Goal: Contribute content: Contribute content

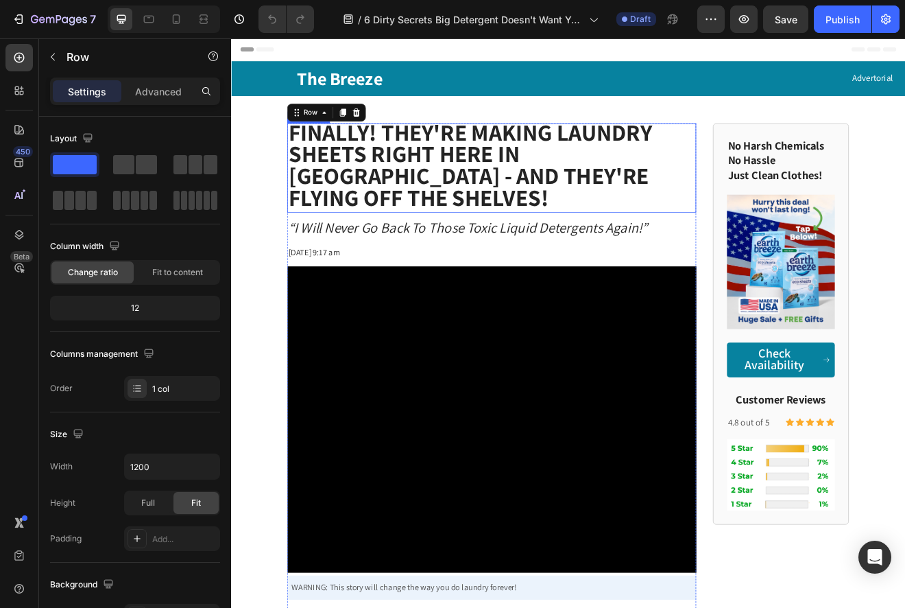
click at [493, 205] on strong "Finally! THEY'RE Making Laundry Sheets Right Here in America - And They're Flyi…" at bounding box center [523, 192] width 444 height 117
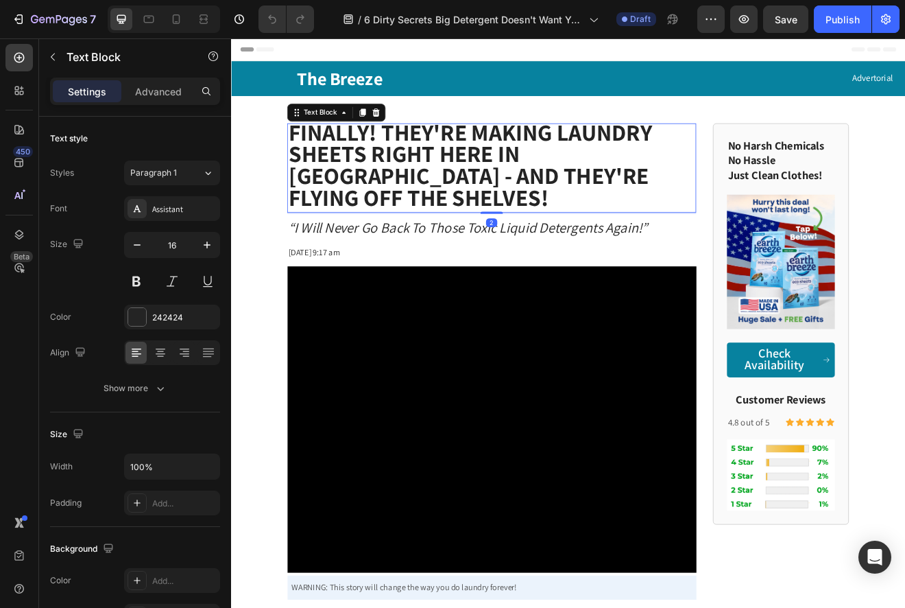
click at [494, 205] on strong "Finally! THEY'RE Making Laundry Sheets Right Here in America - And They're Flyi…" at bounding box center [523, 192] width 444 height 117
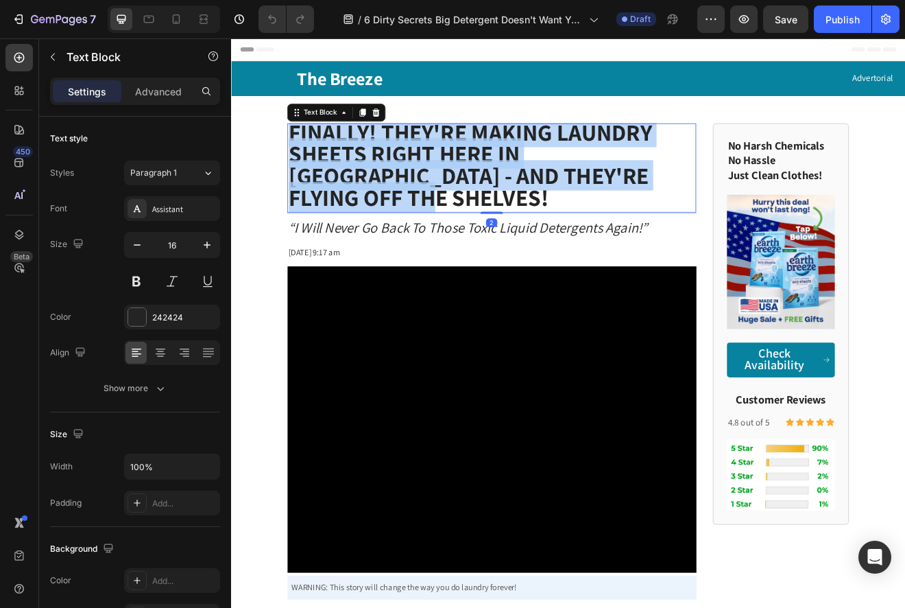
click at [494, 205] on strong "Finally! THEY'RE Making Laundry Sheets Right Here in America - And They're Flyi…" at bounding box center [523, 192] width 444 height 117
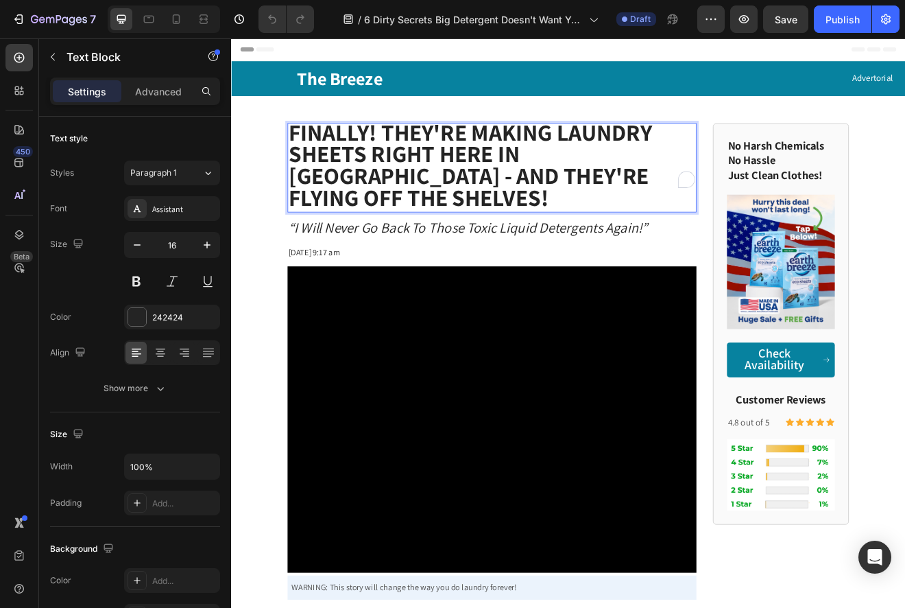
scroll to position [1, 0]
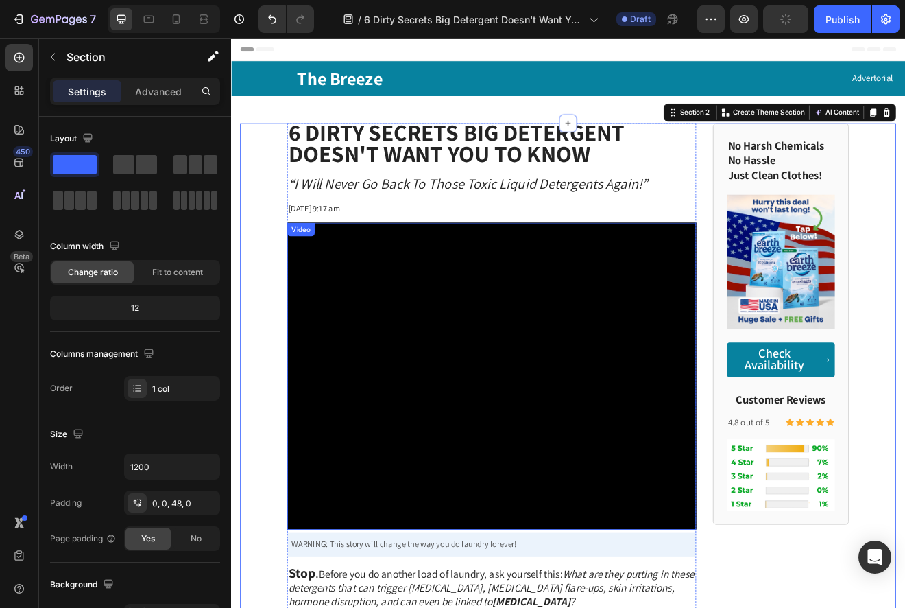
click at [531, 349] on video at bounding box center [549, 450] width 499 height 375
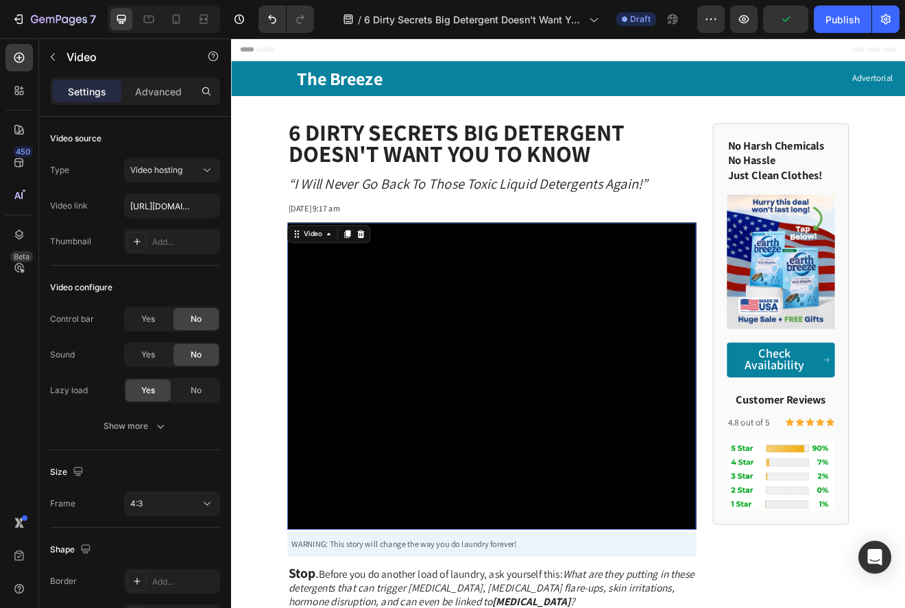
click at [532, 366] on video at bounding box center [549, 450] width 499 height 375
click at [56, 58] on icon "button" at bounding box center [52, 56] width 11 height 11
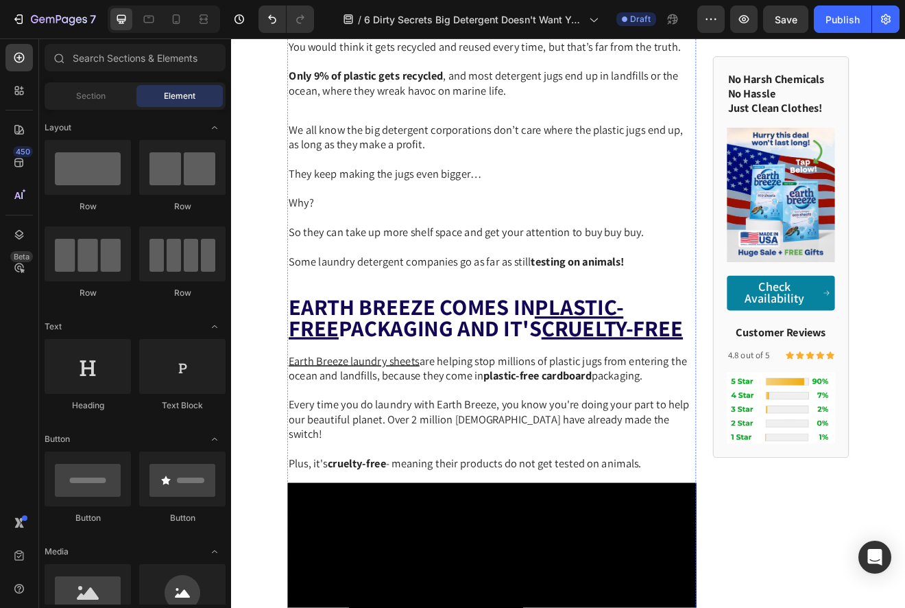
scroll to position [2639, 0]
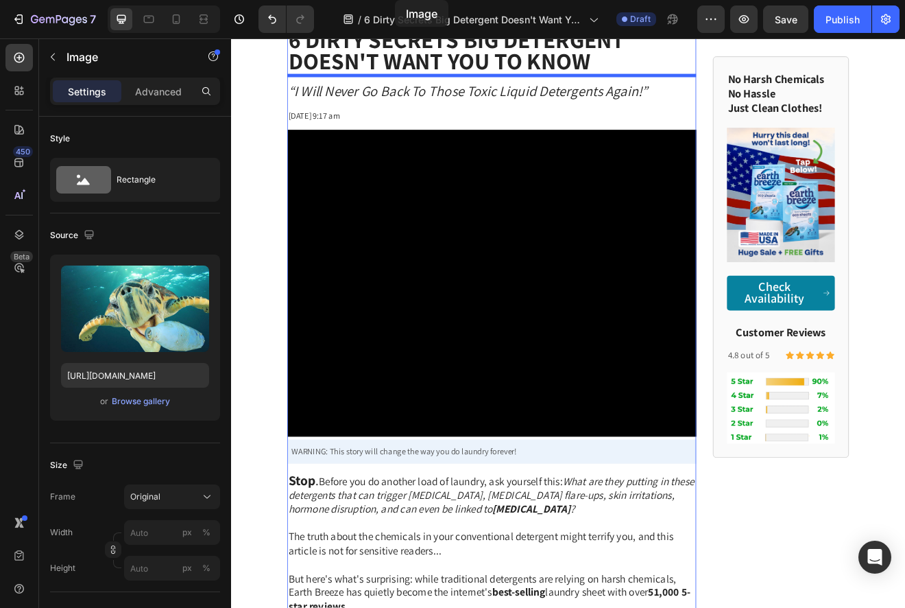
scroll to position [0, 0]
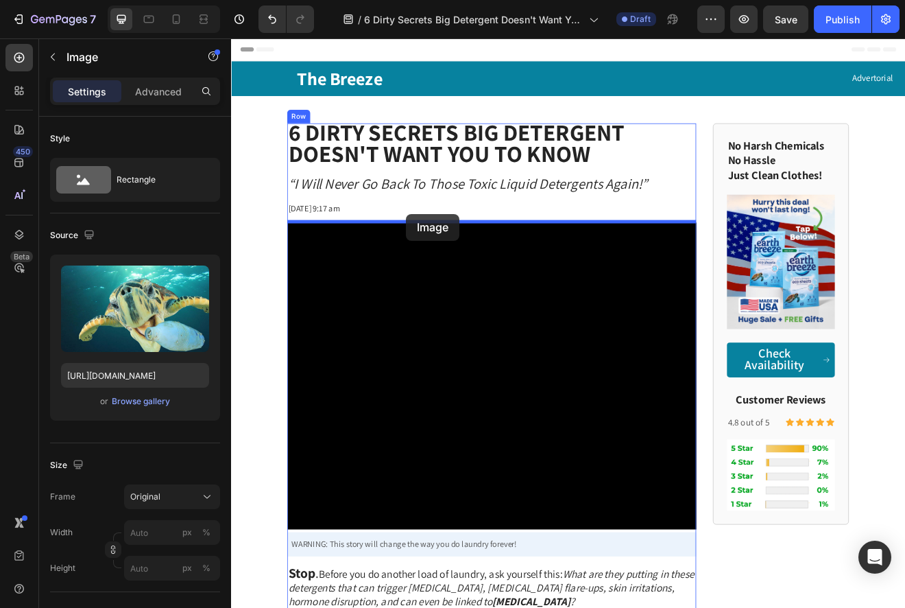
drag, startPoint x: 316, startPoint y: 234, endPoint x: 444, endPoint y: 254, distance: 129.8
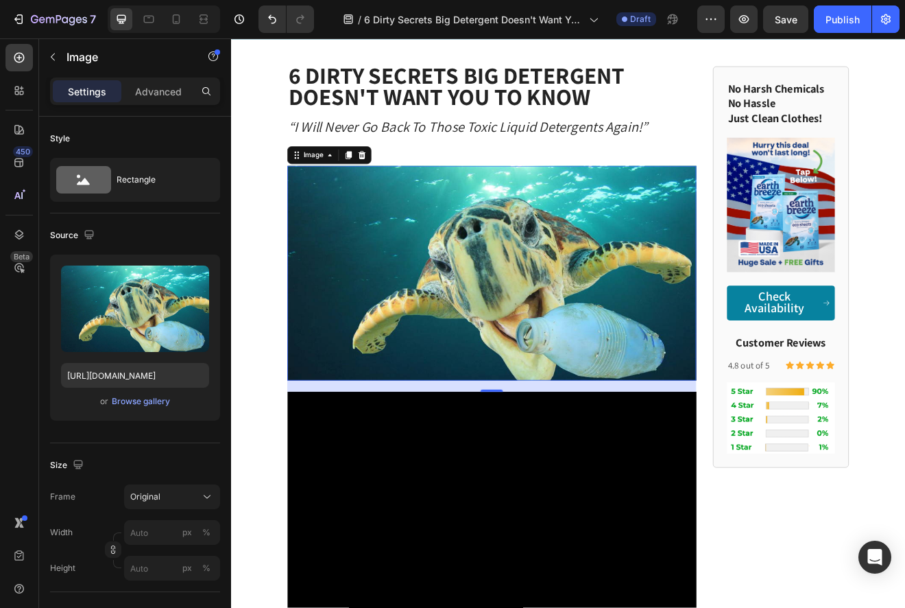
scroll to position [73, 0]
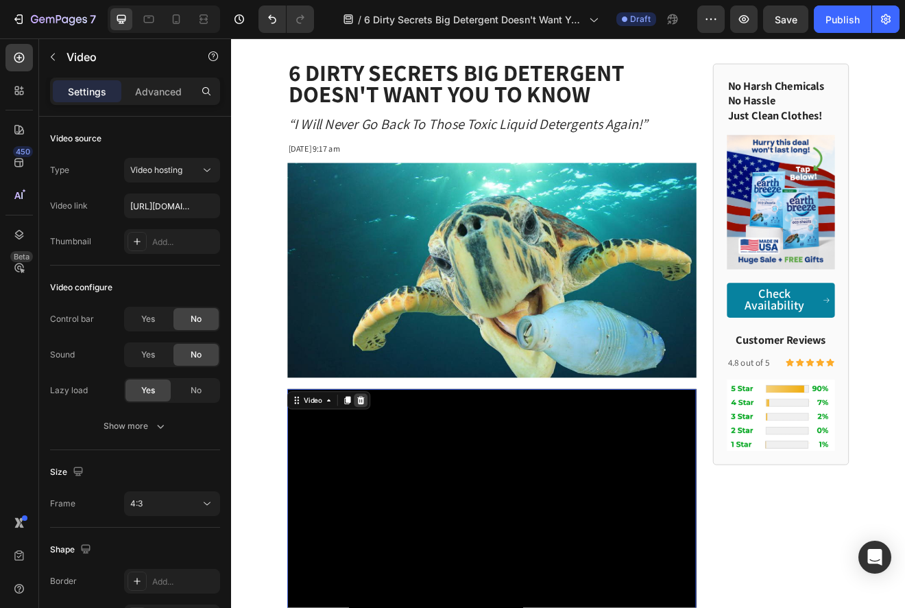
click at [394, 481] on icon at bounding box center [389, 480] width 11 height 11
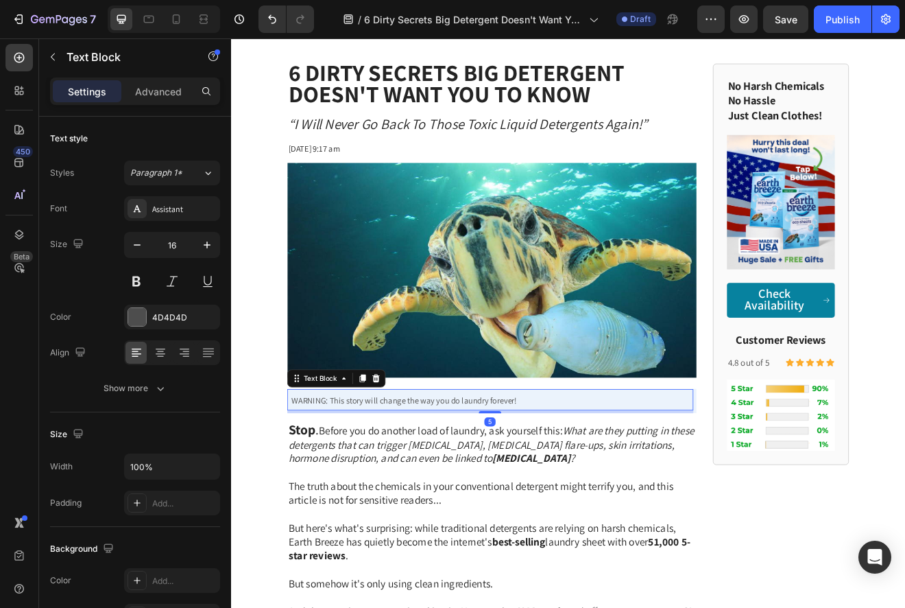
click at [554, 486] on span "WARNING: This story will change the way you do laundry forever!" at bounding box center [442, 480] width 275 height 13
click at [178, 21] on icon at bounding box center [176, 21] width 3 height 1
type input "14"
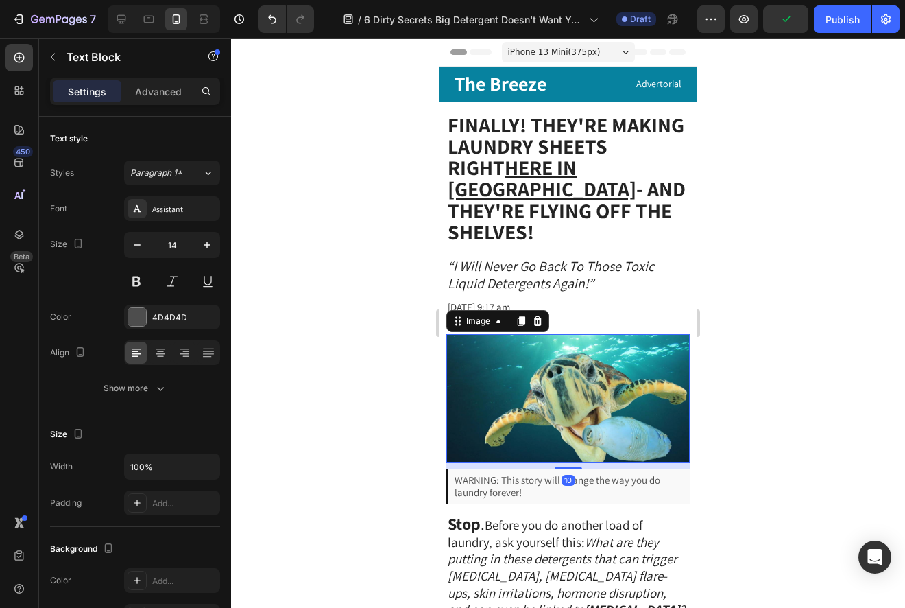
click at [500, 356] on img at bounding box center [569, 398] width 244 height 128
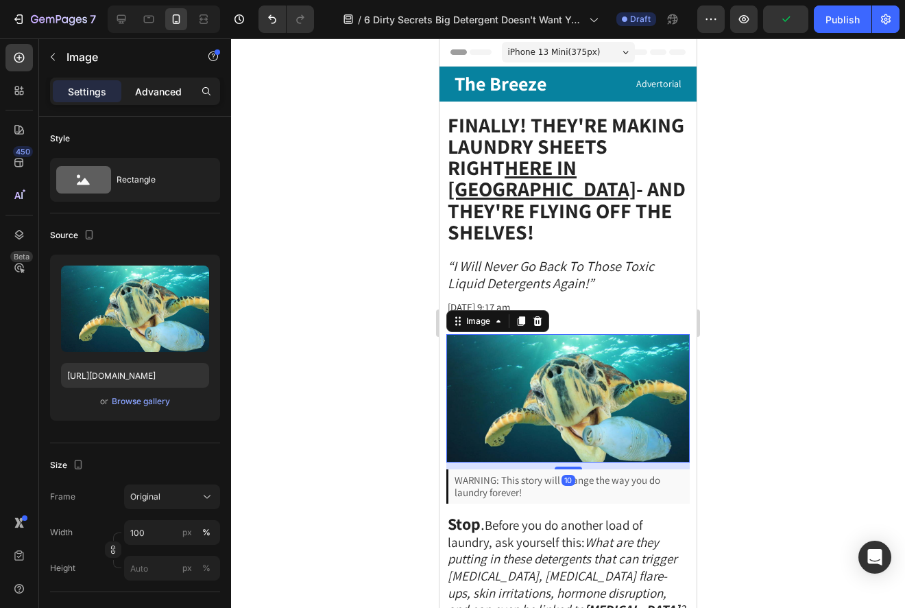
click at [163, 90] on p "Advanced" at bounding box center [158, 91] width 47 height 14
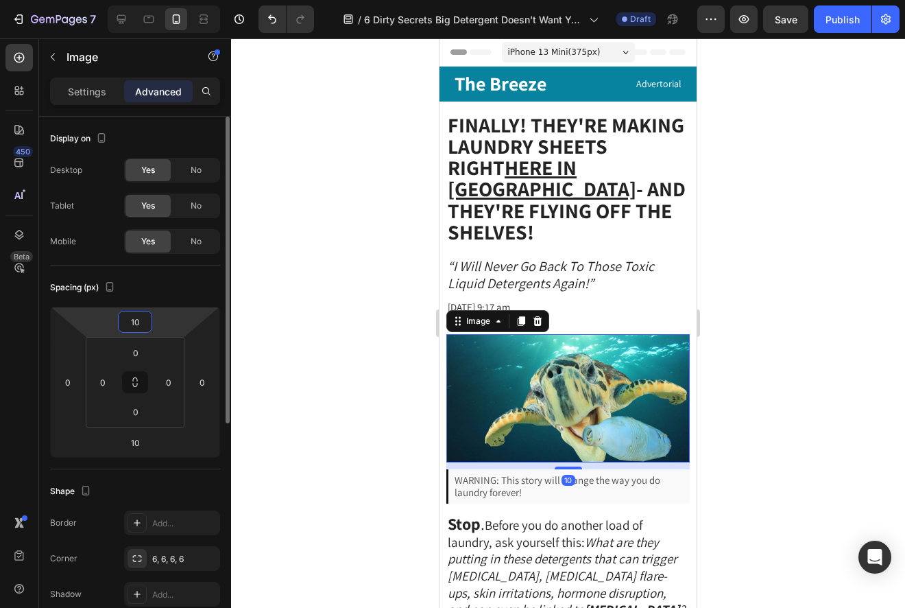
click at [136, 320] on input "10" at bounding box center [134, 321] width 27 height 21
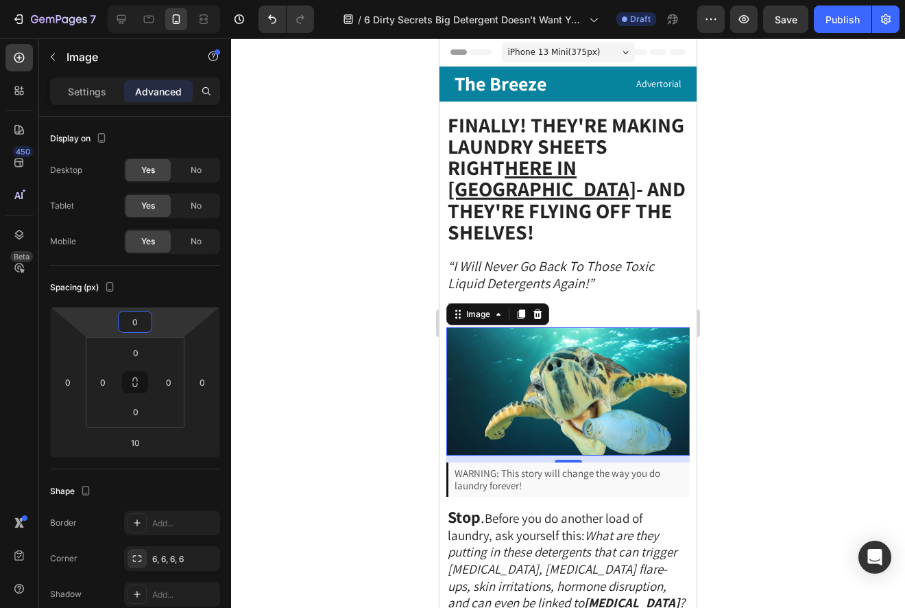
click at [748, 230] on div at bounding box center [568, 322] width 674 height 569
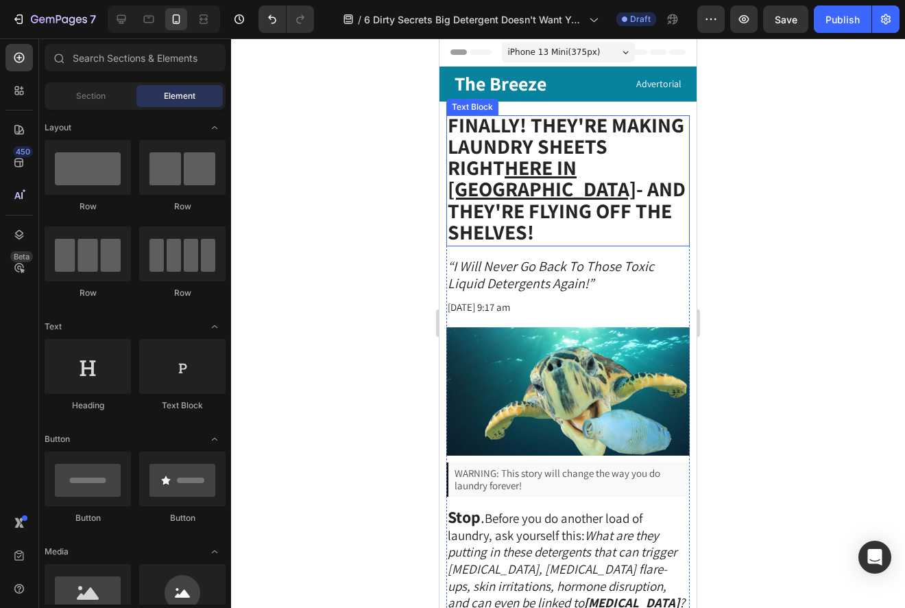
click at [568, 167] on u "Here in America" at bounding box center [542, 178] width 189 height 49
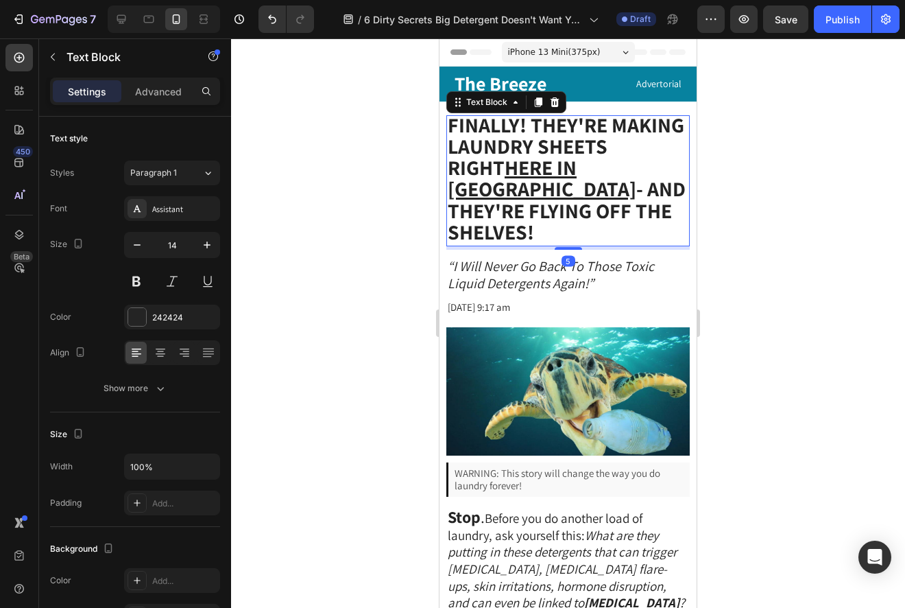
click at [568, 167] on u "Here in America" at bounding box center [542, 178] width 189 height 49
click at [482, 209] on strong "Finally! THEY'RE Making Laundry Sheets Right Here in America - And They're Flyi…" at bounding box center [567, 178] width 238 height 134
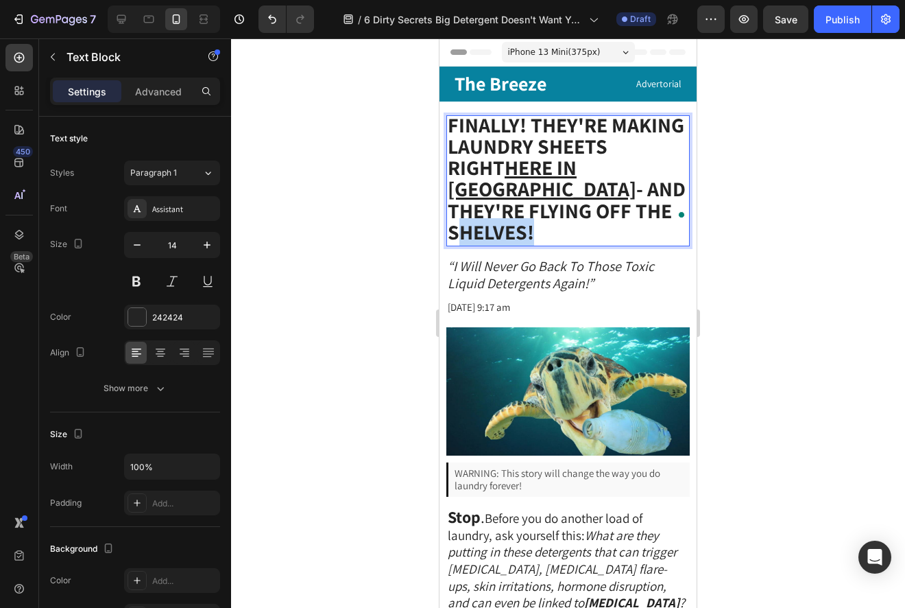
click at [482, 209] on strong "Finally! THEY'RE Making Laundry Sheets Right Here in America - And They're Flyi…" at bounding box center [567, 178] width 238 height 134
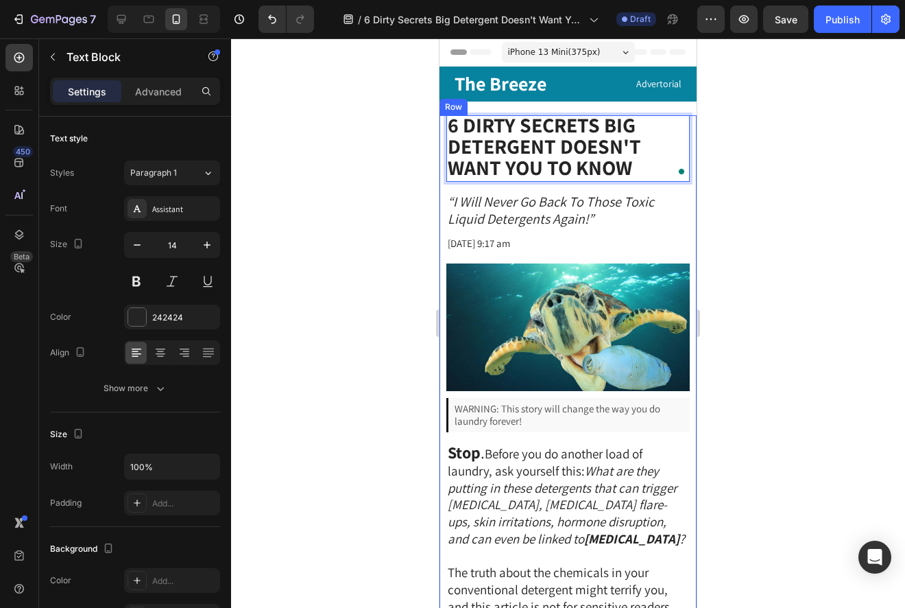
click at [781, 205] on div at bounding box center [568, 322] width 674 height 569
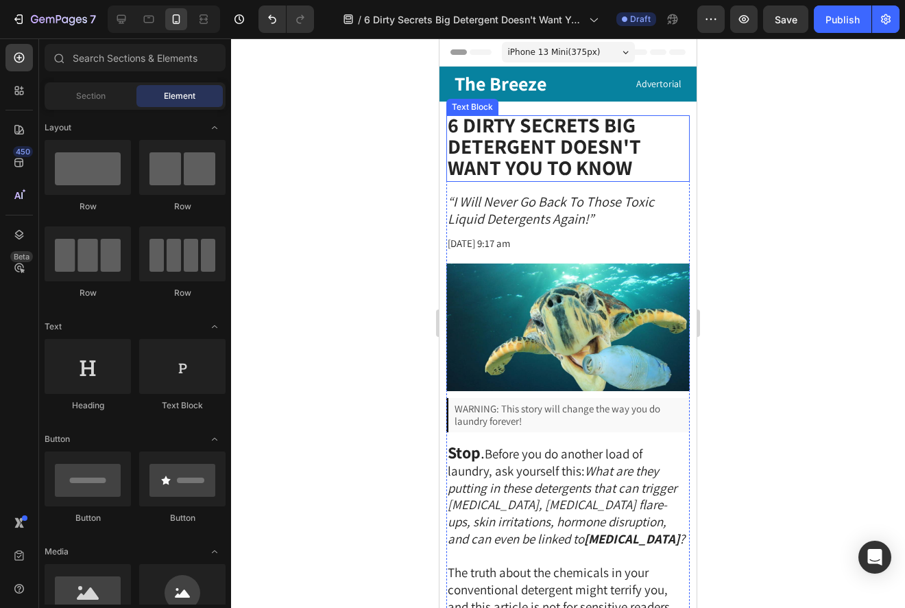
click at [594, 152] on strong "6 Dirty Secrets Big Detergent Doesn't Want You to Know" at bounding box center [544, 146] width 193 height 70
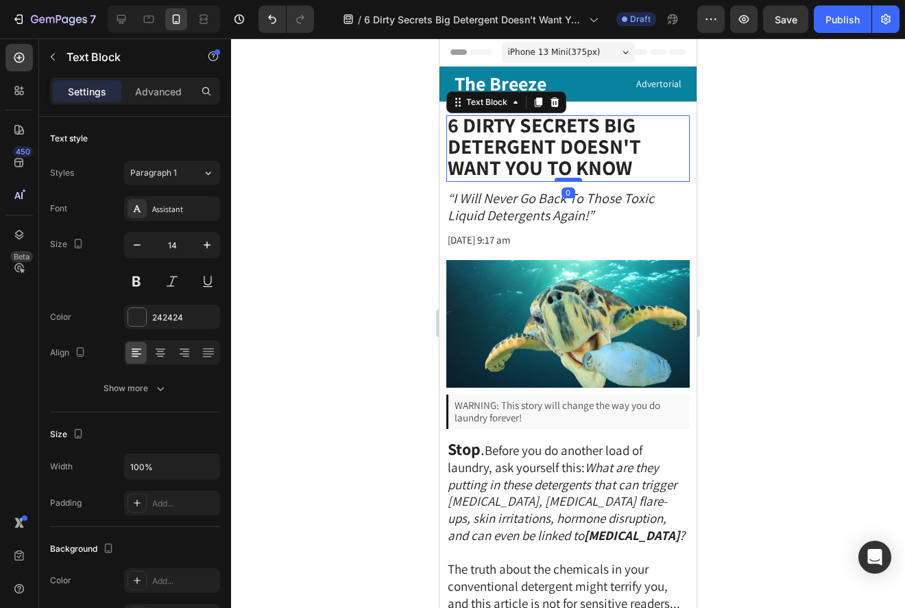
click at [567, 178] on div at bounding box center [568, 180] width 27 height 4
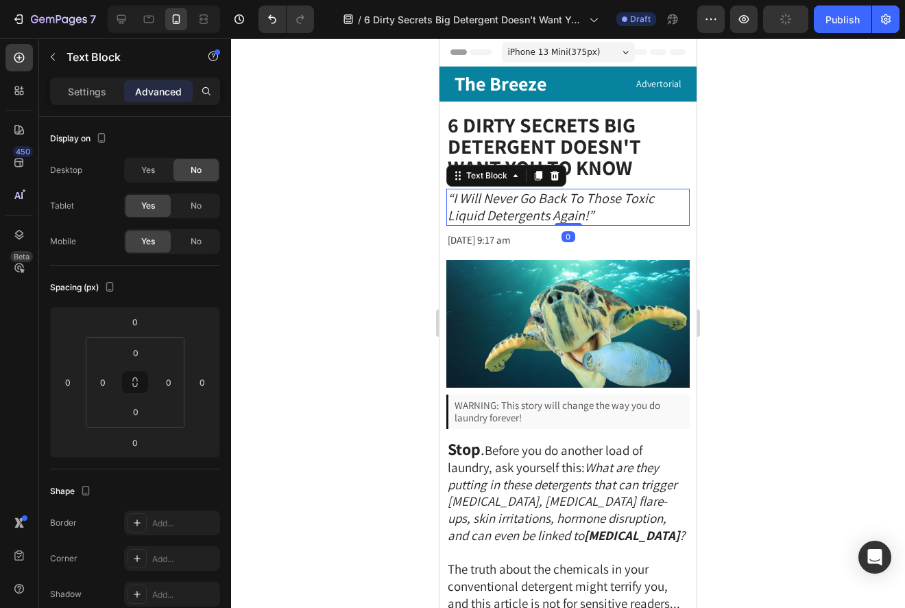
click at [505, 219] on icon "“I Will Never Go Back To Those Toxic Liquid Detergents Again!”" at bounding box center [551, 206] width 206 height 35
click at [798, 204] on div at bounding box center [568, 322] width 674 height 569
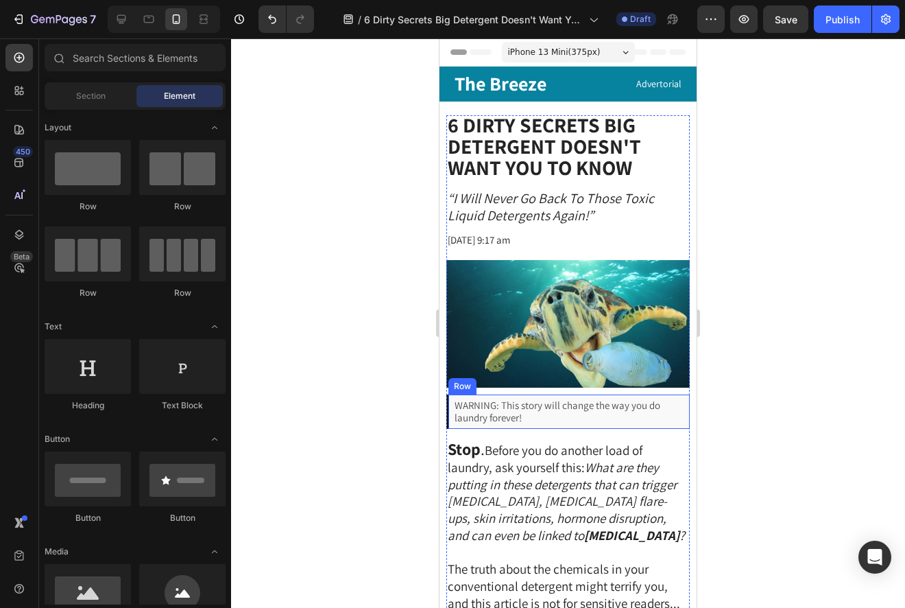
click at [549, 423] on p "WARNING: This story will change the way you do laundry forever!" at bounding box center [570, 411] width 230 height 25
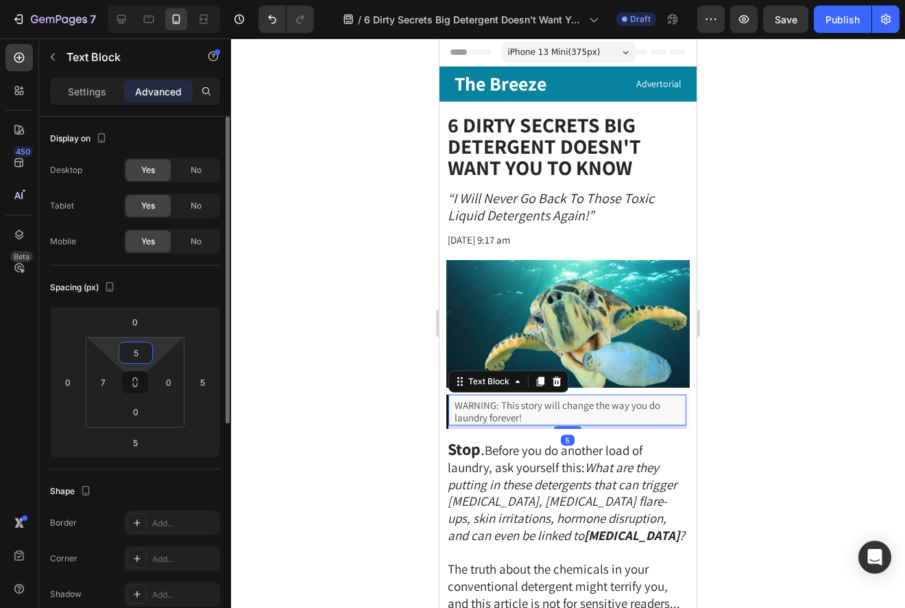
click at [139, 351] on input "5" at bounding box center [135, 352] width 27 height 21
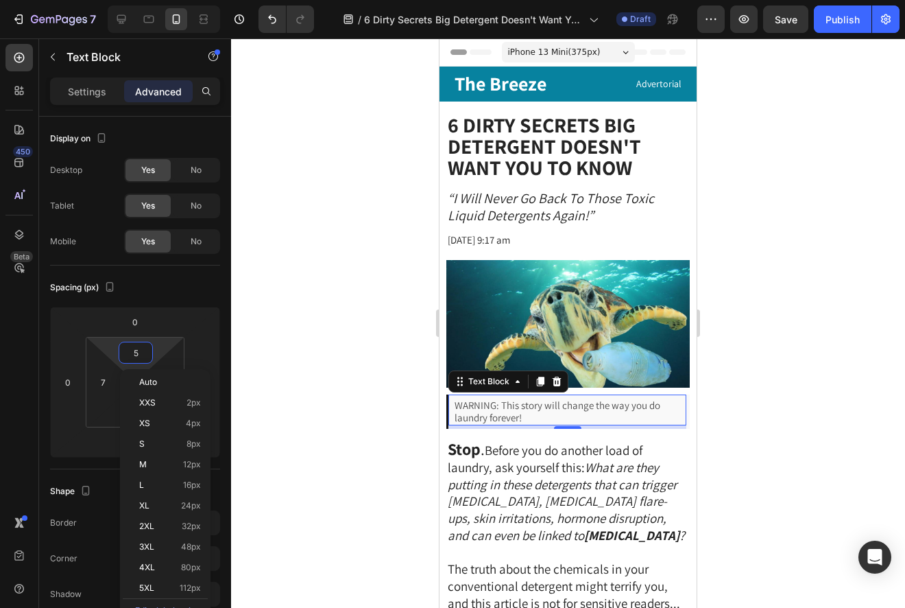
click at [456, 406] on span "WARNING: This story will change the way you do laundry forever!" at bounding box center [558, 411] width 206 height 25
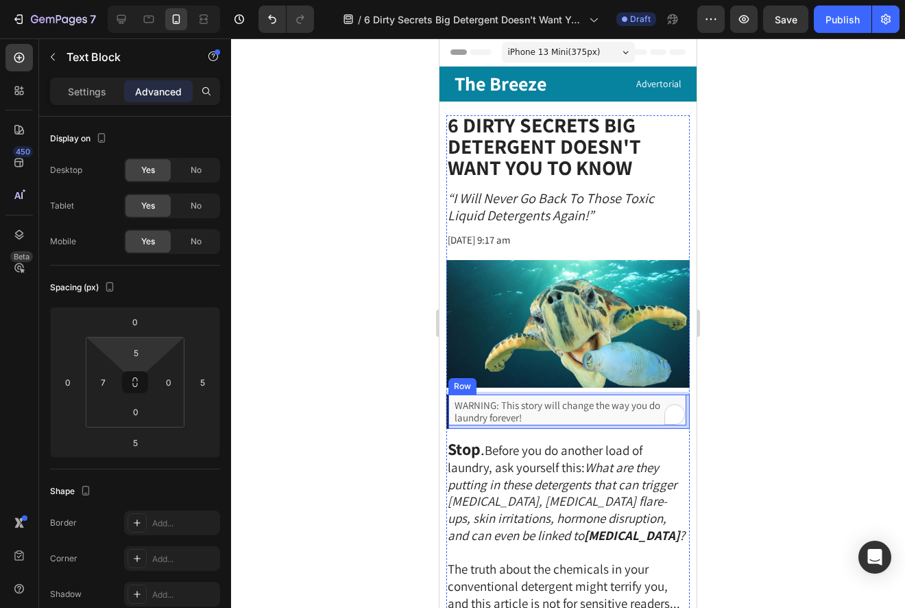
click at [455, 427] on div "WARNING: This story will change the way you do laundry forever! Text Block 5" at bounding box center [569, 411] width 241 height 34
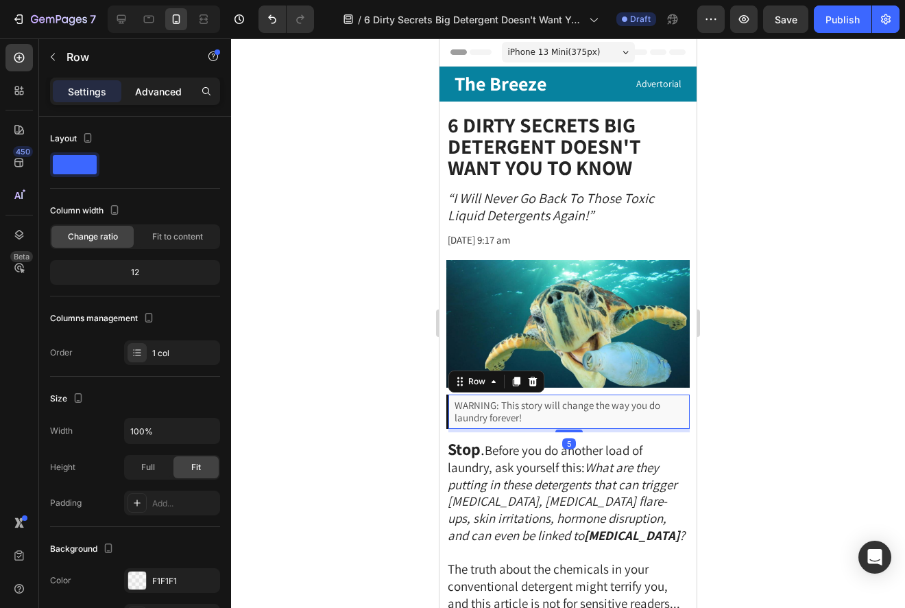
click at [168, 95] on p "Advanced" at bounding box center [158, 91] width 47 height 14
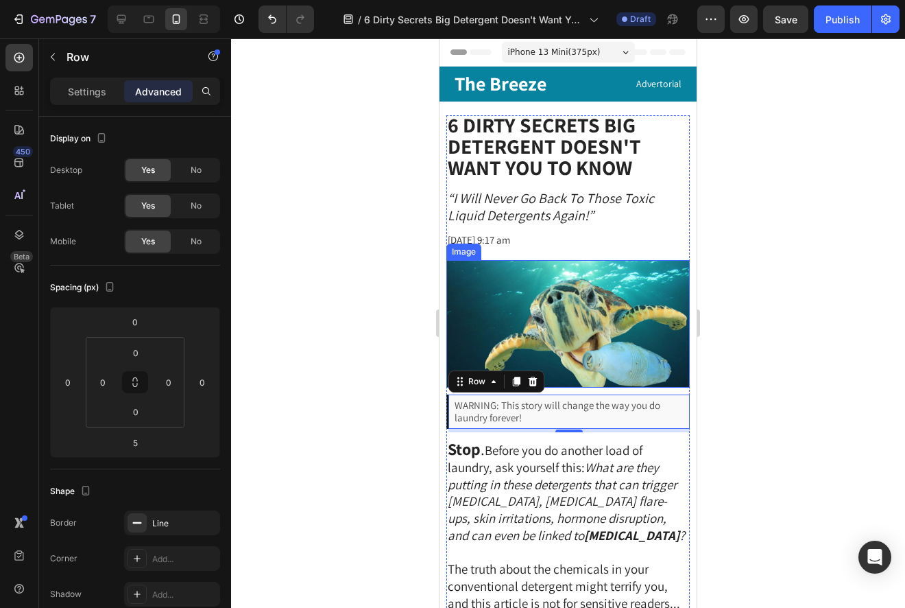
click at [514, 330] on img at bounding box center [569, 324] width 244 height 128
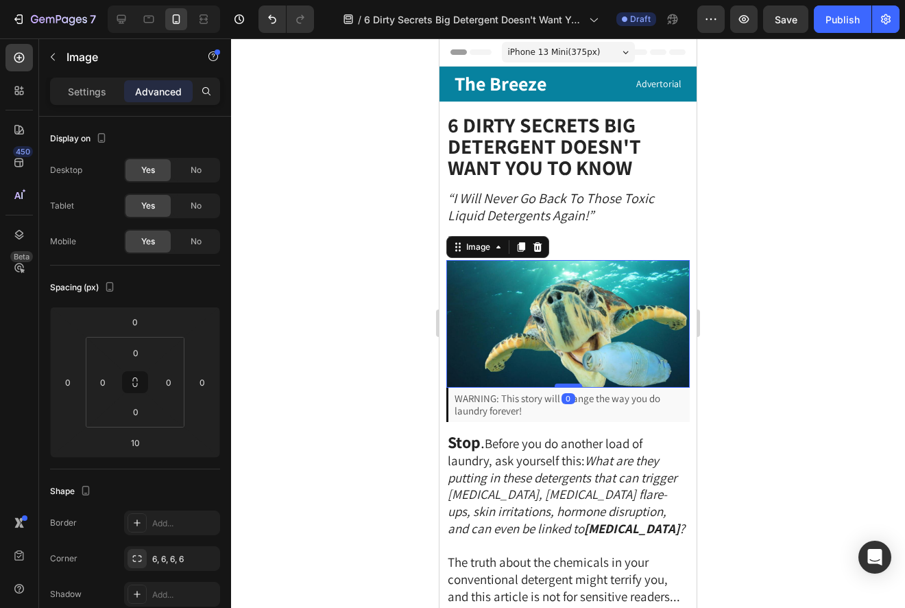
drag, startPoint x: 576, startPoint y: 394, endPoint x: 577, endPoint y: 386, distance: 7.6
click at [577, 386] on div at bounding box center [568, 385] width 27 height 4
type input "0"
click at [809, 289] on div at bounding box center [568, 322] width 674 height 569
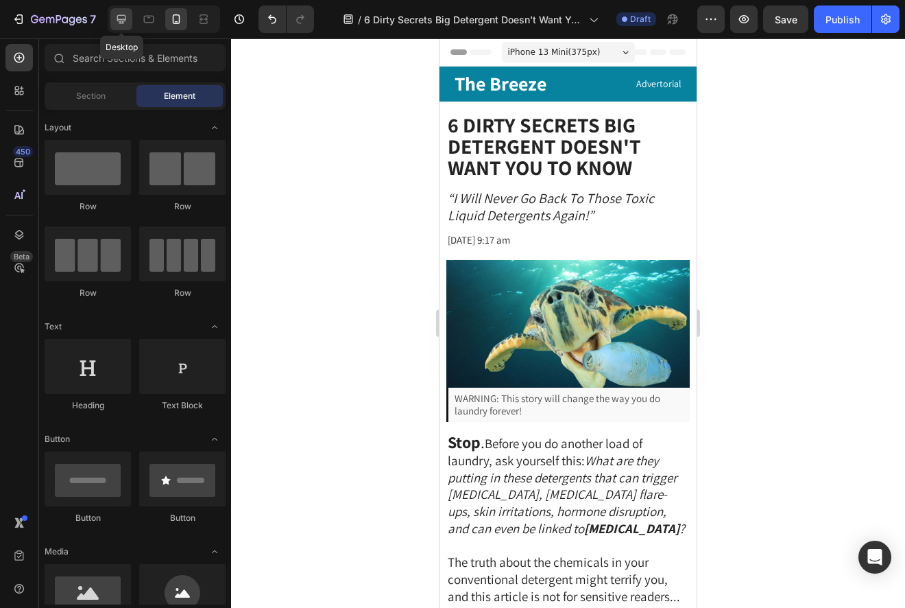
click at [115, 17] on icon at bounding box center [122, 19] width 14 height 14
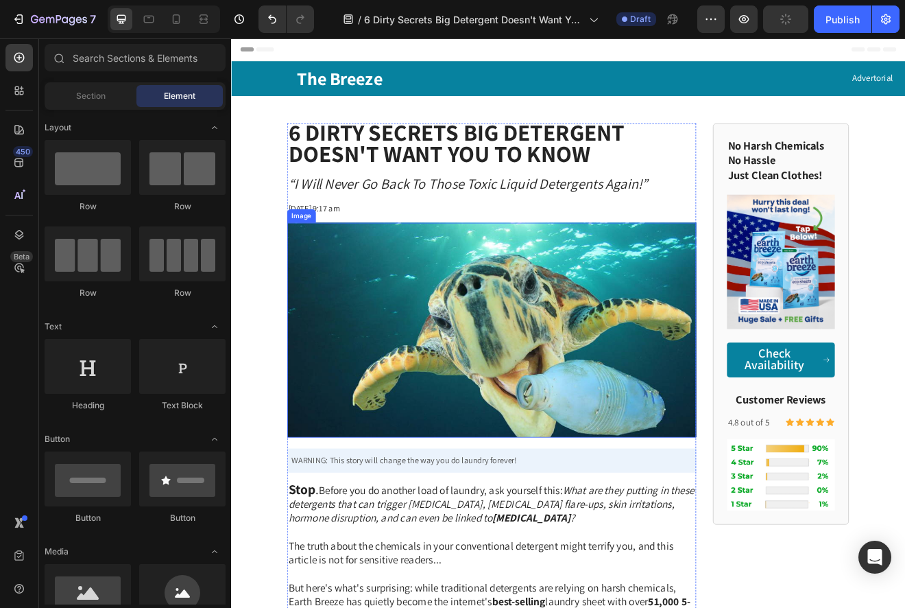
click at [633, 514] on img at bounding box center [549, 394] width 499 height 262
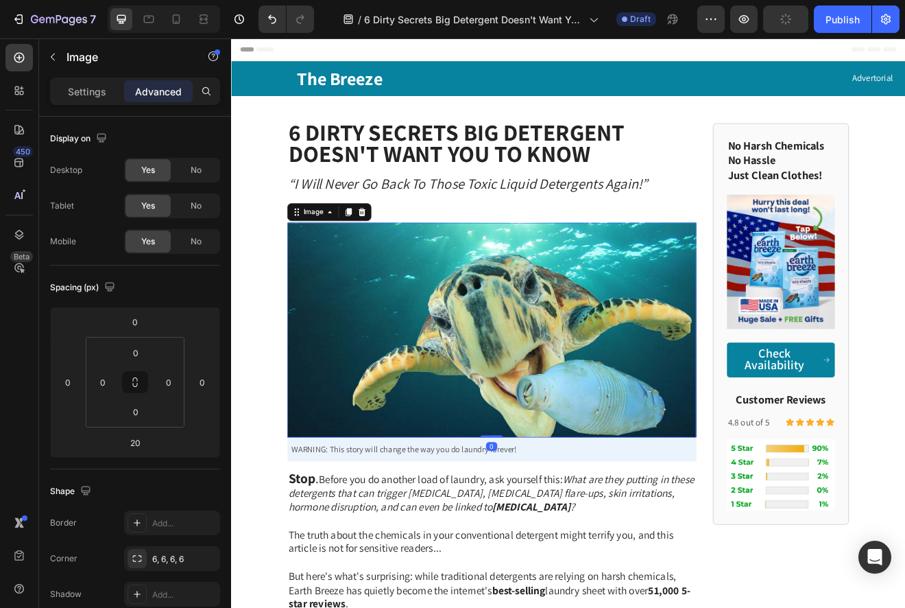
drag, startPoint x: 557, startPoint y: 536, endPoint x: 557, endPoint y: 514, distance: 22.6
click at [557, 514] on div "Image 0" at bounding box center [549, 394] width 499 height 262
type input "0"
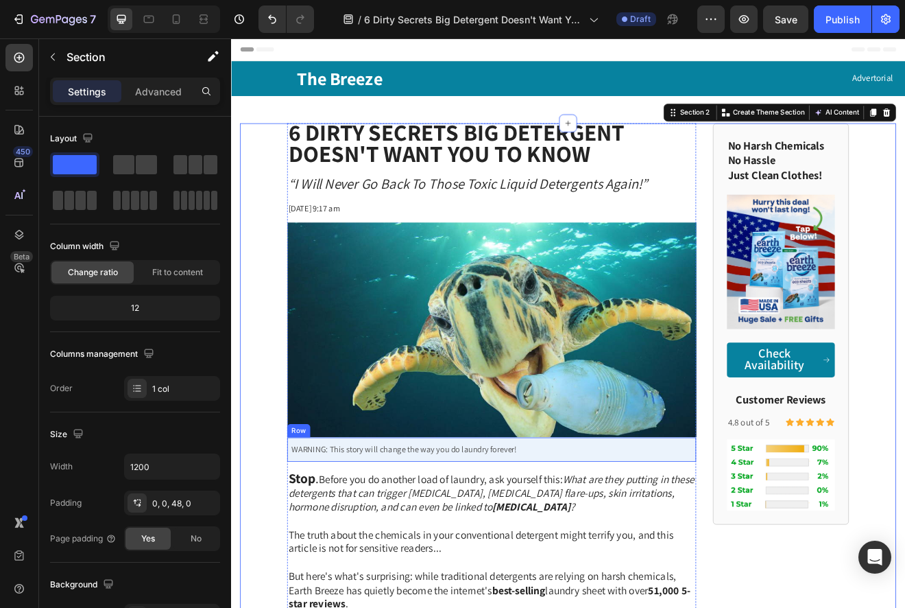
click at [327, 541] on span "WARNING: This story will change the way you do laundry forever!" at bounding box center [442, 539] width 275 height 13
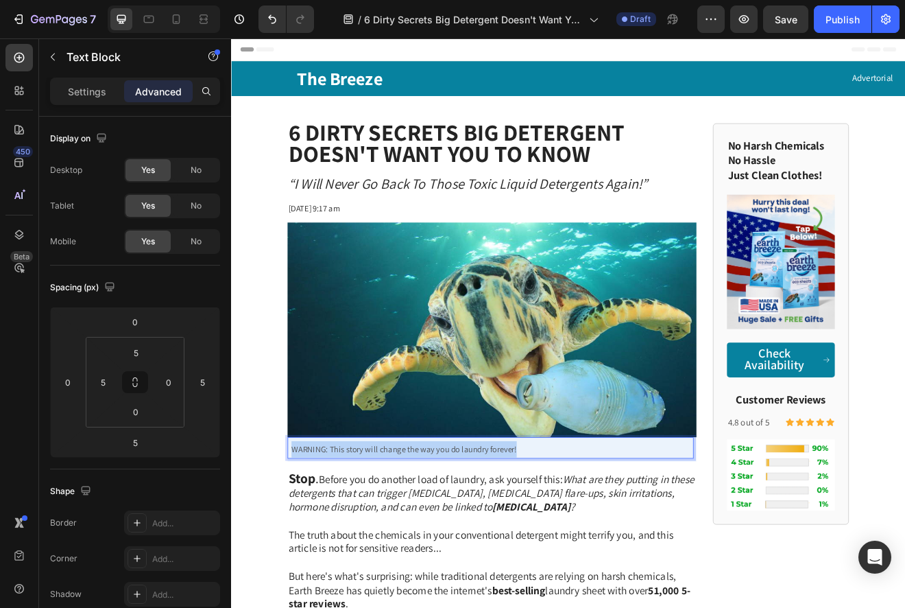
click at [327, 541] on span "WARNING: This story will change the way you do laundry forever!" at bounding box center [442, 539] width 275 height 13
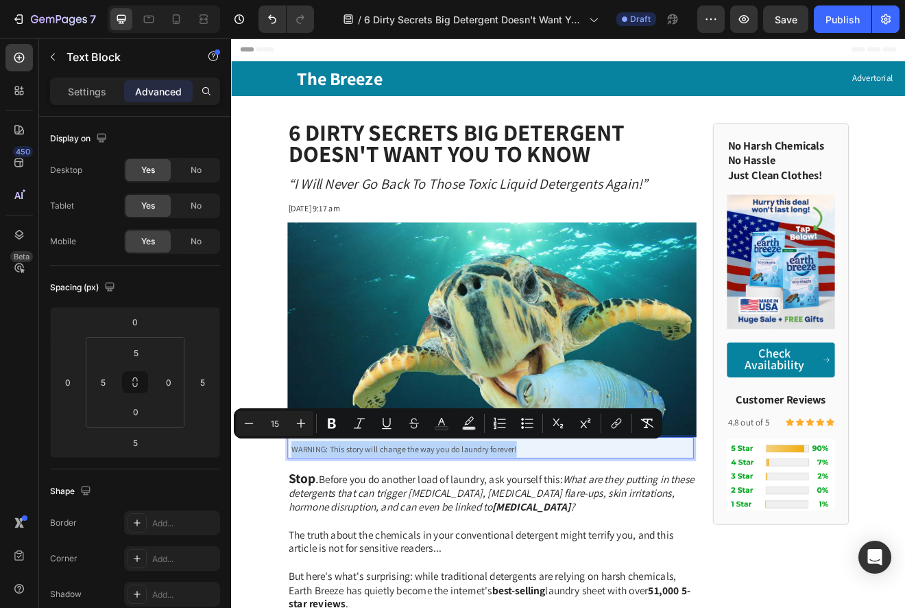
click at [327, 539] on span "WARNING: This story will change the way you do laundry forever!" at bounding box center [442, 539] width 275 height 13
click at [338, 423] on button "Bold" at bounding box center [332, 423] width 25 height 25
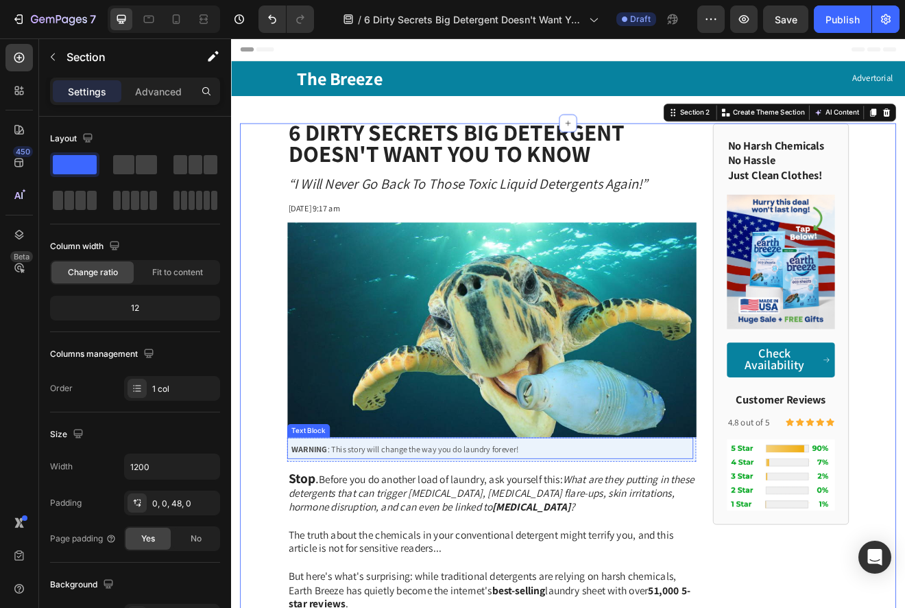
click at [384, 538] on span "WARNING : This story will change the way you do laundry forever!" at bounding box center [443, 539] width 277 height 13
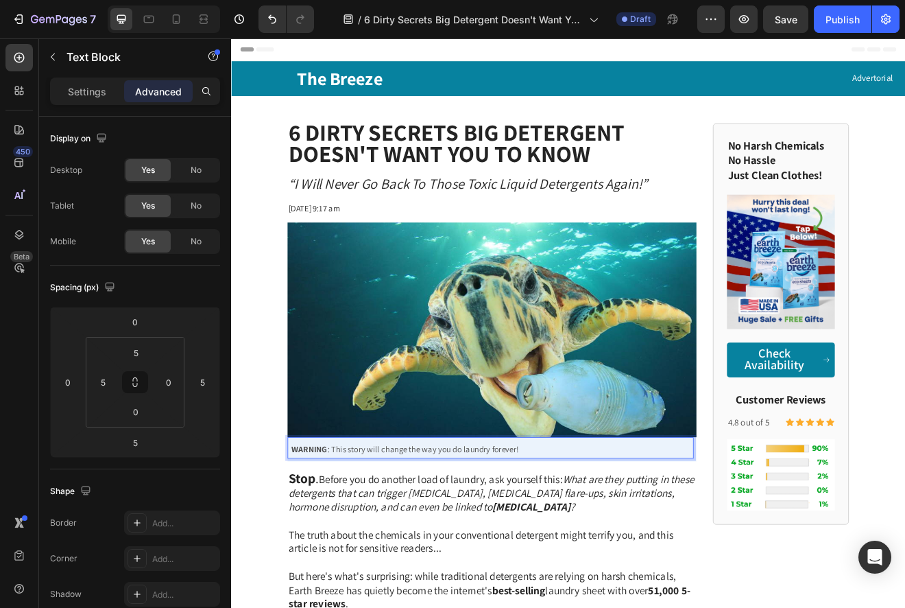
click at [384, 542] on span "WARNING : This story will change the way you do laundry forever!" at bounding box center [443, 539] width 277 height 13
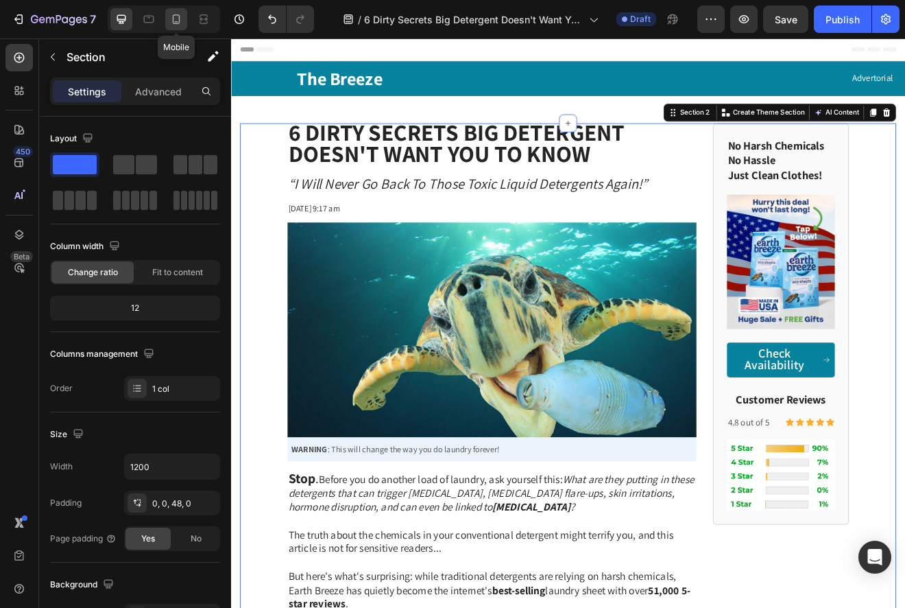
click at [179, 20] on icon at bounding box center [177, 19] width 8 height 10
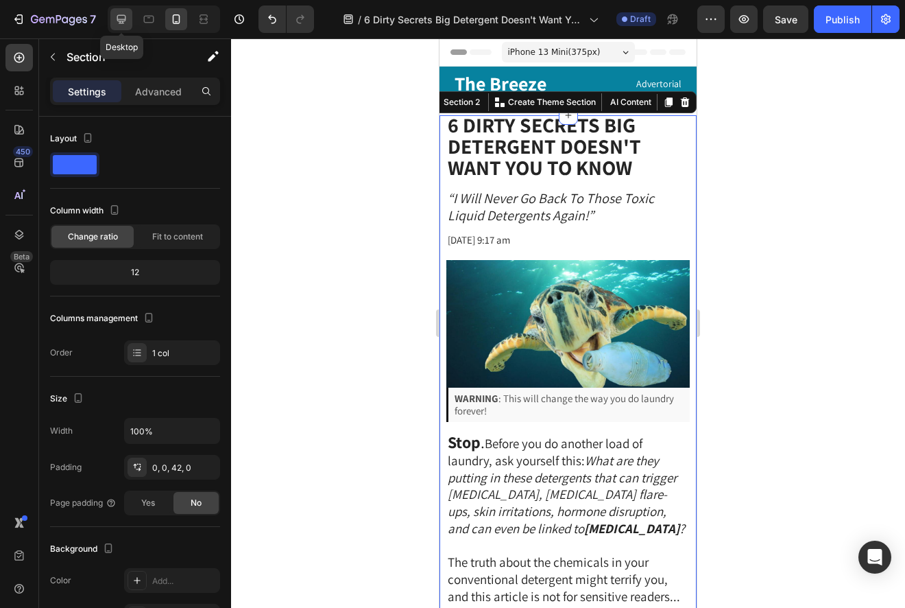
click at [120, 23] on icon at bounding box center [121, 19] width 9 height 9
type input "1200"
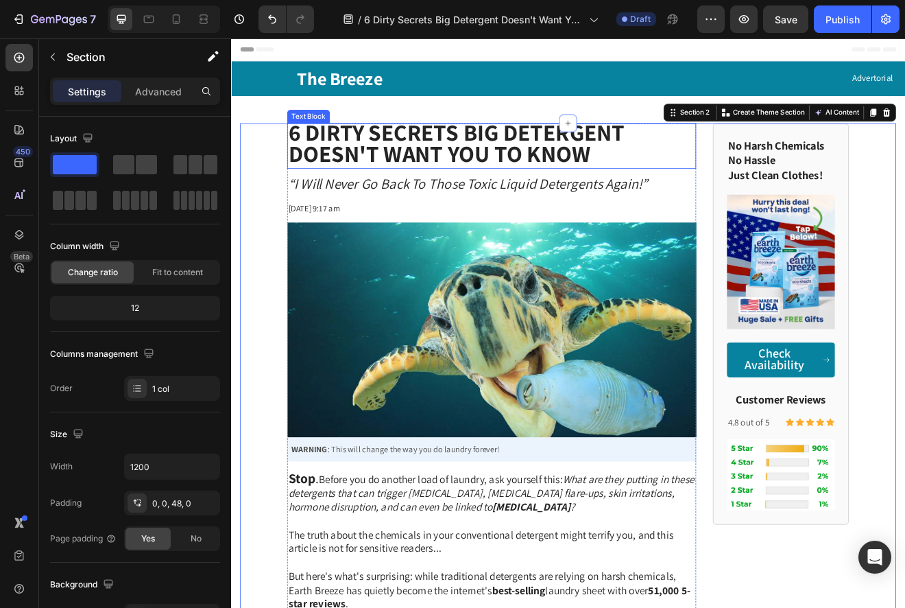
click at [515, 168] on strong "6 Dirty Secrets Big Detergent Doesn't Want You to Know" at bounding box center [506, 166] width 410 height 64
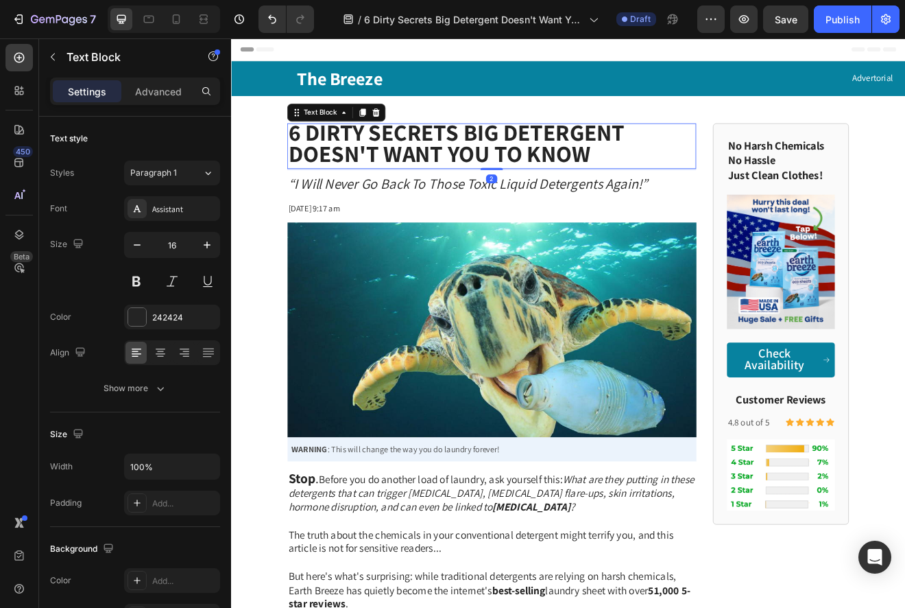
click at [389, 129] on icon at bounding box center [391, 128] width 11 height 11
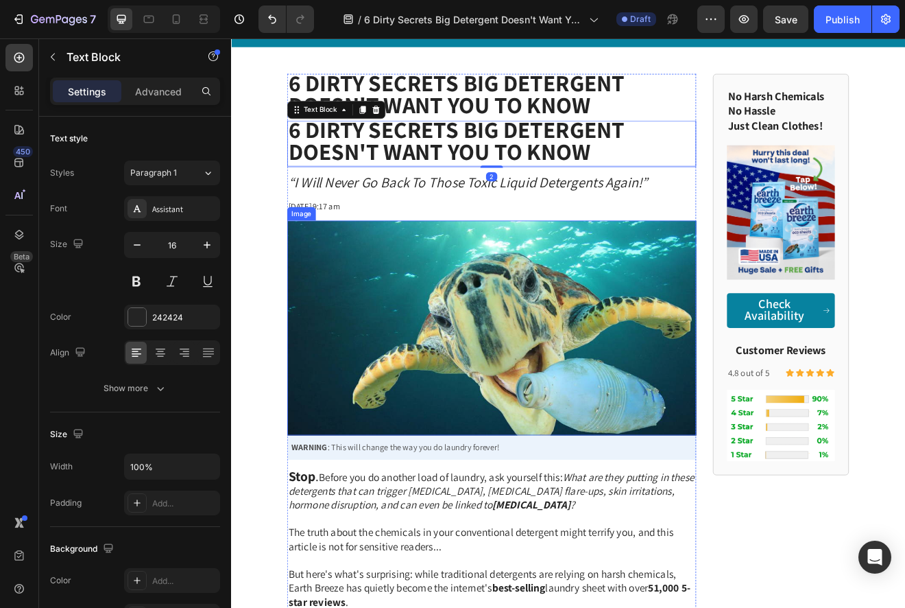
scroll to position [117, 0]
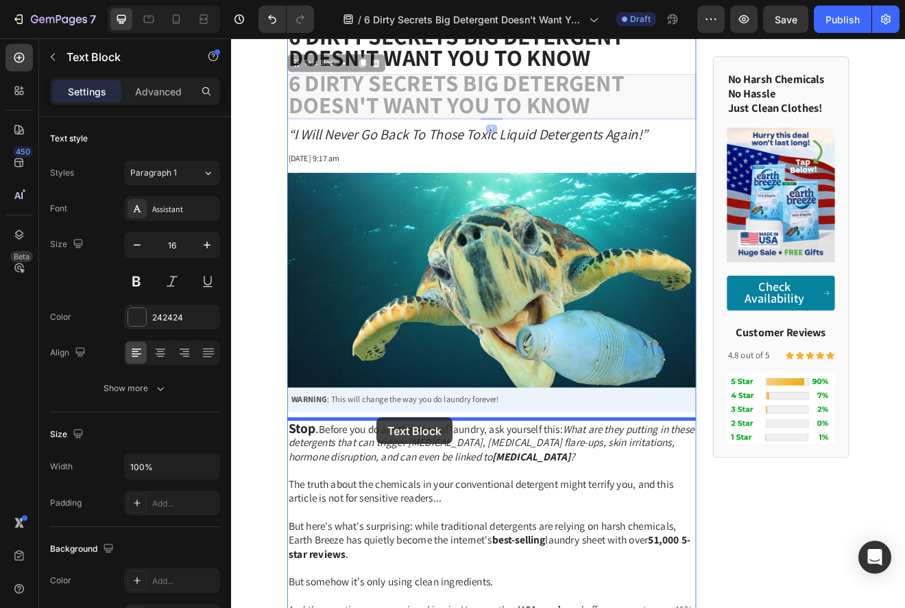
drag, startPoint x: 312, startPoint y: 69, endPoint x: 409, endPoint y: 501, distance: 442.8
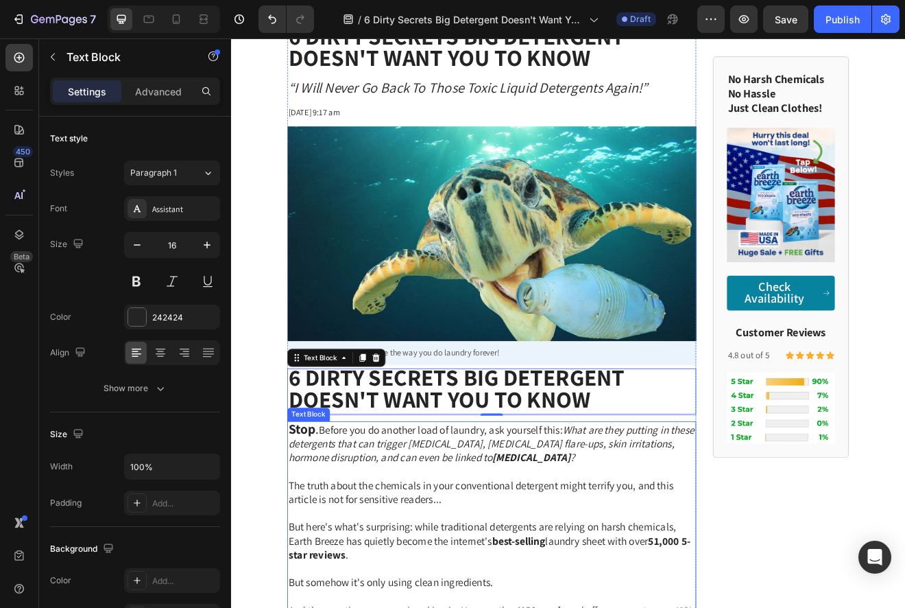
scroll to position [260, 0]
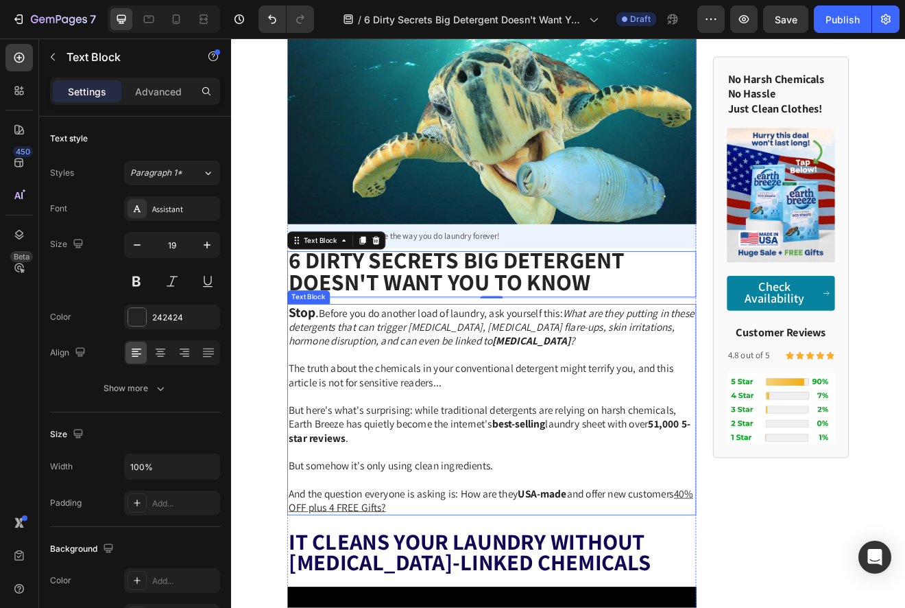
click at [412, 512] on span "But here's what's surprising: while traditional detergents are relying on harsh…" at bounding box center [546, 509] width 490 height 50
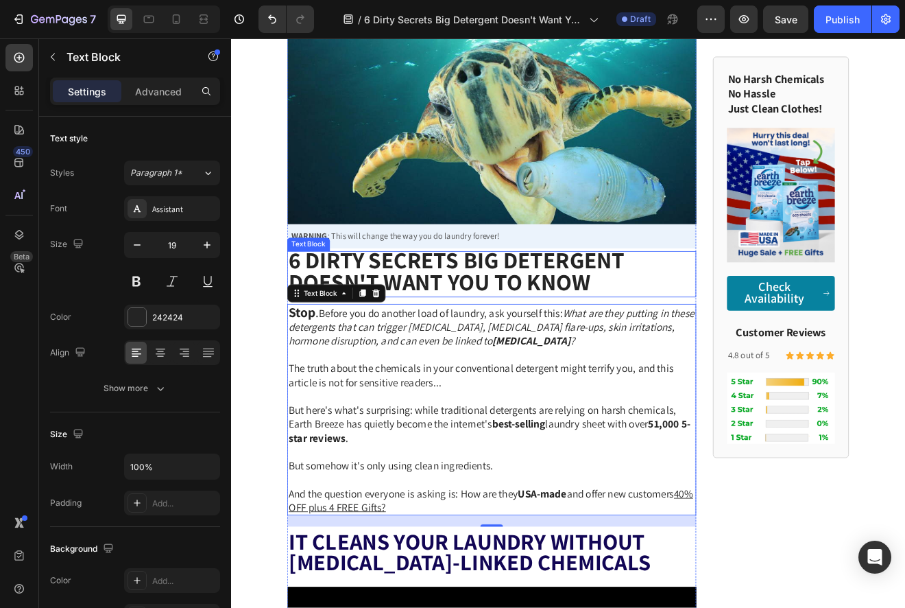
click at [443, 326] on strong "6 Dirty Secrets Big Detergent Doesn't Want You to Know" at bounding box center [506, 323] width 410 height 64
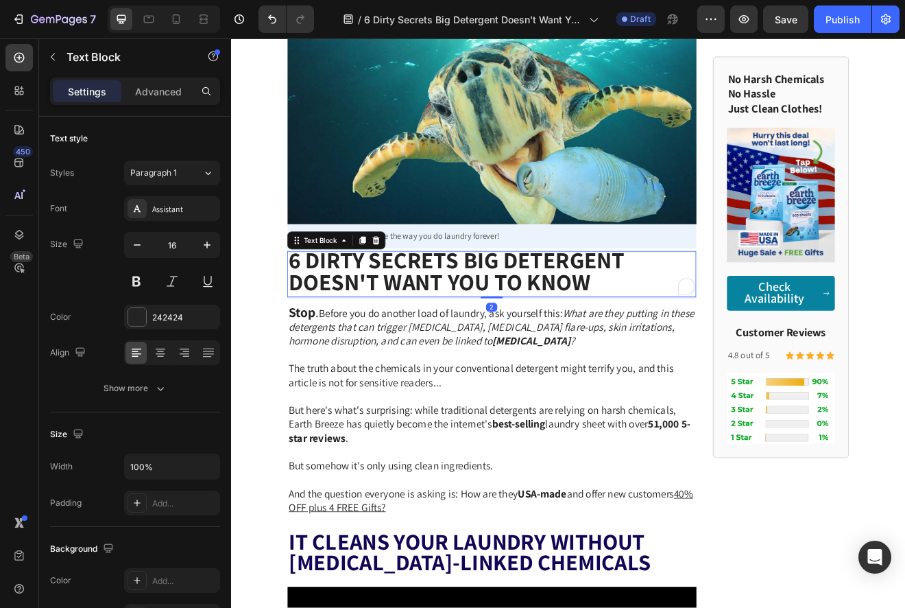
click at [443, 326] on strong "6 Dirty Secrets Big Detergent Doesn't Want You to Know" at bounding box center [506, 323] width 410 height 64
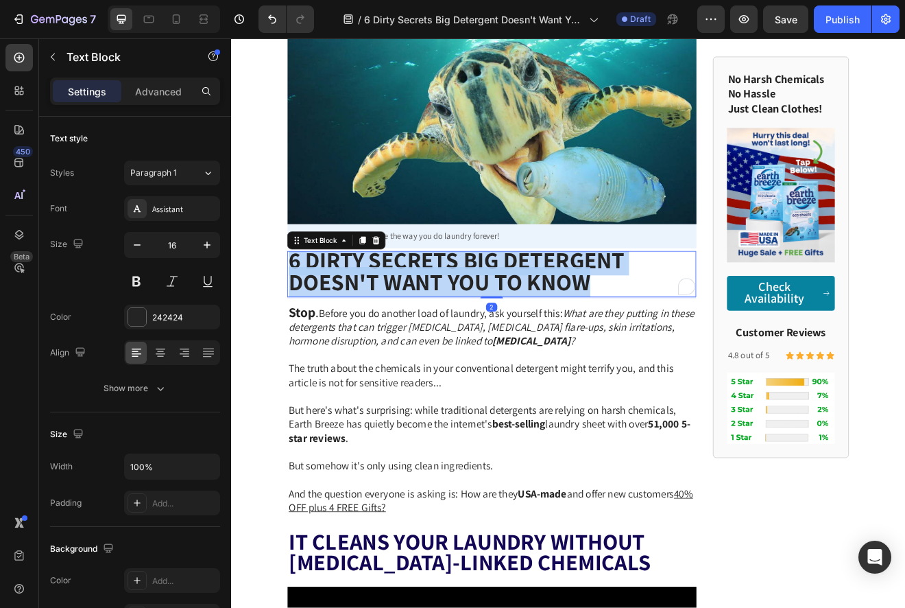
click at [443, 326] on strong "6 Dirty Secrets Big Detergent Doesn't Want You to Know" at bounding box center [506, 323] width 410 height 64
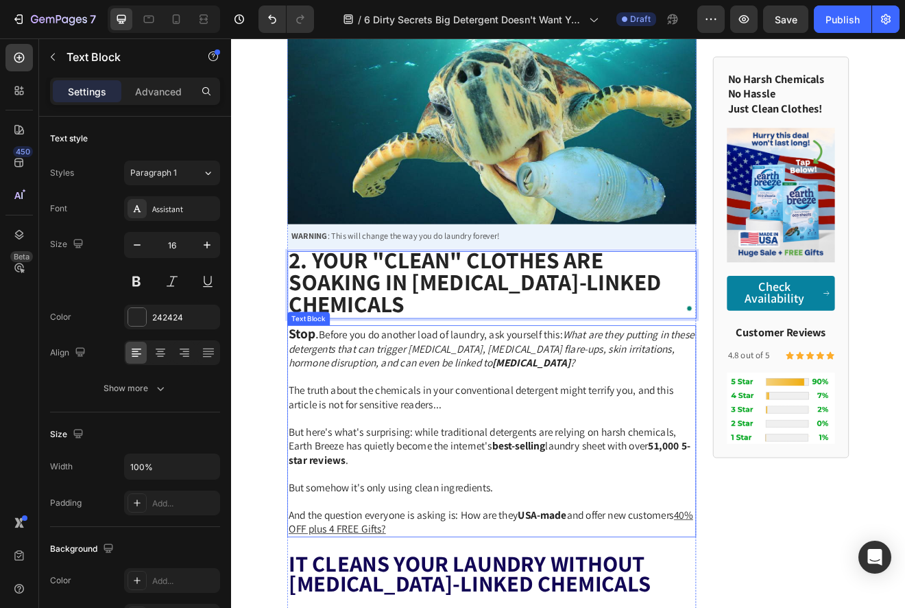
scroll to position [1, 0]
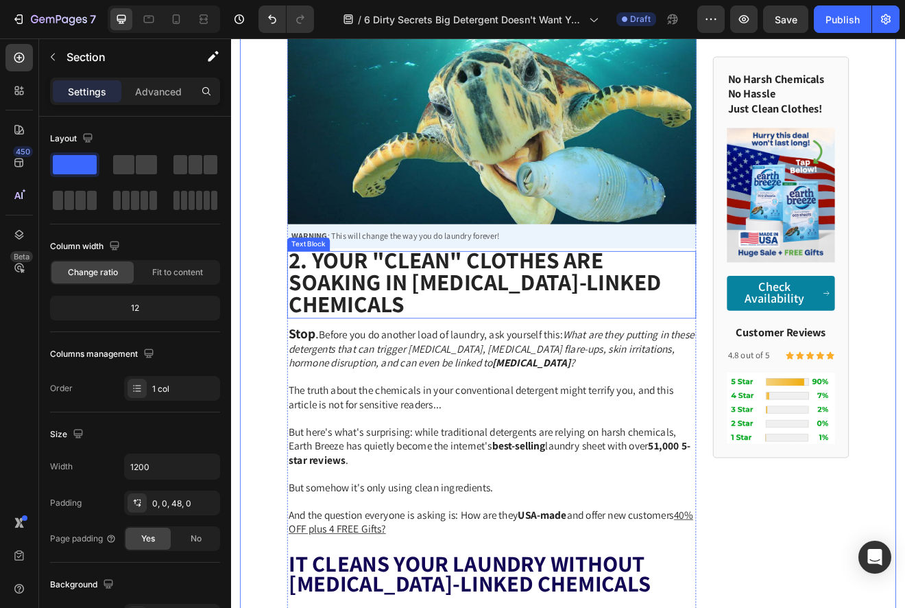
click at [429, 361] on strong "2. Your "Clean" Clothes Are Soaking in Cancer-Linked Chemicals" at bounding box center [528, 335] width 455 height 91
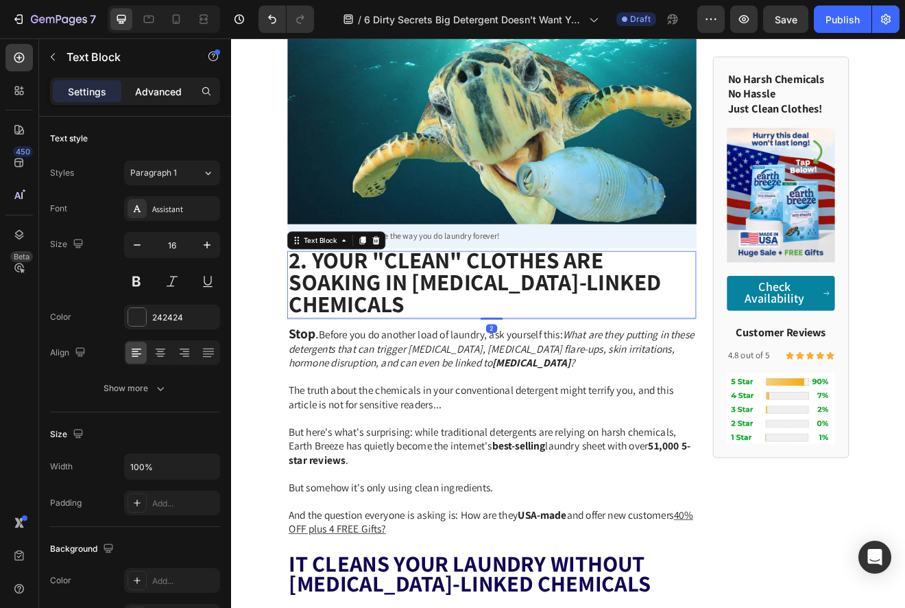
click at [152, 86] on p "Advanced" at bounding box center [158, 91] width 47 height 14
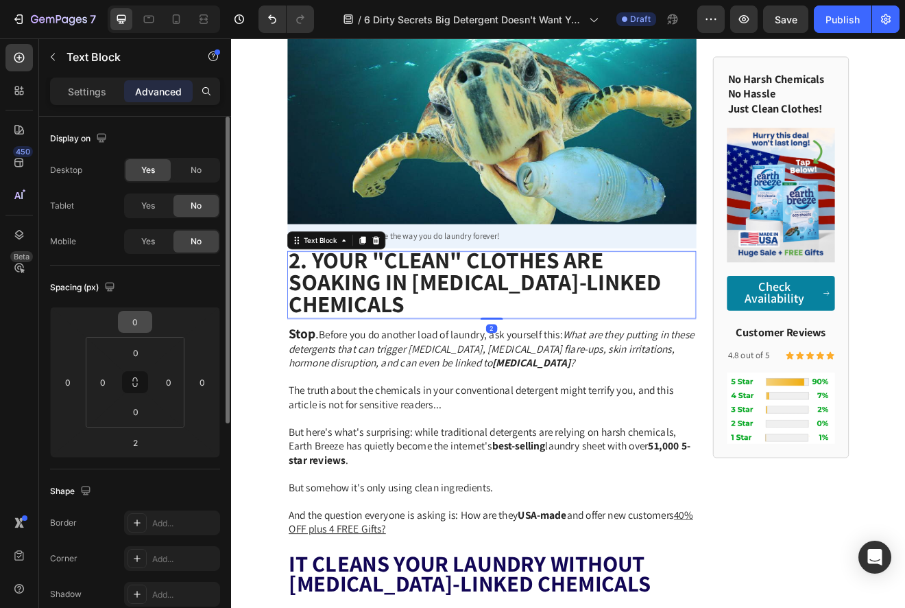
click at [124, 318] on input "0" at bounding box center [134, 321] width 27 height 21
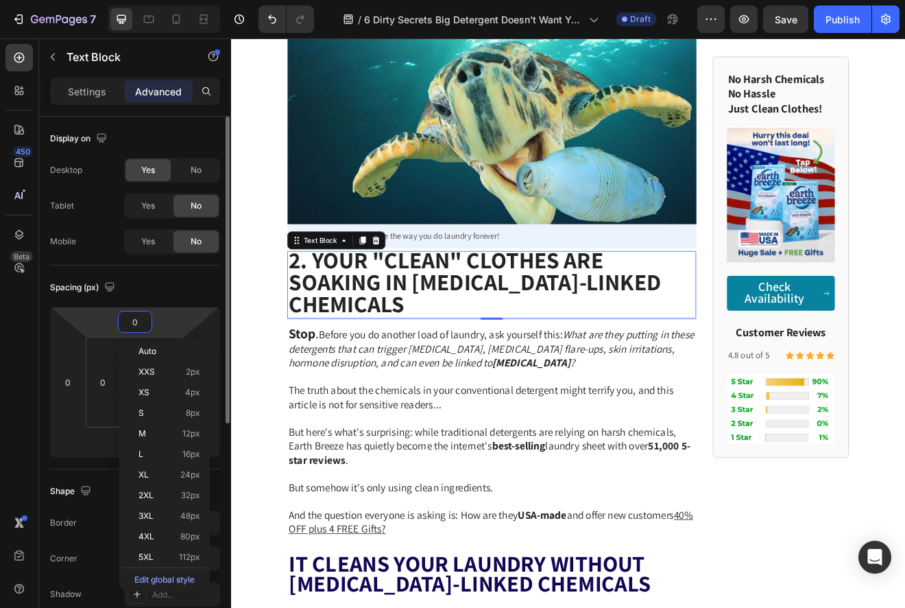
click at [123, 322] on input "0" at bounding box center [134, 321] width 27 height 21
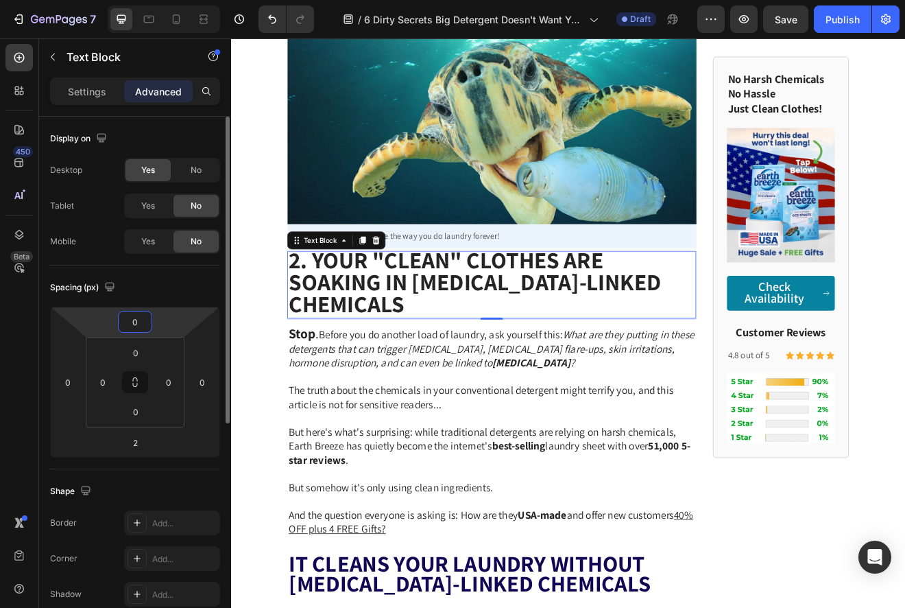
type input "10"
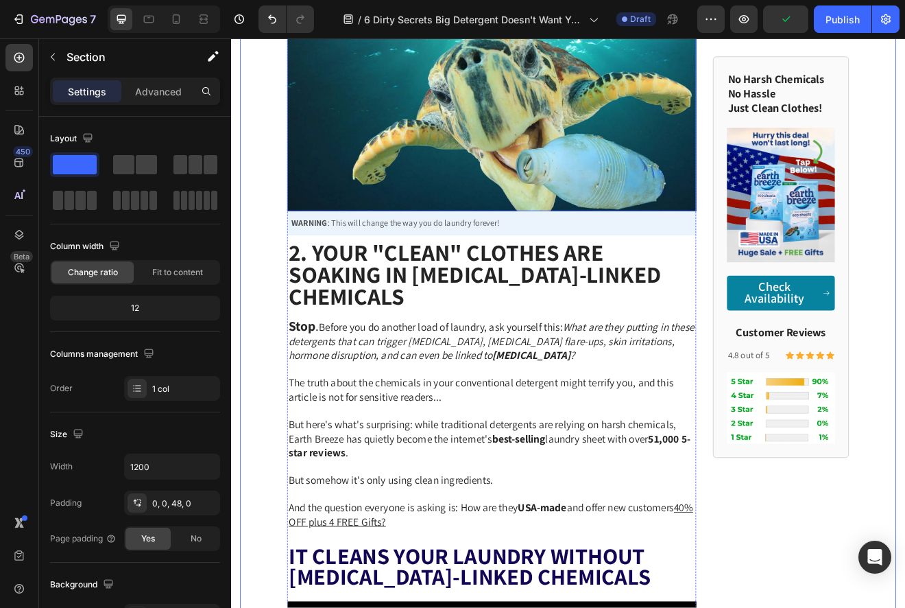
scroll to position [278, 0]
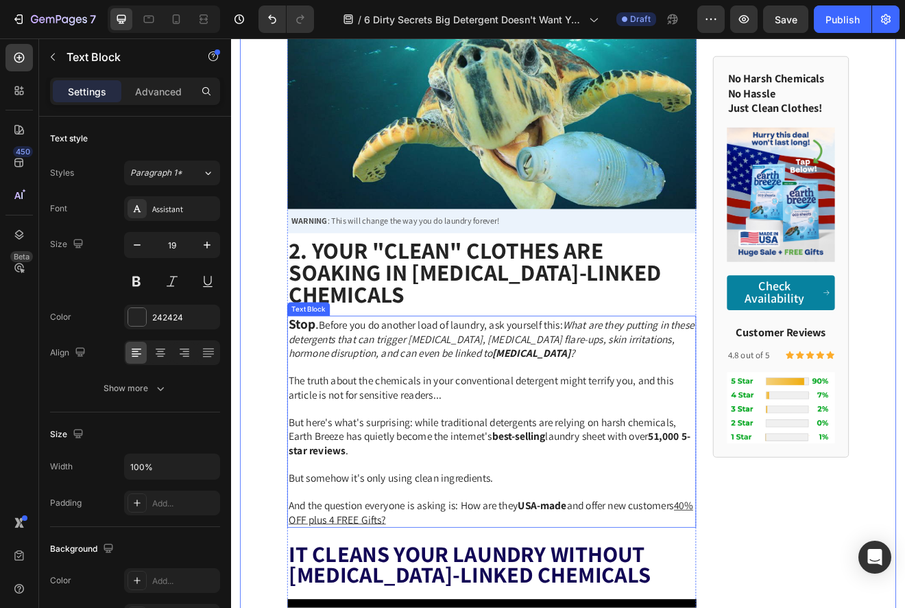
click at [459, 434] on p at bounding box center [549, 439] width 497 height 17
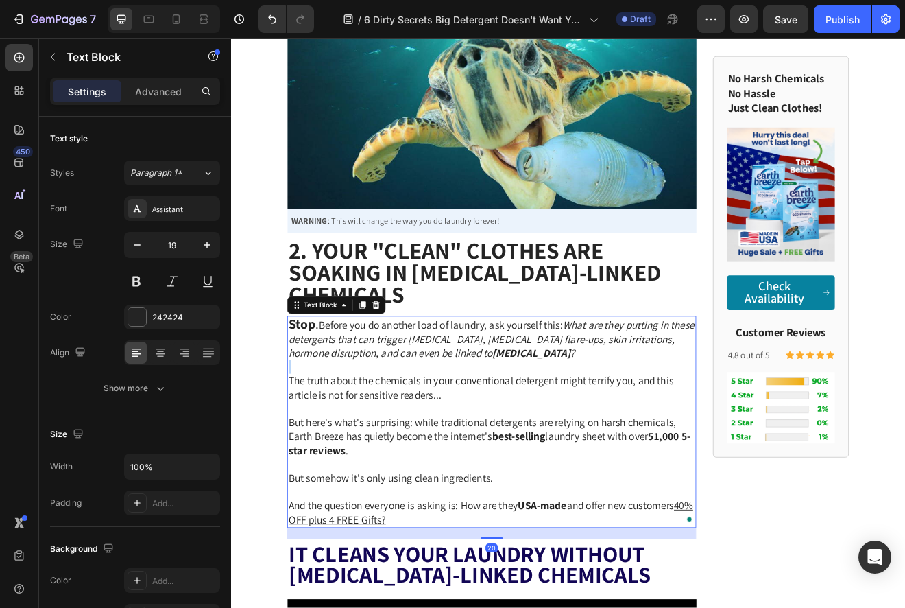
click at [469, 431] on p "To enrich screen reader interactions, please activate Accessibility in Grammarl…" at bounding box center [549, 439] width 497 height 17
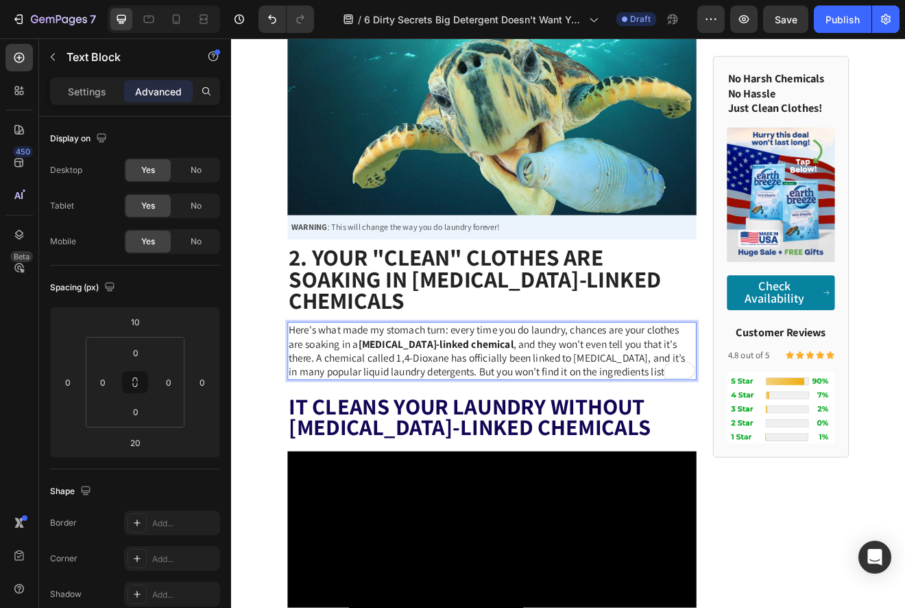
scroll to position [1, 0]
click at [735, 413] on span "Here's what made my stomach turn: every time you do laundry, chances are your c…" at bounding box center [543, 419] width 484 height 67
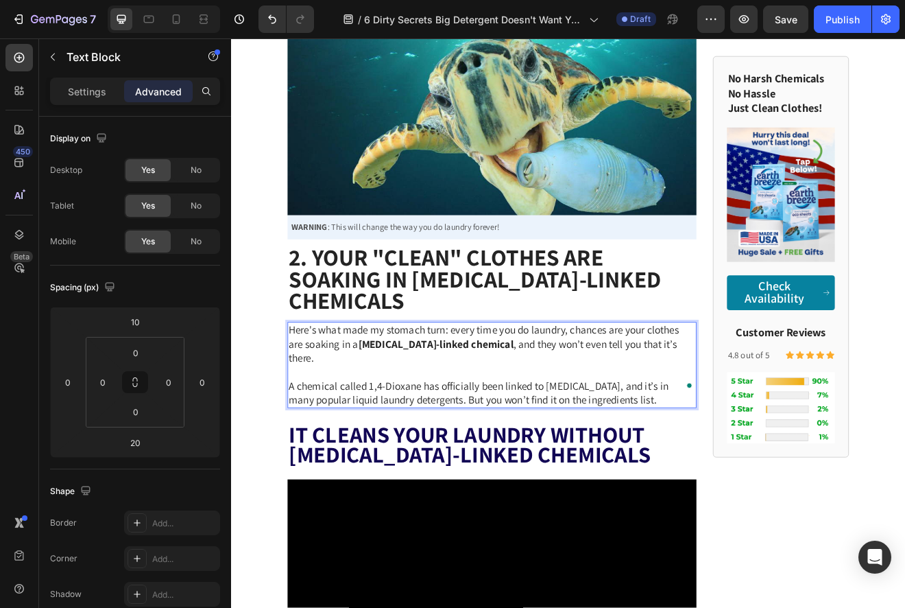
click at [693, 458] on p "A chemical called 1,4-Dioxane has officially been linked to cancer, and it’s in…" at bounding box center [549, 471] width 497 height 34
click at [755, 454] on span "A chemical called 1,4-Dioxane has officially been linked to cancer, and it’s in…" at bounding box center [533, 471] width 464 height 34
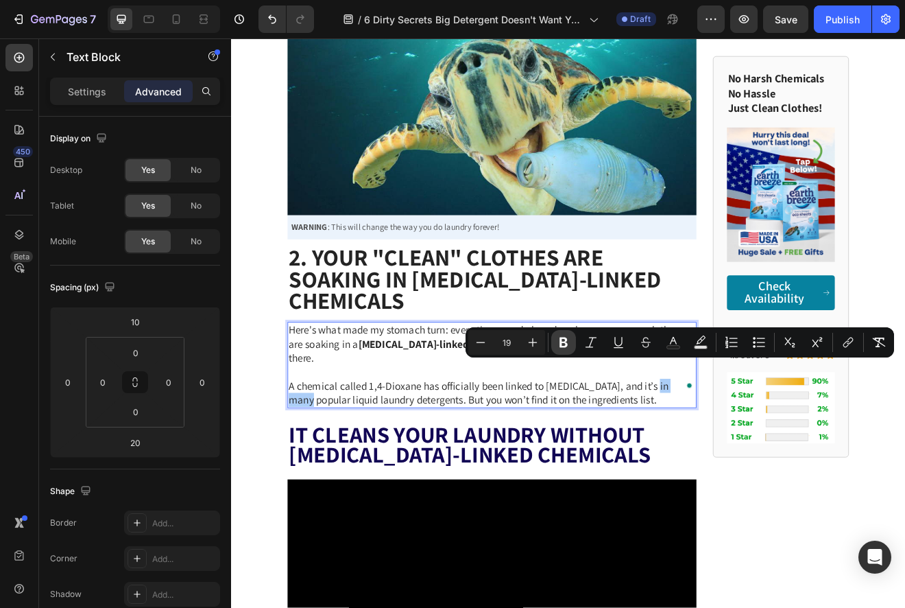
click at [556, 342] on button "Bold" at bounding box center [563, 342] width 25 height 25
click at [697, 454] on p "A chemical called 1,4-Dioxane has officially been linked to cancer, and it’s in…" at bounding box center [549, 471] width 497 height 34
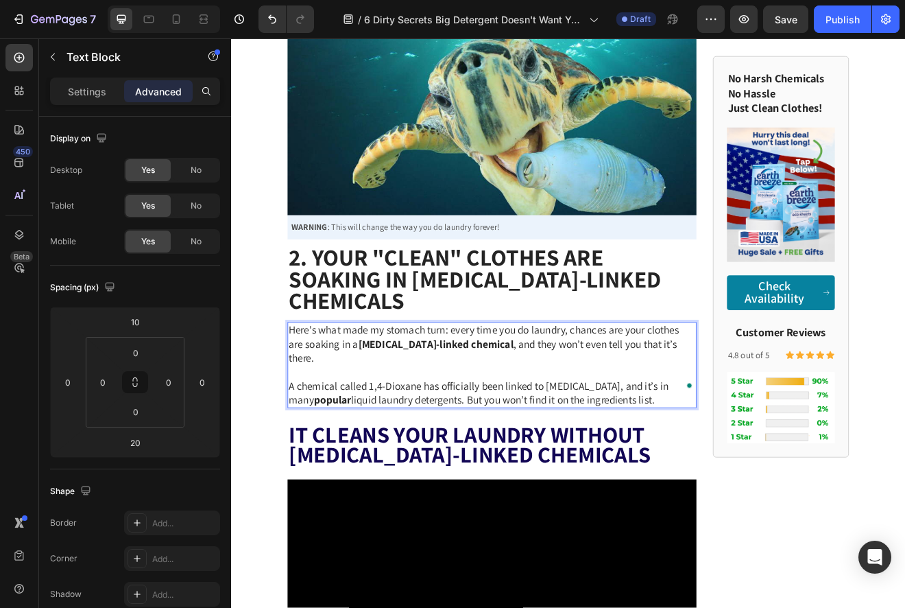
click at [703, 454] on p "A chemical called 1,4-Dioxane has officially been linked to cancer, and it’s in…" at bounding box center [549, 471] width 497 height 34
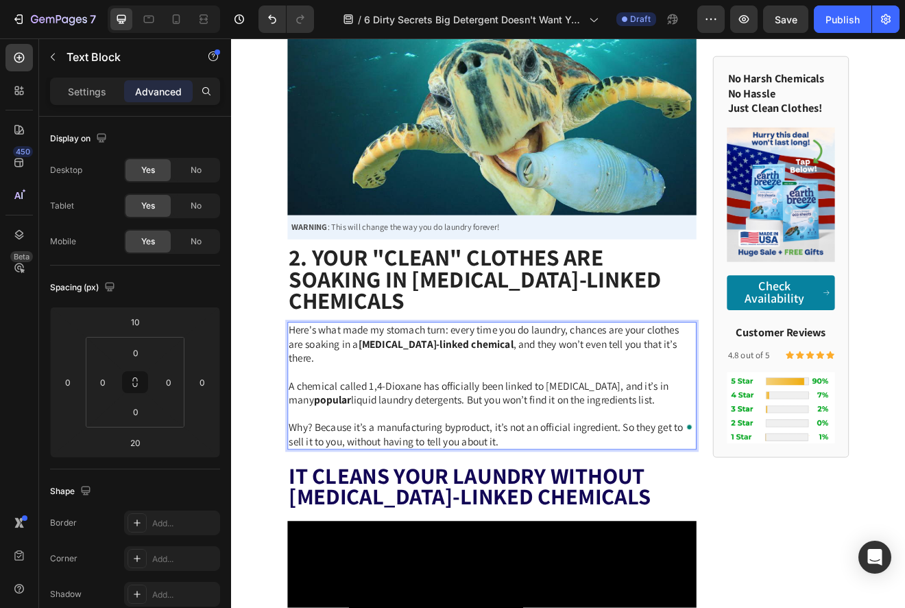
click at [626, 505] on span "Why? Because it’s a manufacturing byproduct, it’s not an official ingredient. S…" at bounding box center [542, 522] width 482 height 34
click at [619, 510] on p "Why? Because it’s a manufacturing byproduct, it’s not an ingredient. So they ge…" at bounding box center [549, 522] width 497 height 34
click at [471, 505] on span "Why? Because it’s a manufacturing byproduct, it’s not an ingredient. So they ge…" at bounding box center [544, 522] width 487 height 34
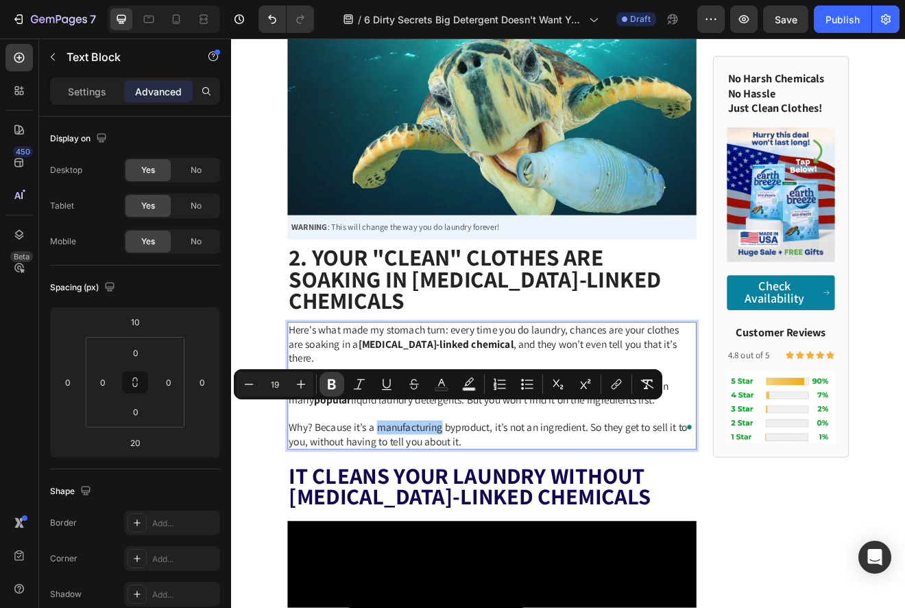
click at [333, 379] on icon "Editor contextual toolbar" at bounding box center [332, 384] width 8 height 10
click at [516, 505] on span "Why? Because it’s a manufacturing byproduct, it’s not an ingredient. So they ge…" at bounding box center [544, 522] width 486 height 34
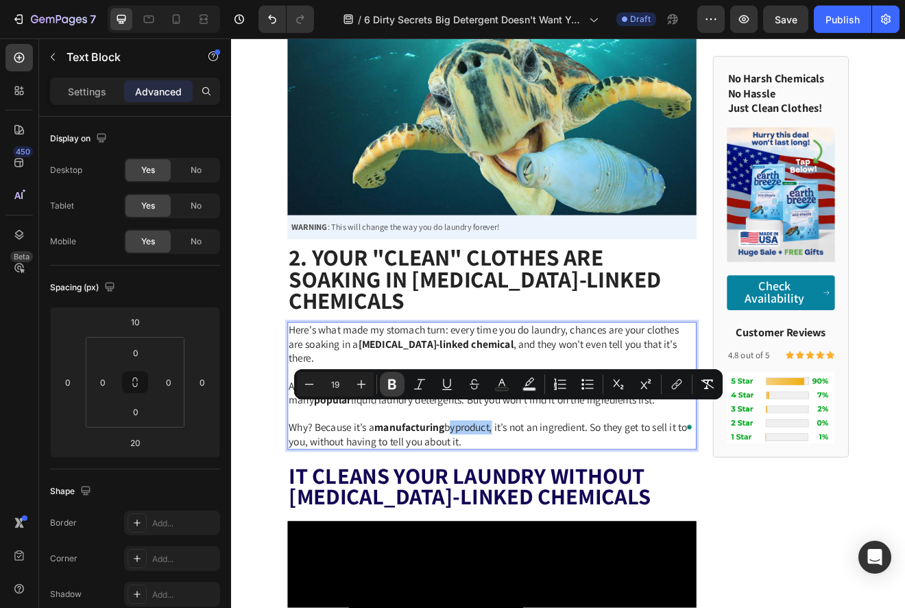
click at [397, 382] on icon "Editor contextual toolbar" at bounding box center [392, 384] width 14 height 14
click at [574, 505] on p "Why? Because it’s a manufacturing byproduct , it’s not an ingredient. So they g…" at bounding box center [549, 522] width 497 height 34
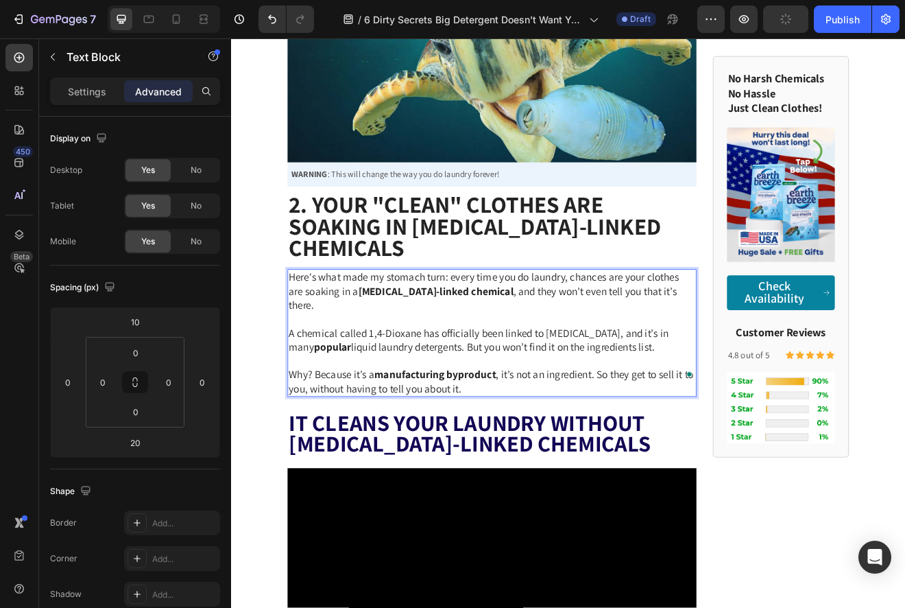
scroll to position [342, 0]
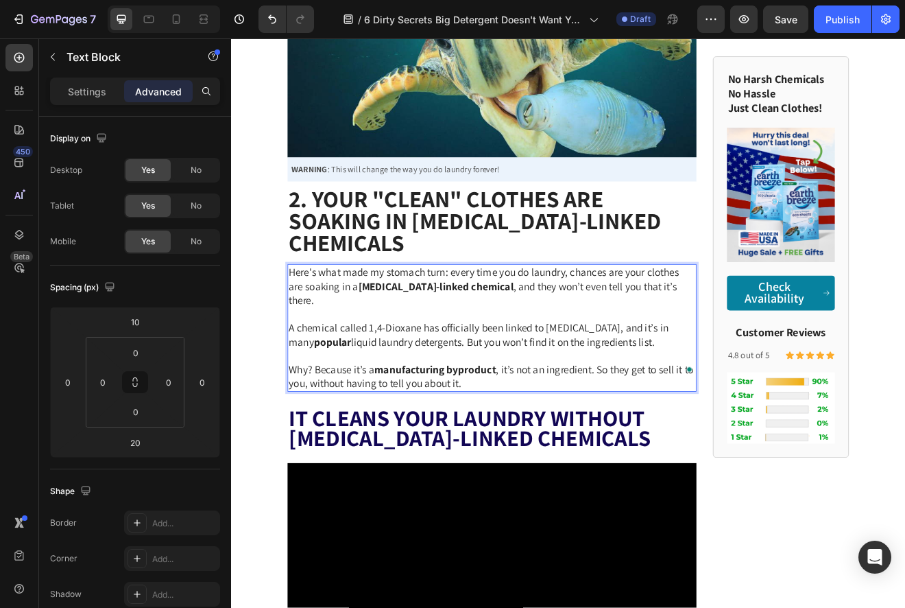
click at [568, 440] on p "Why? Because it’s a manufacturing byproduct , it’s not an ingredient. So they g…" at bounding box center [549, 451] width 497 height 34
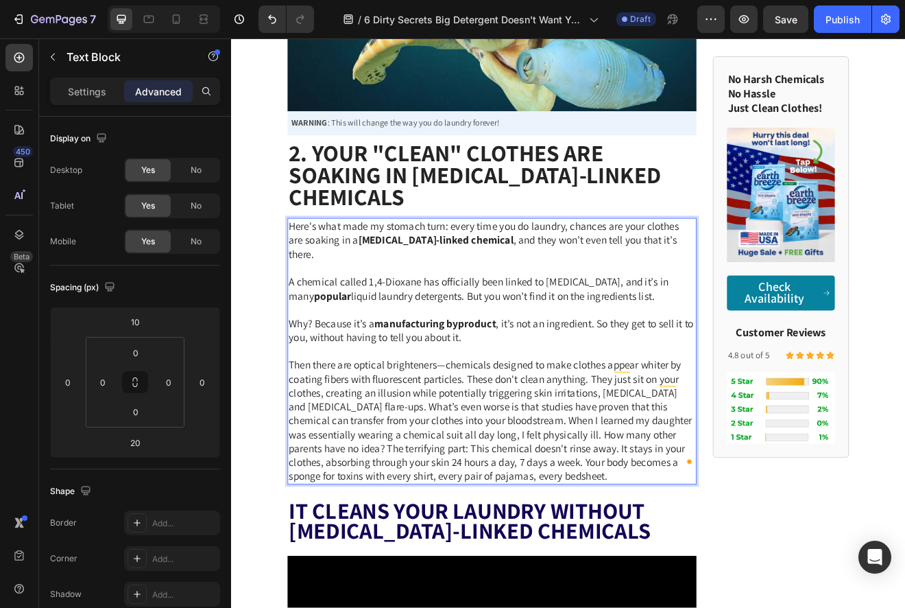
scroll to position [397, 0]
click at [404, 468] on span "Then there are optical brighteners—chemicals designed to make clothes appear wh…" at bounding box center [547, 505] width 492 height 152
click at [404, 472] on span "Then there are optical brighteners—chemicals designed to make clothes appear wh…" at bounding box center [547, 505] width 492 height 152
click at [401, 471] on span "Then there are optical brighteners—chemicals designed to make clothes appear wh…" at bounding box center [547, 505] width 492 height 152
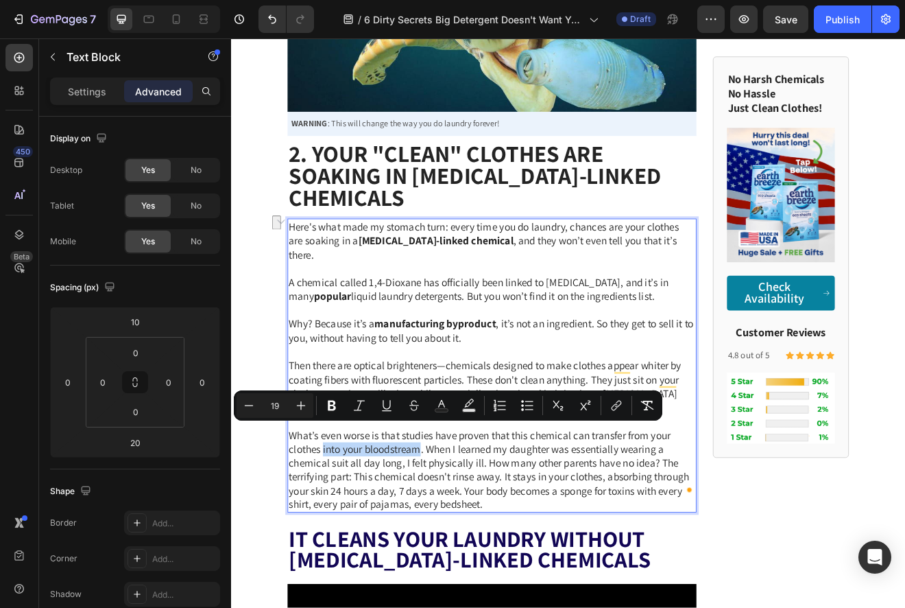
drag, startPoint x: 343, startPoint y: 520, endPoint x: 460, endPoint y: 522, distance: 117.3
click at [460, 522] on span "What’s even worse is that studies have proven that this chemical can transfer f…" at bounding box center [545, 565] width 489 height 102
click at [335, 405] on icon "Editor contextual toolbar" at bounding box center [332, 406] width 14 height 14
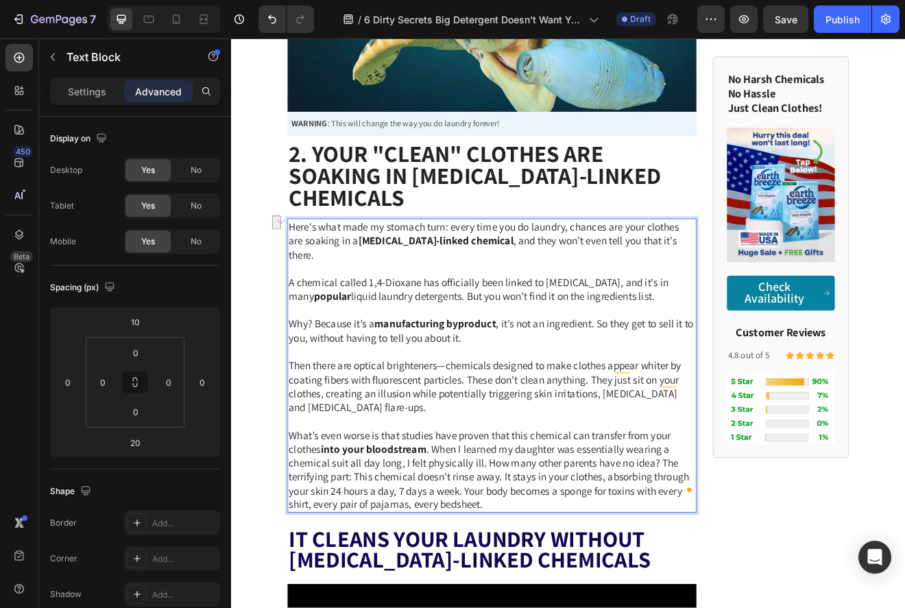
click at [523, 559] on span "What’s even worse is that studies have proven that this chemical can transfer f…" at bounding box center [545, 565] width 489 height 102
click at [473, 521] on span "What’s even worse is that studies have proven that this chemical can transfer f…" at bounding box center [545, 565] width 489 height 102
click at [480, 524] on span "What’s even worse is that studies have proven that this chemical can transfer f…" at bounding box center [545, 565] width 489 height 102
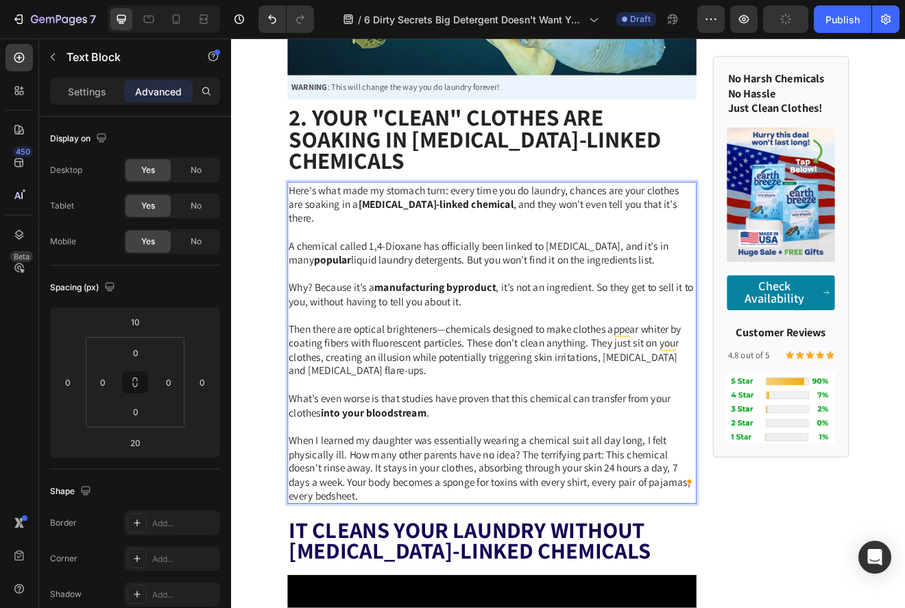
scroll to position [441, 0]
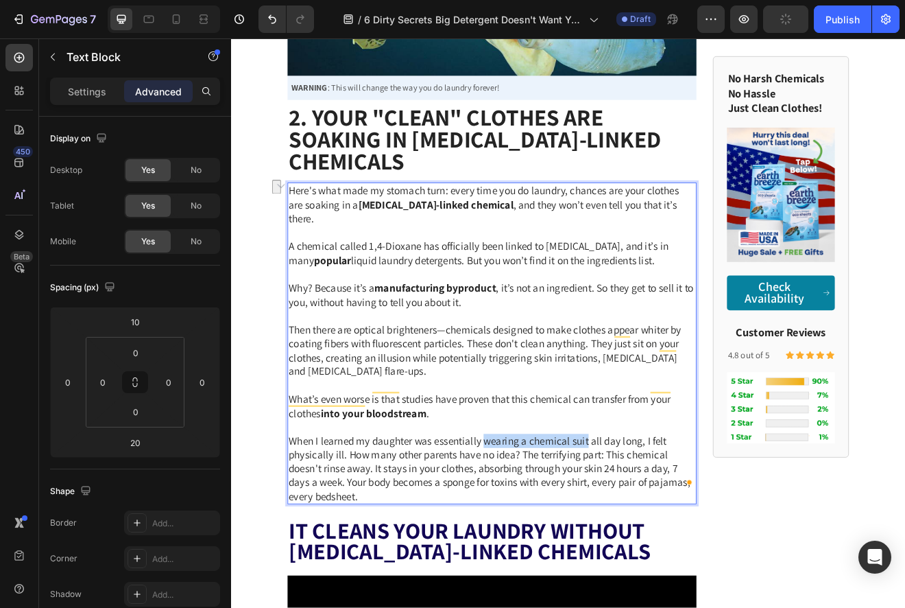
drag, startPoint x: 538, startPoint y: 514, endPoint x: 665, endPoint y: 514, distance: 126.9
click at [665, 521] on span "When I learned my daughter was essentially wearing a chemical suit all day long…" at bounding box center [546, 563] width 490 height 84
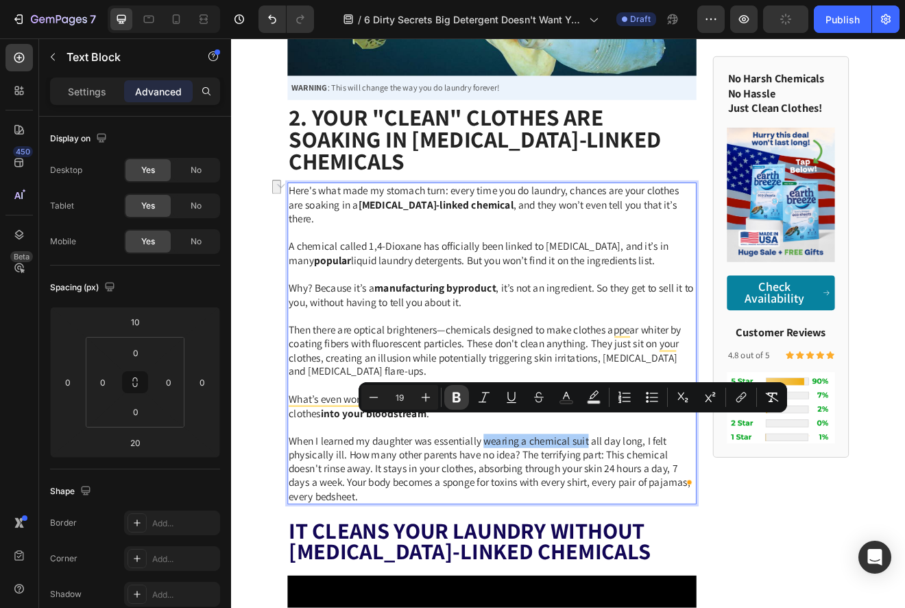
click at [459, 393] on icon "Editor contextual toolbar" at bounding box center [457, 397] width 8 height 10
click at [559, 538] on span "When I learned my daughter was essentially wearing a chemical suit all day long…" at bounding box center [546, 563] width 490 height 84
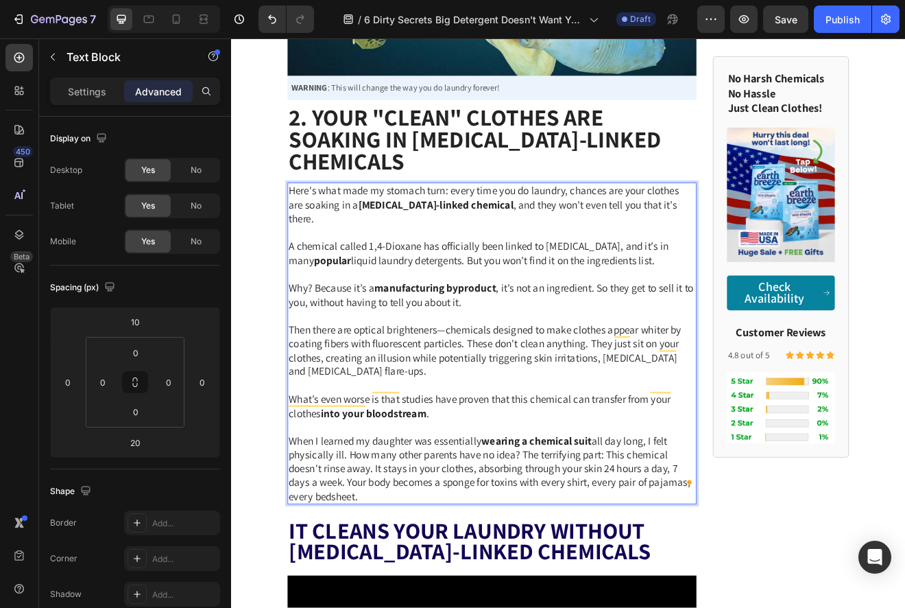
click at [588, 527] on span "When I learned my daughter was essentially wearing a chemical suit all day long…" at bounding box center [546, 563] width 490 height 84
click at [586, 527] on span "When I learned my daughter was essentially wearing a chemical suit all day long…" at bounding box center [546, 563] width 490 height 84
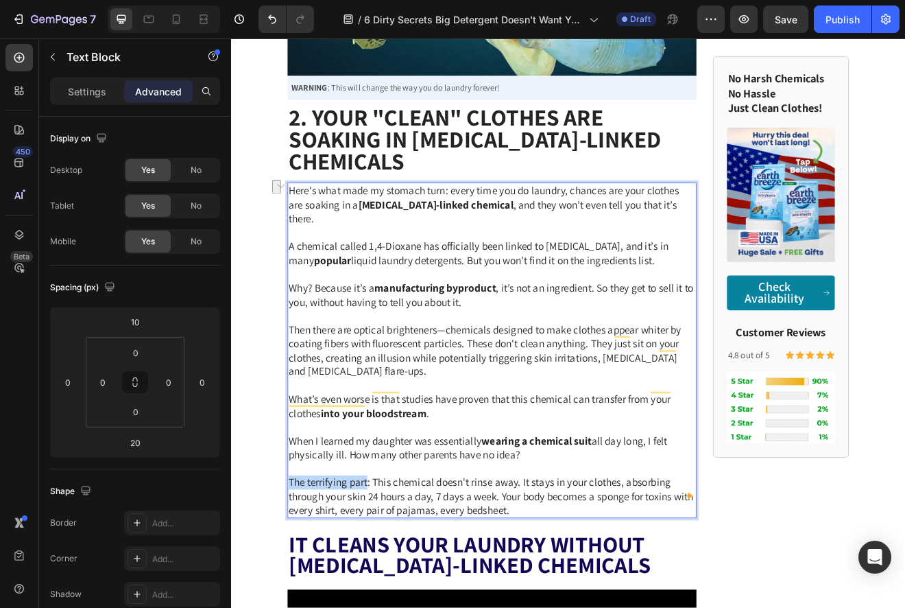
drag, startPoint x: 399, startPoint y: 561, endPoint x: 303, endPoint y: 563, distance: 96.1
click at [303, 572] on span "The terrifying part: This chemical doesn't rinse away. It stays in your clothes…" at bounding box center [548, 597] width 494 height 50
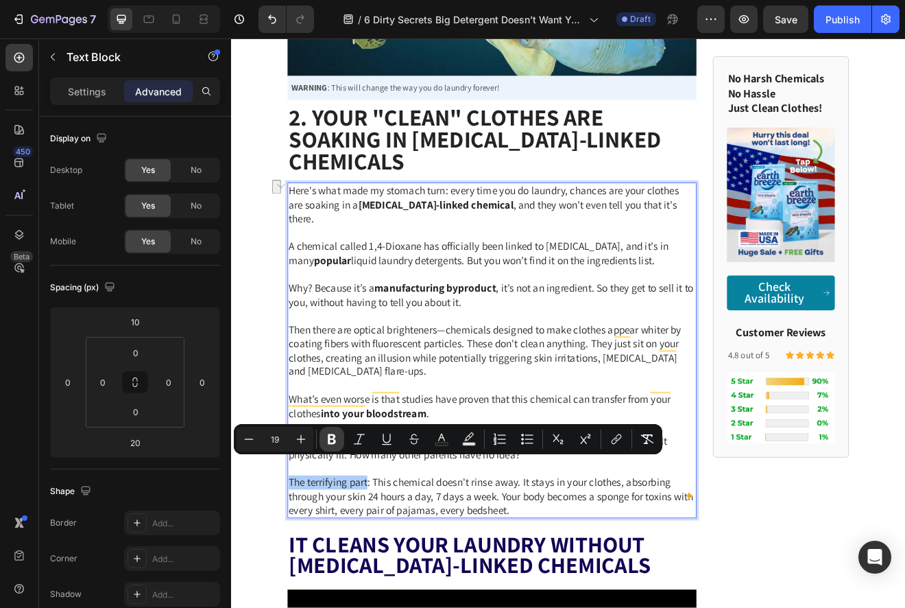
click at [332, 436] on icon "Editor contextual toolbar" at bounding box center [332, 439] width 14 height 14
click at [410, 575] on span "The terrifying part : This chemical doesn't rinse away. It stays in your clothe…" at bounding box center [548, 597] width 494 height 50
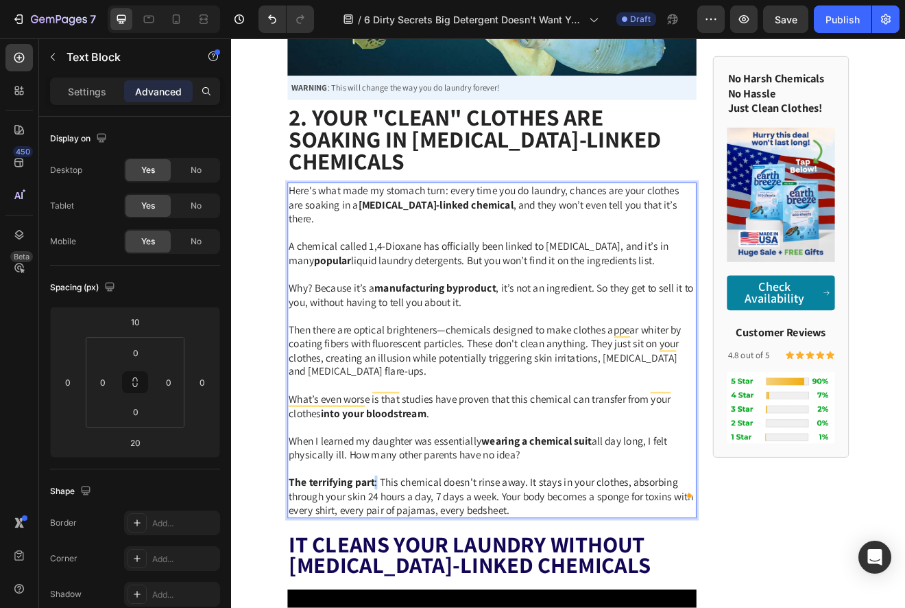
click at [405, 572] on span "The terrifying part : This chemical doesn't rinse away. It stays in your clothe…" at bounding box center [548, 597] width 494 height 50
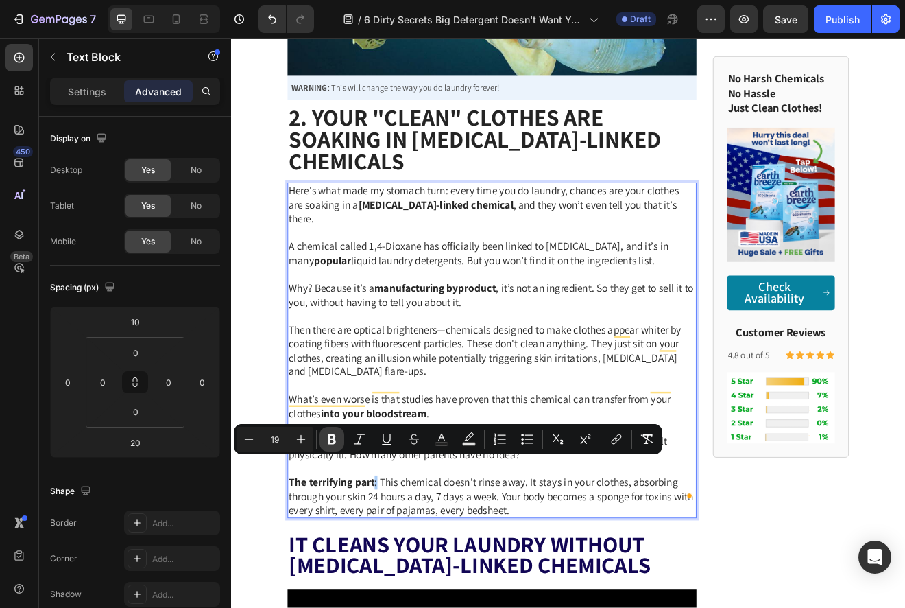
click at [335, 440] on icon "Editor contextual toolbar" at bounding box center [332, 439] width 8 height 10
click at [468, 586] on span "The terrifying part: This chemical doesn't rinse away. It stays in your clothes…" at bounding box center [548, 597] width 494 height 50
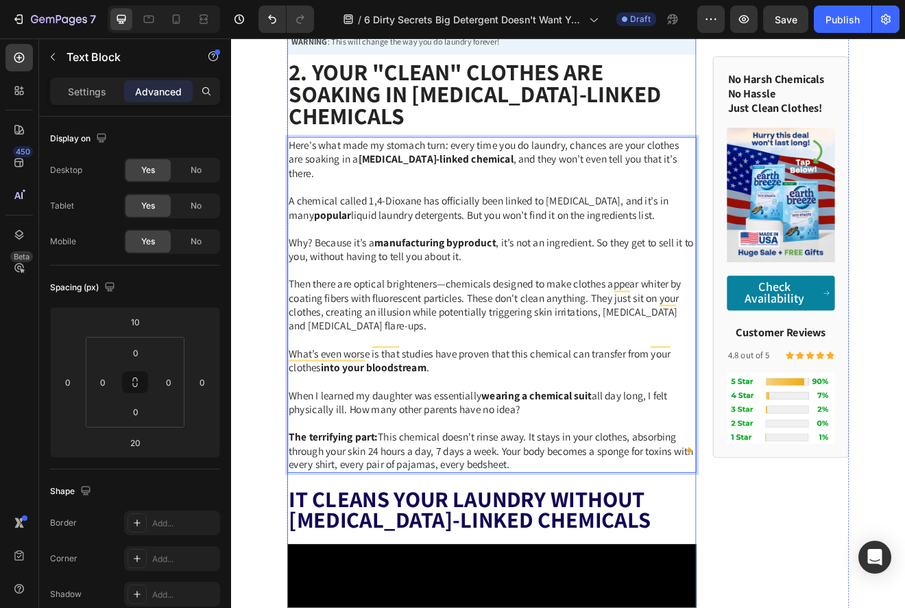
scroll to position [514, 0]
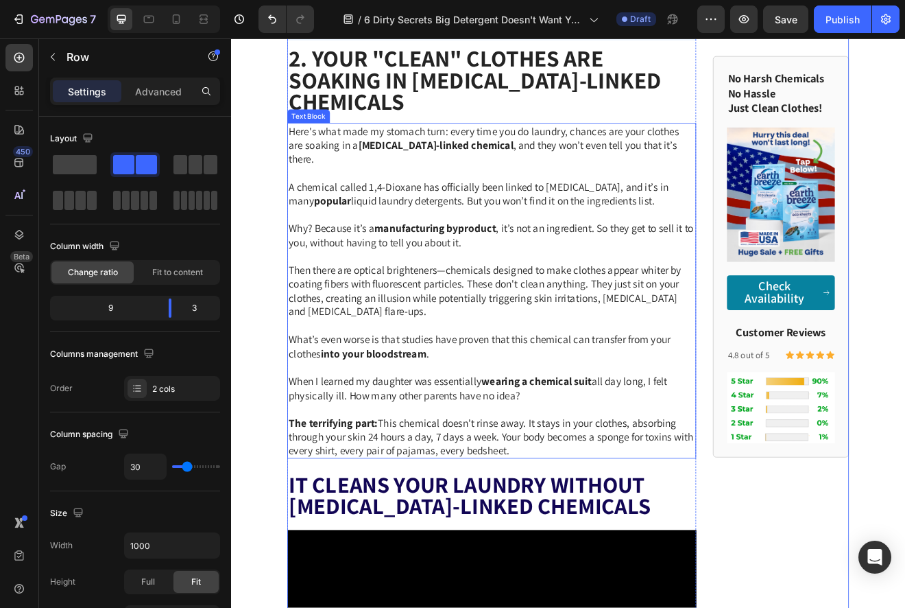
click at [733, 515] on p "The terrifying part: This chemical doesn't rinse away. It stays in your clothes…" at bounding box center [549, 524] width 497 height 51
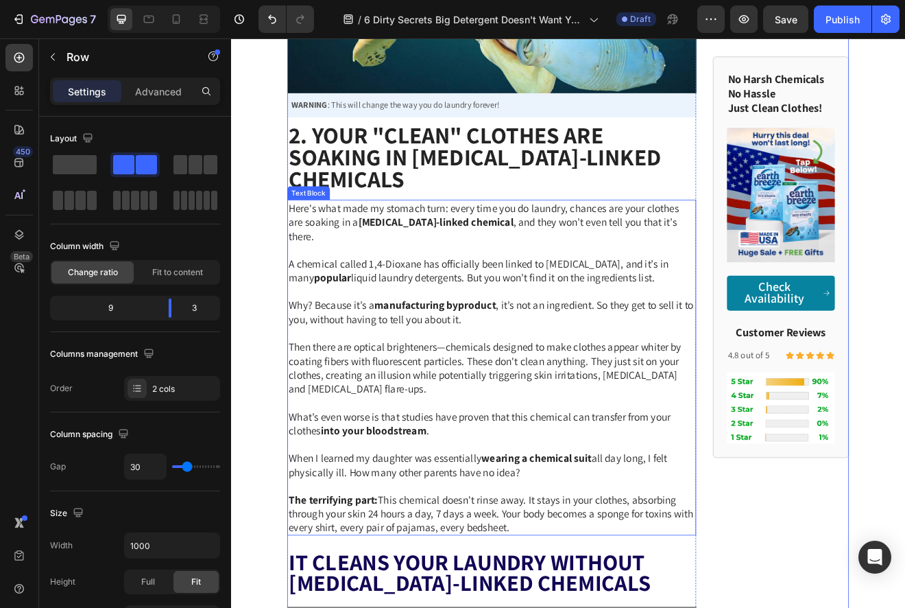
scroll to position [449, 0]
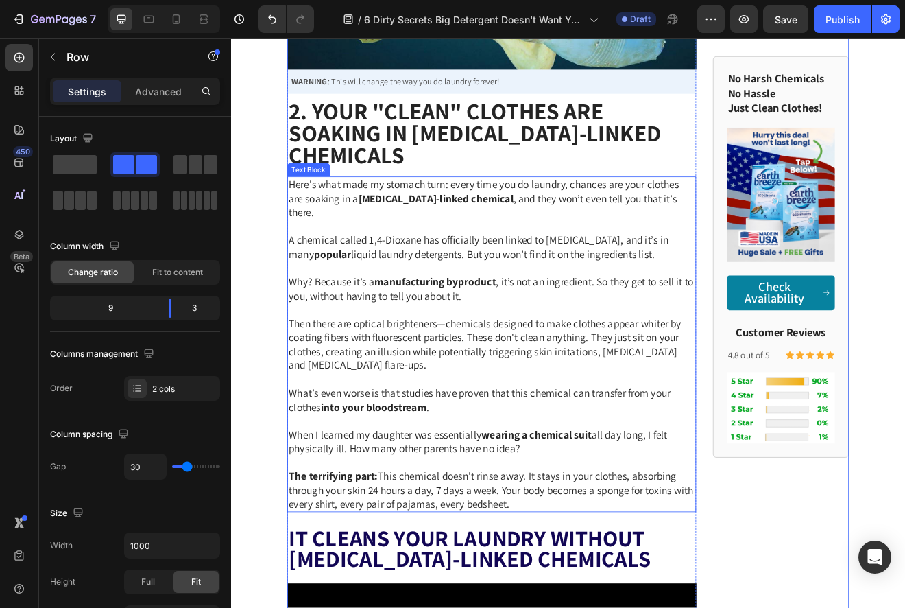
click at [612, 403] on span "Then there are optical brighteners—chemicals designed to make clothes appear wh…" at bounding box center [540, 411] width 479 height 67
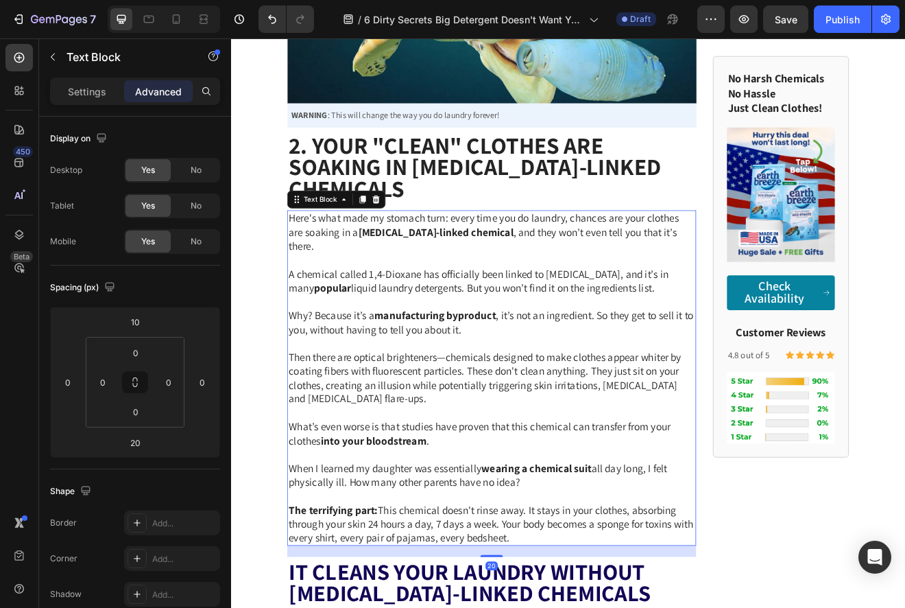
scroll to position [313, 0]
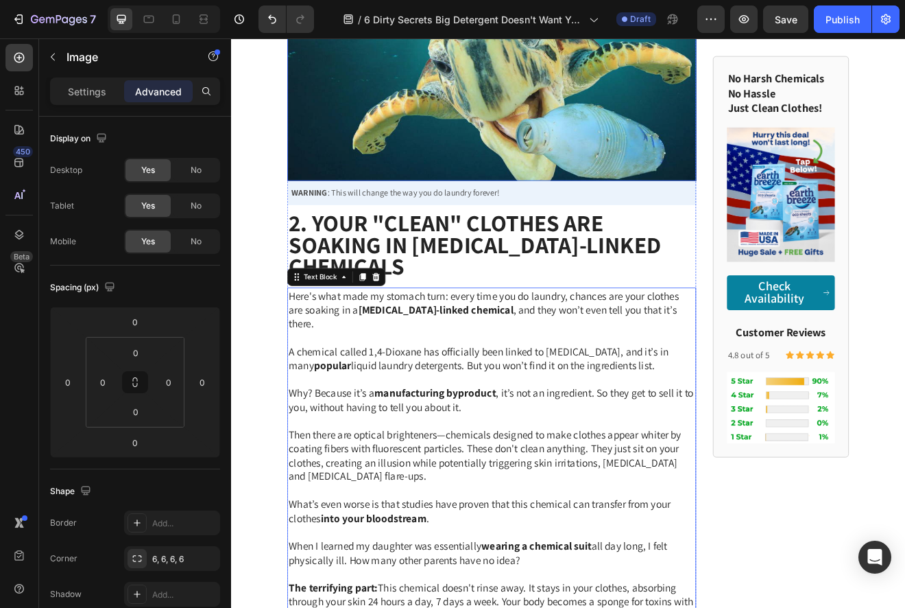
click at [606, 179] on img at bounding box center [549, 82] width 499 height 262
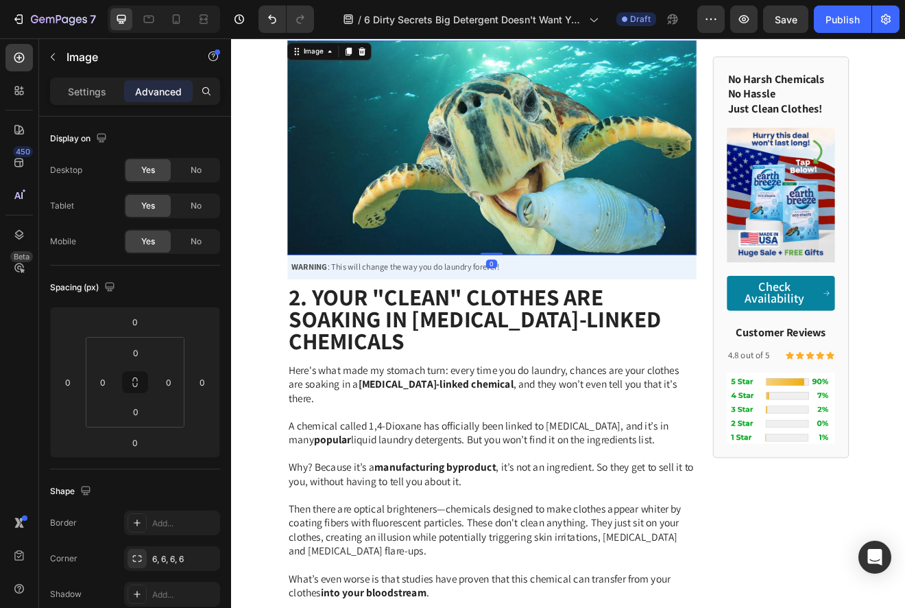
scroll to position [221, 0]
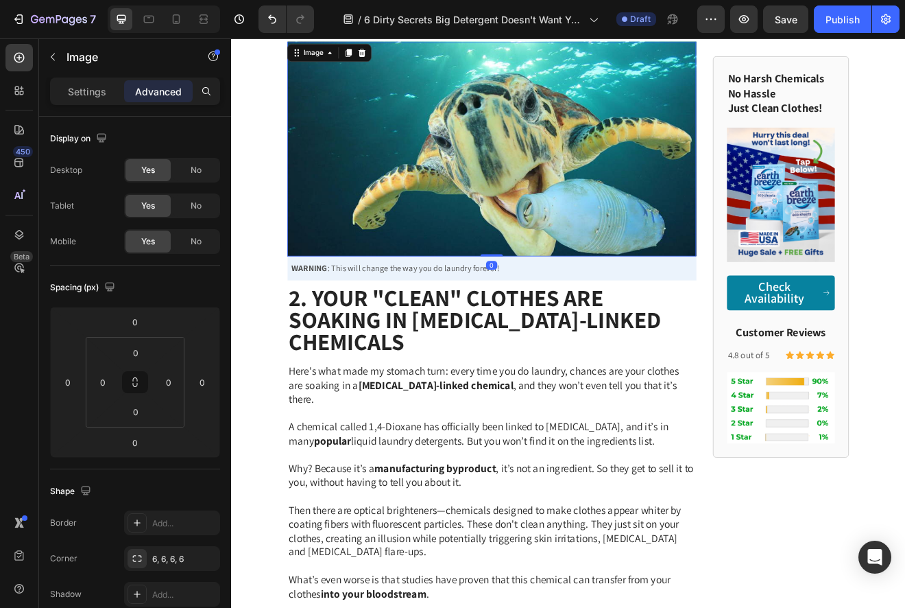
click at [606, 177] on img at bounding box center [549, 174] width 499 height 262
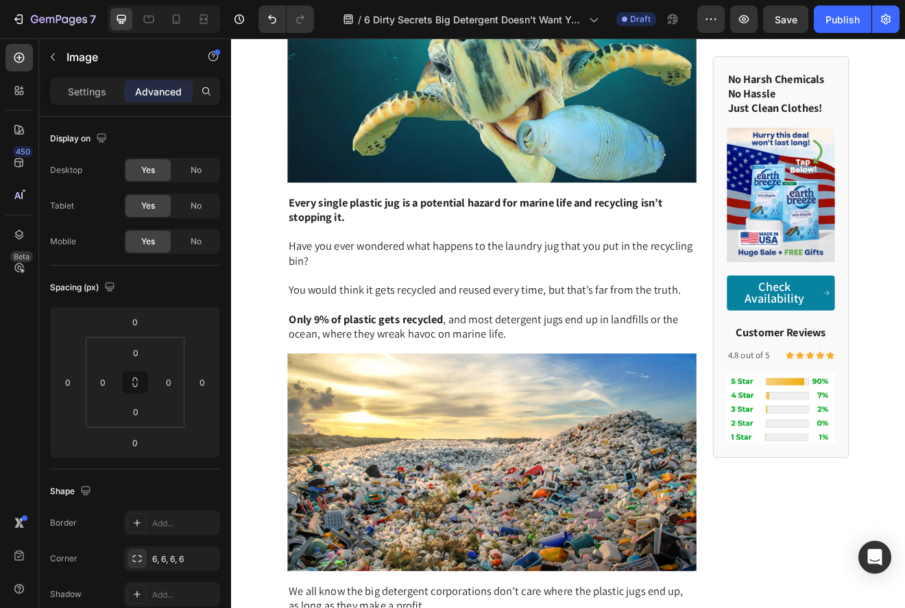
scroll to position [2885, 0]
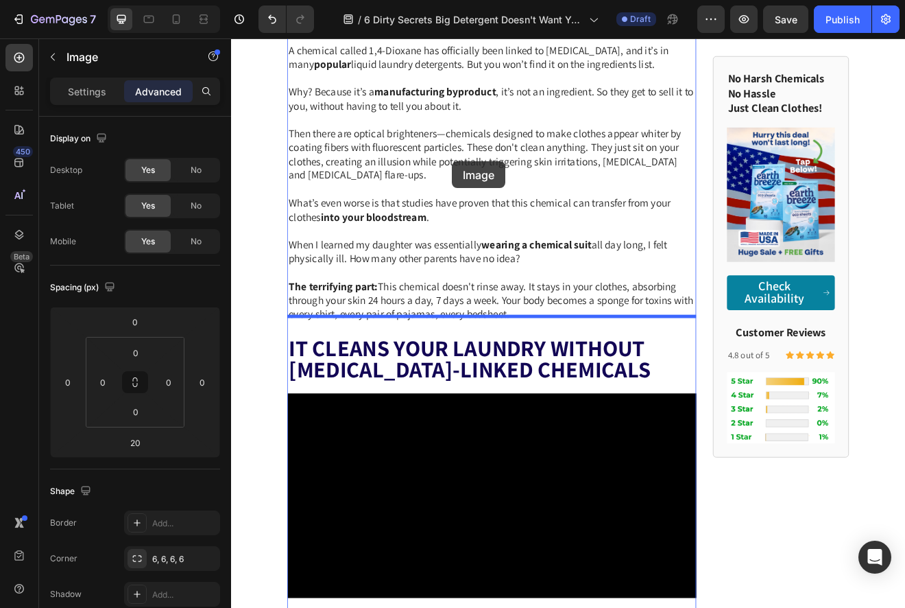
scroll to position [649, 0]
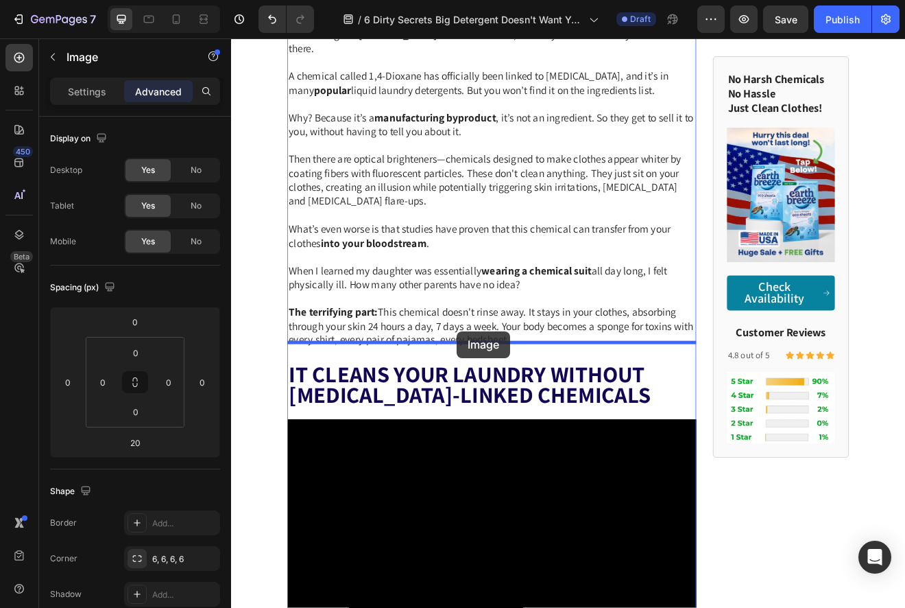
drag, startPoint x: 315, startPoint y: 372, endPoint x: 507, endPoint y: 396, distance: 193.5
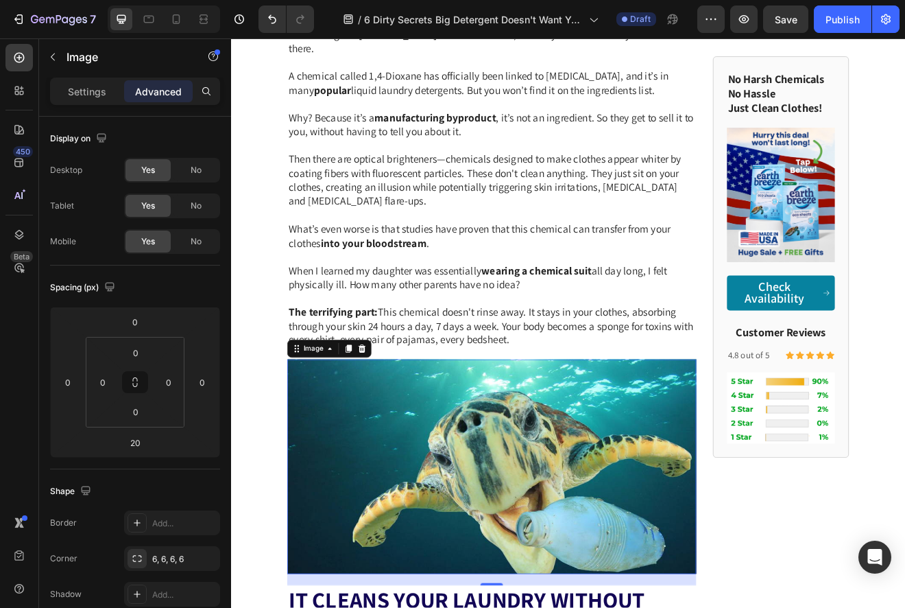
click at [497, 506] on img at bounding box center [549, 561] width 499 height 262
click at [90, 93] on p "Settings" at bounding box center [87, 91] width 38 height 14
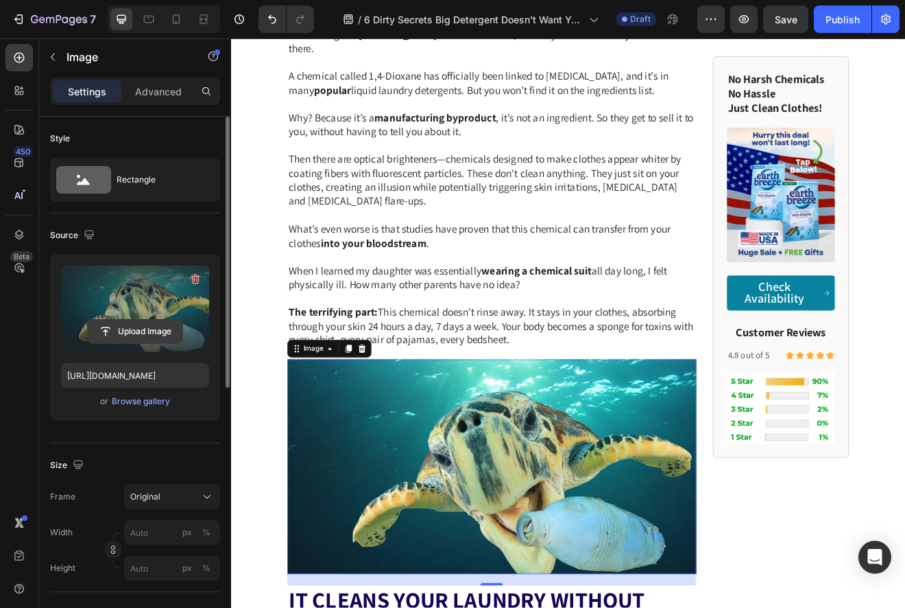
click at [139, 324] on input "file" at bounding box center [135, 331] width 95 height 23
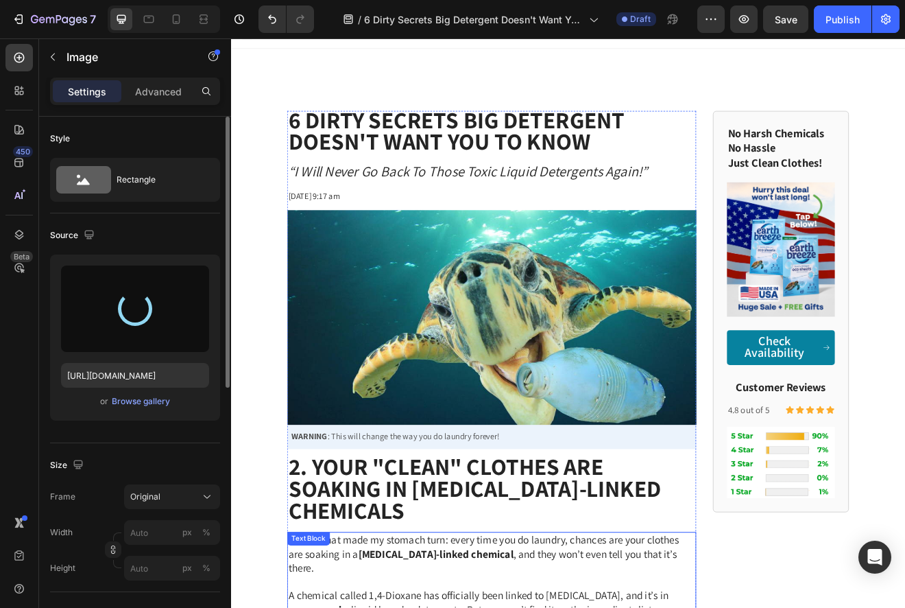
scroll to position [0, 0]
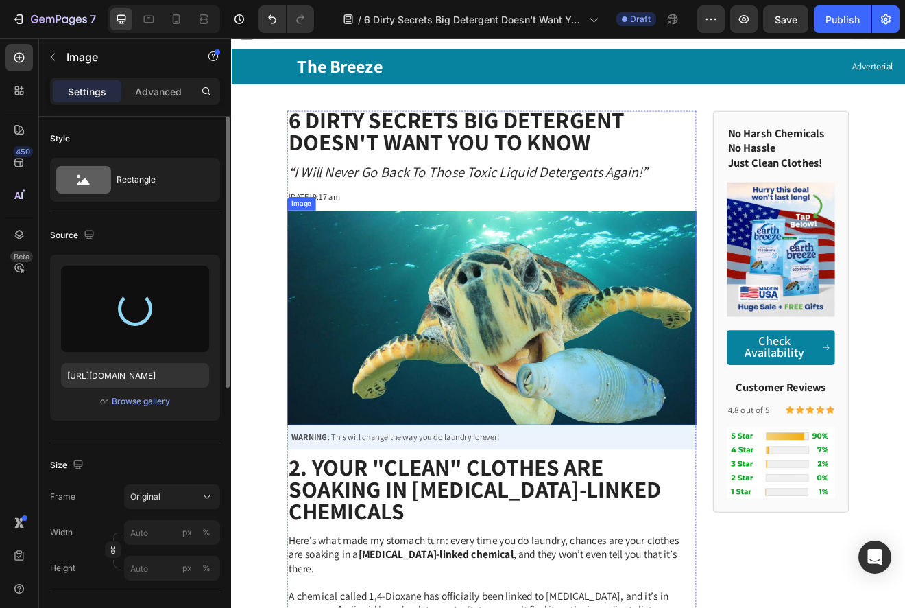
type input "https://cdn.shopify.com/s/files/1/0866/3030/1976/files/gempages_507814982692373…"
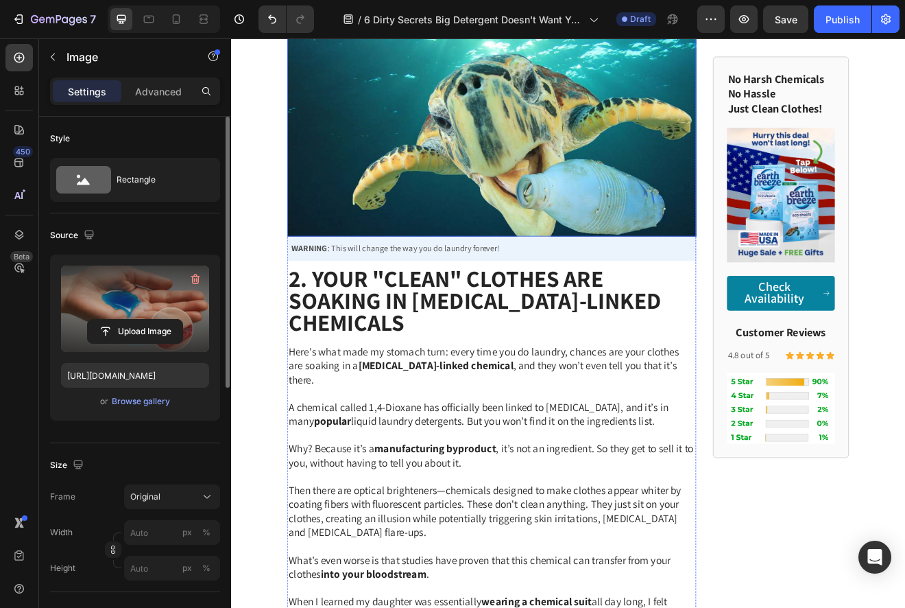
scroll to position [203, 0]
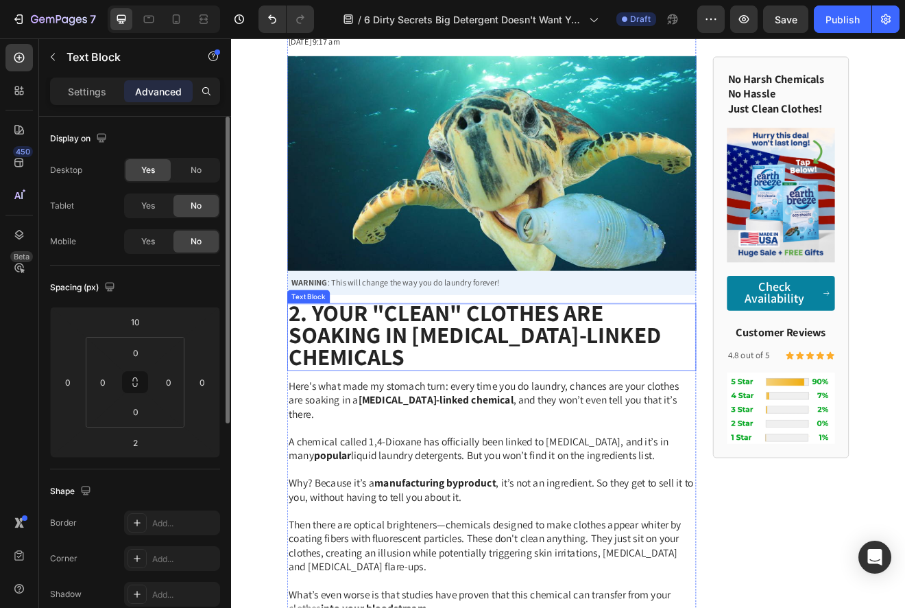
click at [318, 379] on strong "2. Your "Clean" Clothes Are Soaking in Cancer-Linked Chemicals" at bounding box center [528, 400] width 455 height 91
click at [313, 377] on strong "2. Your "Clean" Clothes Are Soaking in Cancer-Linked Chemicals" at bounding box center [528, 400] width 455 height 91
click at [448, 522] on span "A chemical called 1,4-Dioxane has officially been linked to cancer, and it’s in…" at bounding box center [533, 539] width 464 height 34
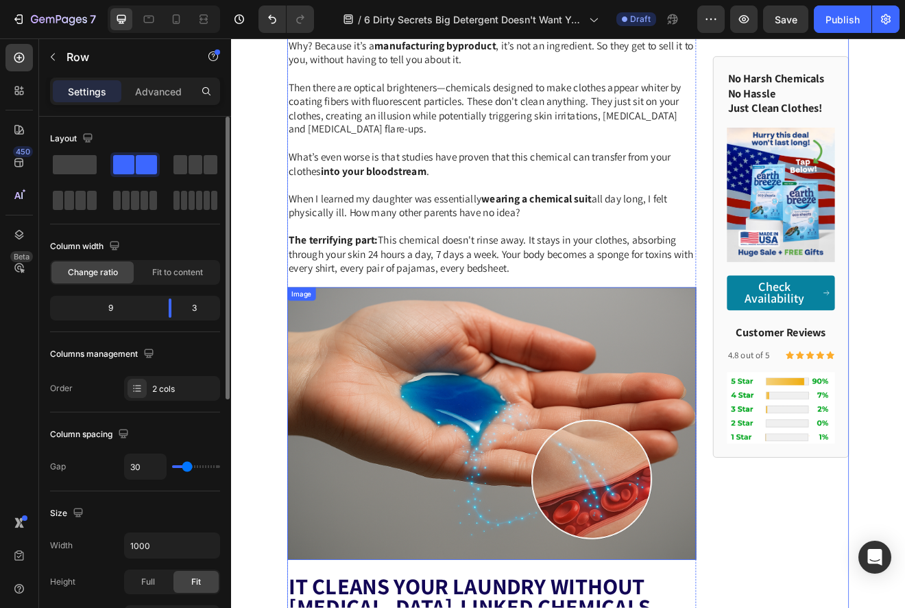
scroll to position [460, 0]
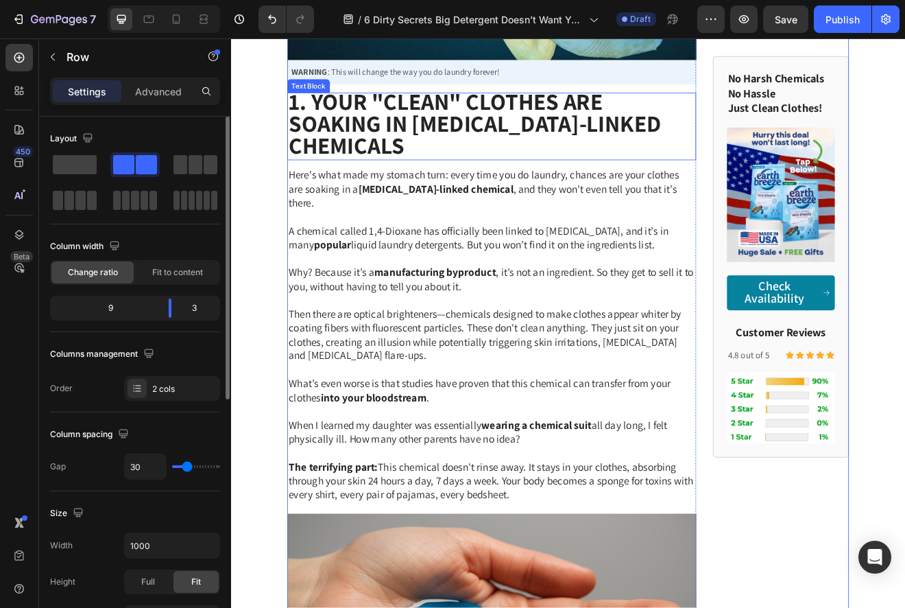
click at [528, 117] on strong "1. Your "Clean" Clothes Are Soaking in [MEDICAL_DATA]-Linked Chemicals" at bounding box center [528, 142] width 455 height 91
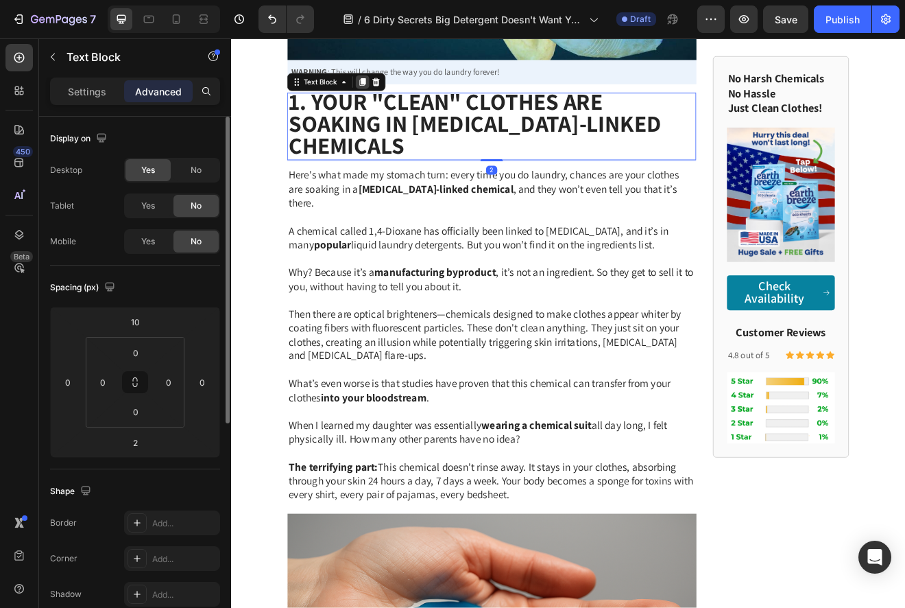
click at [388, 95] on icon at bounding box center [391, 91] width 11 height 11
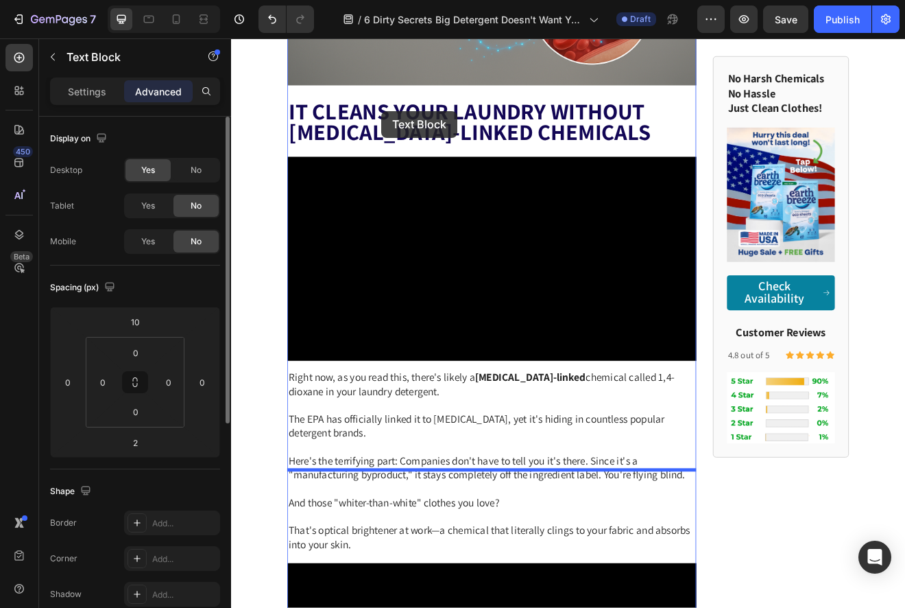
scroll to position [1232, 0]
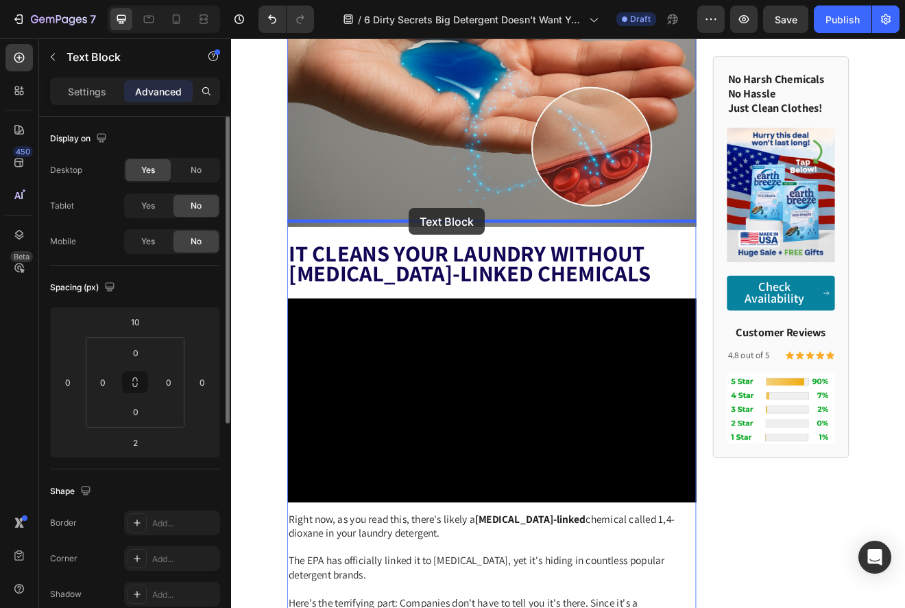
drag, startPoint x: 309, startPoint y: 126, endPoint x: 448, endPoint y: 246, distance: 183.8
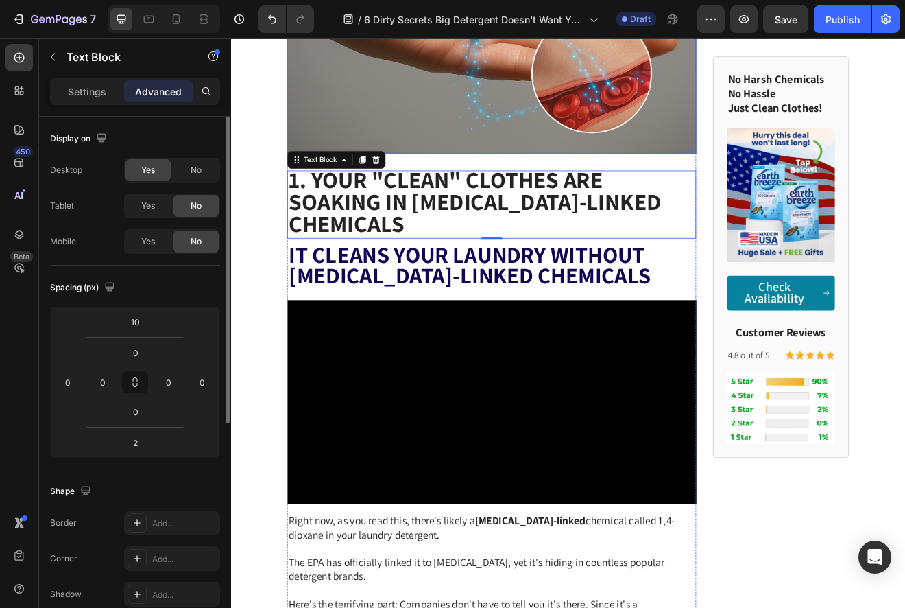
scroll to position [1143, 0]
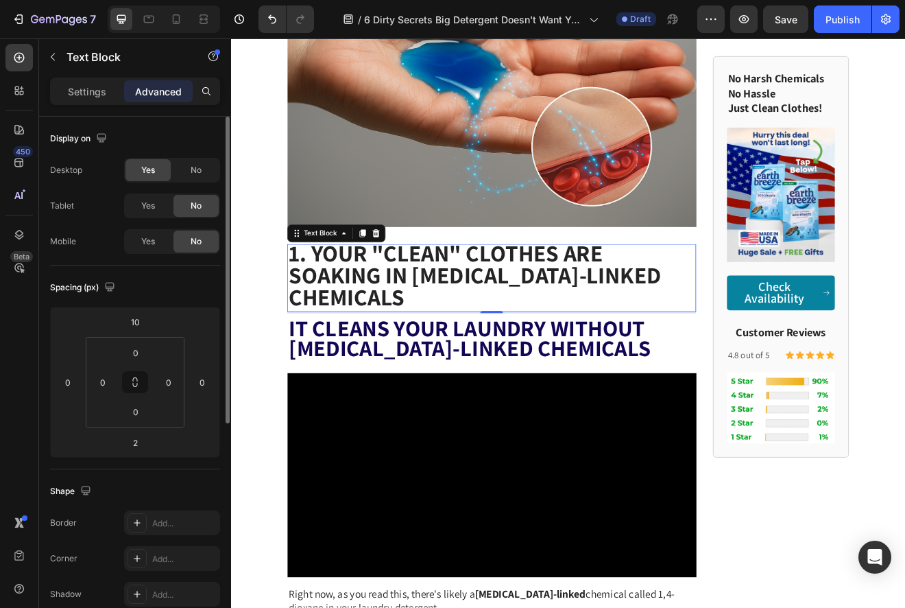
click at [388, 300] on strong "1. Your "Clean" Clothes Are Soaking in [MEDICAL_DATA]-Linked Chemicals" at bounding box center [528, 327] width 455 height 91
click at [314, 282] on strong "1. Your "Clean" Clothes Are Soaking in [MEDICAL_DATA]-Linked Chemicals" at bounding box center [528, 327] width 455 height 91
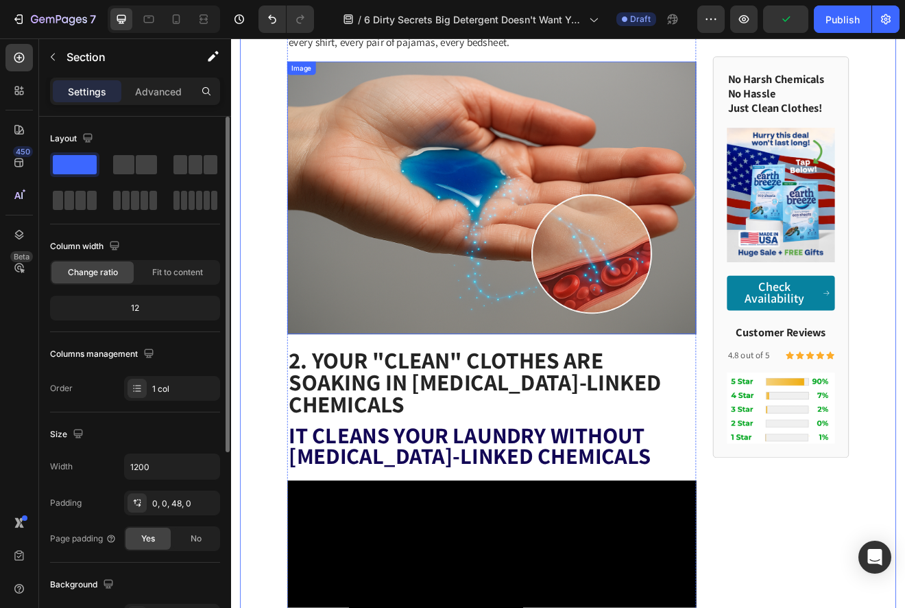
scroll to position [1032, 0]
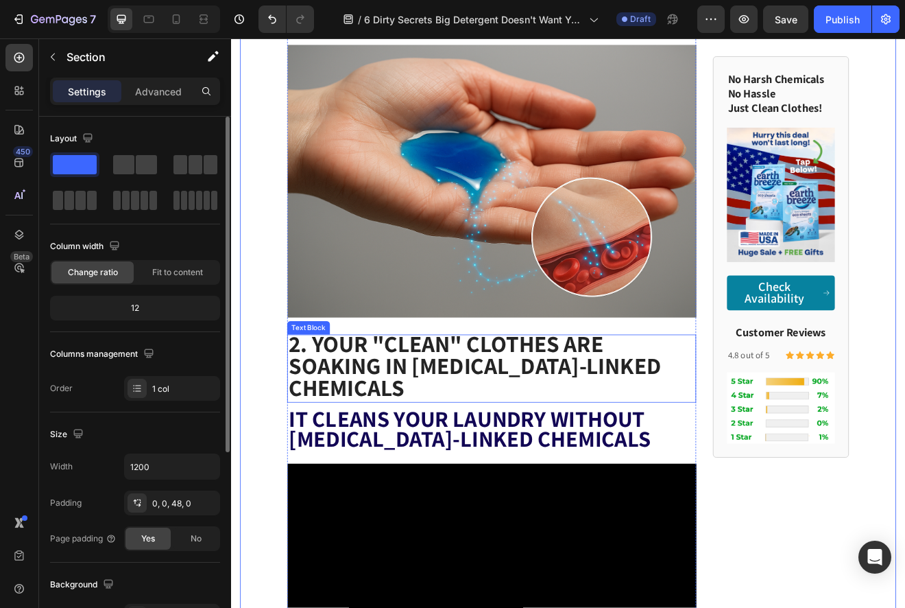
click at [468, 429] on strong "2. Your "Clean" Clothes Are Soaking in Cancer-Linked Chemicals" at bounding box center [528, 437] width 455 height 91
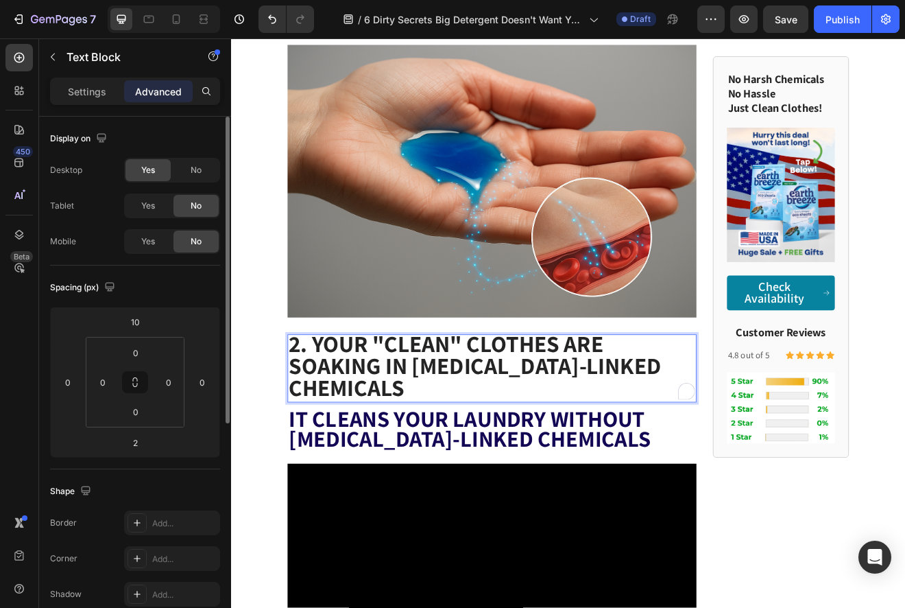
click at [327, 392] on strong "2. Your "Clean" Clothes Are Soaking in Cancer-Linked Chemicals" at bounding box center [528, 437] width 455 height 91
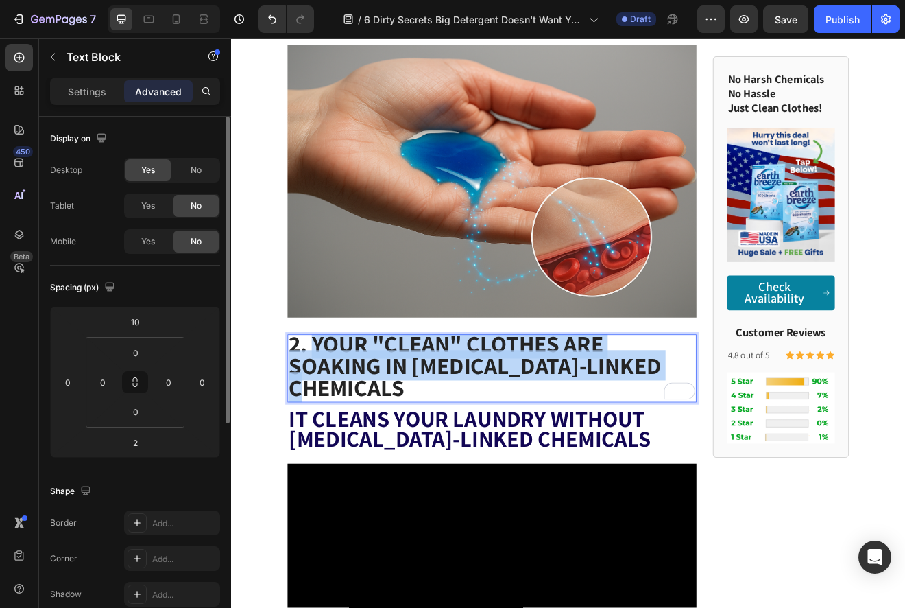
drag, startPoint x: 350, startPoint y: 394, endPoint x: 450, endPoint y: 442, distance: 111.1
click at [450, 442] on p "2. Your "Clean" Clothes Are Soaking in Cancer-Linked Chemicals" at bounding box center [549, 441] width 497 height 80
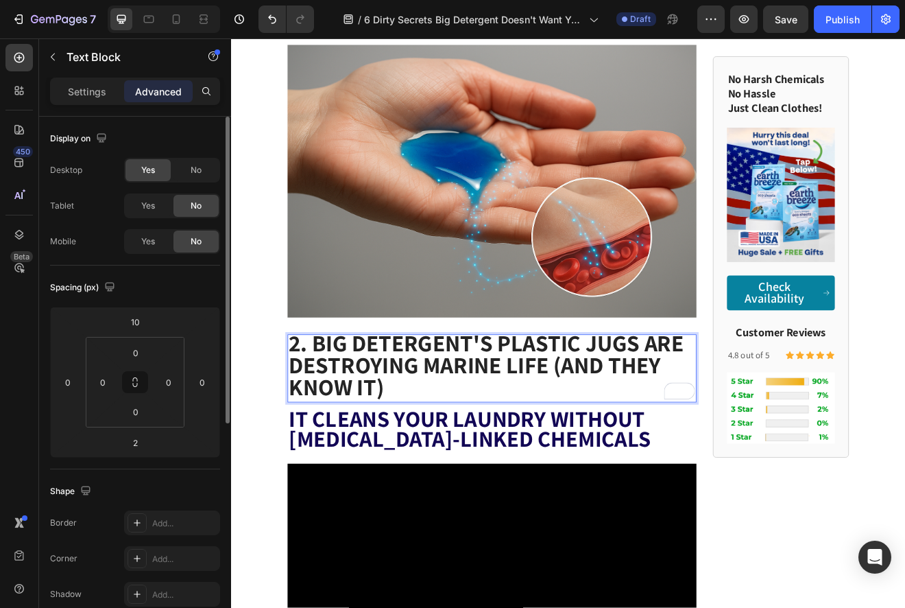
scroll to position [1, 0]
click at [579, 491] on strong "IT CLEANS YOUR LAUNDRY WITHOUT CANCER-LINKED CHEMICALS" at bounding box center [522, 514] width 442 height 61
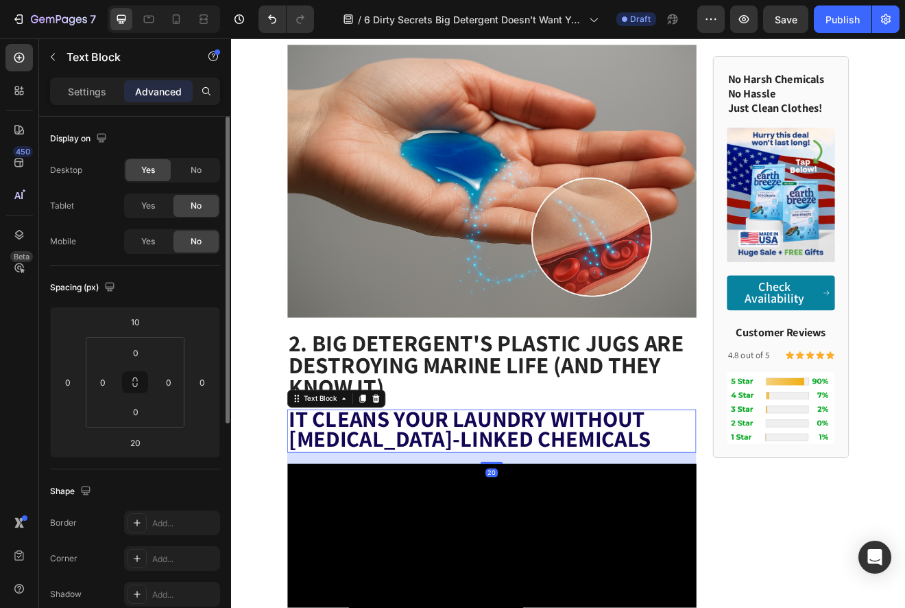
click at [415, 470] on div at bounding box center [408, 478] width 16 height 16
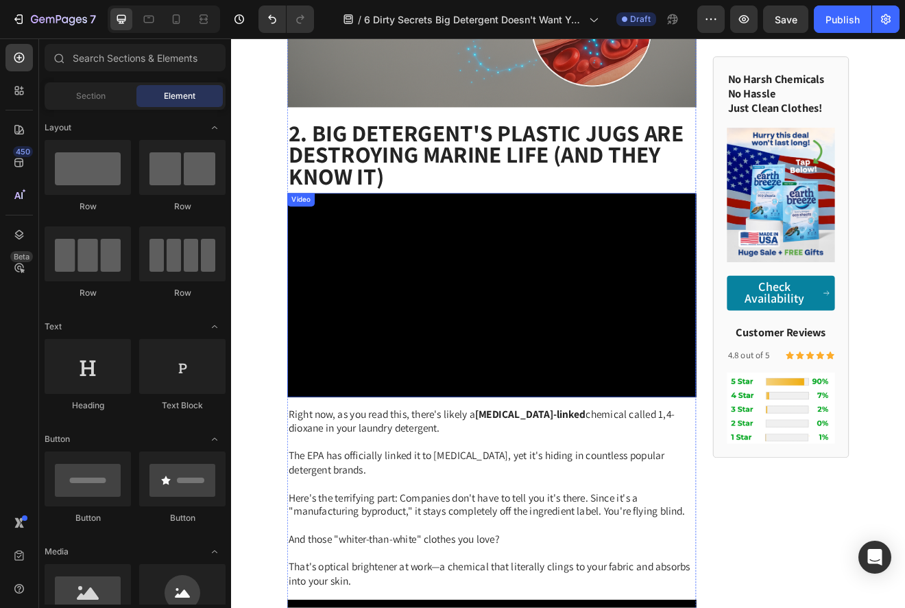
scroll to position [1373, 0]
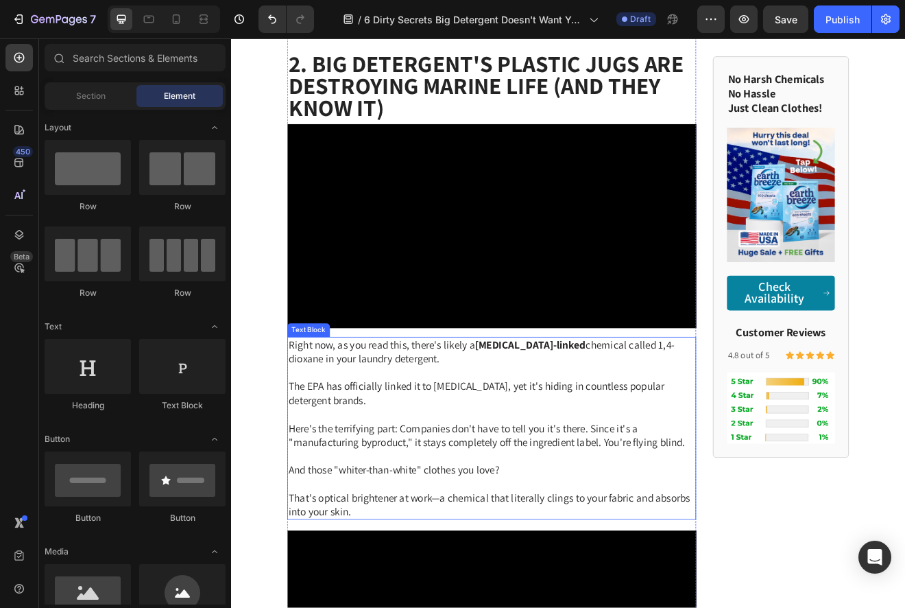
click at [473, 488] on span "The EPA has officially linked it to [MEDICAL_DATA], yet it's hiding in countles…" at bounding box center [530, 472] width 459 height 34
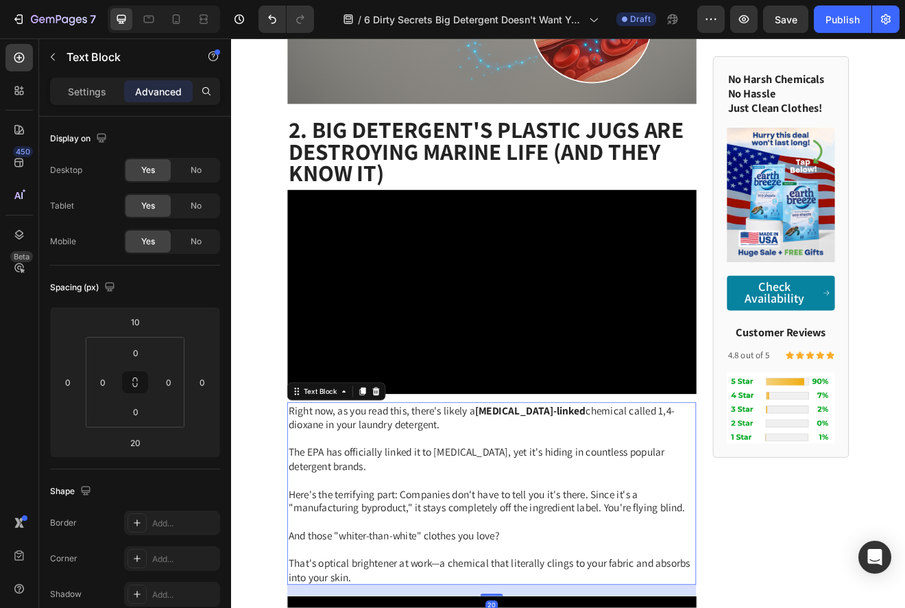
scroll to position [1255, 0]
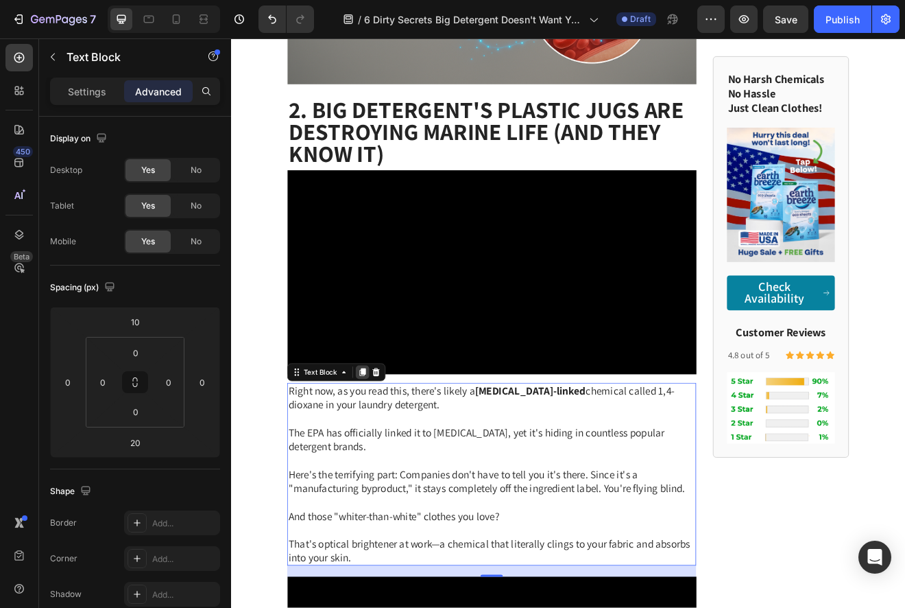
click at [392, 451] on icon at bounding box center [392, 447] width 8 height 10
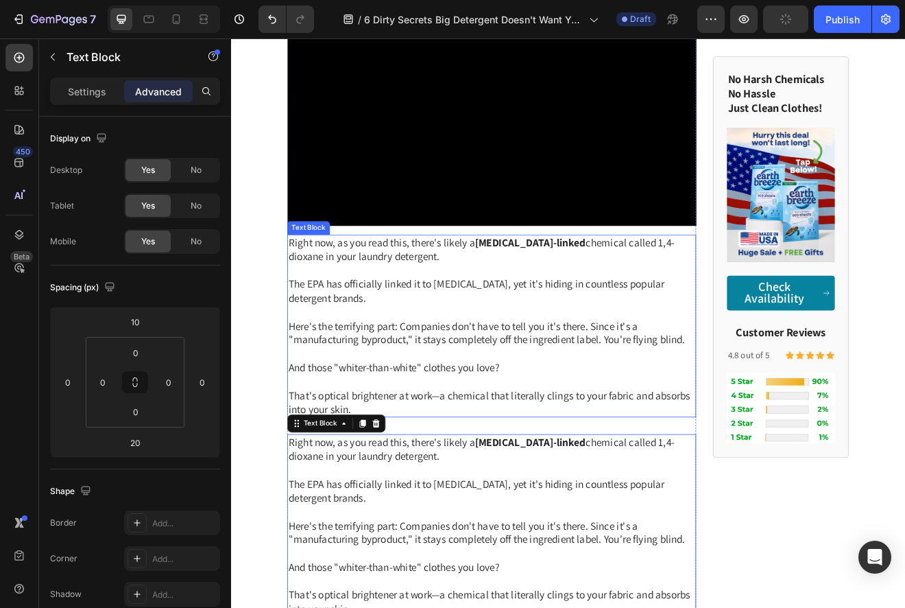
click at [481, 364] on span "The EPA has officially linked it to [MEDICAL_DATA], yet it's hiding in countles…" at bounding box center [530, 347] width 459 height 34
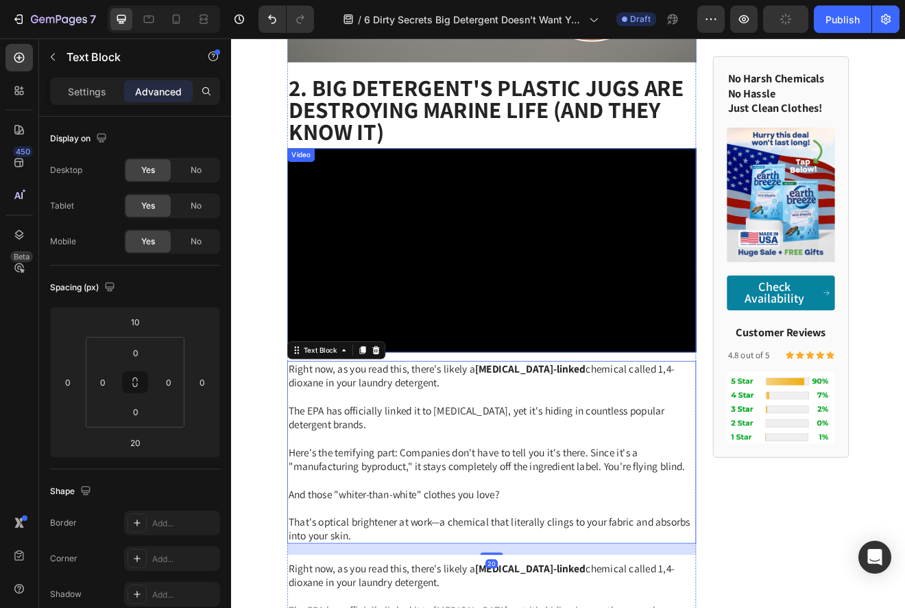
scroll to position [1336, 0]
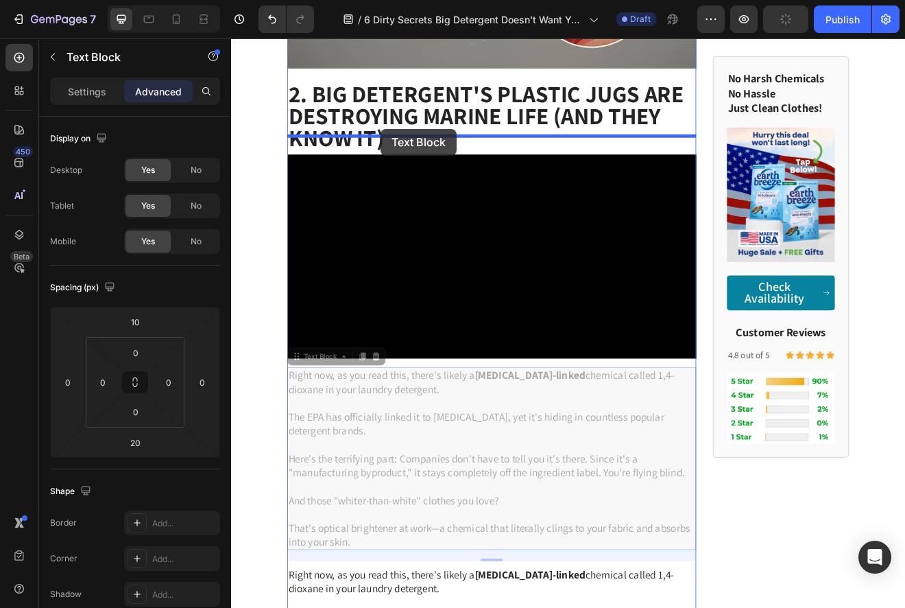
drag, startPoint x: 311, startPoint y: 559, endPoint x: 414, endPoint y: 145, distance: 426.2
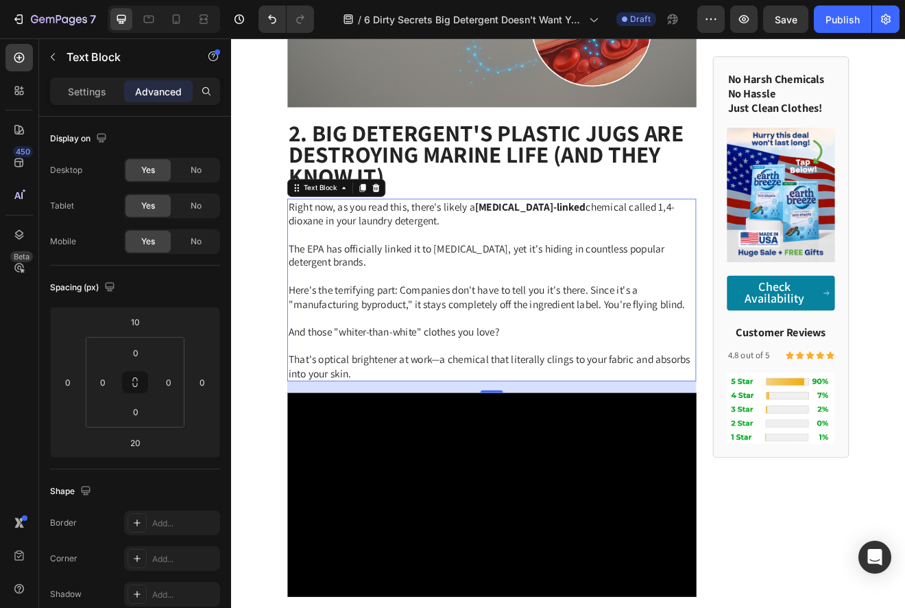
scroll to position [1287, 0]
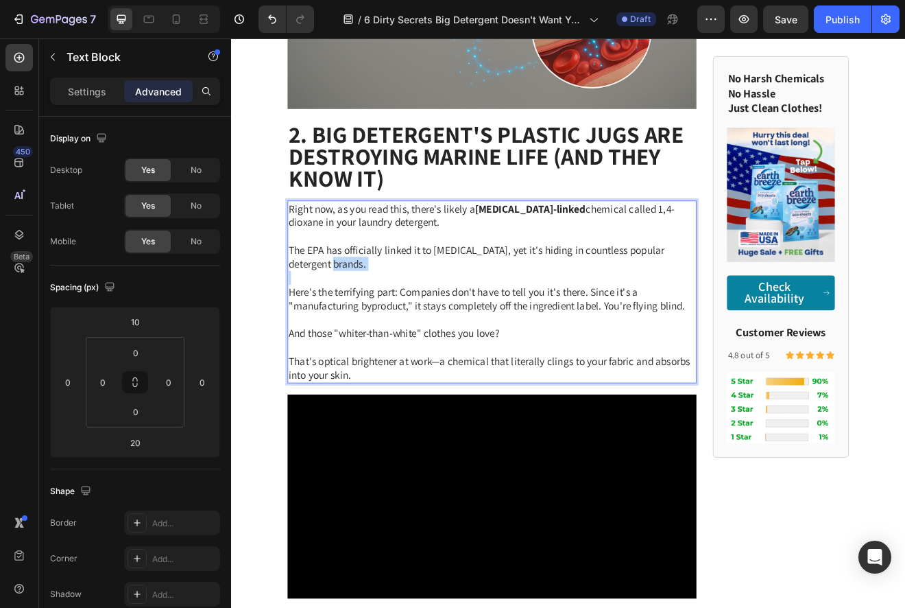
click at [465, 289] on p "The EPA has officially linked it to [MEDICAL_DATA], yet it's hiding in countles…" at bounding box center [549, 306] width 497 height 34
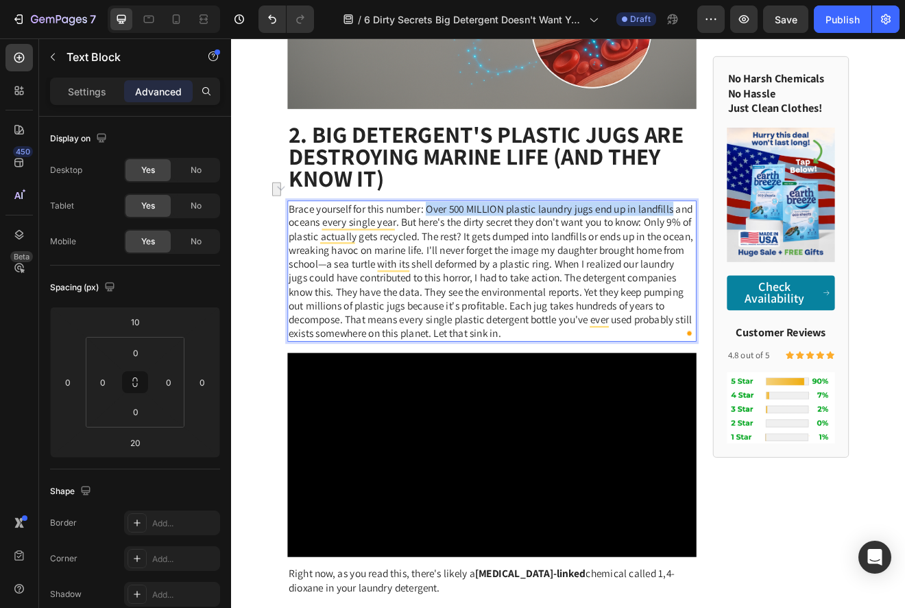
drag, startPoint x: 471, startPoint y: 225, endPoint x: 769, endPoint y: 222, distance: 298.4
click at [769, 238] on span "Brace yourself for this number: Over 500 MILLION plastic laundry jugs end up in…" at bounding box center [548, 322] width 494 height 169
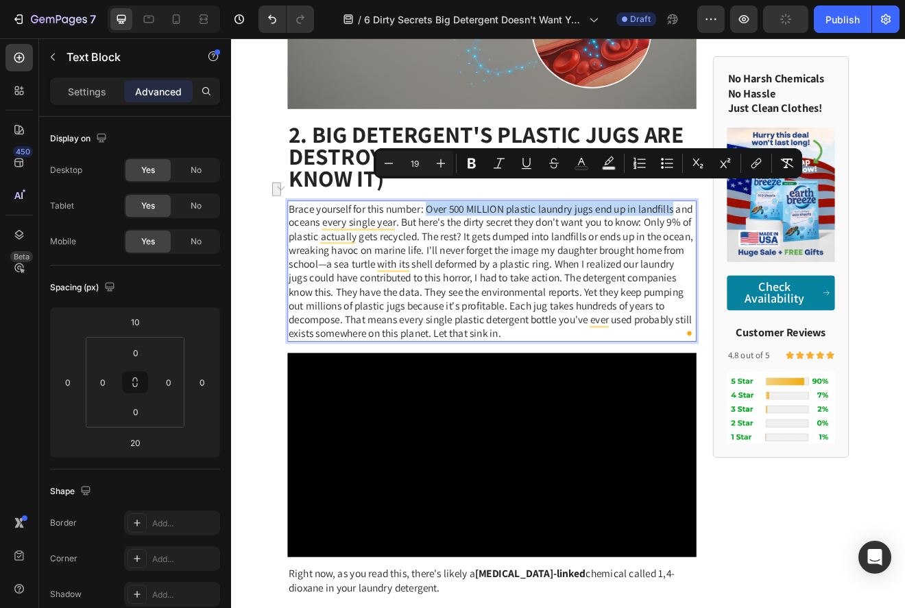
click at [550, 238] on span "Brace yourself for this number: Over 500 MILLION plastic laundry jugs end up in…" at bounding box center [548, 322] width 494 height 169
drag, startPoint x: 496, startPoint y: 226, endPoint x: 669, endPoint y: 226, distance: 173.5
click at [669, 238] on span "Brace yourself for this number: Over 500 MILLION plastic laundry jugs end up in…" at bounding box center [548, 322] width 494 height 169
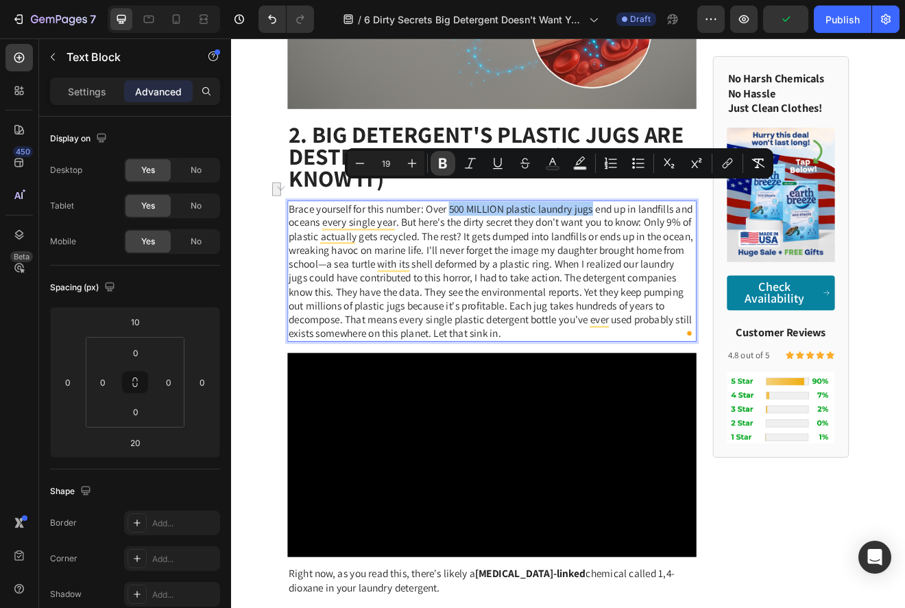
click at [436, 167] on button "Bold" at bounding box center [443, 163] width 25 height 25
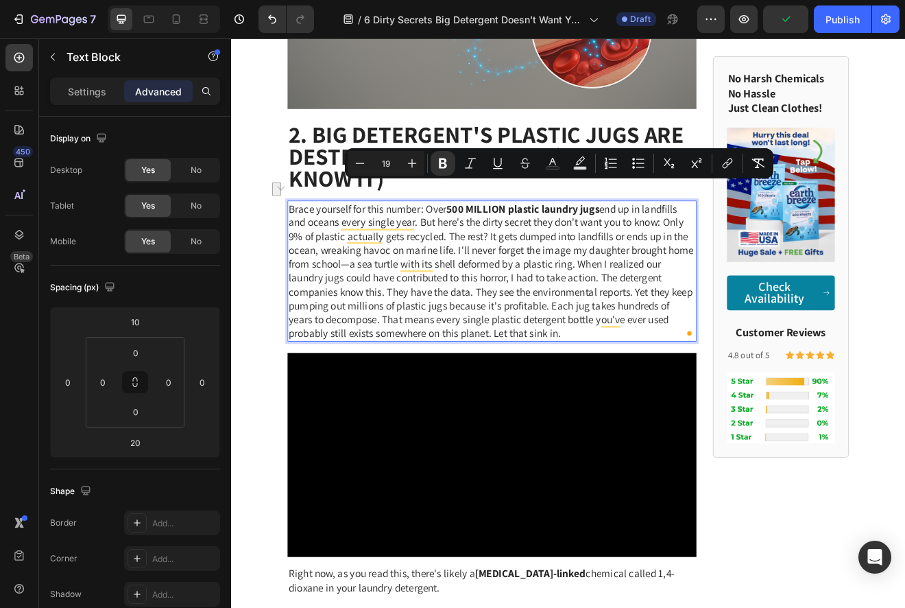
click at [579, 265] on span "Brace yourself for this number: Over 500 MILLION plastic laundry jugs end up in…" at bounding box center [548, 322] width 495 height 169
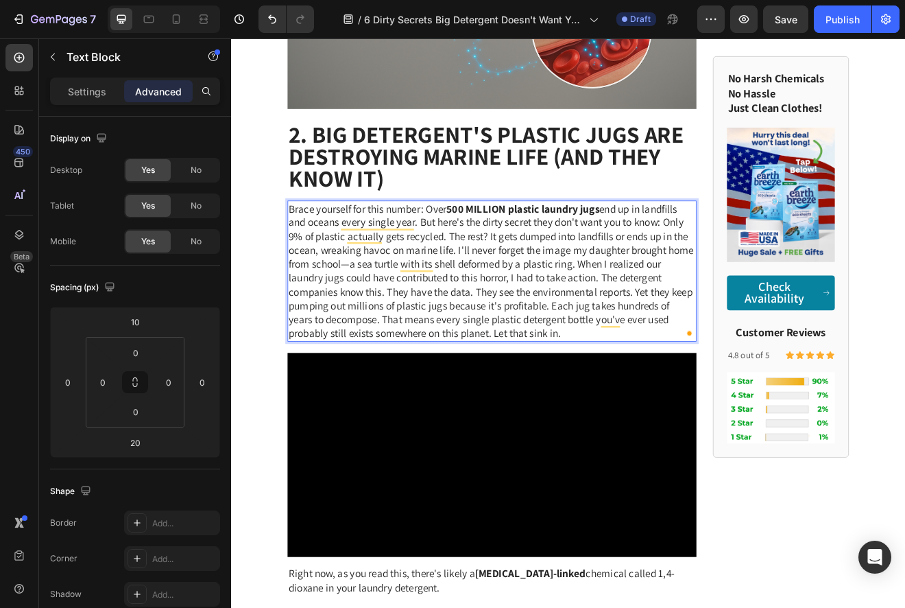
click at [344, 240] on span "Brace yourself for this number: Over 500 MILLION plastic laundry jugs end up in…" at bounding box center [548, 322] width 495 height 169
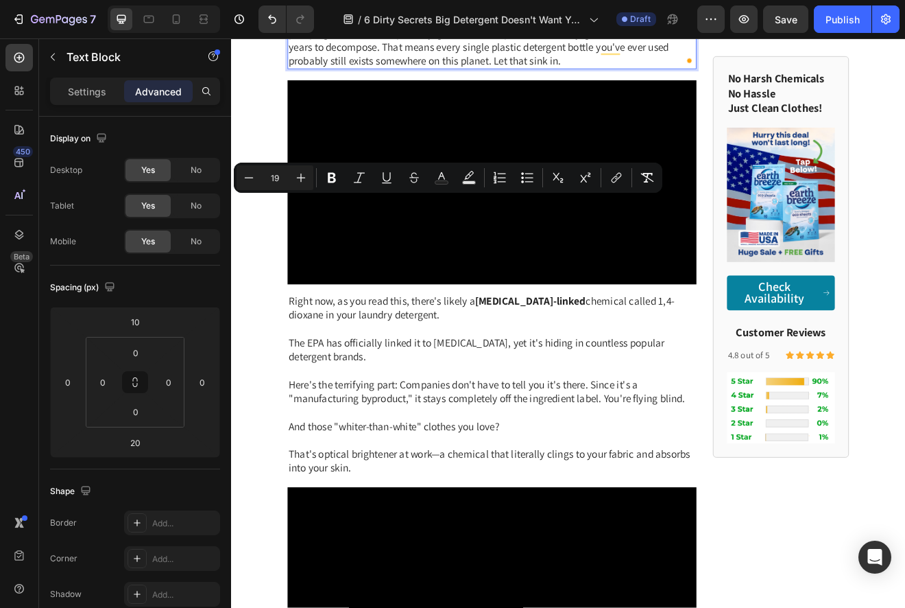
scroll to position [1, 0]
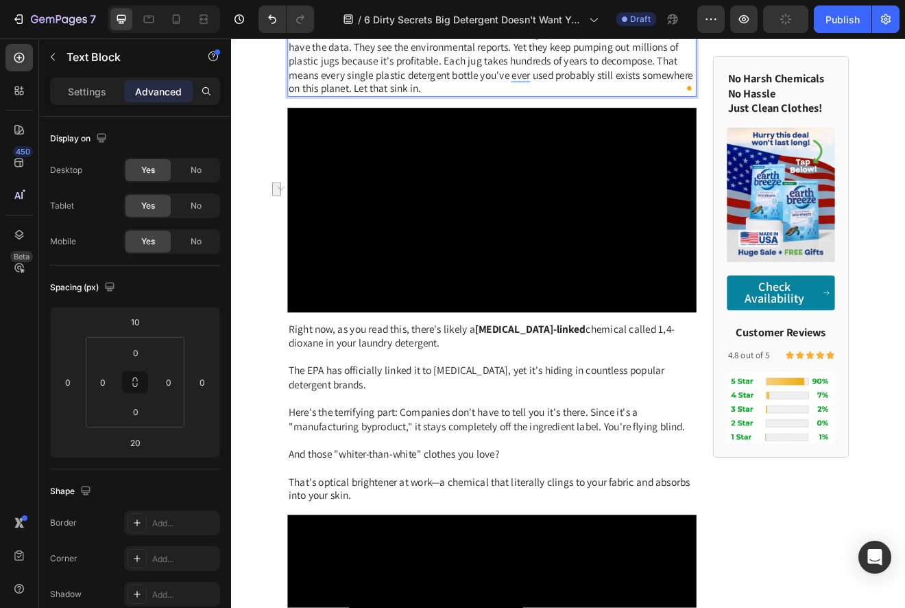
drag, startPoint x: 327, startPoint y: 273, endPoint x: 305, endPoint y: 274, distance: 22.7
click at [305, 108] on span "But here's the dirty secret they don't want you to know: Only 9% of plastic act…" at bounding box center [548, 32] width 494 height 152
drag, startPoint x: 580, startPoint y: 274, endPoint x: 347, endPoint y: 295, distance: 234.1
click at [347, 108] on span "Here's the dirty secret they don't want you to know: Only 9% of plastic actuall…" at bounding box center [548, 32] width 494 height 152
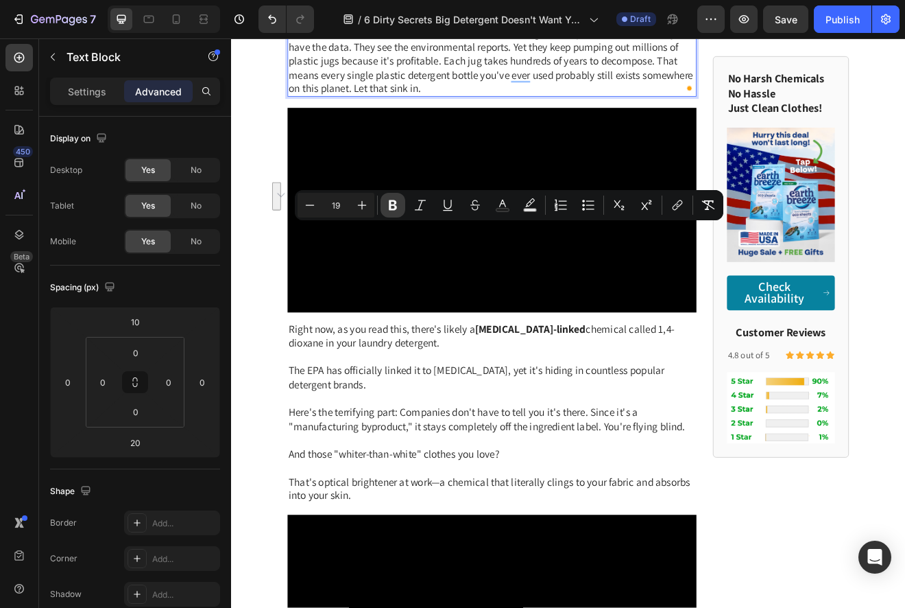
click at [392, 206] on icon "Editor contextual toolbar" at bounding box center [393, 205] width 14 height 14
click at [427, 108] on span "Here's the dirty secret they don't want you to know: Only 9% of plastic actuall…" at bounding box center [548, 32] width 494 height 152
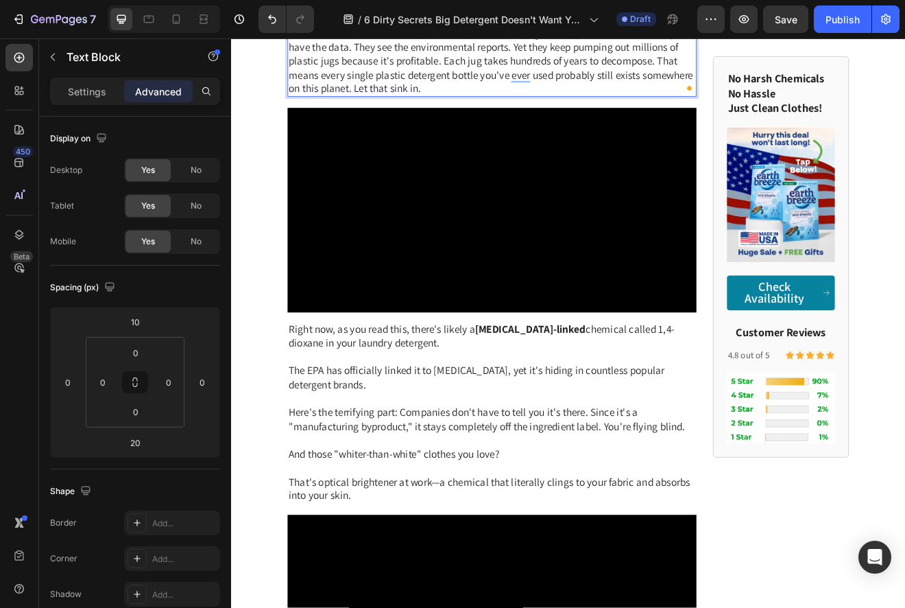
click at [365, 108] on span "Here's the dirty secret they don't want you to know: Only 9% of plastic actuall…" at bounding box center [548, 32] width 494 height 152
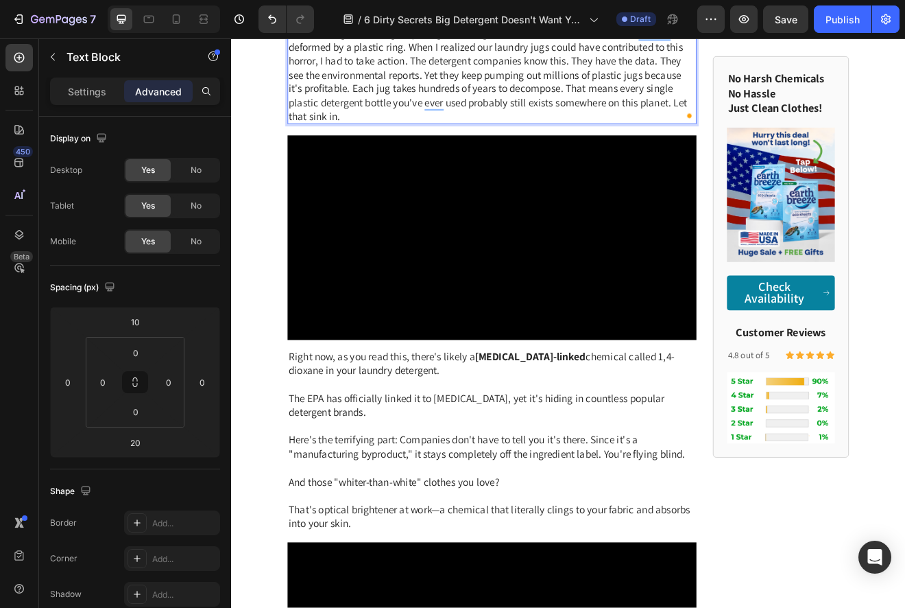
click at [451, 142] on span "I'll never forget the image my daughter brought home from school—a sea turtle w…" at bounding box center [548, 83] width 494 height 118
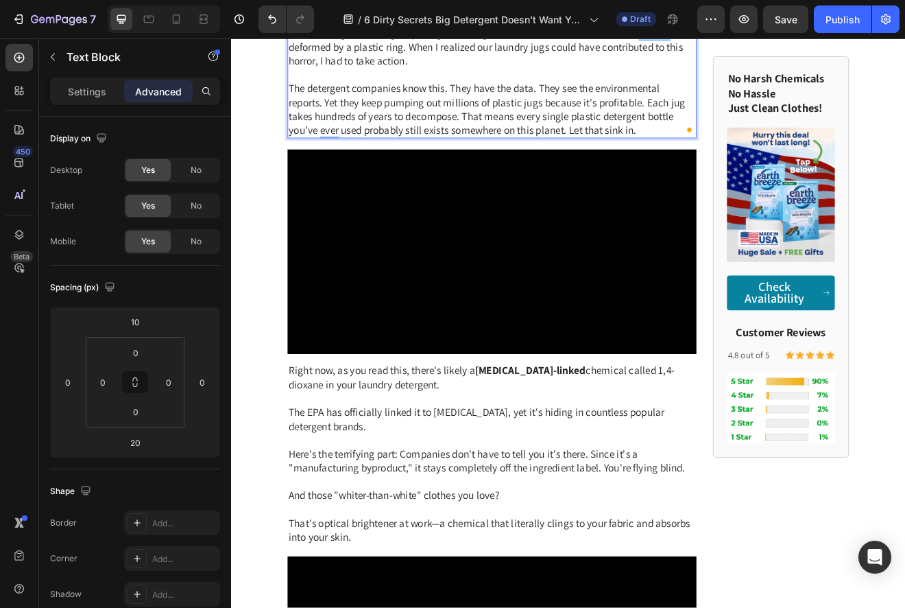
scroll to position [1333, 0]
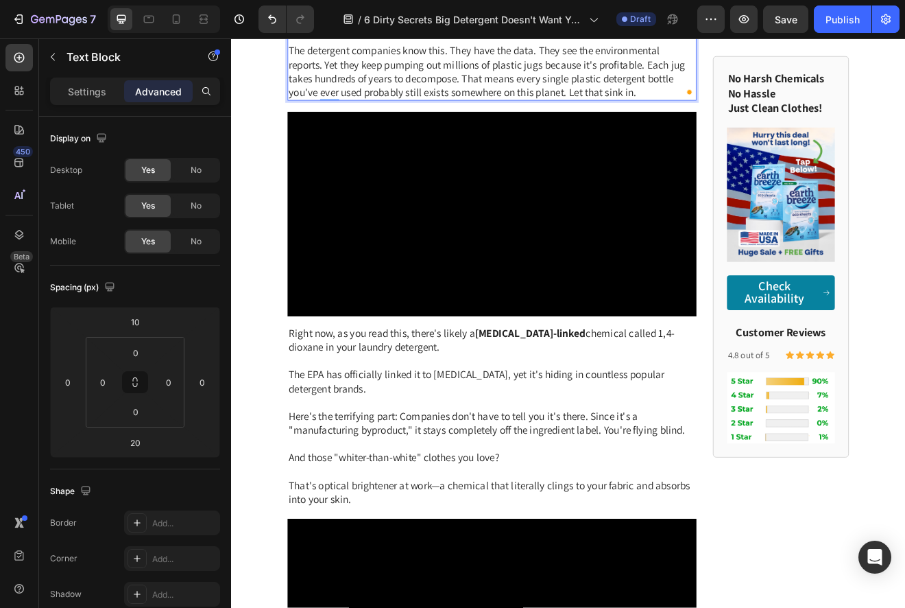
click at [739, 112] on span "The detergent companies know this. They have the data. They see the environment…" at bounding box center [543, 78] width 484 height 67
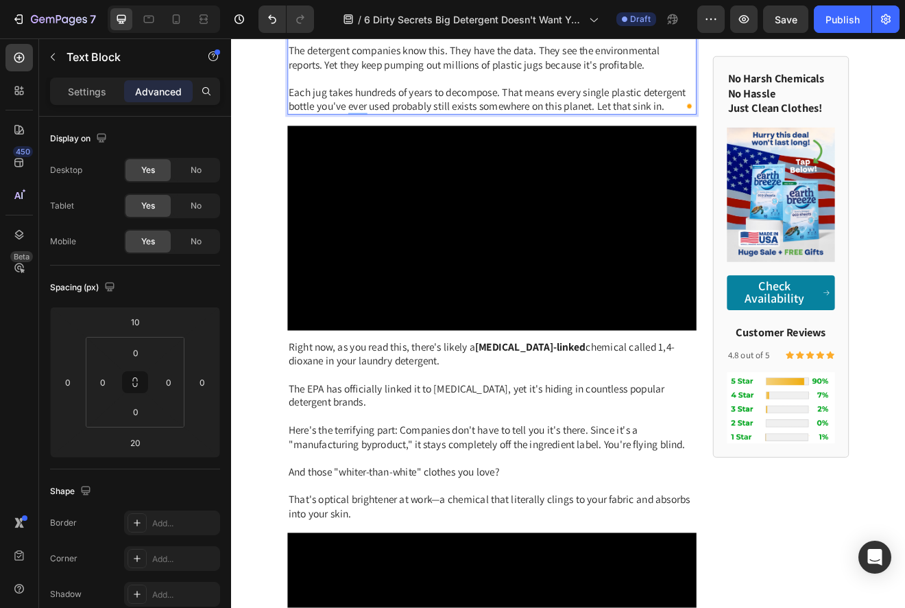
click at [713, 79] on span "The detergent companies know this. They have the data. They see the environment…" at bounding box center [527, 62] width 453 height 34
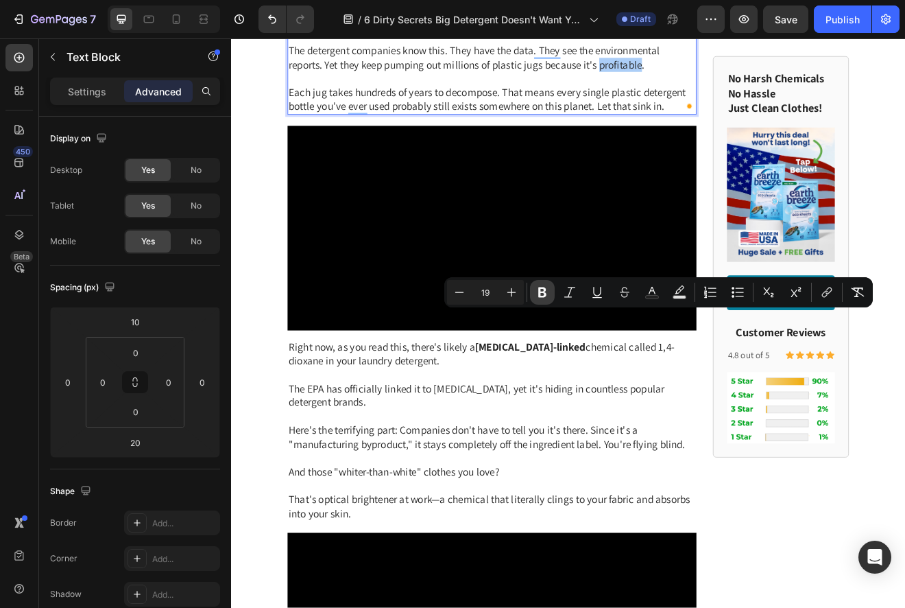
click at [538, 293] on icon "Editor contextual toolbar" at bounding box center [543, 292] width 14 height 14
click at [606, 97] on p "Rich Text Editor. Editing area: main" at bounding box center [549, 88] width 497 height 17
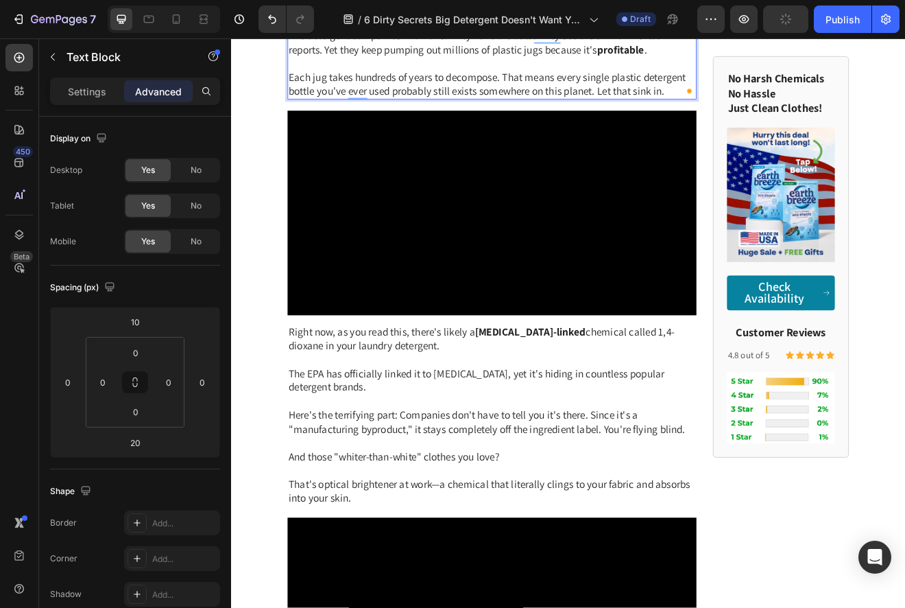
scroll to position [1350, 0]
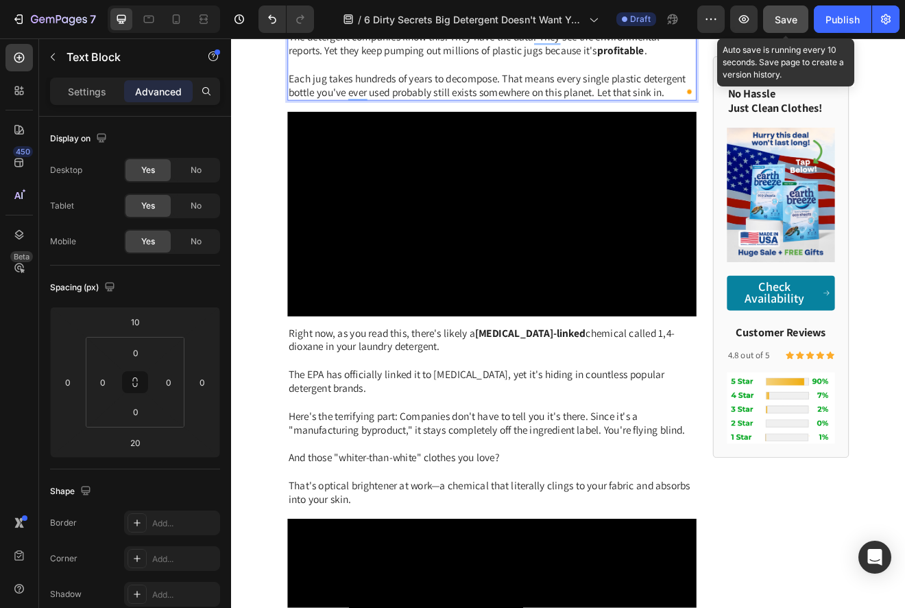
click at [779, 18] on span "Save" at bounding box center [786, 20] width 23 height 12
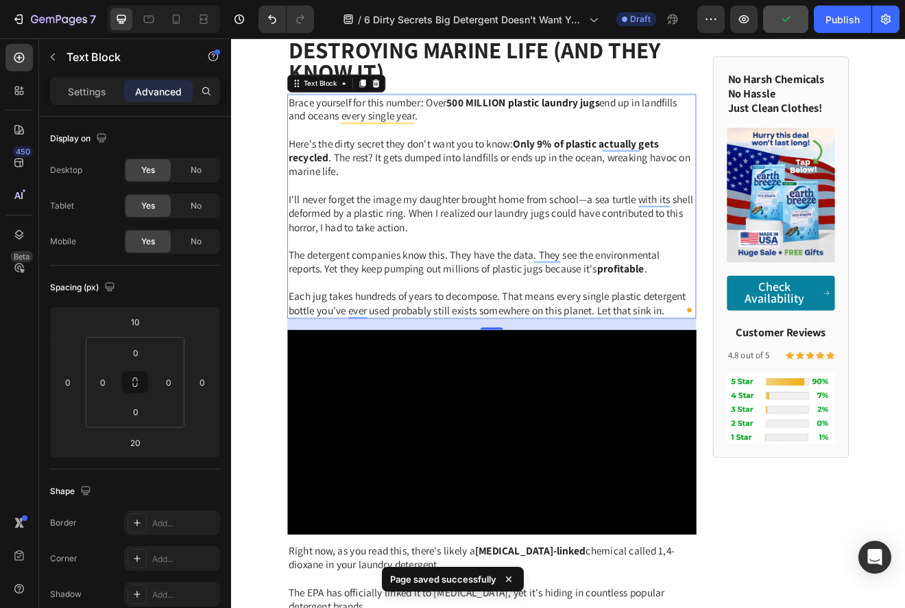
scroll to position [1053, 0]
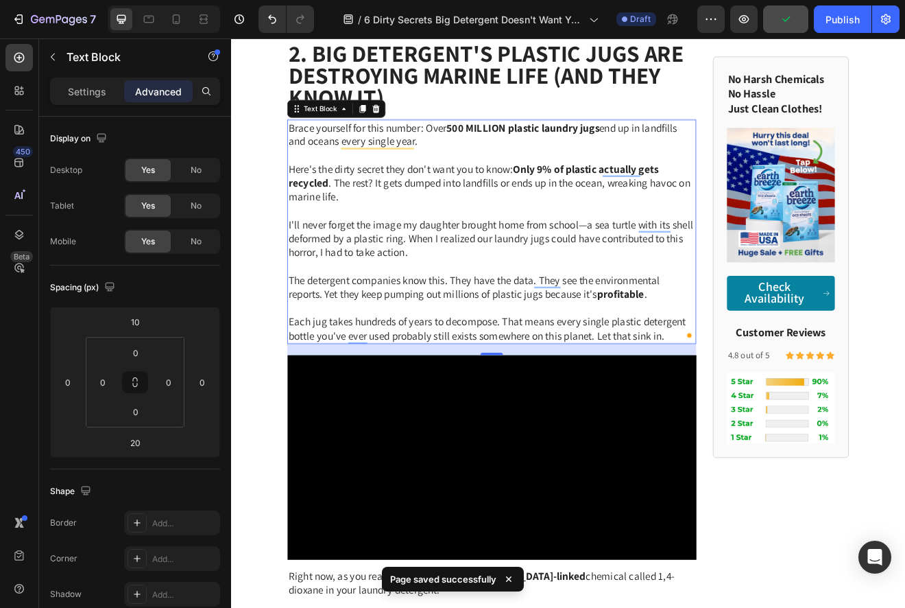
click at [672, 26] on img at bounding box center [549, 26] width 499 height 0
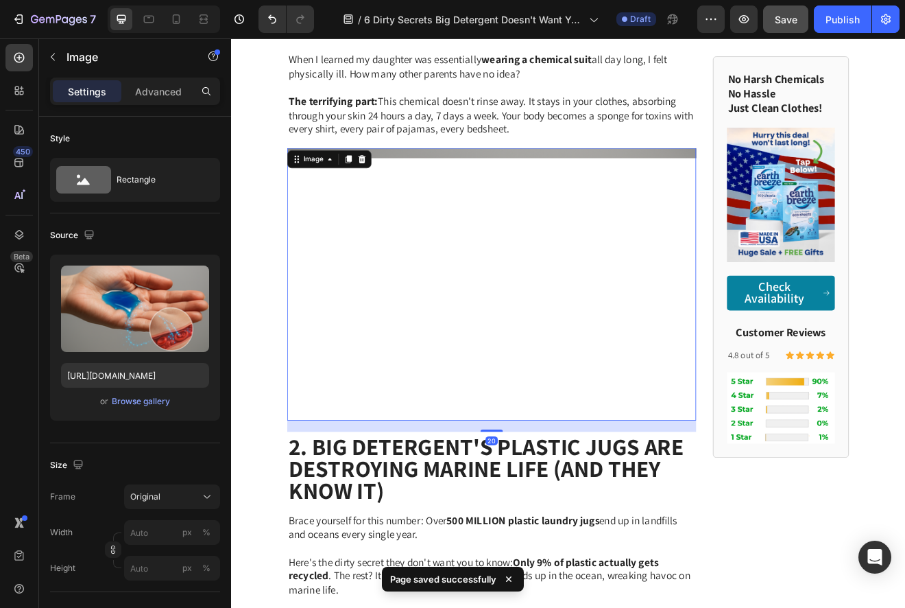
scroll to position [894, 0]
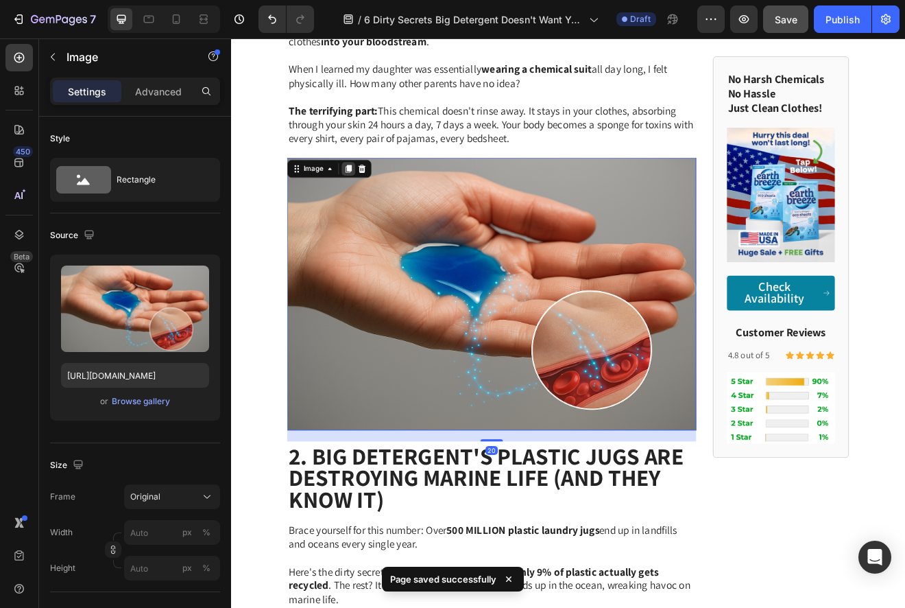
click at [376, 193] on icon at bounding box center [374, 198] width 11 height 11
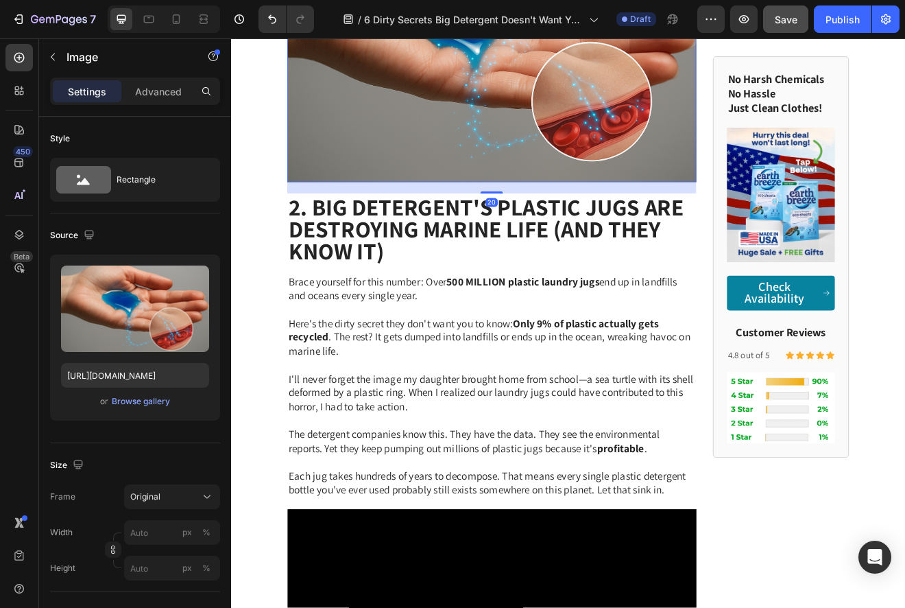
scroll to position [1546, 0]
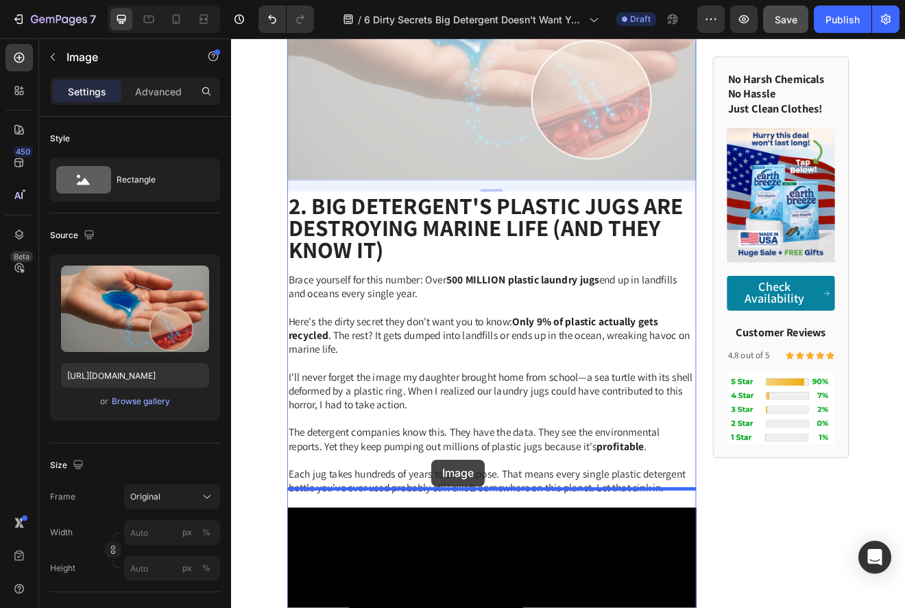
drag, startPoint x: 462, startPoint y: 90, endPoint x: 475, endPoint y: 551, distance: 461.1
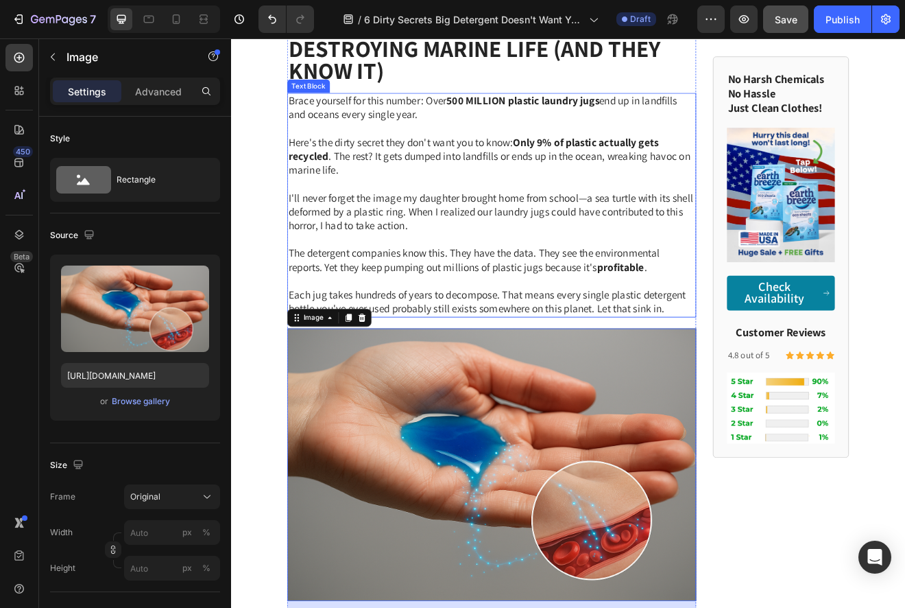
scroll to position [1457, 0]
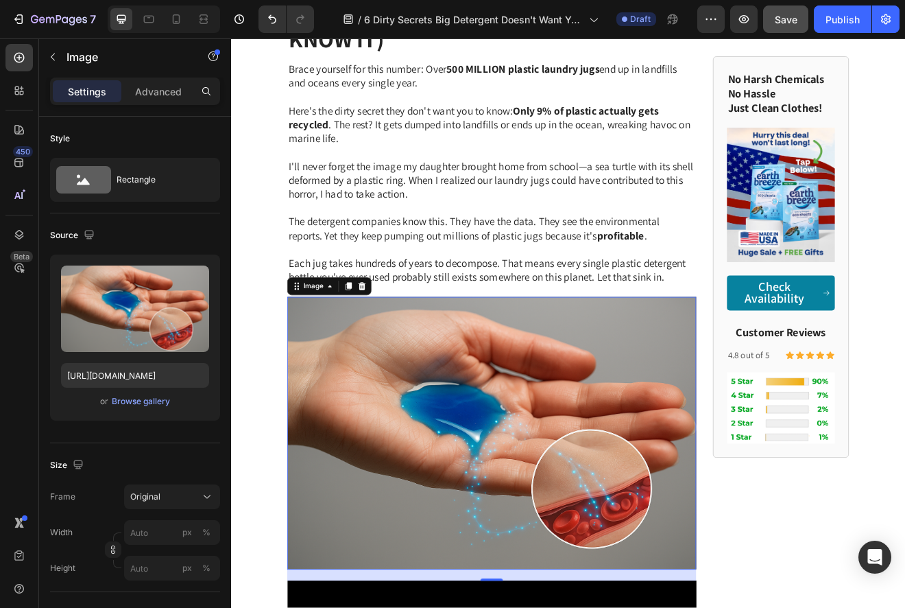
click at [487, 417] on img at bounding box center [549, 520] width 499 height 333
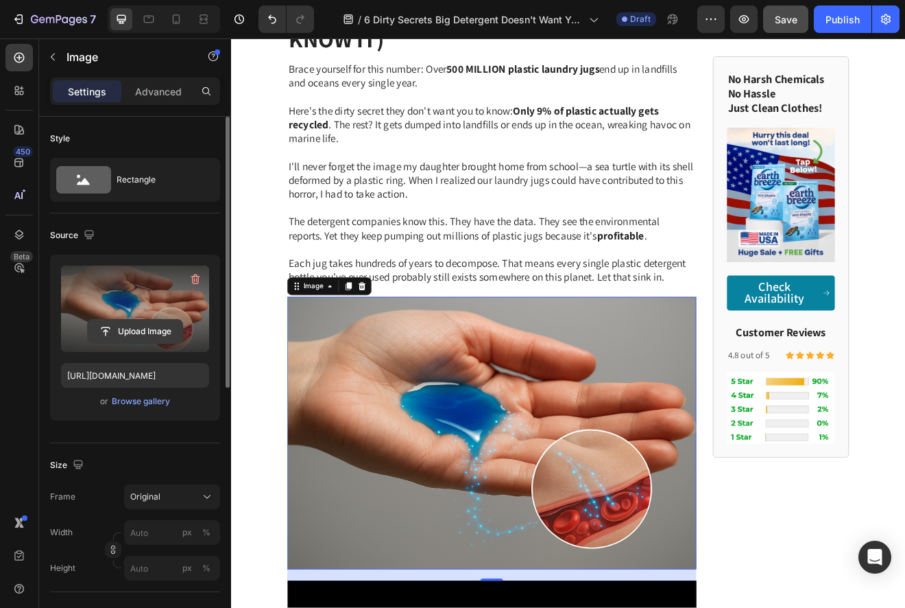
click at [115, 333] on input "file" at bounding box center [135, 331] width 95 height 23
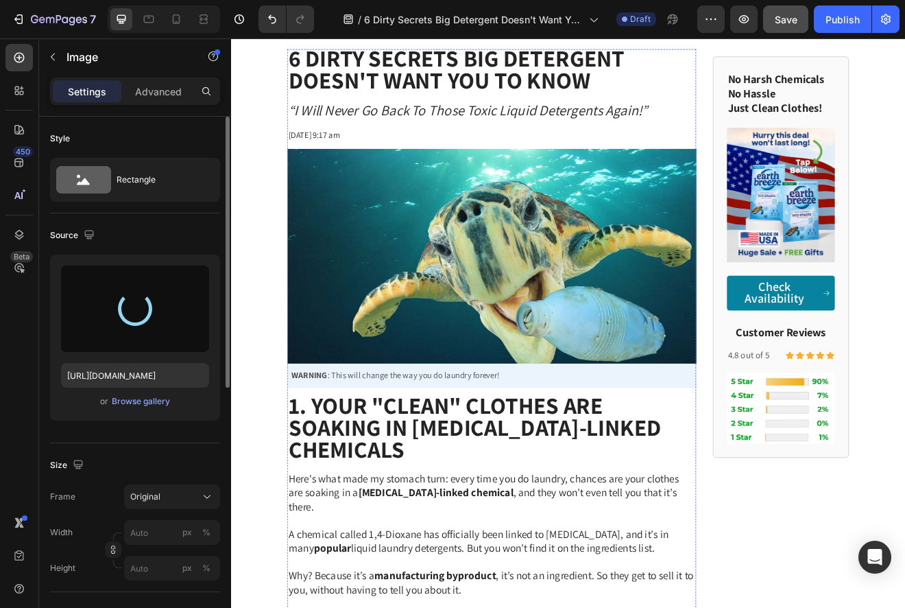
scroll to position [0, 0]
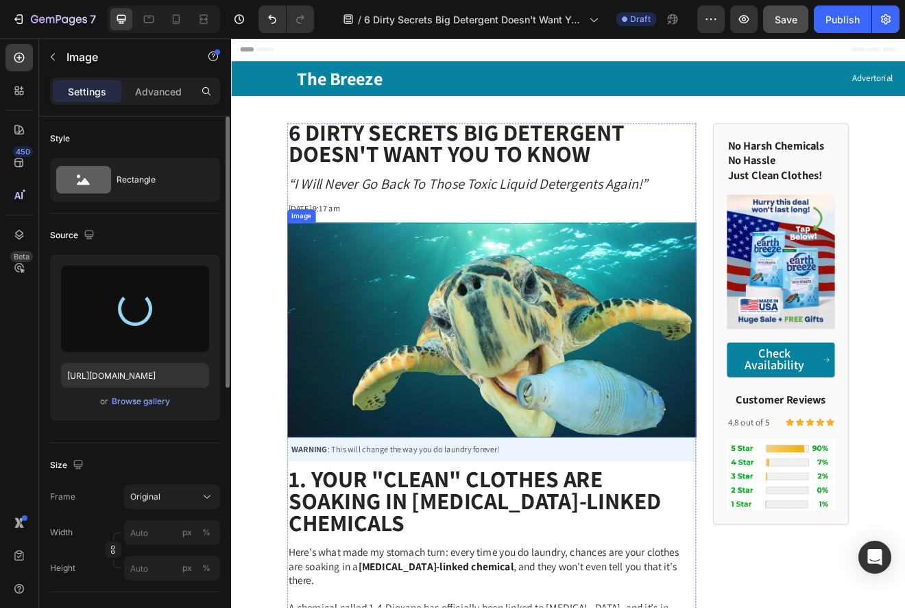
type input "https://cdn.shopify.com/s/files/1/0866/3030/1976/files/gempages_507814982692373…"
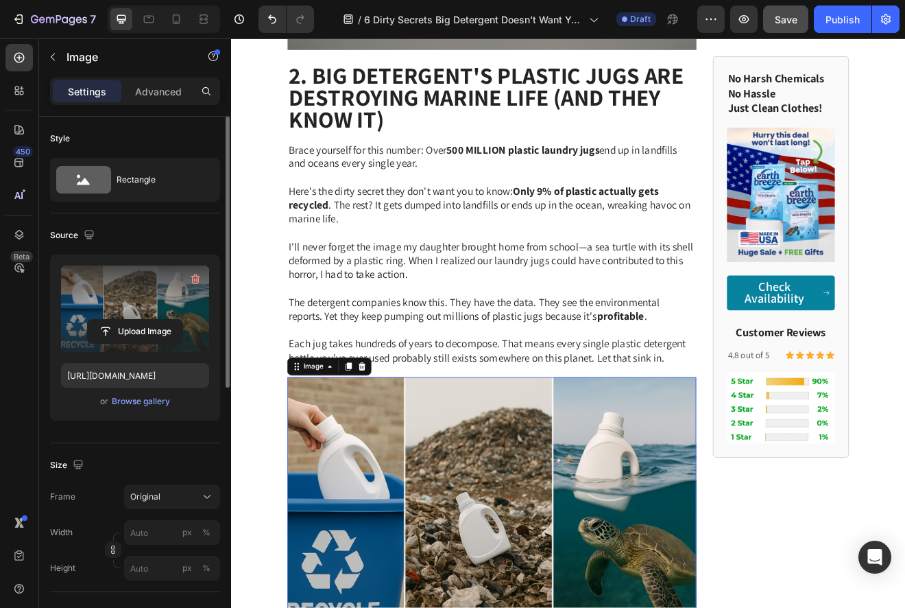
scroll to position [1368, 0]
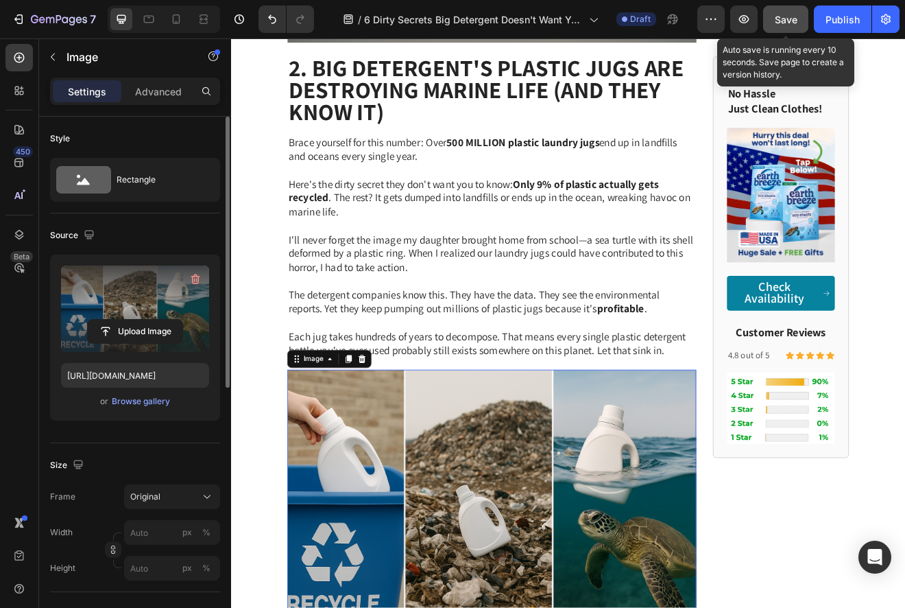
click at [788, 16] on span "Save" at bounding box center [786, 20] width 23 height 12
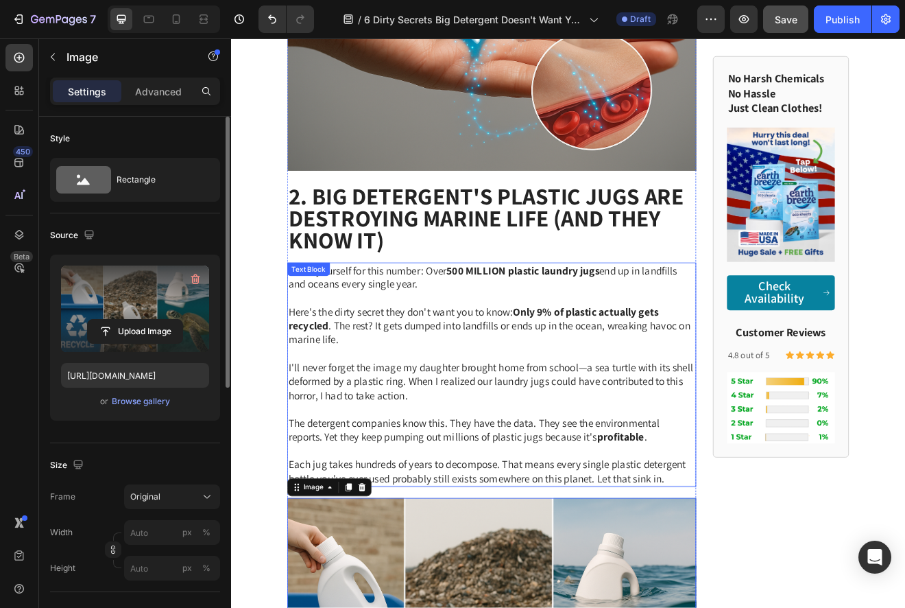
scroll to position [1194, 0]
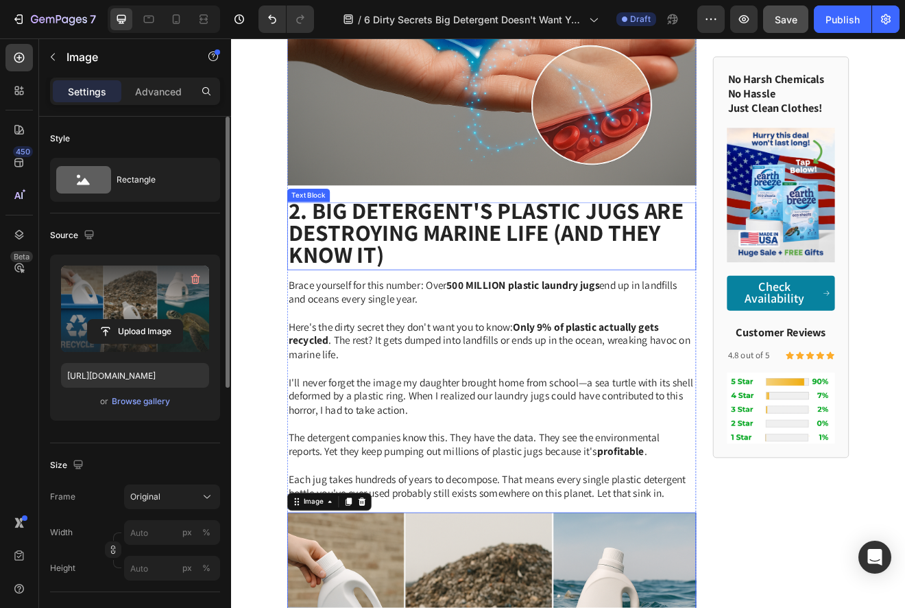
click at [621, 233] on strong "2. Big Detergent's Plastic Jugs Are Destroying Marine Life (And They Know It)" at bounding box center [542, 275] width 482 height 91
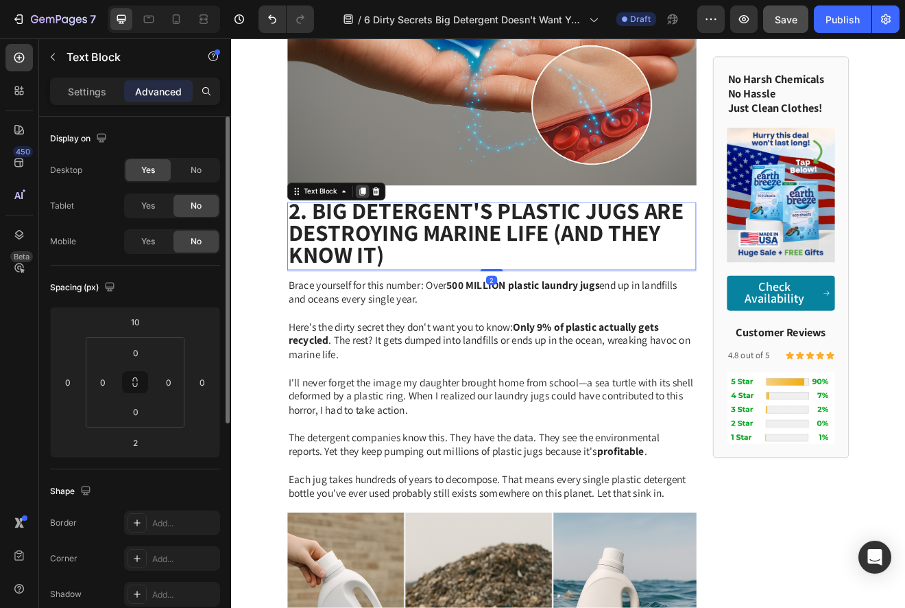
click at [388, 220] on icon at bounding box center [391, 225] width 11 height 11
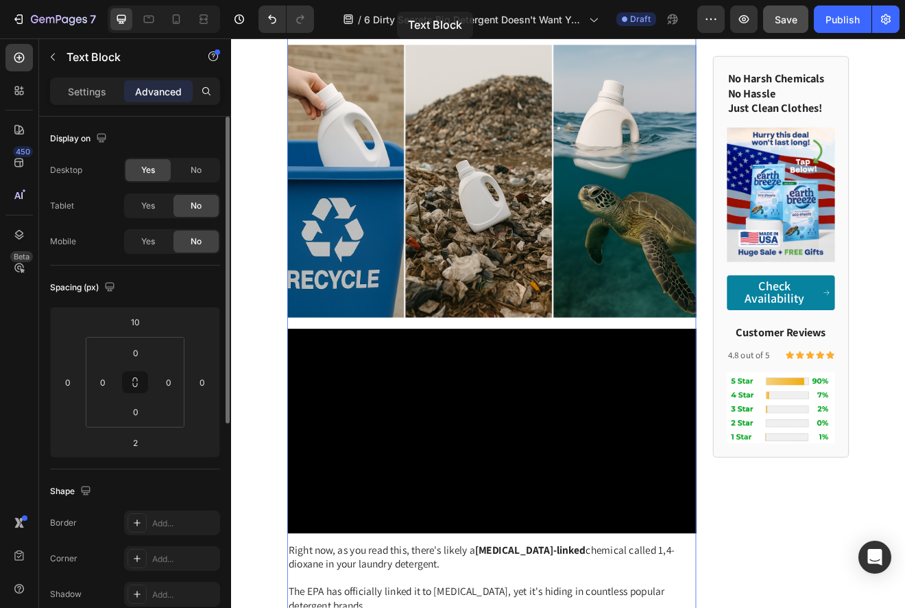
scroll to position [1594, 0]
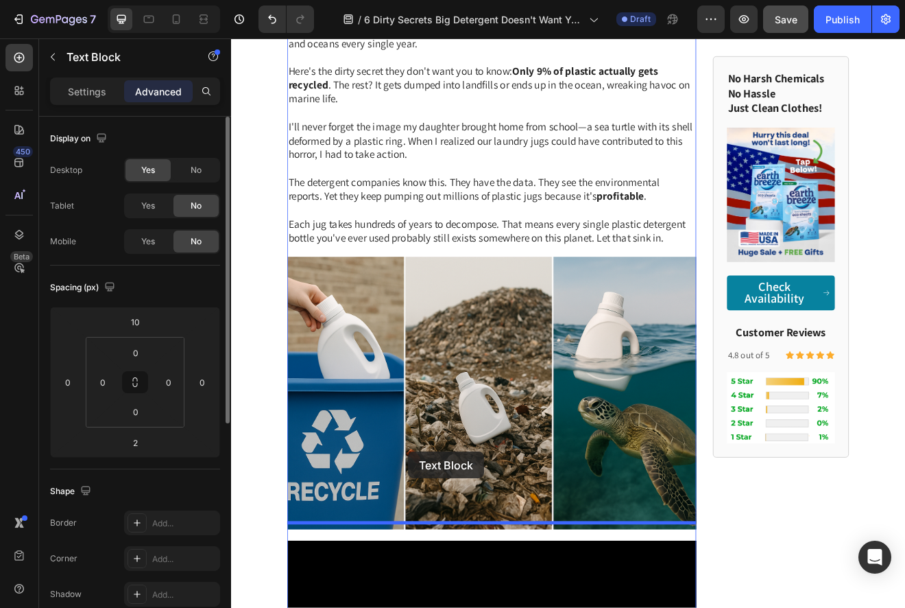
drag, startPoint x: 407, startPoint y: 71, endPoint x: 448, endPoint y: 541, distance: 472.3
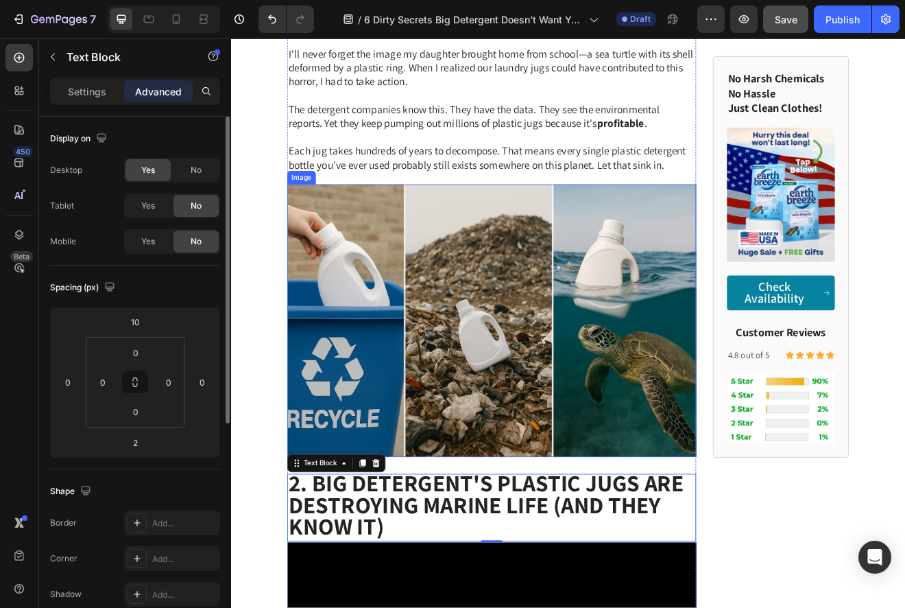
scroll to position [1506, 0]
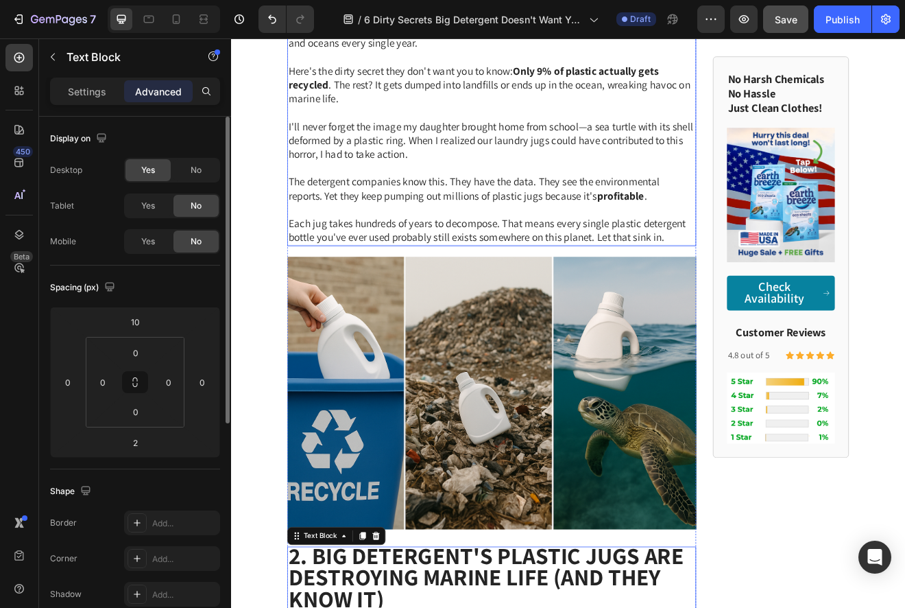
click at [472, 205] on span "The detergent companies know this. They have the data. They see the environment…" at bounding box center [527, 222] width 453 height 34
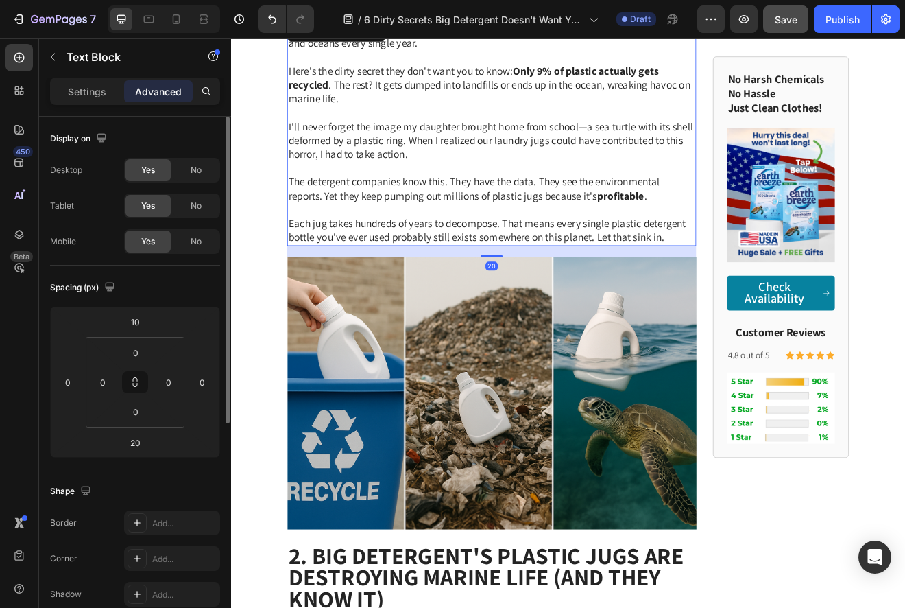
scroll to position [1303, 0]
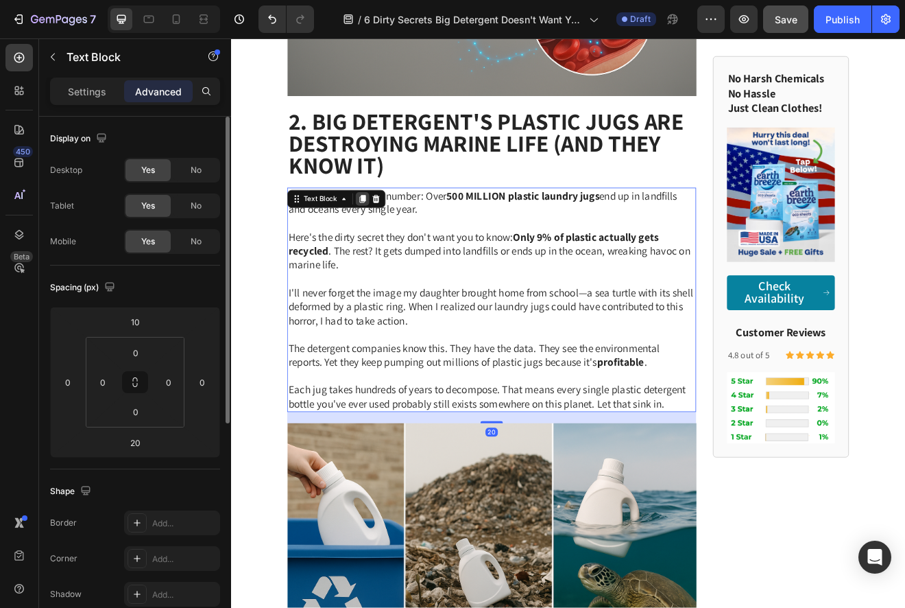
click at [393, 230] on icon at bounding box center [392, 235] width 8 height 10
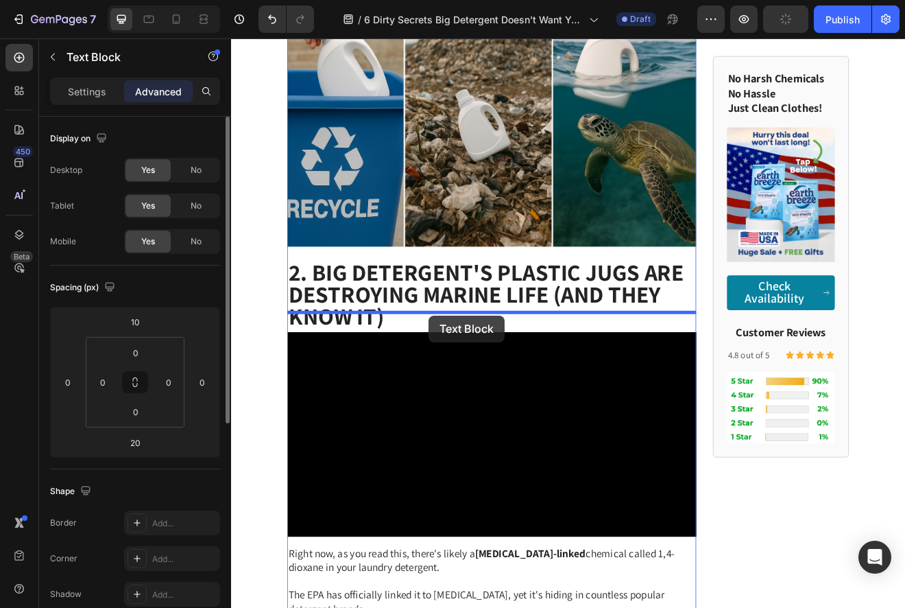
scroll to position [2189, 0]
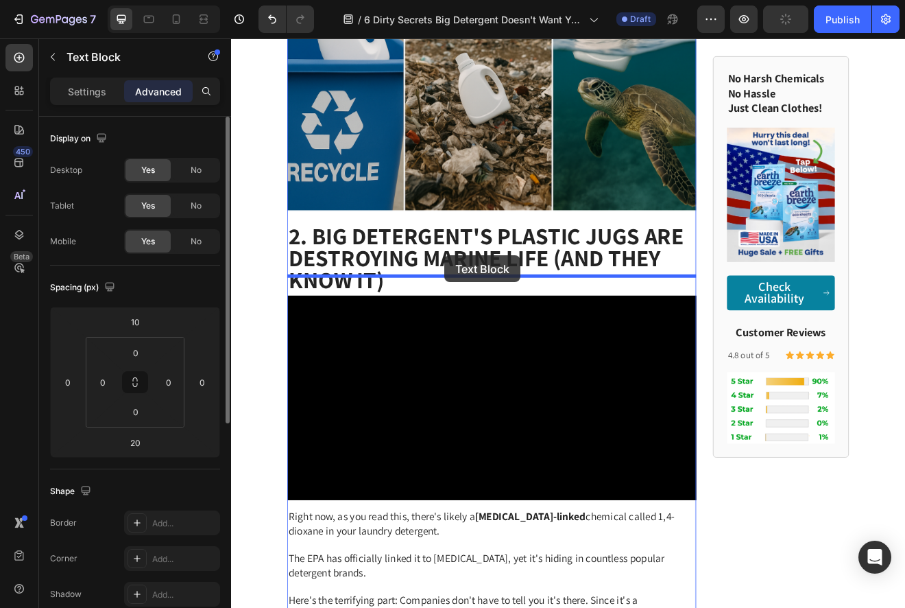
drag, startPoint x: 466, startPoint y: 116, endPoint x: 492, endPoint y: 300, distance: 186.3
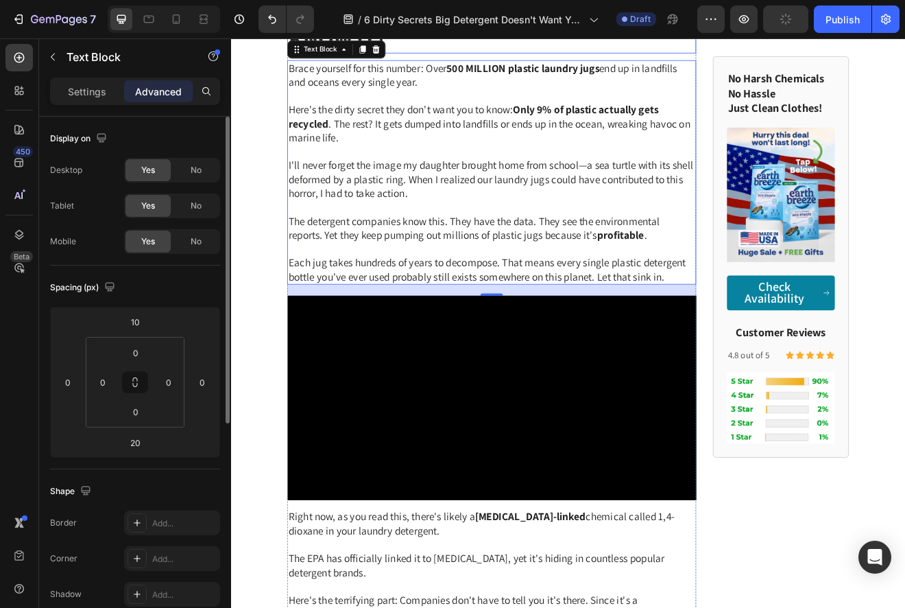
scroll to position [1895, 0]
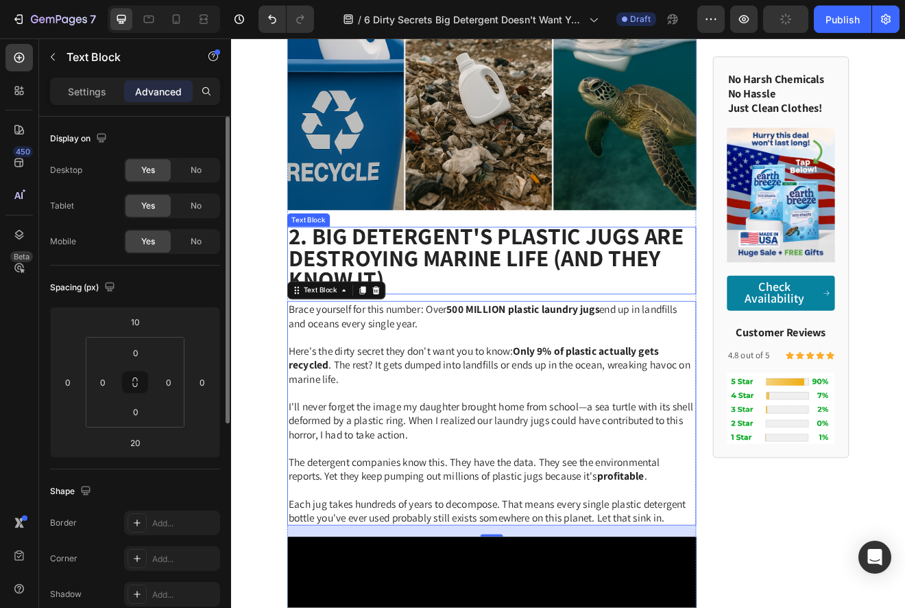
click at [365, 270] on strong "2. Big Detergent's Plastic Jugs Are Destroying Marine Life (And They Know It)" at bounding box center [542, 306] width 482 height 91
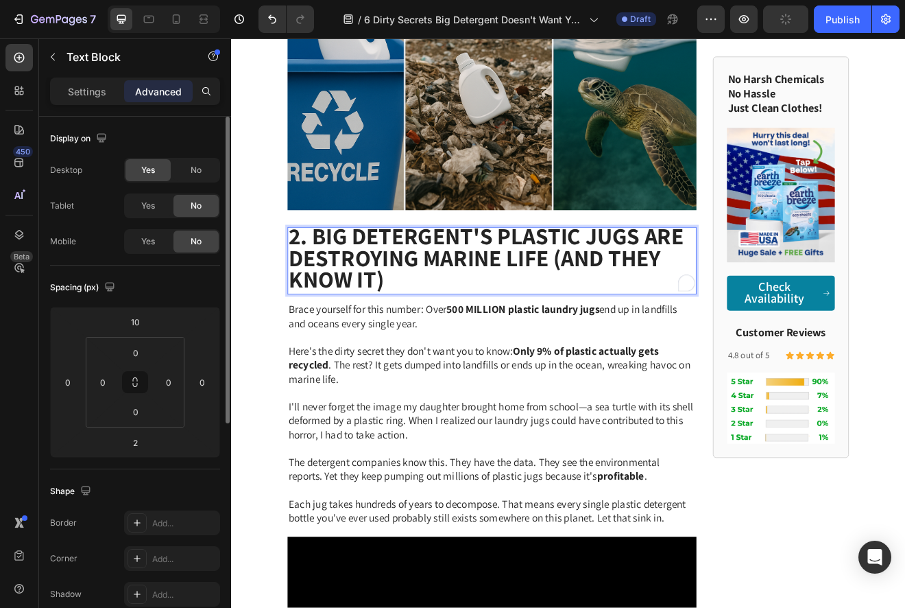
click at [364, 270] on strong "2. Big Detergent's Plastic Jugs Are Destroying Marine Life (And They Know It)" at bounding box center [542, 306] width 482 height 91
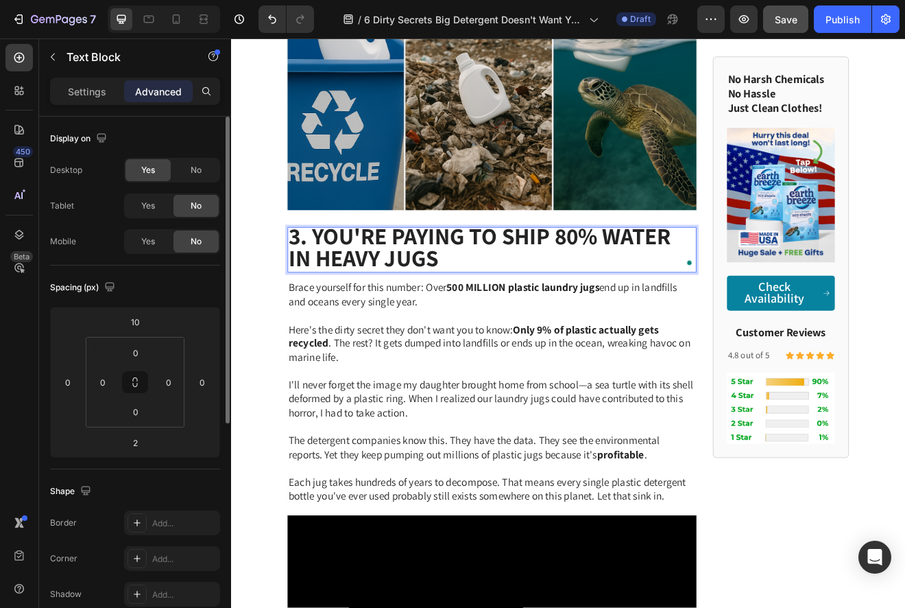
scroll to position [1, 0]
click at [543, 385] on span "Here's the dirty secret they don't want you to know: Only 9% of plastic actuall…" at bounding box center [546, 410] width 490 height 50
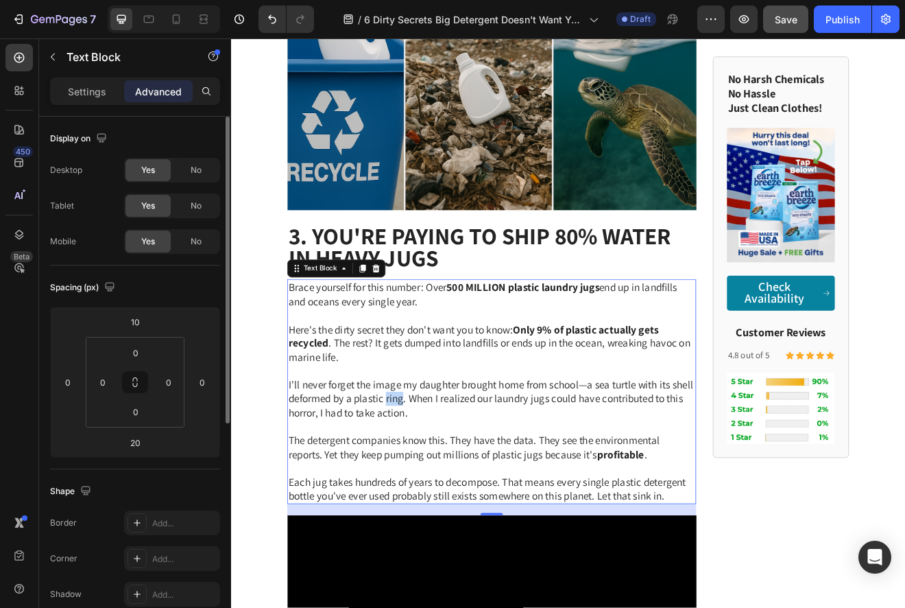
click at [420, 455] on span "I'll never forget the image my daughter brought home from school—a sea turtle w…" at bounding box center [548, 478] width 494 height 50
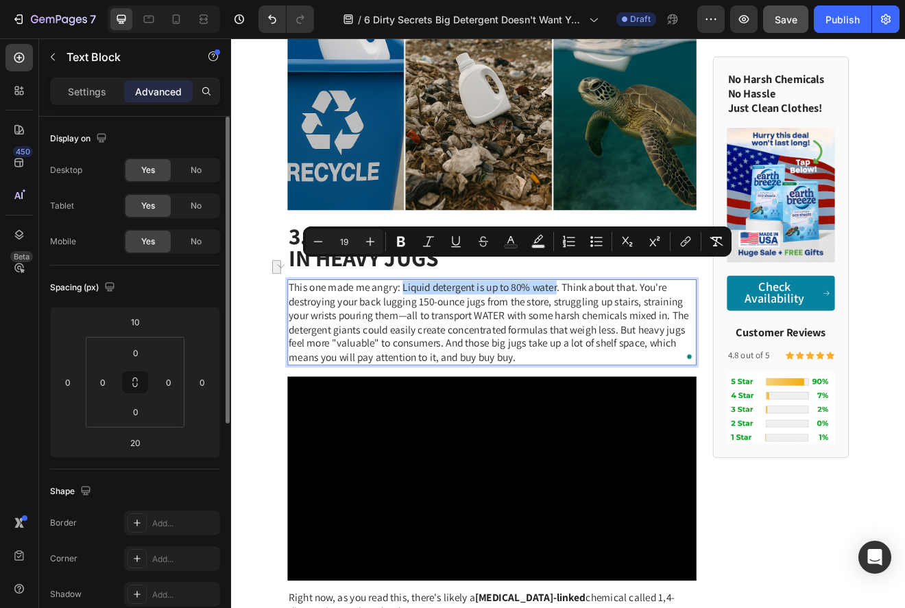
drag, startPoint x: 627, startPoint y: 319, endPoint x: 440, endPoint y: 322, distance: 186.6
click at [440, 334] on span "This one made me angry: Liquid detergent is up to 80% water. Think about that. …" at bounding box center [545, 385] width 488 height 102
click at [399, 244] on icon "Editor contextual toolbar" at bounding box center [401, 242] width 8 height 10
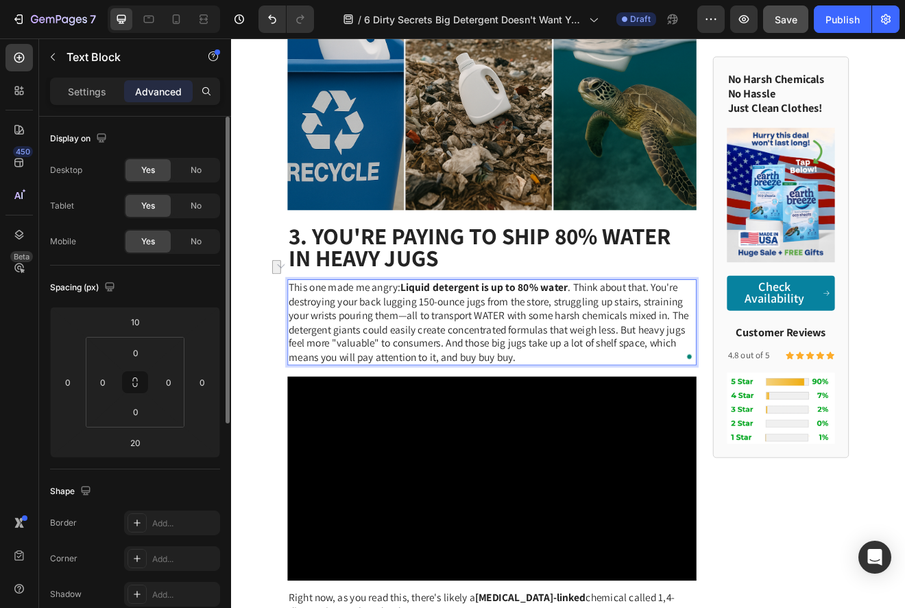
click at [650, 334] on span "This one made me angry: Liquid detergent is up to 80% water . Think about that.…" at bounding box center [545, 385] width 488 height 102
click at [648, 334] on span "This one made me angry: Liquid detergent is up to 80% water . Think about that.…" at bounding box center [545, 385] width 488 height 102
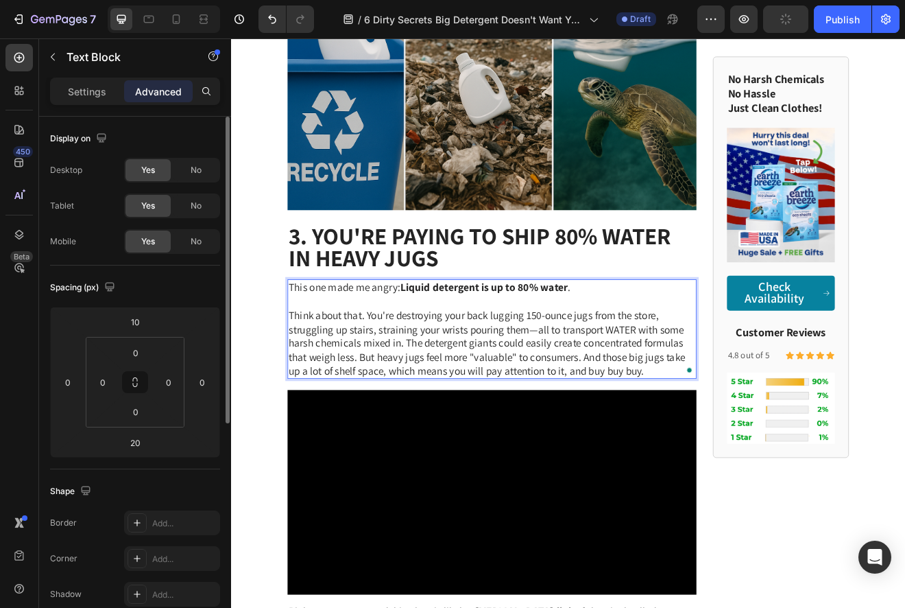
click at [607, 368] on span "Think about that. You're destroying your back lugging 150-ounce jugs from the s…" at bounding box center [543, 410] width 484 height 84
click at [443, 388] on span "Think about that. You're destroying your back lugging 150-ounce jugs from the s…" at bounding box center [543, 410] width 484 height 84
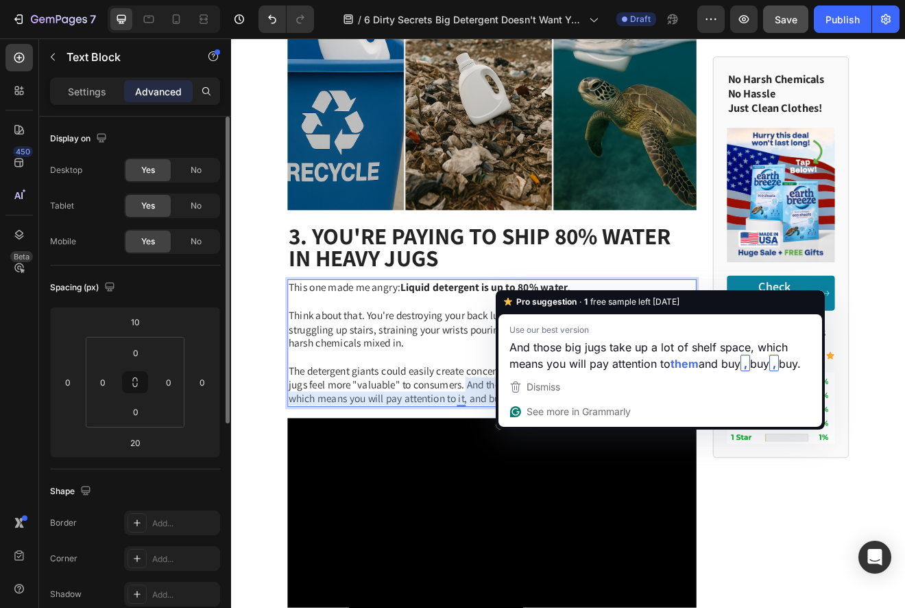
click at [503, 441] on span "The detergent giants could easily create concentrated formulas that weigh less.…" at bounding box center [542, 461] width 482 height 50
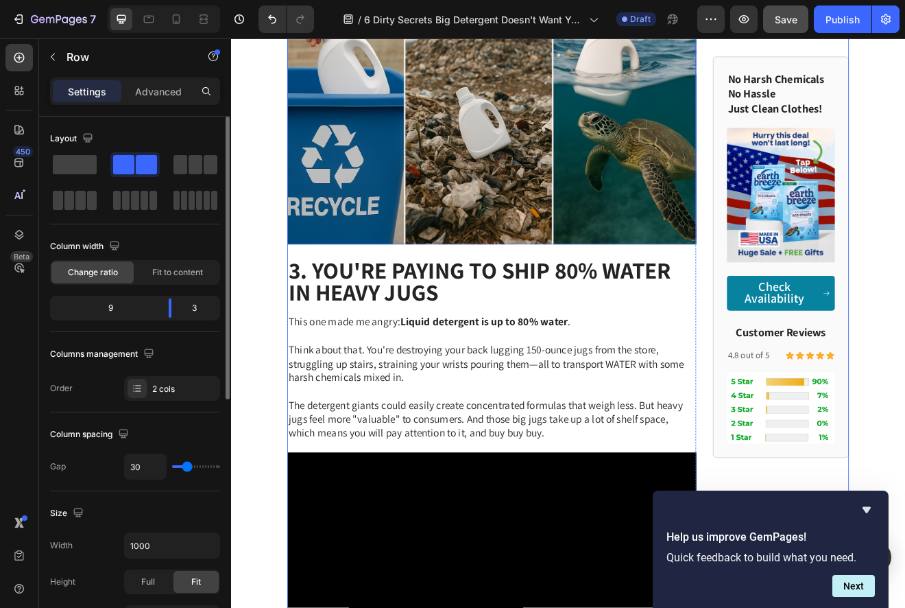
click at [643, 151] on img at bounding box center [549, 123] width 499 height 333
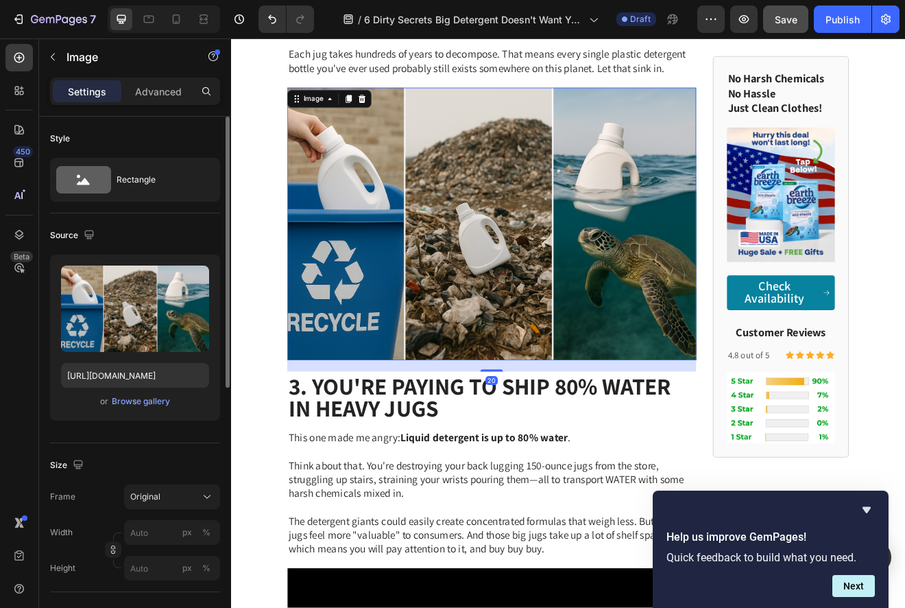
scroll to position [1718, 0]
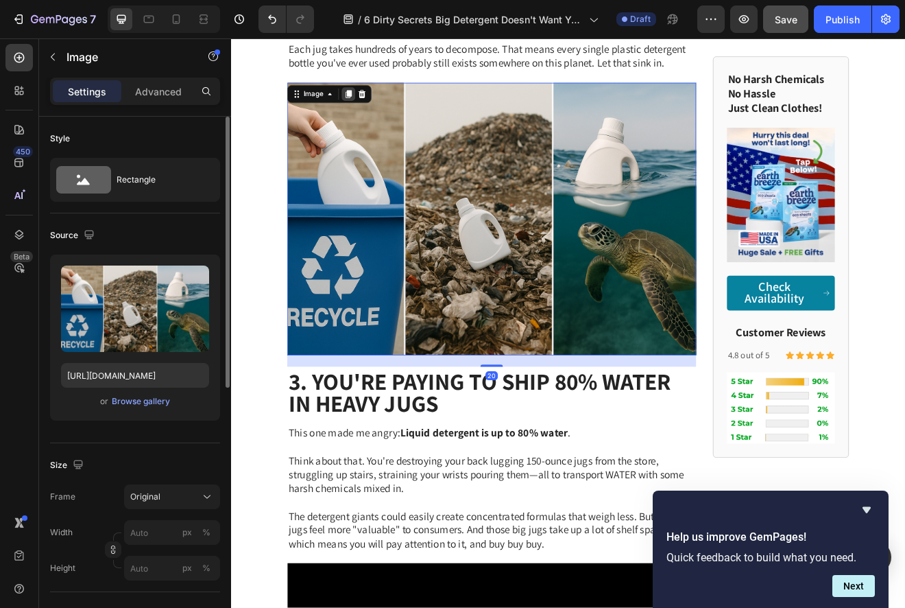
click at [369, 101] on icon at bounding box center [374, 106] width 11 height 11
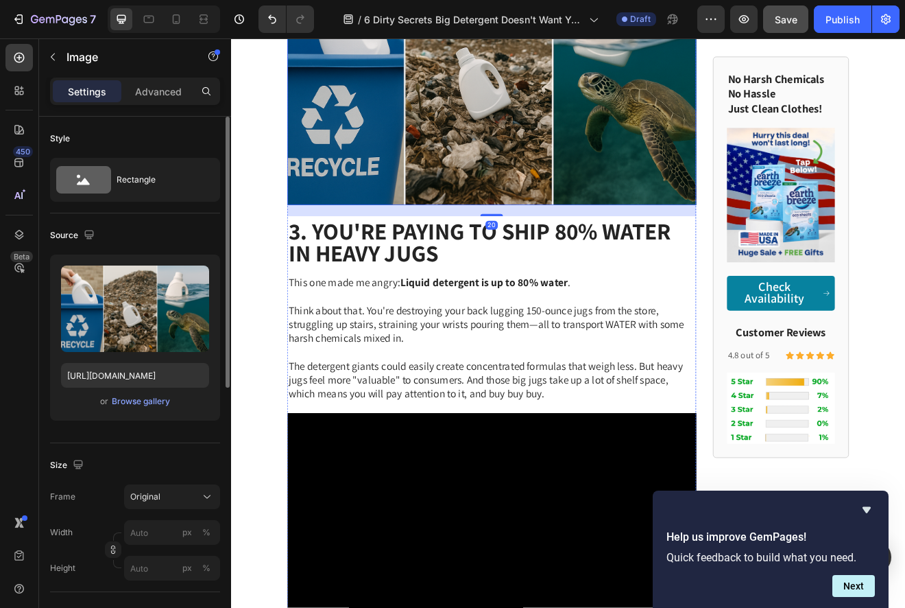
scroll to position [2243, 0]
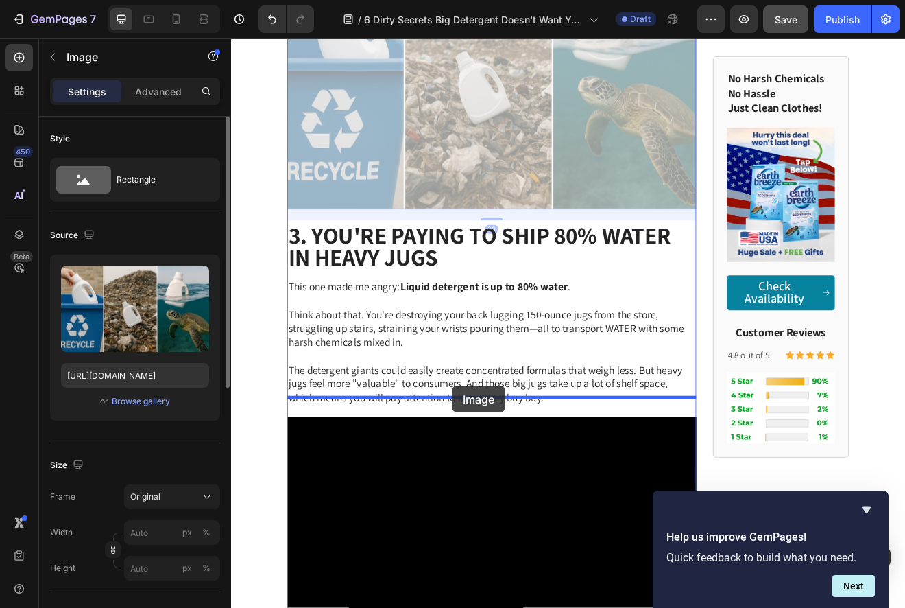
drag, startPoint x: 491, startPoint y: 118, endPoint x: 501, endPoint y: 462, distance: 344.5
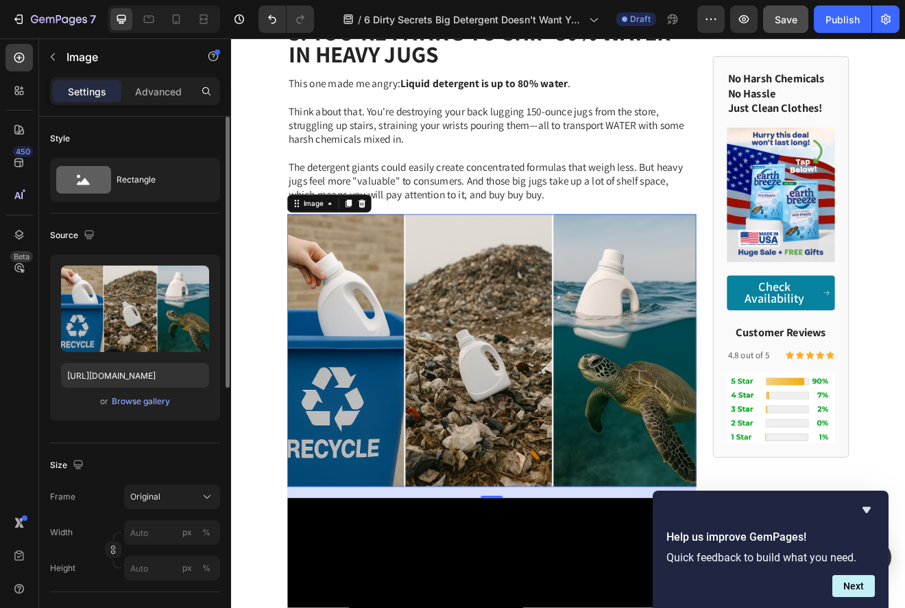
scroll to position [2161, 0]
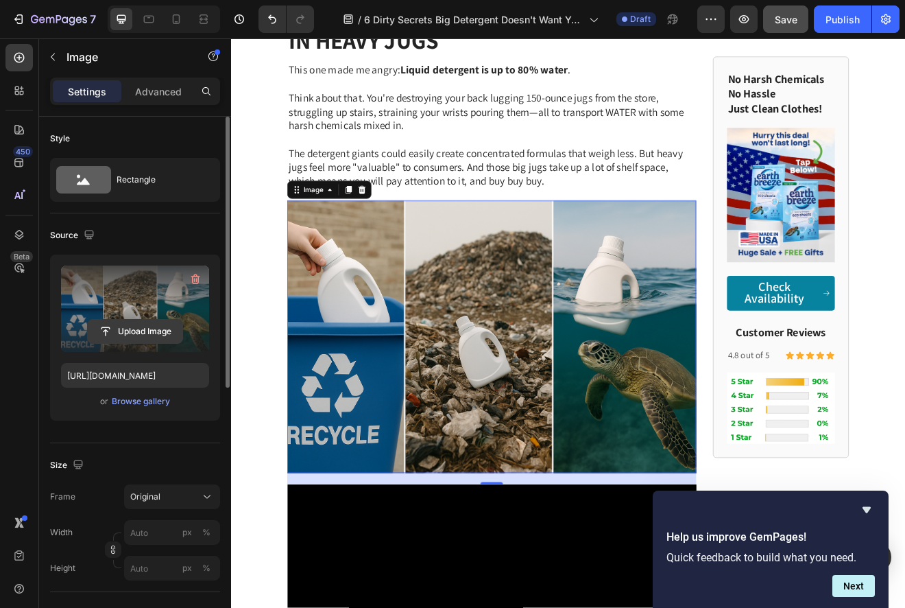
click at [132, 324] on input "file" at bounding box center [135, 331] width 95 height 23
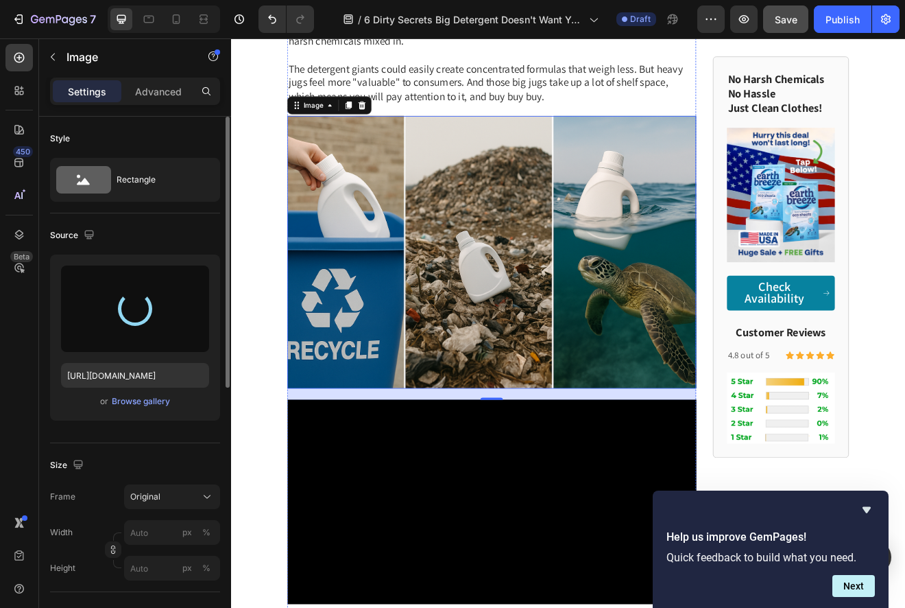
scroll to position [2299, 0]
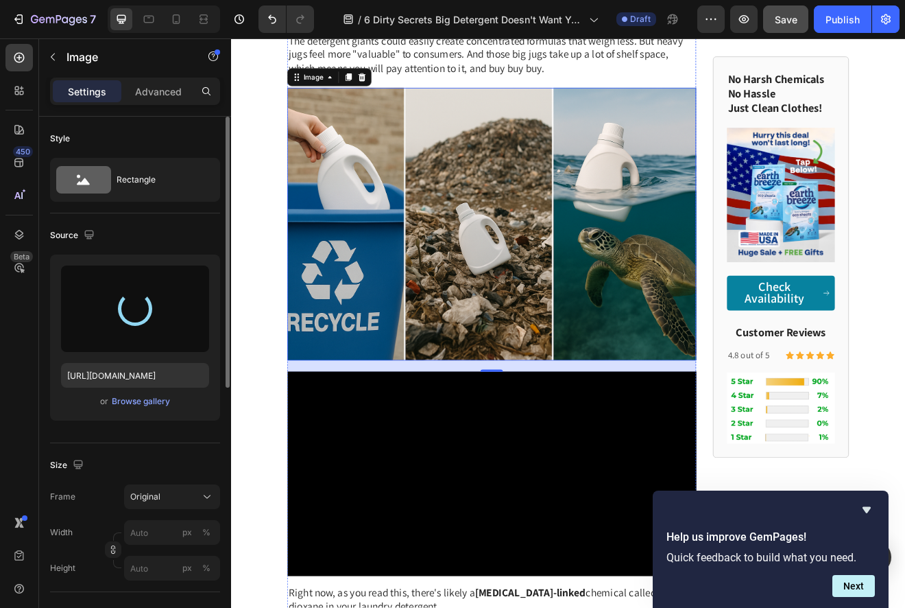
type input "[URL][DOMAIN_NAME]"
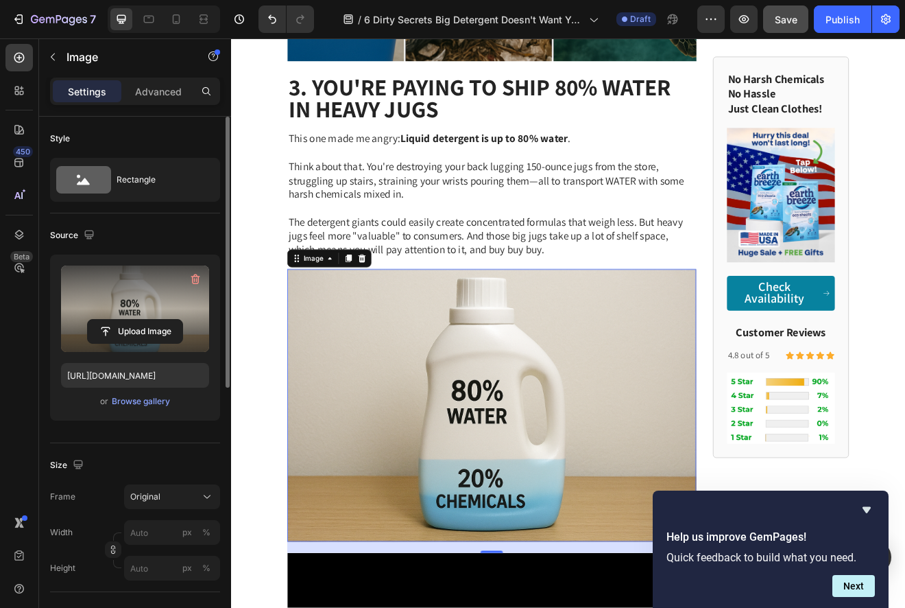
scroll to position [2079, 0]
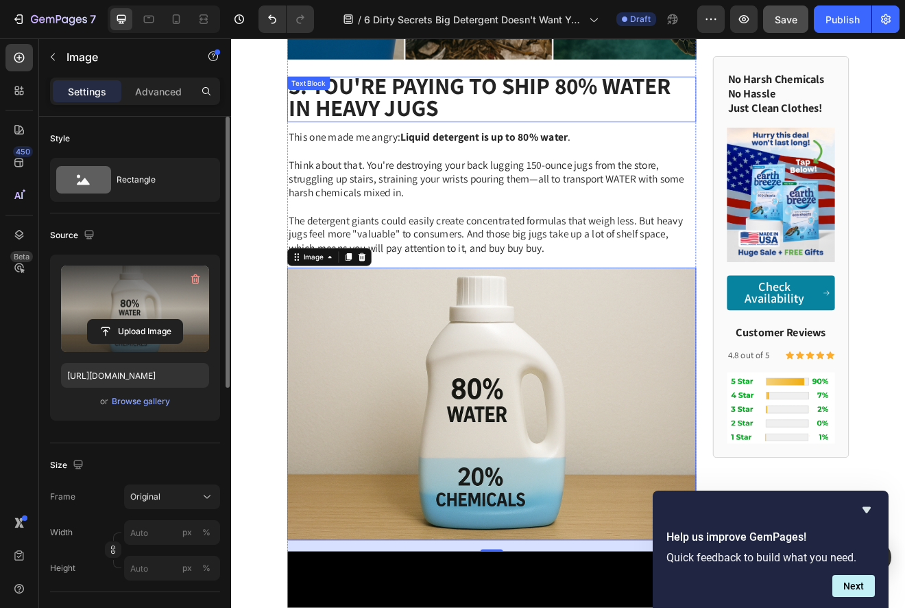
click at [482, 99] on strong "3. You're Paying to Ship 80% Water in Heavy Jugs" at bounding box center [534, 110] width 467 height 64
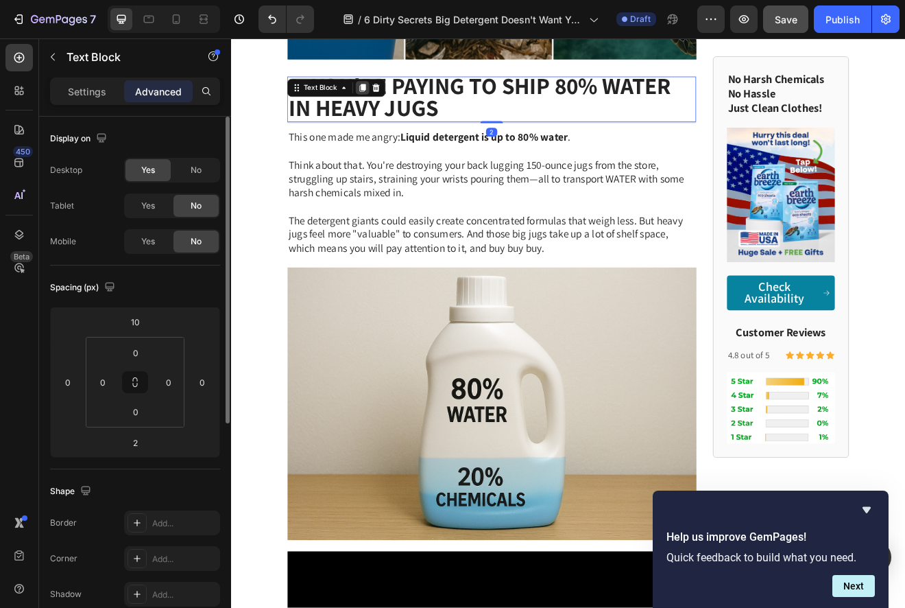
click at [387, 93] on icon at bounding box center [391, 98] width 11 height 11
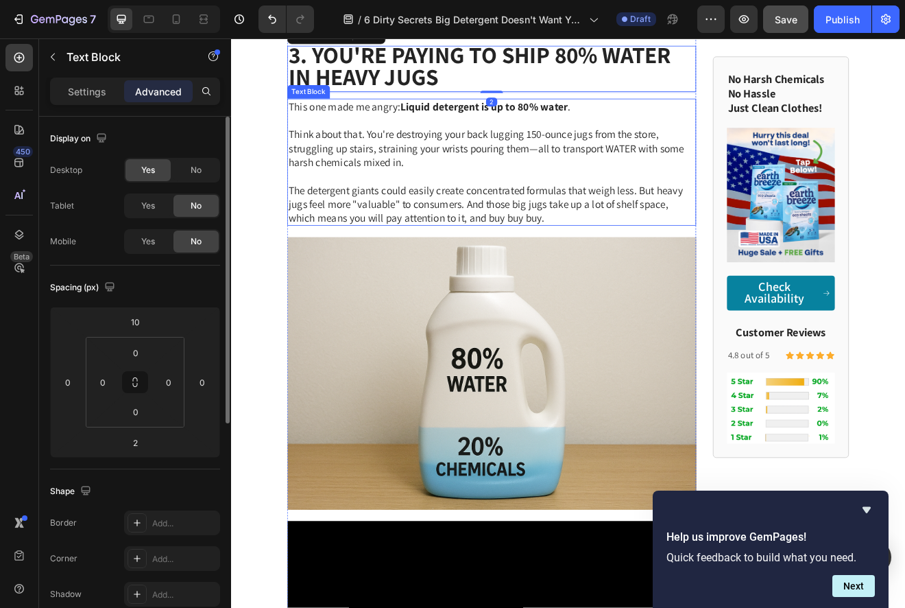
scroll to position [2179, 0]
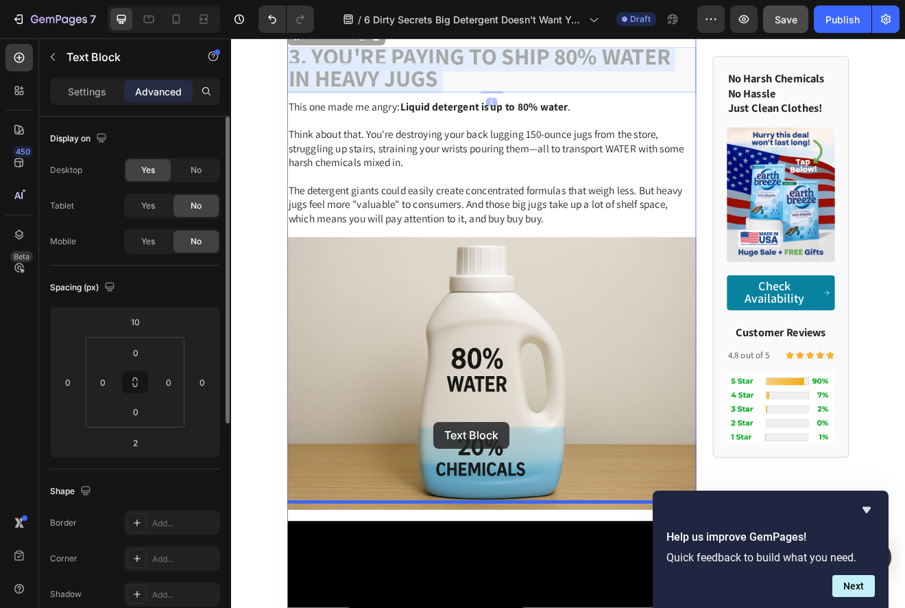
drag, startPoint x: 429, startPoint y: 53, endPoint x: 478, endPoint y: 506, distance: 456.0
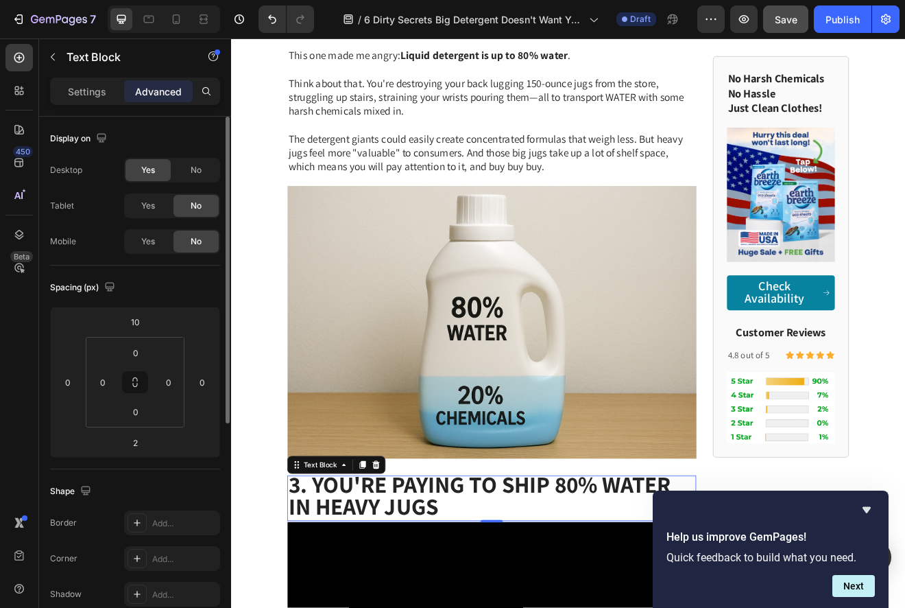
scroll to position [2115, 0]
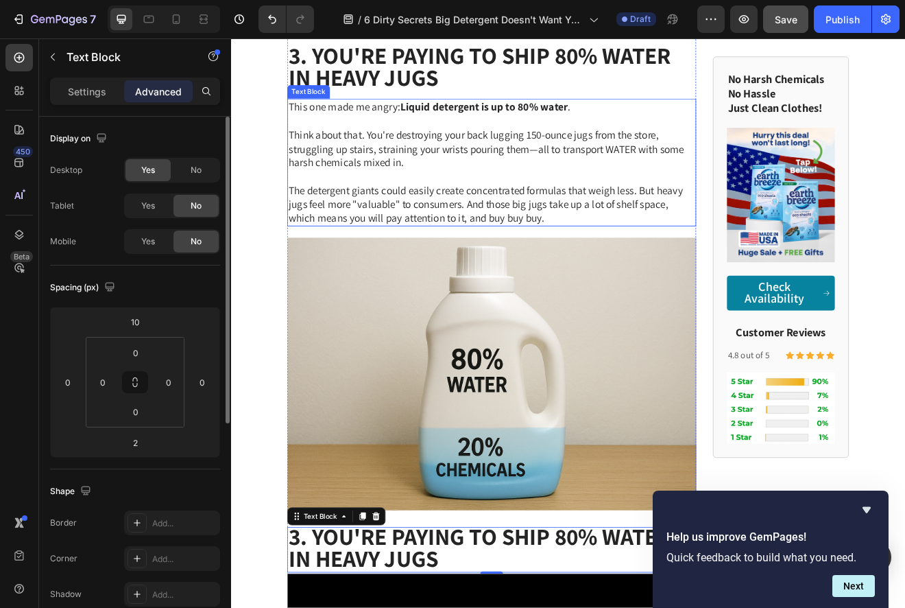
click at [471, 148] on span "Think about that. You're destroying your back lugging 150-ounce jugs from the s…" at bounding box center [542, 173] width 483 height 50
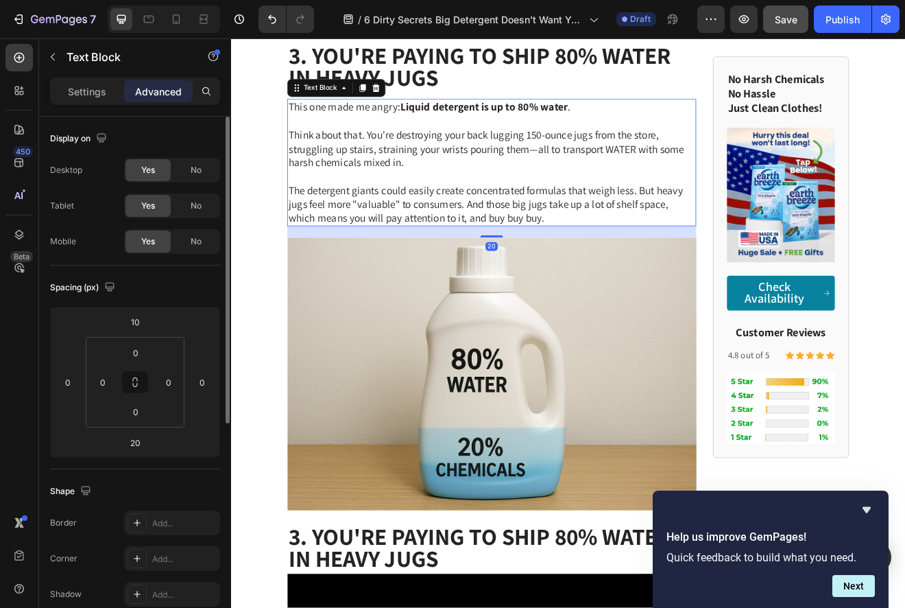
click at [389, 94] on icon at bounding box center [391, 99] width 11 height 11
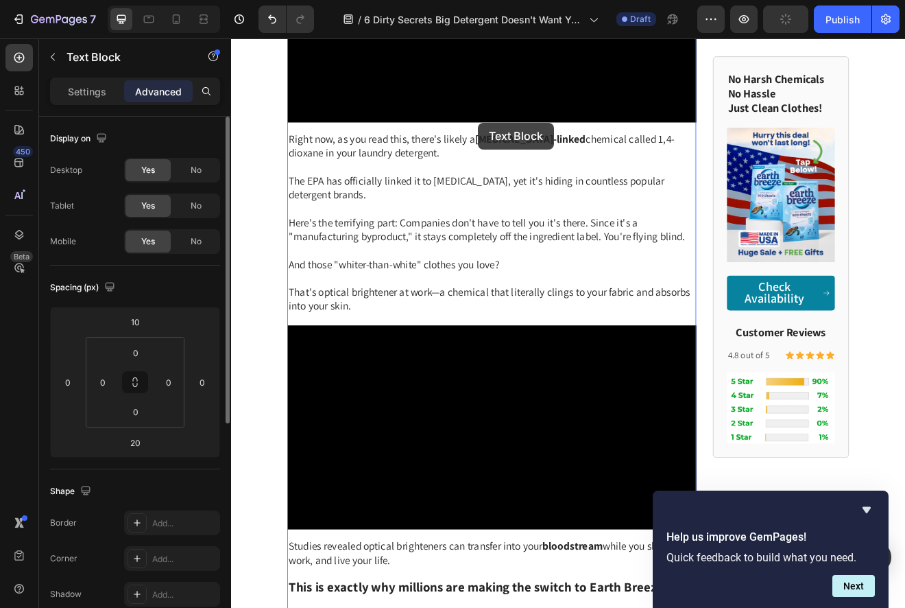
scroll to position [3178, 0]
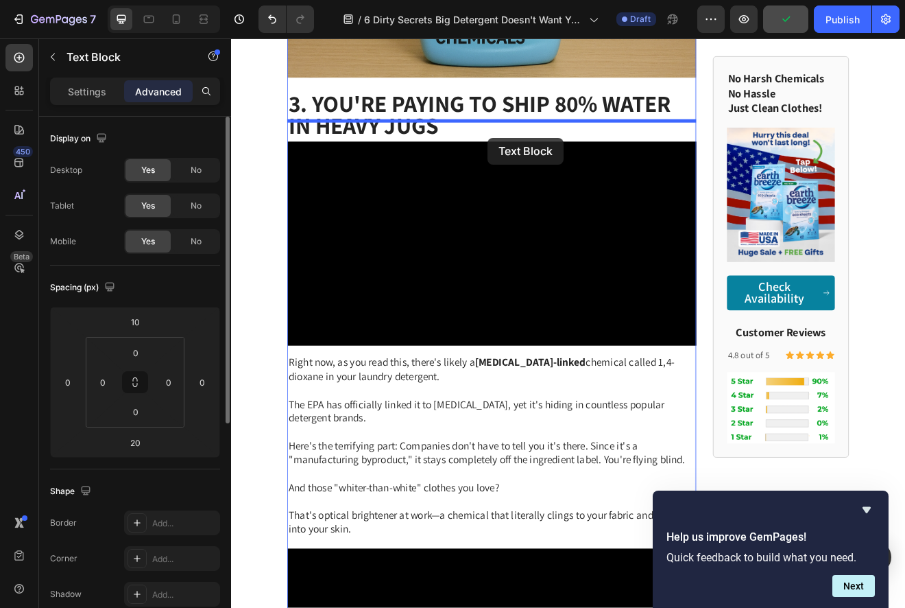
drag, startPoint x: 514, startPoint y: 147, endPoint x: 544, endPoint y: 160, distance: 32.2
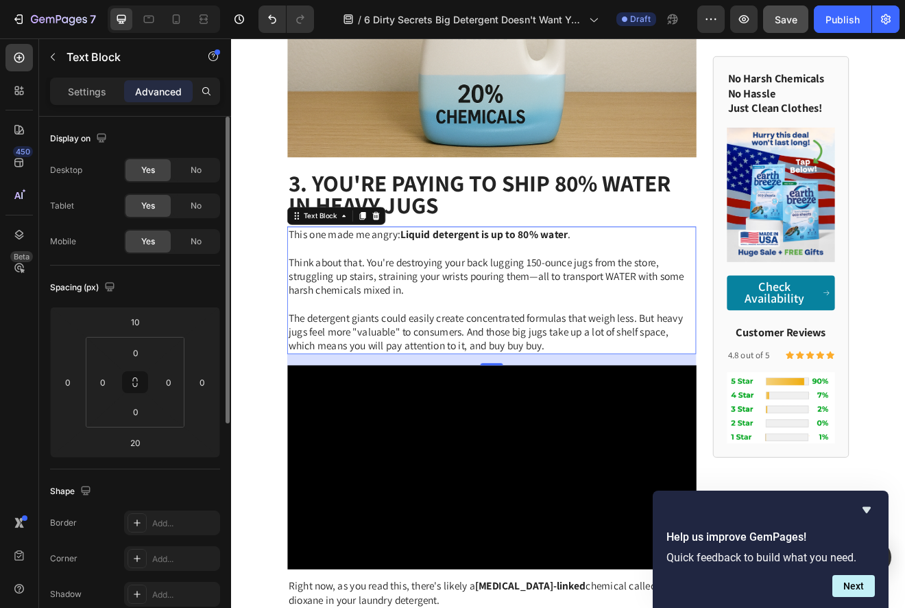
scroll to position [2548, 0]
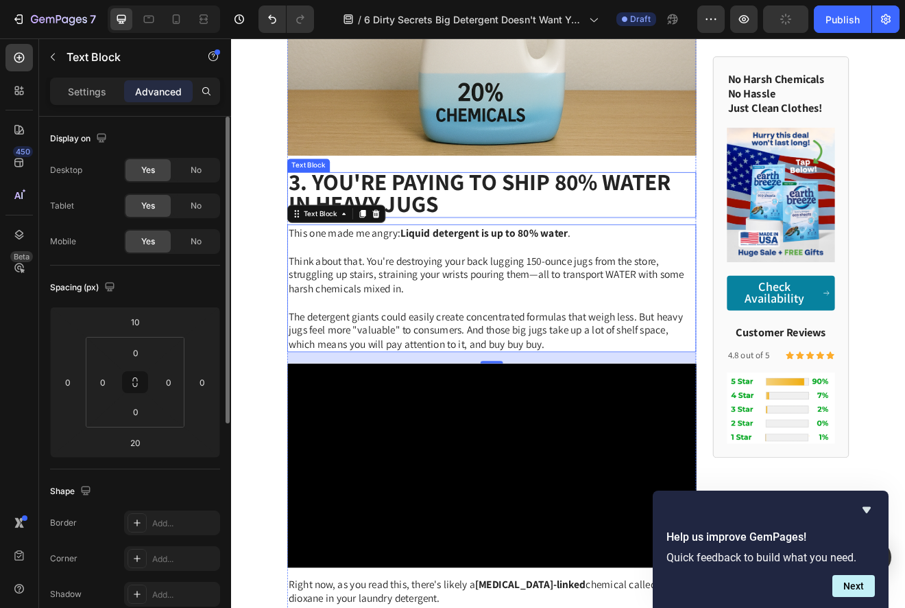
click at [491, 200] on strong "3. You're Paying to Ship 80% Water in Heavy Jugs" at bounding box center [534, 227] width 467 height 64
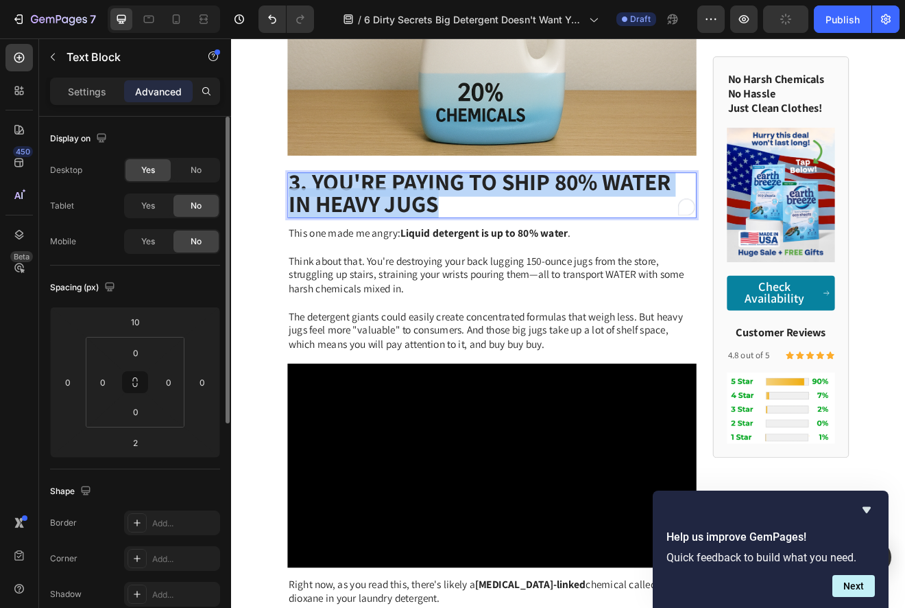
click at [491, 200] on strong "3. You're Paying to Ship 80% Water in Heavy Jugs" at bounding box center [534, 227] width 467 height 64
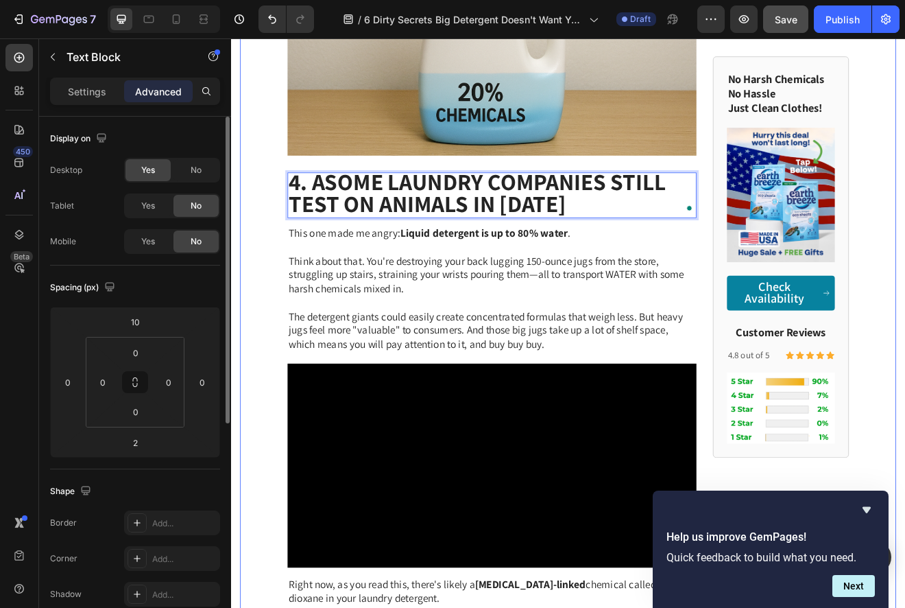
scroll to position [0, 0]
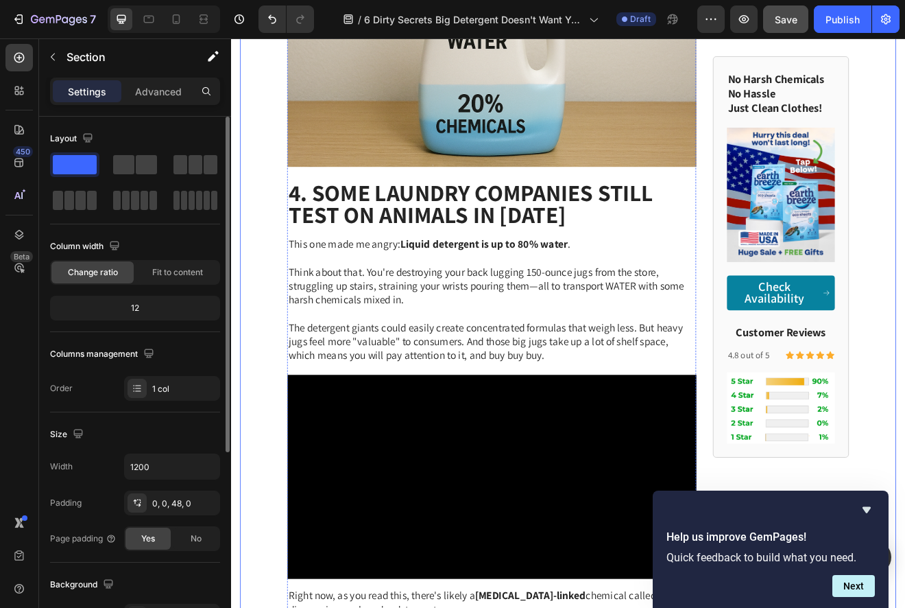
scroll to position [2535, 0]
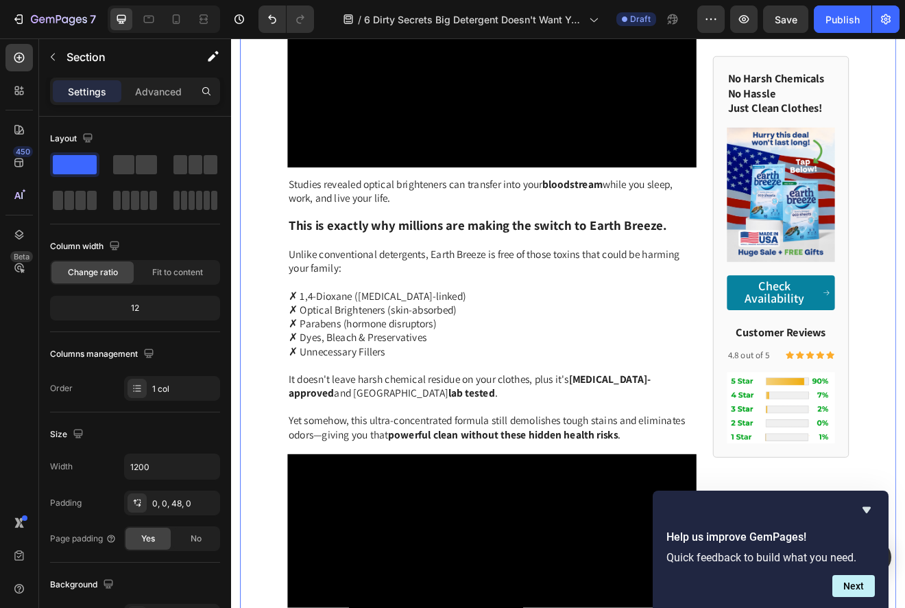
scroll to position [1, 0]
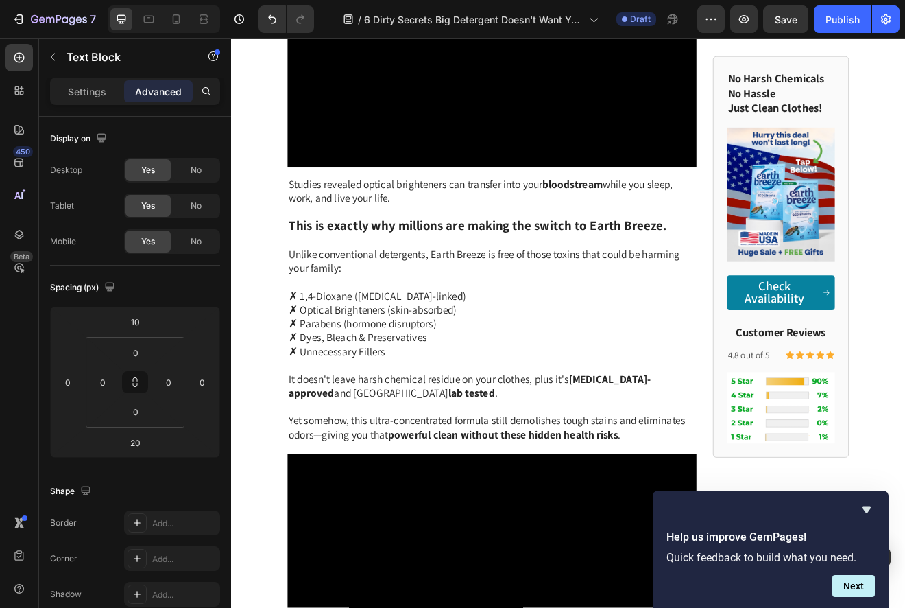
type input "242424"
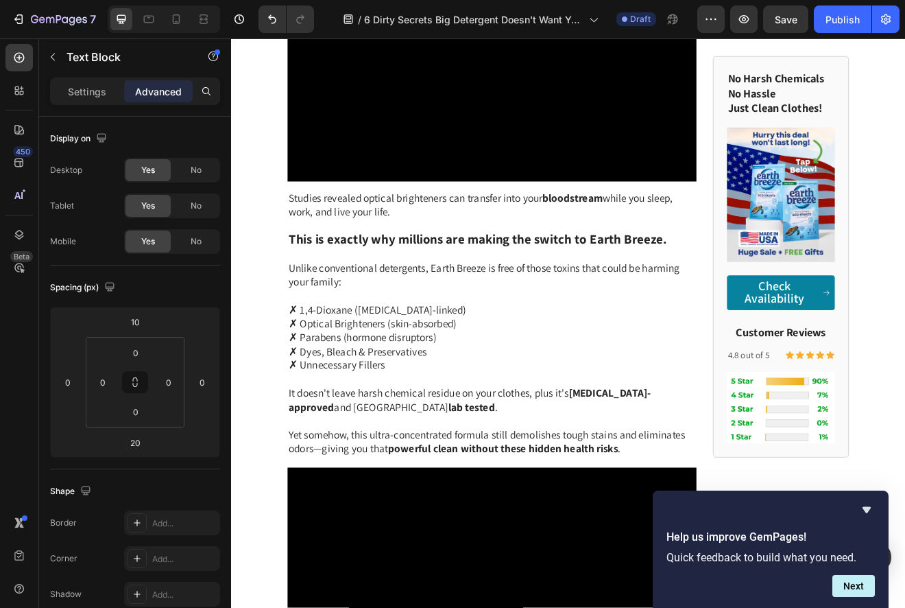
drag, startPoint x: 396, startPoint y: 283, endPoint x: 683, endPoint y: 280, distance: 286.0
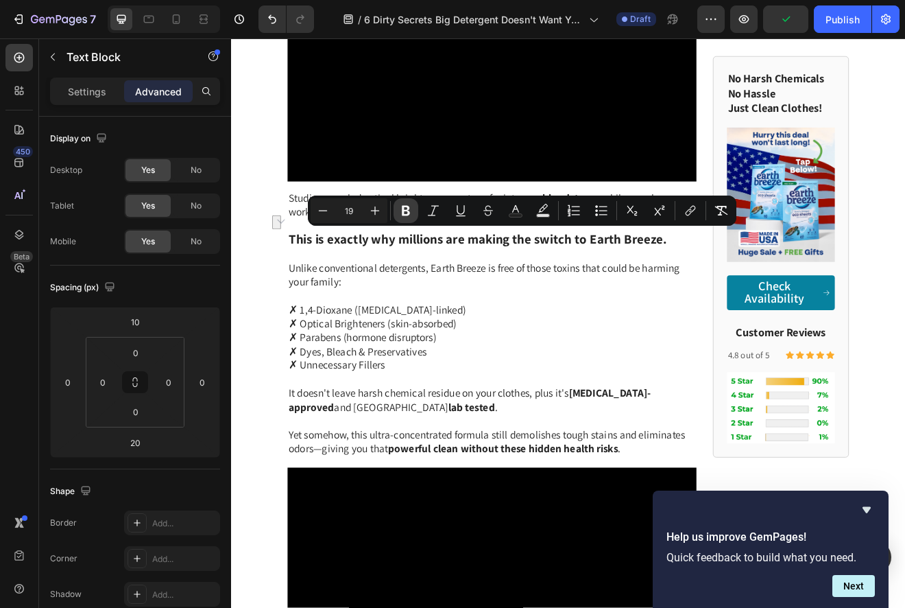
click at [411, 212] on icon "Editor contextual toolbar" at bounding box center [406, 211] width 14 height 14
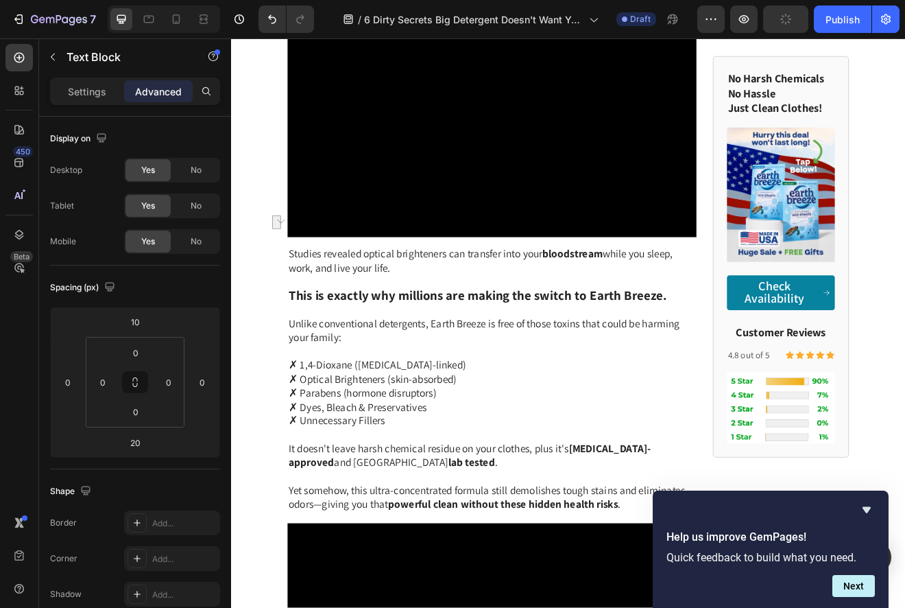
drag, startPoint x: 409, startPoint y: 366, endPoint x: 311, endPoint y: 369, distance: 98.1
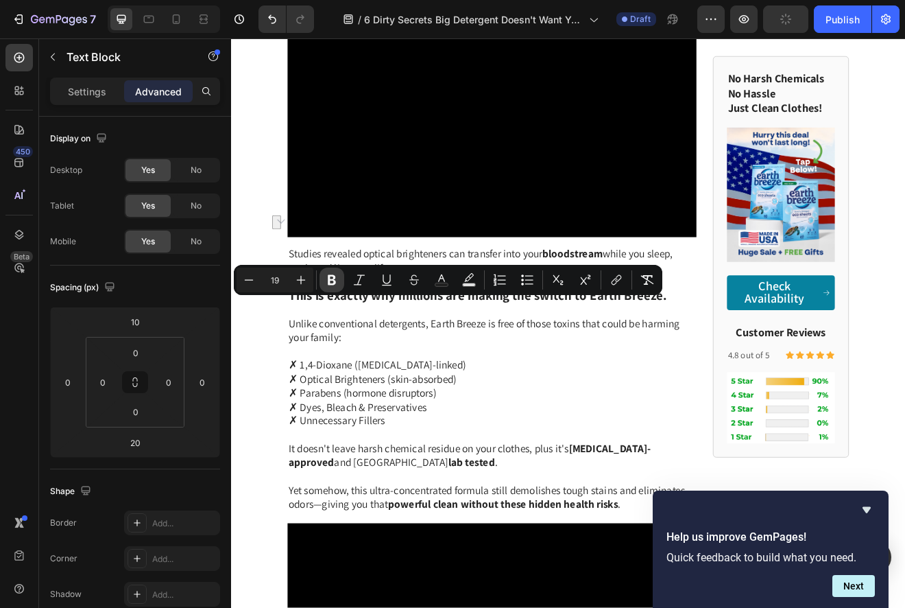
click at [329, 281] on icon "Editor contextual toolbar" at bounding box center [332, 280] width 8 height 10
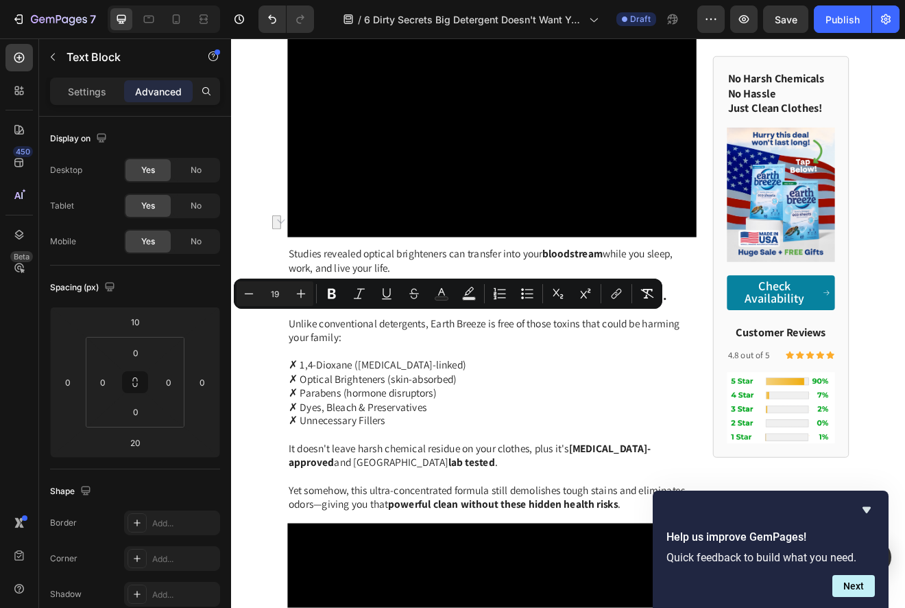
drag, startPoint x: 403, startPoint y: 382, endPoint x: 308, endPoint y: 384, distance: 94.7
click at [333, 295] on icon "Editor contextual toolbar" at bounding box center [332, 294] width 14 height 14
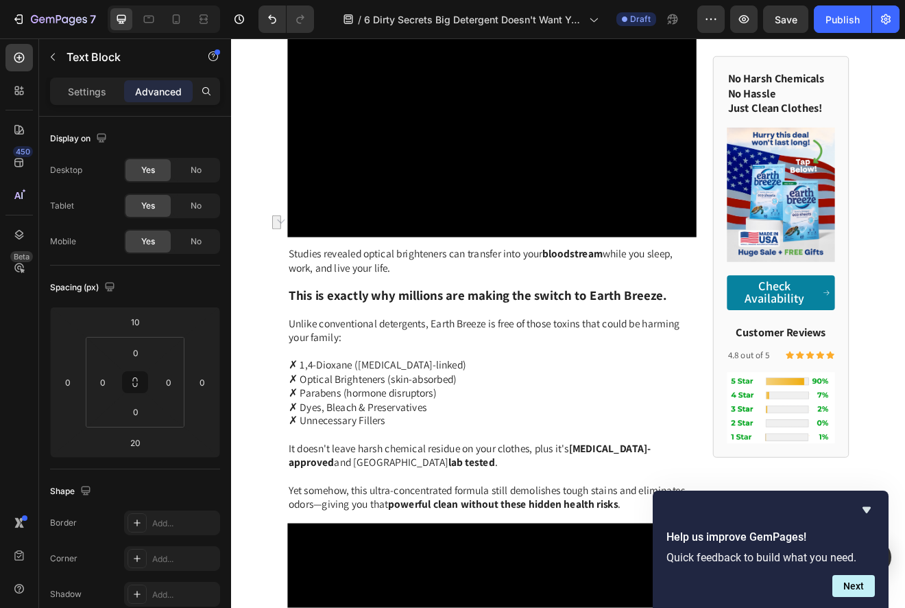
drag, startPoint x: 421, startPoint y: 403, endPoint x: 311, endPoint y: 406, distance: 110.5
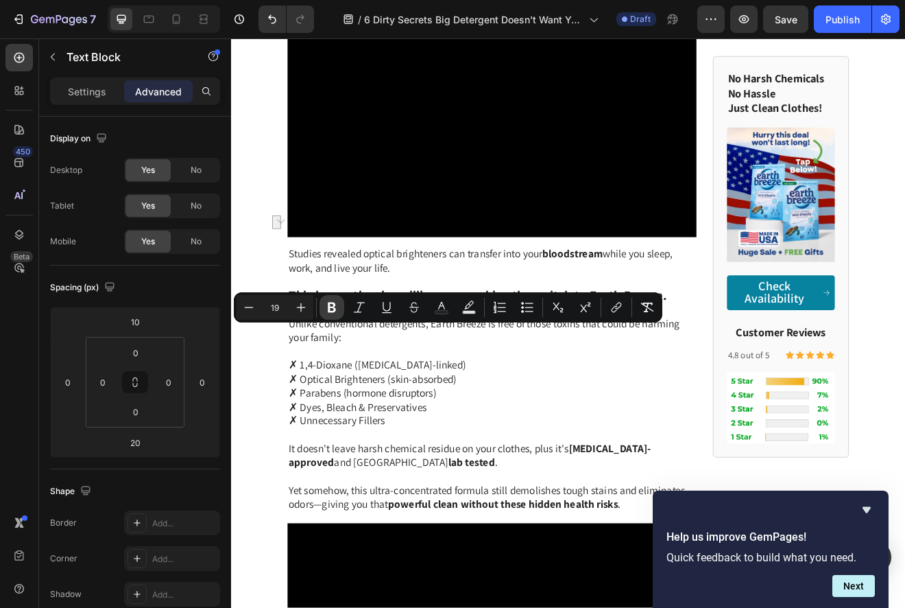
click at [335, 311] on icon "Editor contextual toolbar" at bounding box center [332, 307] width 14 height 14
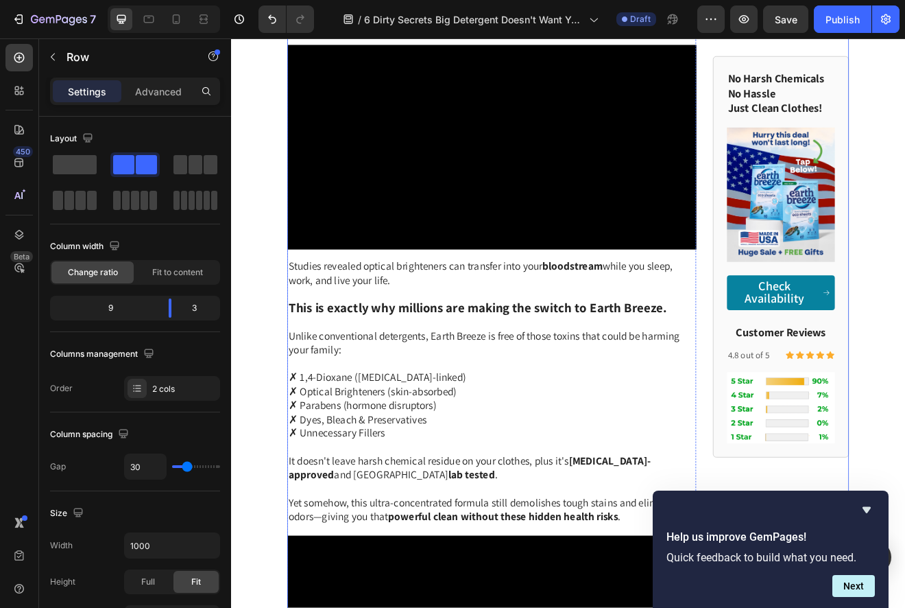
scroll to position [2271, 0]
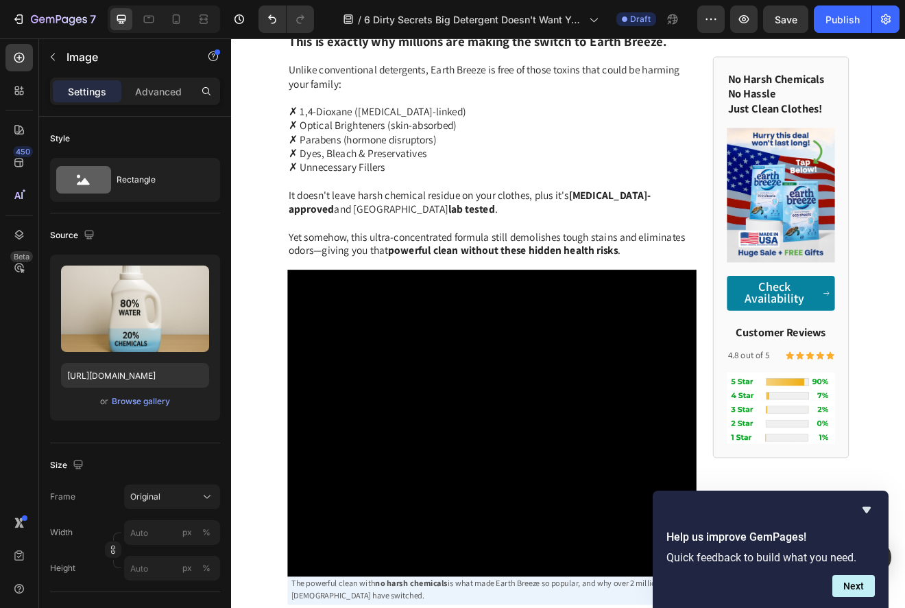
scroll to position [2851, 0]
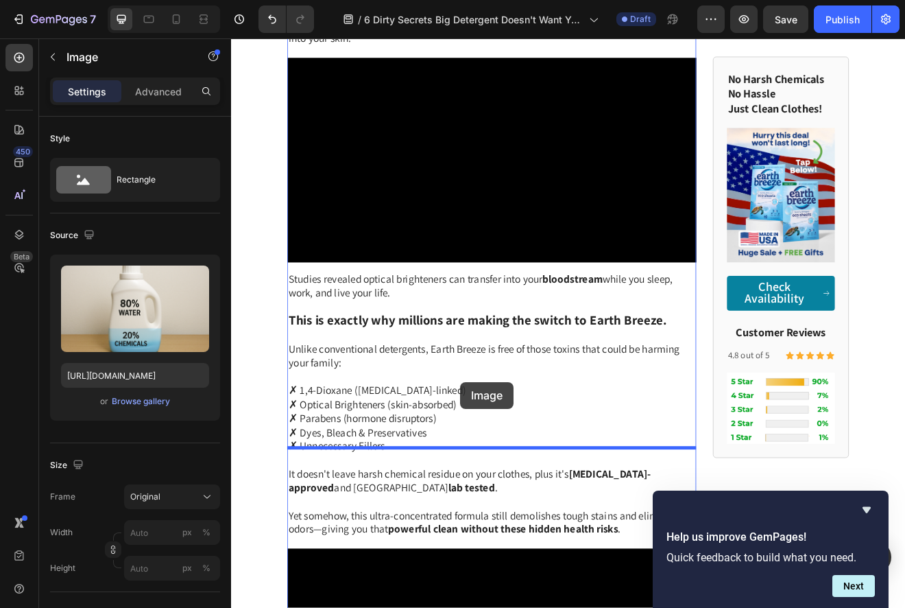
drag, startPoint x: 510, startPoint y: 110, endPoint x: 511, endPoint y: 456, distance: 346.4
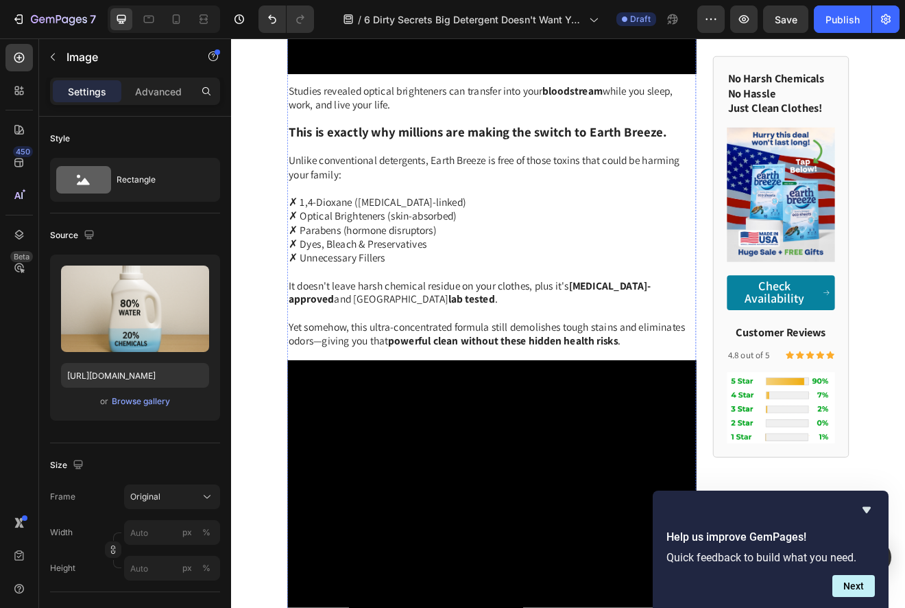
scroll to position [2763, 0]
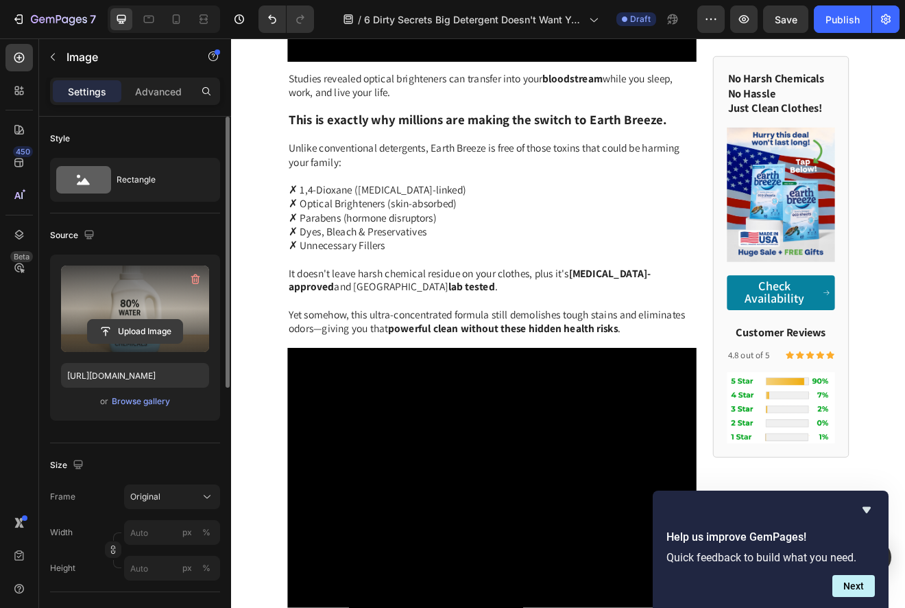
click at [133, 339] on input "file" at bounding box center [135, 331] width 95 height 23
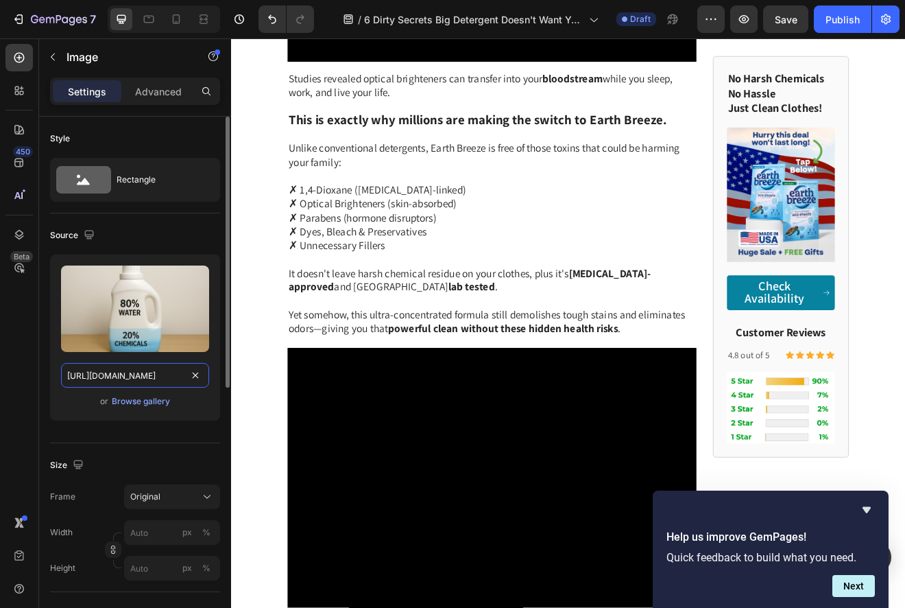
click at [156, 377] on input "[URL][DOMAIN_NAME]" at bounding box center [135, 375] width 148 height 25
paste input "[DOMAIN_NAME][URL][DOMAIN_NAME]"
type input "[URL][DOMAIN_NAME]"
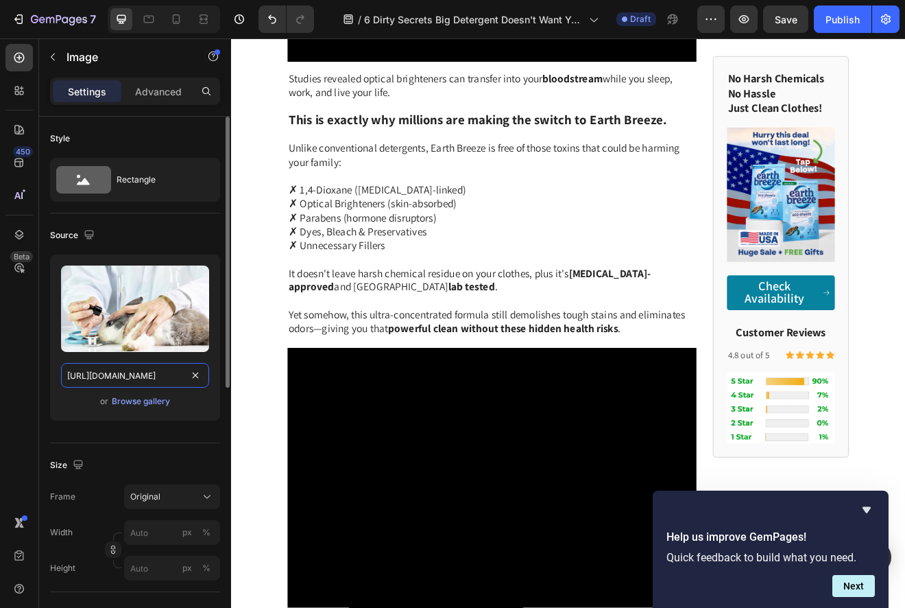
scroll to position [0, 384]
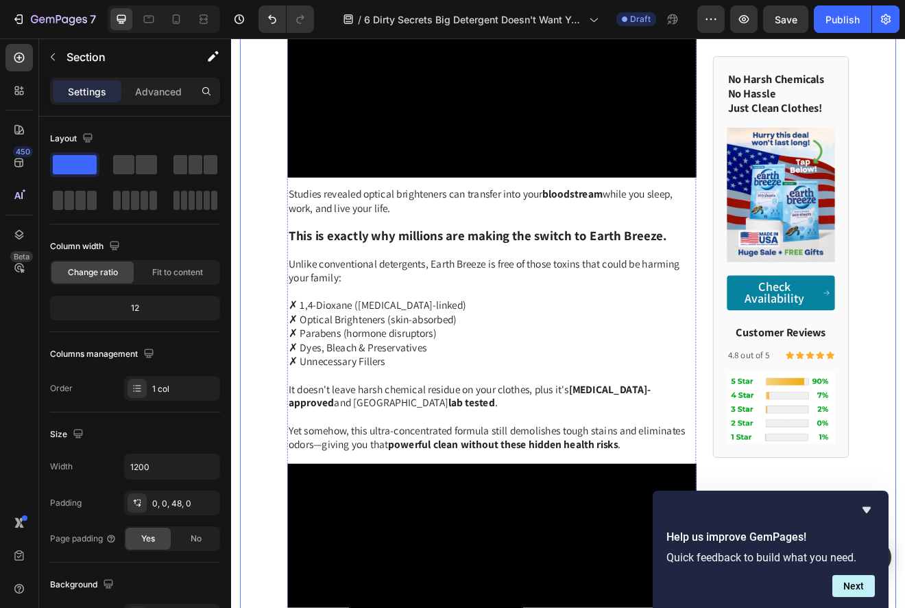
scroll to position [2553, 0]
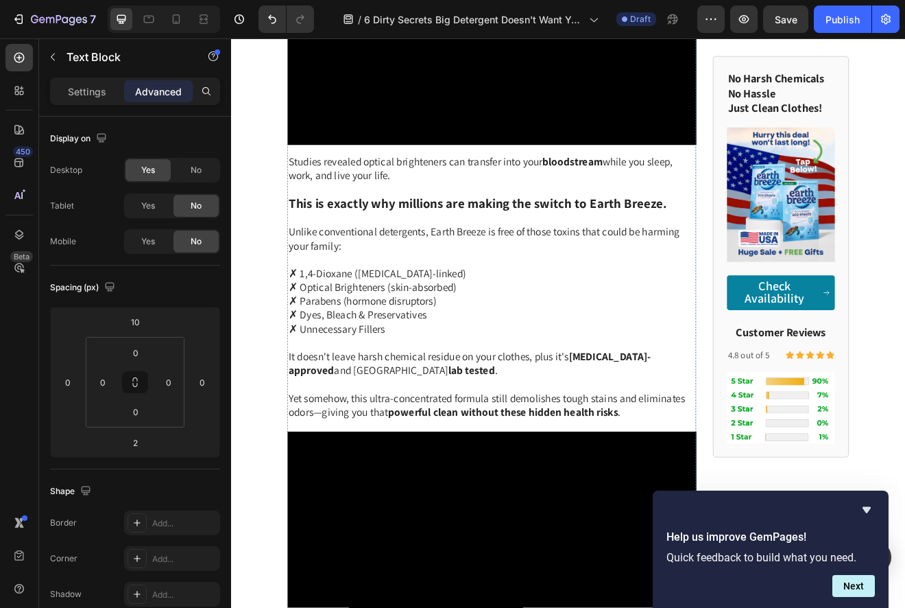
scroll to position [2729, 0]
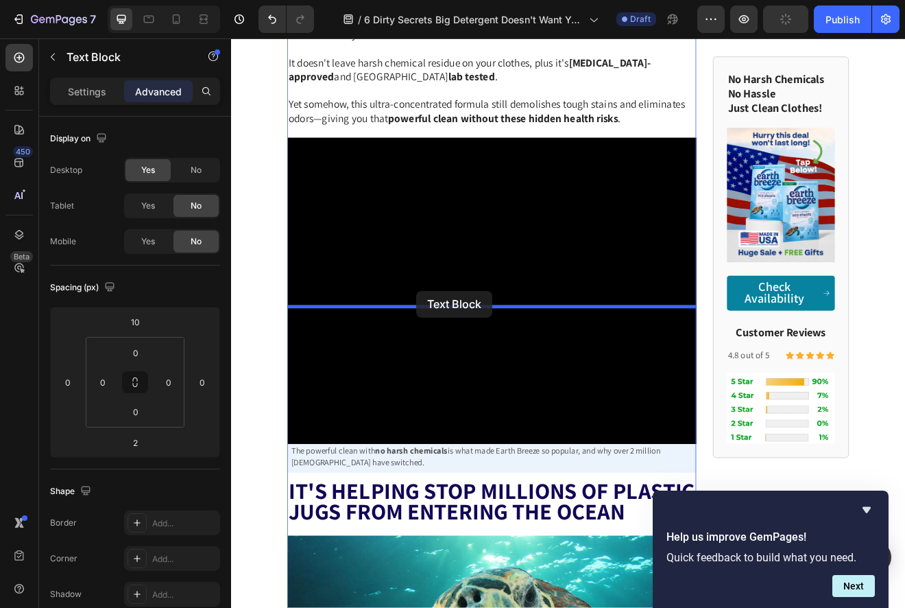
drag, startPoint x: 358, startPoint y: 71, endPoint x: 458, endPoint y: 347, distance: 293.8
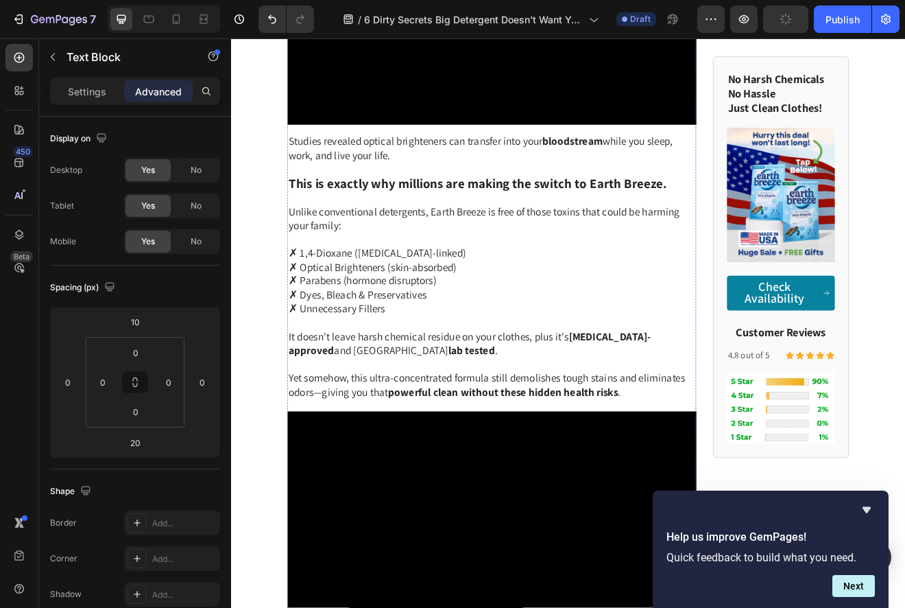
scroll to position [2751, 0]
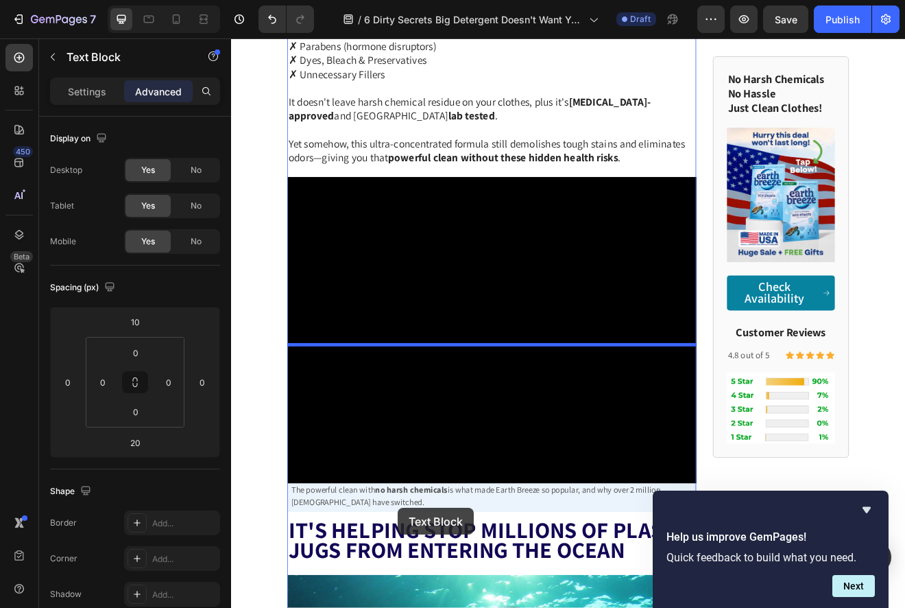
scroll to position [3346, 0]
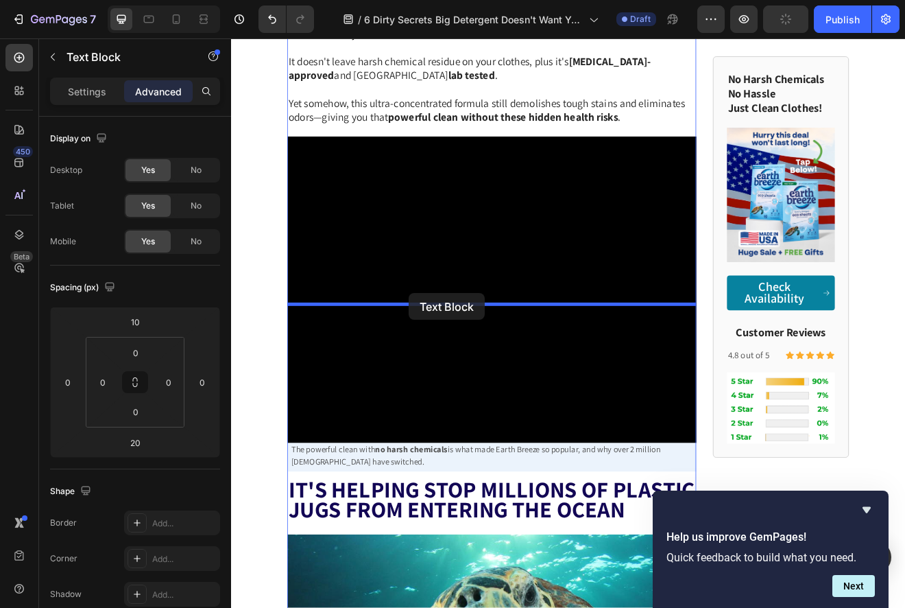
drag, startPoint x: 312, startPoint y: 54, endPoint x: 448, endPoint y: 347, distance: 323.5
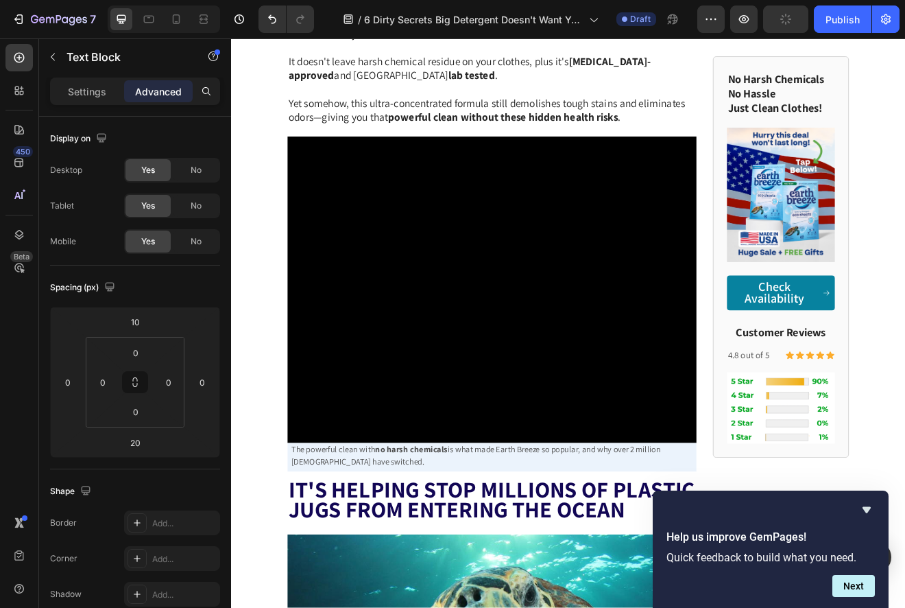
scroll to position [3085, 0]
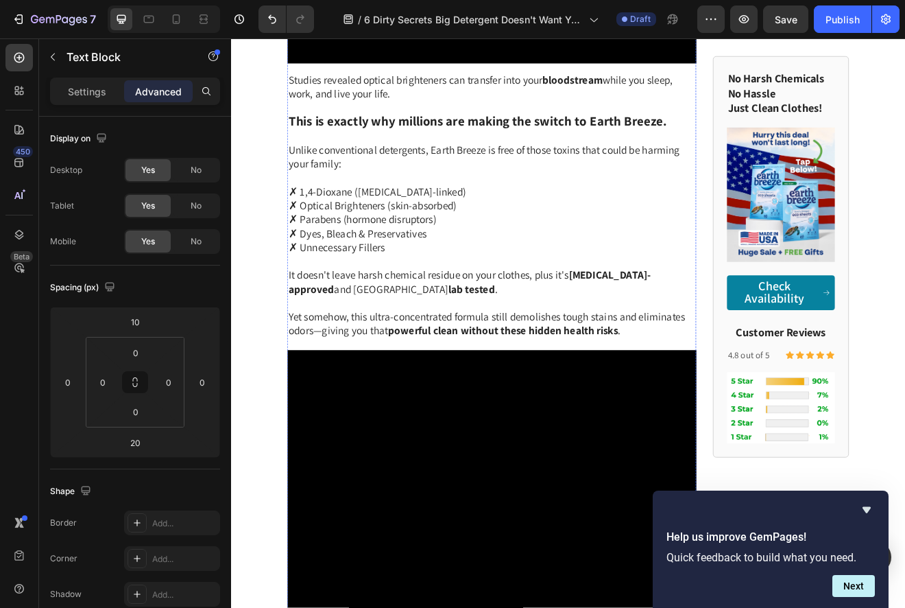
drag, startPoint x: 333, startPoint y: 321, endPoint x: 620, endPoint y: 346, distance: 288.5
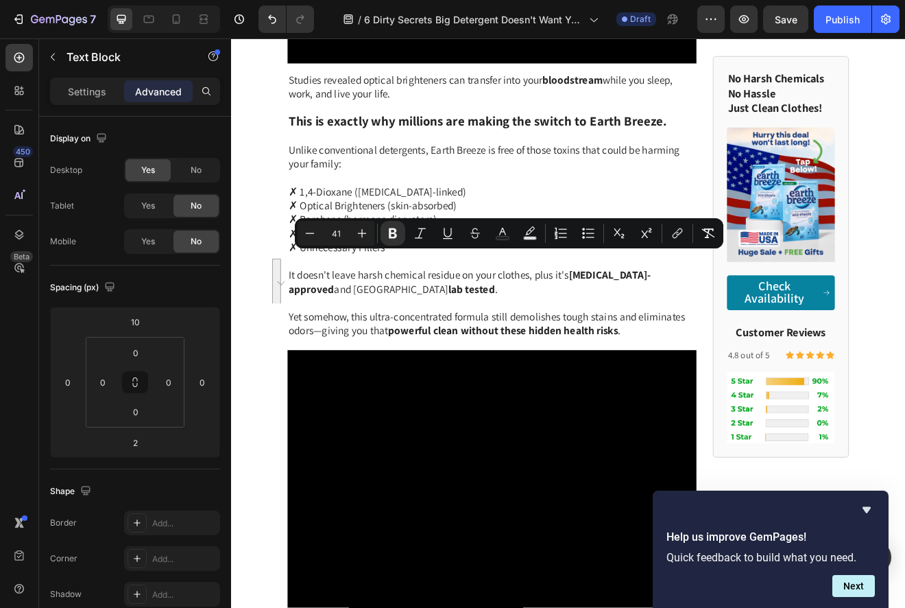
scroll to position [1, 0]
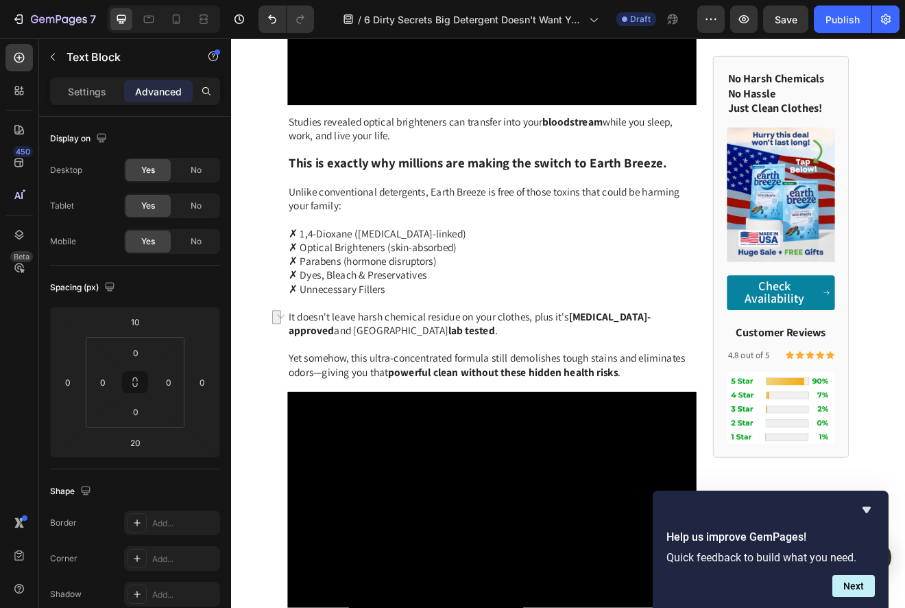
drag, startPoint x: 400, startPoint y: 482, endPoint x: 313, endPoint y: 484, distance: 87.2
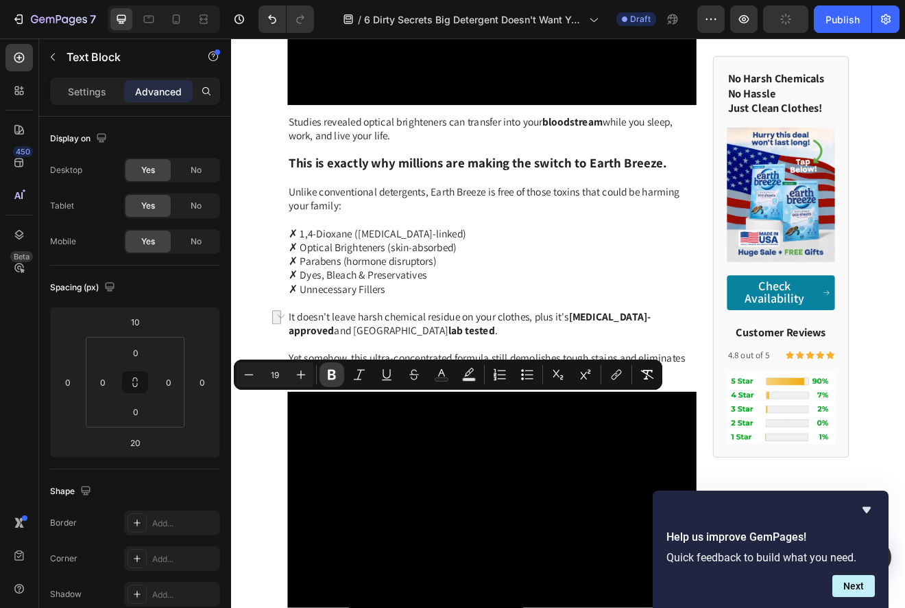
click at [329, 381] on icon "Editor contextual toolbar" at bounding box center [332, 375] width 14 height 14
click at [329, 379] on icon "Editor contextual toolbar" at bounding box center [332, 375] width 8 height 10
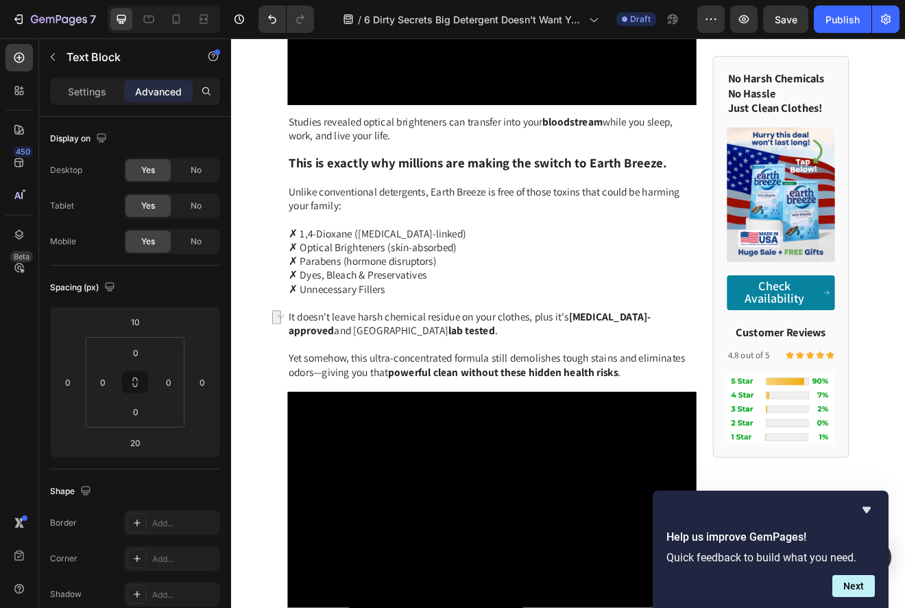
drag, startPoint x: 410, startPoint y: 497, endPoint x: 309, endPoint y: 500, distance: 101.6
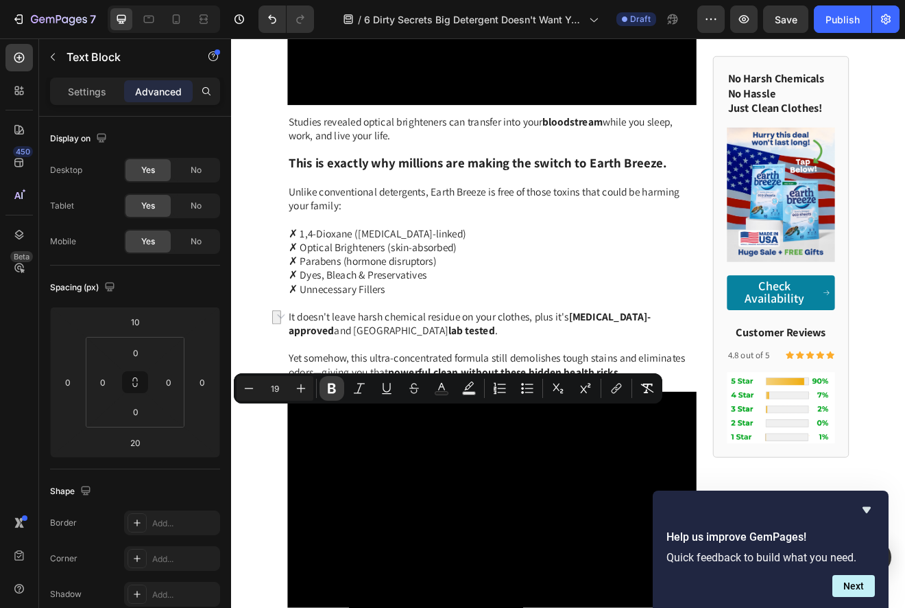
click at [333, 388] on icon "Editor contextual toolbar" at bounding box center [332, 388] width 8 height 10
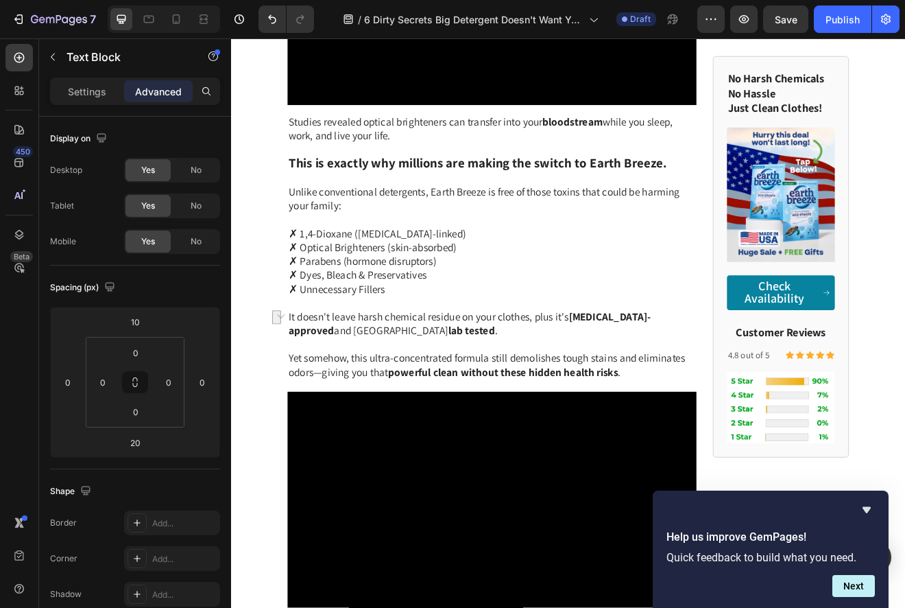
drag, startPoint x: 406, startPoint y: 514, endPoint x: 311, endPoint y: 516, distance: 95.4
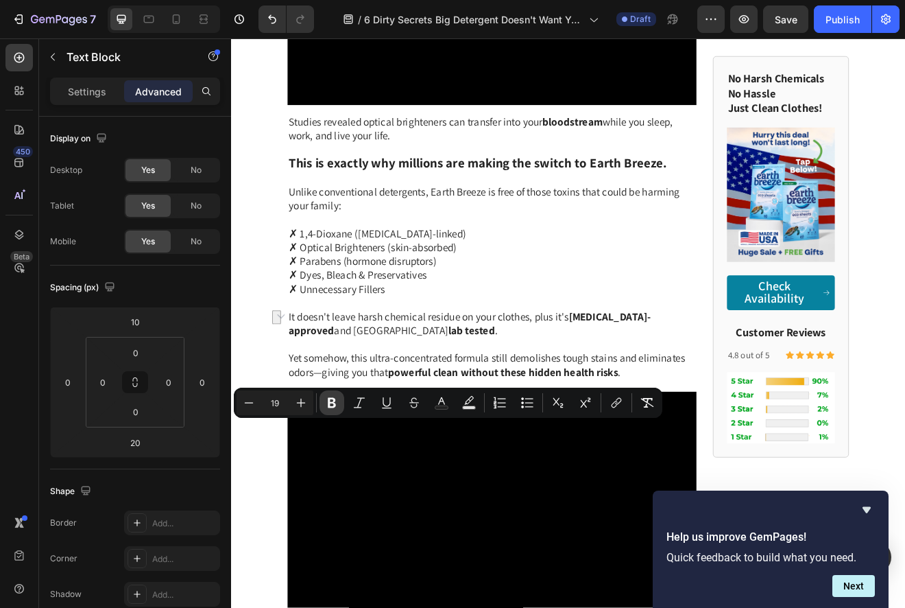
click at [322, 405] on button "Bold" at bounding box center [332, 402] width 25 height 25
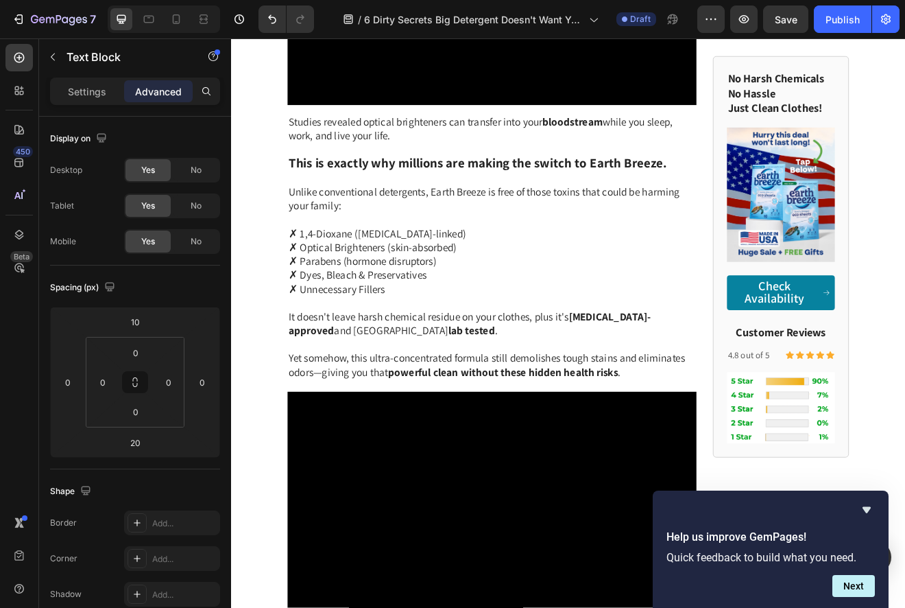
drag, startPoint x: 405, startPoint y: 534, endPoint x: 311, endPoint y: 536, distance: 94.7
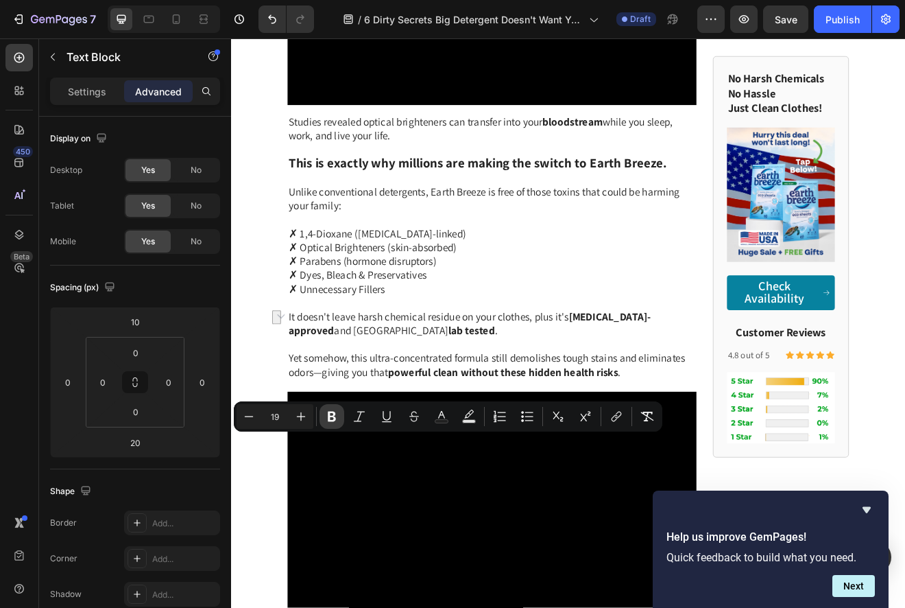
click at [329, 419] on icon "Editor contextual toolbar" at bounding box center [332, 417] width 8 height 10
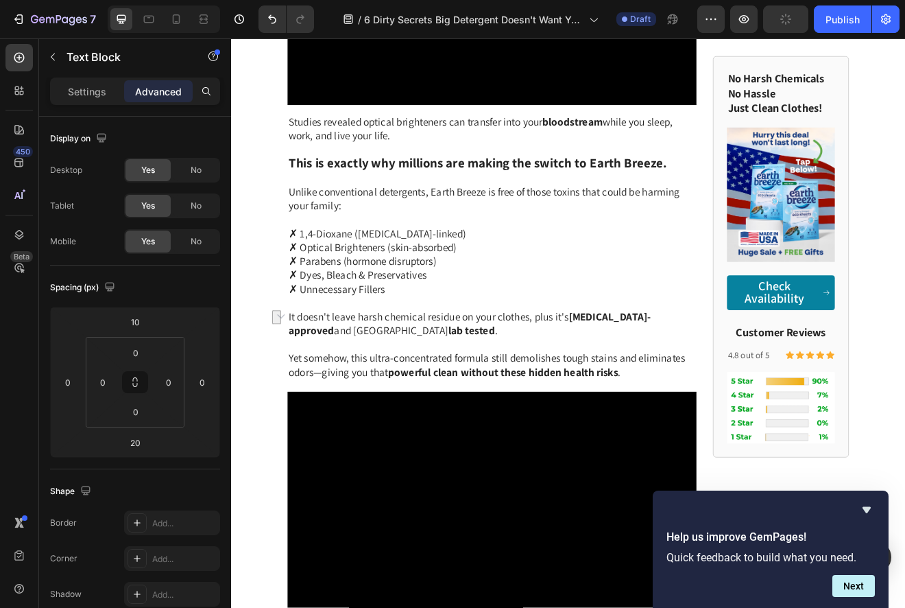
drag, startPoint x: 417, startPoint y: 549, endPoint x: 312, endPoint y: 549, distance: 104.9
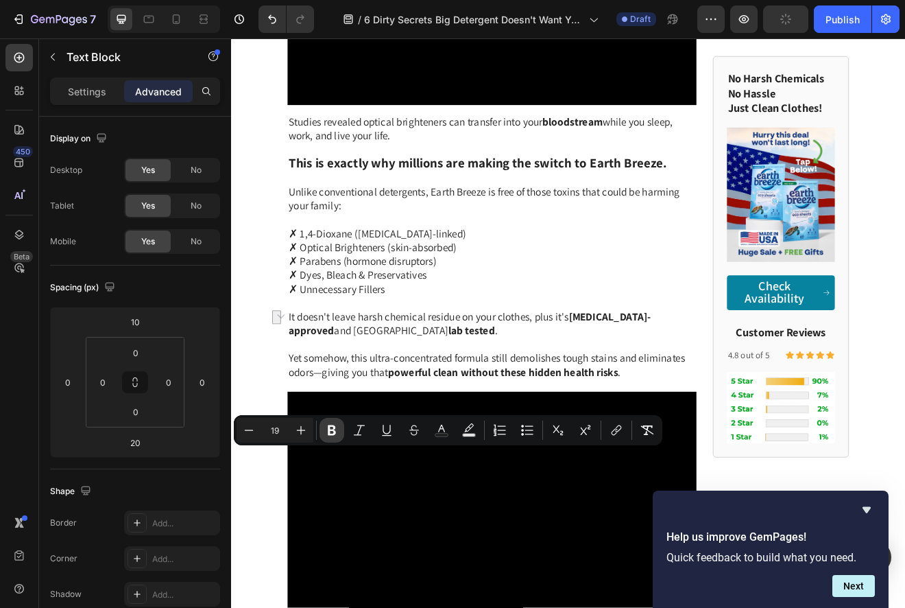
click at [335, 429] on icon "Editor contextual toolbar" at bounding box center [332, 430] width 14 height 14
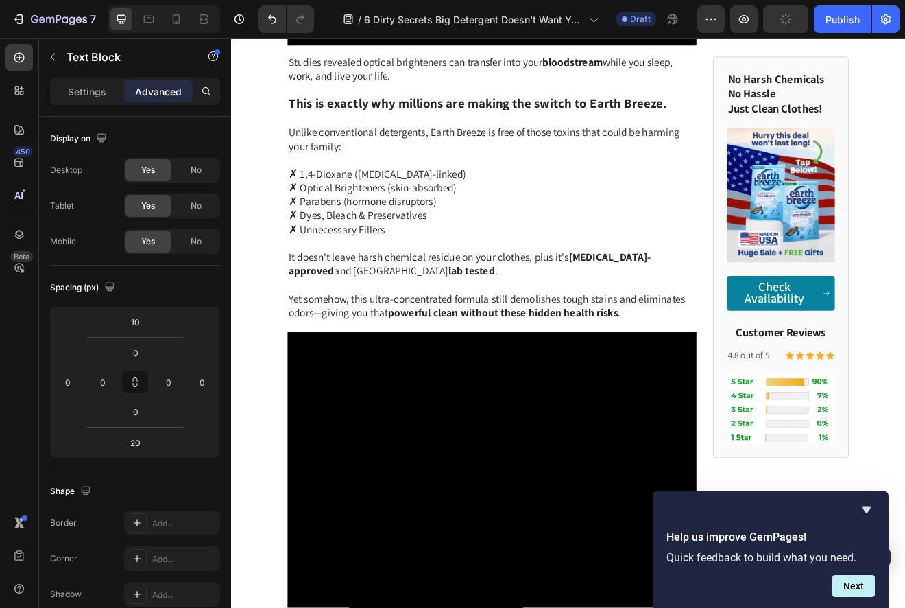
scroll to position [3176, 0]
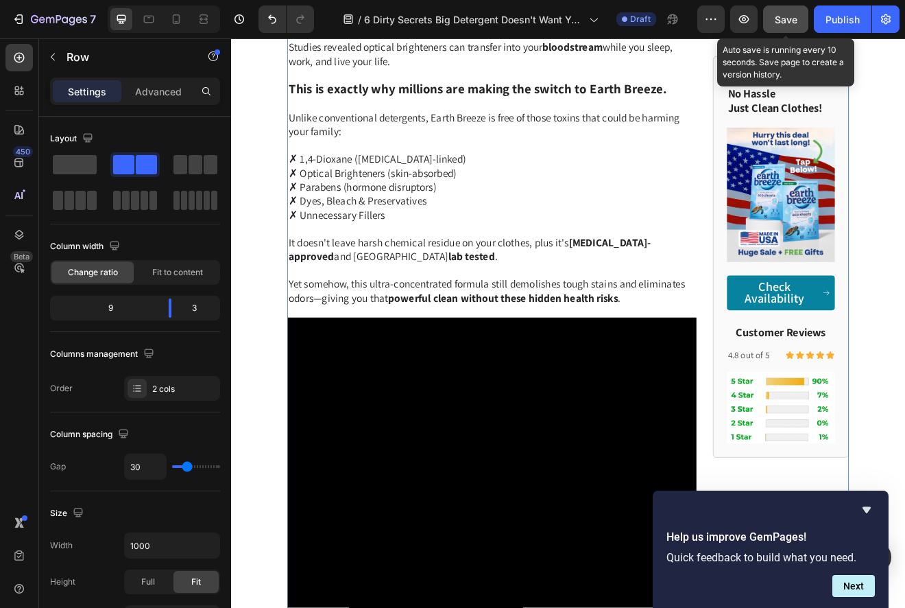
click at [793, 21] on span "Save" at bounding box center [786, 20] width 23 height 12
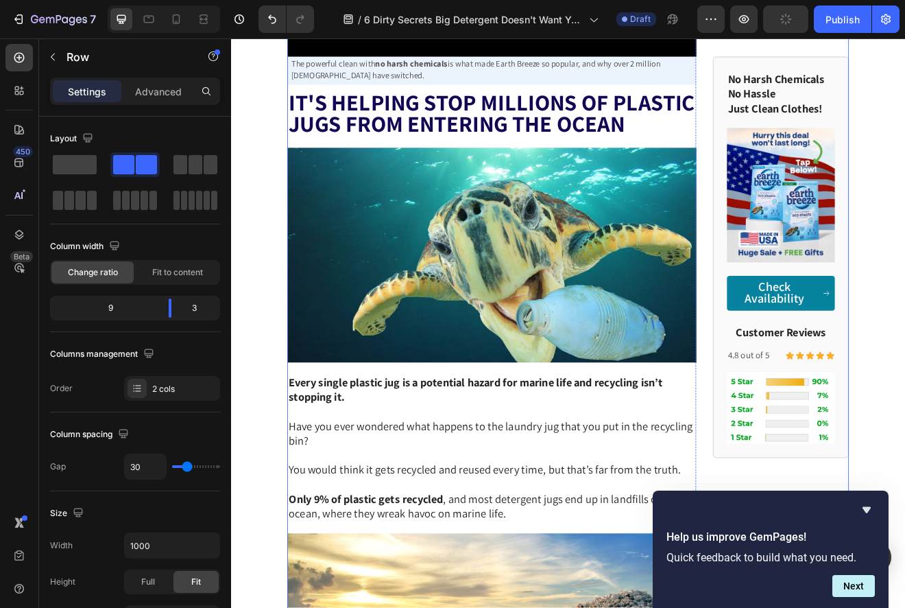
scroll to position [4166, 0]
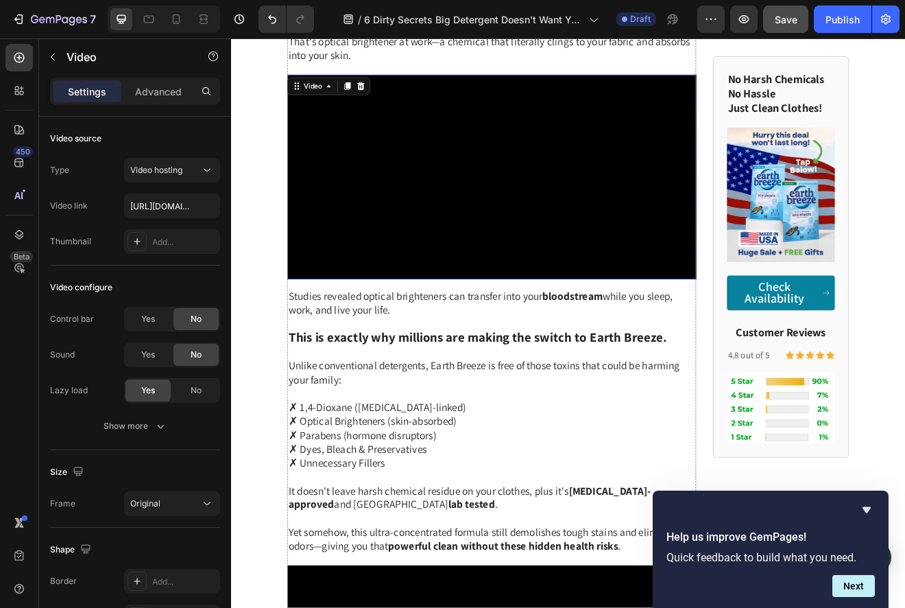
scroll to position [3426, 0]
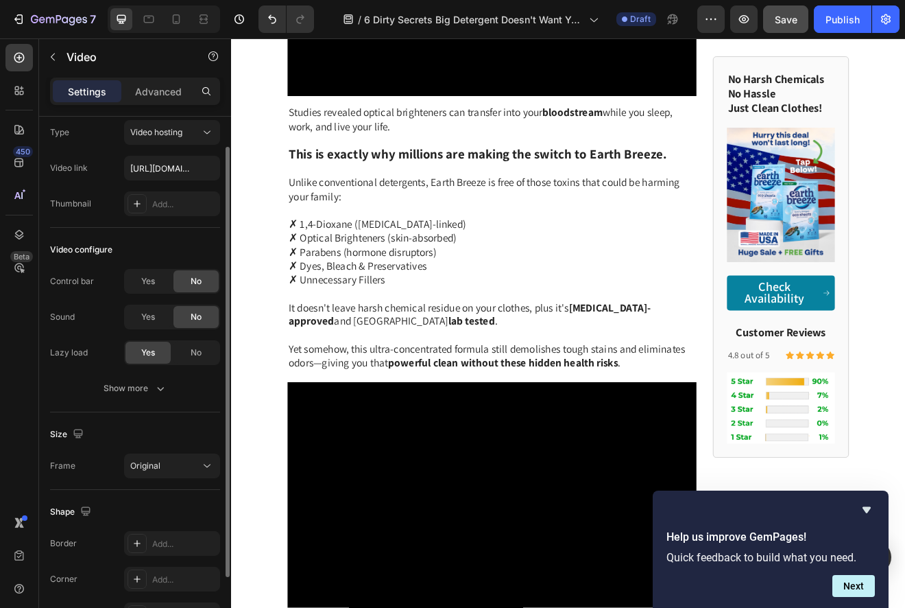
scroll to position [0, 0]
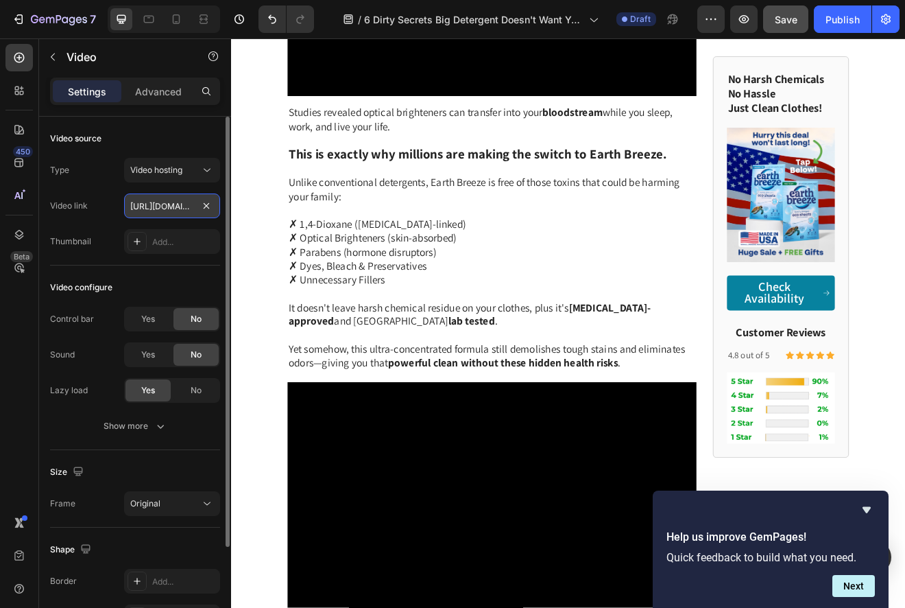
click at [165, 204] on input "https://cdn.shopify.com/videos/c/o/v/792854c8d1274d2bb917c2a906a03695.mp4" at bounding box center [172, 205] width 96 height 25
click at [165, 203] on input "https://cdn.shopify.com/videos/c/o/v/792854c8d1274d2bb917c2a906a03695.mp4" at bounding box center [172, 205] width 96 height 25
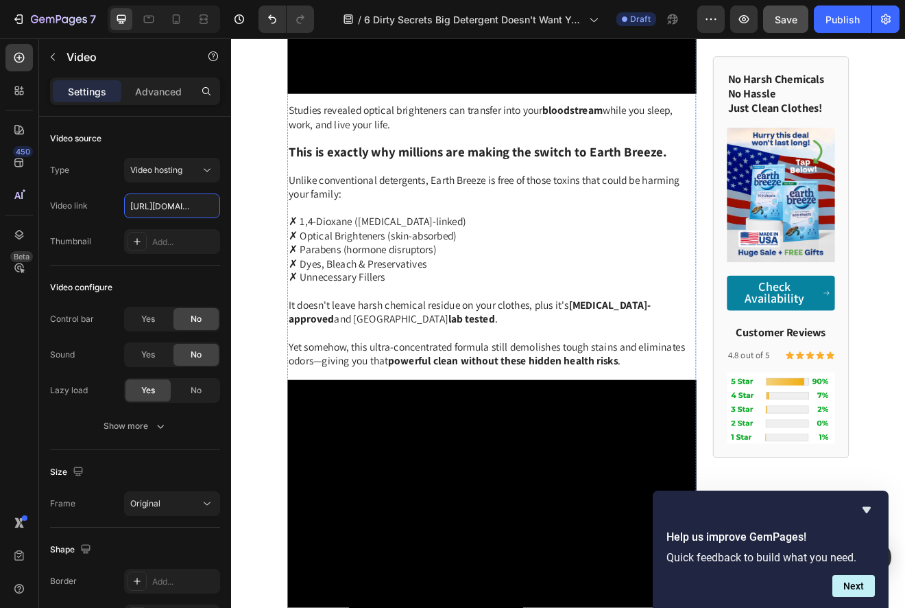
scroll to position [3462, 0]
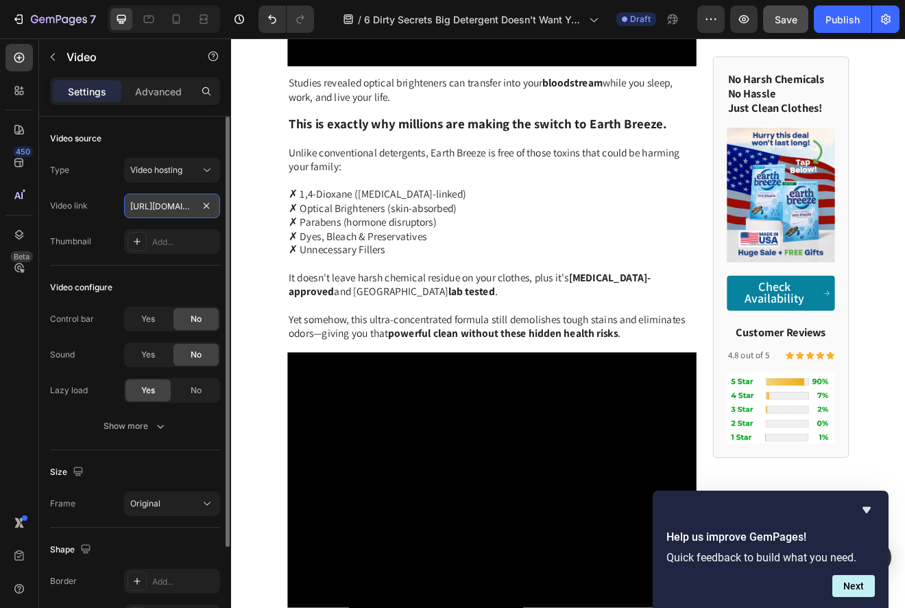
click at [176, 209] on input "https://cdn.shopify.com/videos/c/o/v/792854c8d1274d2bb917c2a906a03695.mp4" at bounding box center [172, 205] width 96 height 25
click at [175, 209] on input "https://cdn.shopify.com/videos/c/o/v/792854c8d1274d2bb917c2a906a03695.mp4" at bounding box center [172, 205] width 96 height 25
paste input "c65dc1b68cab4ad3ba7968801b99143a"
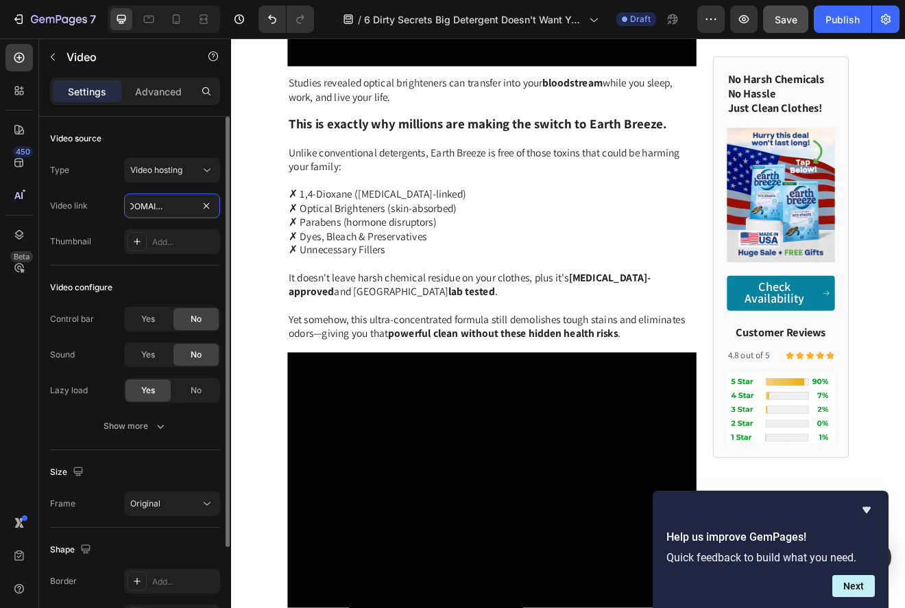
type input "https://cdn.shopify.com/videos/c/o/v/c65dc1b68cab4ad3ba7968801b99143a.mp4"
click at [217, 225] on div "Type Video hosting Video link https://cdn.shopify.com/videos/c/o/v/c65dc1b68cab…" at bounding box center [135, 206] width 170 height 96
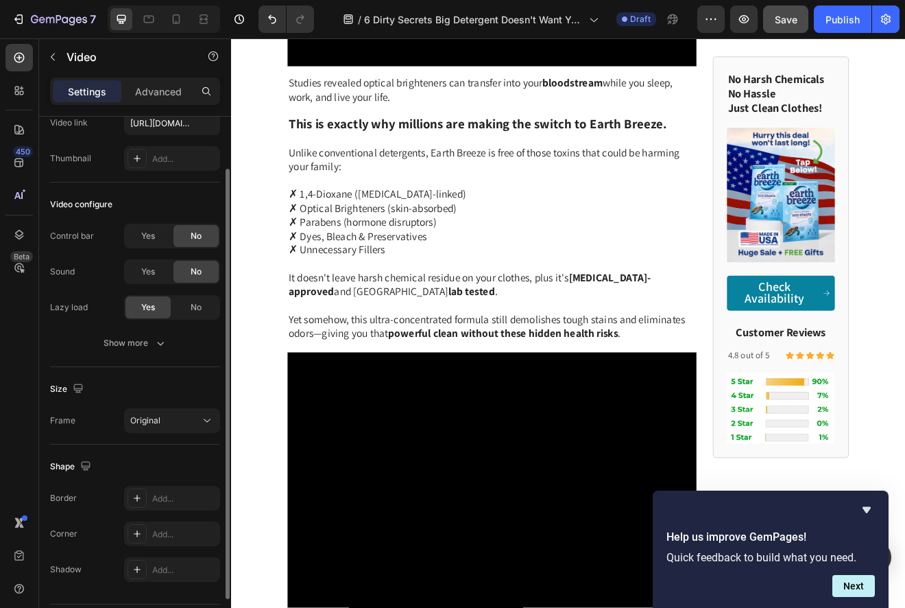
scroll to position [58, 0]
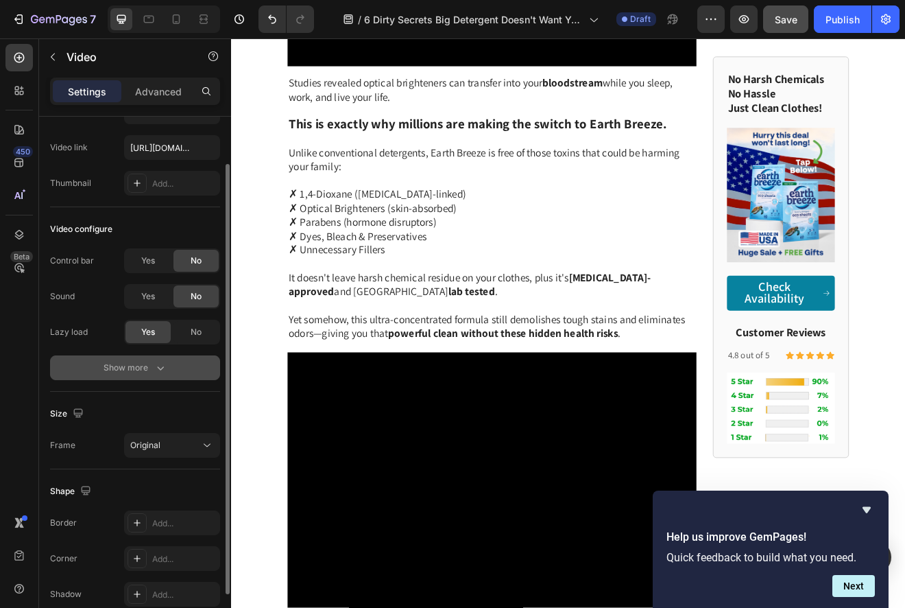
click at [167, 375] on button "Show more" at bounding box center [135, 367] width 170 height 25
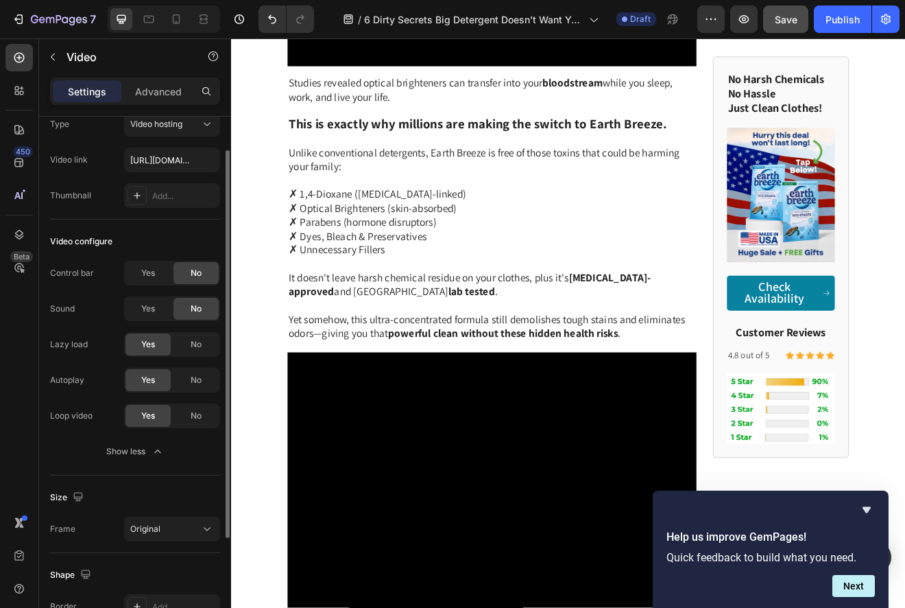
scroll to position [47, 0]
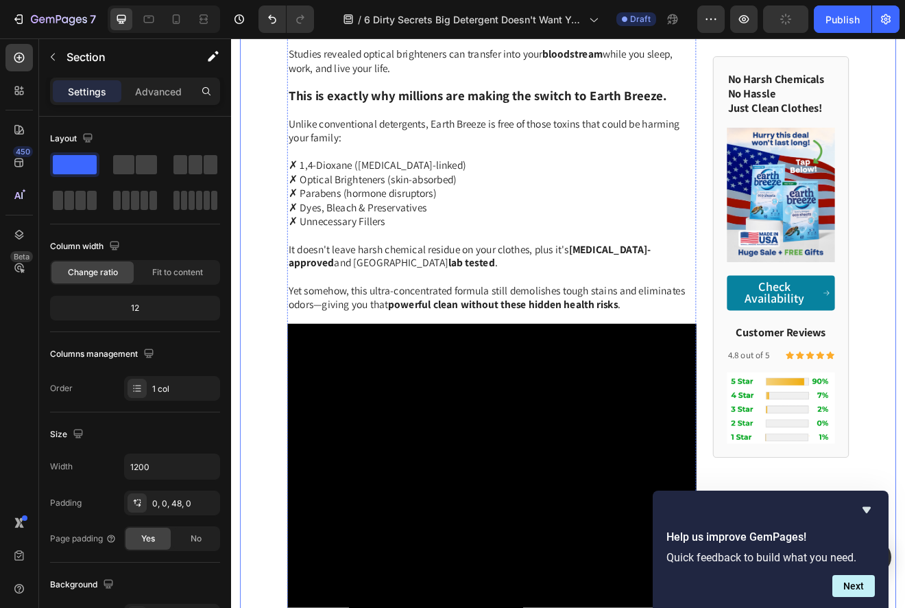
scroll to position [3270, 0]
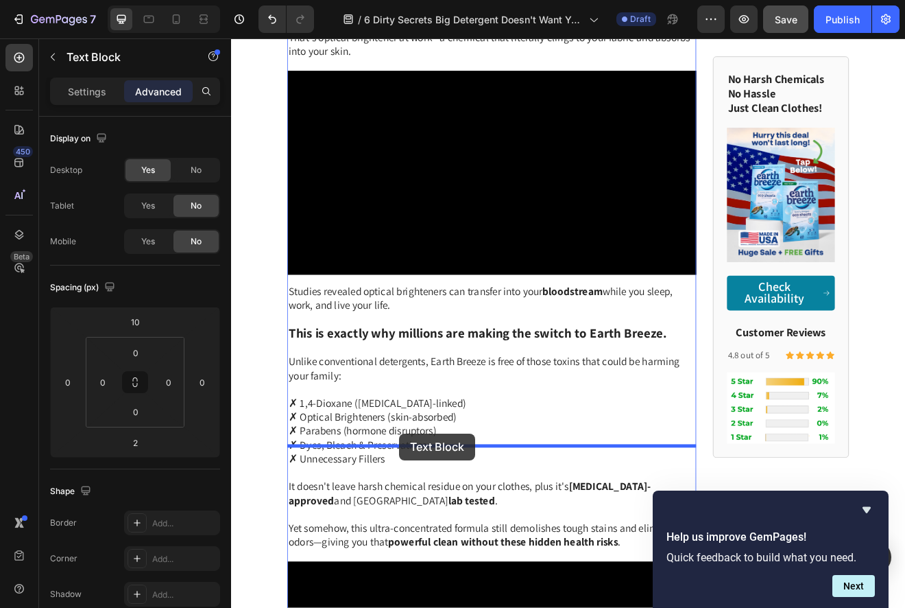
drag, startPoint x: 425, startPoint y: 218, endPoint x: 436, endPoint y: 521, distance: 302.7
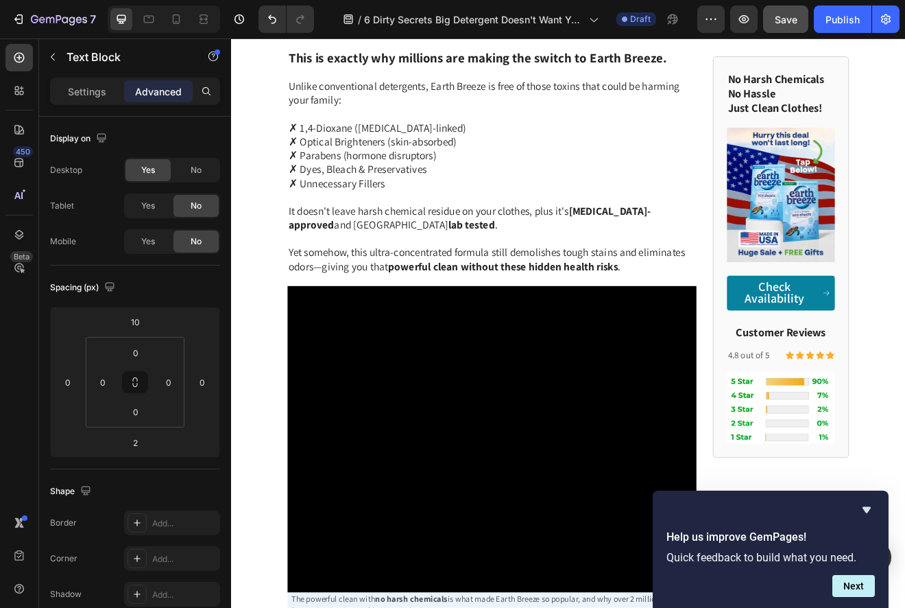
scroll to position [3631, 0]
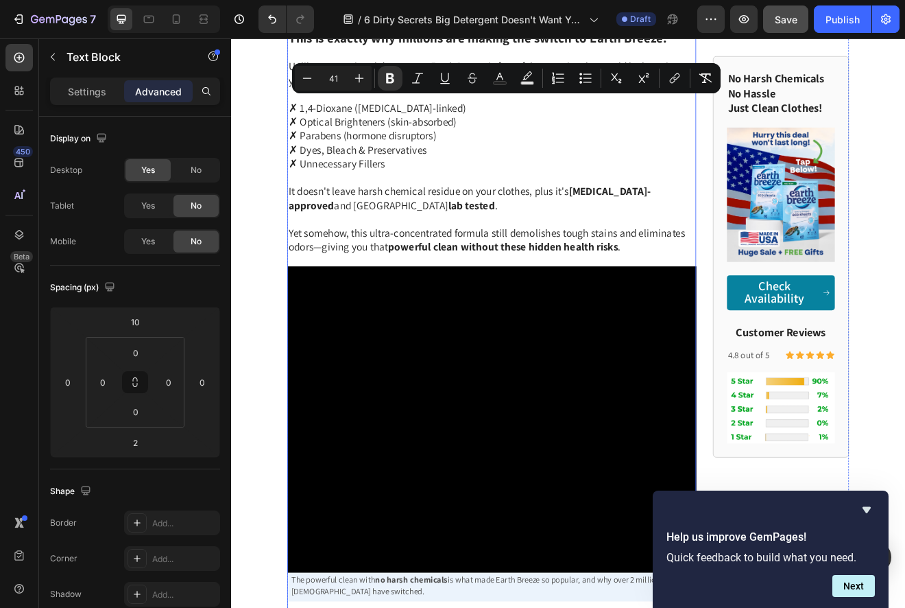
drag, startPoint x: 419, startPoint y: 147, endPoint x: 416, endPoint y: 556, distance: 408.8
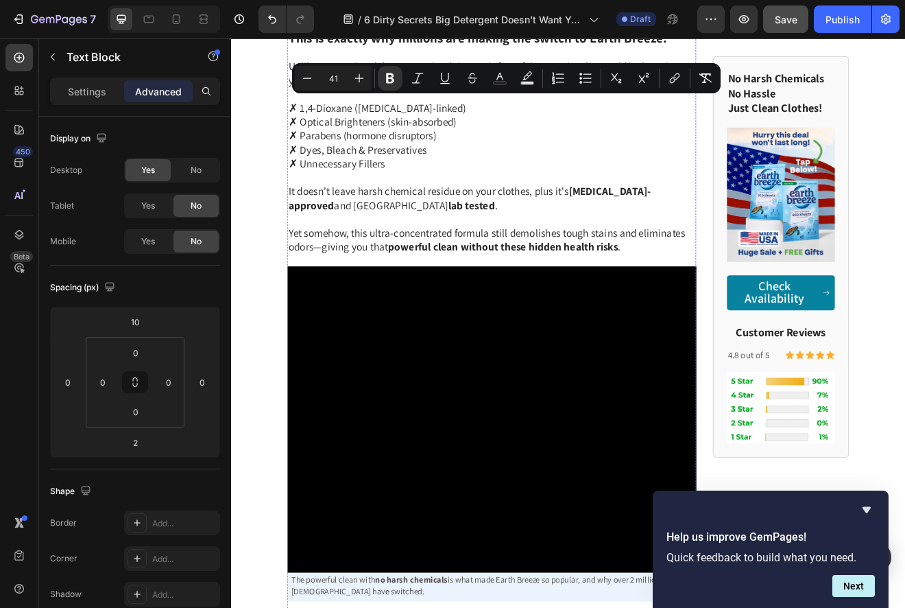
drag, startPoint x: 460, startPoint y: 143, endPoint x: 476, endPoint y: 499, distance: 356.4
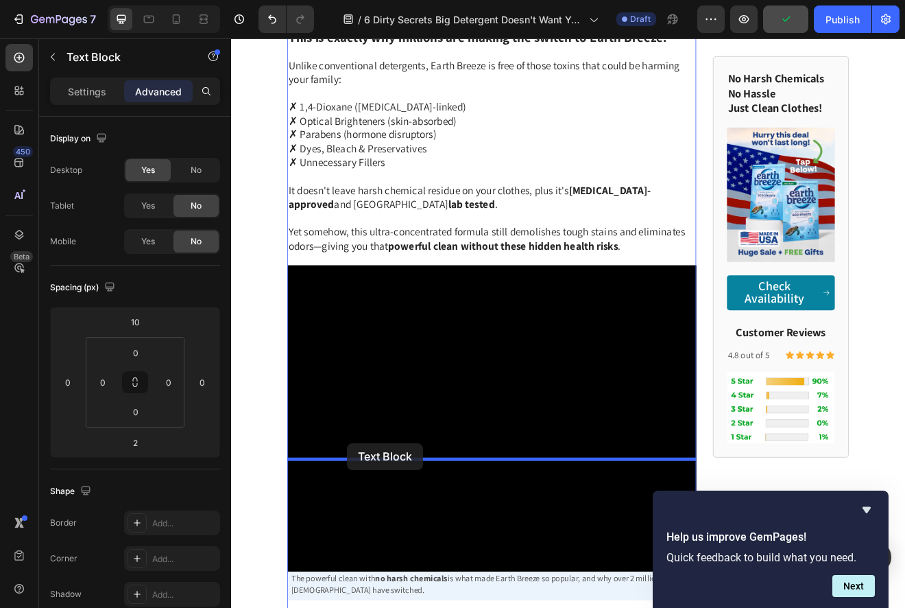
drag, startPoint x: 311, startPoint y: 106, endPoint x: 372, endPoint y: 532, distance: 431.1
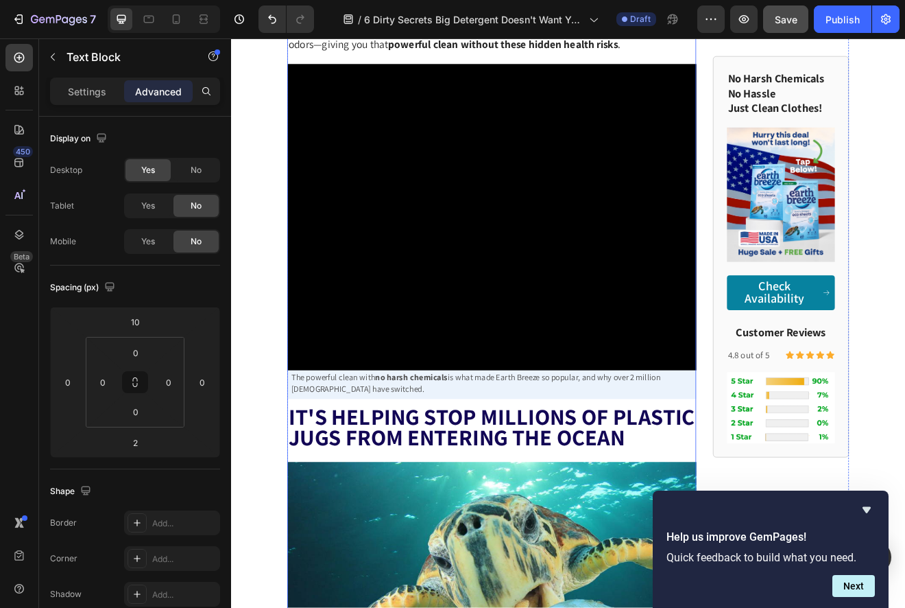
scroll to position [3891, 0]
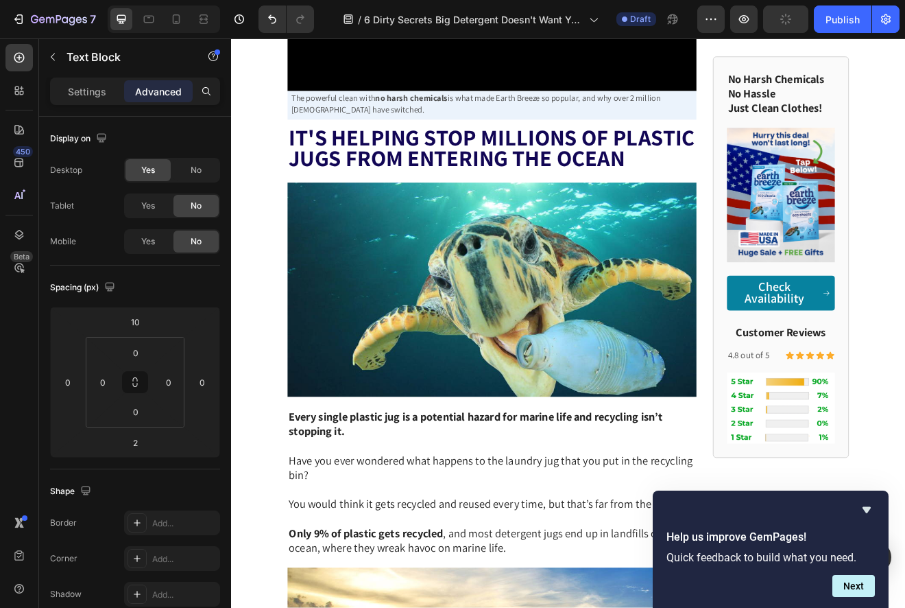
scroll to position [1, 0]
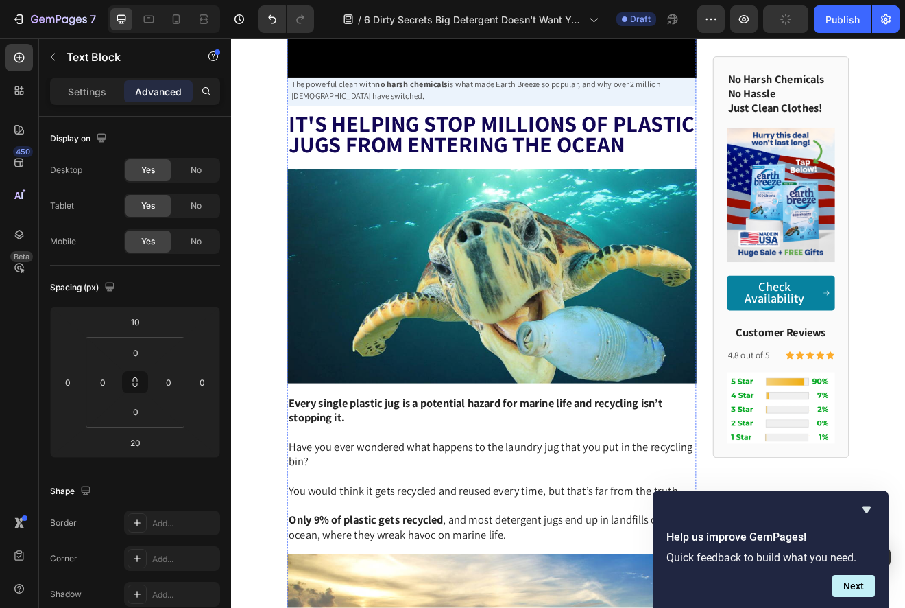
scroll to position [3991, 0]
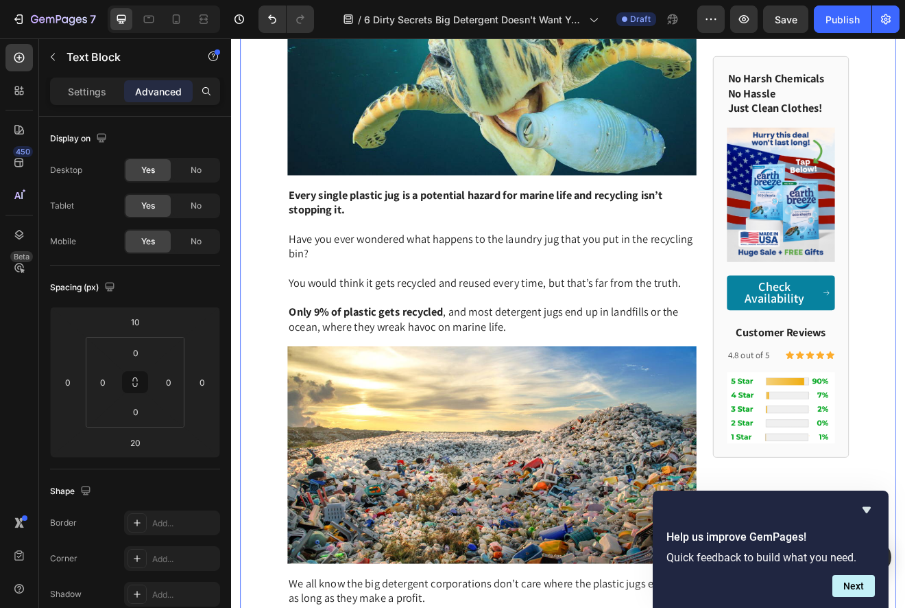
click at [282, 252] on div "6 Dirty Secrets Big Detergent Doesn't Want You to Know Text Block 6 Dirty Secre…" at bounding box center [642, 400] width 801 height 8499
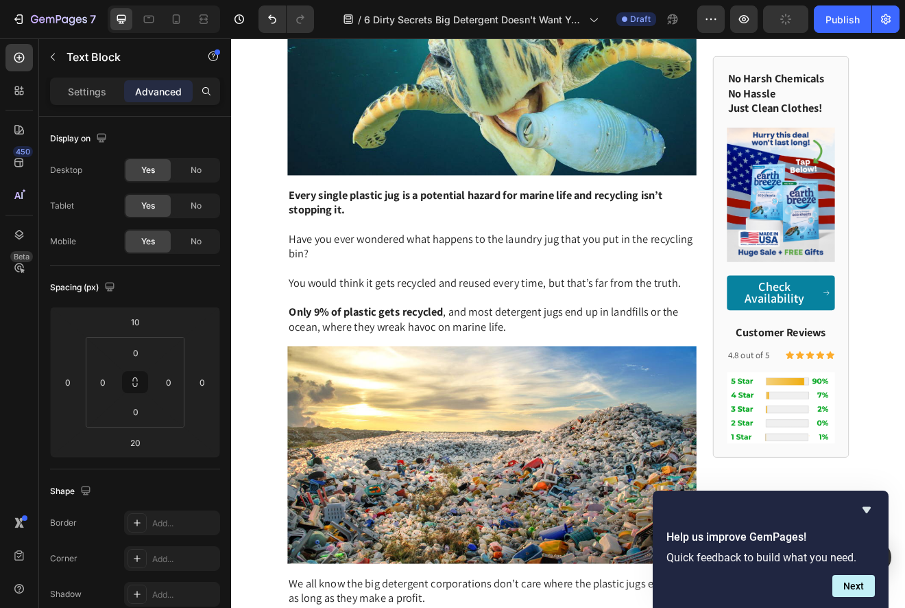
drag, startPoint x: 656, startPoint y: 230, endPoint x: 656, endPoint y: 241, distance: 11.7
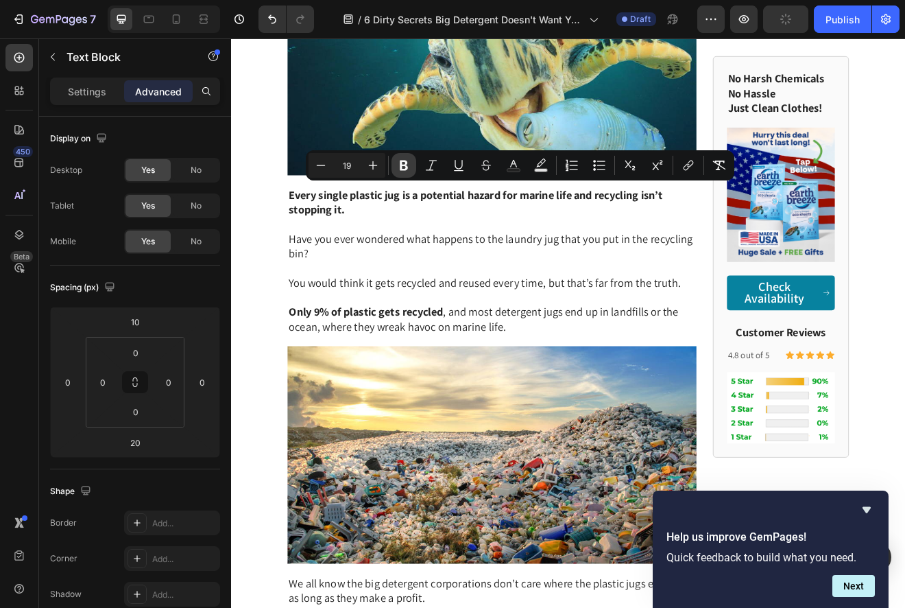
click at [405, 164] on icon "Editor contextual toolbar" at bounding box center [404, 166] width 8 height 10
click at [261, 318] on div "6 Dirty Secrets Big Detergent Doesn't Want You to Know Text Block 6 Dirty Secre…" at bounding box center [642, 400] width 801 height 8499
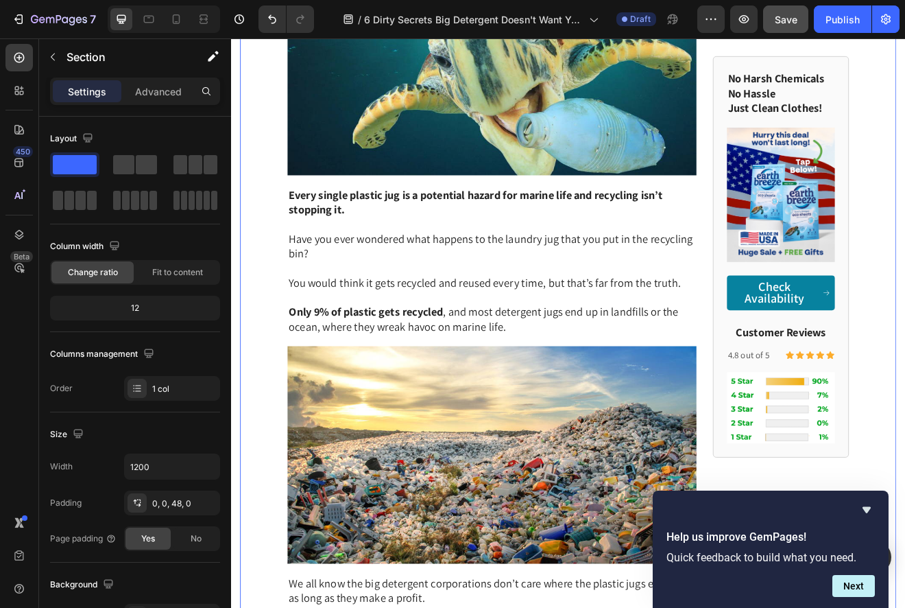
click at [792, 17] on span "Save" at bounding box center [786, 20] width 23 height 12
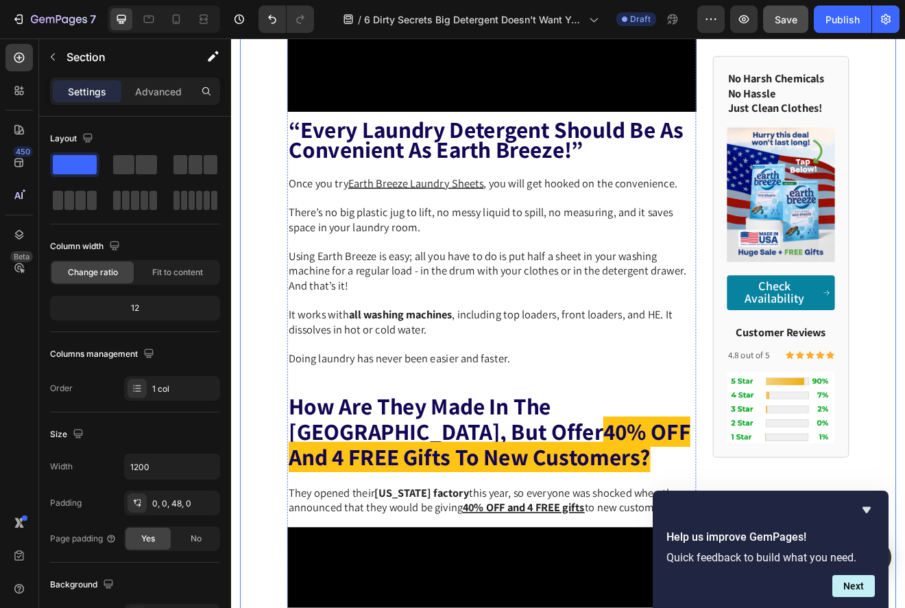
scroll to position [5149, 0]
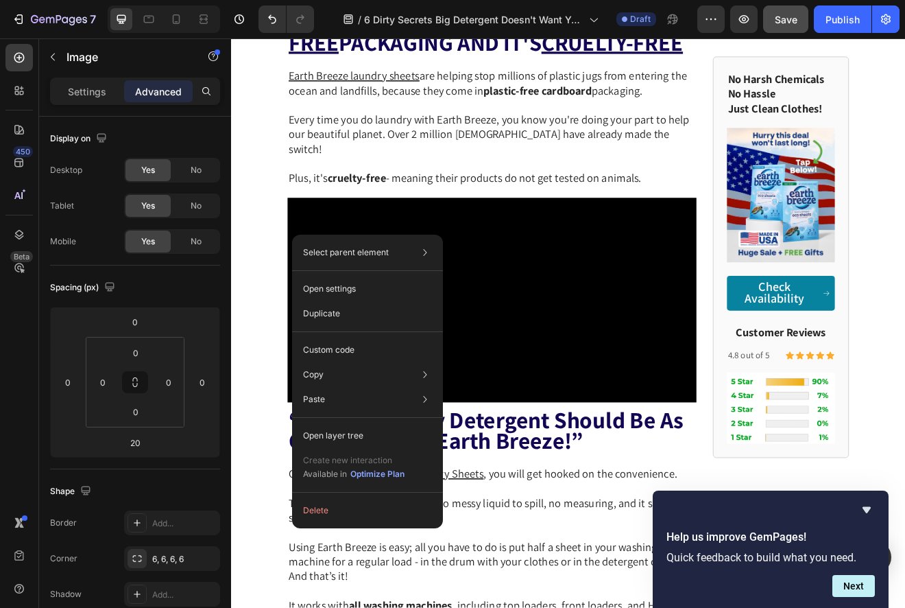
scroll to position [5128, 0]
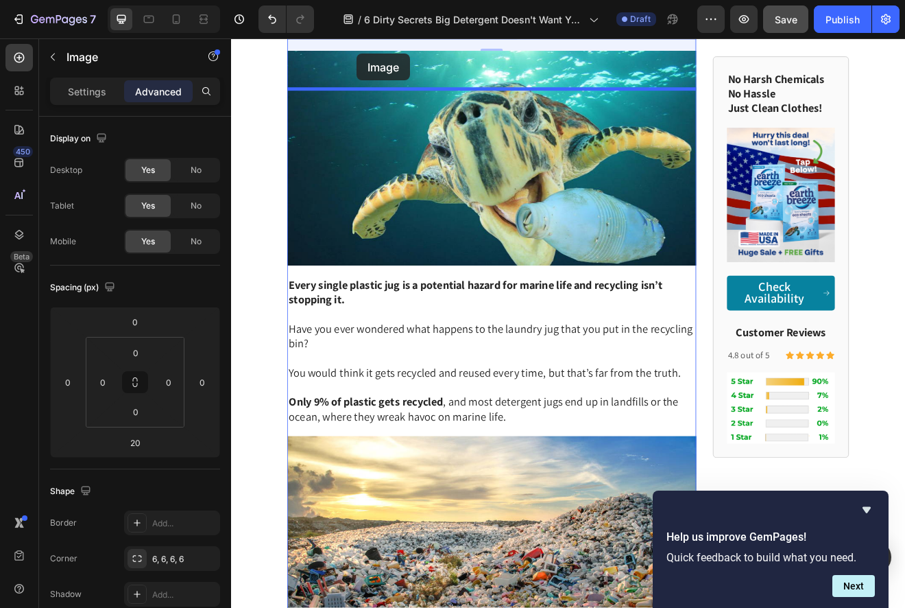
scroll to position [4071, 0]
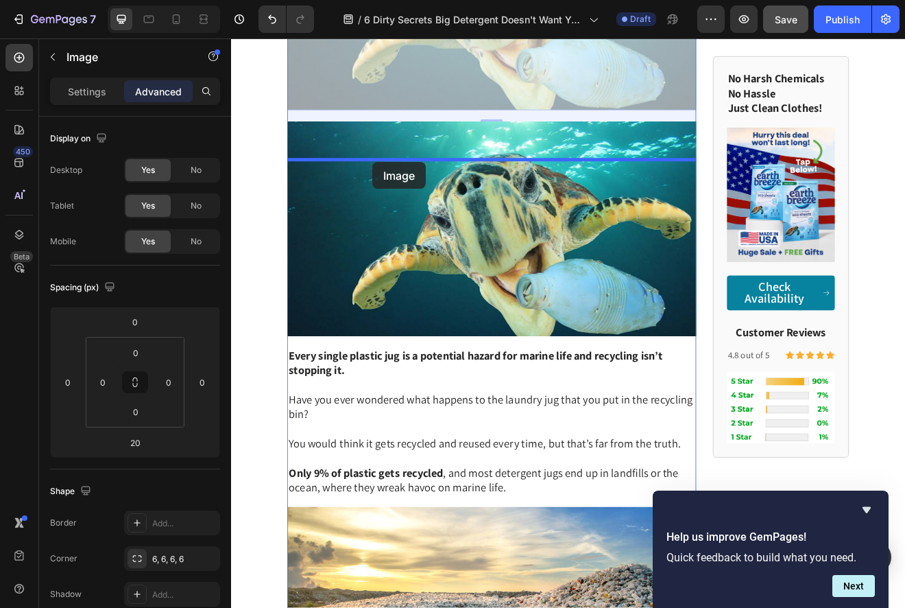
drag, startPoint x: 310, startPoint y: 331, endPoint x: 403, endPoint y: 189, distance: 170.5
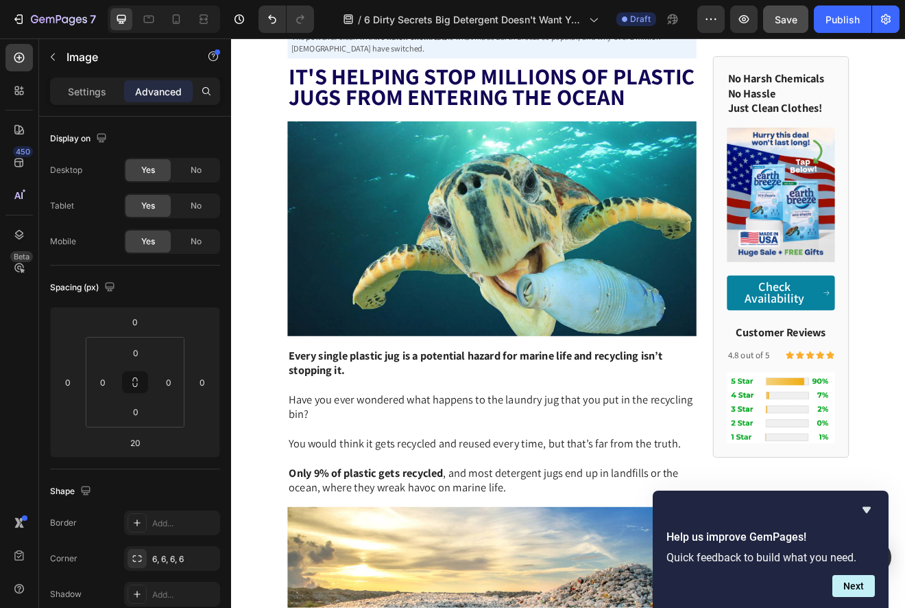
click at [84, 88] on p "Settings" at bounding box center [87, 91] width 38 height 14
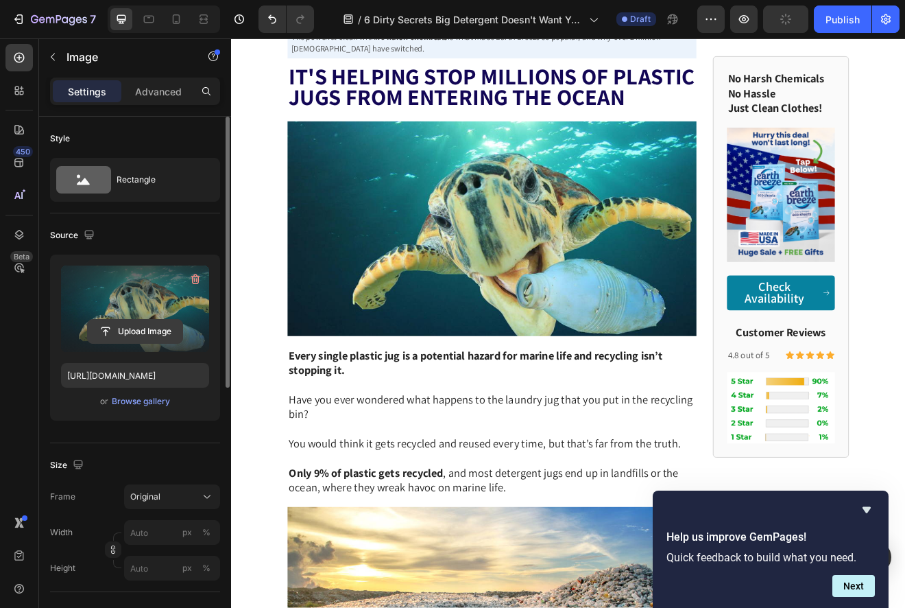
click at [130, 322] on input "file" at bounding box center [135, 331] width 95 height 23
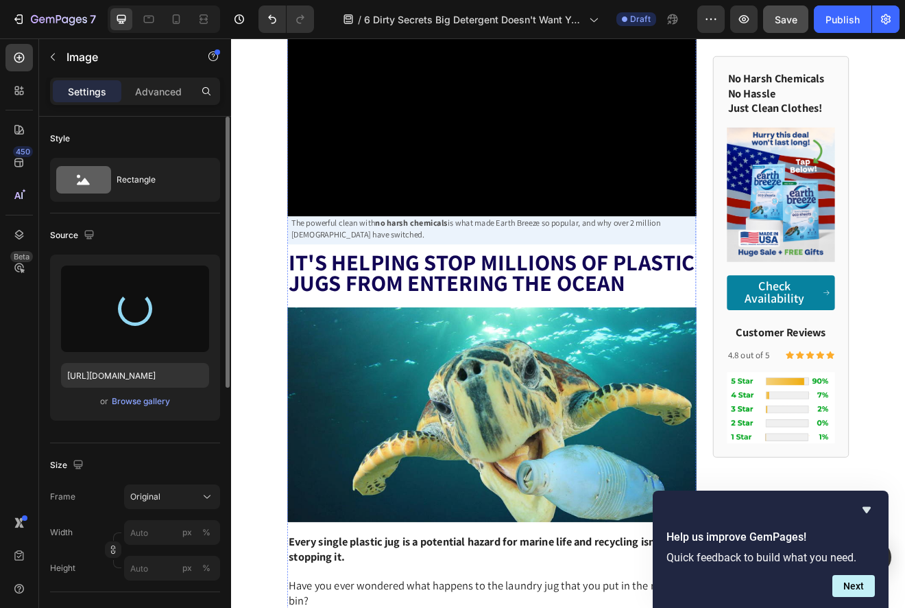
scroll to position [3889, 0]
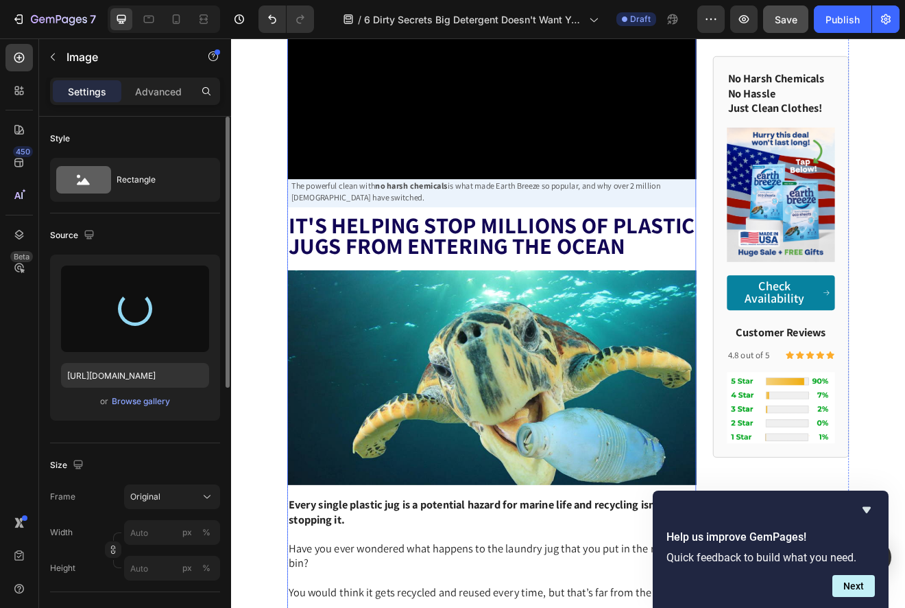
type input "[URL][DOMAIN_NAME]"
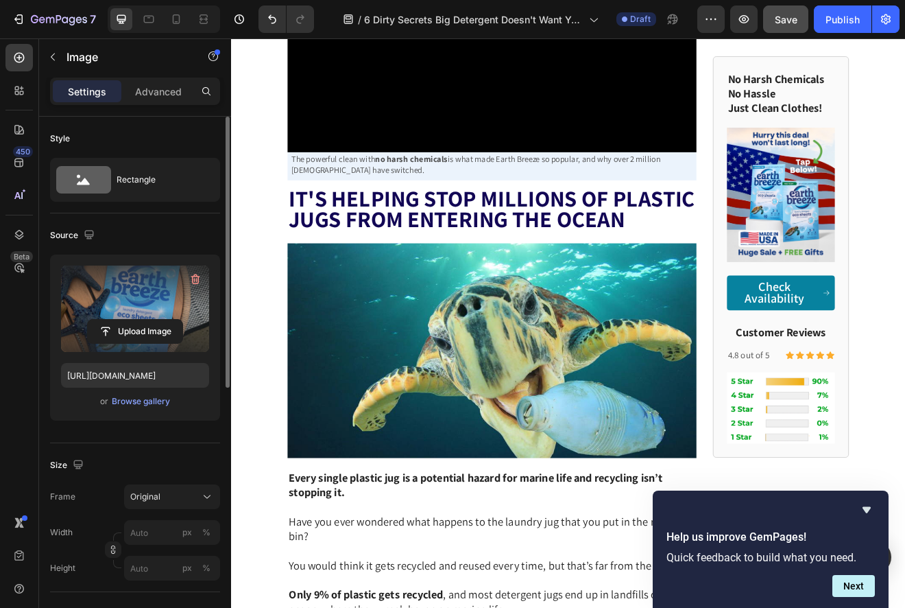
scroll to position [3969, 0]
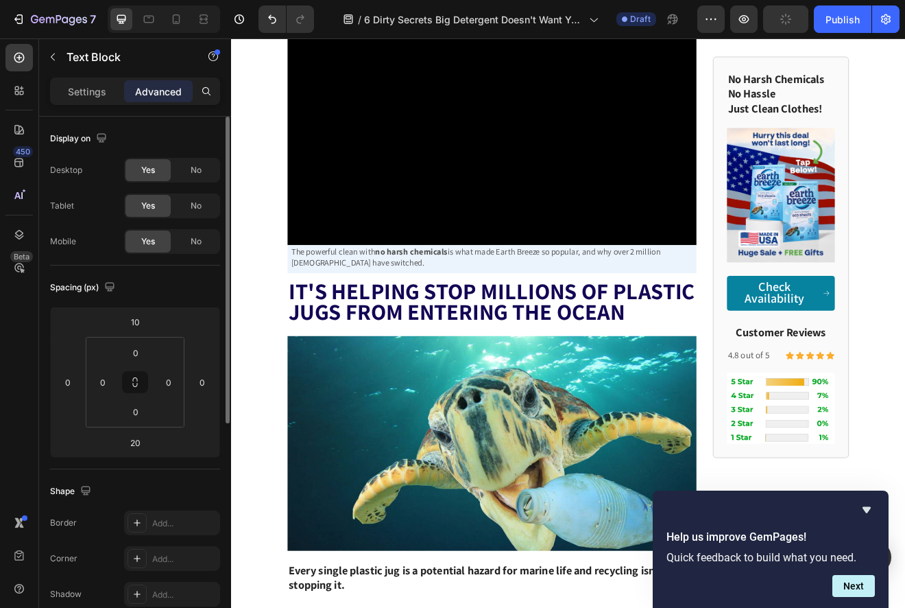
type input "10"
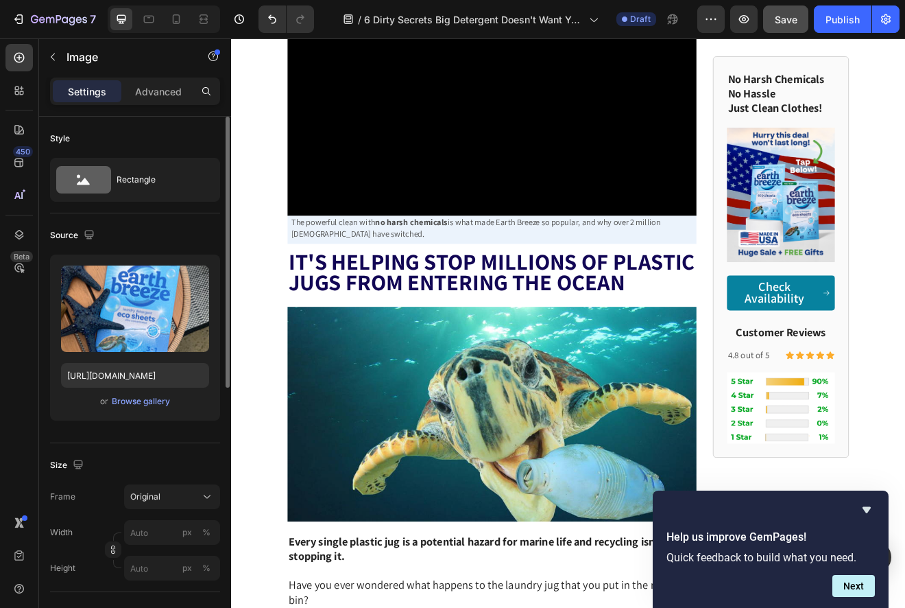
scroll to position [3952, 0]
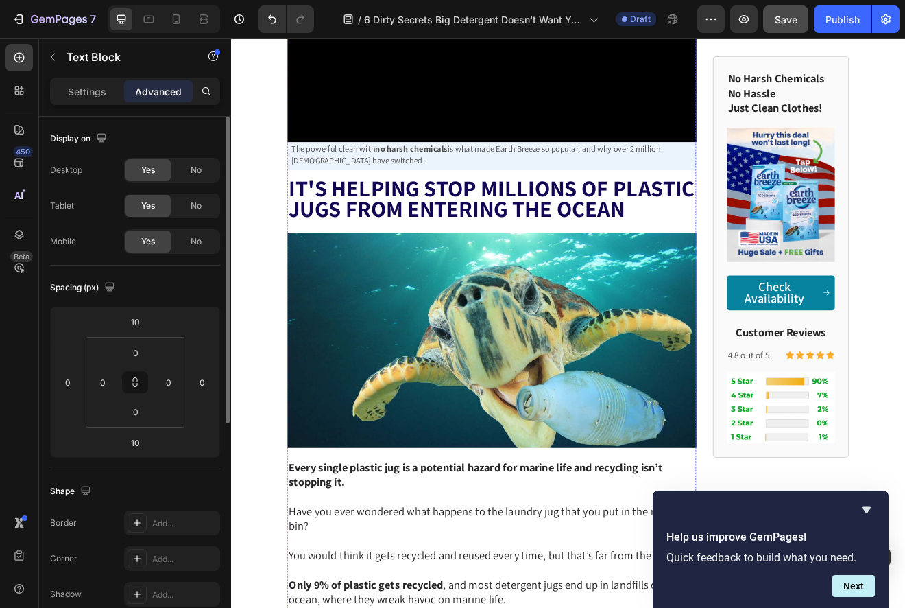
scroll to position [4158, 0]
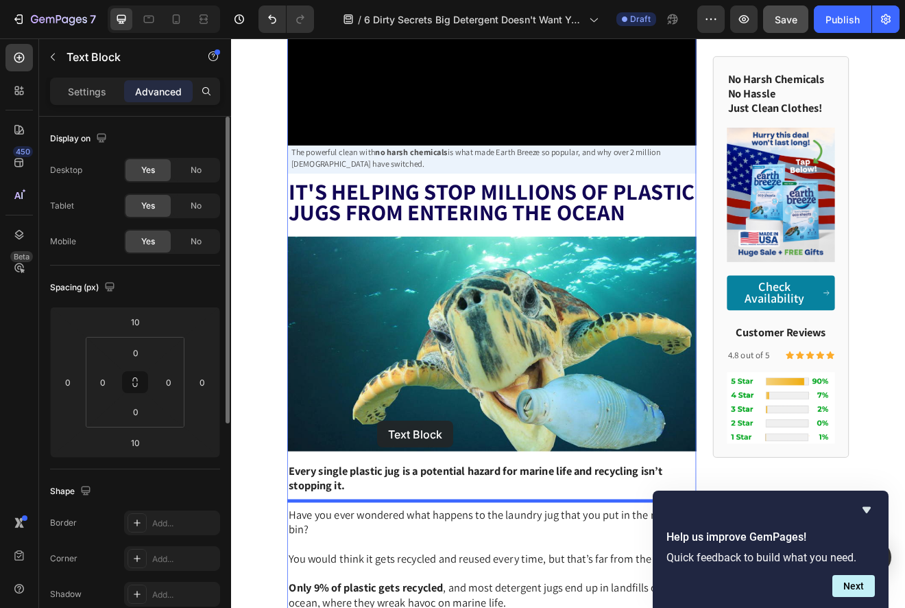
drag, startPoint x: 310, startPoint y: 91, endPoint x: 410, endPoint y: 503, distance: 424.7
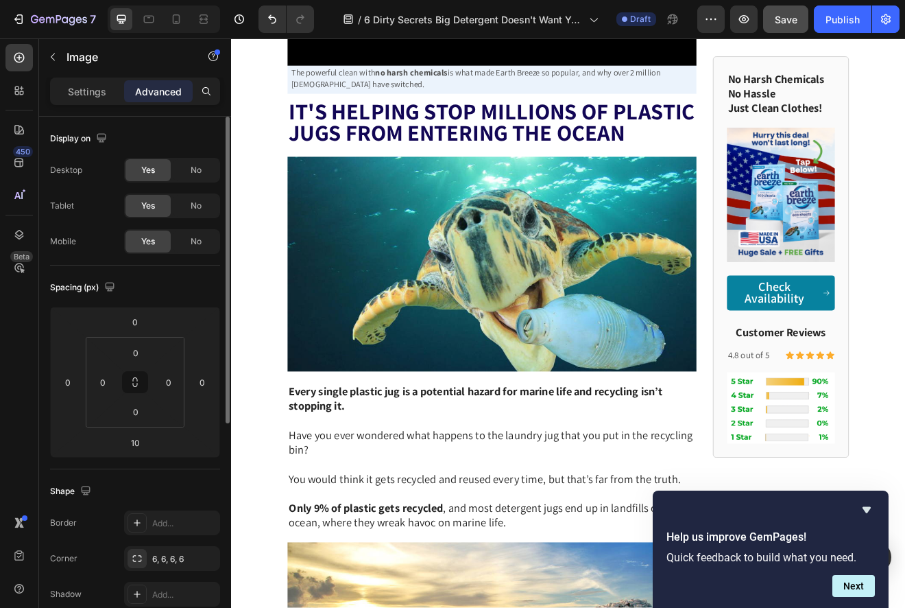
scroll to position [4256, 0]
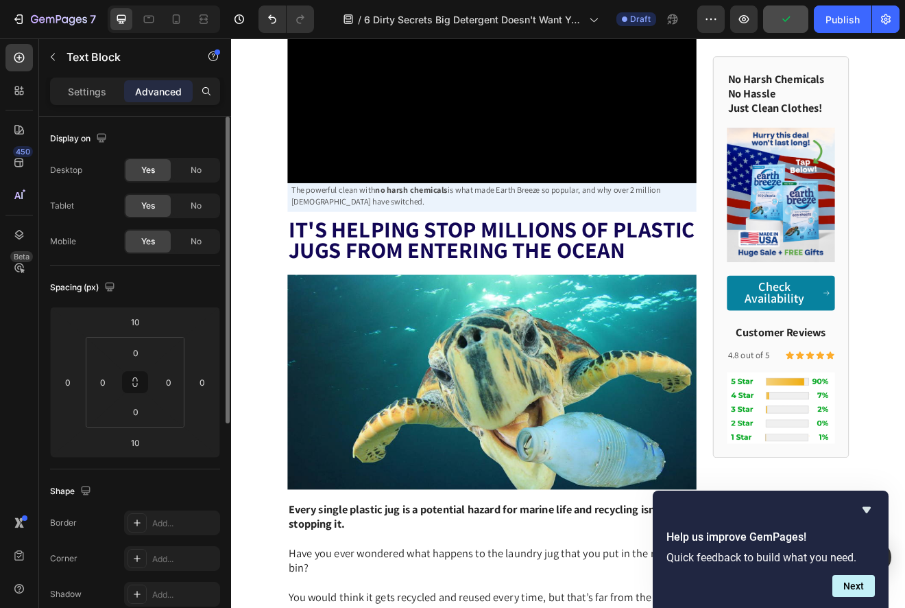
scroll to position [4307, 0]
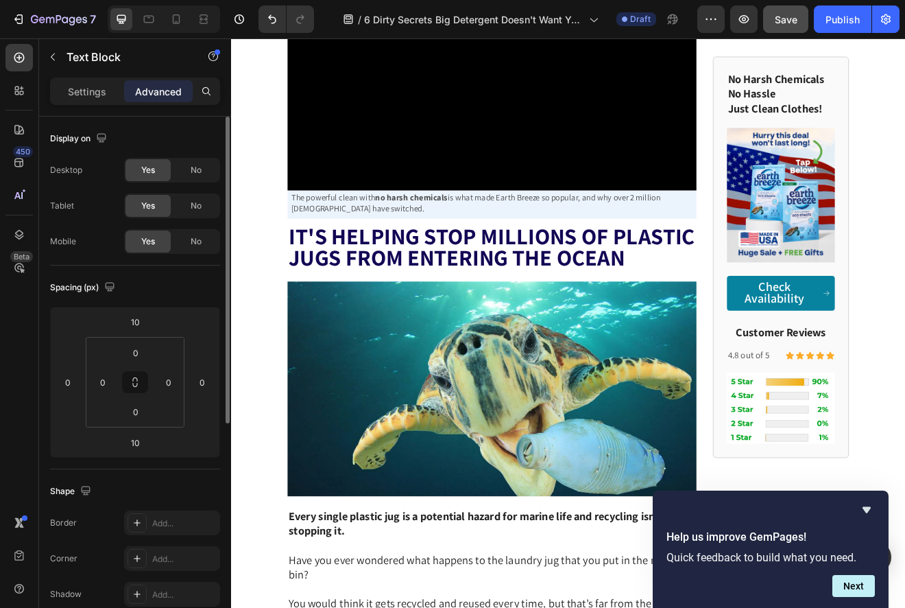
scroll to position [4337, 0]
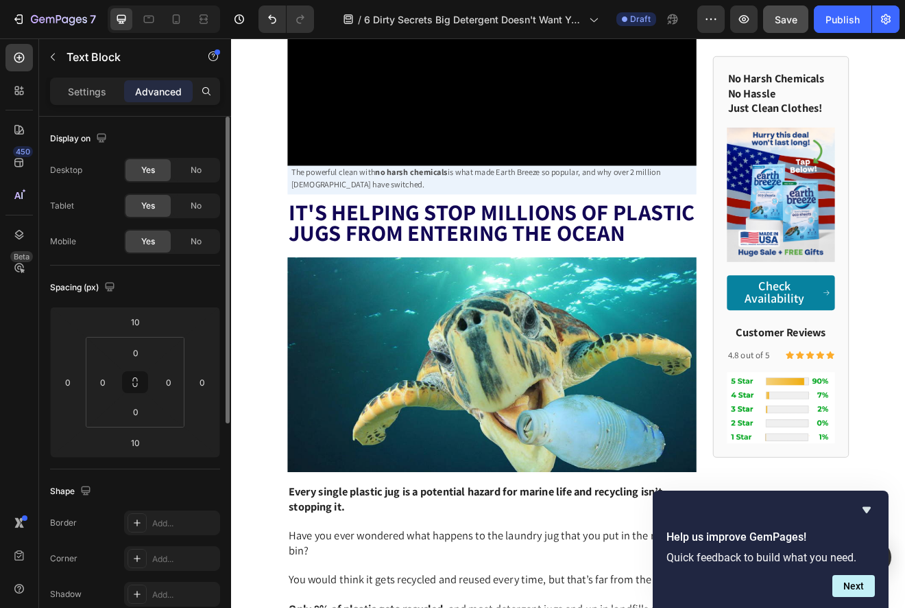
scroll to position [4399, 0]
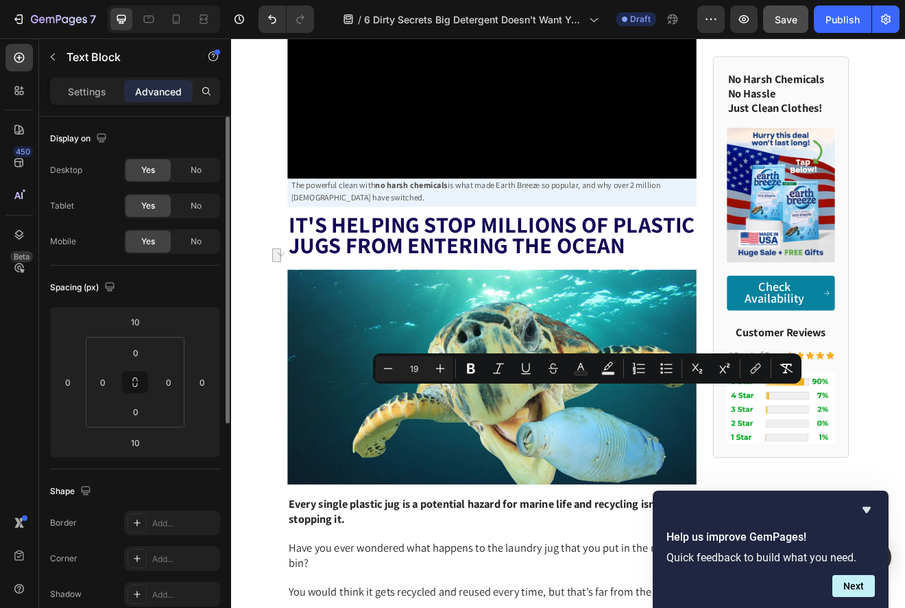
drag, startPoint x: 667, startPoint y: 475, endPoint x: 572, endPoint y: 480, distance: 95.5
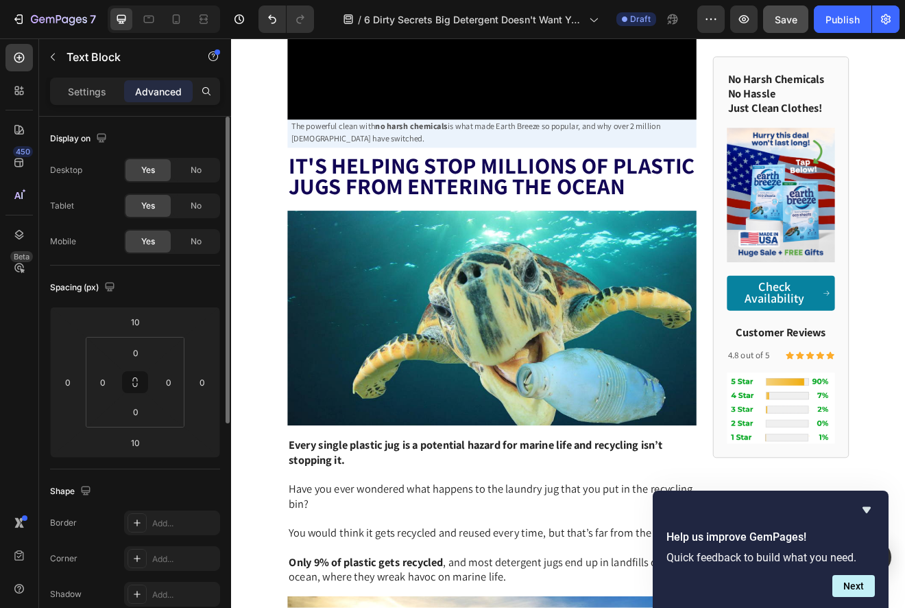
scroll to position [4483, 0]
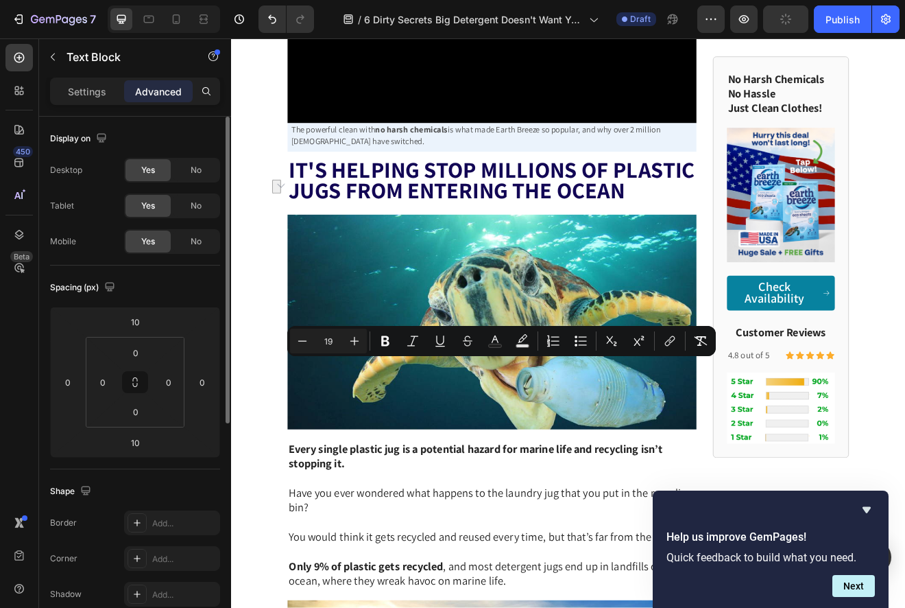
drag, startPoint x: 615, startPoint y: 441, endPoint x: 415, endPoint y: 442, distance: 199.6
click at [387, 348] on button "Bold" at bounding box center [387, 341] width 25 height 25
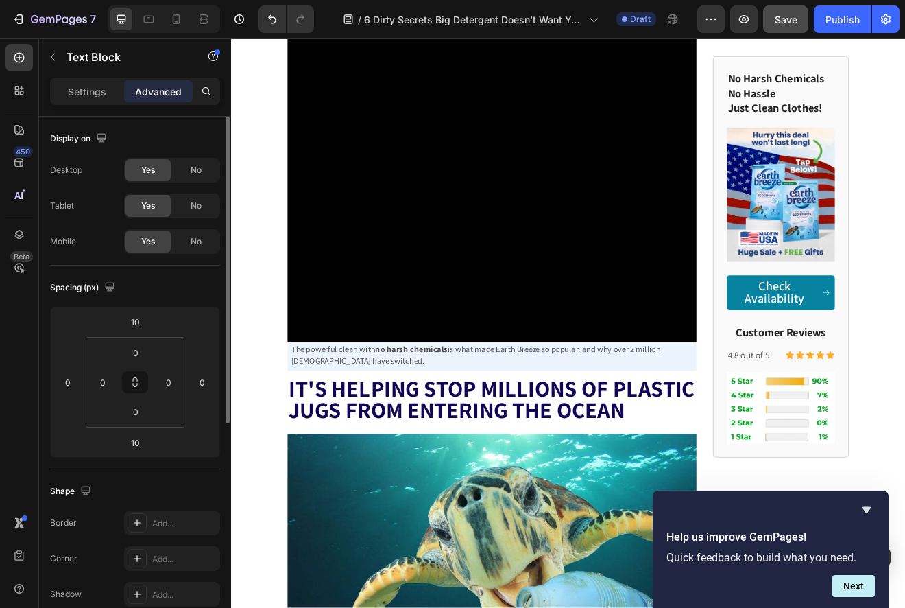
scroll to position [4459, 0]
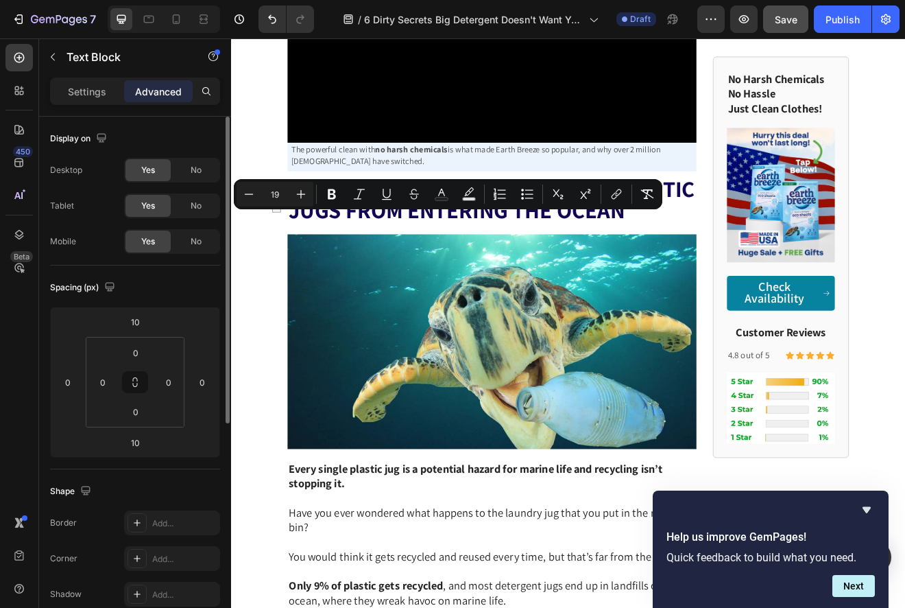
drag, startPoint x: 366, startPoint y: 264, endPoint x: 449, endPoint y: 263, distance: 83.7
click at [335, 191] on icon "Editor contextual toolbar" at bounding box center [332, 194] width 8 height 10
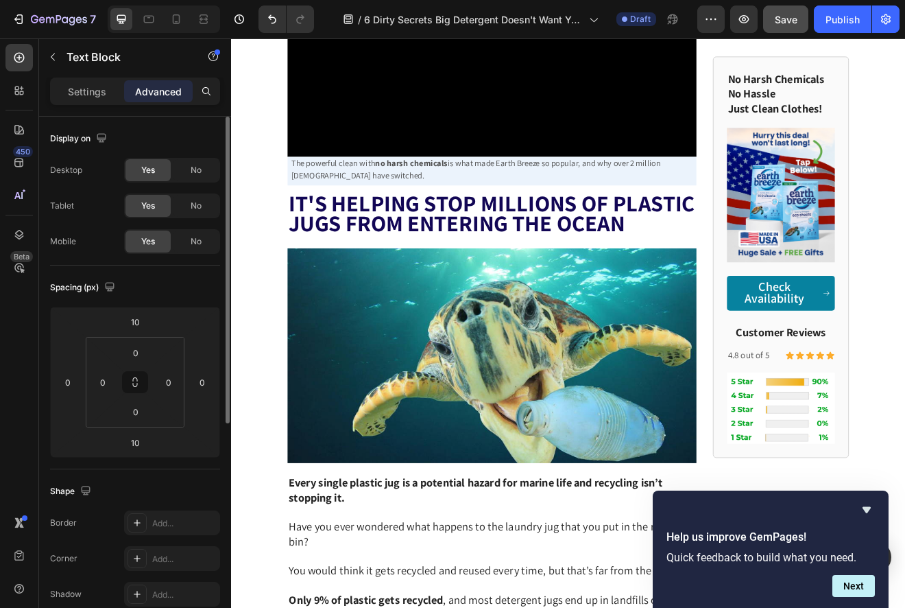
drag, startPoint x: 552, startPoint y: 298, endPoint x: 681, endPoint y: 298, distance: 129.0
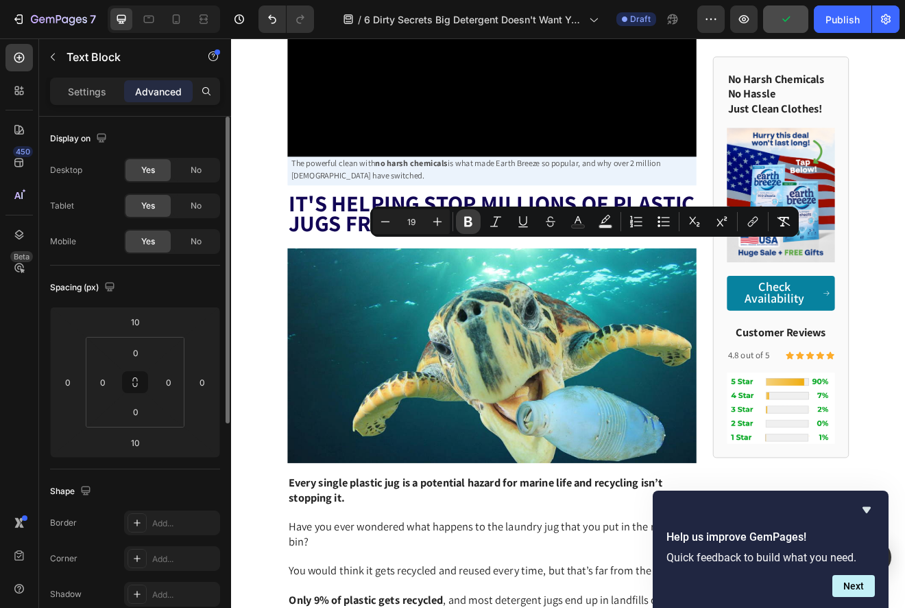
click at [471, 222] on icon "Editor contextual toolbar" at bounding box center [469, 222] width 14 height 14
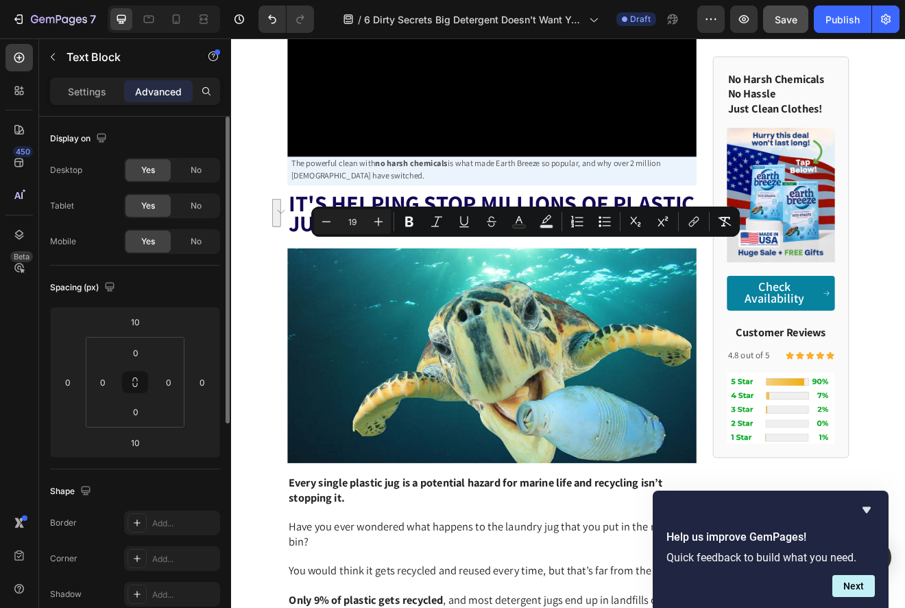
drag, startPoint x: 745, startPoint y: 299, endPoint x: 405, endPoint y: 315, distance: 340.6
click at [401, 225] on button "Bold" at bounding box center [409, 221] width 25 height 25
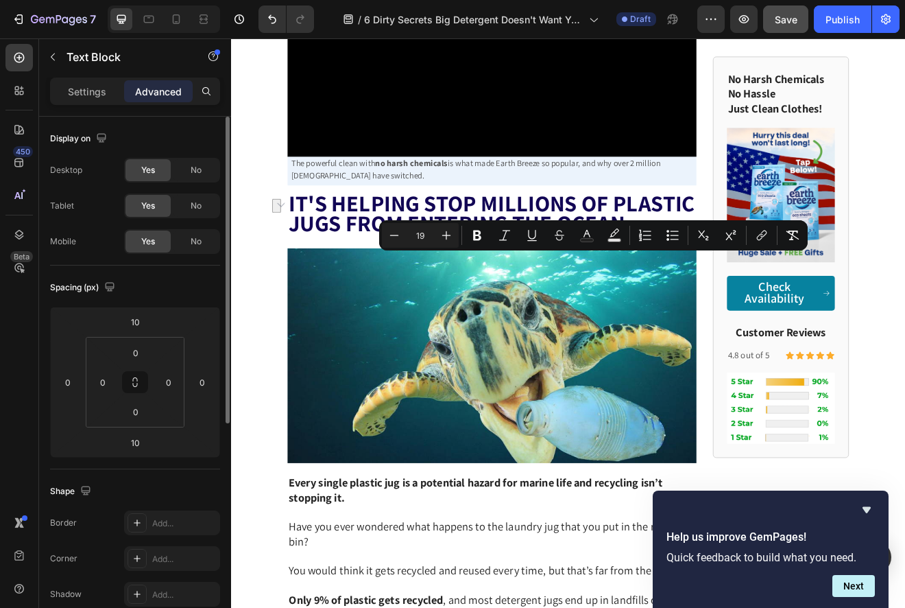
drag, startPoint x: 567, startPoint y: 312, endPoint x: 684, endPoint y: 312, distance: 116.6
click at [478, 230] on icon "Editor contextual toolbar" at bounding box center [478, 235] width 14 height 14
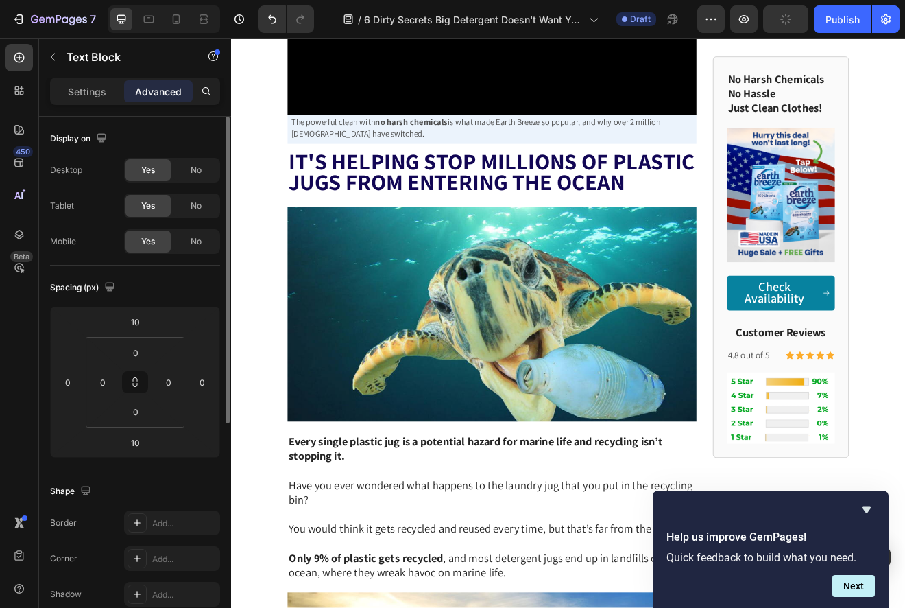
scroll to position [4511, 0]
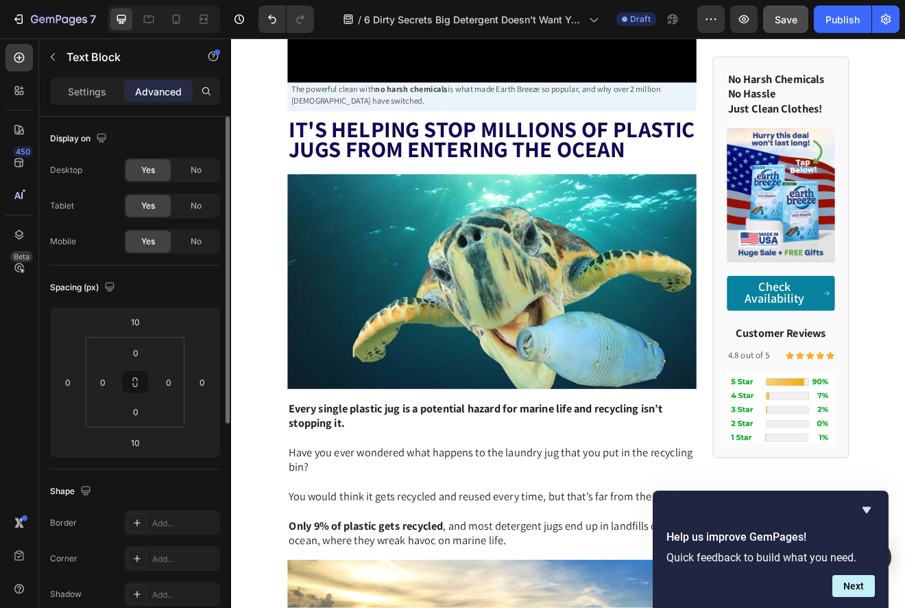
scroll to position [4590, 0]
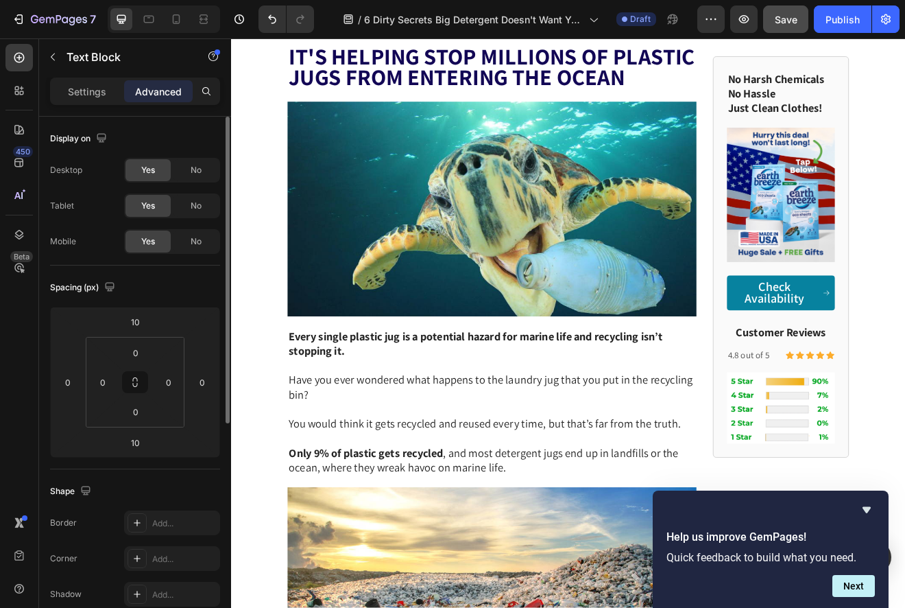
scroll to position [4653, 0]
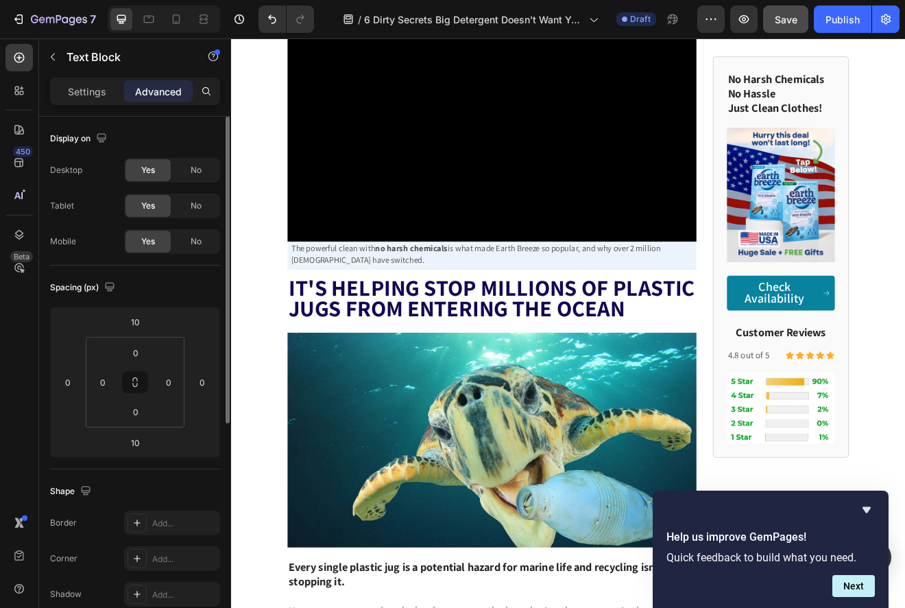
scroll to position [4323, 0]
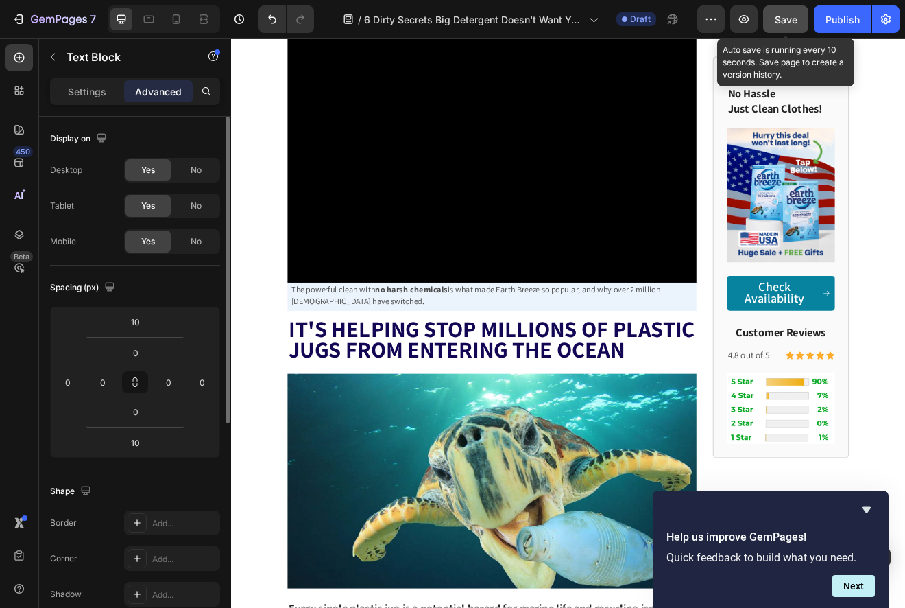
click at [787, 17] on span "Save" at bounding box center [786, 20] width 23 height 12
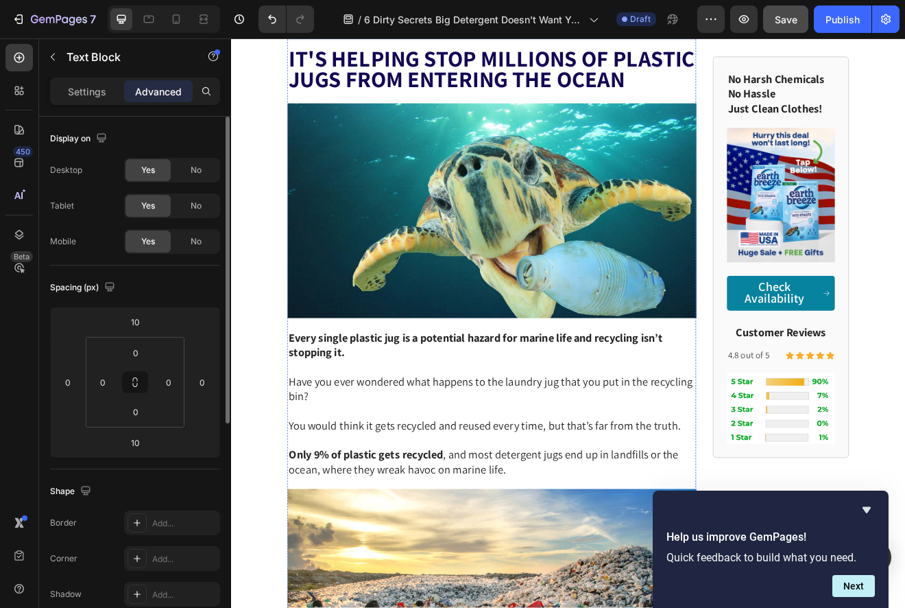
scroll to position [4697, 0]
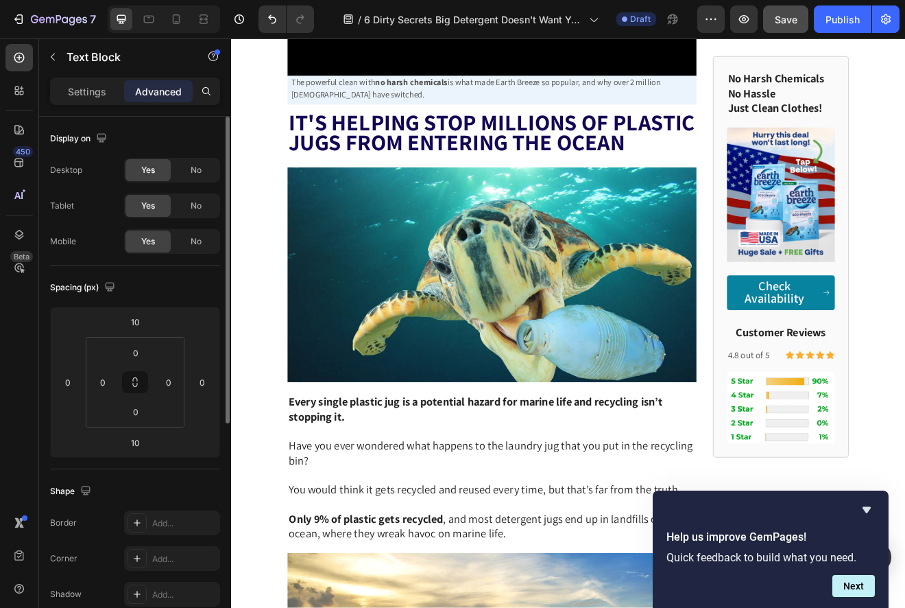
scroll to position [4662, 0]
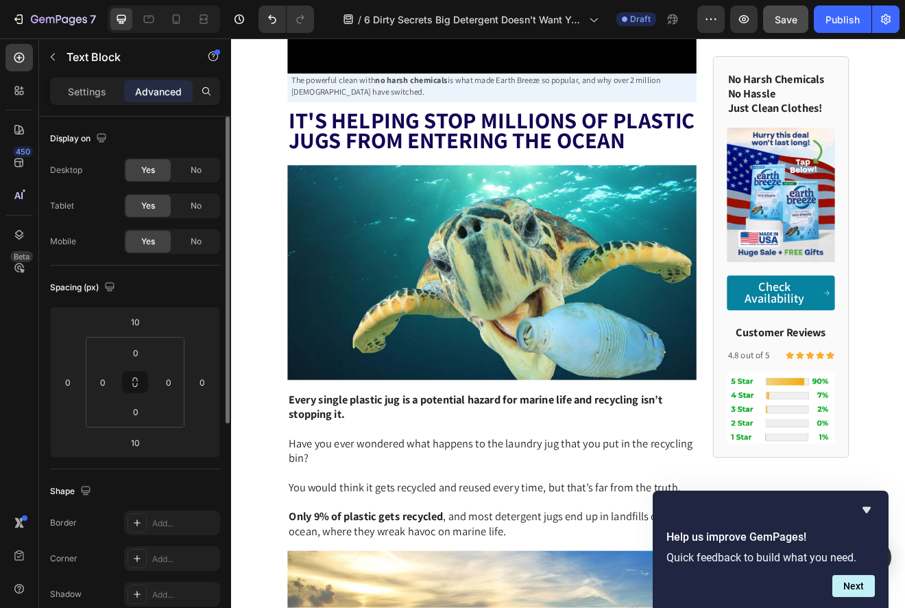
drag, startPoint x: 488, startPoint y: 451, endPoint x: 588, endPoint y: 452, distance: 100.1
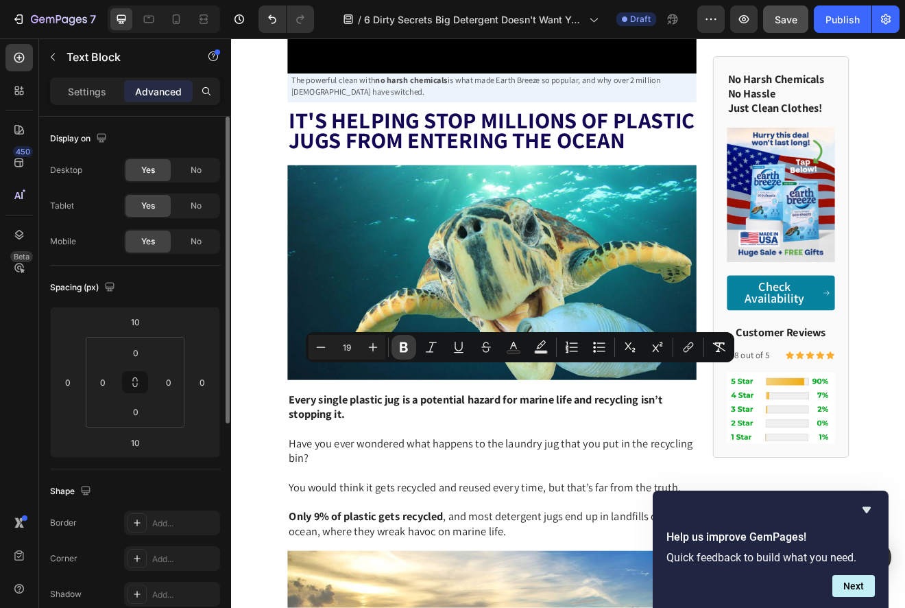
click at [407, 344] on icon "Editor contextual toolbar" at bounding box center [404, 347] width 14 height 14
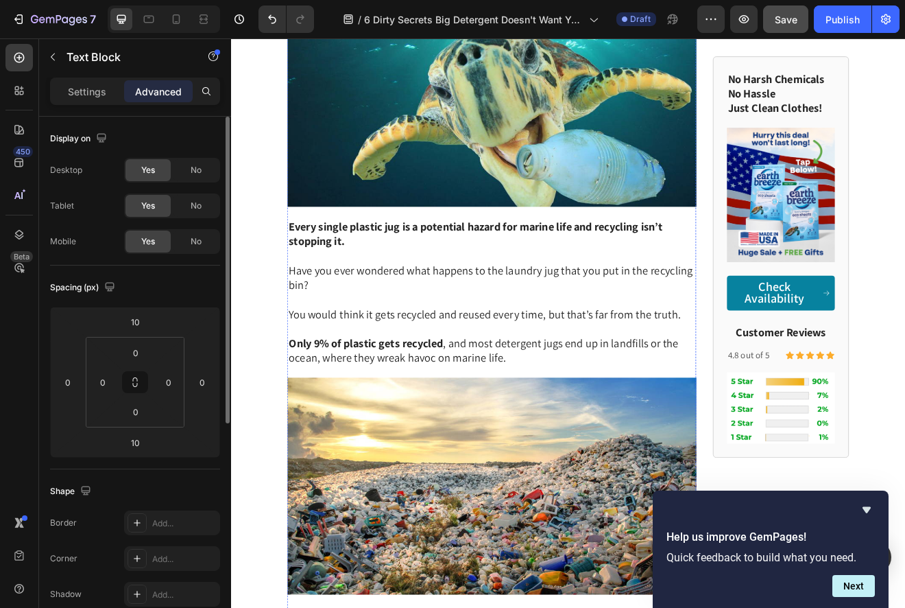
scroll to position [4870, 0]
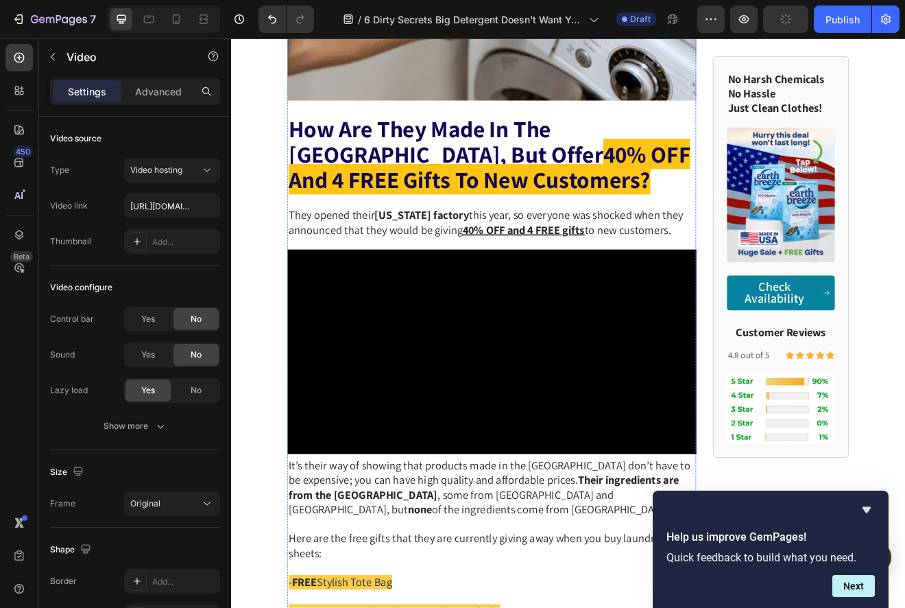
scroll to position [5011, 0]
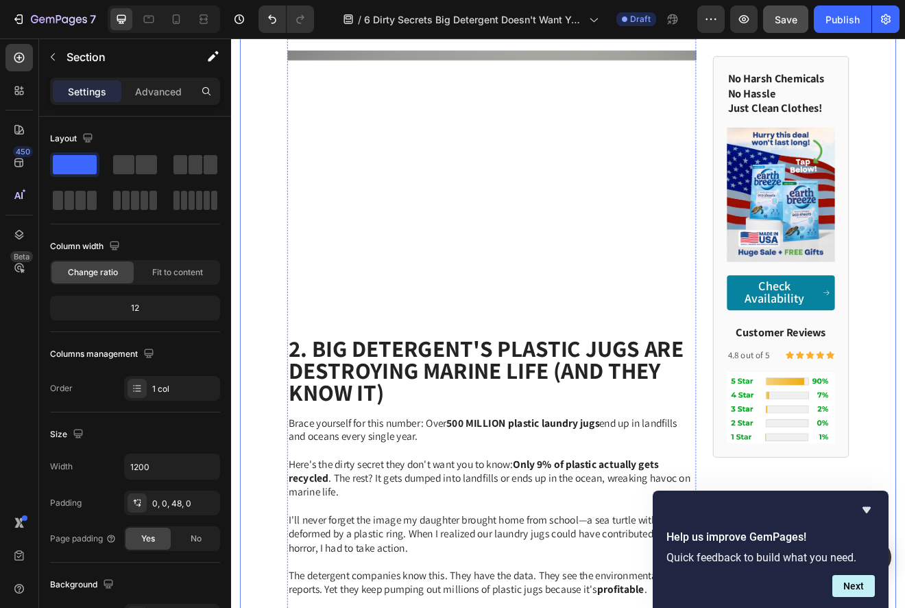
scroll to position [1286, 0]
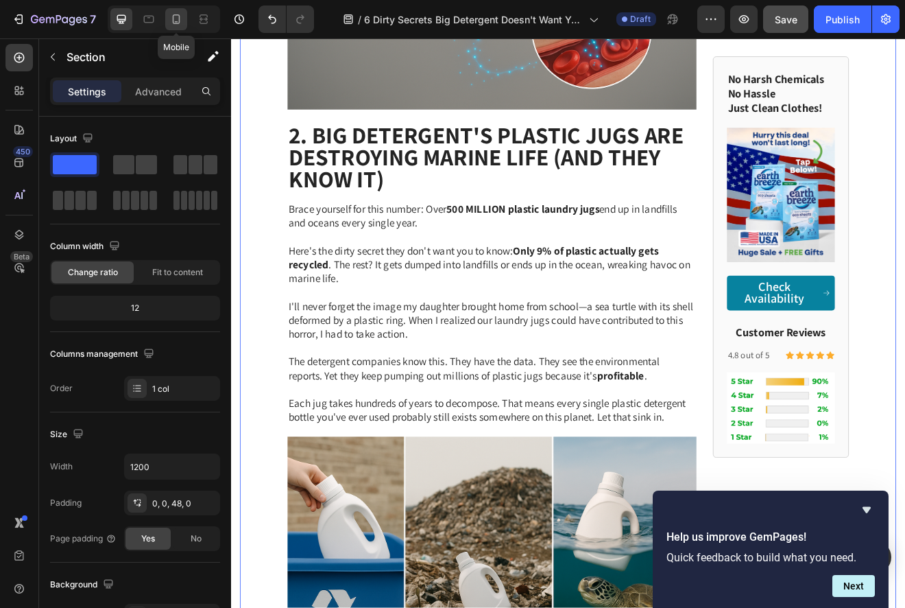
click at [170, 14] on icon at bounding box center [176, 19] width 14 height 14
type input "100%"
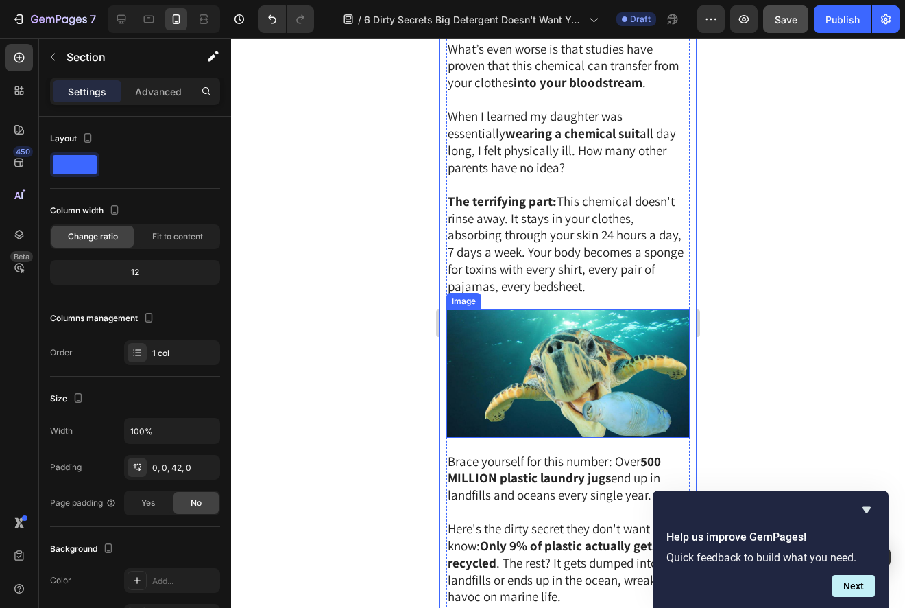
click at [563, 369] on img at bounding box center [569, 373] width 244 height 128
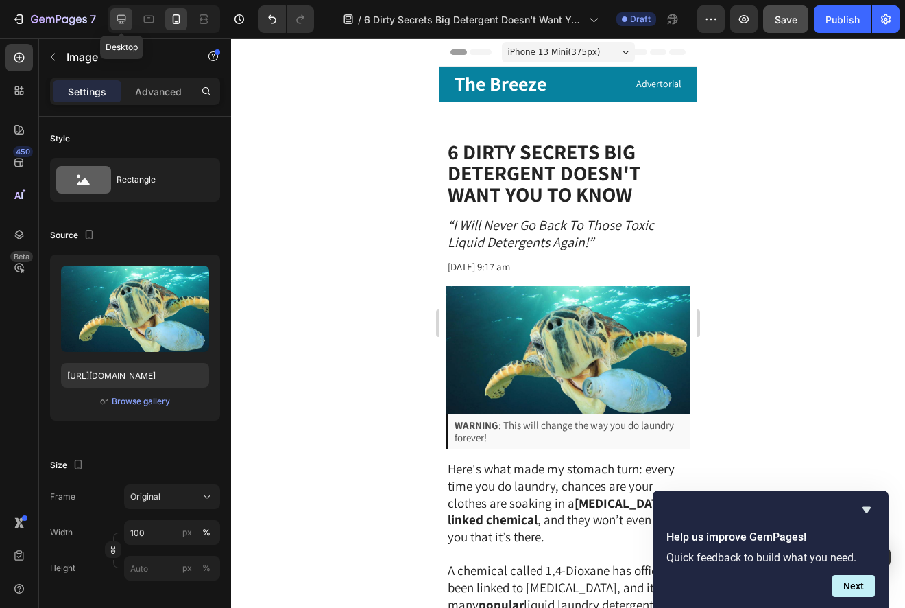
click at [122, 18] on icon at bounding box center [122, 19] width 14 height 14
type input "https://cdn.shopify.com/s/files/1/0866/3030/1976/files/gempages_507814982692373…"
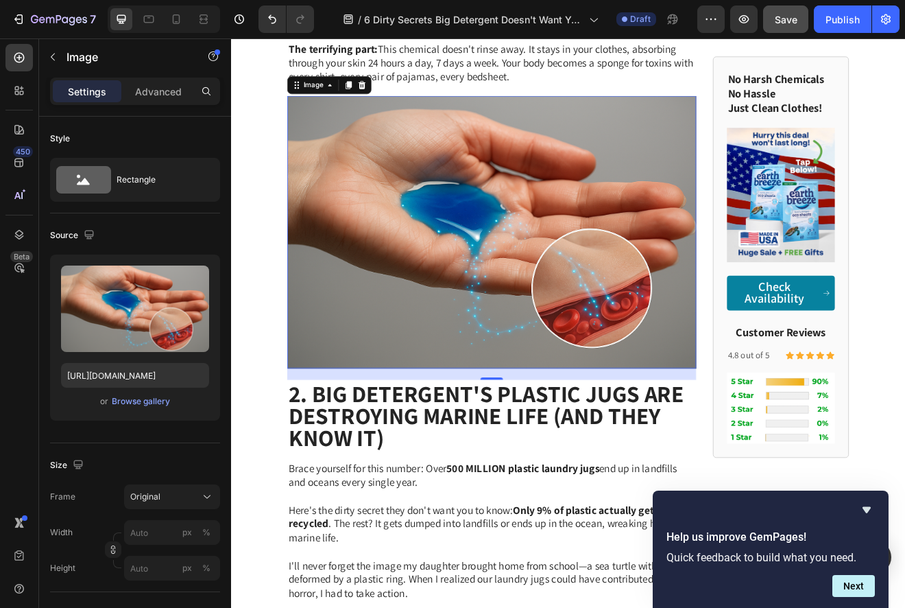
scroll to position [972, 0]
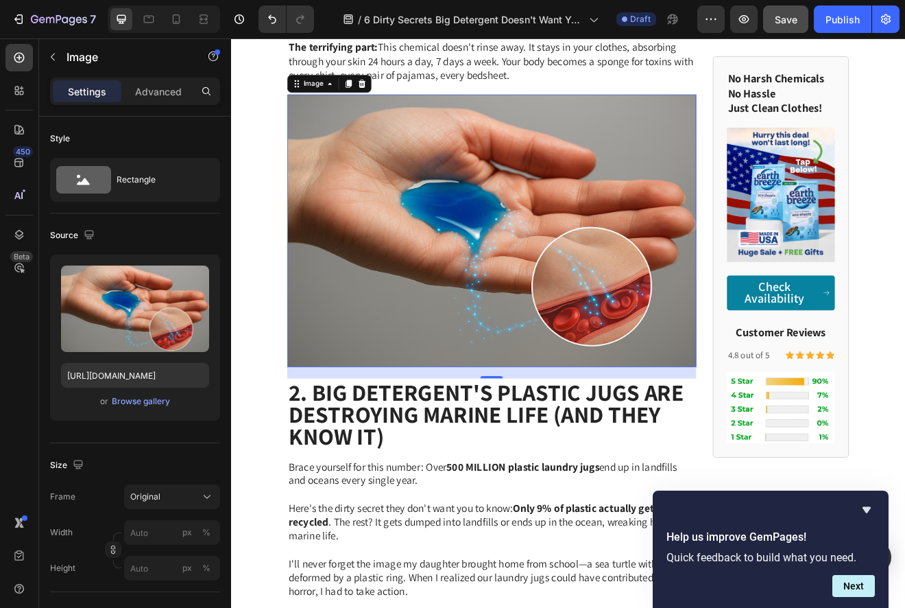
click at [602, 349] on img at bounding box center [549, 273] width 499 height 333
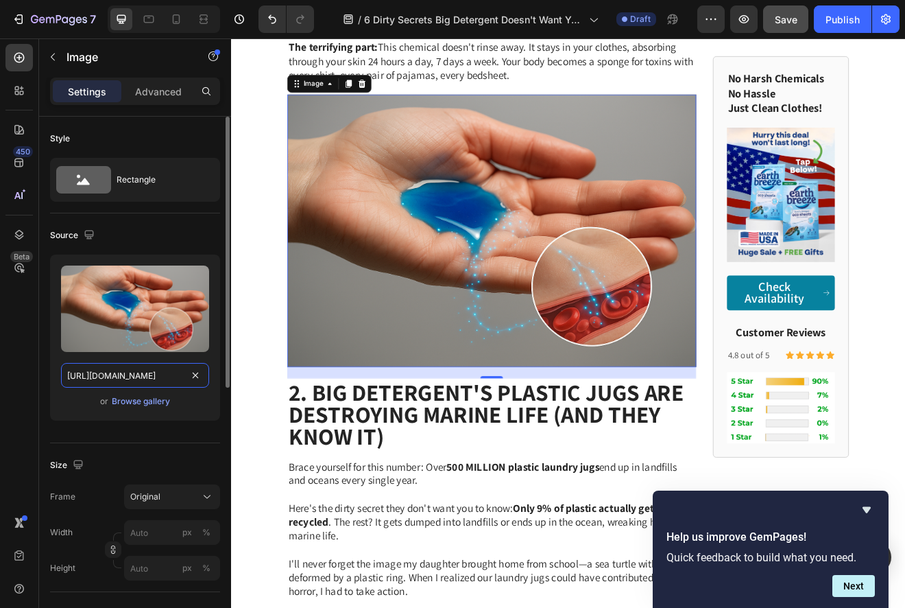
click at [128, 372] on input "https://cdn.shopify.com/s/files/1/0866/3030/1976/files/gempages_507814982692373…" at bounding box center [135, 375] width 148 height 25
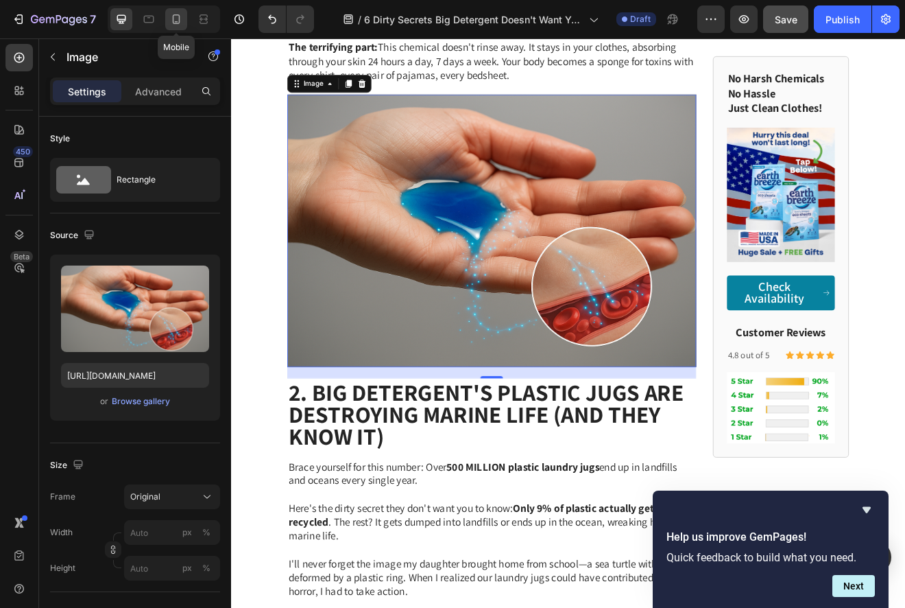
click at [182, 26] on div at bounding box center [176, 19] width 22 height 22
type input "https://ucarecdn.com/e12eb8af-1f14-47f3-89f6-108ce2deb656/-/format/auto/-/previ…"
type input "100"
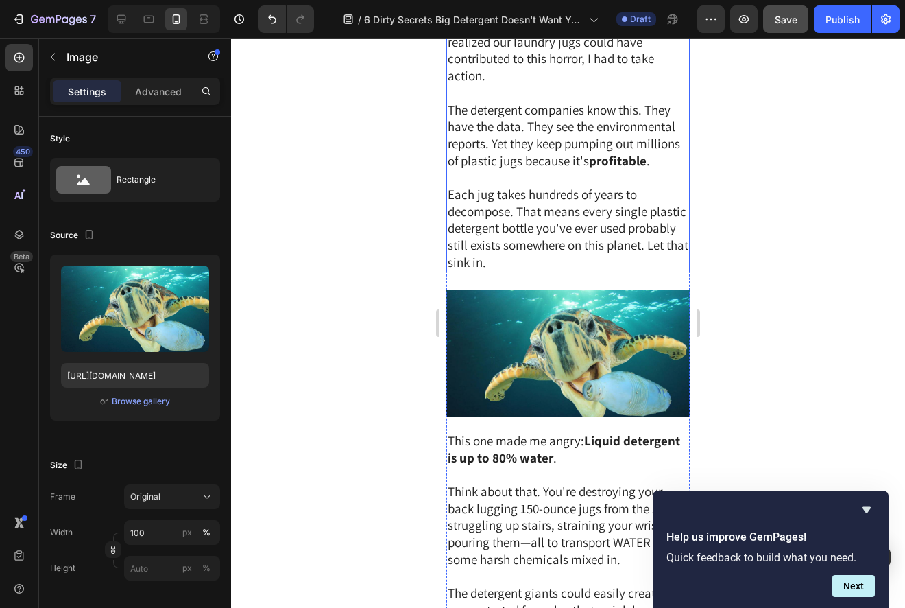
scroll to position [1517, 0]
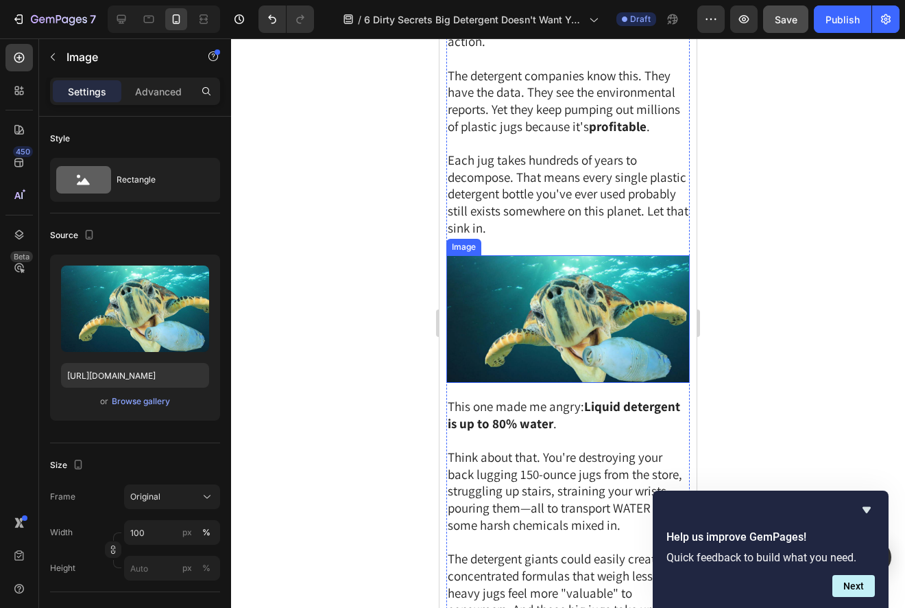
click at [562, 306] on img at bounding box center [569, 319] width 244 height 128
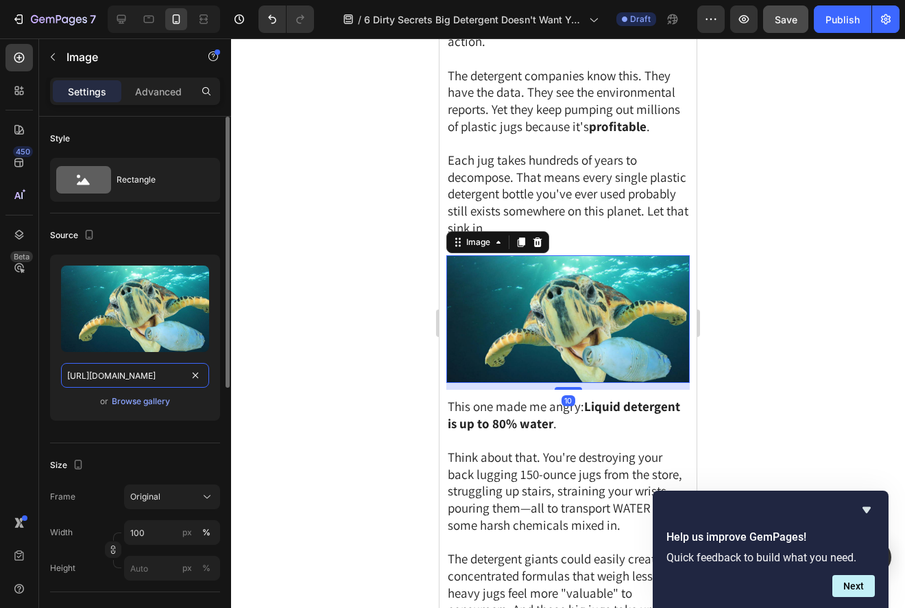
click at [161, 375] on input "https://ucarecdn.com/e12eb8af-1f14-47f3-89f6-108ce2deb656/-/format/auto/-/previ…" at bounding box center [135, 375] width 148 height 25
paste input "cdn.shopify.com/s/files/1/0866/3030/1976/files/gempages_507814982692373383-264f…"
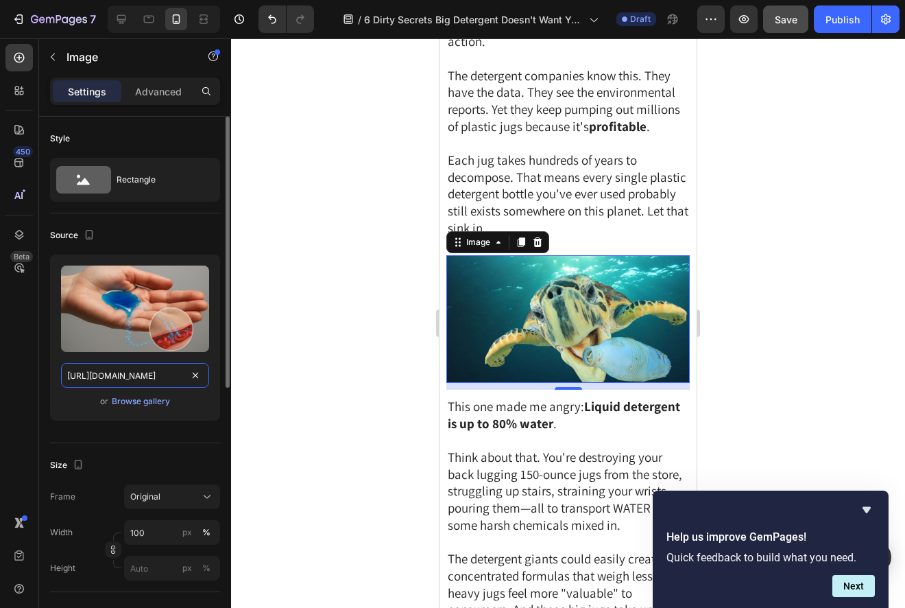
scroll to position [0, 425]
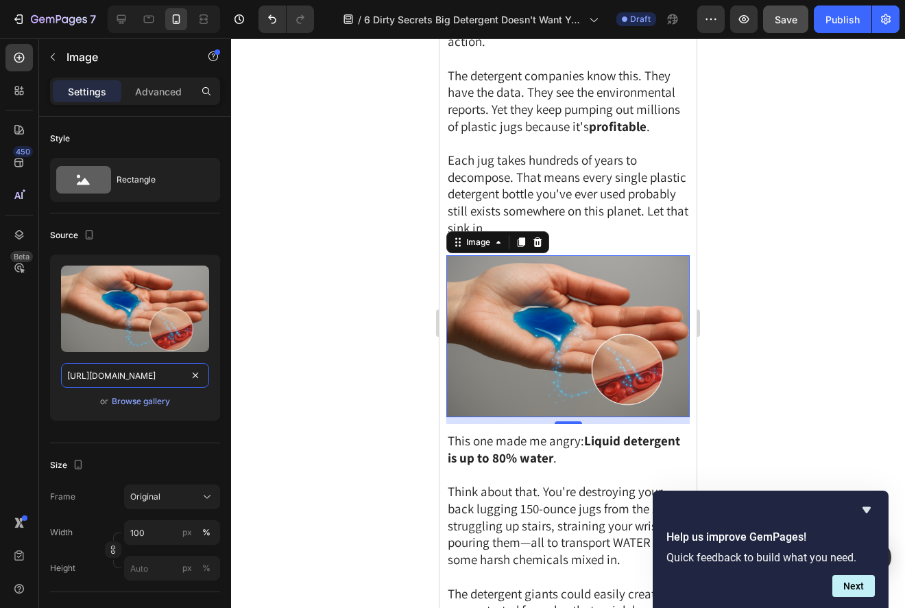
type input "https://cdn.shopify.com/s/files/1/0866/3030/1976/files/gempages_507814982692373…"
click at [372, 323] on div at bounding box center [568, 322] width 674 height 569
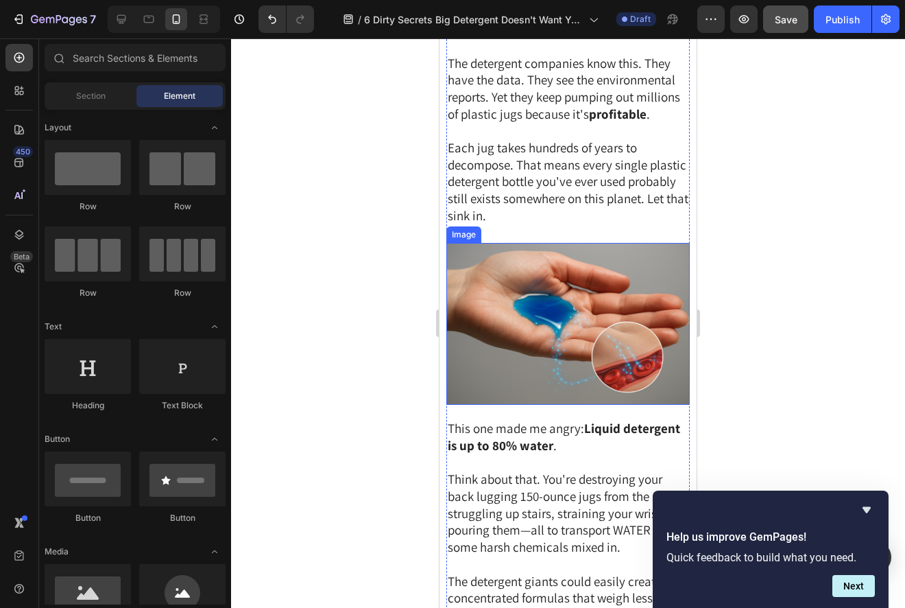
scroll to position [1529, 0]
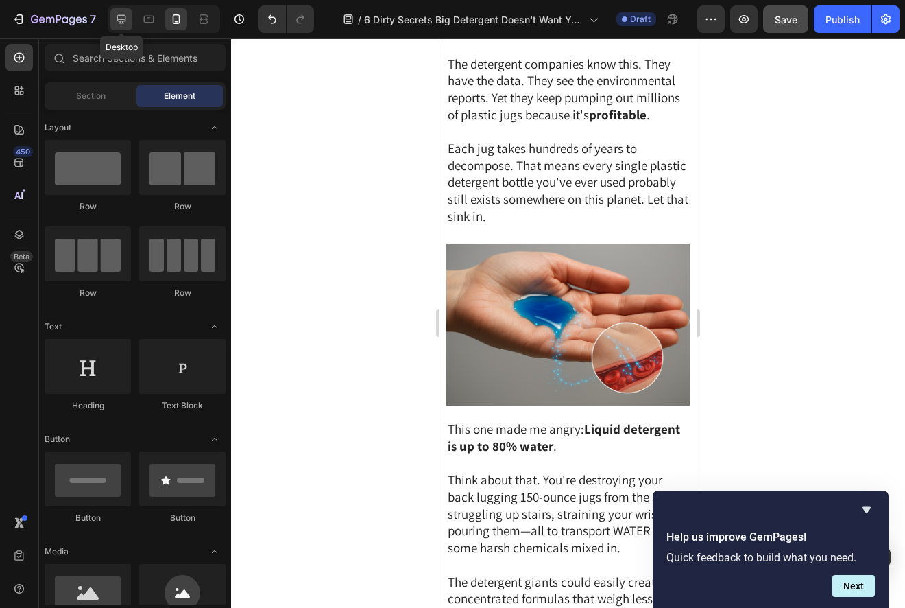
click at [117, 21] on icon at bounding box center [122, 19] width 14 height 14
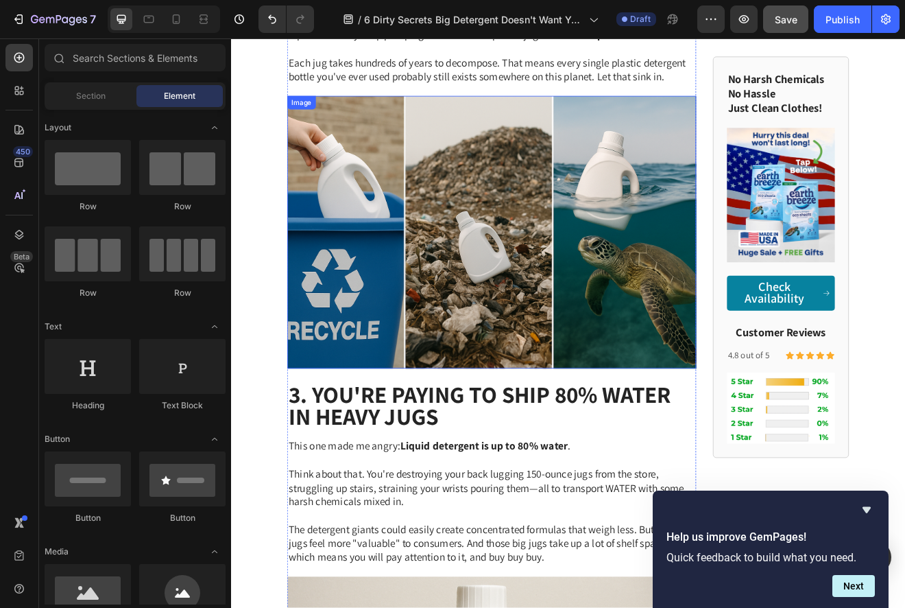
scroll to position [1410, 0]
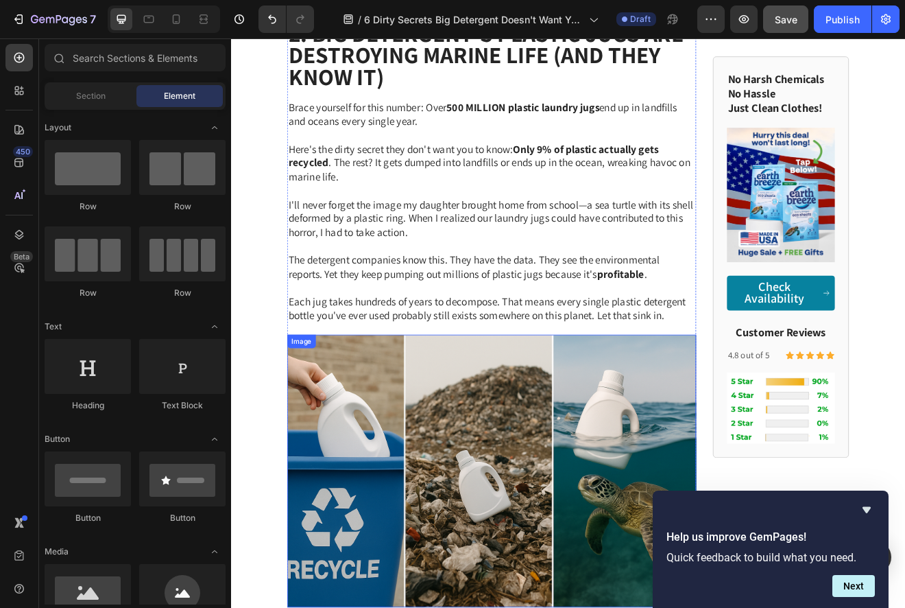
click at [587, 489] on img at bounding box center [549, 567] width 499 height 333
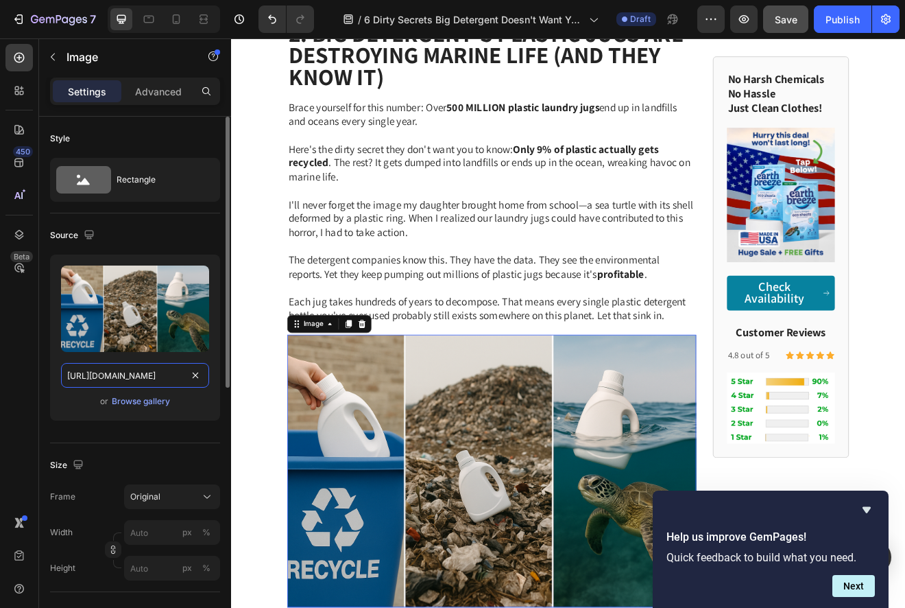
click at [154, 375] on input "https://cdn.shopify.com/s/files/1/0866/3030/1976/files/gempages_507814982692373…" at bounding box center [135, 375] width 148 height 25
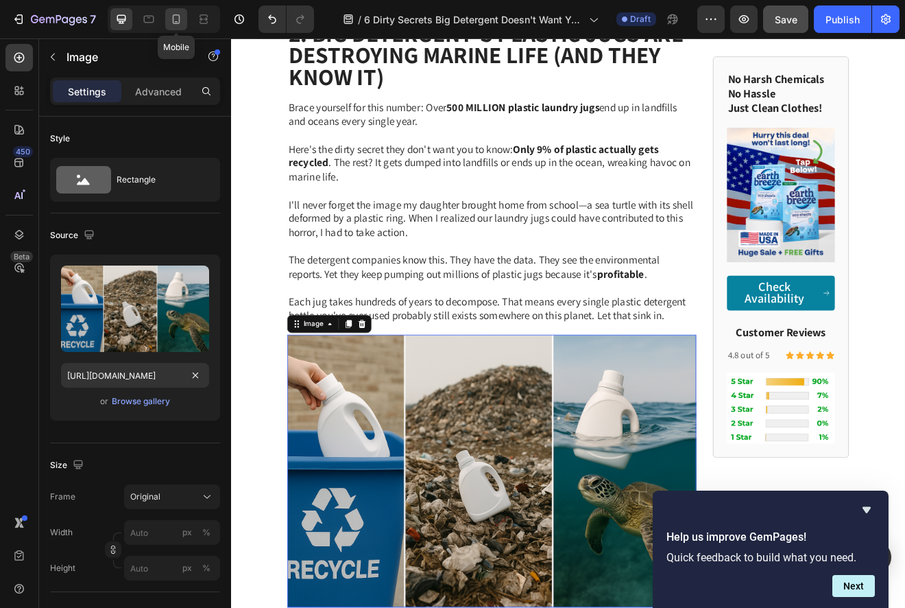
click at [178, 22] on icon at bounding box center [176, 19] width 14 height 14
type input "https://cdn.shopify.com/s/files/1/0866/3030/1976/files/gempages_507814982692373…"
type input "100"
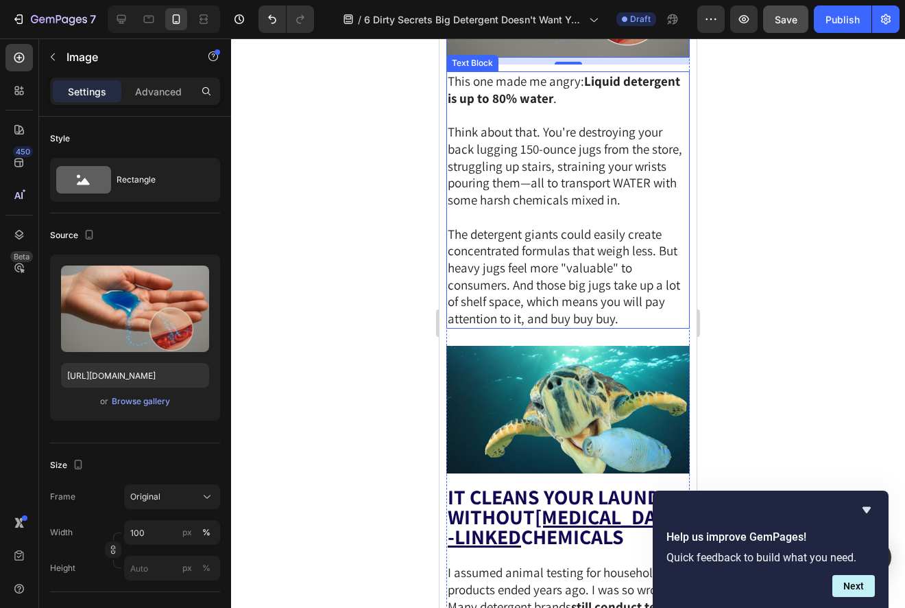
scroll to position [1991, 0]
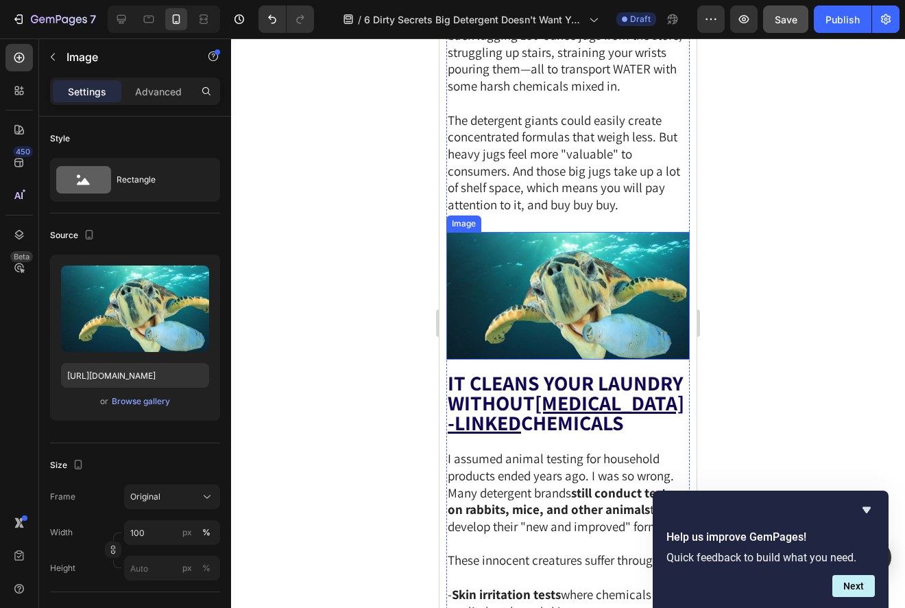
click at [588, 326] on img at bounding box center [569, 296] width 244 height 128
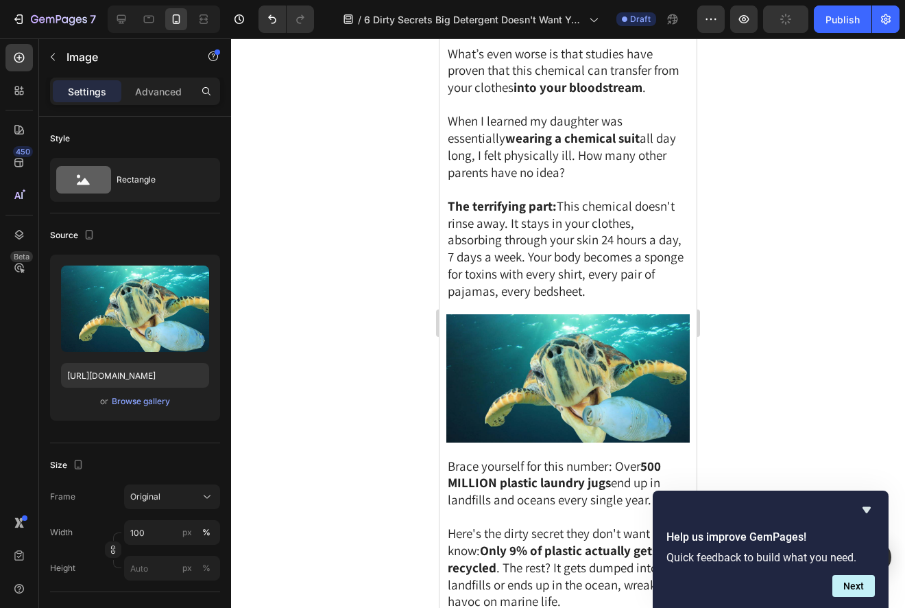
scroll to position [838, 0]
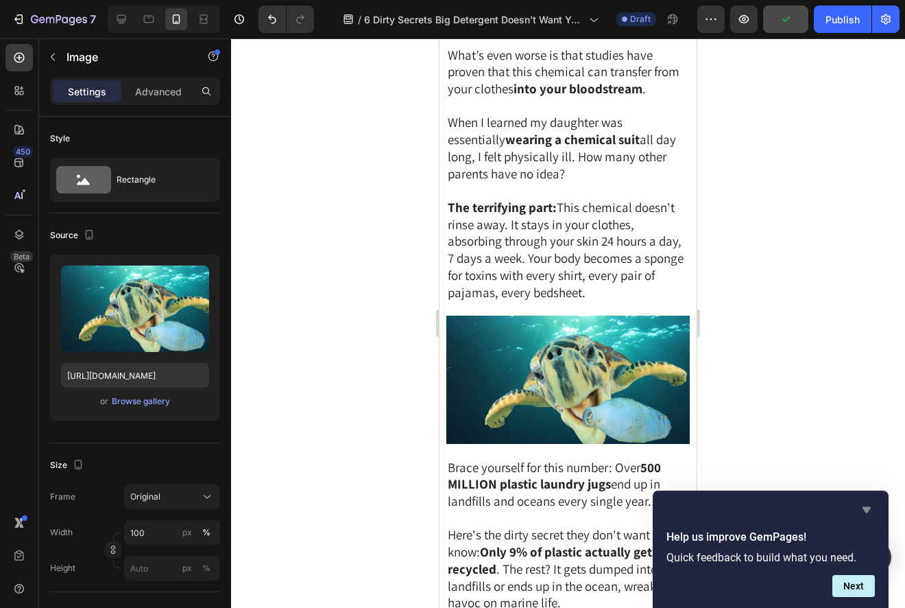
click at [870, 507] on icon "Hide survey" at bounding box center [867, 510] width 8 height 6
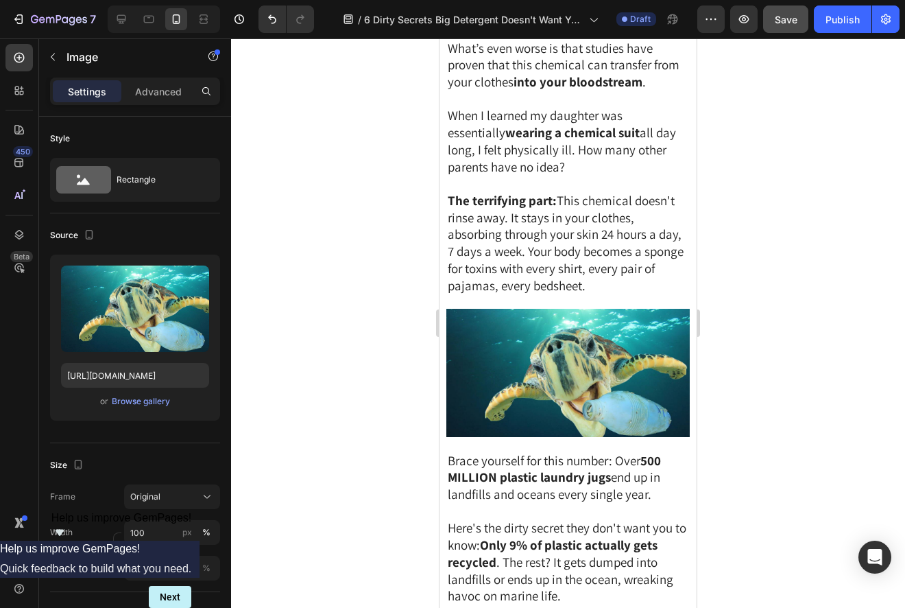
scroll to position [982, 0]
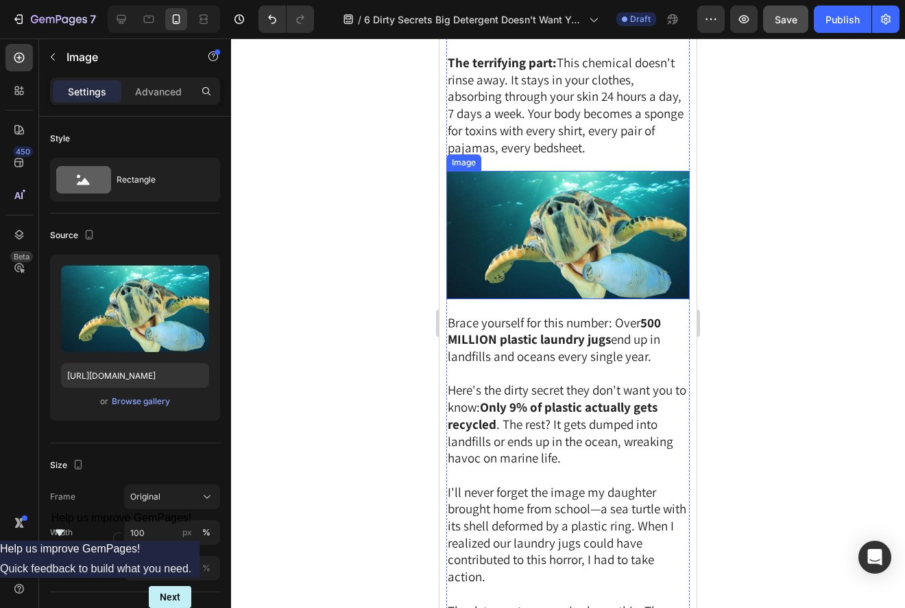
click at [593, 234] on img at bounding box center [569, 235] width 244 height 128
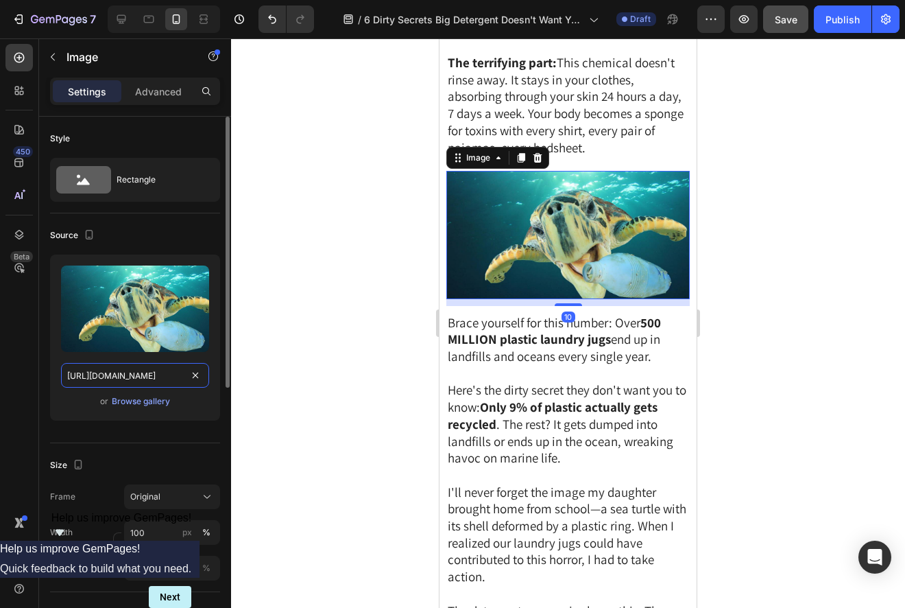
click at [157, 371] on input "https://ucarecdn.com/e12eb8af-1f14-47f3-89f6-108ce2deb656/-/format/auto/-/previ…" at bounding box center [135, 375] width 148 height 25
paste input "cdn.shopify.com/s/files/1/0866/3030/1976/files/gempages_507814982692373383-e25c…"
type input "https://cdn.shopify.com/s/files/1/0866/3030/1976/files/gempages_507814982692373…"
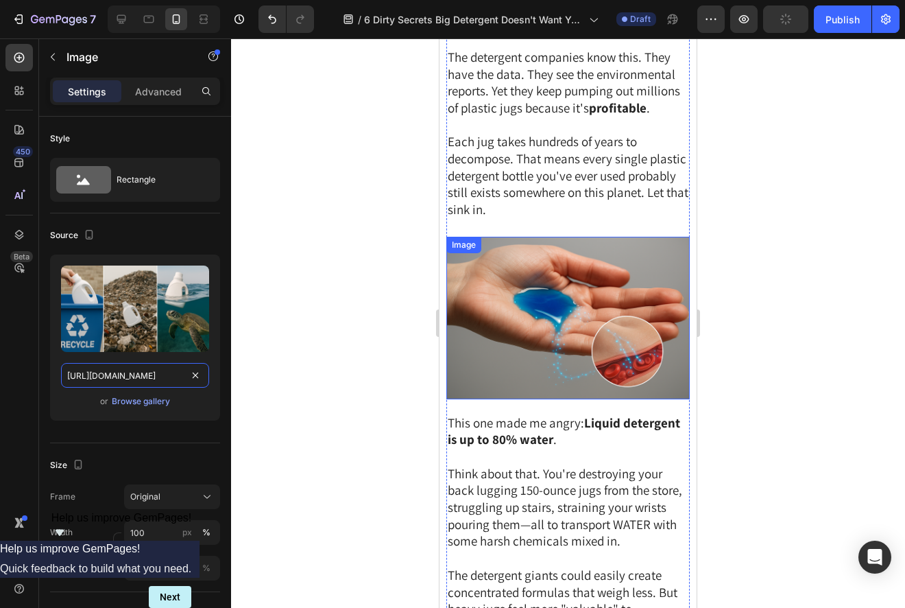
scroll to position [1639, 0]
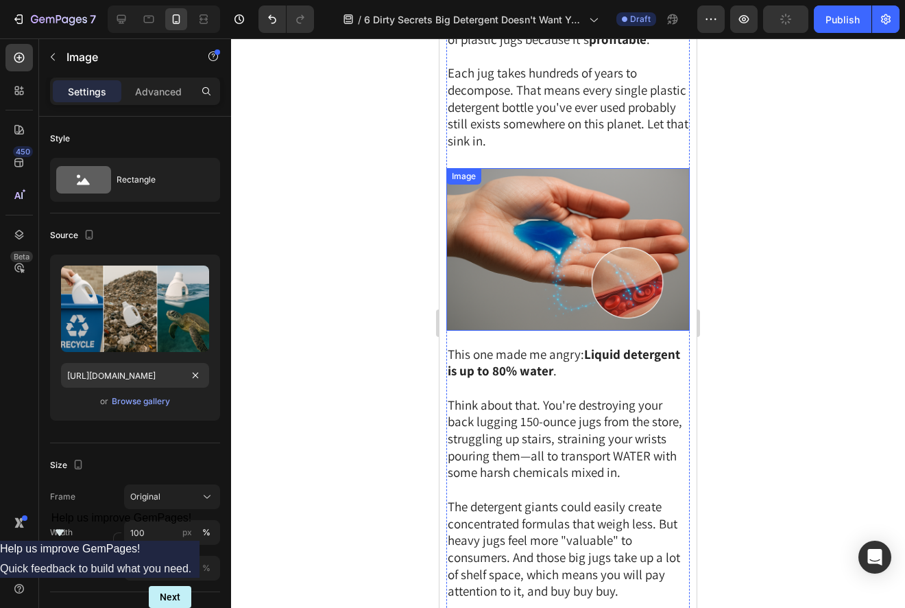
click at [551, 260] on img at bounding box center [569, 249] width 244 height 163
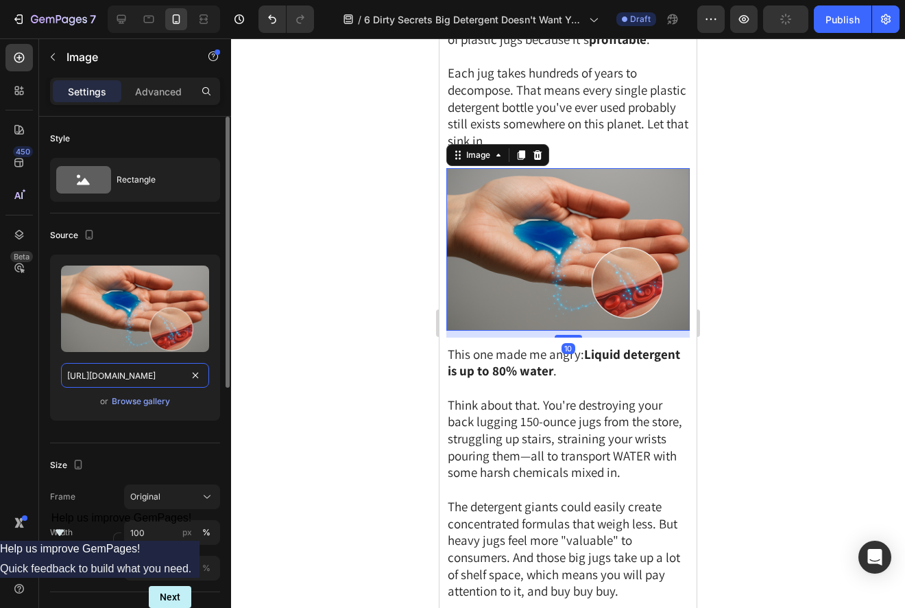
click at [144, 372] on input "https://cdn.shopify.com/s/files/1/0866/3030/1976/files/gempages_507814982692373…" at bounding box center [135, 375] width 148 height 25
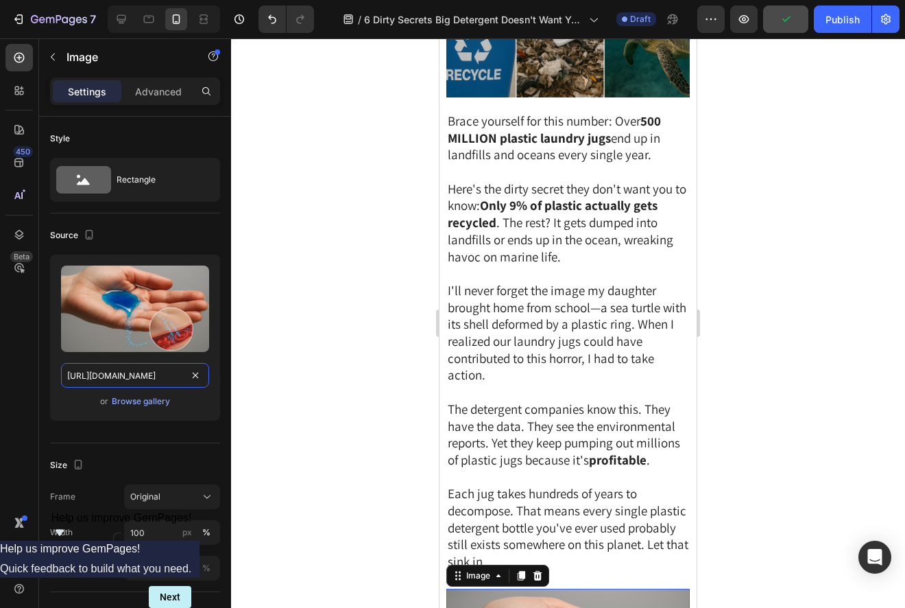
scroll to position [1074, 0]
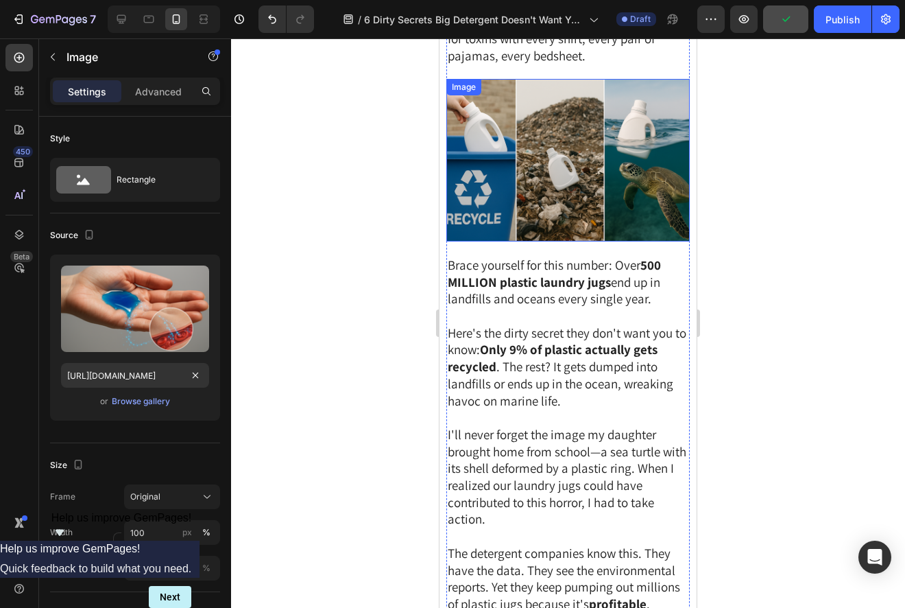
click at [565, 186] on img at bounding box center [569, 160] width 244 height 163
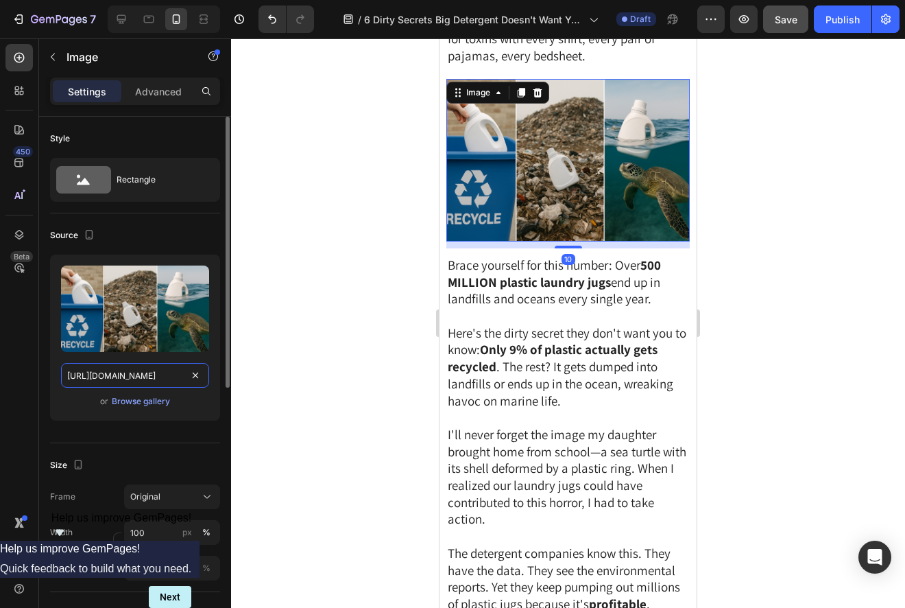
click at [153, 379] on input "https://cdn.shopify.com/s/files/1/0866/3030/1976/files/gempages_507814982692373…" at bounding box center [135, 375] width 148 height 25
paste input "264fc8cf-f9b2-4093-88e5-2405848a680b"
type input "https://cdn.shopify.com/s/files/1/0866/3030/1976/files/gempages_507814982692373…"
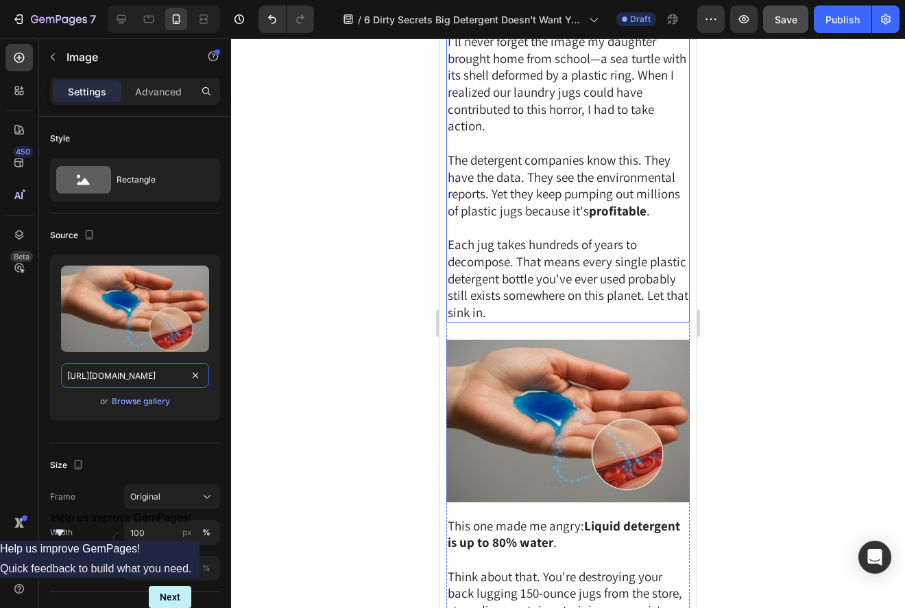
scroll to position [1563, 0]
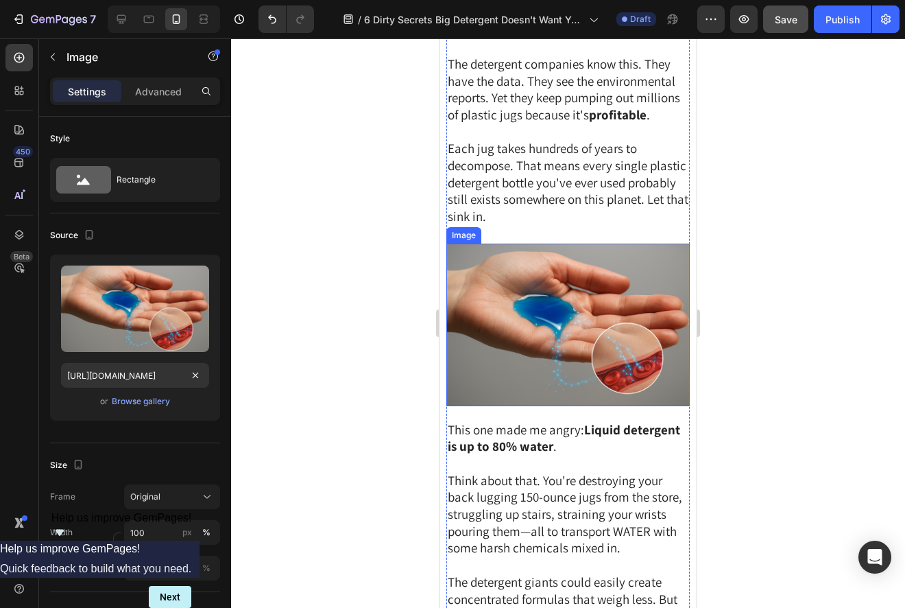
click at [594, 281] on img at bounding box center [569, 325] width 244 height 163
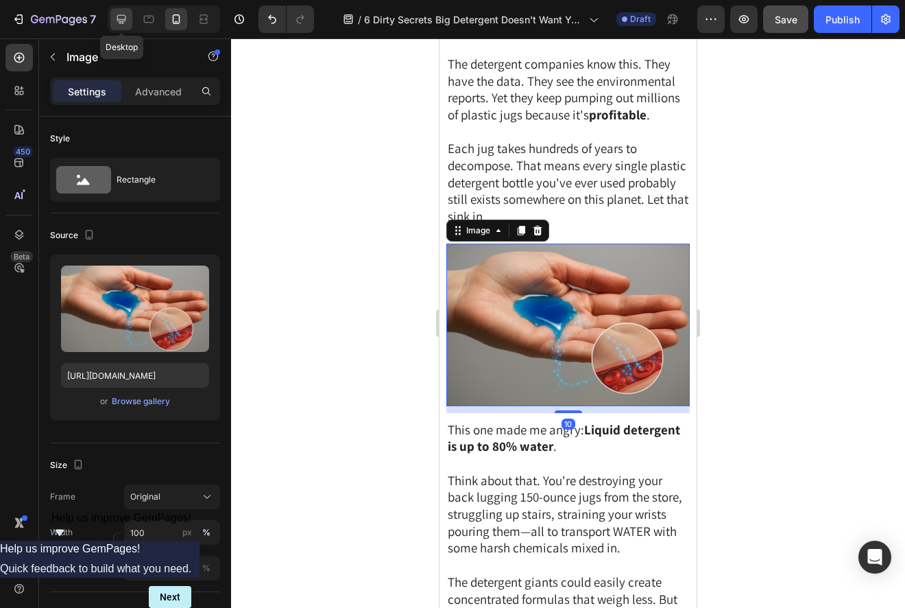
click at [123, 23] on icon at bounding box center [122, 19] width 14 height 14
type input "https://cdn.shopify.com/s/files/1/0866/3030/1976/files/gempages_507814982692373…"
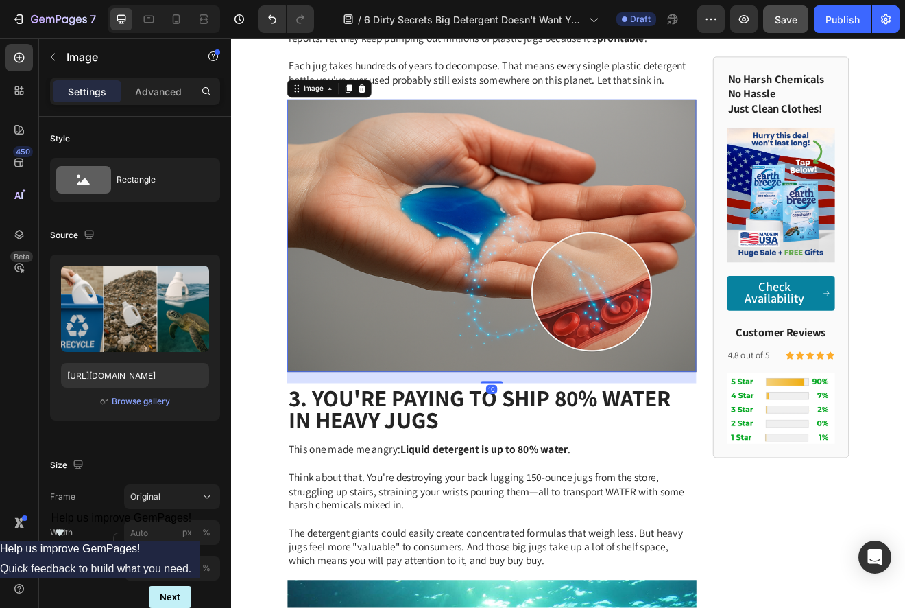
scroll to position [1702, 0]
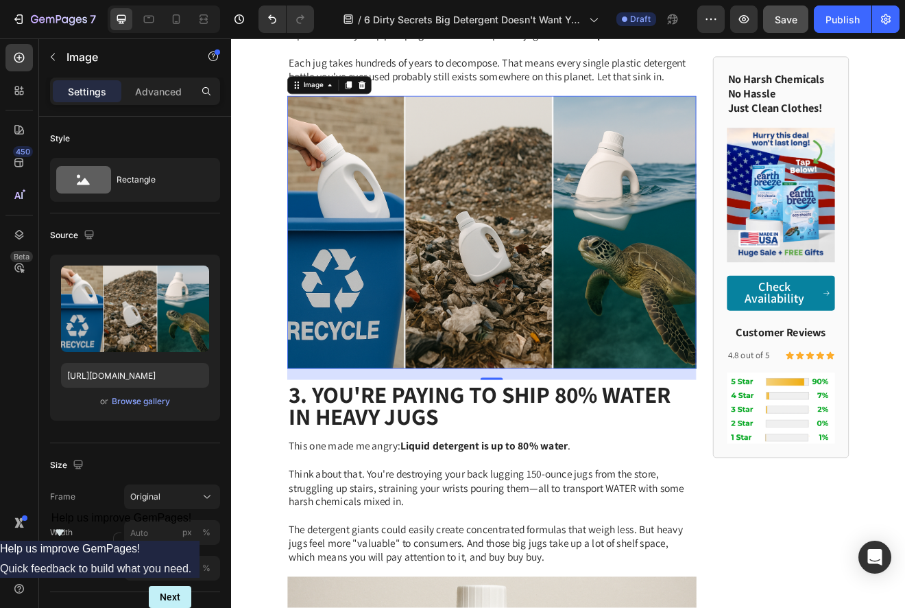
click at [634, 311] on img at bounding box center [549, 275] width 499 height 333
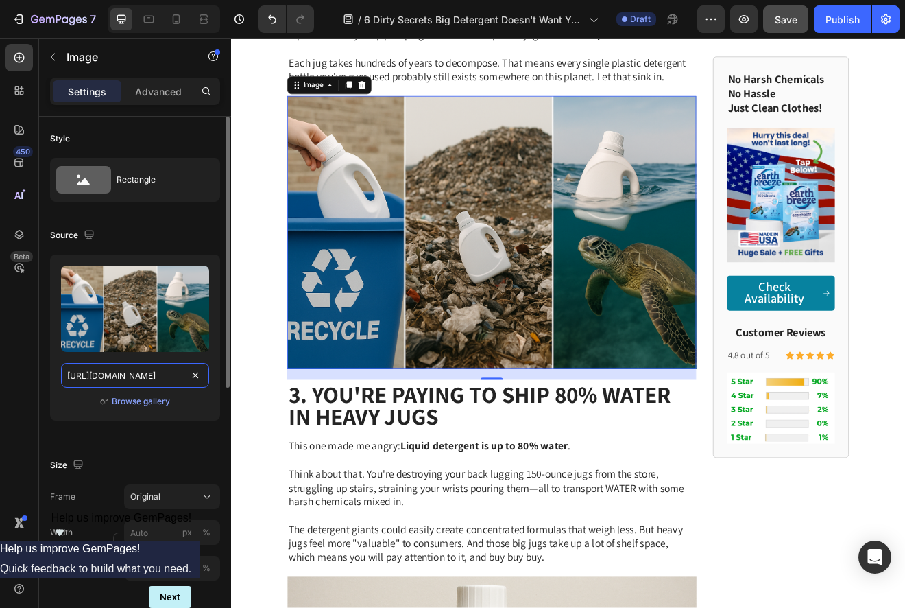
click at [128, 377] on input "https://cdn.shopify.com/s/files/1/0866/3030/1976/files/gempages_507814982692373…" at bounding box center [135, 375] width 148 height 25
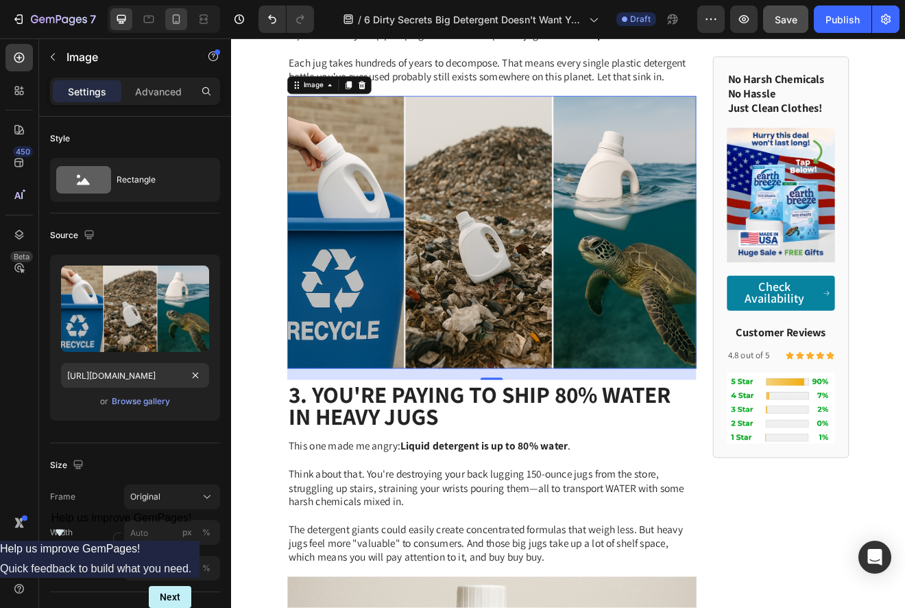
click at [185, 16] on div at bounding box center [176, 19] width 22 height 22
type input "https://cdn.shopify.com/s/files/1/0866/3030/1976/files/gempages_507814982692373…"
type input "100"
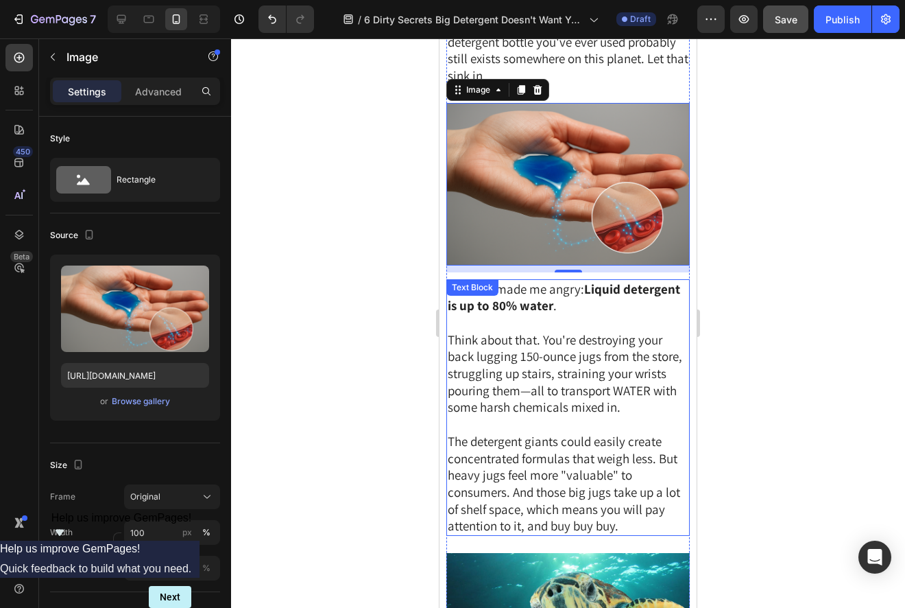
scroll to position [1938, 0]
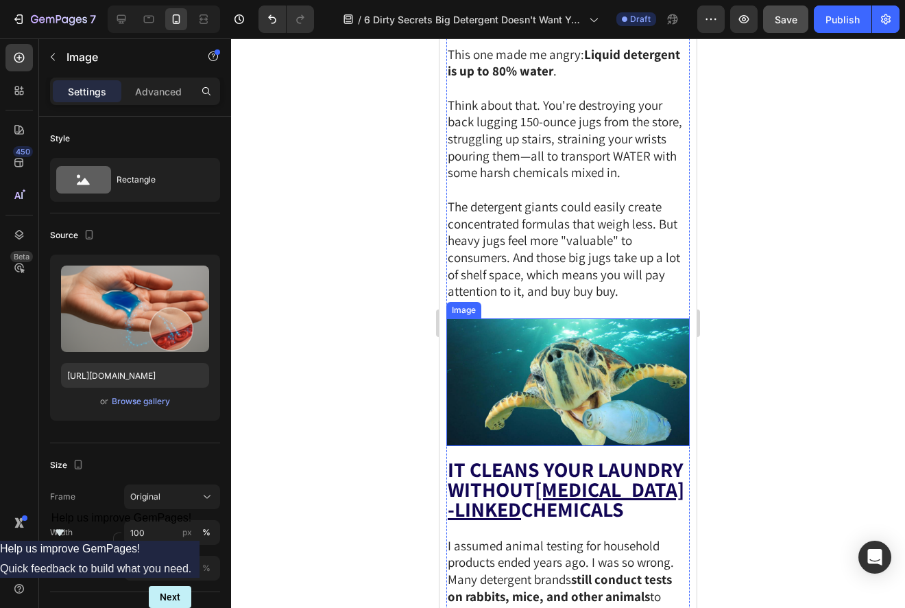
click at [597, 402] on img at bounding box center [569, 382] width 244 height 128
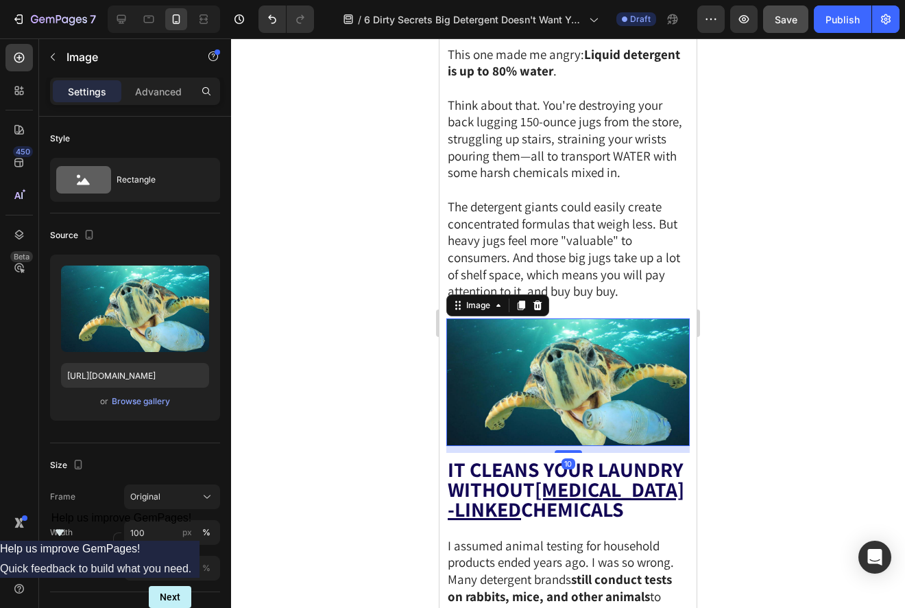
scroll to position [2084, 0]
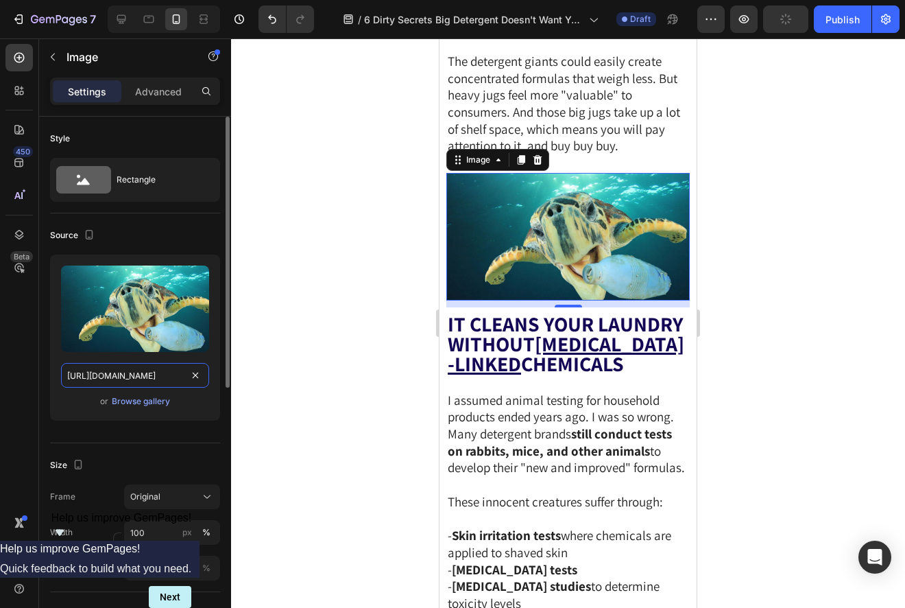
click at [155, 378] on input "https://ucarecdn.com/e12eb8af-1f14-47f3-89f6-108ce2deb656/-/format/auto/-/previ…" at bounding box center [135, 375] width 148 height 25
paste input "cdn.shopify.com/s/files/1/0866/3030/1976/files/gempages_507814982692373383-e25c…"
type input "https://cdn.shopify.com/s/files/1/0866/3030/1976/files/gempages_507814982692373…"
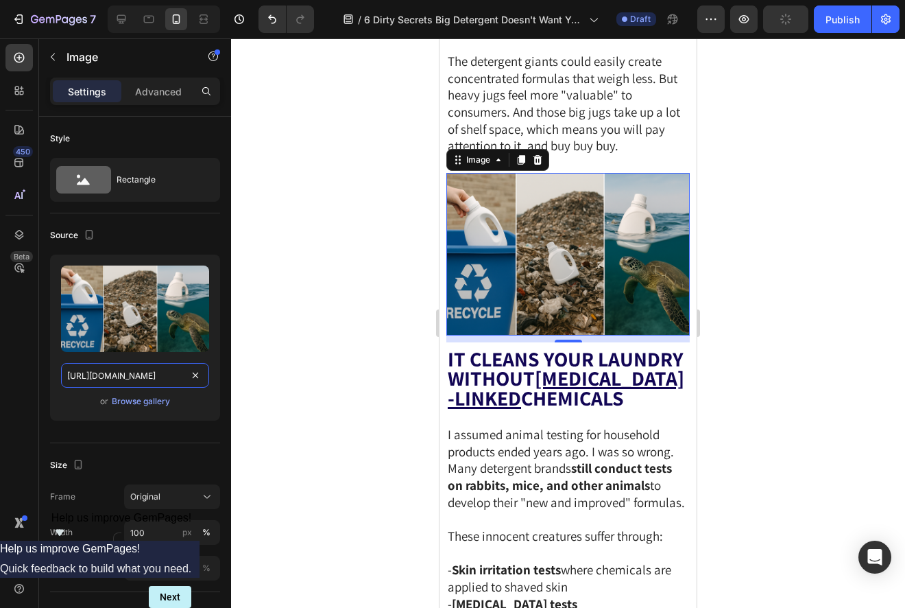
scroll to position [0, 423]
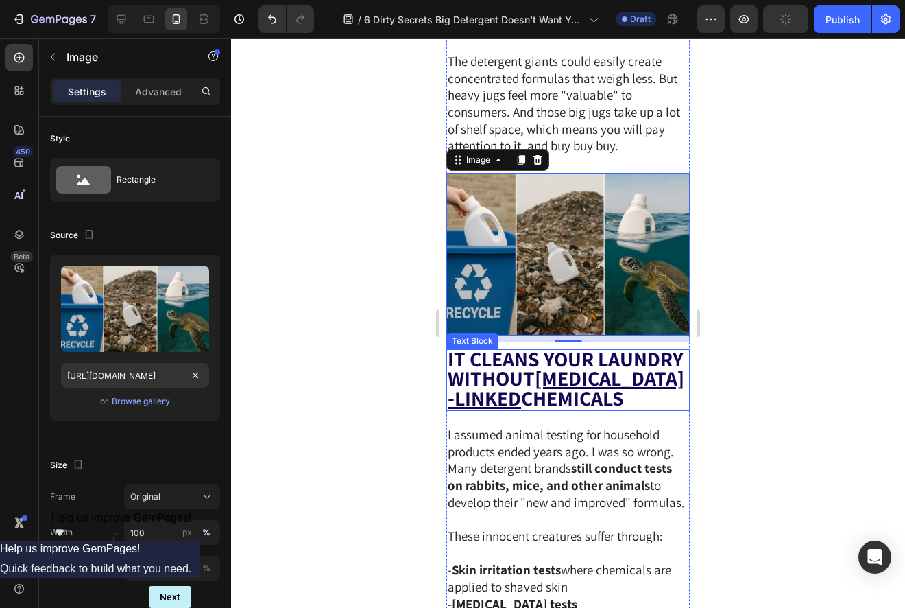
click at [547, 364] on u "CANCER-LINKED" at bounding box center [566, 387] width 237 height 47
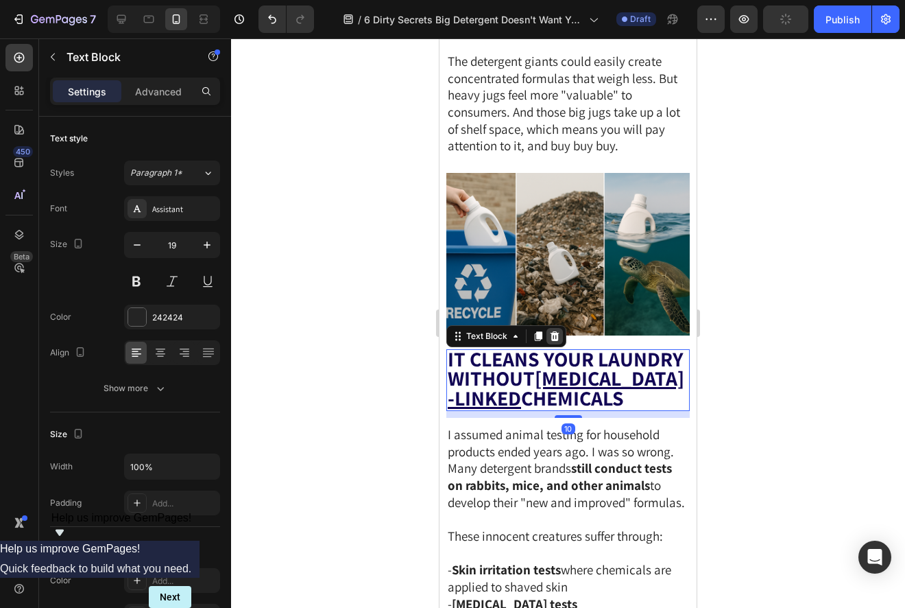
click at [557, 331] on icon at bounding box center [555, 336] width 9 height 10
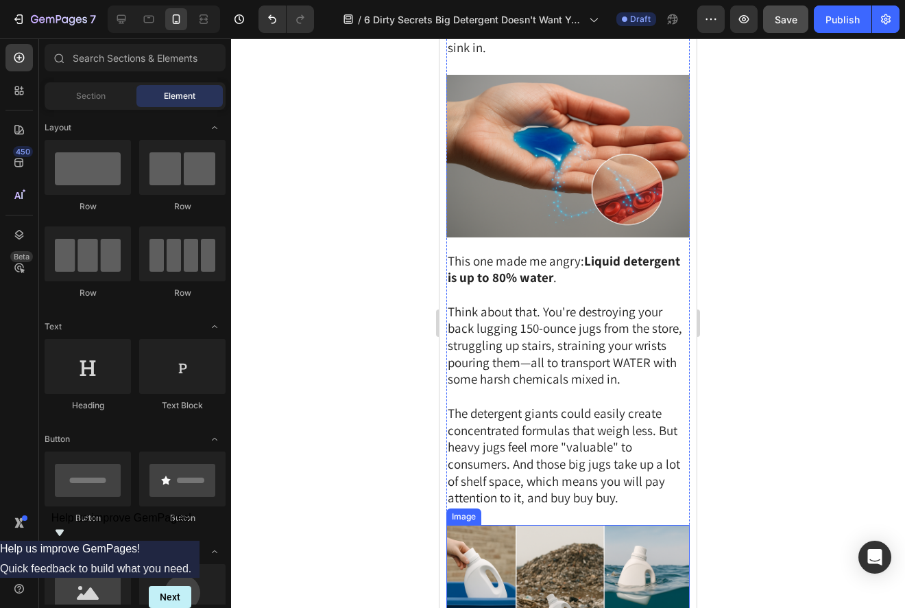
scroll to position [1733, 0]
click at [575, 181] on img at bounding box center [569, 155] width 244 height 163
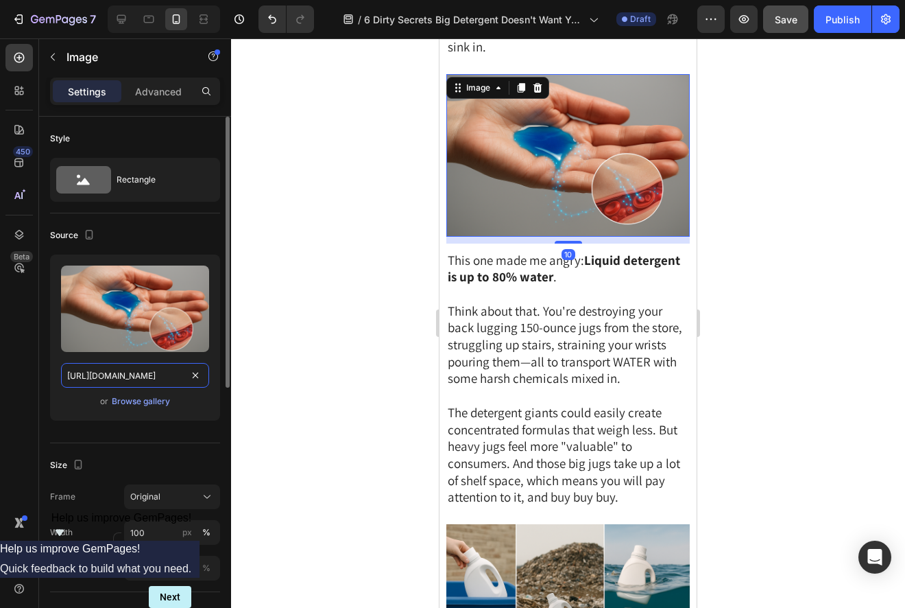
click at [139, 368] on input "https://cdn.shopify.com/s/files/1/0866/3030/1976/files/gempages_507814982692373…" at bounding box center [135, 375] width 148 height 25
click at [141, 371] on input "https://cdn.shopify.com/s/files/1/0866/3030/1976/files/gempages_507814982692373…" at bounding box center [135, 375] width 148 height 25
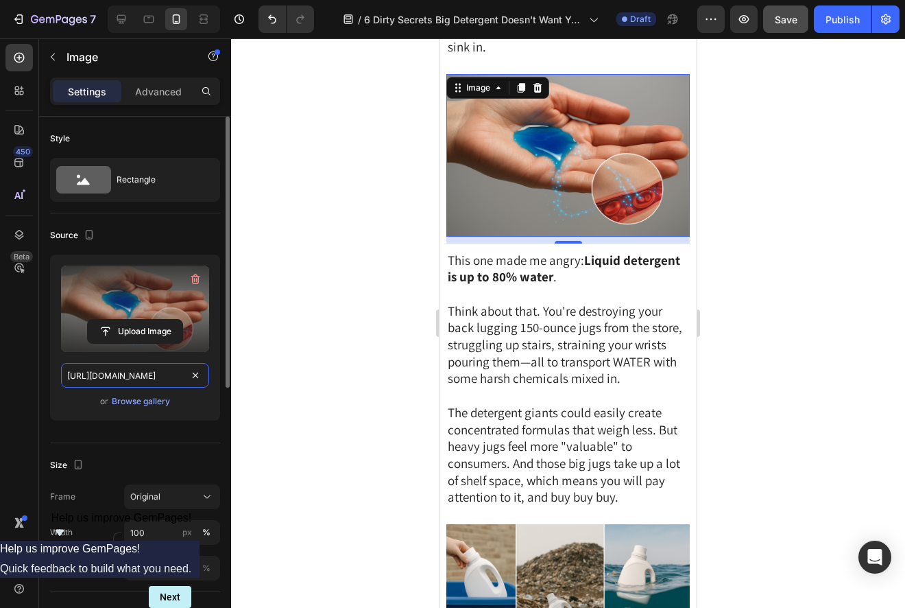
paste input "e25c77ec-8860-47be-88f6-365f1ab96d8a"
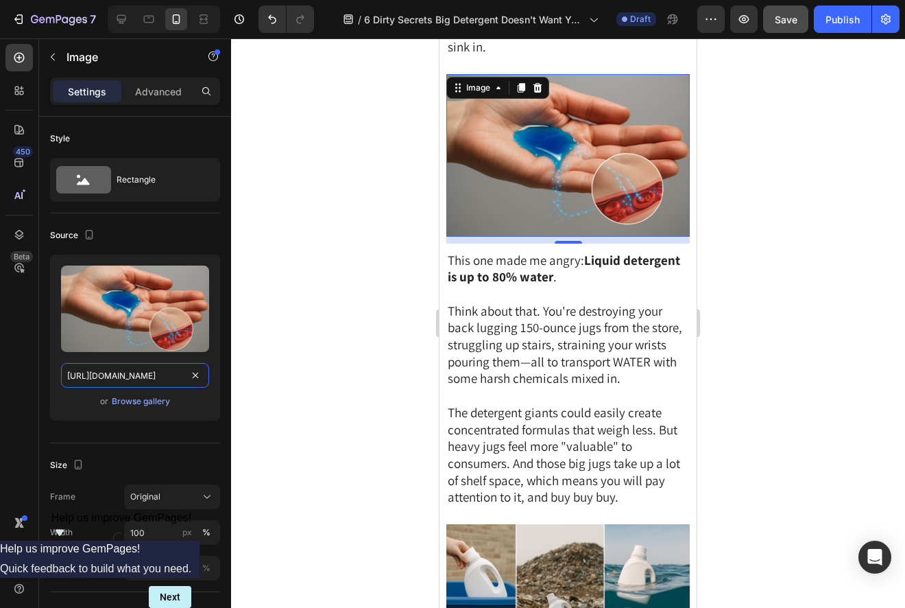
scroll to position [0, 423]
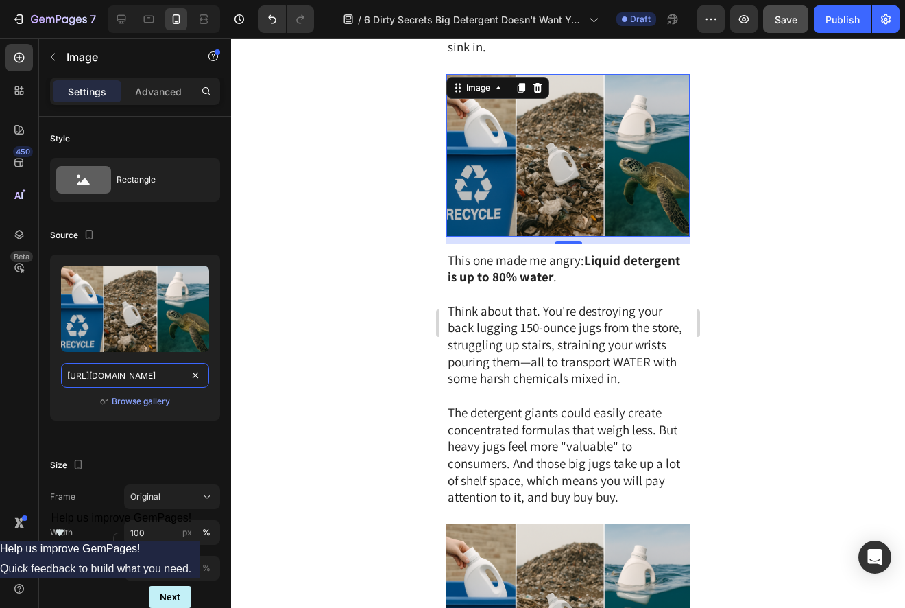
type input "https://cdn.shopify.com/s/files/1/0866/3030/1976/files/gempages_507814982692373…"
click at [349, 265] on div at bounding box center [568, 322] width 674 height 569
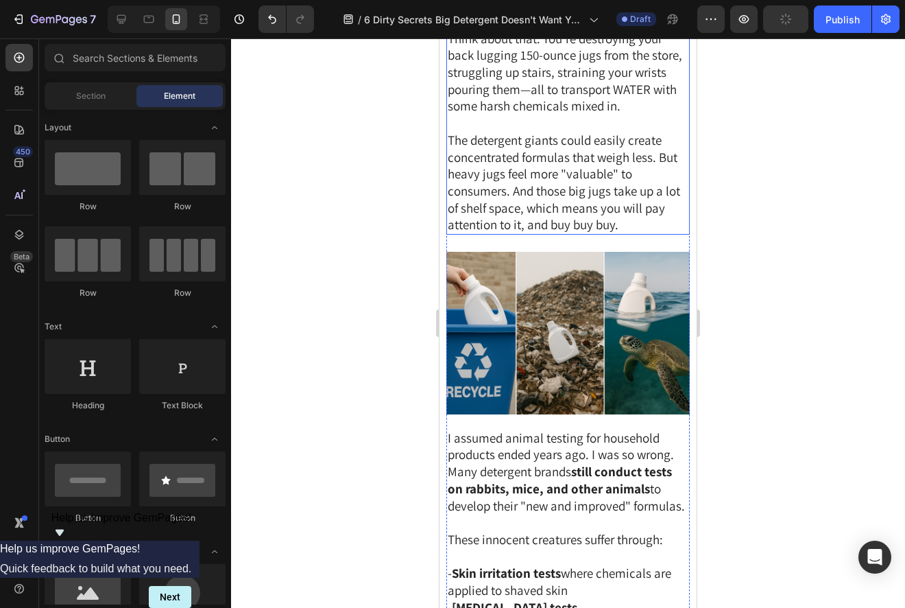
scroll to position [2178, 0]
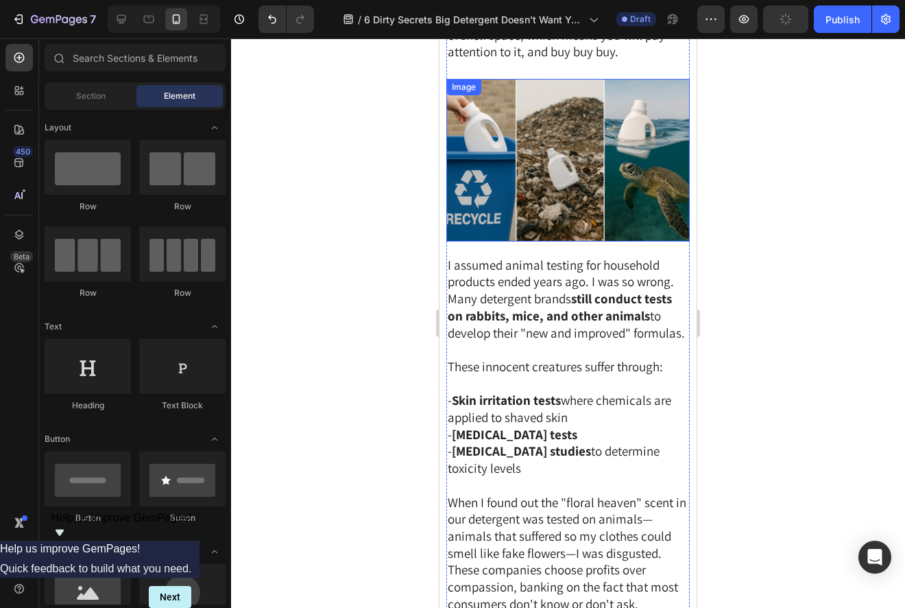
click at [547, 176] on img at bounding box center [569, 160] width 244 height 163
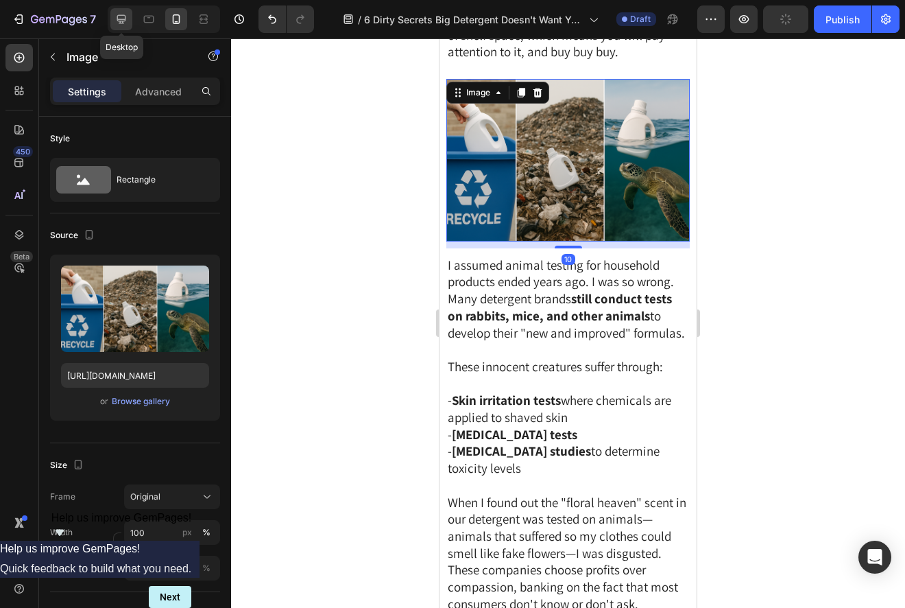
click at [112, 18] on div at bounding box center [121, 19] width 22 height 22
type input "https://cdn.shopify.com/s/files/1/0866/3030/1976/files/gempages_507814982692373…"
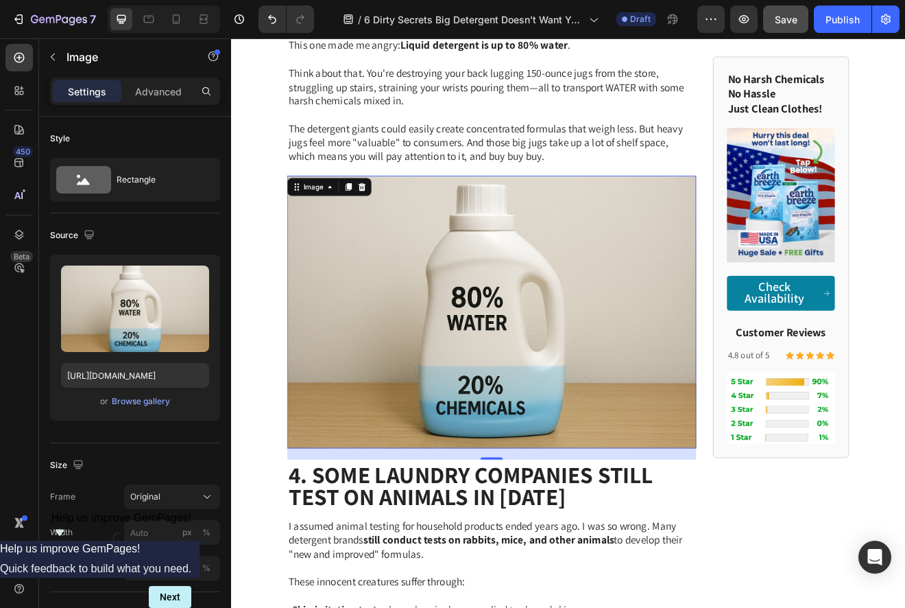
scroll to position [2201, 0]
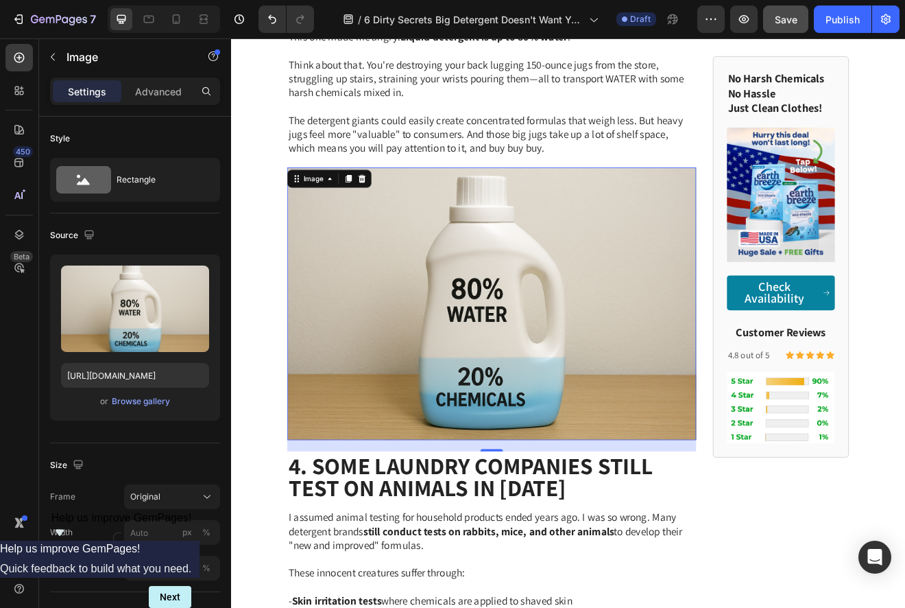
click at [527, 351] on img at bounding box center [549, 362] width 499 height 333
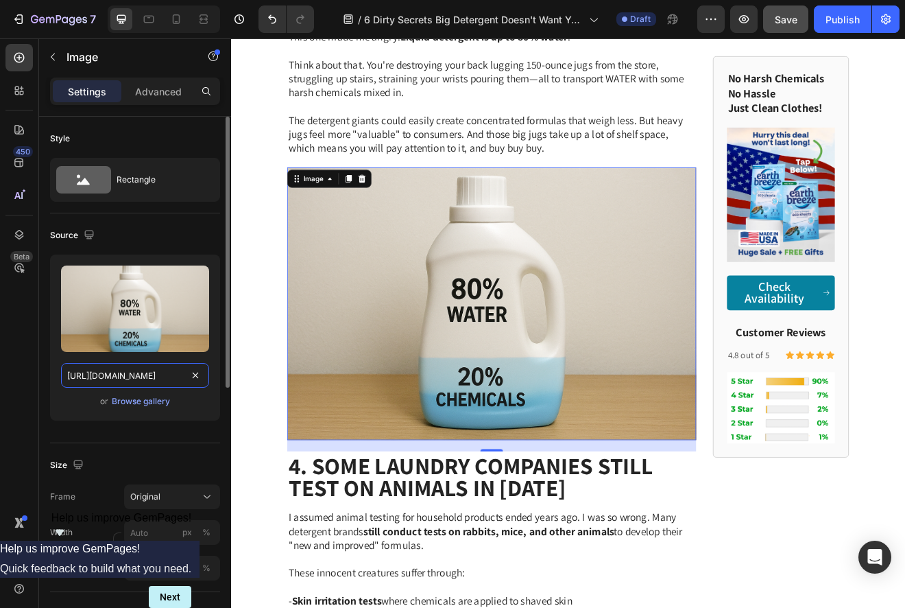
click at [165, 379] on input "https://cdn.shopify.com/s/files/1/0866/3030/1976/files/gempages_507814982692373…" at bounding box center [135, 375] width 148 height 25
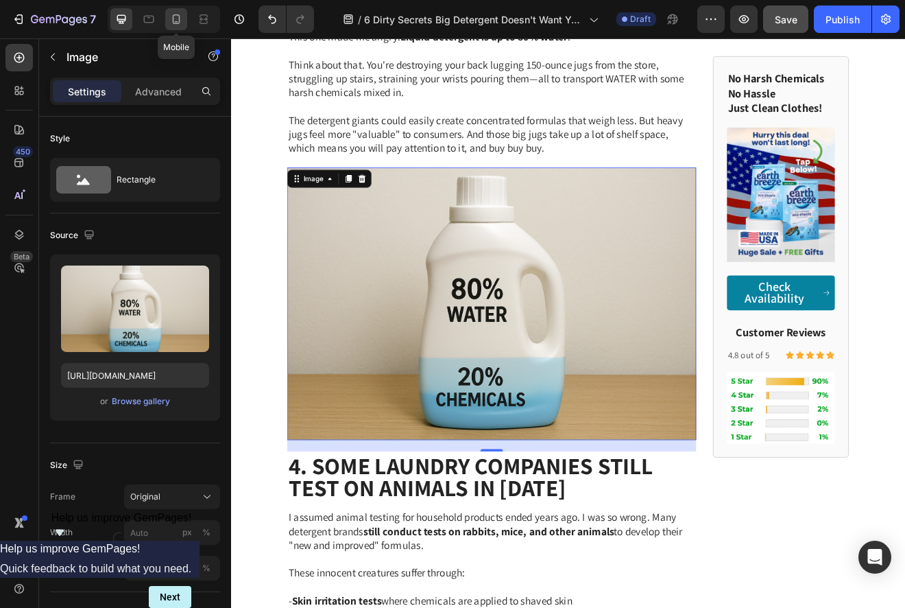
click at [180, 22] on icon at bounding box center [176, 19] width 14 height 14
type input "https://cdn.shopify.com/s/files/1/0866/3030/1976/files/gempages_507814982692373…"
type input "100"
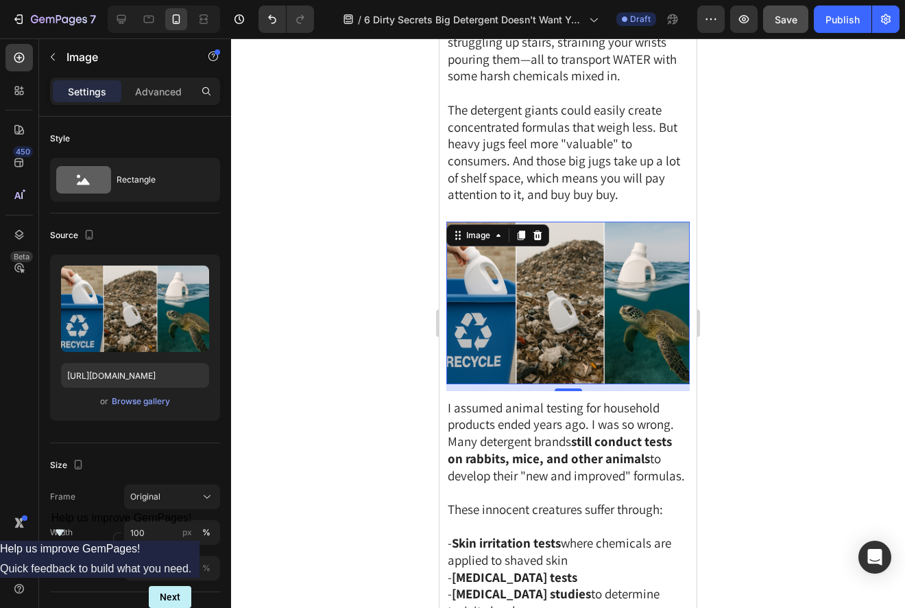
scroll to position [2064, 0]
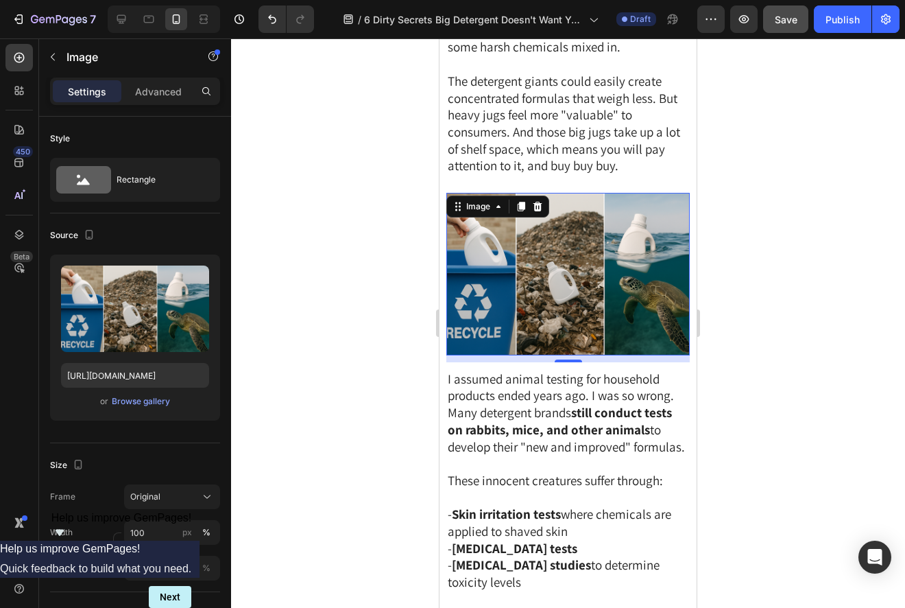
click at [575, 268] on img at bounding box center [569, 274] width 244 height 163
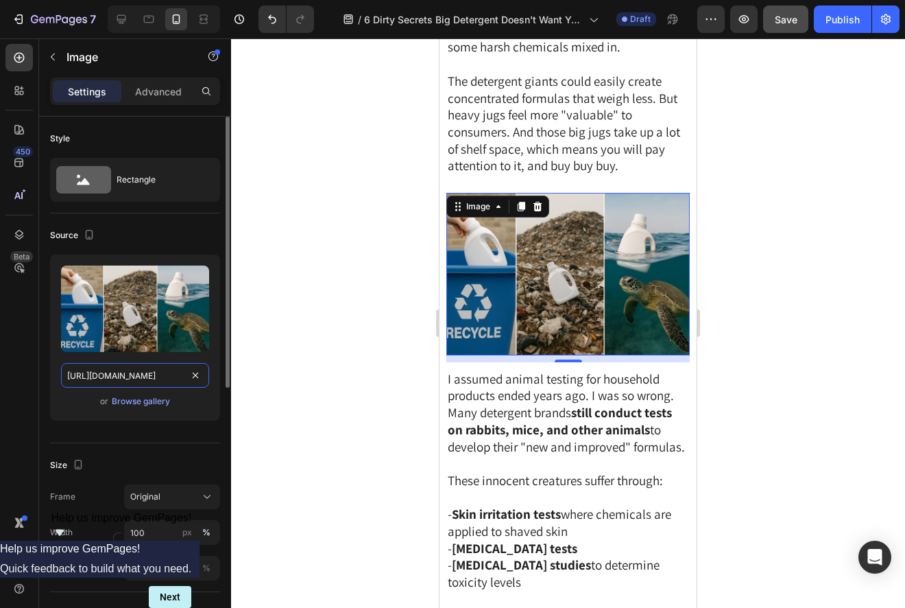
click at [168, 376] on input "https://cdn.shopify.com/s/files/1/0866/3030/1976/files/gempages_507814982692373…" at bounding box center [135, 375] width 148 height 25
paste input "8dca7d03-08e3-41ed-b1ee-76eea57e1c48"
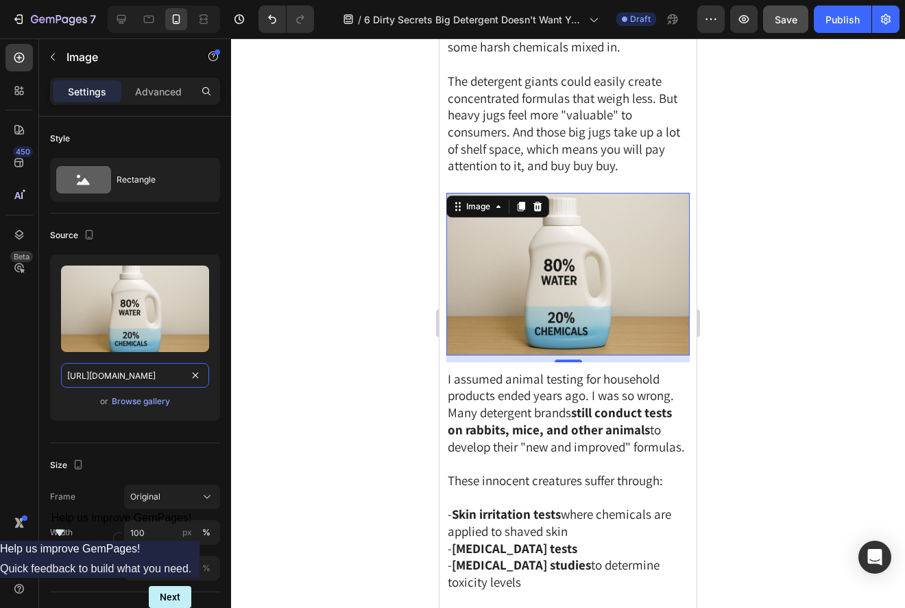
scroll to position [0, 421]
type input "https://cdn.shopify.com/s/files/1/0866/3030/1976/files/gempages_507814982692373…"
click at [397, 293] on div at bounding box center [568, 322] width 674 height 569
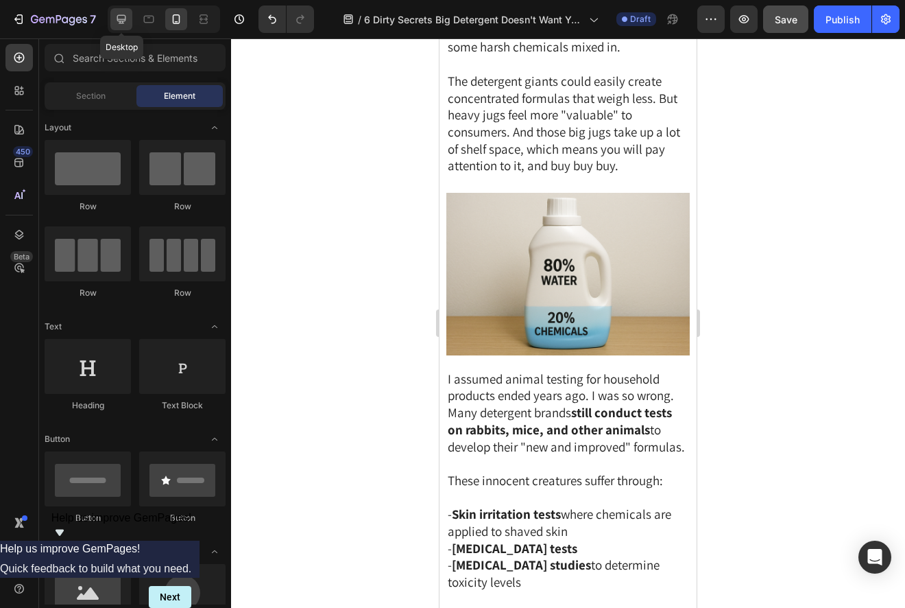
click at [115, 19] on icon at bounding box center [122, 19] width 14 height 14
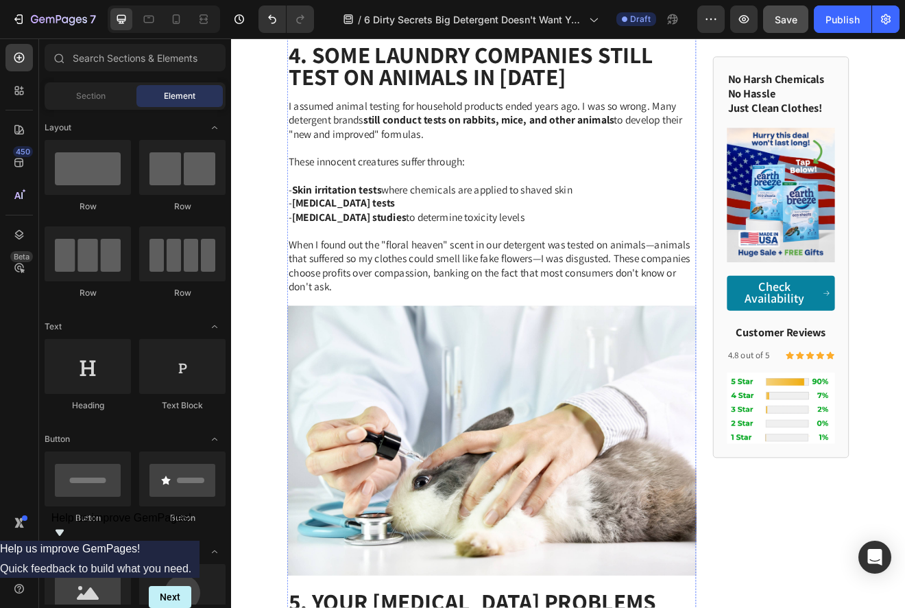
scroll to position [2828, 0]
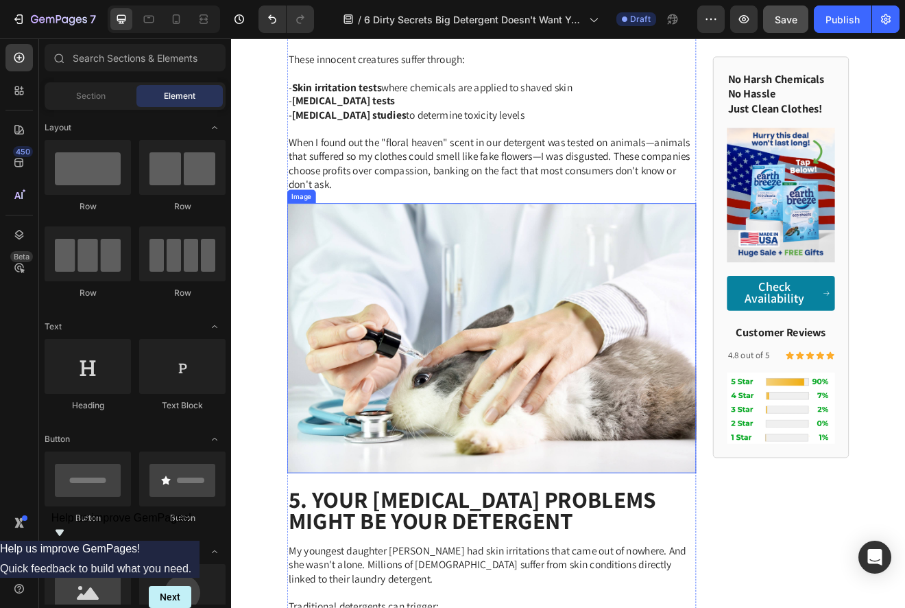
click at [527, 406] on img at bounding box center [549, 404] width 499 height 329
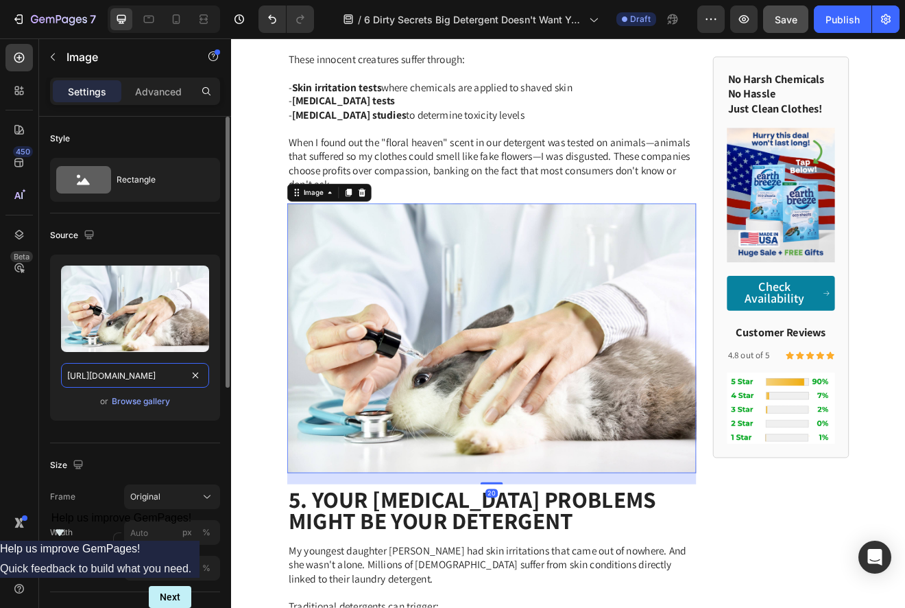
click at [154, 380] on input "https://ucarecdn.com/e5623b0f-77b4-4998-861d-4ea2188c16b7/-/format/auto/-/previ…" at bounding box center [135, 375] width 148 height 25
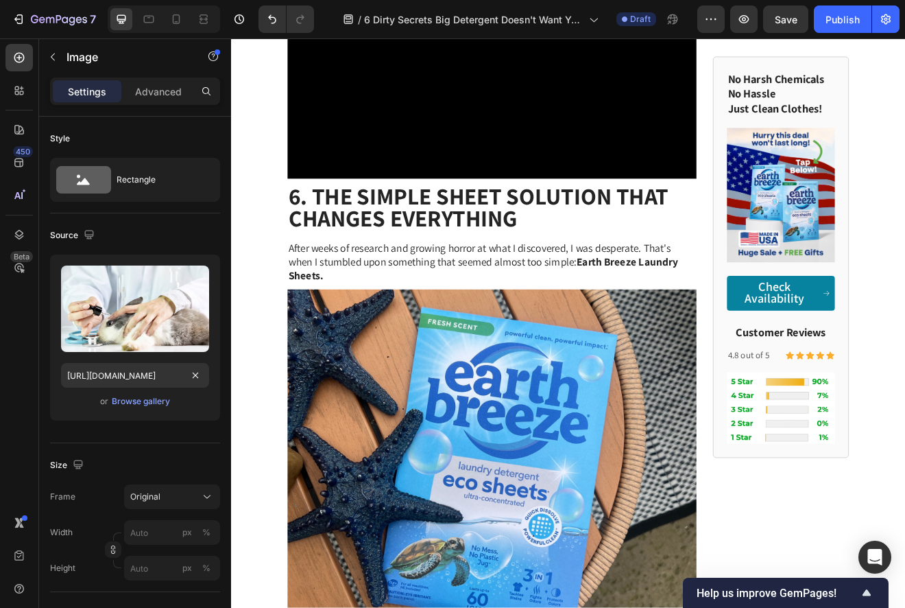
scroll to position [1, 0]
click at [180, 27] on div at bounding box center [176, 19] width 22 height 22
type input "[URL][DOMAIN_NAME]"
type input "100"
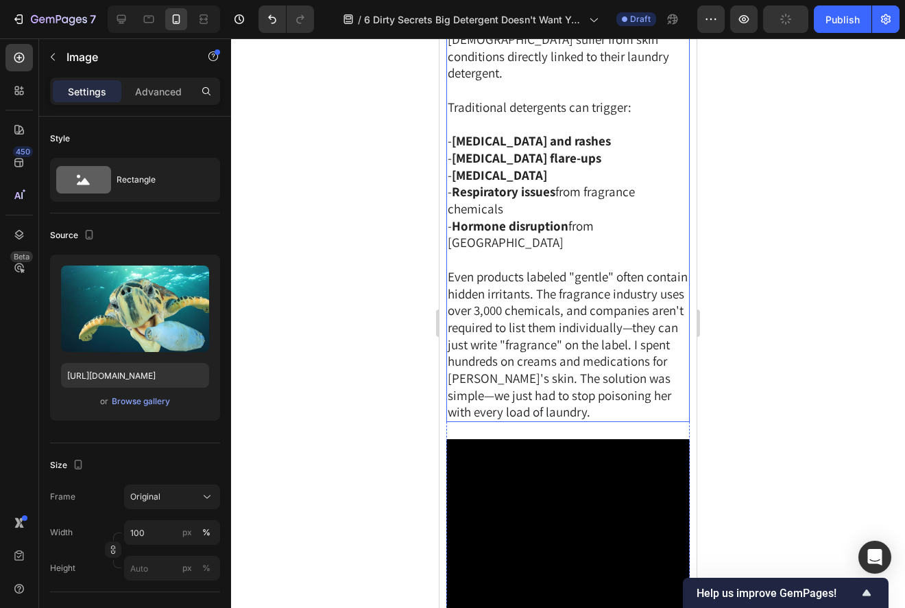
scroll to position [2485, 0]
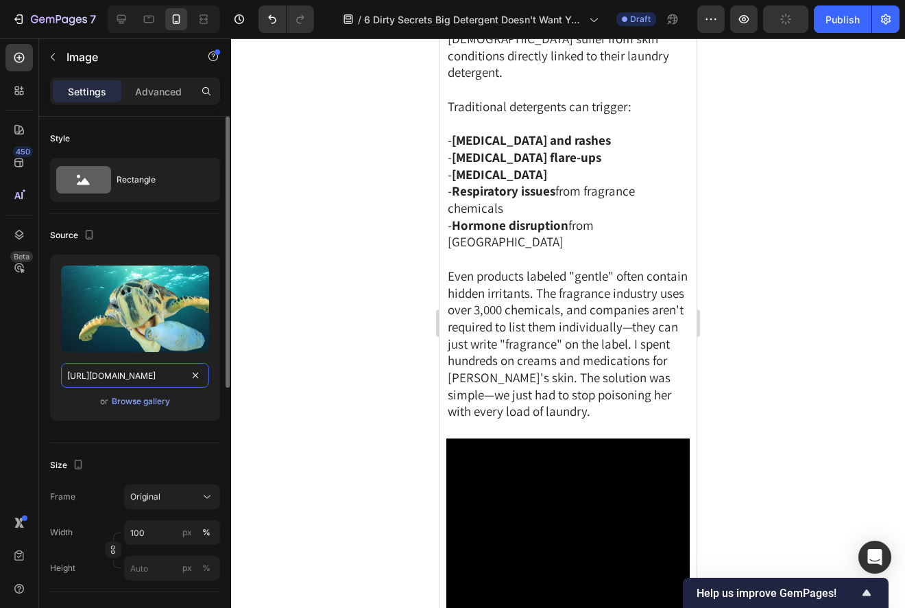
click at [171, 378] on input "[URL][DOMAIN_NAME]" at bounding box center [135, 375] width 148 height 25
paste input "5623b0f-77b4-4998-861d-4ea2188c16b7/-/format/auto/-/preview/3000x3000/-/quality…"
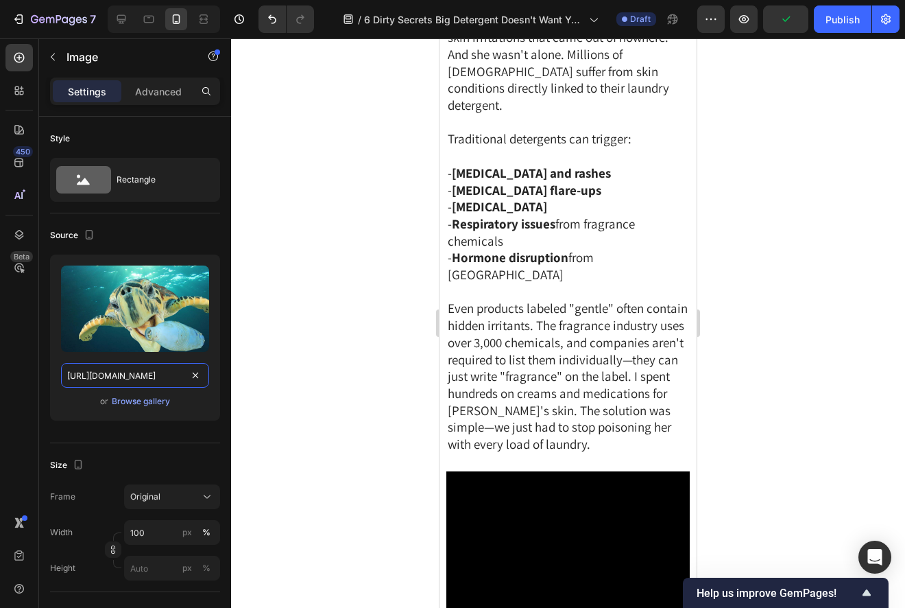
scroll to position [0, 384]
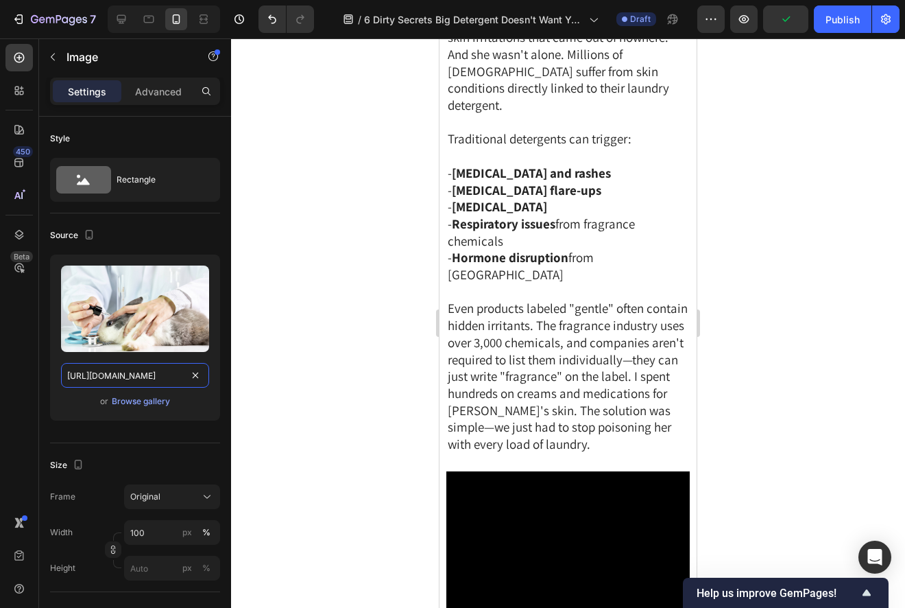
type input "https://ucarecdn.com/e5623b0f-77b4-4998-861d-4ea2188c16b7/-/format/auto/-/previ…"
click at [394, 337] on div at bounding box center [568, 322] width 674 height 569
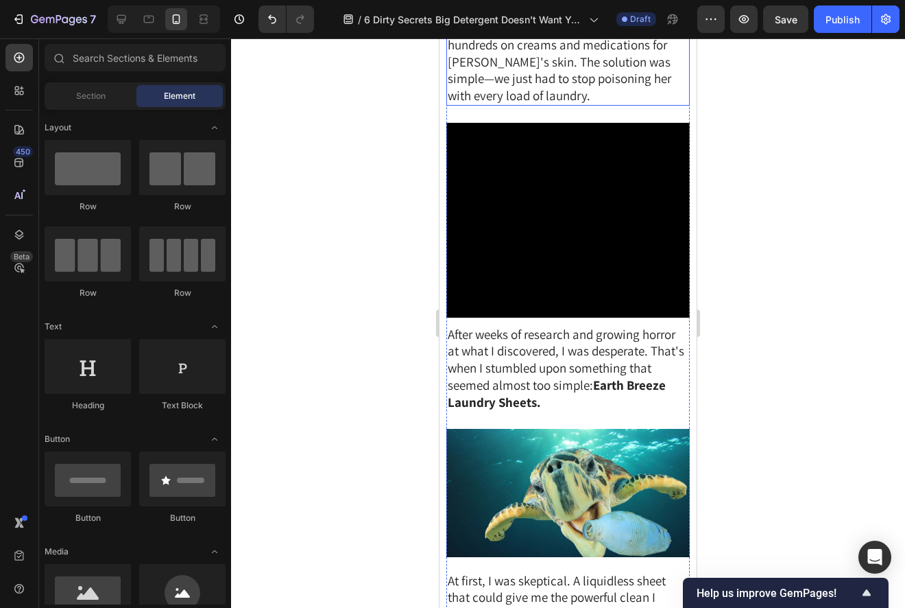
scroll to position [3112, 0]
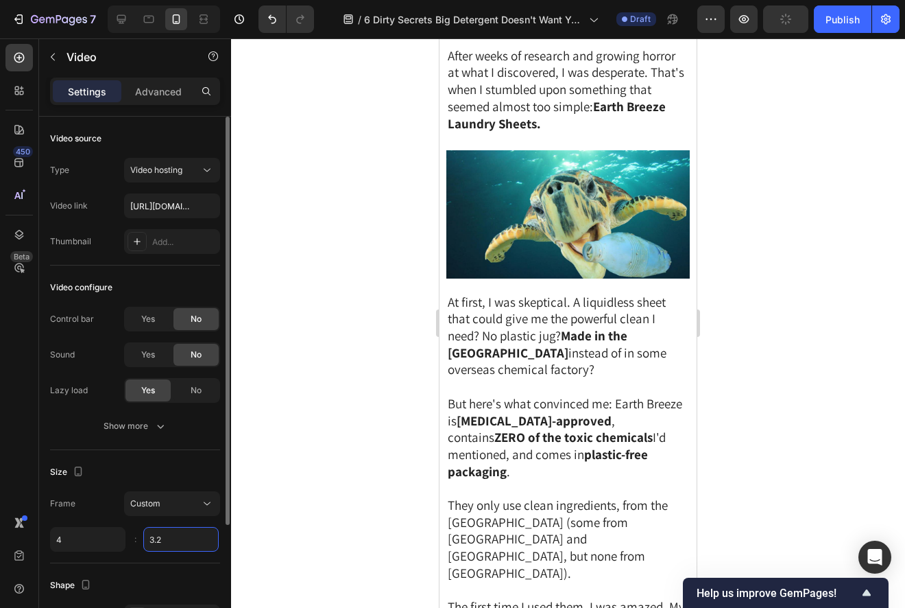
click at [181, 543] on input "3.2" at bounding box center [180, 539] width 75 height 25
click at [184, 539] on input "3.2" at bounding box center [180, 539] width 75 height 25
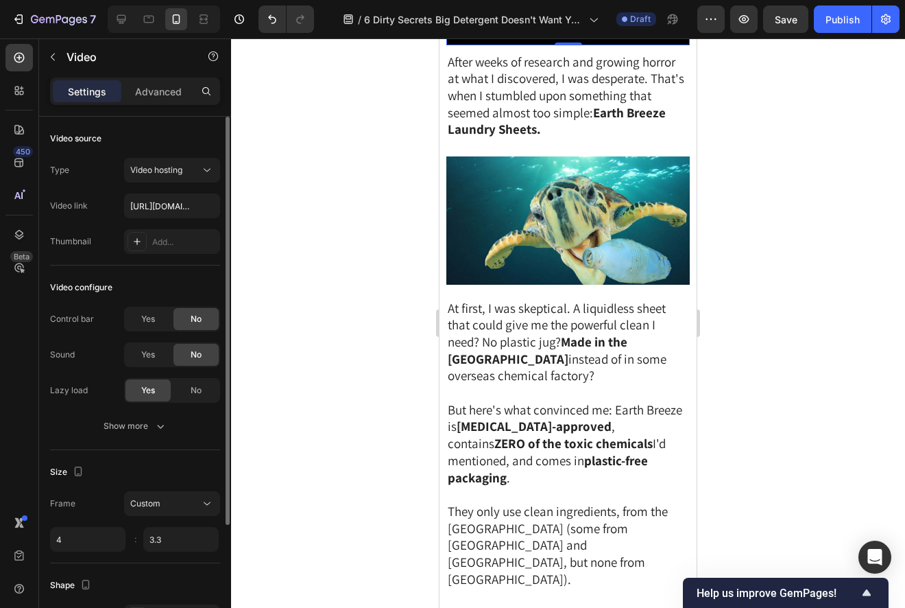
click at [185, 462] on div "Size" at bounding box center [135, 472] width 170 height 22
click at [174, 535] on input "3.3" at bounding box center [180, 539] width 75 height 25
type input "3"
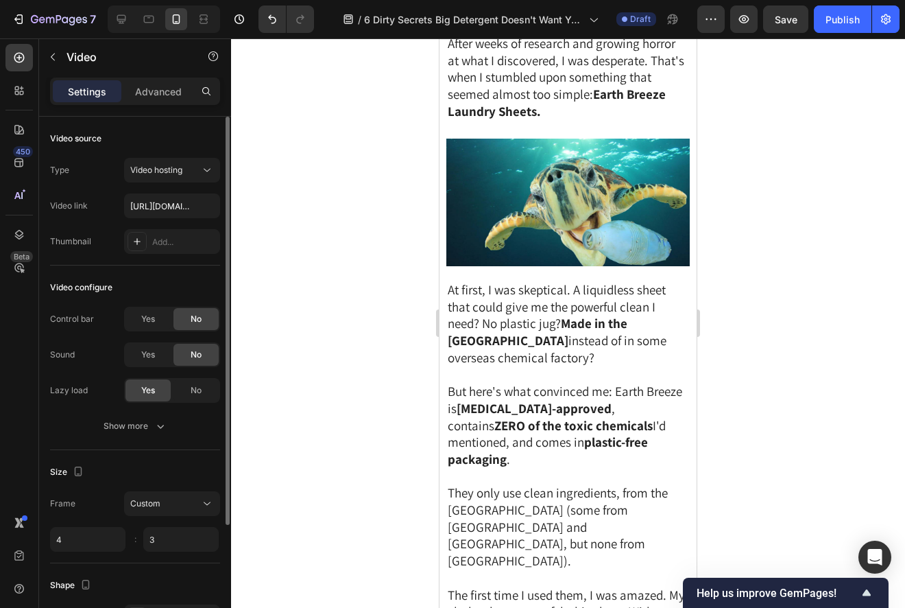
click at [174, 465] on div "Size" at bounding box center [135, 472] width 170 height 22
click at [340, 405] on div at bounding box center [568, 322] width 674 height 569
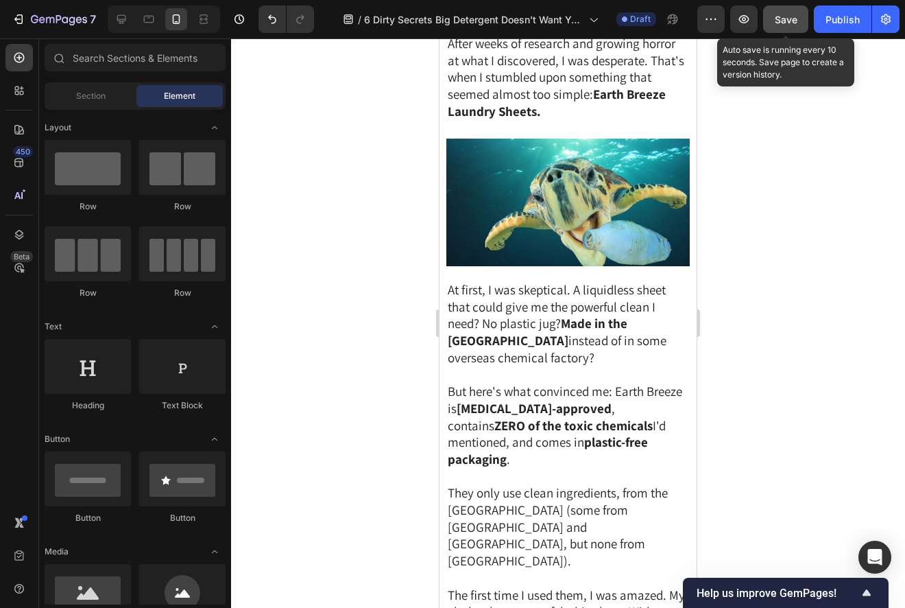
click at [772, 17] on button "Save" at bounding box center [785, 18] width 45 height 27
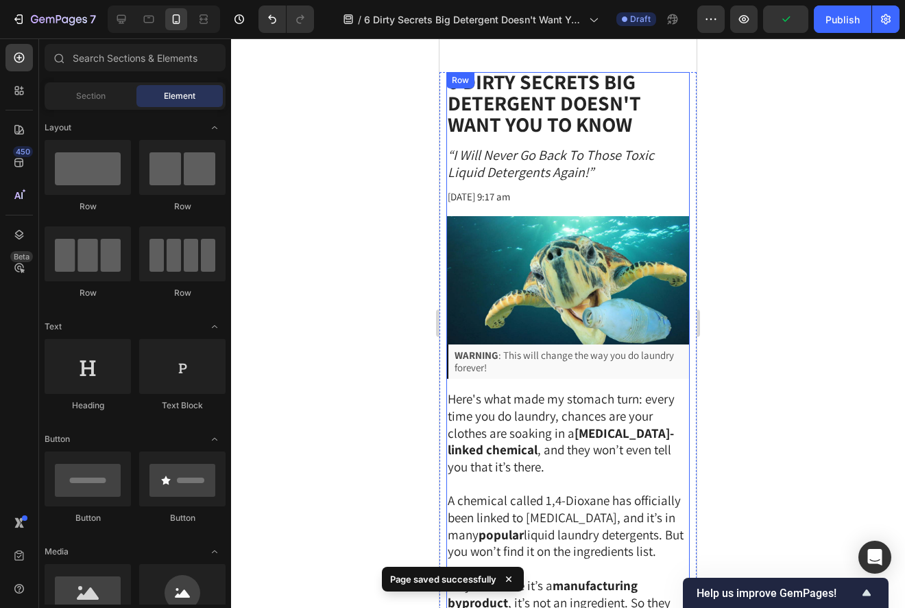
scroll to position [0, 0]
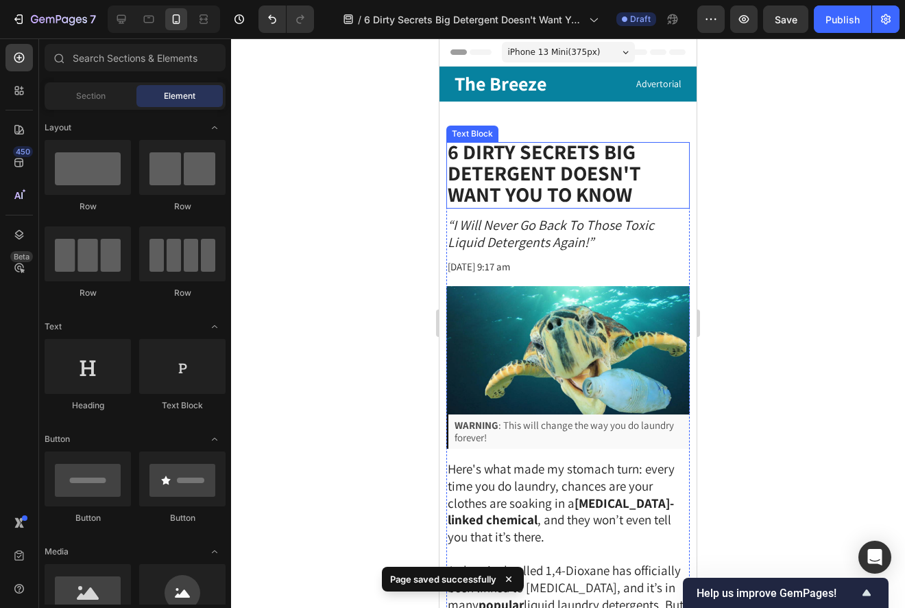
click at [574, 183] on strong "6 Dirty Secrets Big Detergent Doesn't Want You to Know" at bounding box center [544, 173] width 193 height 70
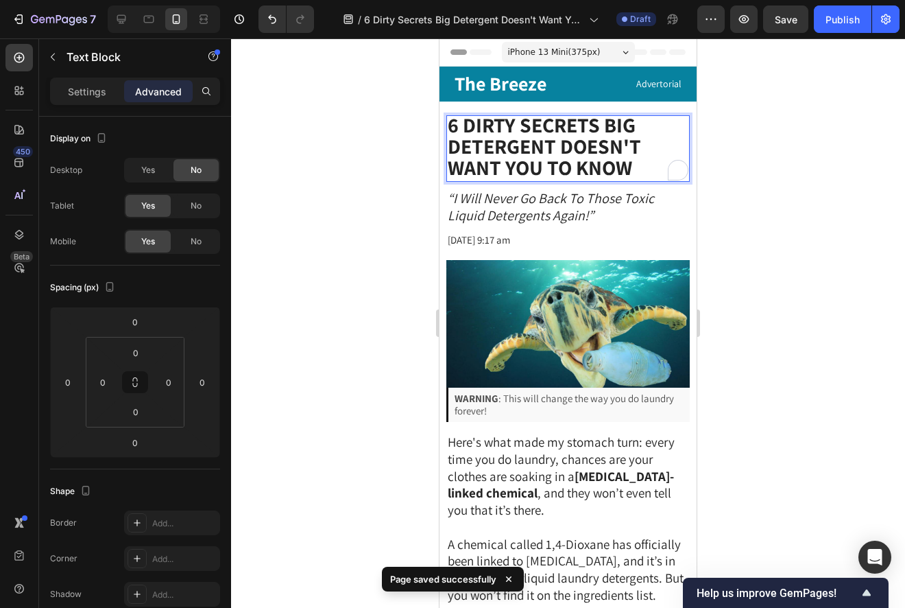
click at [814, 151] on div at bounding box center [568, 322] width 674 height 569
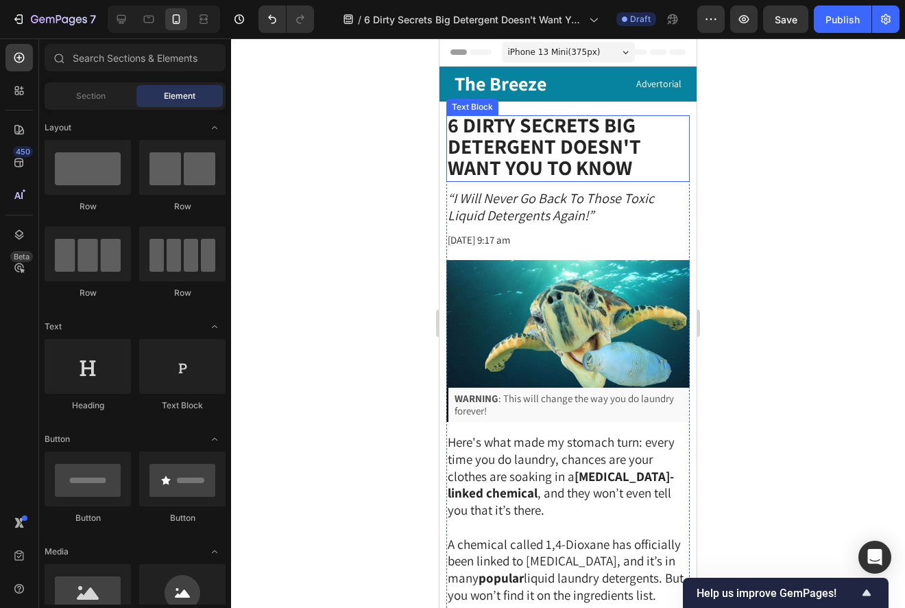
click at [602, 162] on strong "6 Dirty Secrets Big Detergent Doesn't Want You to Know" at bounding box center [544, 146] width 193 height 70
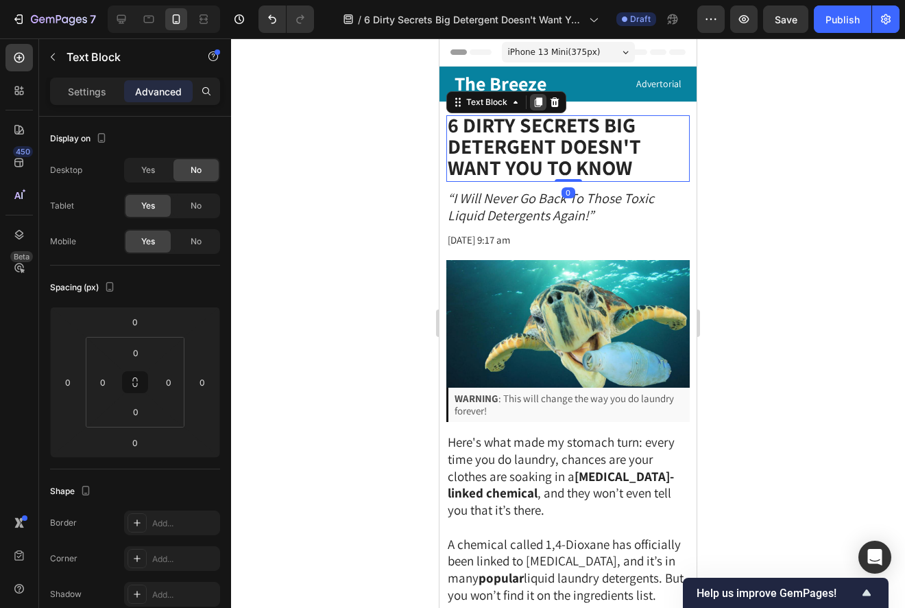
click at [541, 104] on icon at bounding box center [539, 102] width 8 height 10
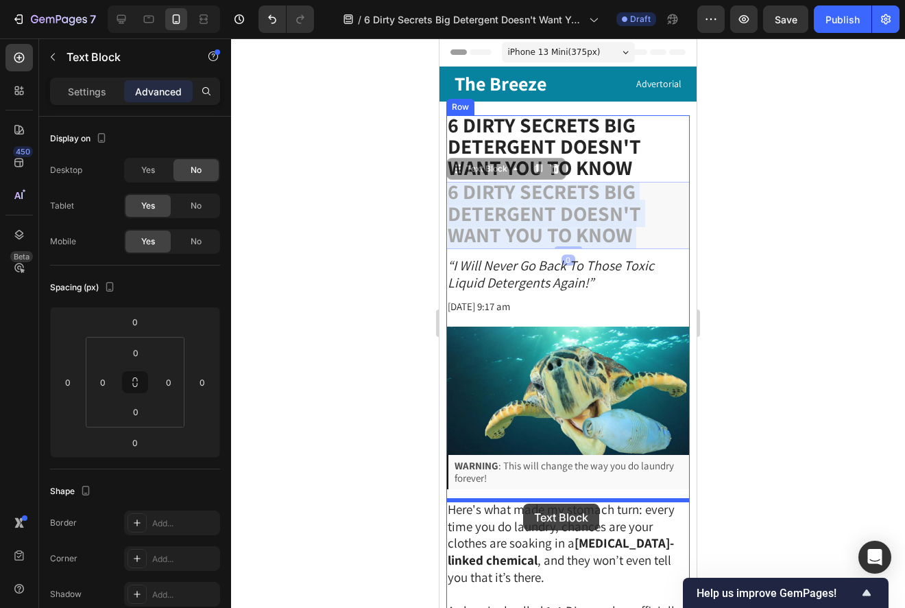
drag, startPoint x: 515, startPoint y: 199, endPoint x: 523, endPoint y: 503, distance: 304.7
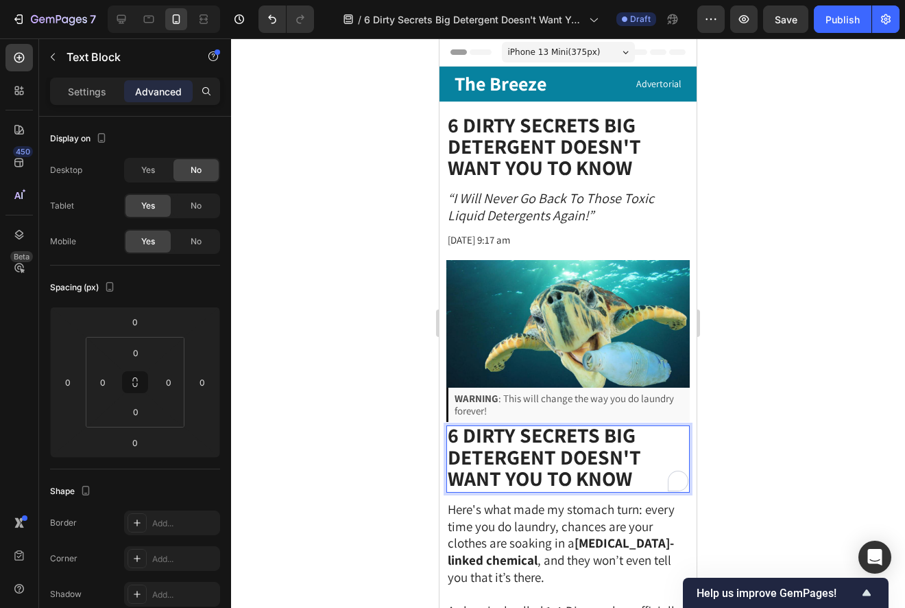
click at [460, 440] on strong "6 Dirty Secrets Big Detergent Doesn't Want You to Know" at bounding box center [544, 456] width 193 height 70
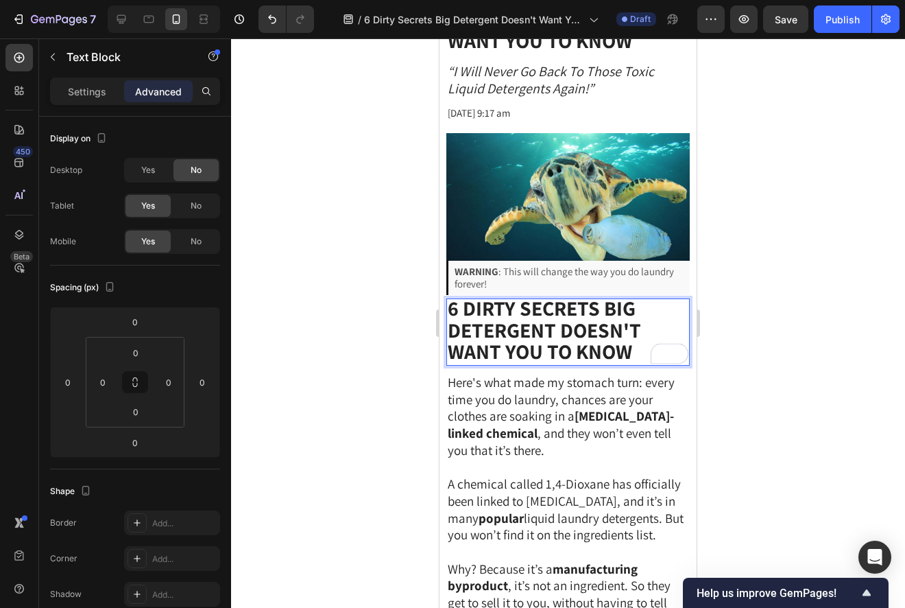
scroll to position [167, 0]
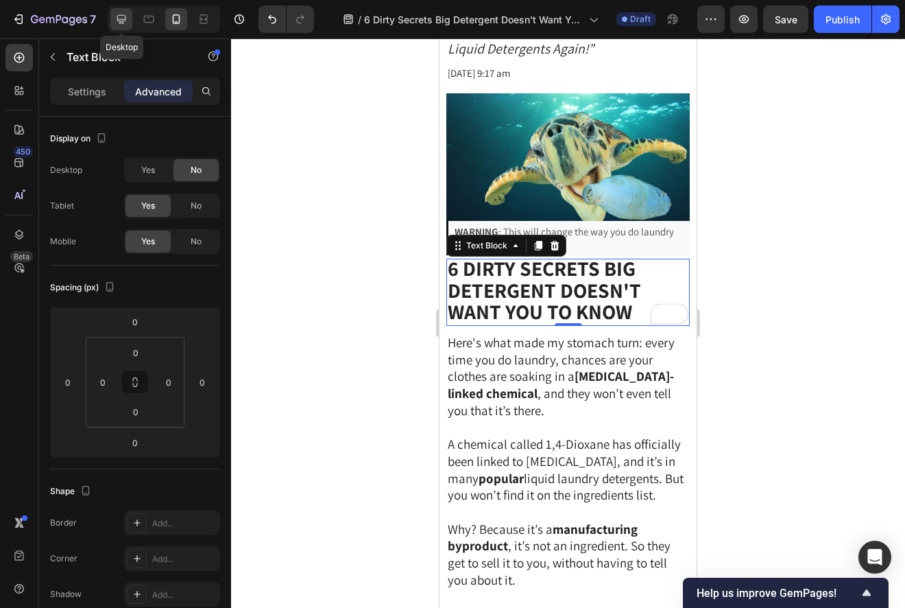
click at [126, 21] on icon at bounding box center [122, 19] width 14 height 14
type input "2"
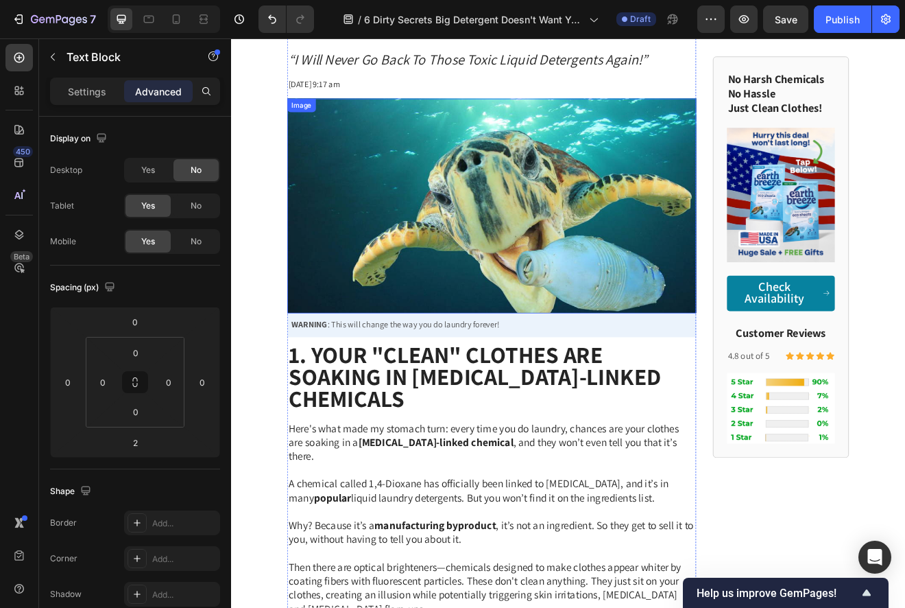
scroll to position [119, 0]
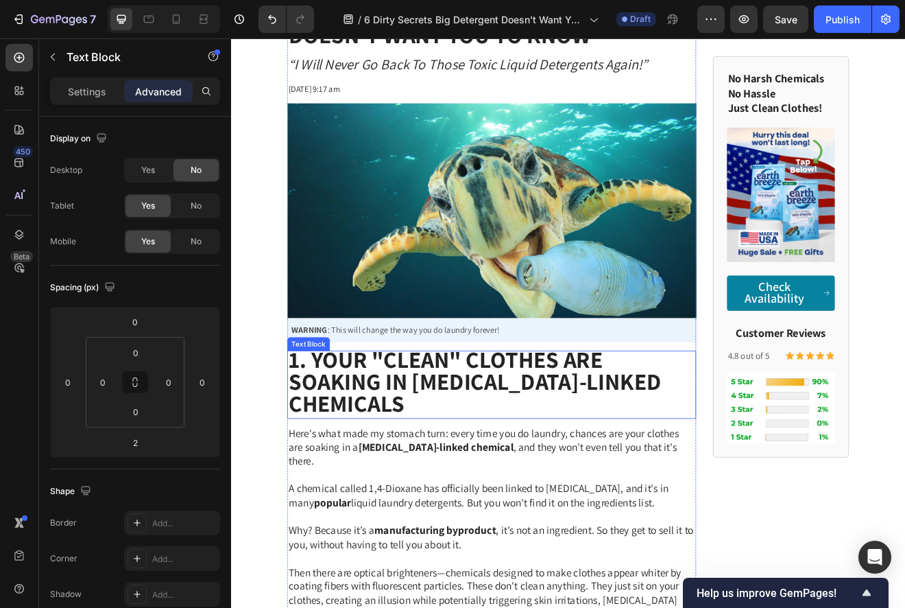
click at [475, 457] on strong "1. Your "Clean" Clothes Are Soaking in [MEDICAL_DATA]-Linked Chemicals" at bounding box center [528, 457] width 455 height 91
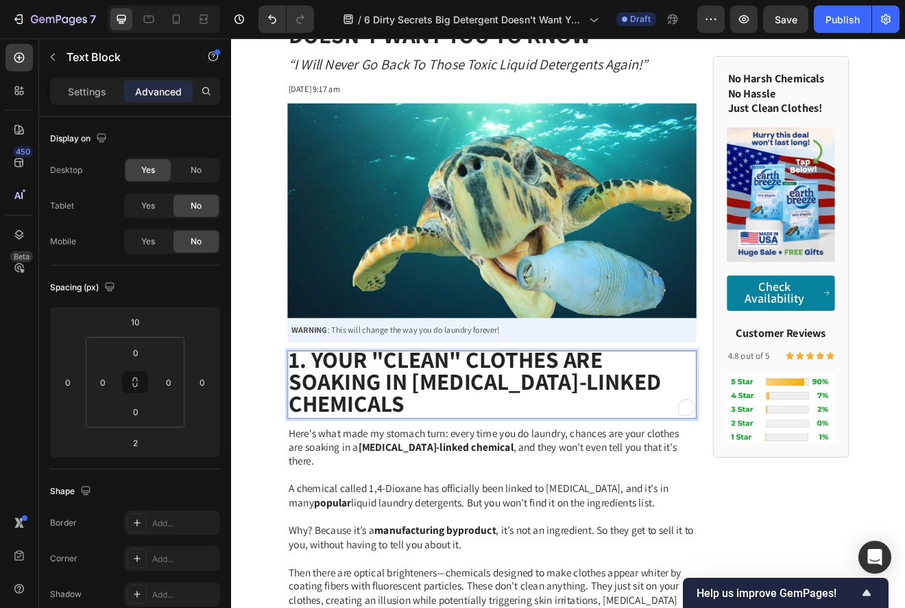
click at [475, 455] on strong "1. Your "Clean" Clothes Are Soaking in [MEDICAL_DATA]-Linked Chemicals" at bounding box center [528, 457] width 455 height 91
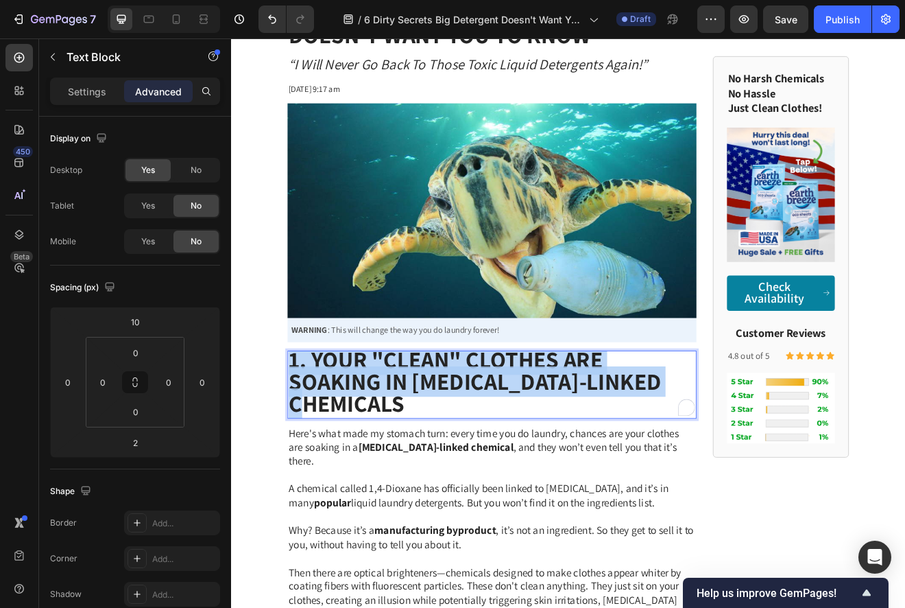
click at [475, 455] on strong "1. Your "Clean" Clothes Are Soaking in [MEDICAL_DATA]-Linked Chemicals" at bounding box center [528, 457] width 455 height 91
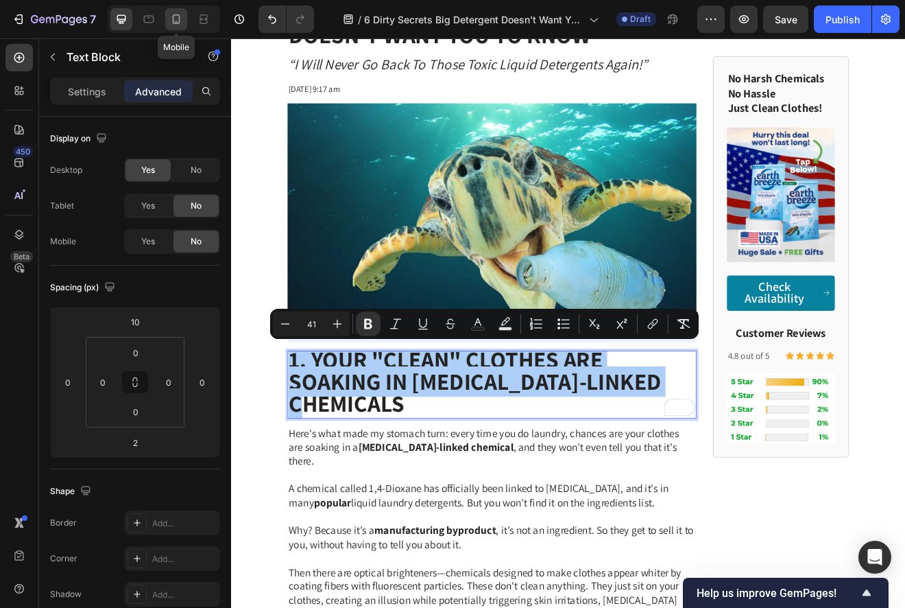
click at [178, 14] on icon at bounding box center [176, 19] width 14 height 14
type input "0"
type input "5"
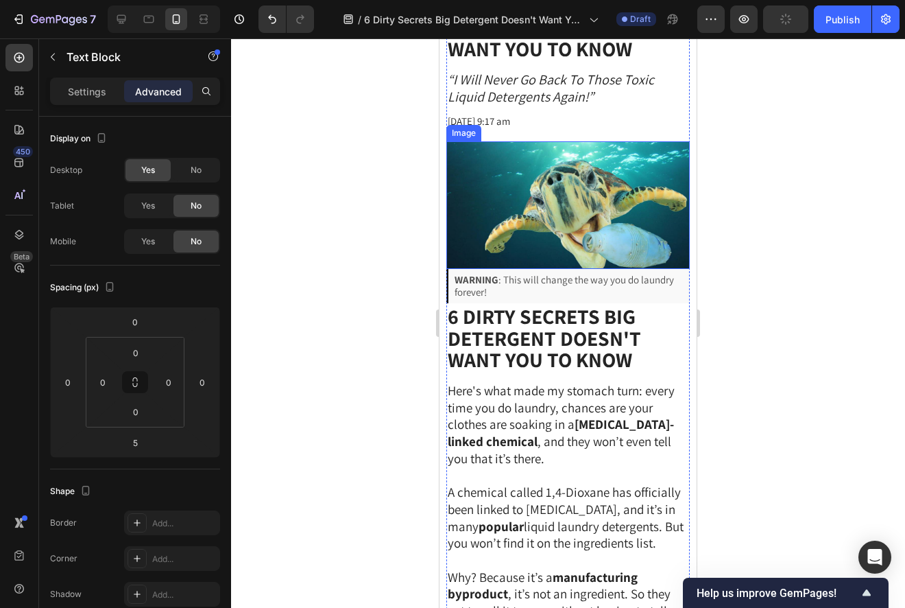
scroll to position [71, 0]
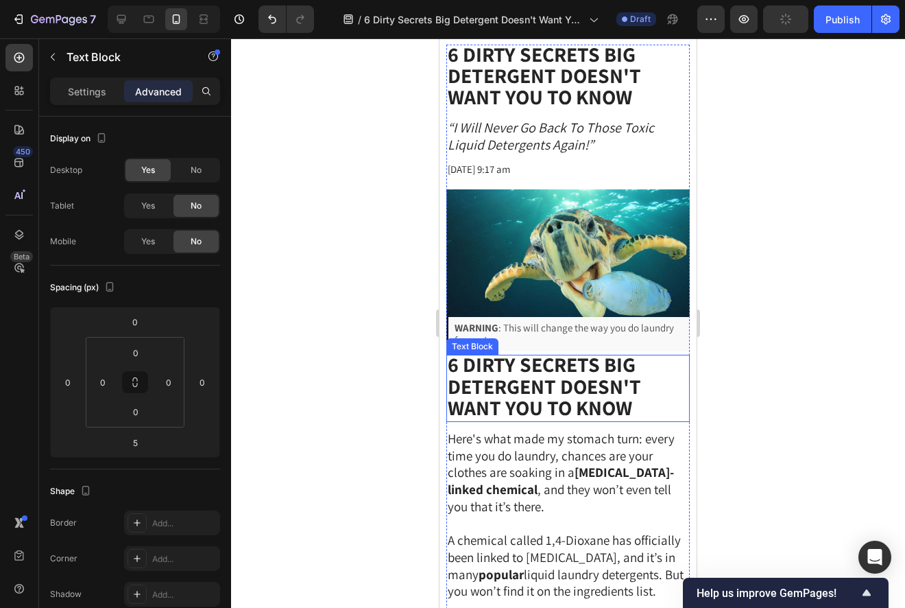
click at [534, 390] on strong "6 Dirty Secrets Big Detergent Doesn't Want You to Know" at bounding box center [544, 386] width 193 height 70
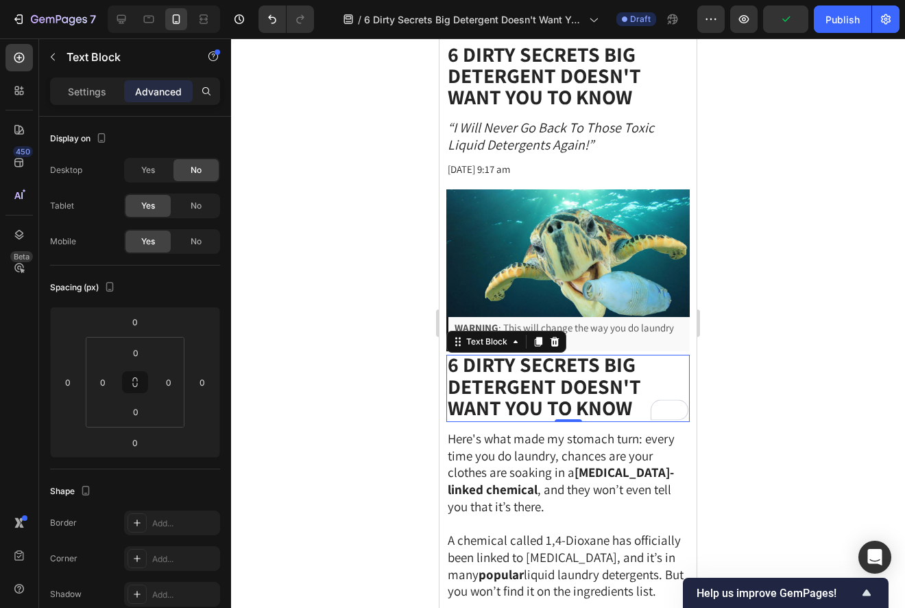
click at [501, 381] on strong "6 Dirty Secrets Big Detergent Doesn't Want You to Know" at bounding box center [544, 386] width 193 height 70
click at [501, 380] on strong "6 Dirty Secrets Big Detergent Doesn't Want You to Know" at bounding box center [544, 386] width 193 height 70
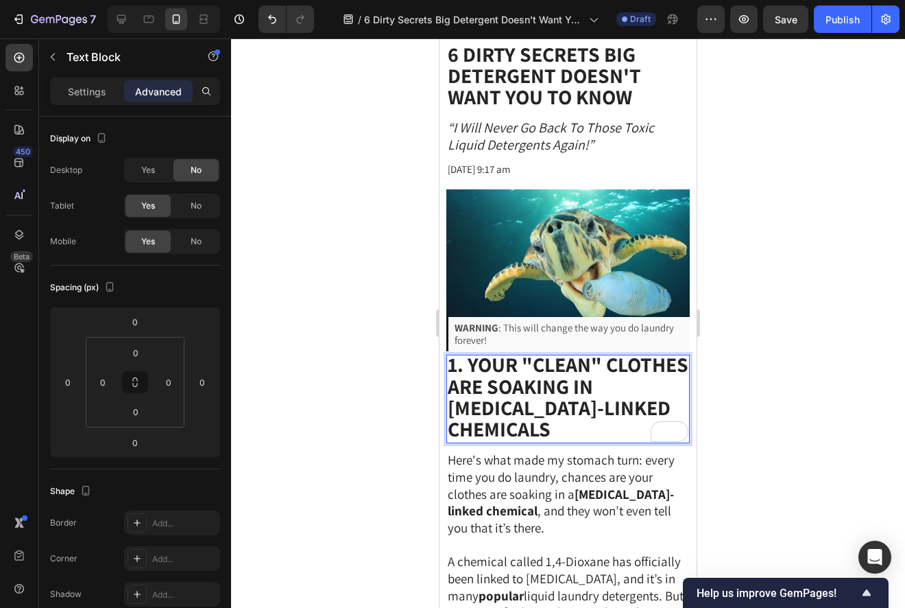
click at [788, 310] on div at bounding box center [568, 322] width 674 height 569
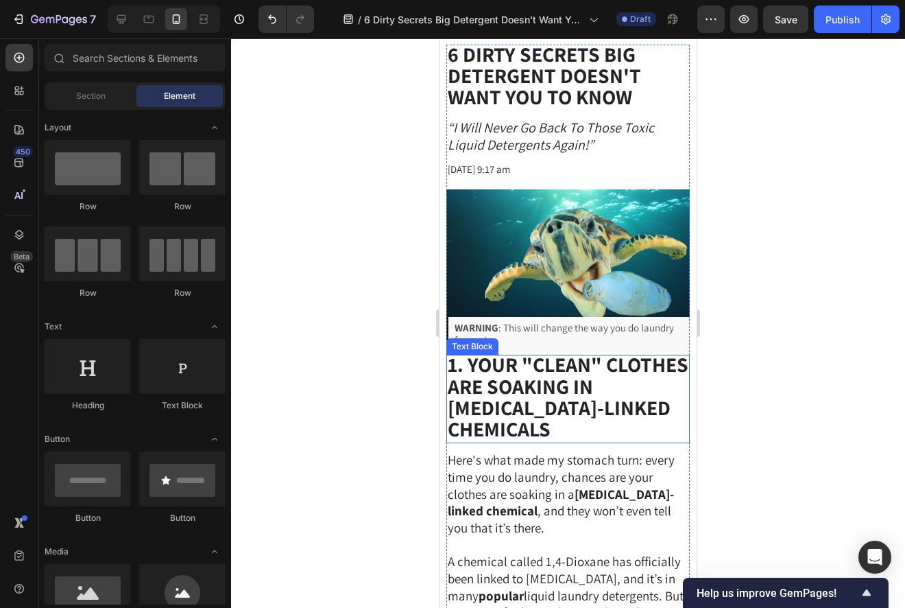
click at [628, 390] on strong "1. Your "Clean" Clothes Are Soaking in [MEDICAL_DATA]-Linked Chemicals" at bounding box center [568, 397] width 241 height 92
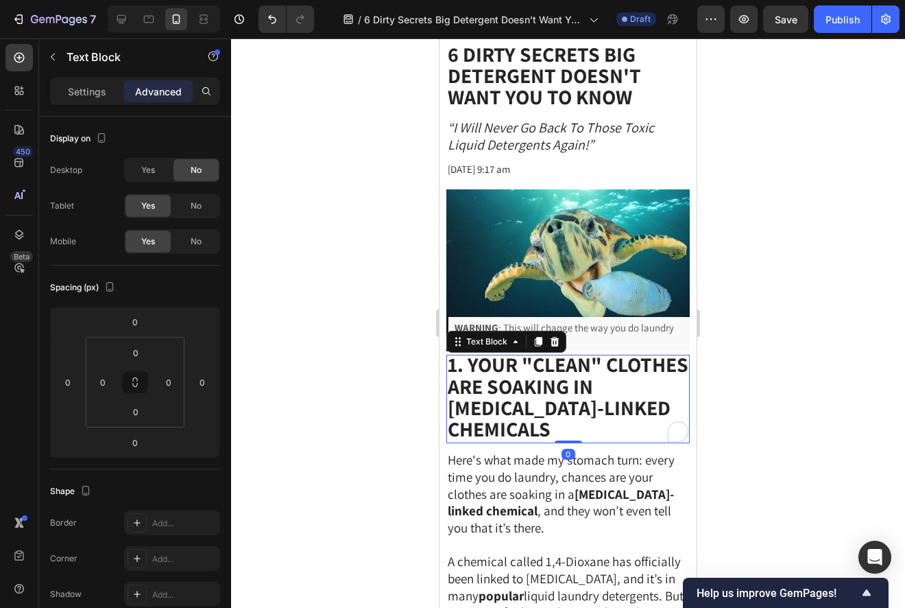
click at [628, 390] on strong "1. Your "Clean" Clothes Are Soaking in [MEDICAL_DATA]-Linked Chemicals" at bounding box center [568, 397] width 241 height 92
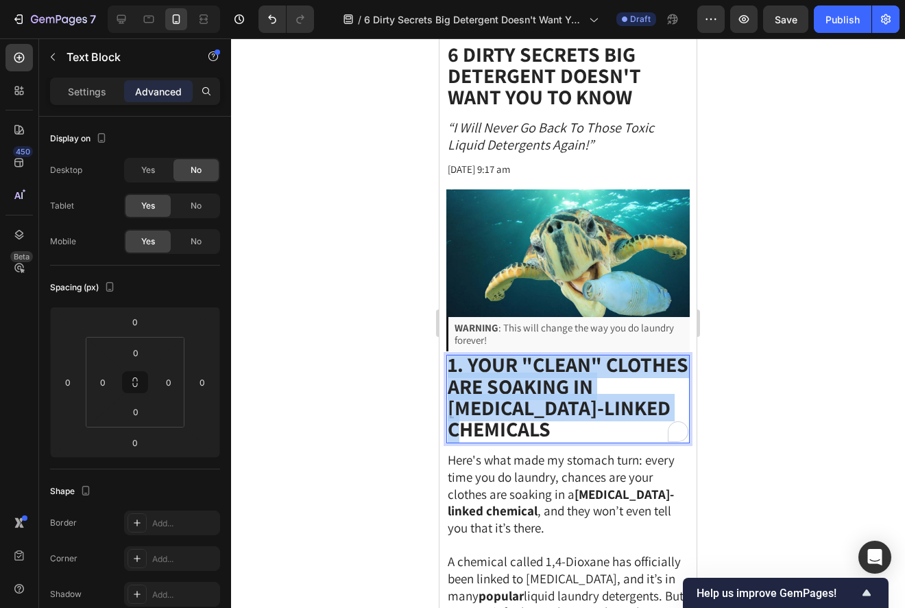
click at [628, 390] on strong "1. Your "Clean" Clothes Are Soaking in [MEDICAL_DATA]-Linked Chemicals" at bounding box center [568, 397] width 241 height 92
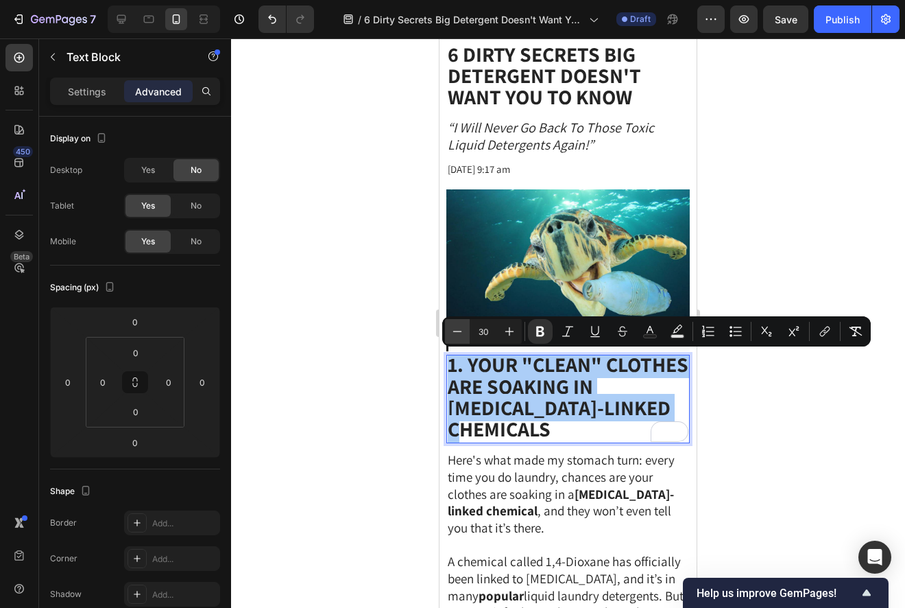
click at [458, 331] on icon "Editor contextual toolbar" at bounding box center [458, 331] width 14 height 14
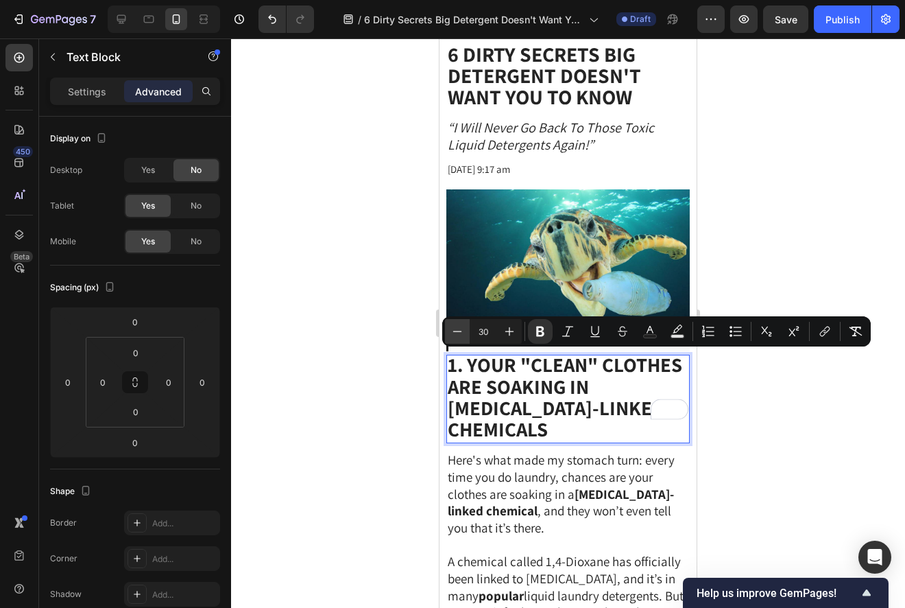
type input "29"
click at [757, 405] on div at bounding box center [568, 322] width 674 height 569
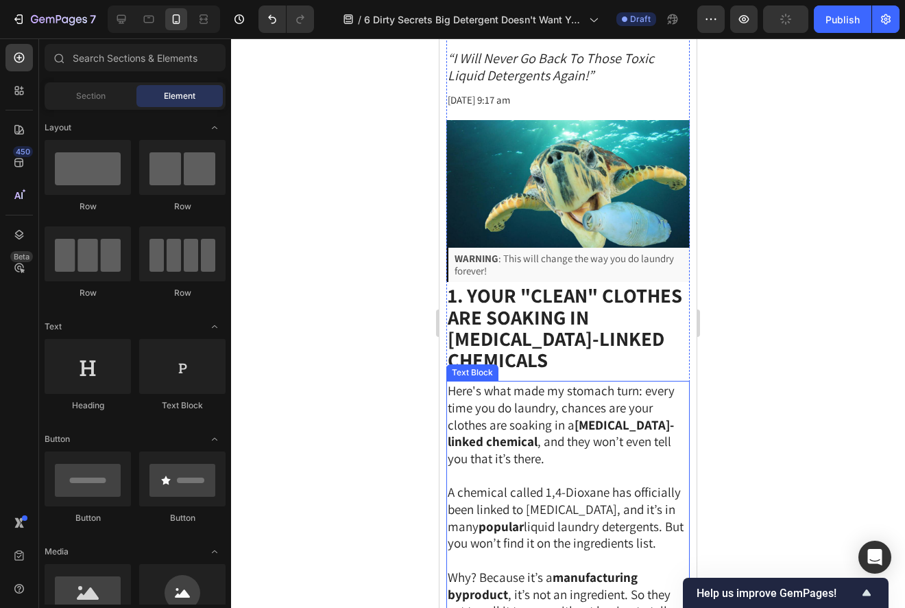
scroll to position [0, 0]
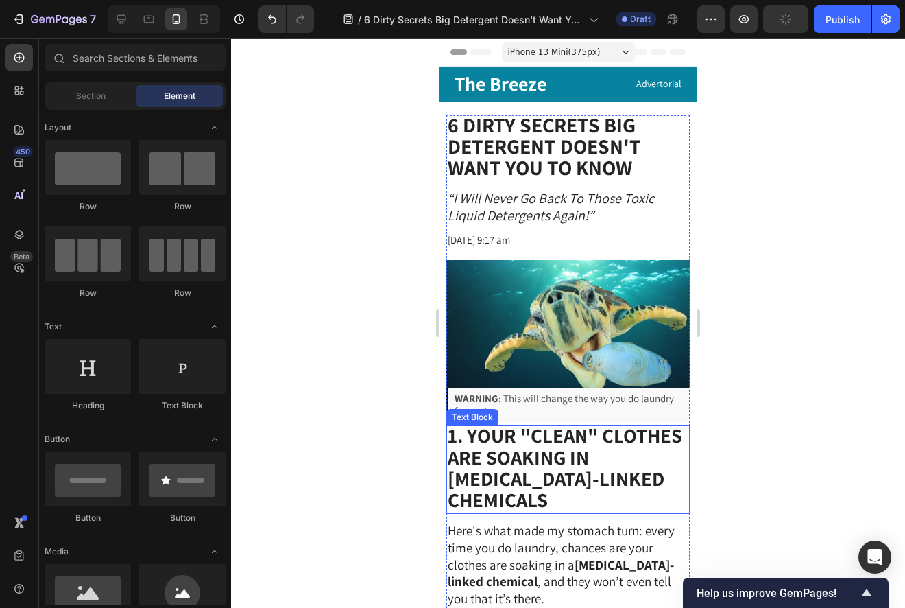
click at [623, 454] on strong "1. Your "Clean" Clothes Are Soaking in [MEDICAL_DATA]-Linked Chemicals" at bounding box center [565, 467] width 235 height 91
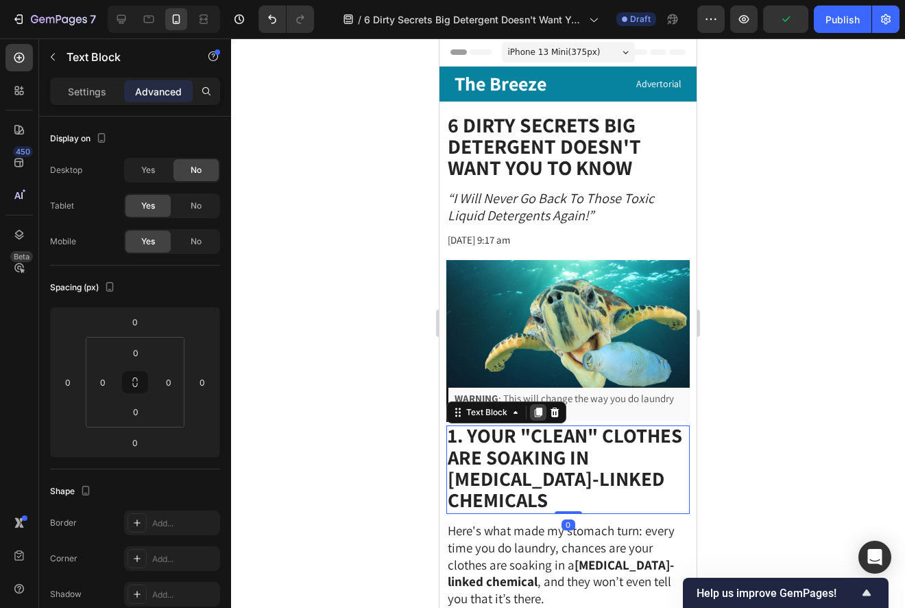
click at [535, 413] on icon at bounding box center [538, 412] width 11 height 11
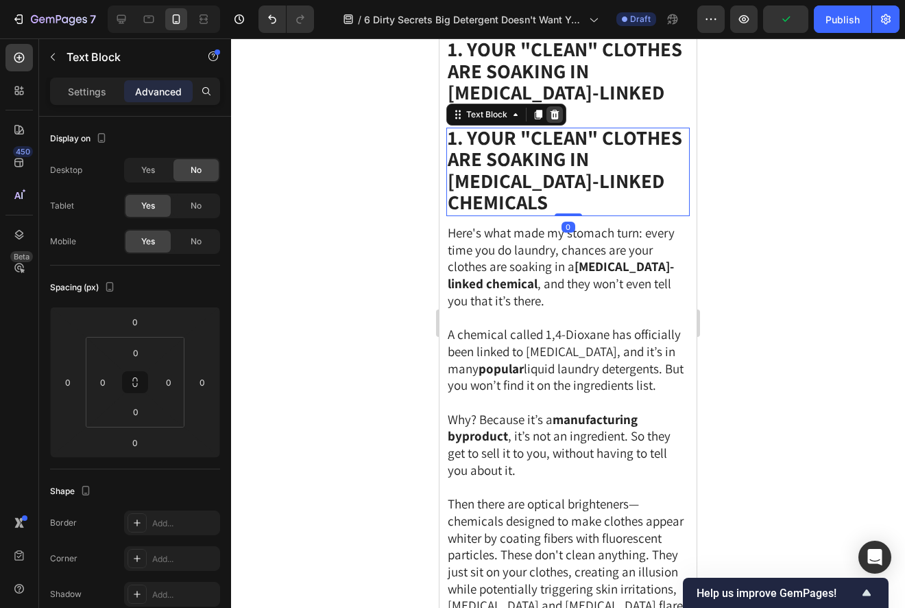
scroll to position [376, 0]
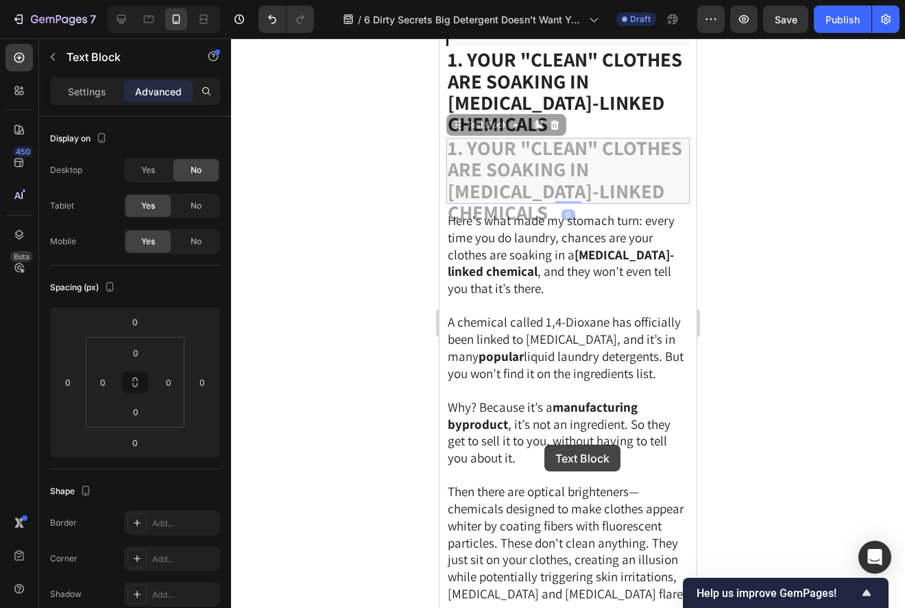
drag, startPoint x: 542, startPoint y: 274, endPoint x: 544, endPoint y: 442, distance: 168.8
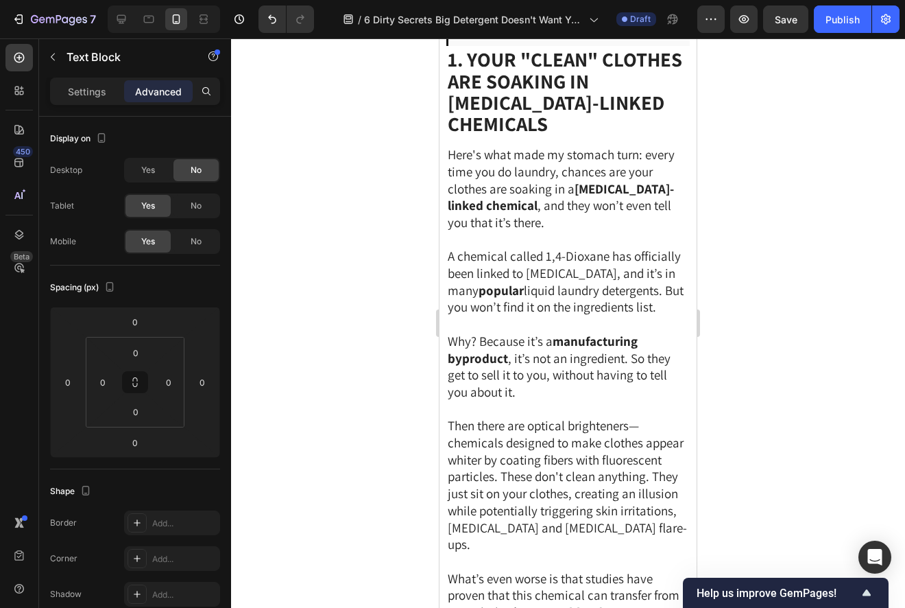
click at [717, 352] on div at bounding box center [568, 322] width 674 height 569
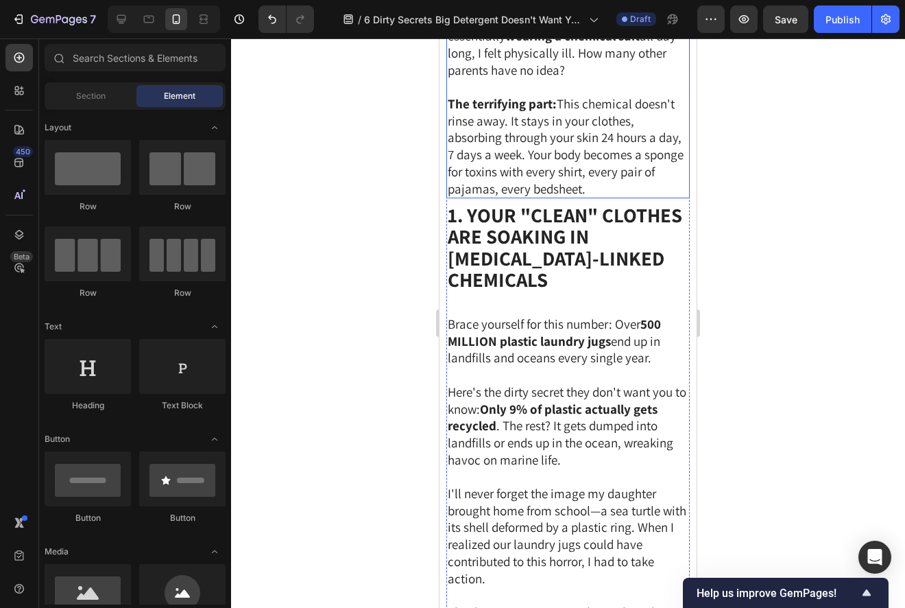
scroll to position [1024, 0]
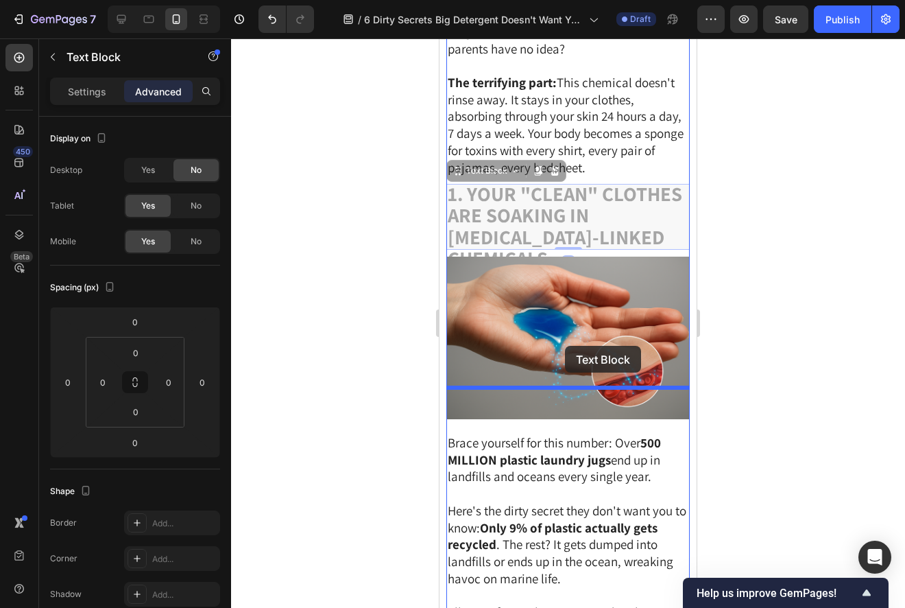
drag, startPoint x: 559, startPoint y: 180, endPoint x: 565, endPoint y: 345, distance: 165.4
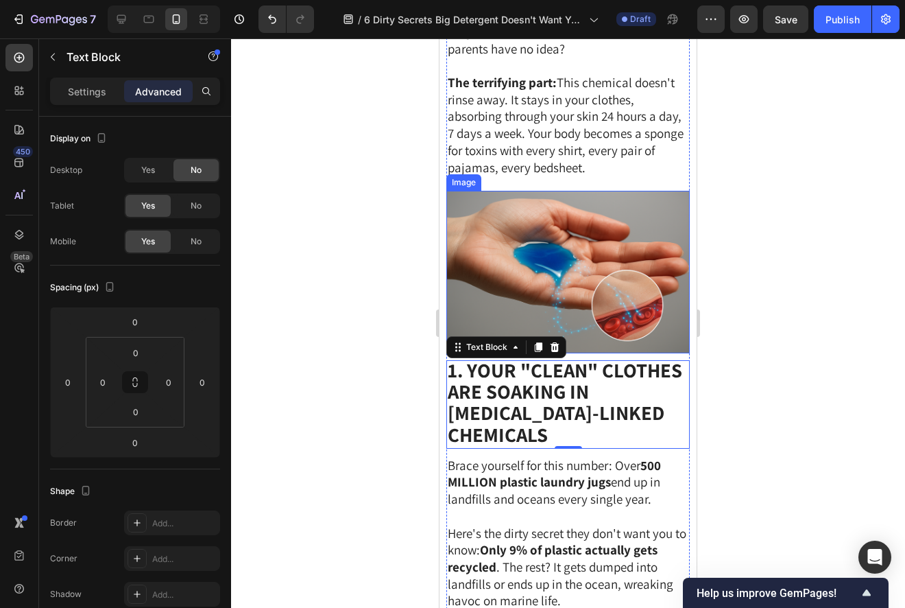
click at [763, 287] on div at bounding box center [568, 322] width 674 height 569
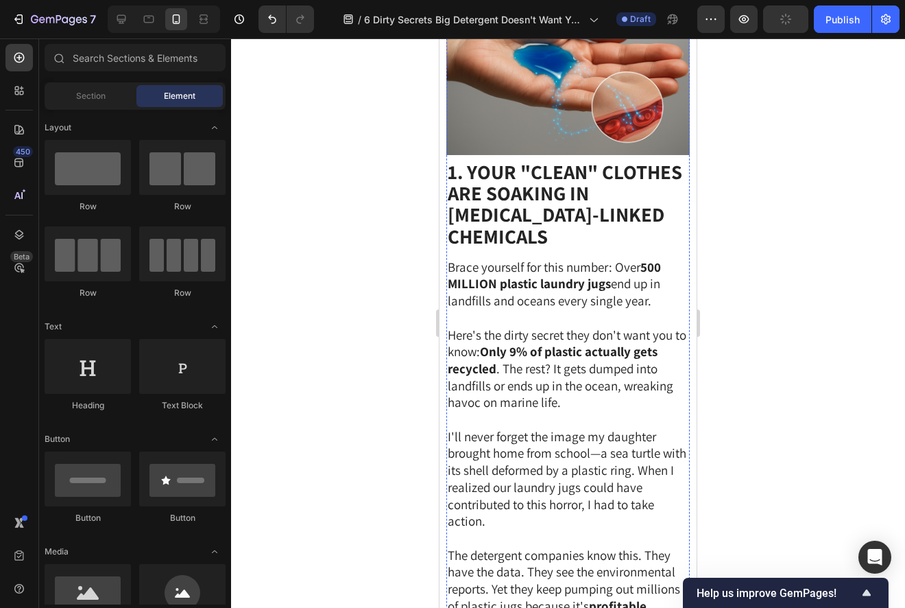
scroll to position [1250, 0]
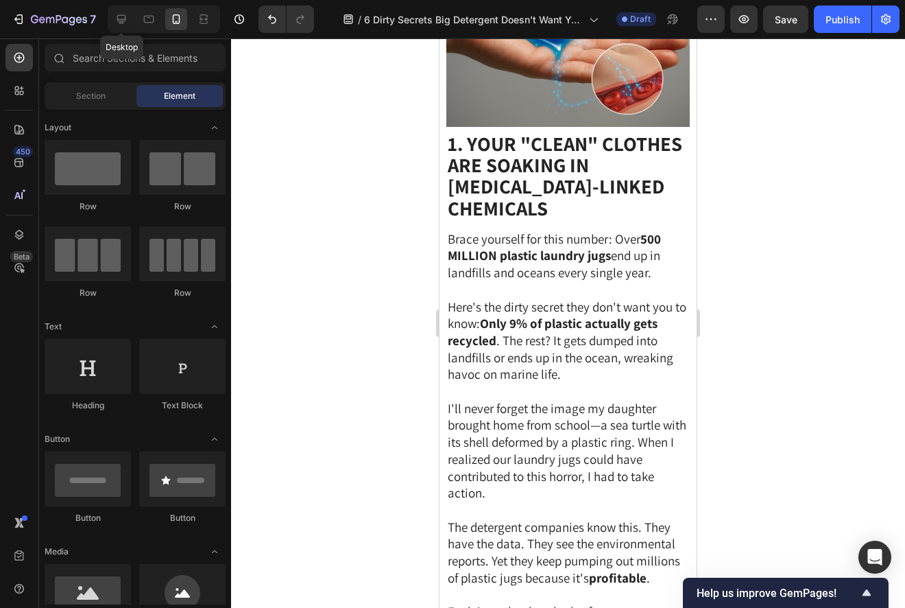
click at [120, 21] on icon at bounding box center [121, 19] width 9 height 9
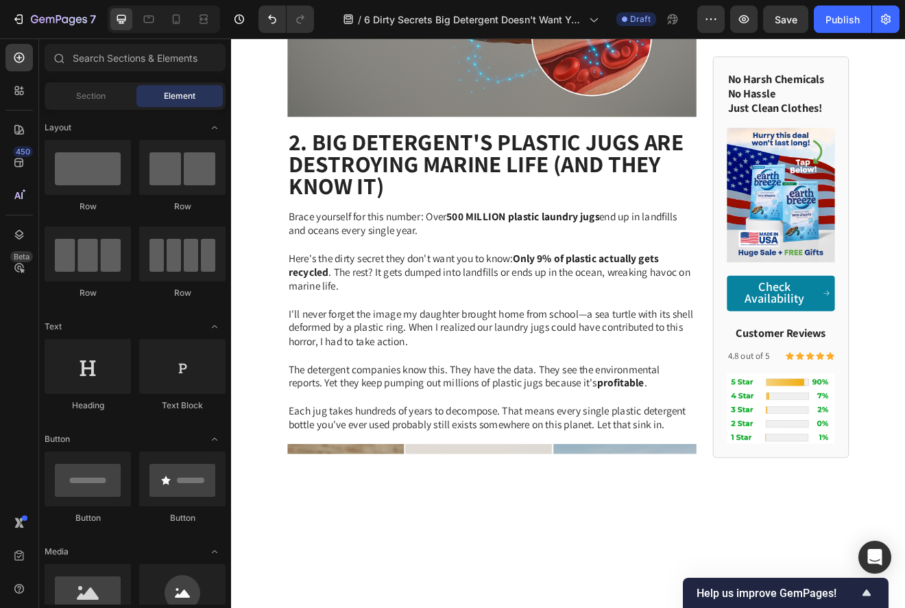
scroll to position [1224, 0]
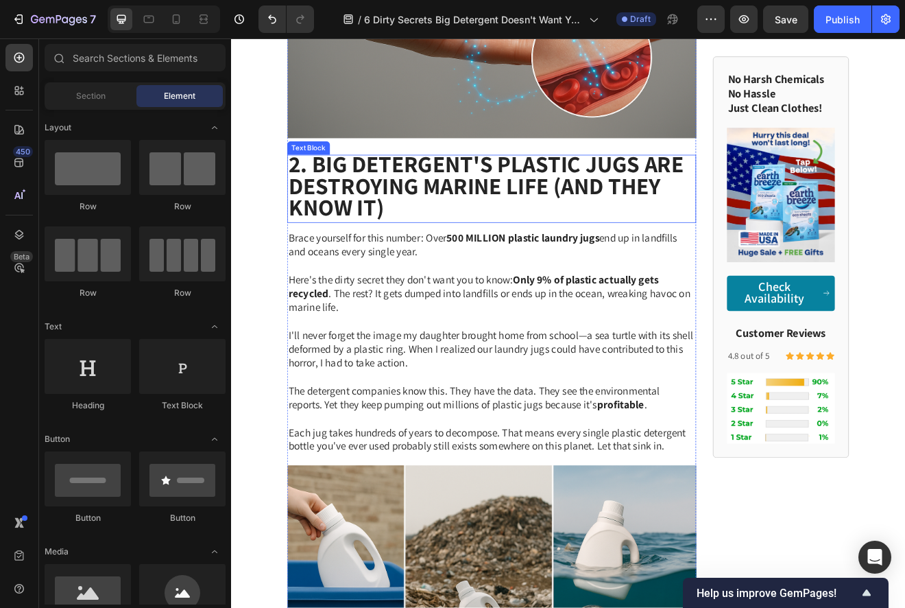
click at [452, 194] on strong "2. Big Detergent's Plastic Jugs Are Destroying Marine Life (And They Know It)" at bounding box center [542, 218] width 482 height 91
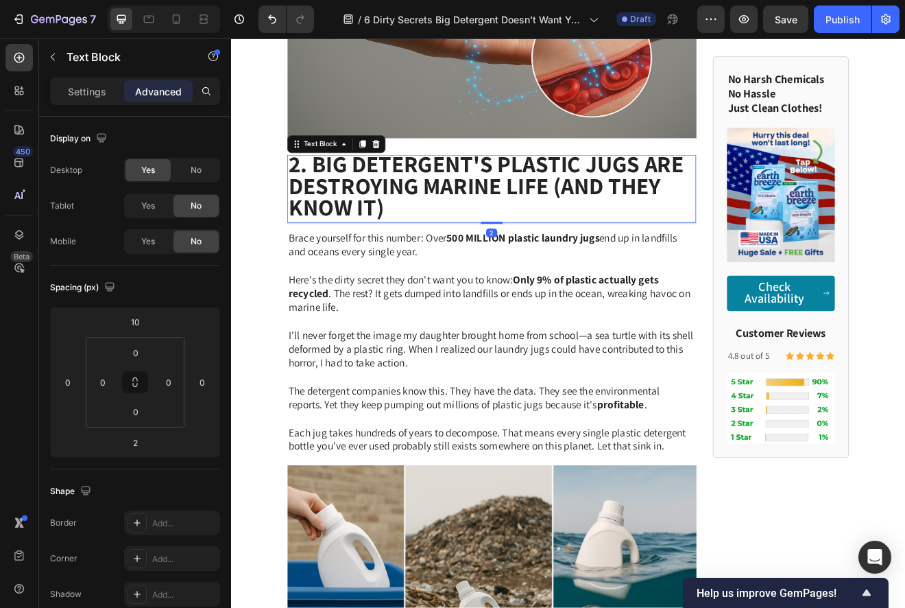
scroll to position [0, 0]
click at [452, 194] on strong "2. Big Detergent's Plastic Jugs Are Destroying Marine Life (And They Know It)" at bounding box center [542, 219] width 482 height 91
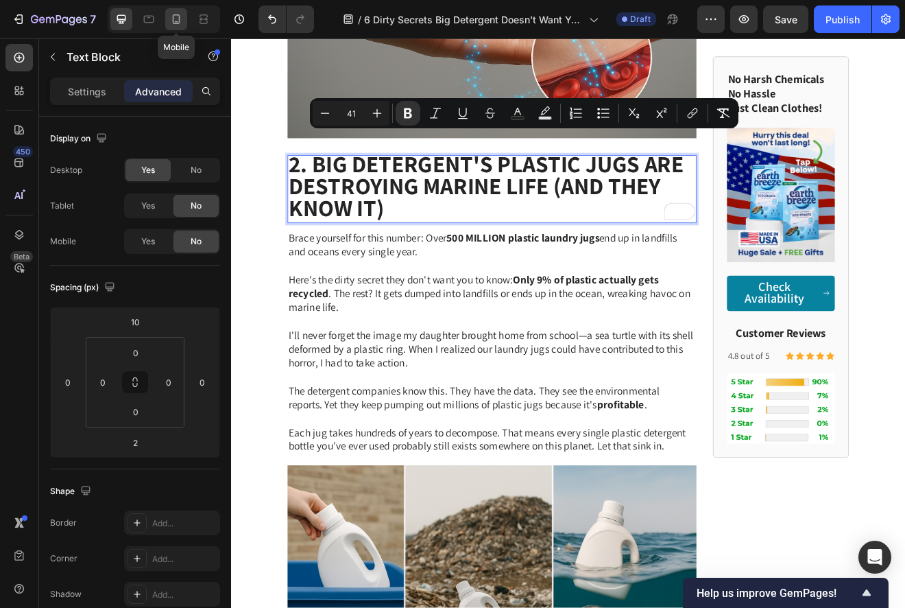
click at [176, 23] on icon at bounding box center [177, 19] width 8 height 10
type input "0"
type input "5"
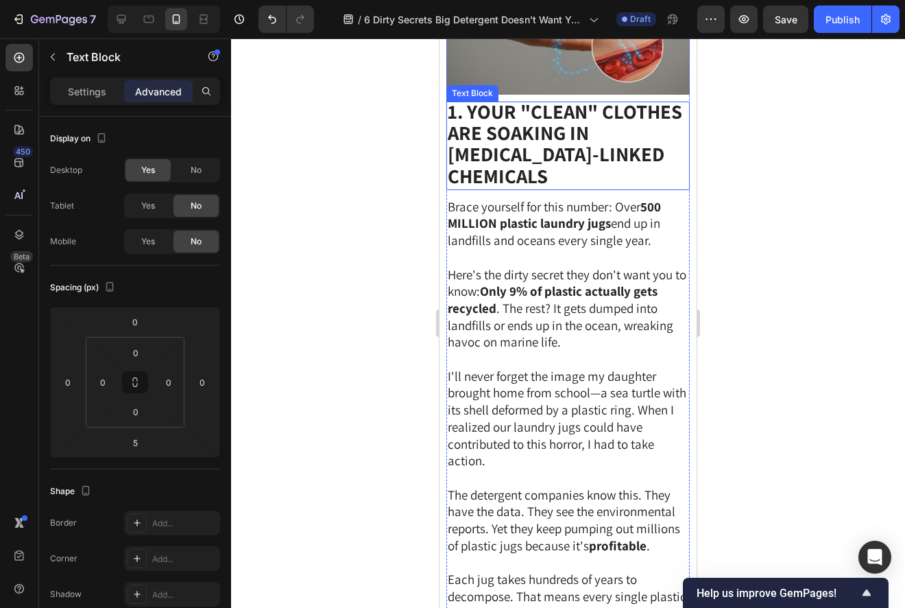
scroll to position [1235, 0]
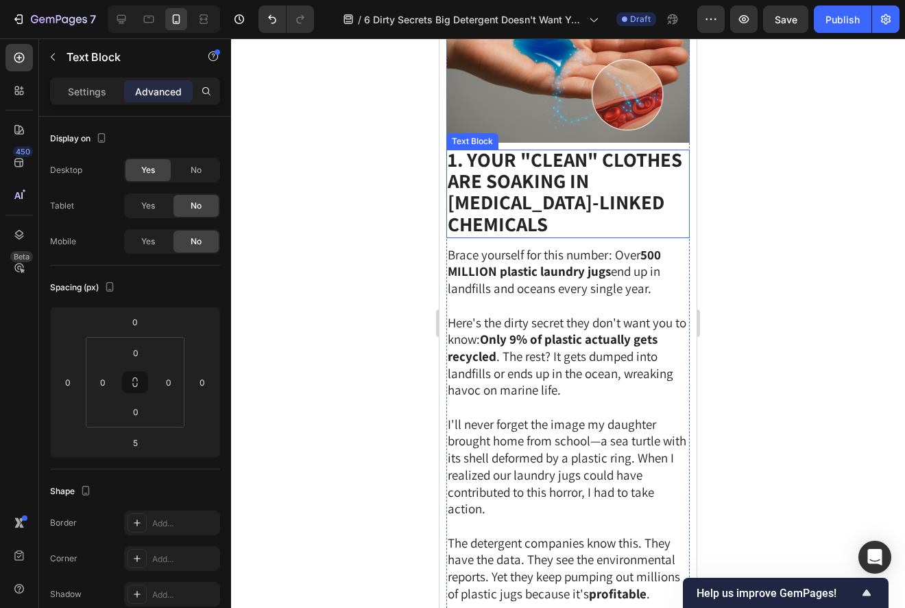
click at [520, 146] on strong "1. Your "Clean" Clothes Are Soaking in [MEDICAL_DATA]-Linked Chemicals" at bounding box center [565, 191] width 235 height 91
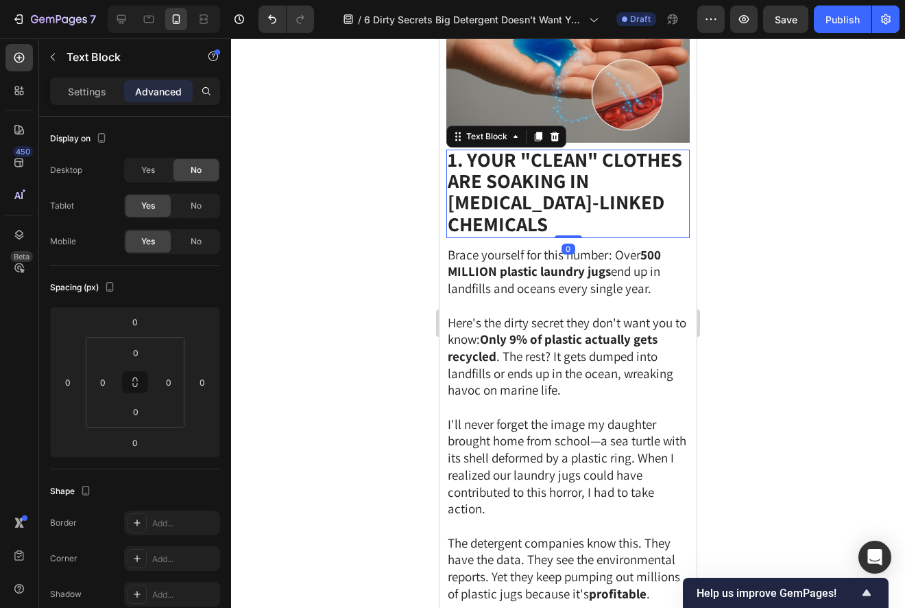
click at [520, 146] on strong "1. Your "Clean" Clothes Are Soaking in [MEDICAL_DATA]-Linked Chemicals" at bounding box center [565, 191] width 235 height 91
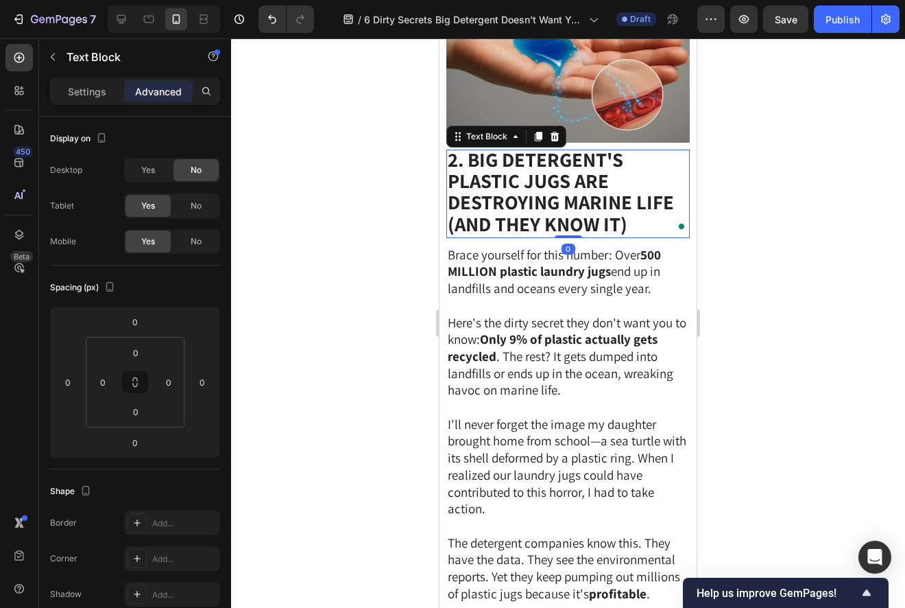
click at [756, 207] on div at bounding box center [568, 322] width 674 height 569
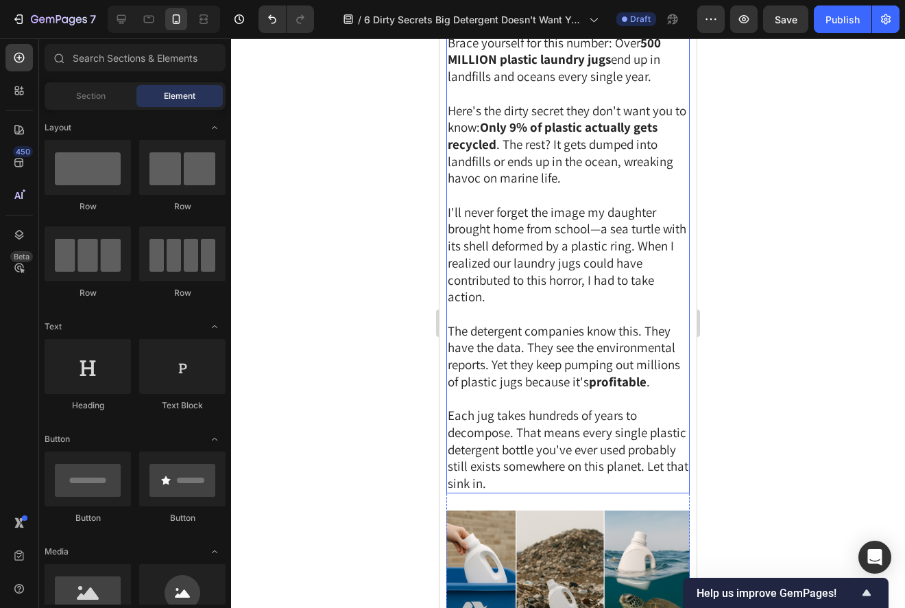
scroll to position [1215, 0]
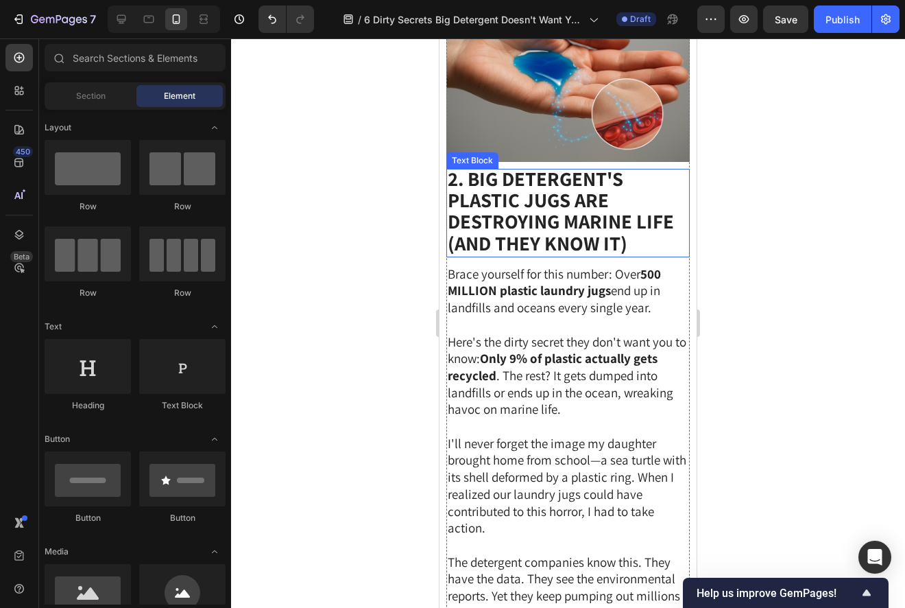
click at [630, 203] on p "2. Big Detergent's Plastic Jugs Are Destroying Marine Life (And They Know It)" at bounding box center [568, 213] width 241 height 86
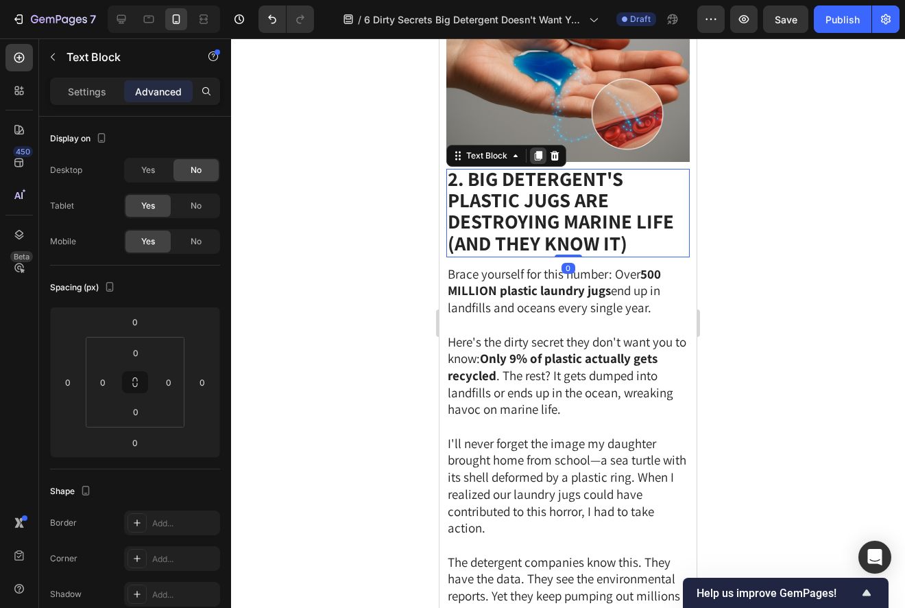
click at [535, 151] on icon at bounding box center [539, 156] width 8 height 10
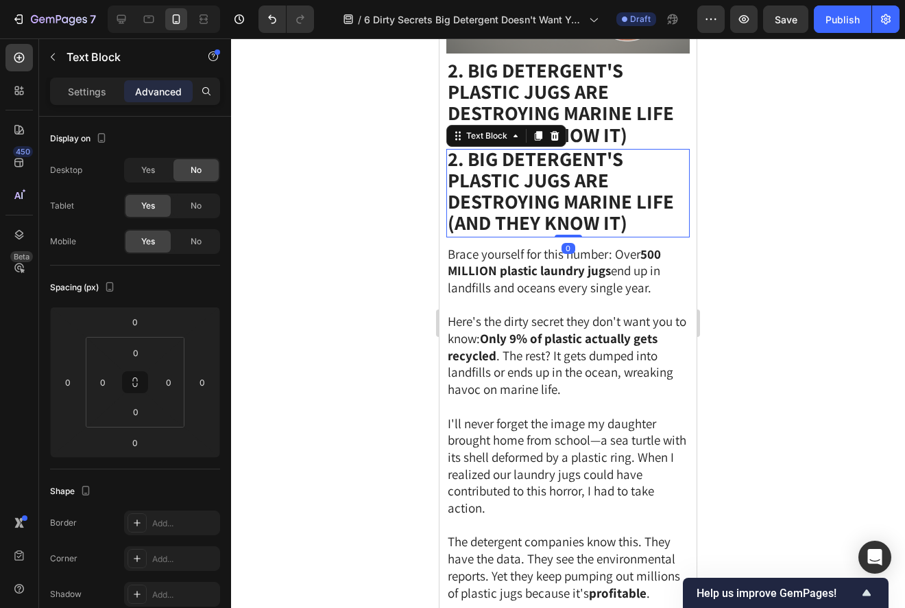
scroll to position [1414, 0]
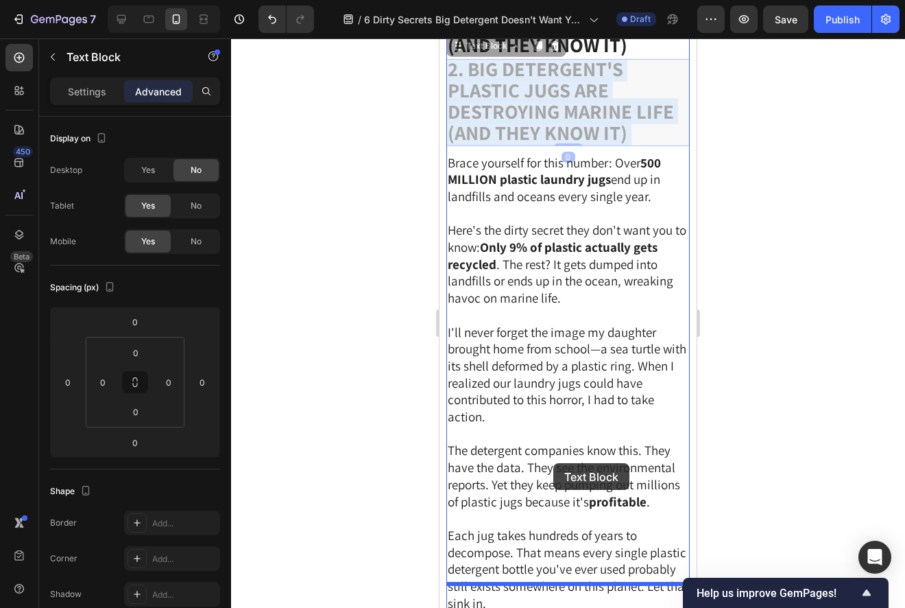
drag, startPoint x: 545, startPoint y: 74, endPoint x: 554, endPoint y: 462, distance: 387.6
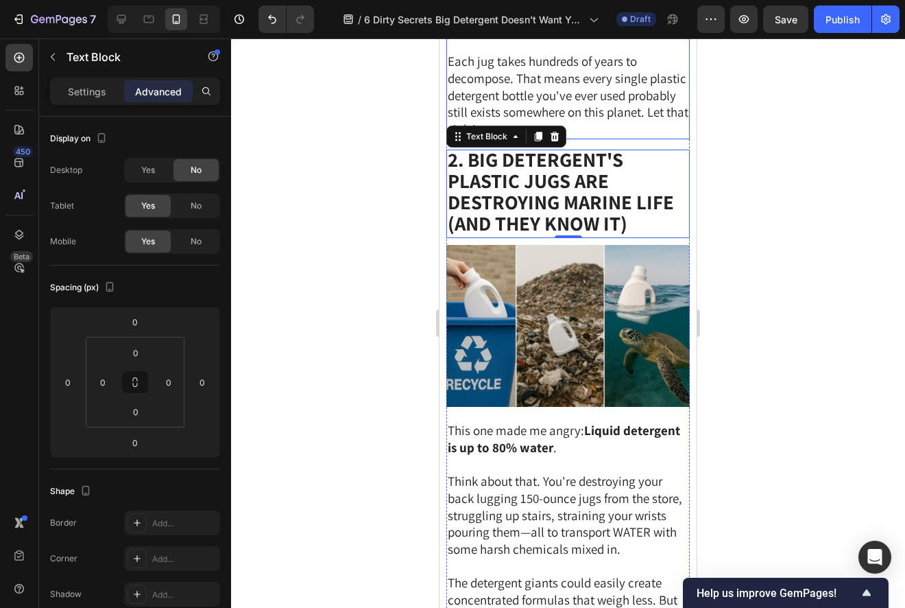
scroll to position [1867, 0]
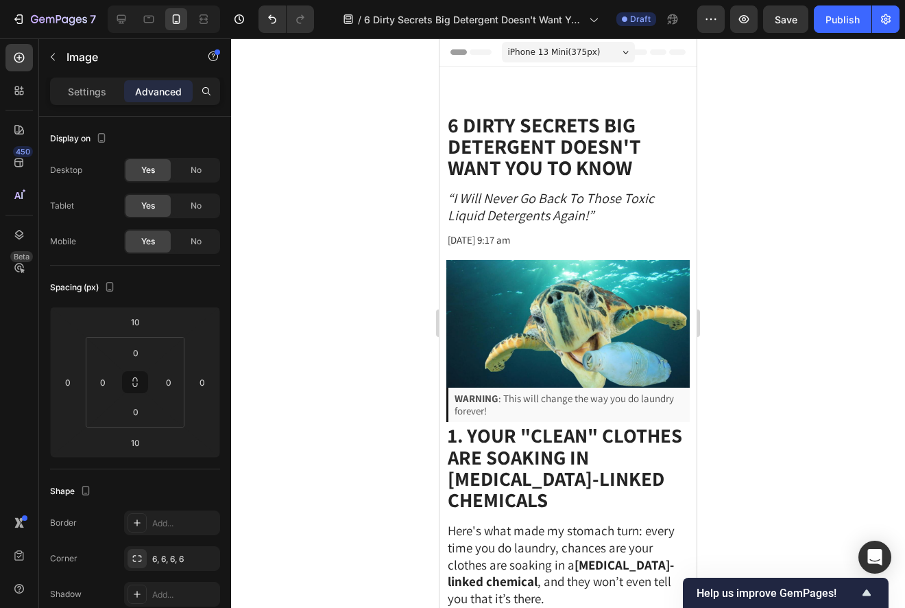
scroll to position [2792, 0]
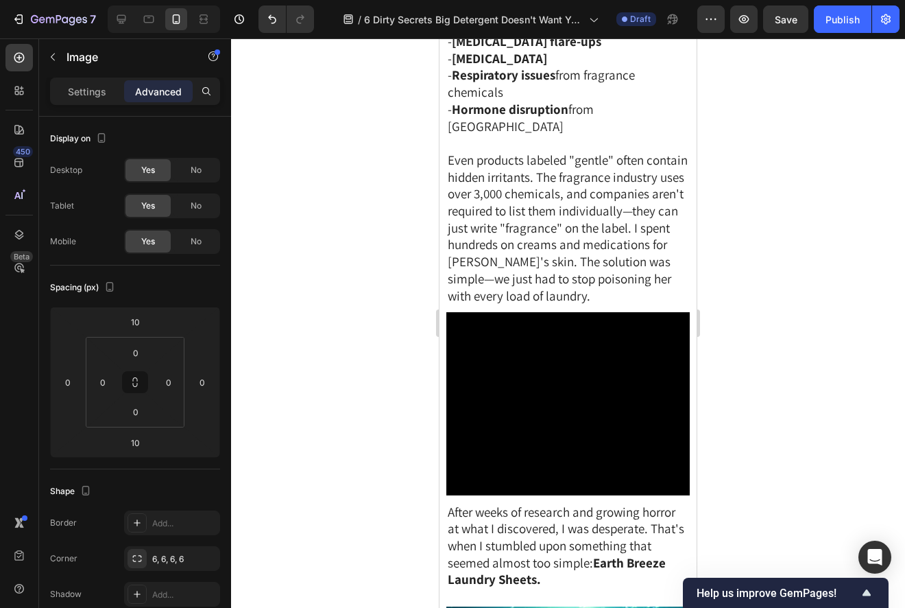
type input "20"
click at [768, 381] on div at bounding box center [568, 322] width 674 height 569
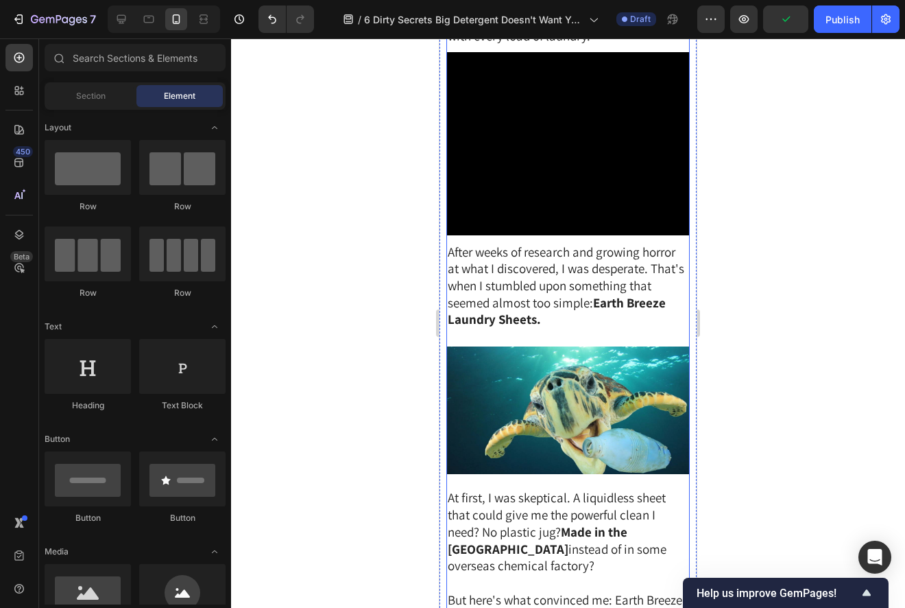
scroll to position [3059, 0]
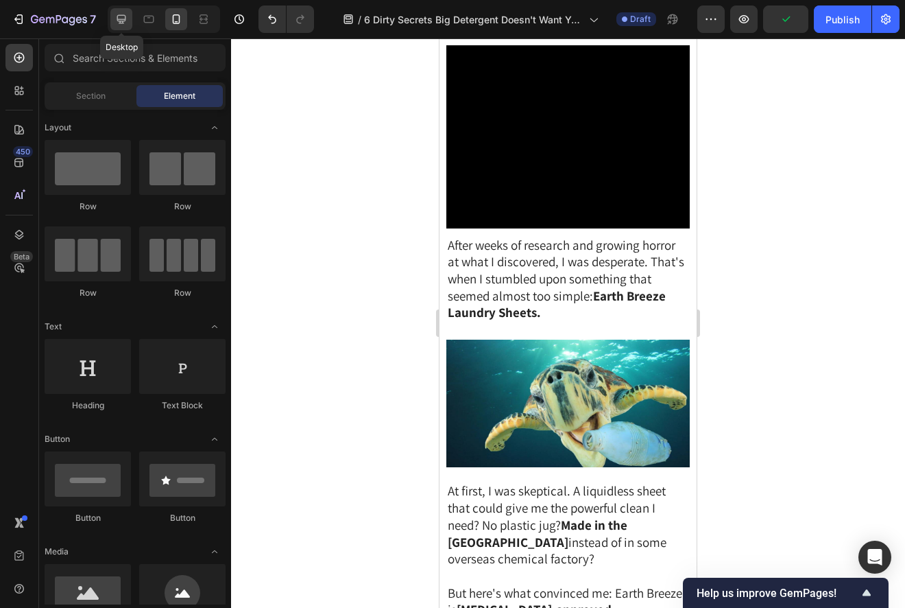
click at [125, 21] on icon at bounding box center [122, 19] width 14 height 14
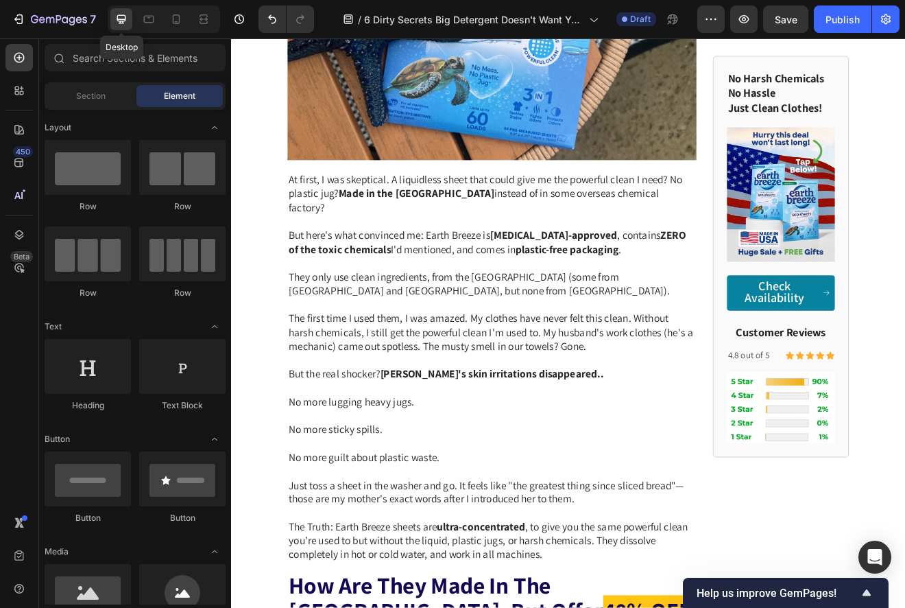
scroll to position [3057, 0]
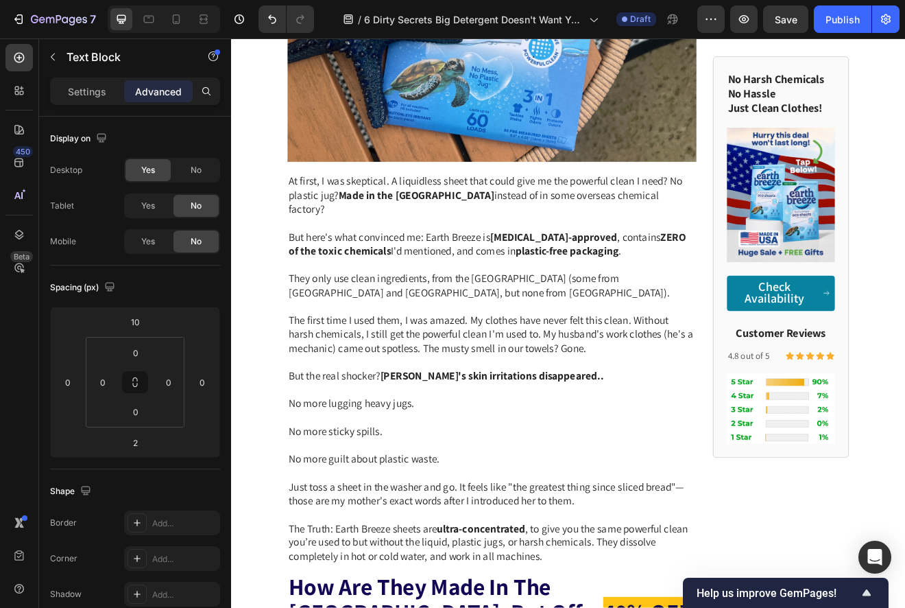
scroll to position [0, 0]
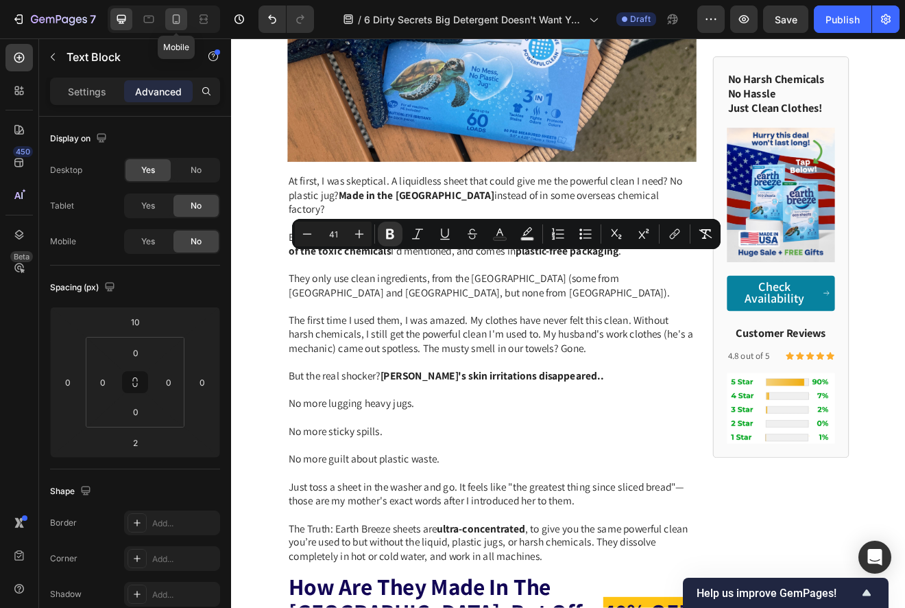
click at [171, 18] on icon at bounding box center [176, 19] width 14 height 14
type input "0"
type input "5"
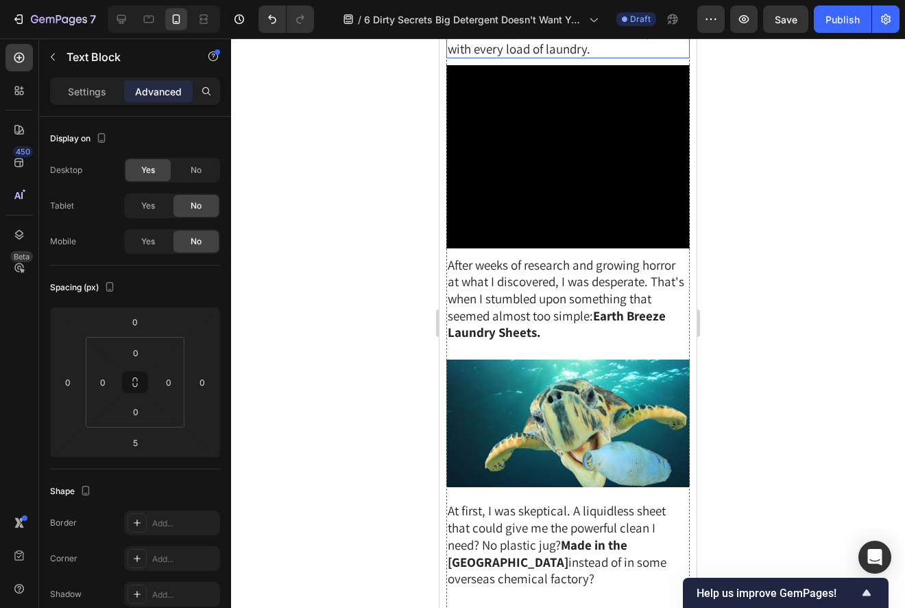
scroll to position [2996, 0]
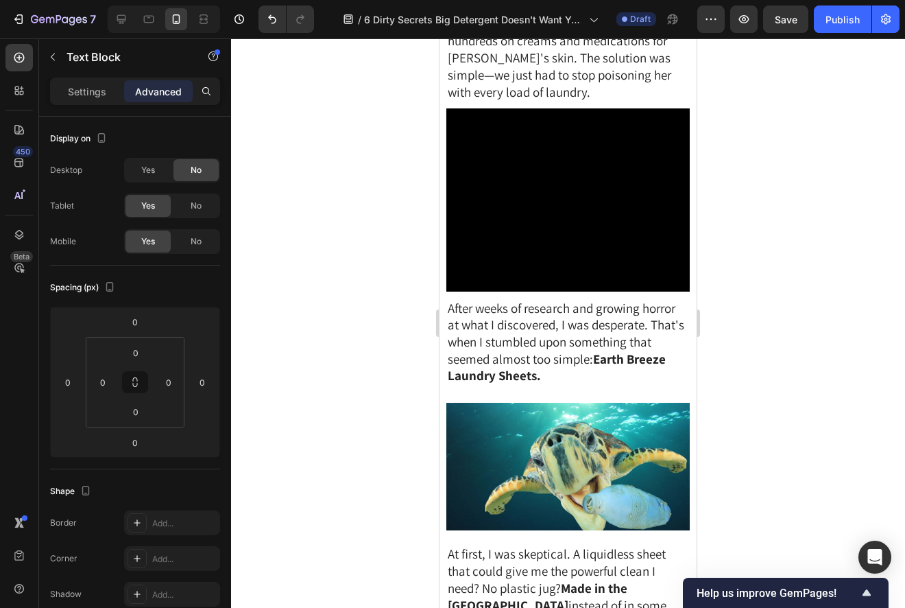
click at [806, 286] on div at bounding box center [568, 322] width 674 height 569
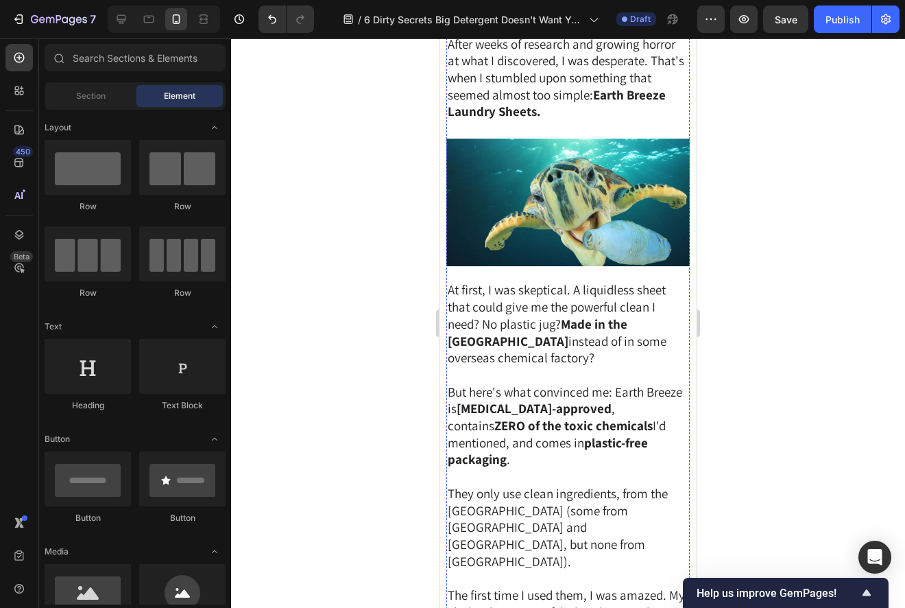
scroll to position [3303, 0]
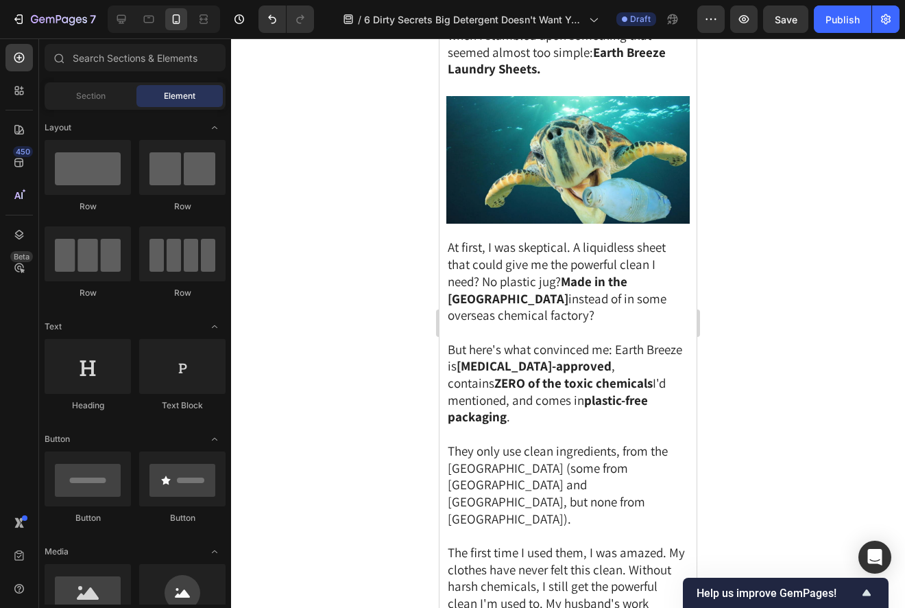
click at [848, 306] on div at bounding box center [568, 322] width 674 height 569
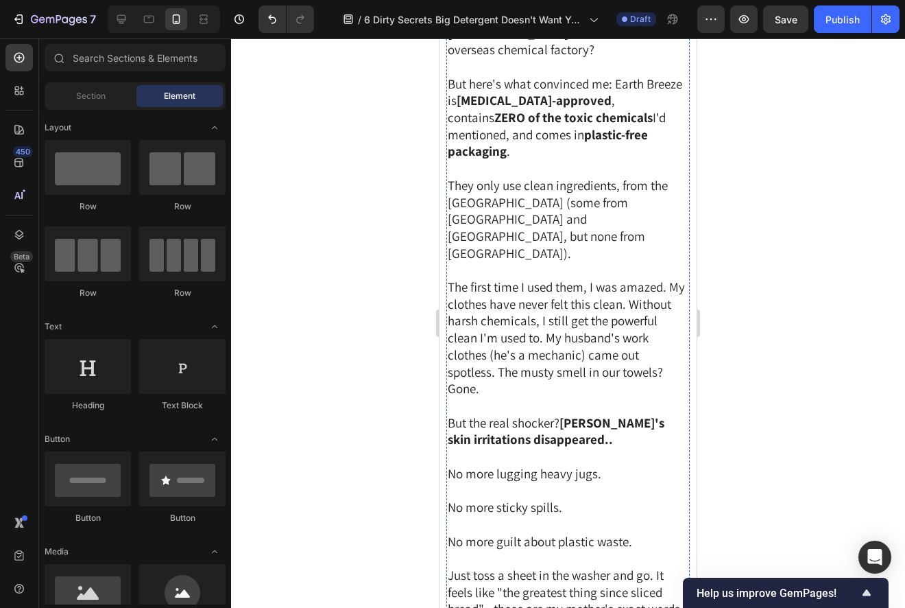
scroll to position [3664, 0]
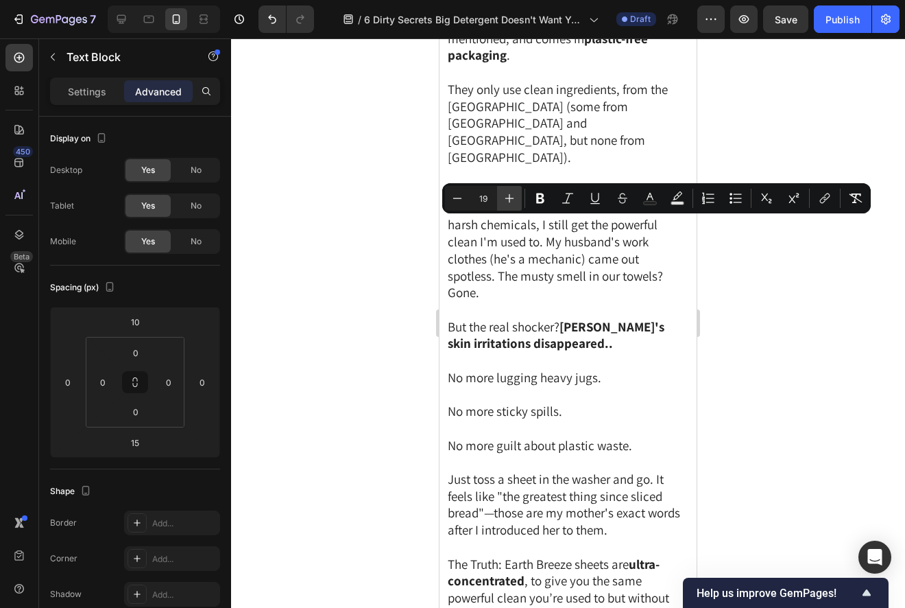
click at [512, 199] on icon "Editor contextual toolbar" at bounding box center [510, 198] width 14 height 14
click at [512, 198] on icon "Editor contextual toolbar" at bounding box center [510, 198] width 14 height 14
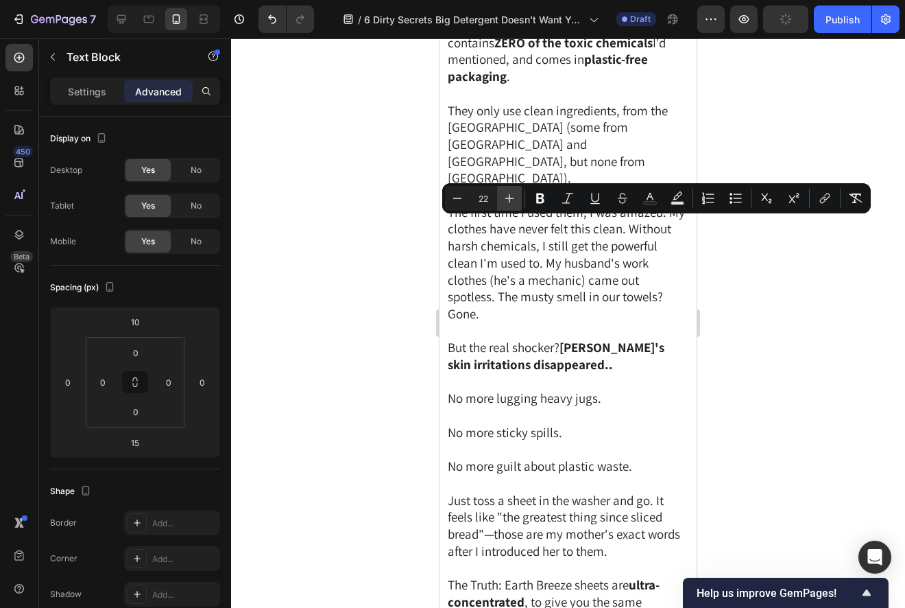
click at [512, 198] on icon "Editor contextual toolbar" at bounding box center [510, 198] width 14 height 14
type input "23"
click at [788, 323] on div at bounding box center [568, 322] width 674 height 569
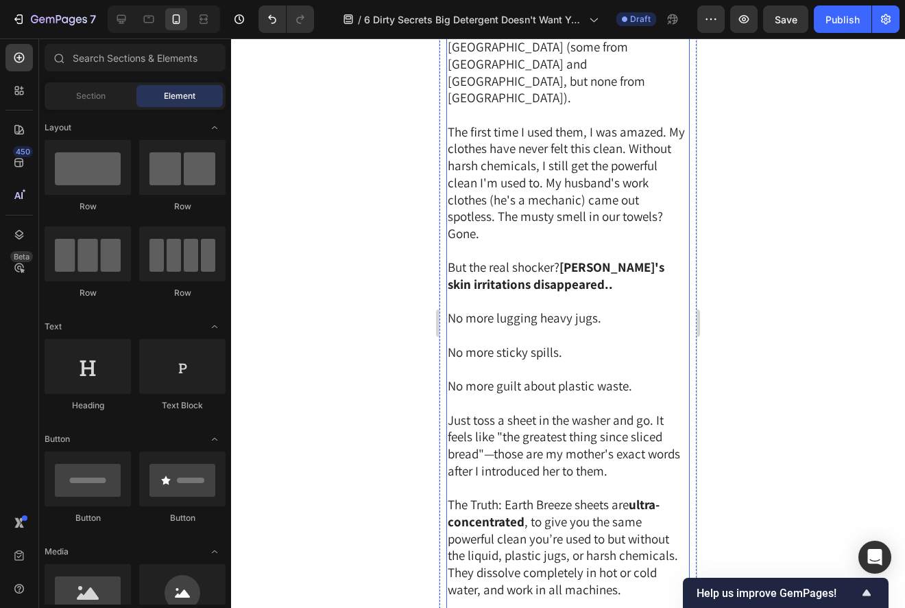
scroll to position [3773, 0]
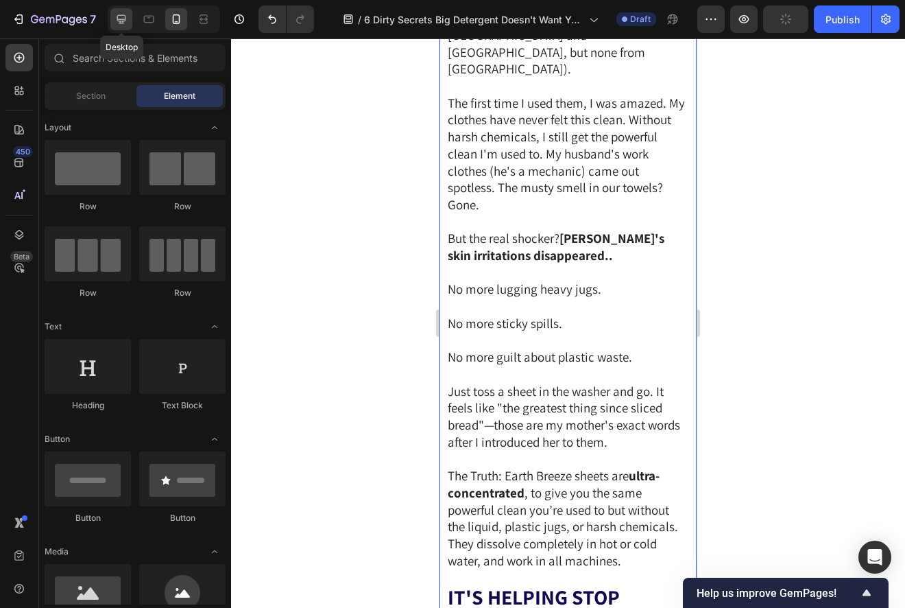
click at [115, 19] on icon at bounding box center [122, 19] width 14 height 14
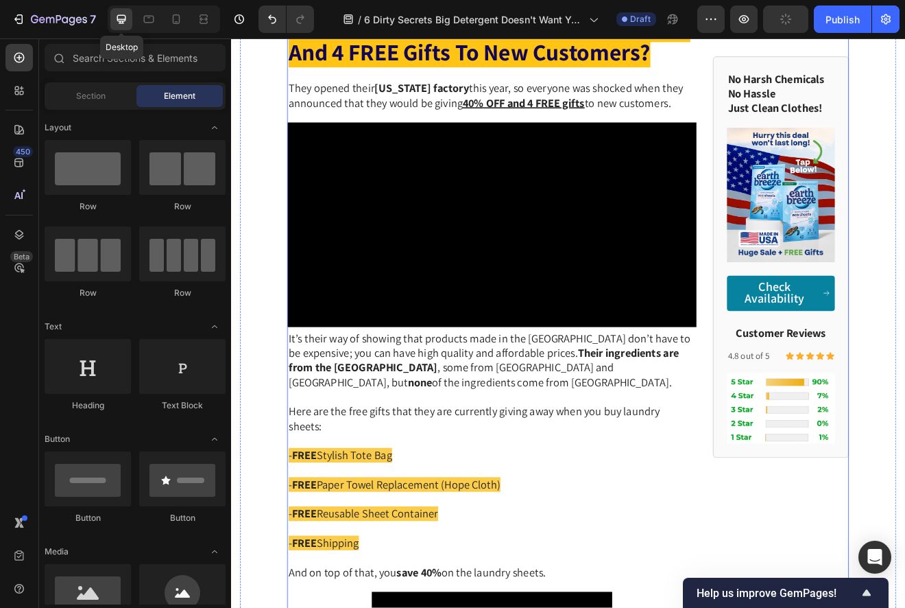
scroll to position [3724, 0]
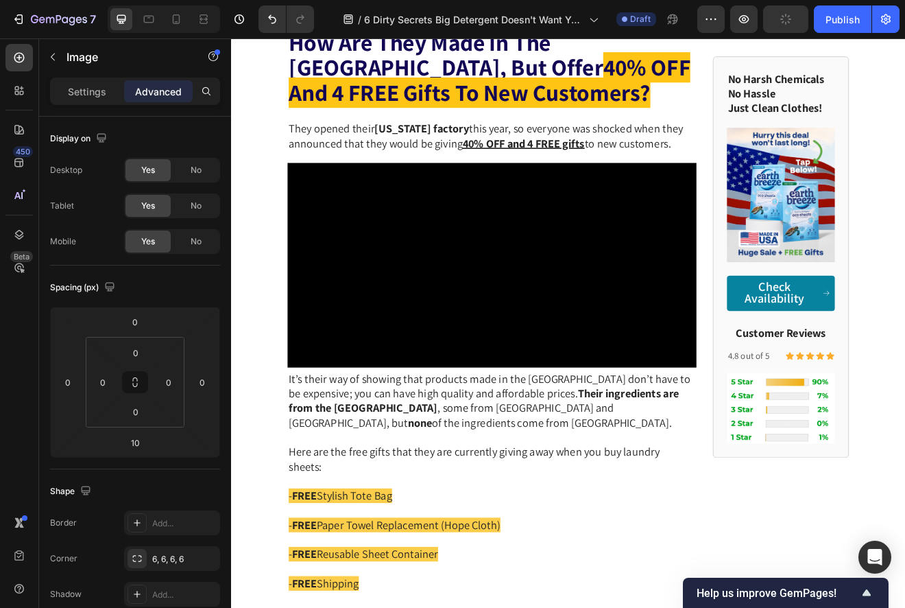
click at [87, 78] on div "Settings Advanced" at bounding box center [135, 91] width 170 height 27
click at [88, 93] on p "Settings" at bounding box center [87, 91] width 38 height 14
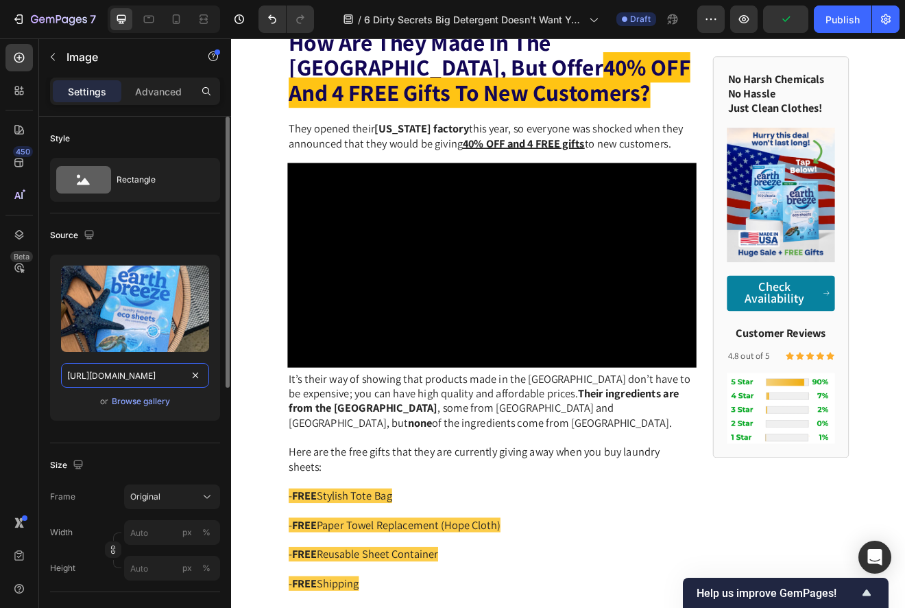
click at [162, 381] on input "[URL][DOMAIN_NAME]" at bounding box center [135, 375] width 148 height 25
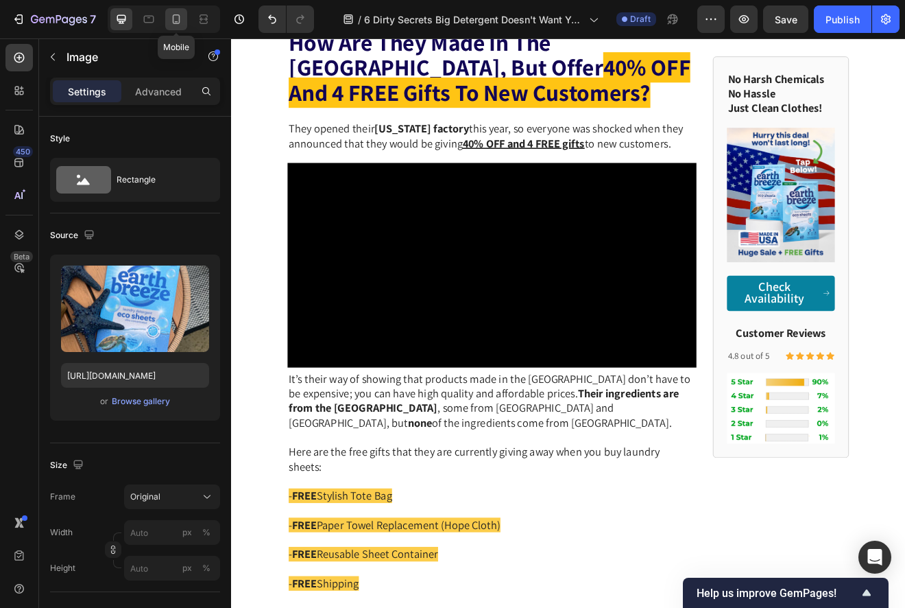
click at [183, 22] on div at bounding box center [176, 19] width 22 height 22
type input "https://ucarecdn.com/e12eb8af-1f14-47f3-89f6-108ce2deb656/-/format/auto/-/previ…"
type input "100"
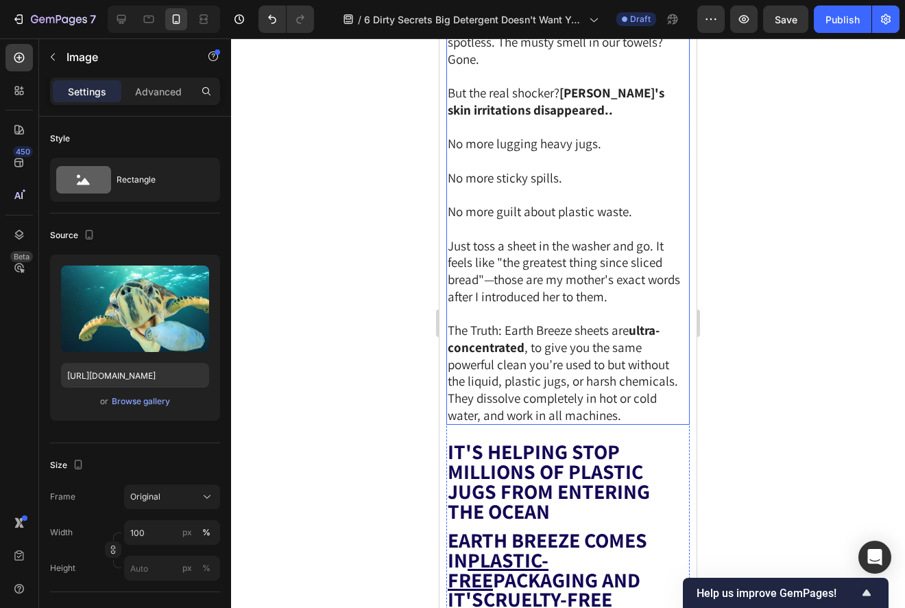
scroll to position [3924, 0]
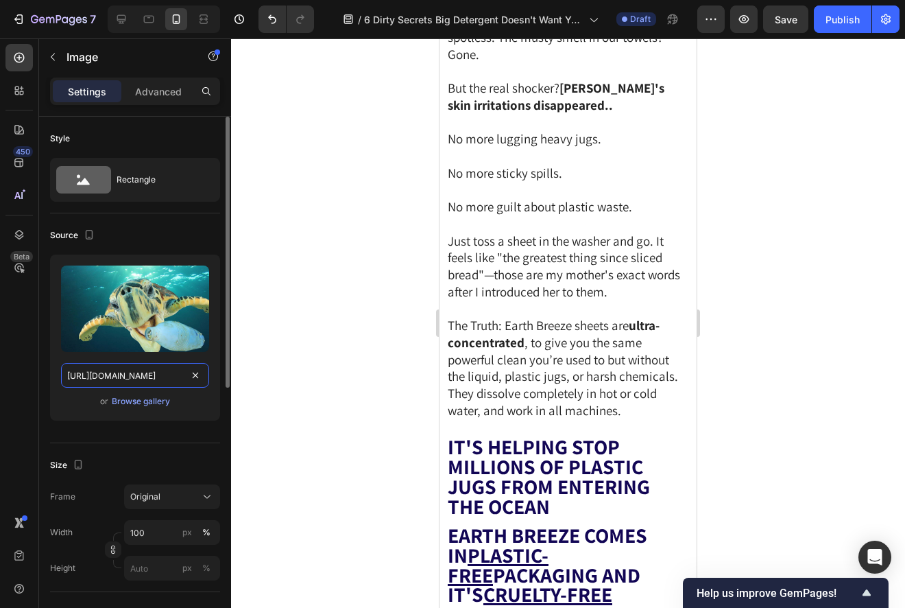
click at [134, 375] on input "https://ucarecdn.com/e12eb8af-1f14-47f3-89f6-108ce2deb656/-/format/auto/-/previ…" at bounding box center [135, 375] width 148 height 25
paste input "cdn.shopify.com/s/files/1/0866/3030/1976/files/gempages_507814982692373383-d32e…"
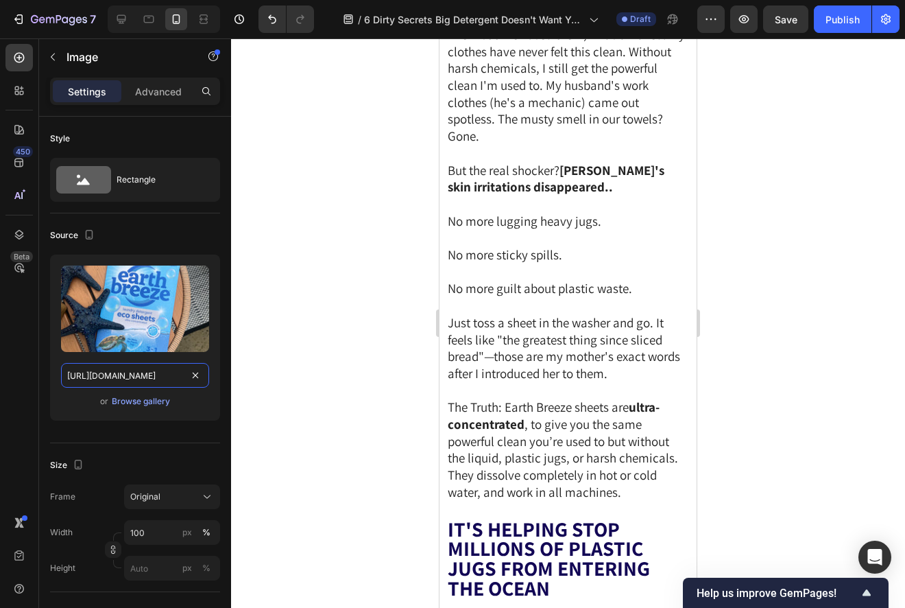
type input "[URL][DOMAIN_NAME]"
click at [334, 311] on div at bounding box center [568, 322] width 674 height 569
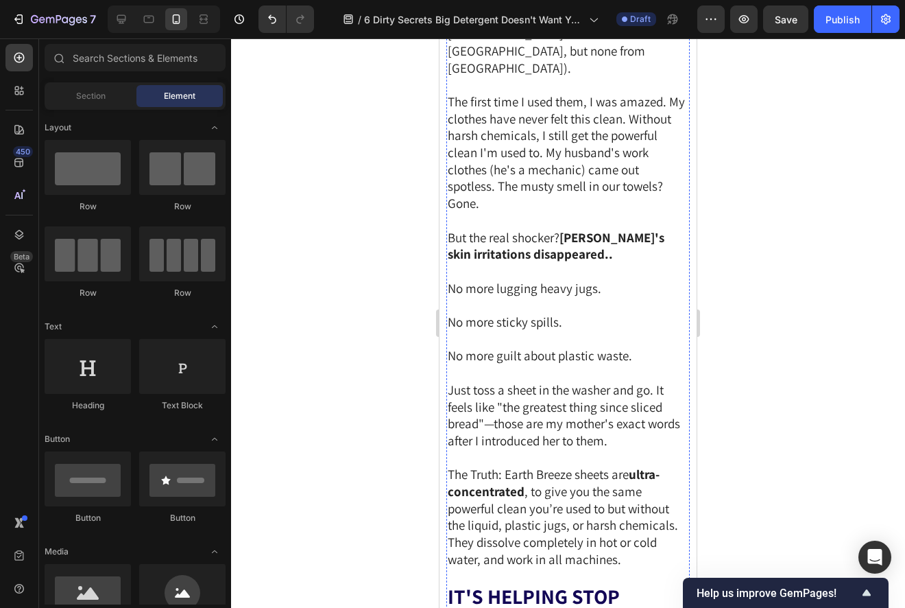
scroll to position [3709, 0]
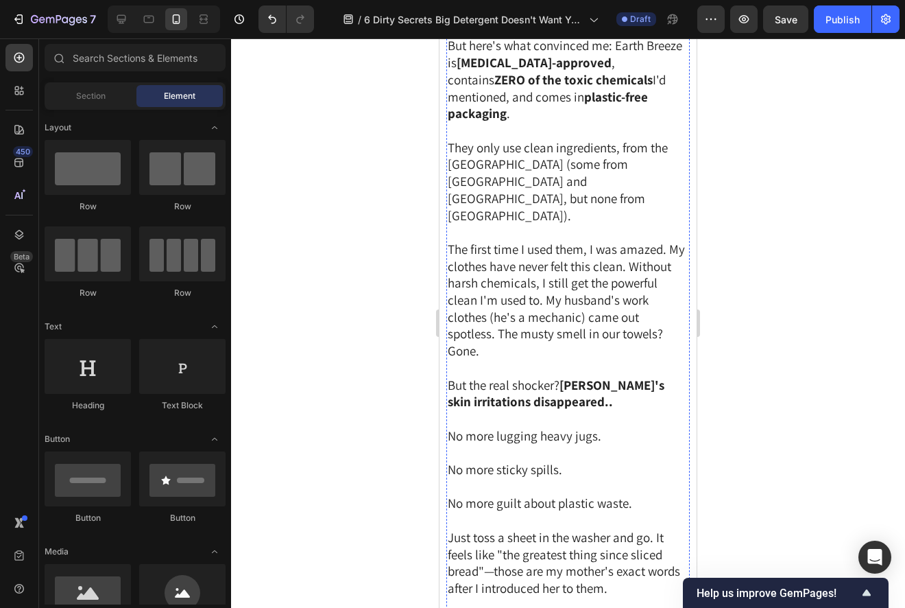
click at [789, 235] on div at bounding box center [568, 322] width 674 height 569
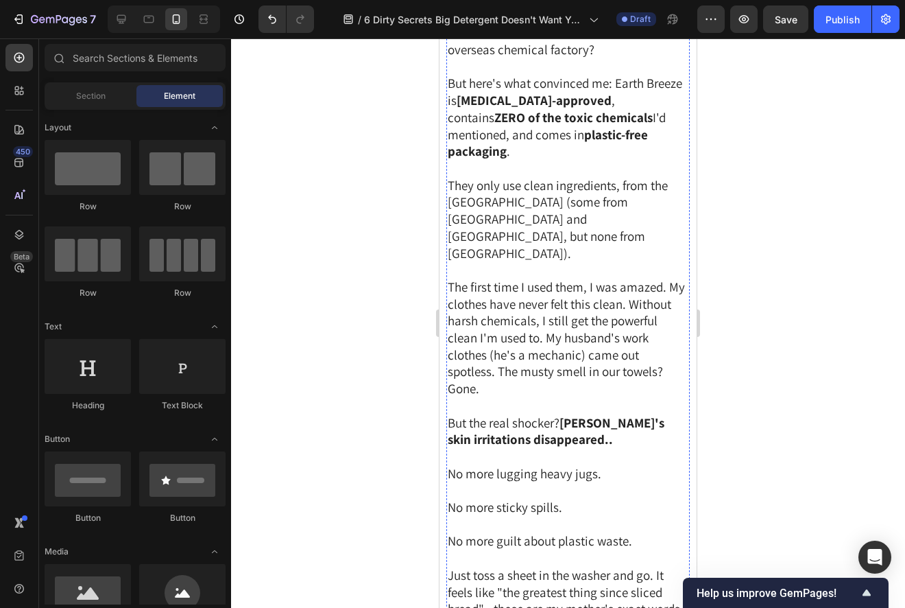
scroll to position [3630, 0]
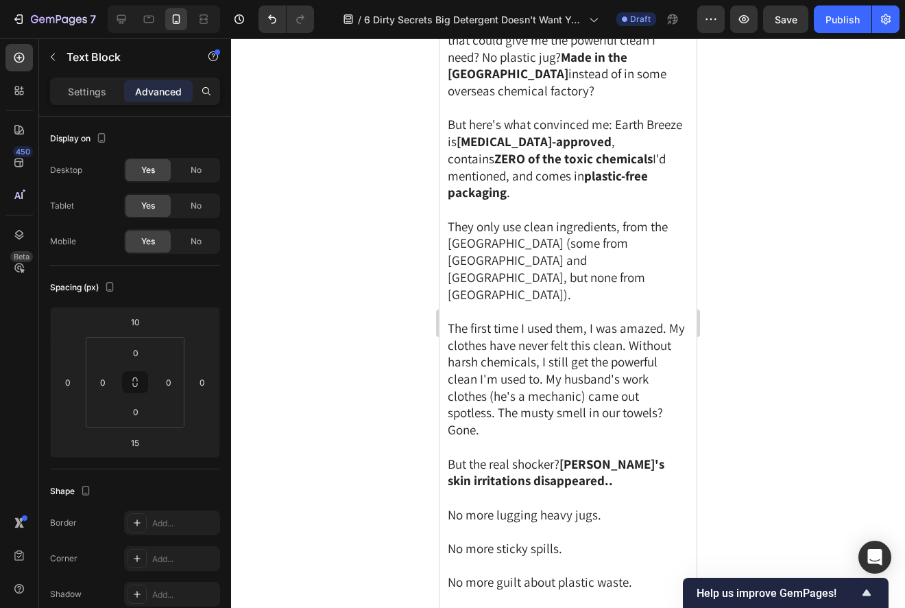
drag, startPoint x: 575, startPoint y: 298, endPoint x: 1207, endPoint y: 345, distance: 633.5
click at [768, 307] on div at bounding box center [568, 322] width 674 height 569
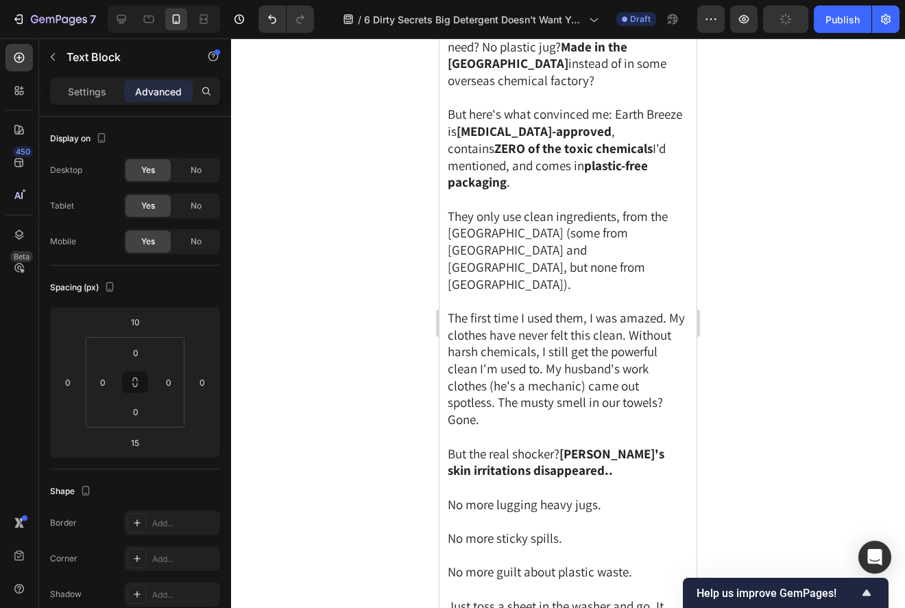
drag, startPoint x: 568, startPoint y: 372, endPoint x: 568, endPoint y: 358, distance: 14.4
type input "0"
click at [790, 272] on div at bounding box center [568, 322] width 674 height 569
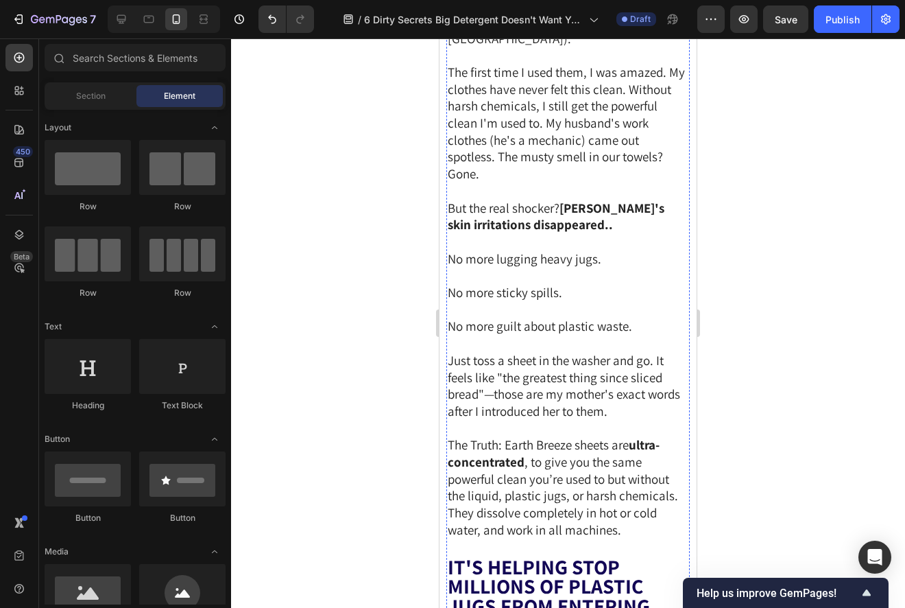
scroll to position [3928, 0]
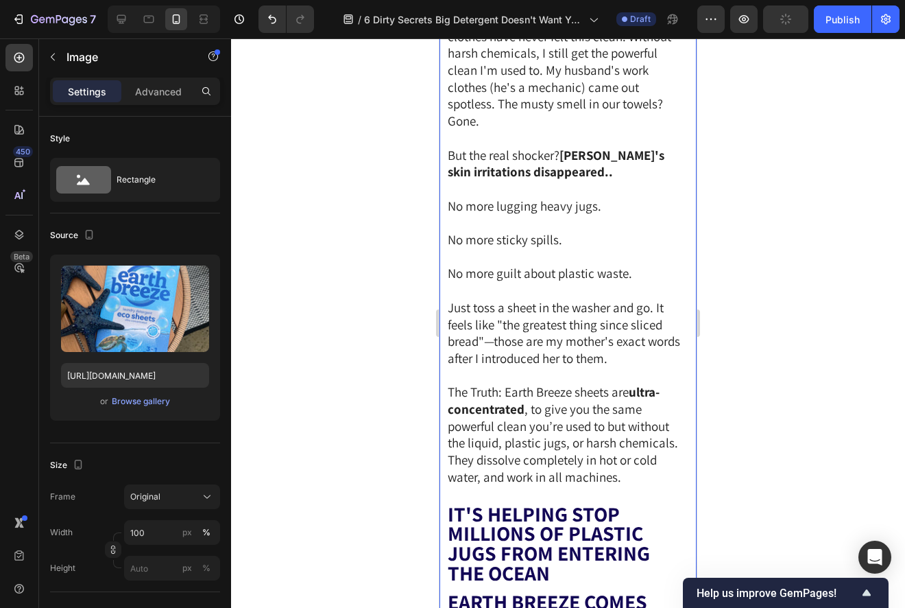
click at [743, 257] on div at bounding box center [568, 322] width 674 height 569
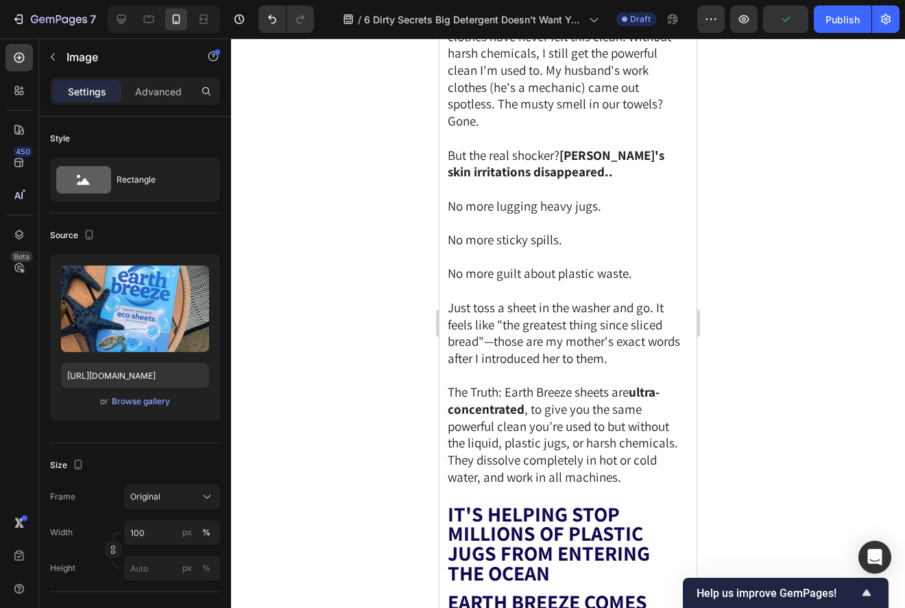
click at [765, 250] on div at bounding box center [568, 322] width 674 height 569
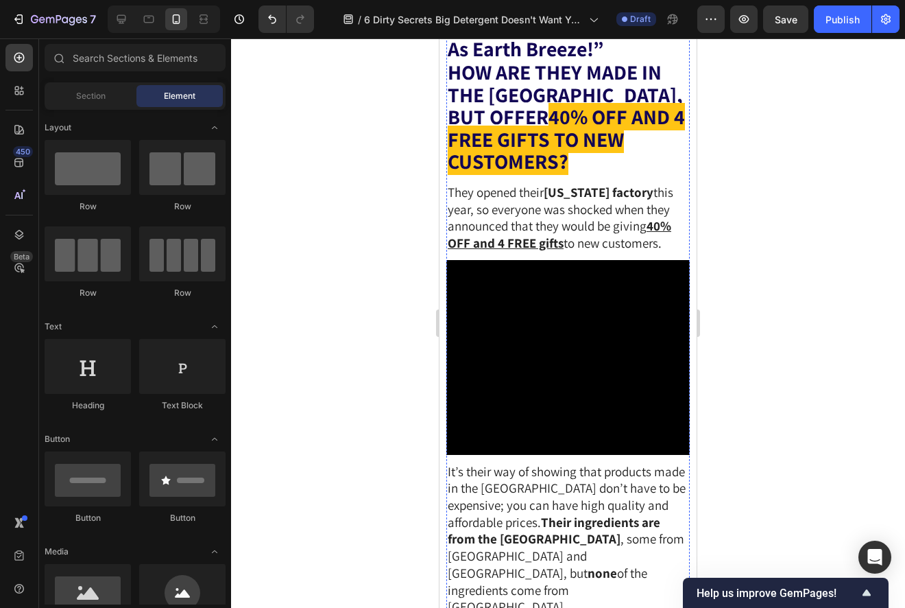
scroll to position [4684, 0]
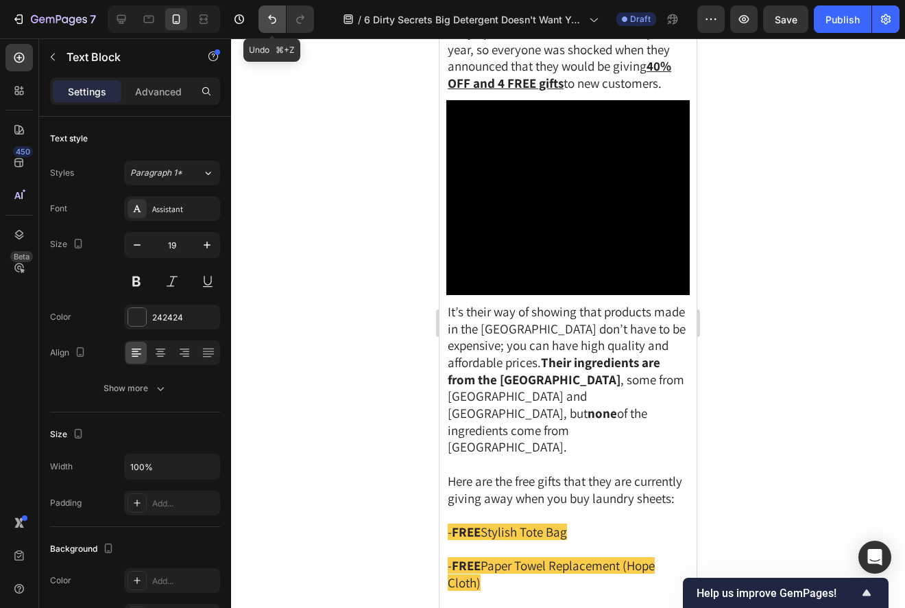
click at [264, 22] on button "Undo/Redo" at bounding box center [272, 18] width 27 height 27
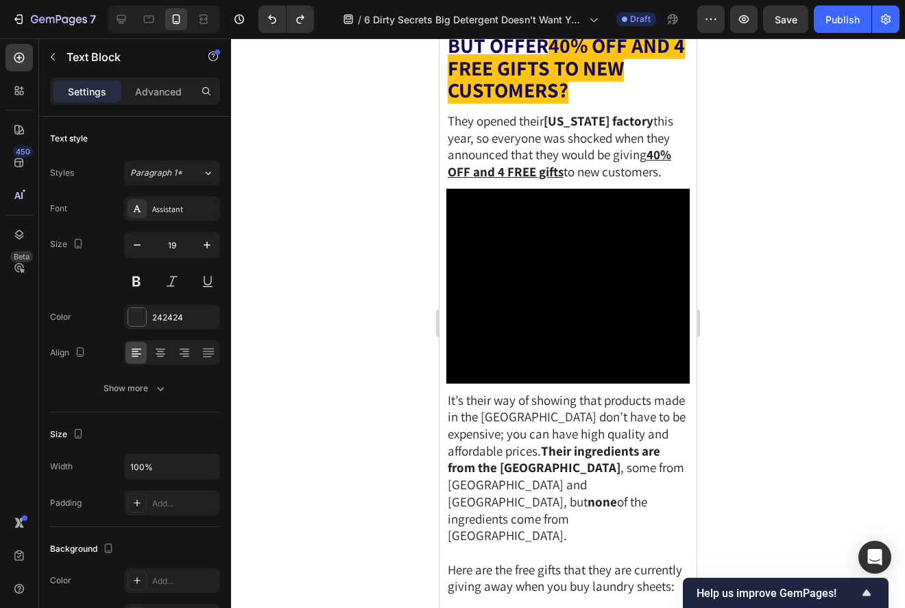
click at [171, 97] on p "Advanced" at bounding box center [158, 91] width 47 height 14
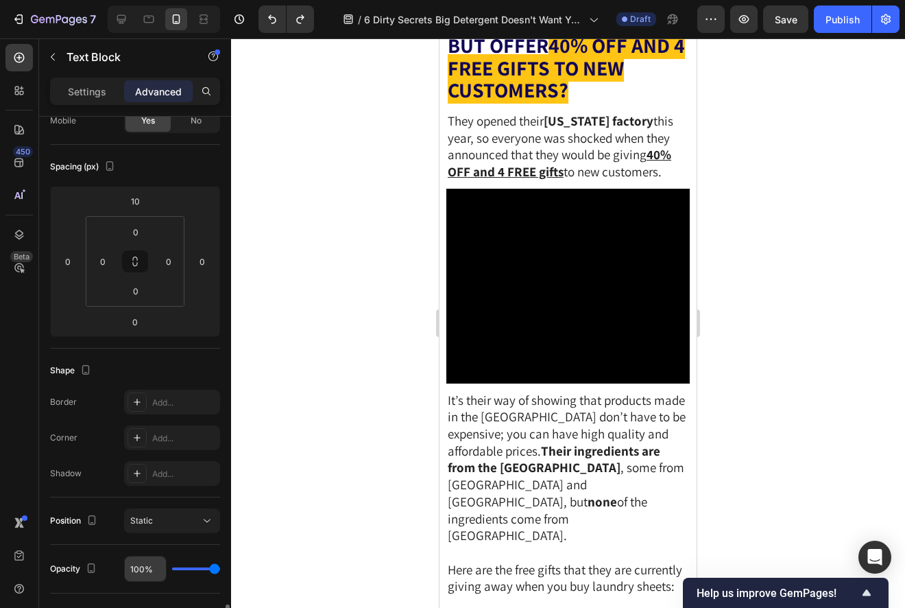
scroll to position [0, 0]
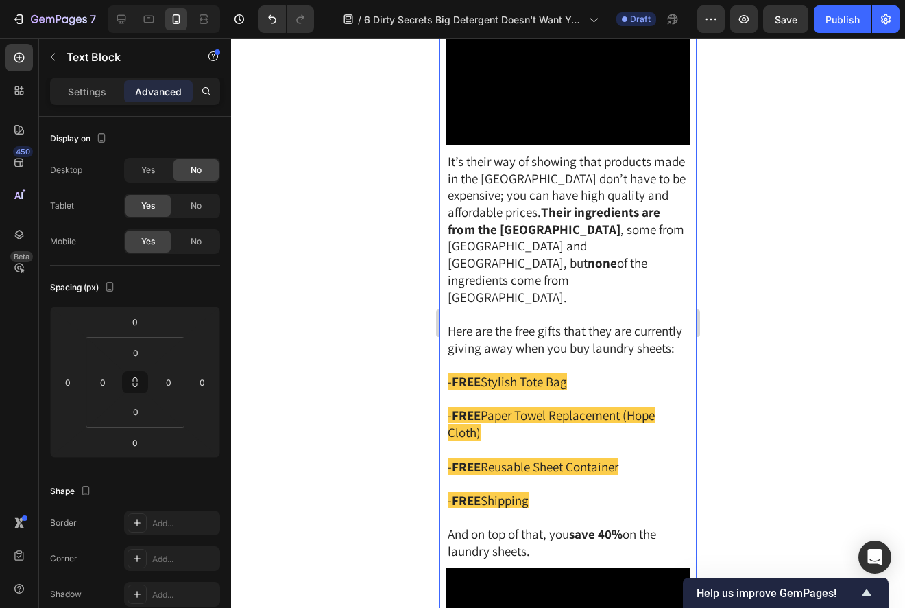
click at [819, 262] on div at bounding box center [568, 322] width 674 height 569
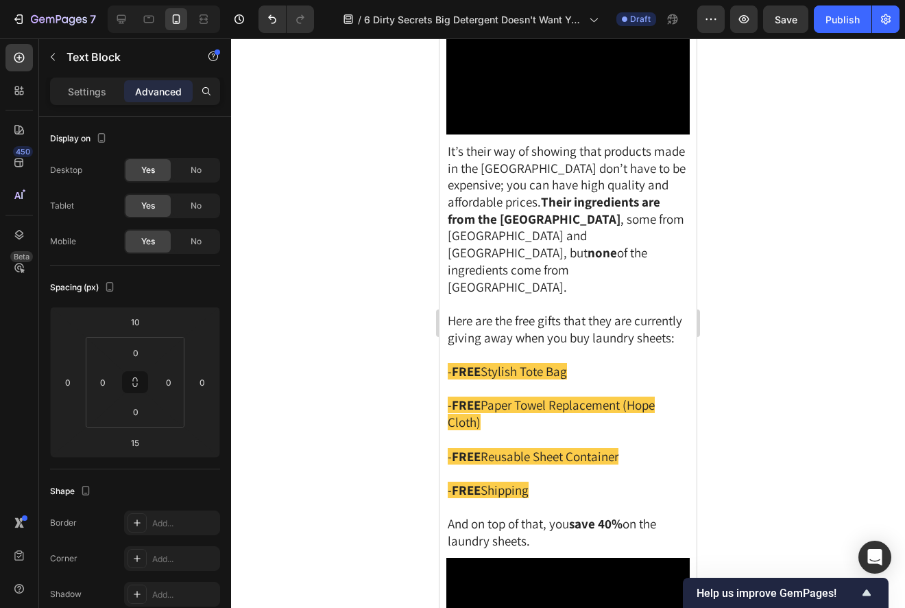
drag, startPoint x: 573, startPoint y: 262, endPoint x: 570, endPoint y: 236, distance: 26.3
type input "0"
click at [728, 199] on div at bounding box center [568, 322] width 674 height 569
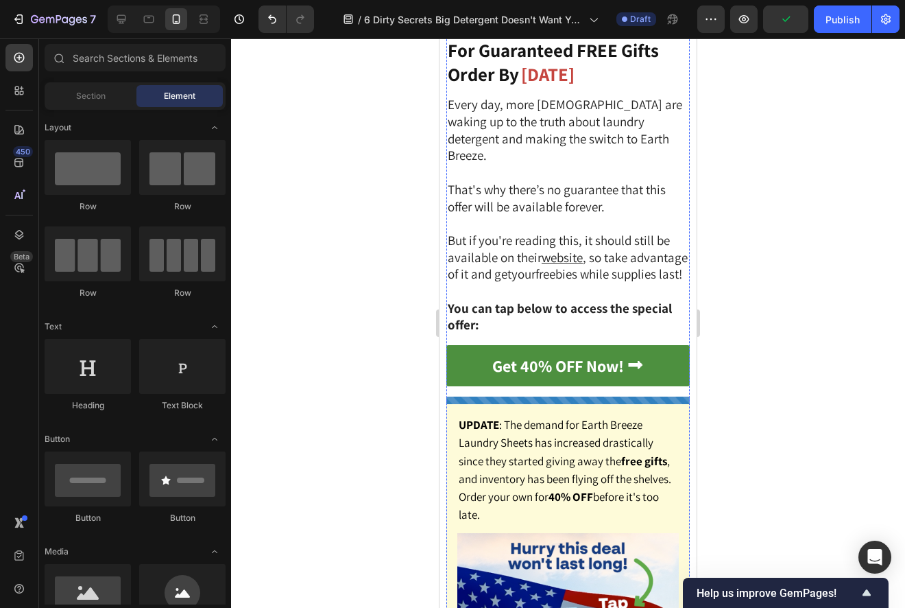
scroll to position [5739, 0]
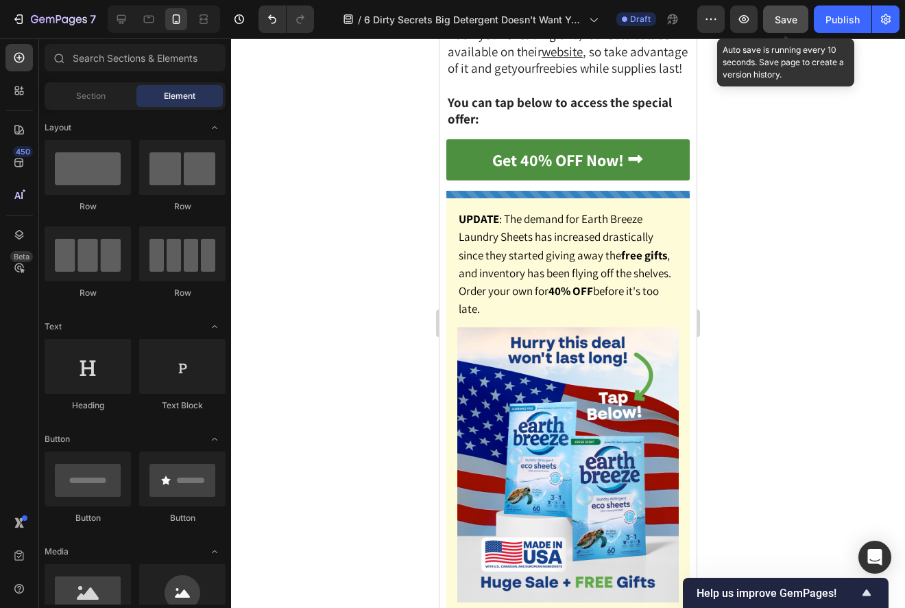
click at [774, 25] on button "Save" at bounding box center [785, 18] width 45 height 27
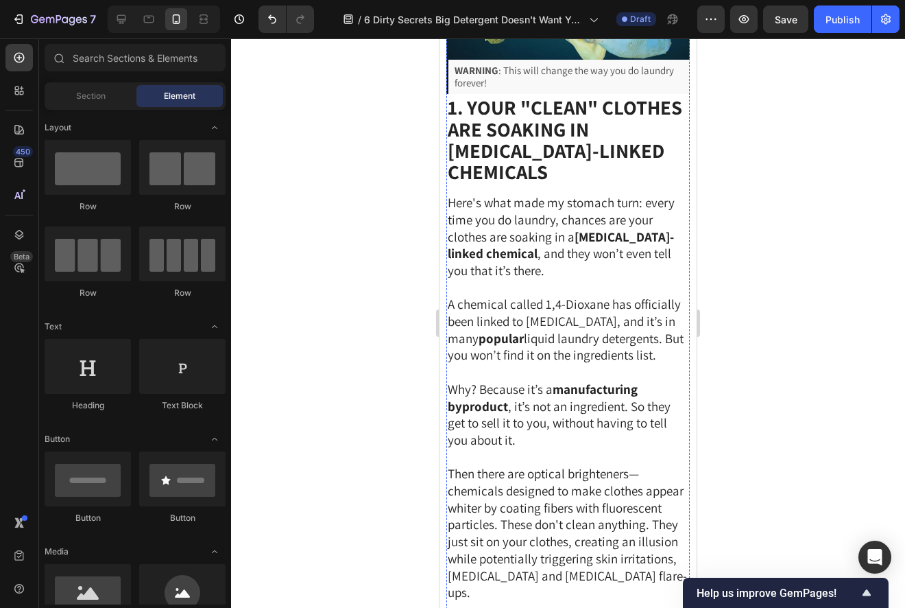
scroll to position [0, 0]
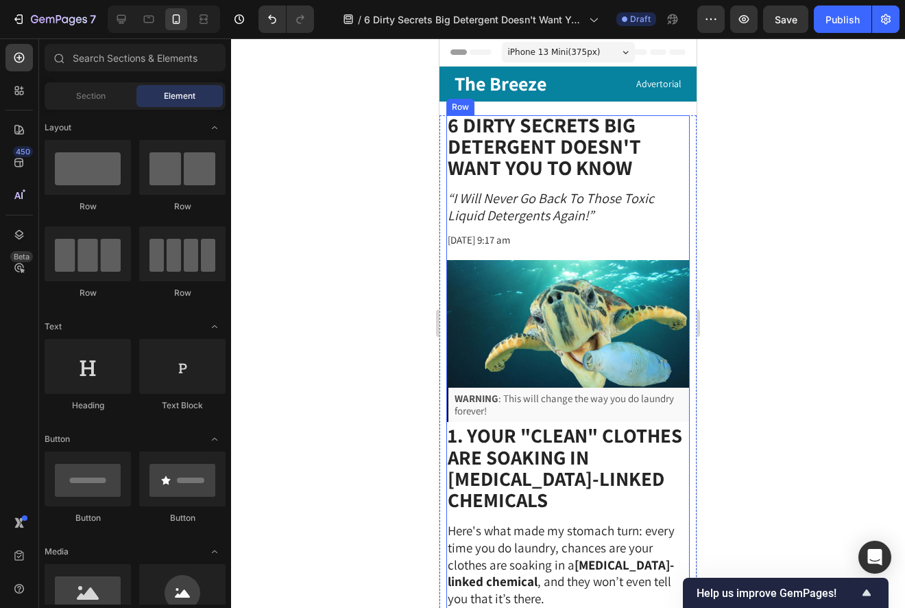
click at [744, 254] on div at bounding box center [568, 322] width 674 height 569
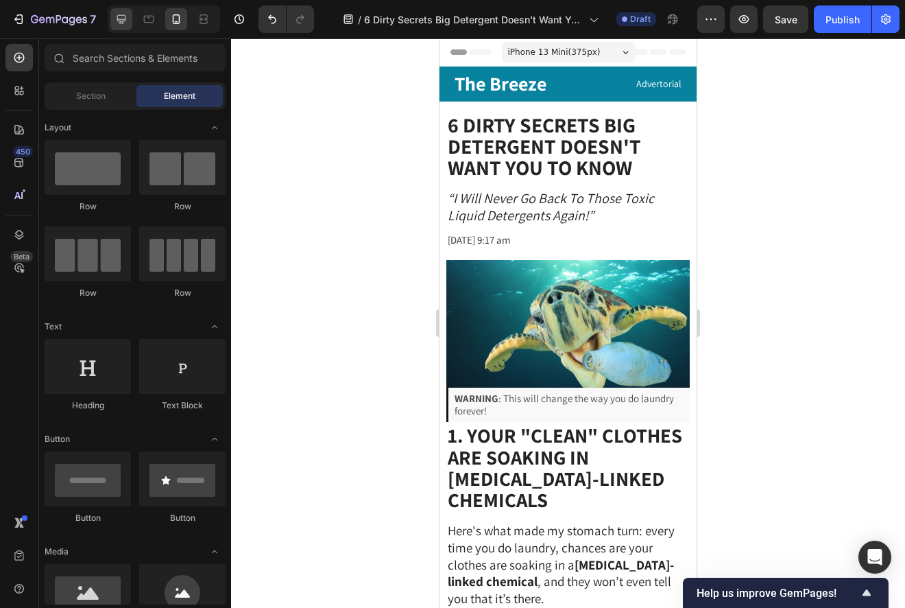
click at [126, 26] on div at bounding box center [121, 19] width 22 height 22
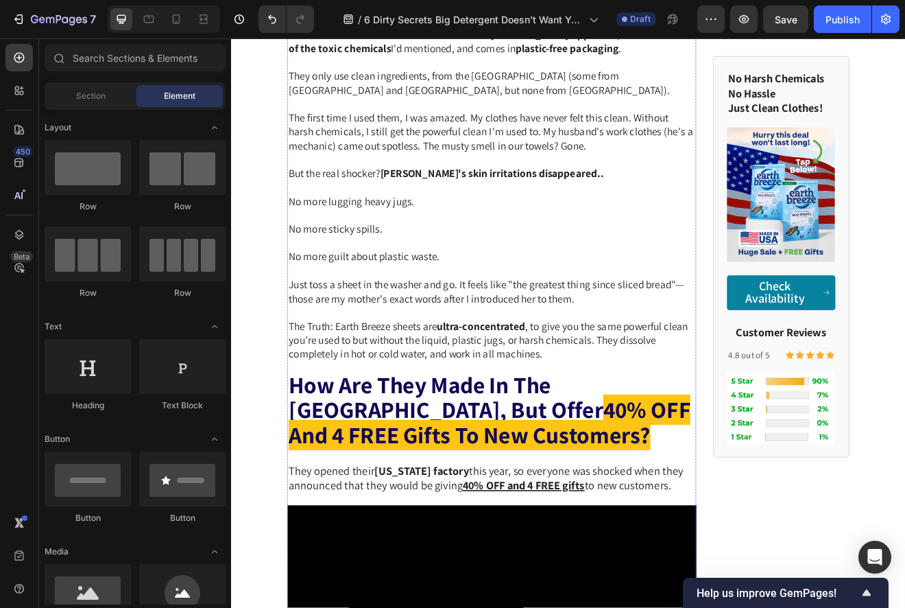
scroll to position [4659, 0]
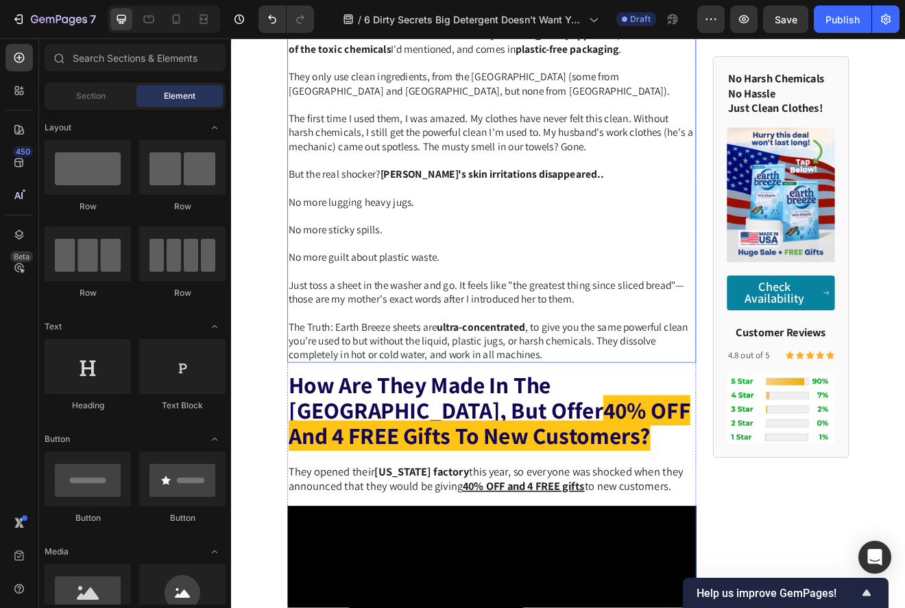
click at [471, 212] on strong "[PERSON_NAME]'s skin irritations disappeared.." at bounding box center [549, 203] width 273 height 16
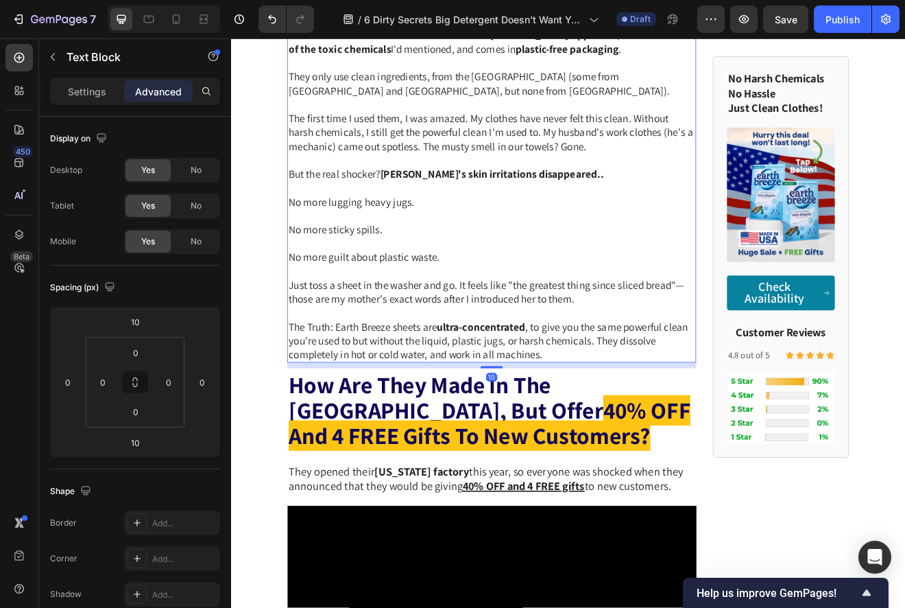
click at [483, 178] on span "The first time I used them, I was amazed. My clothes have never felt this clean…" at bounding box center [548, 153] width 494 height 50
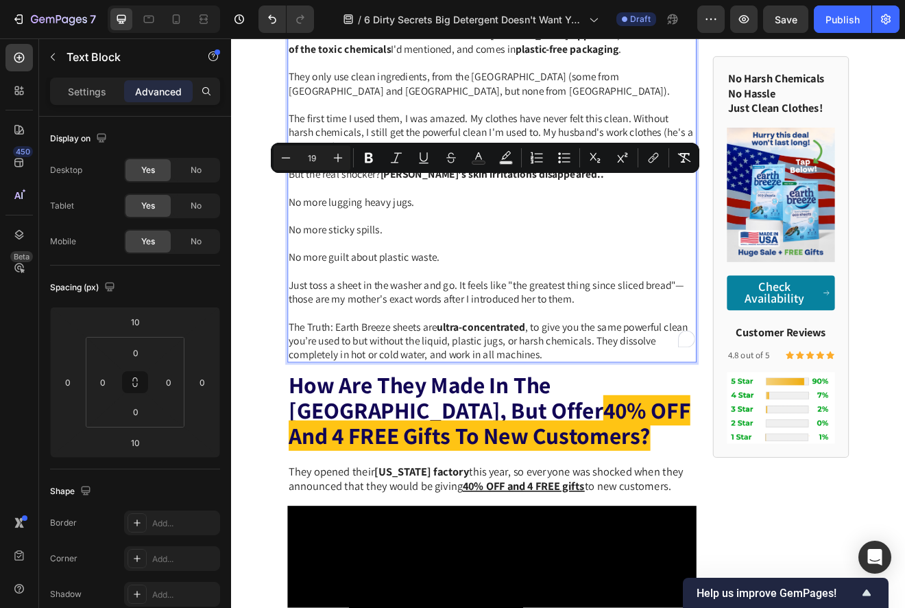
click at [481, 178] on span "The first time I used them, I was amazed. My clothes have never felt this clean…" at bounding box center [548, 153] width 494 height 50
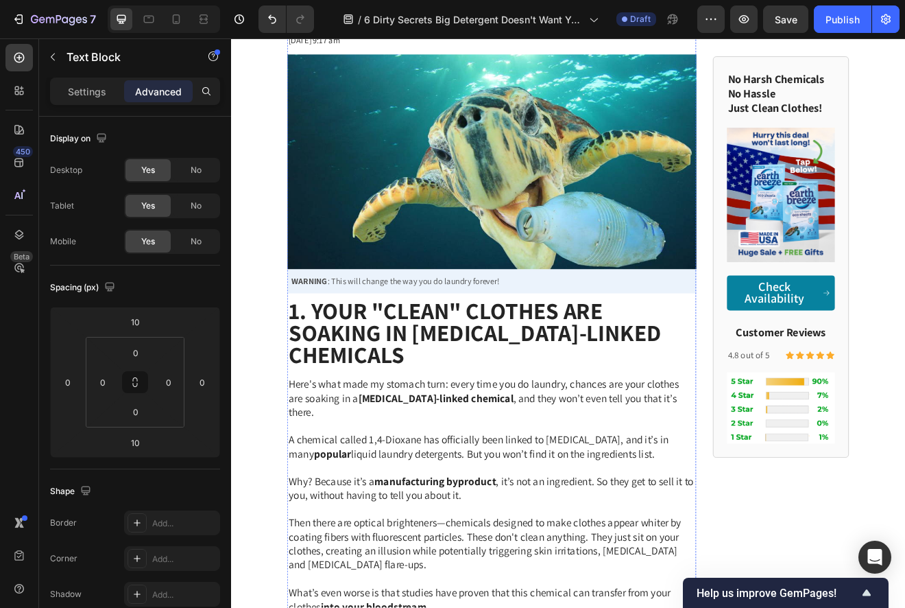
scroll to position [0, 0]
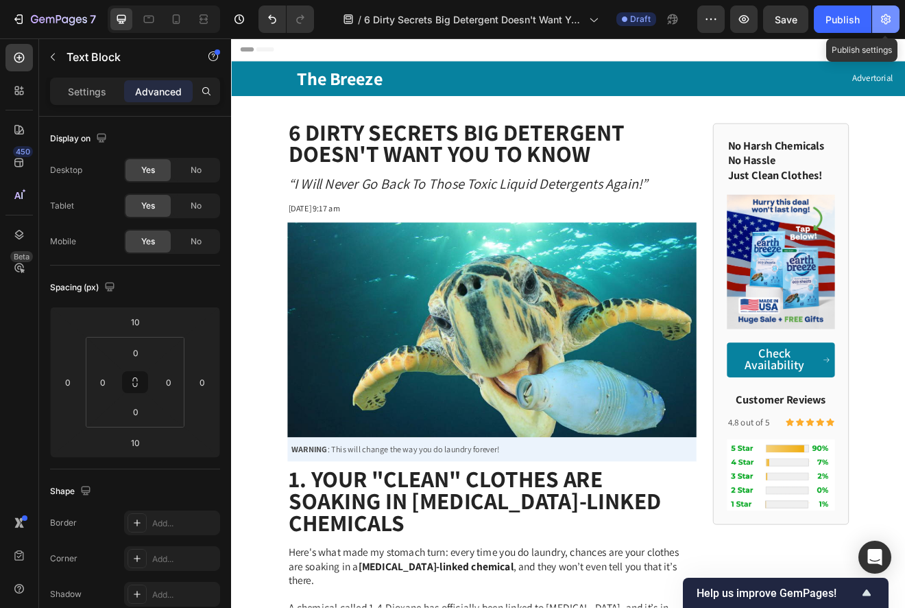
click at [883, 16] on icon "button" at bounding box center [886, 19] width 14 height 14
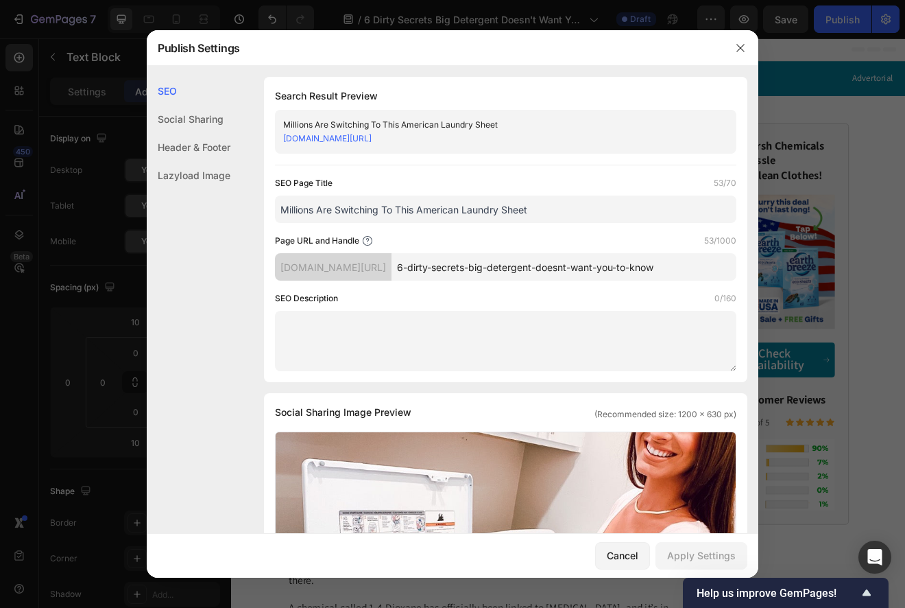
click at [506, 205] on input "Millions Are Switching To This American Laundry Sheet" at bounding box center [506, 208] width 462 height 27
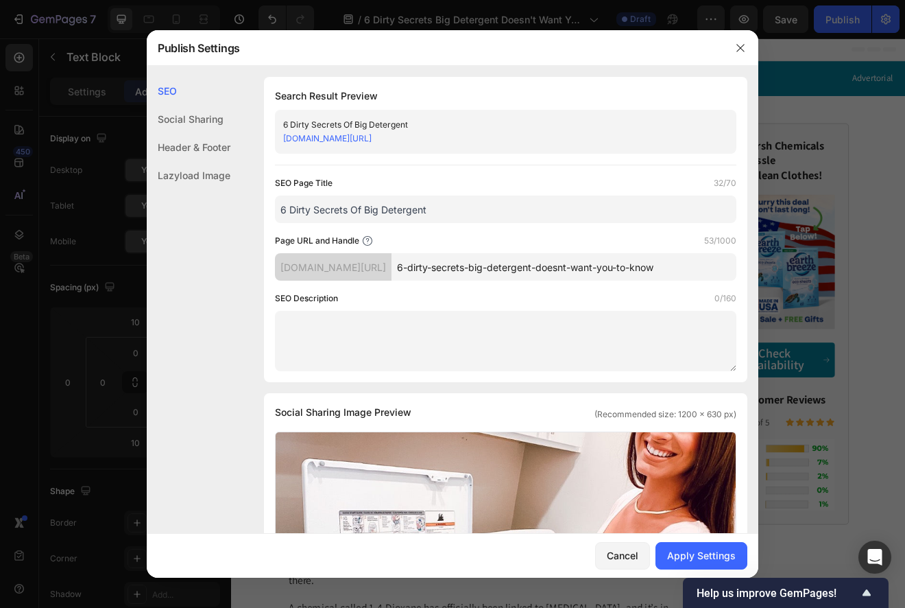
type input "6 Dirty Secrets Of Big Detergent"
click at [634, 265] on input "6-dirty-secrets-big-detergent-doesnt-want-you-to-know" at bounding box center [564, 266] width 345 height 27
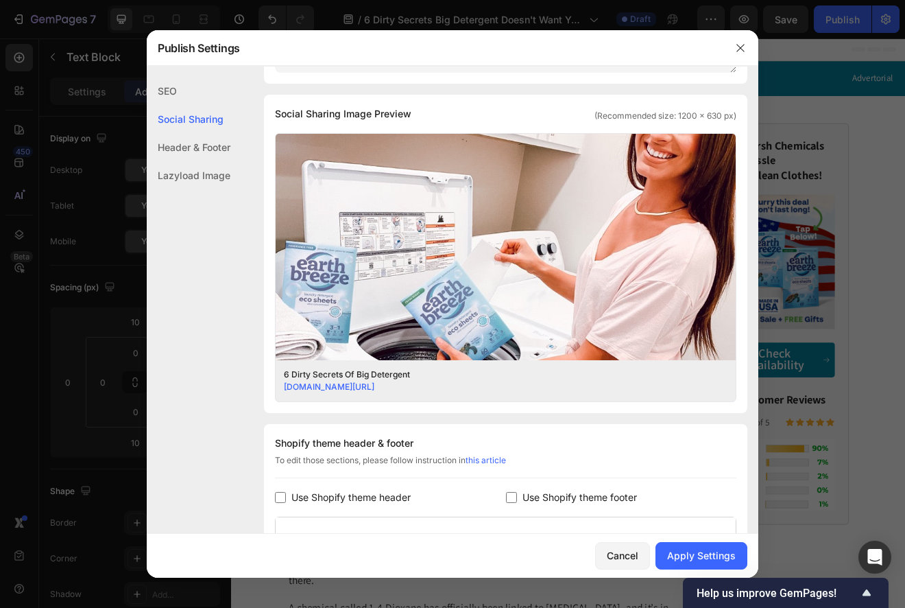
scroll to position [318, 0]
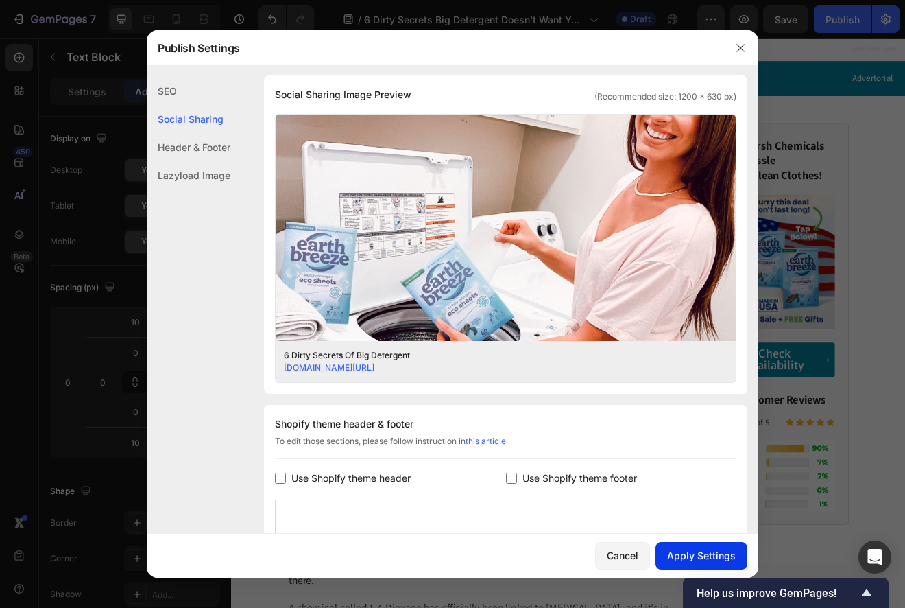
type input "6-dirty-secrets"
click at [683, 560] on div "Apply Settings" at bounding box center [701, 555] width 69 height 14
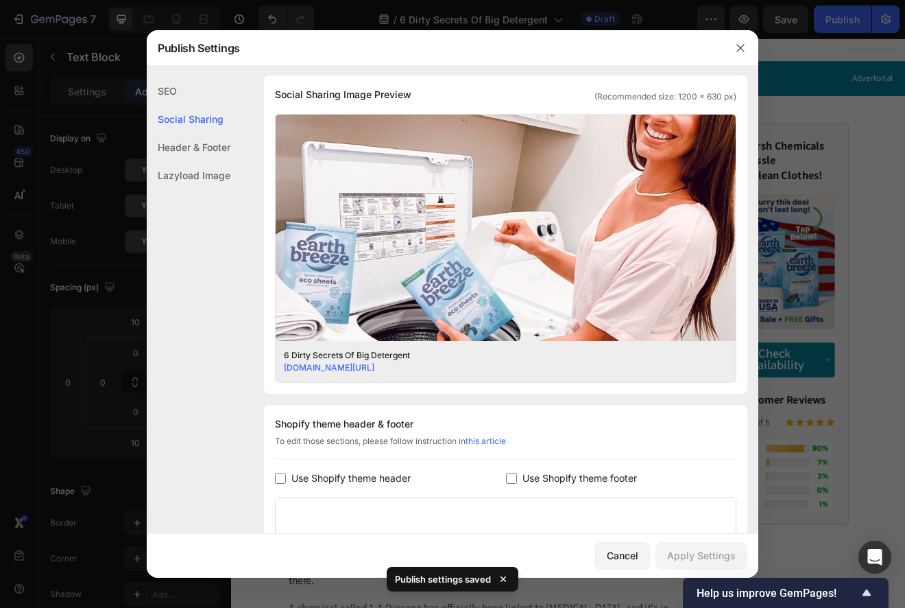
click at [809, 340] on div at bounding box center [452, 304] width 905 height 608
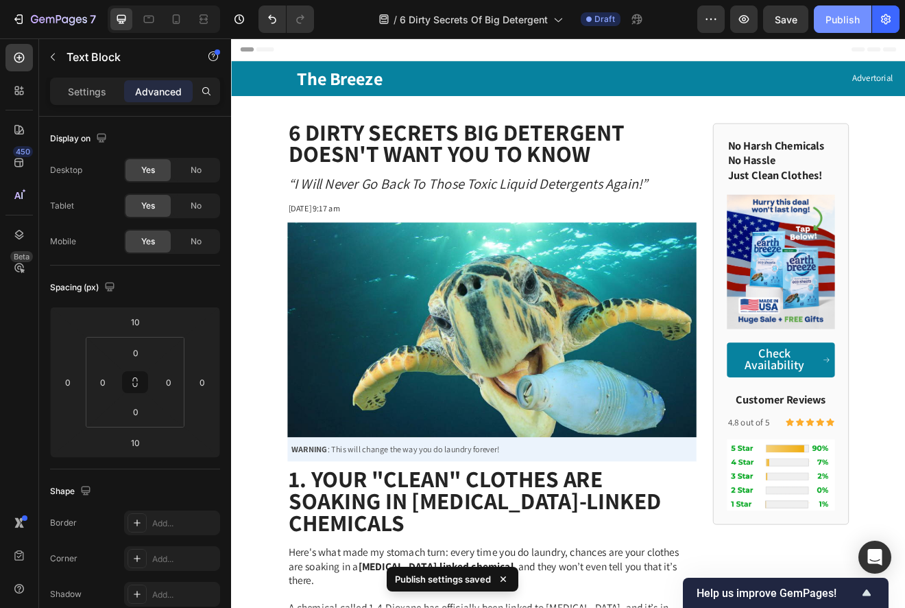
click at [835, 21] on div "Publish" at bounding box center [843, 19] width 34 height 14
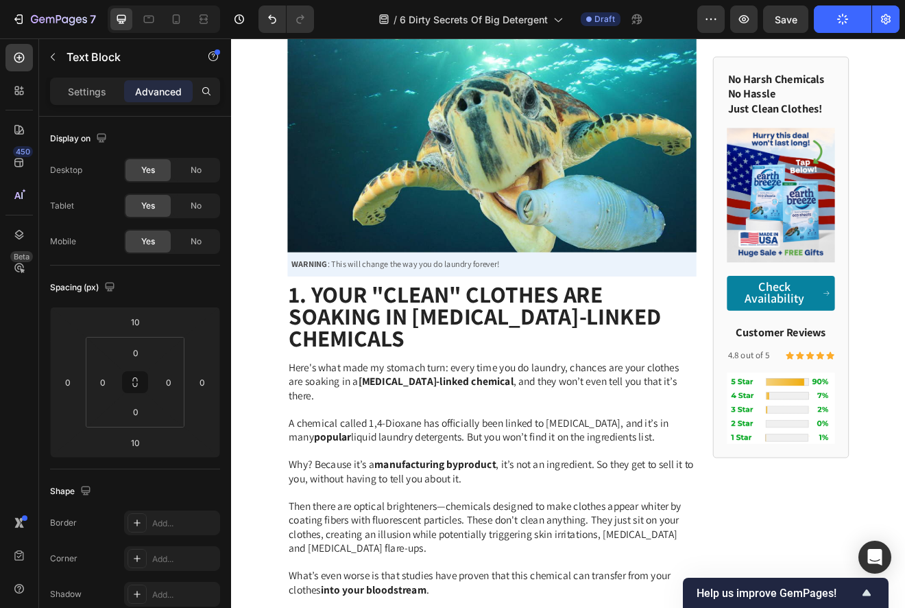
scroll to position [0, 0]
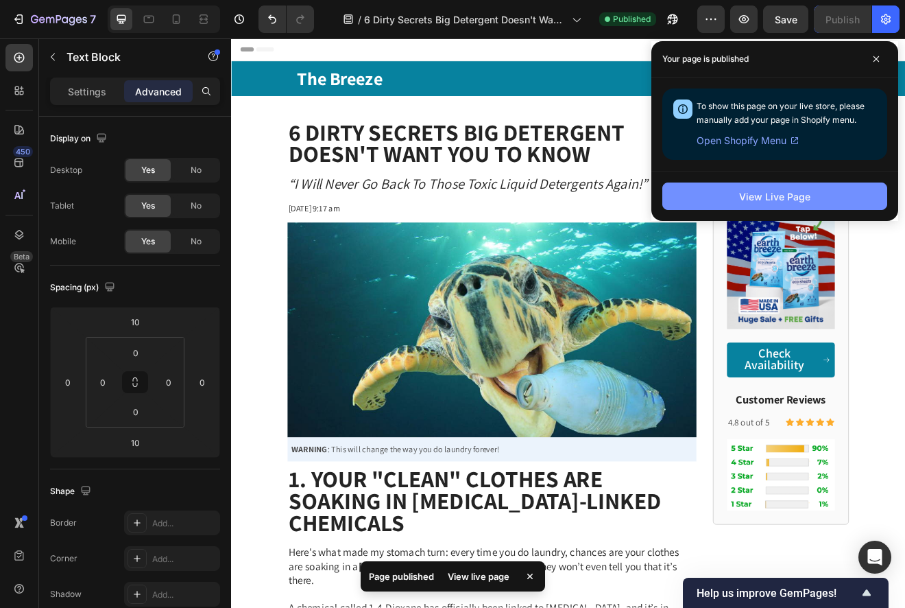
click at [794, 206] on button "View Live Page" at bounding box center [775, 195] width 225 height 27
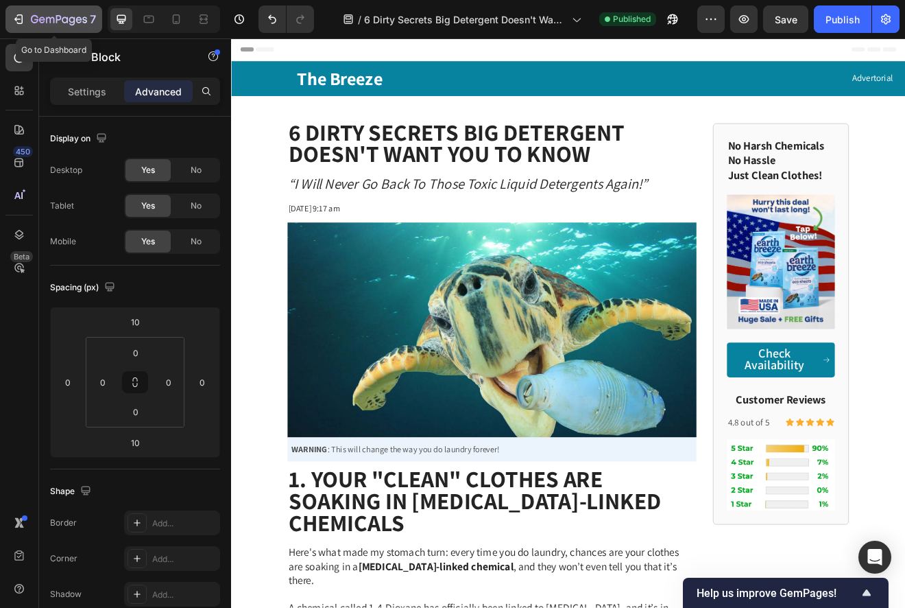
click at [62, 16] on icon "button" at bounding box center [59, 20] width 56 height 12
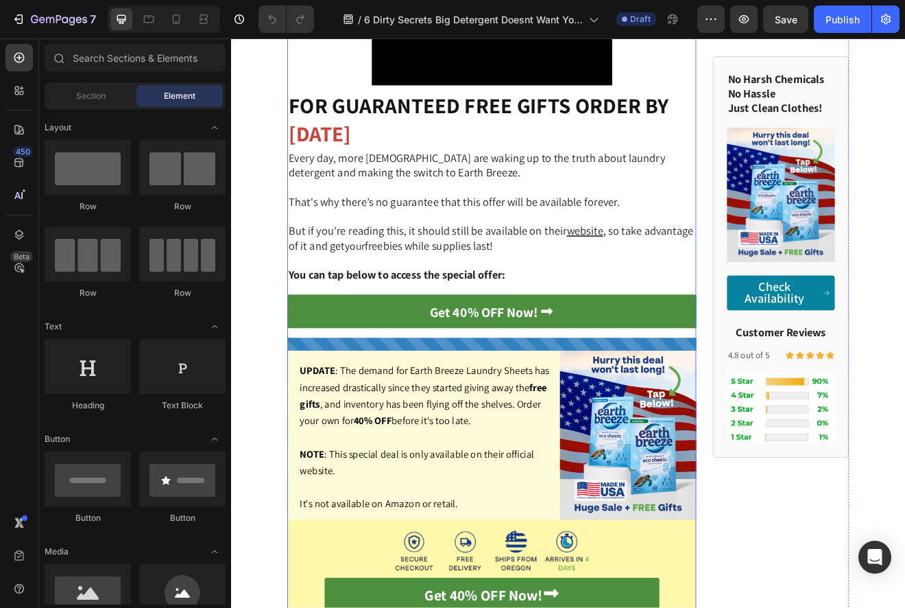
scroll to position [4050, 0]
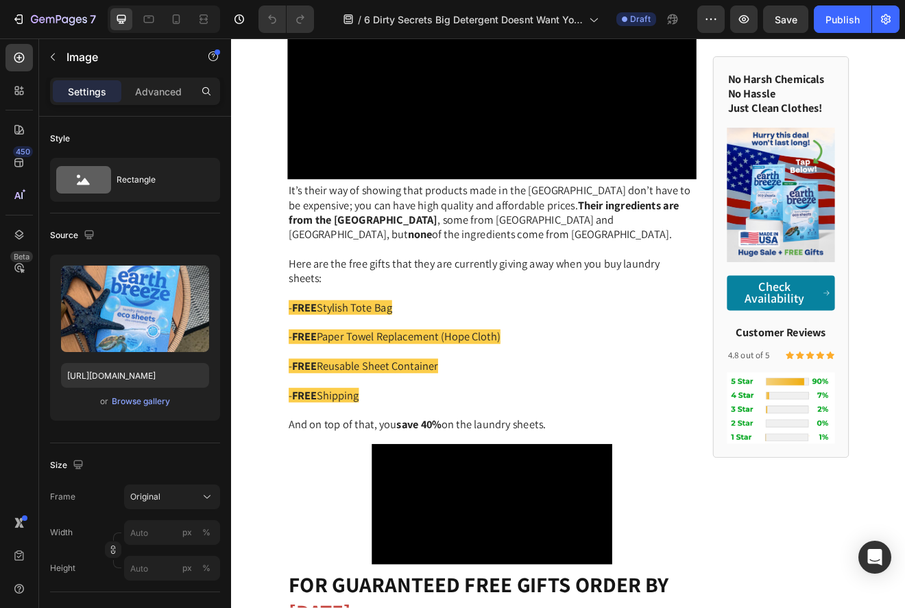
scroll to position [3259, 0]
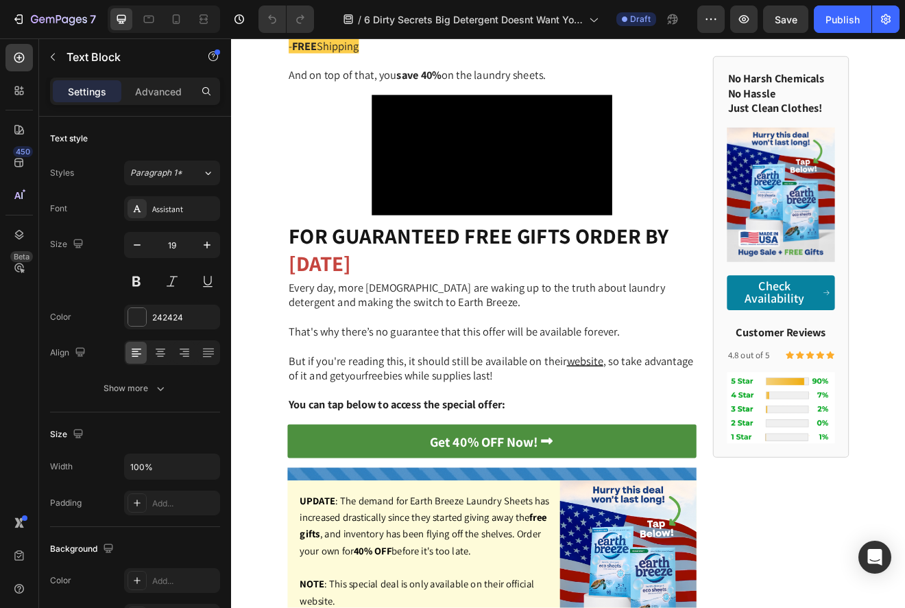
scroll to position [3838, 0]
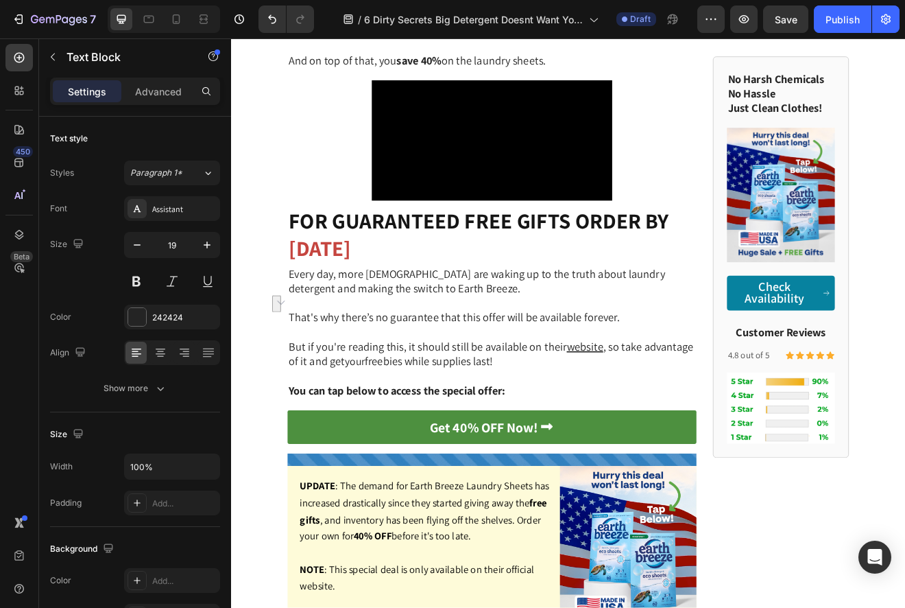
drag, startPoint x: 534, startPoint y: 395, endPoint x: 379, endPoint y: 396, distance: 155.0
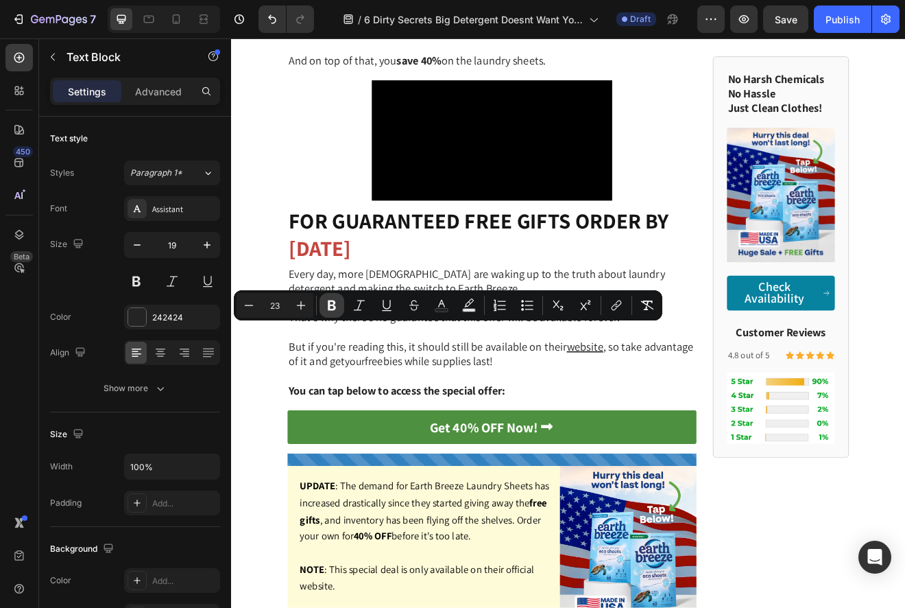
click at [337, 303] on icon "Editor contextual toolbar" at bounding box center [332, 305] width 14 height 14
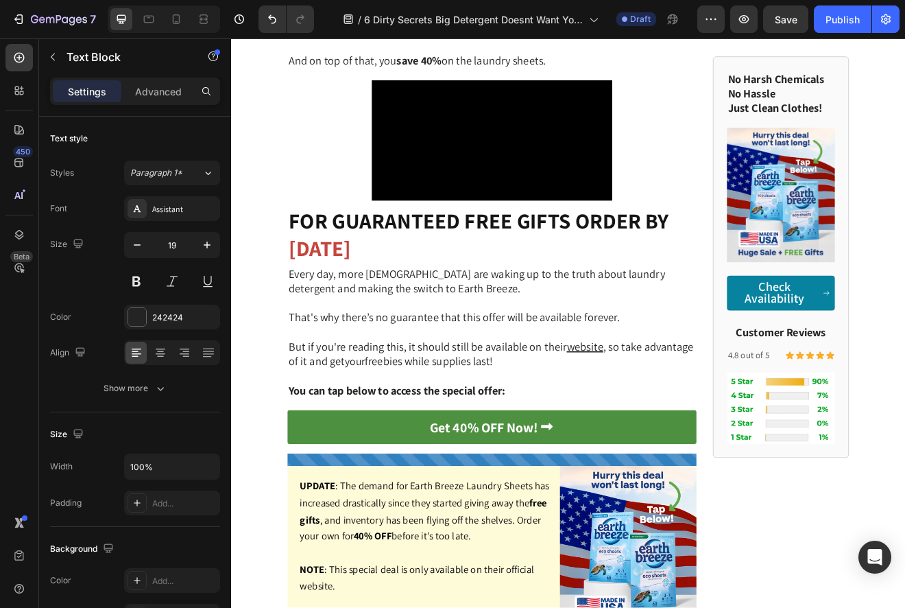
drag, startPoint x: 703, startPoint y: 309, endPoint x: 704, endPoint y: 330, distance: 21.3
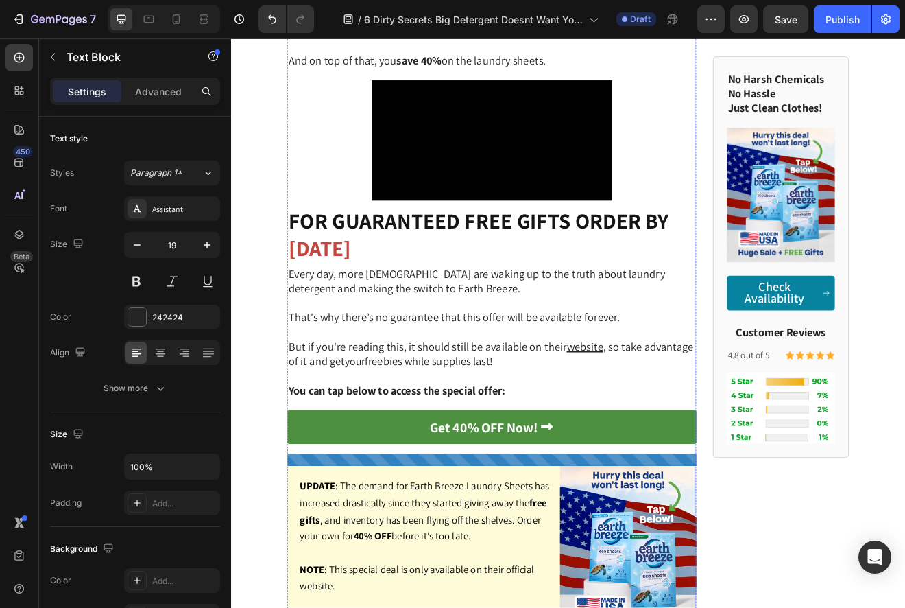
drag, startPoint x: 533, startPoint y: 398, endPoint x: 379, endPoint y: 397, distance: 154.3
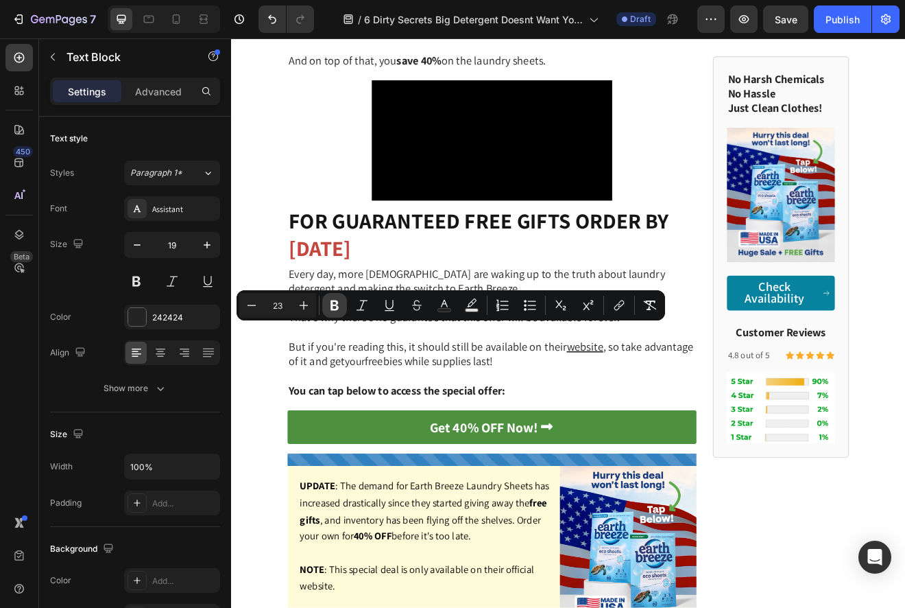
drag, startPoint x: 339, startPoint y: 305, endPoint x: 145, endPoint y: 381, distance: 207.9
click at [339, 305] on icon "Editor contextual toolbar" at bounding box center [335, 305] width 14 height 14
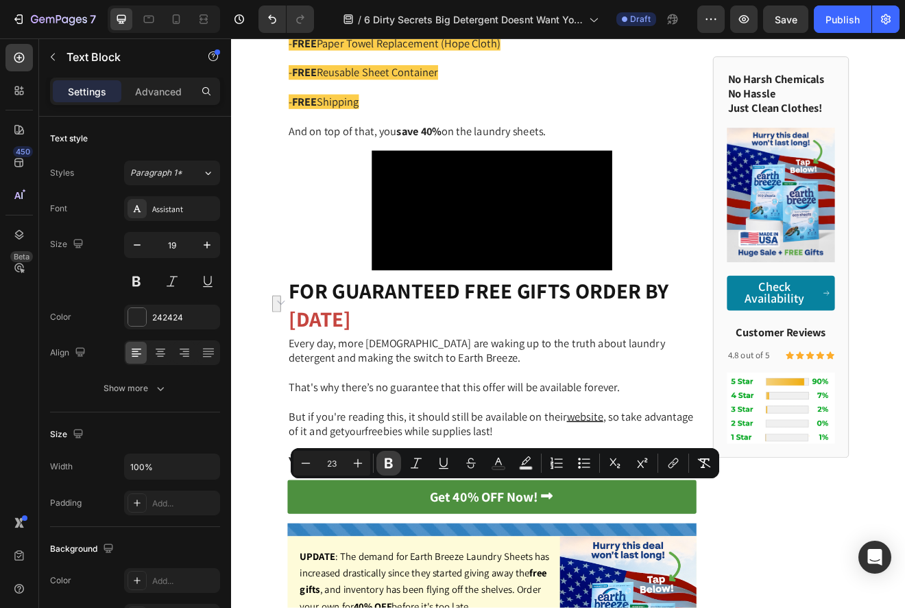
click at [390, 461] on icon "Editor contextual toolbar" at bounding box center [389, 463] width 8 height 10
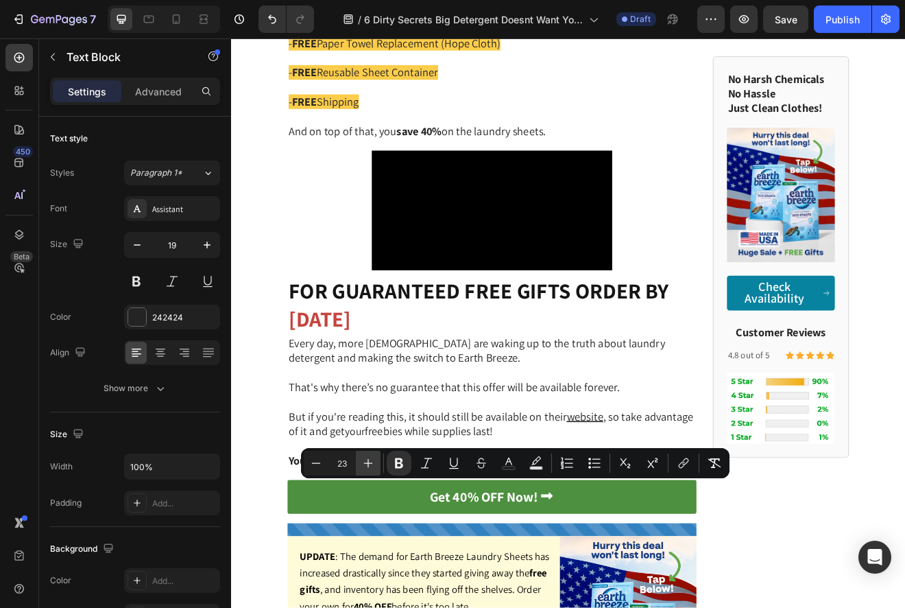
click at [371, 462] on icon "Editor contextual toolbar" at bounding box center [368, 463] width 14 height 14
click at [370, 462] on icon "Editor contextual toolbar" at bounding box center [368, 463] width 14 height 14
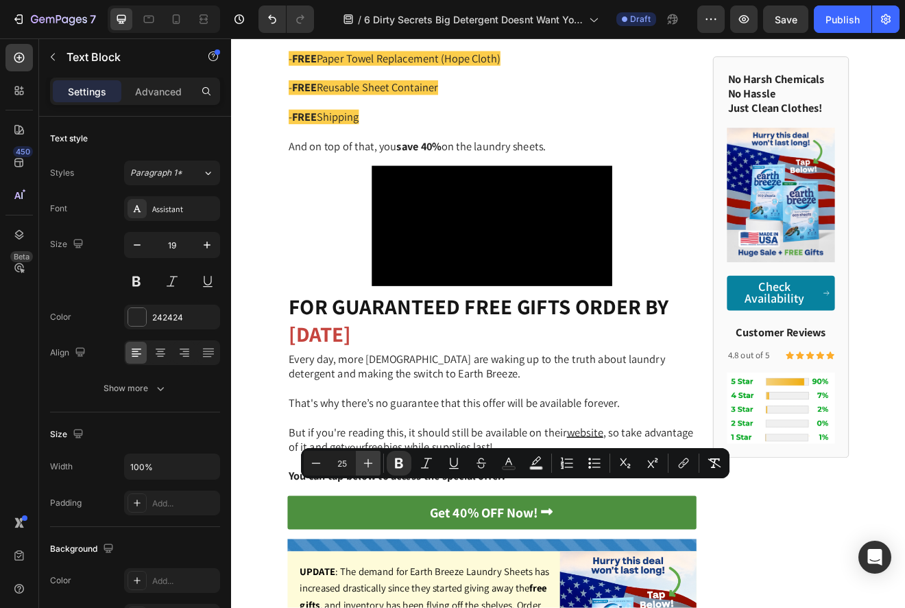
click at [370, 462] on icon "Editor contextual toolbar" at bounding box center [368, 463] width 14 height 14
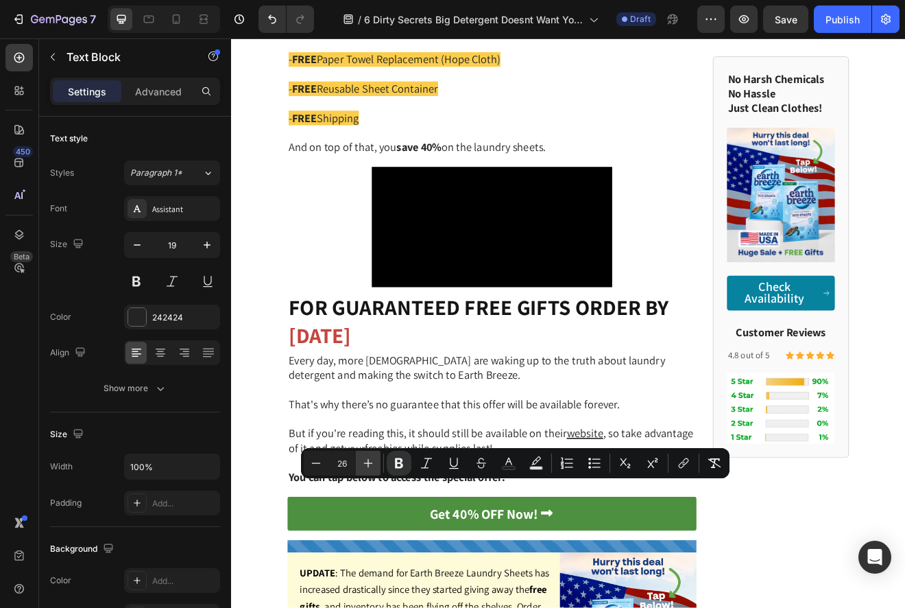
click at [370, 462] on icon "Editor contextual toolbar" at bounding box center [368, 463] width 14 height 14
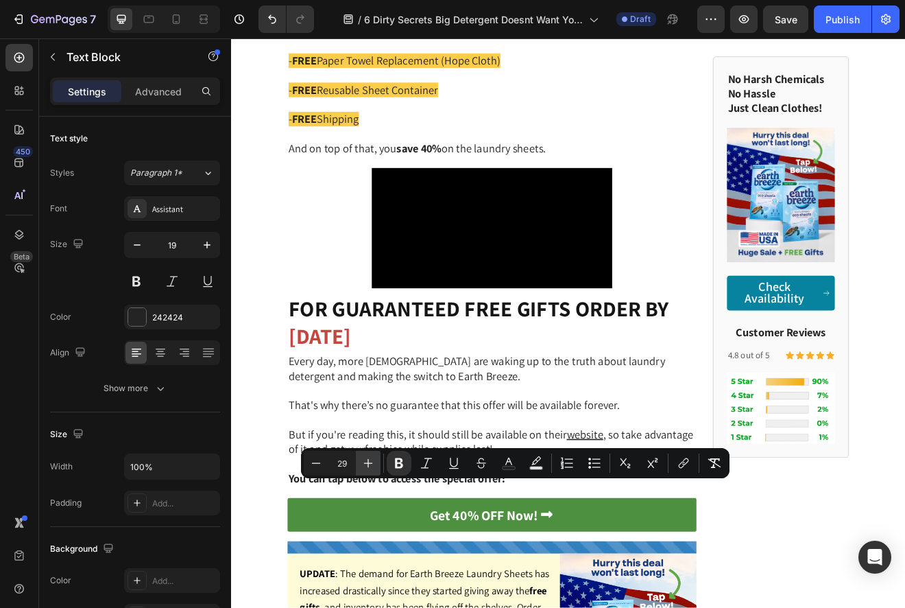
type input "30"
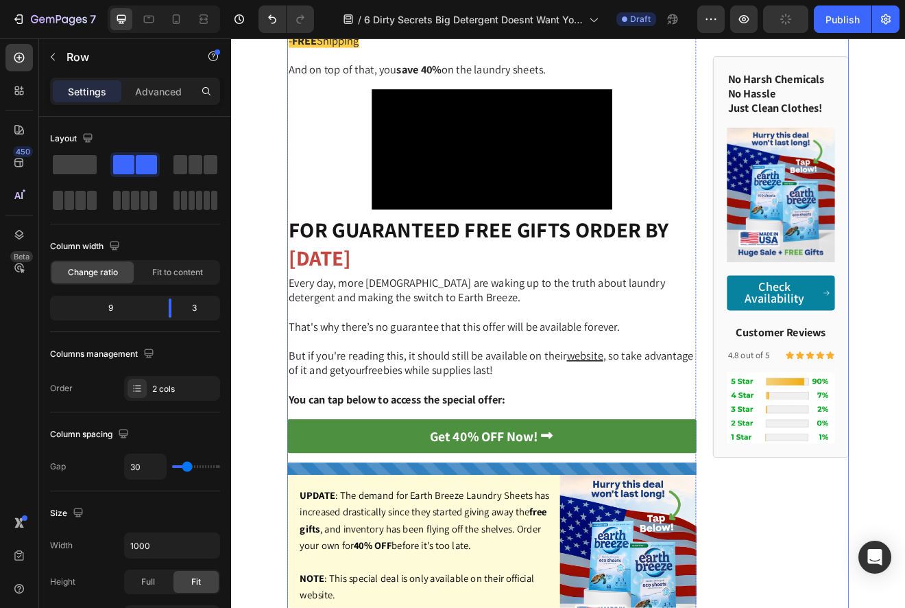
scroll to position [4099, 0]
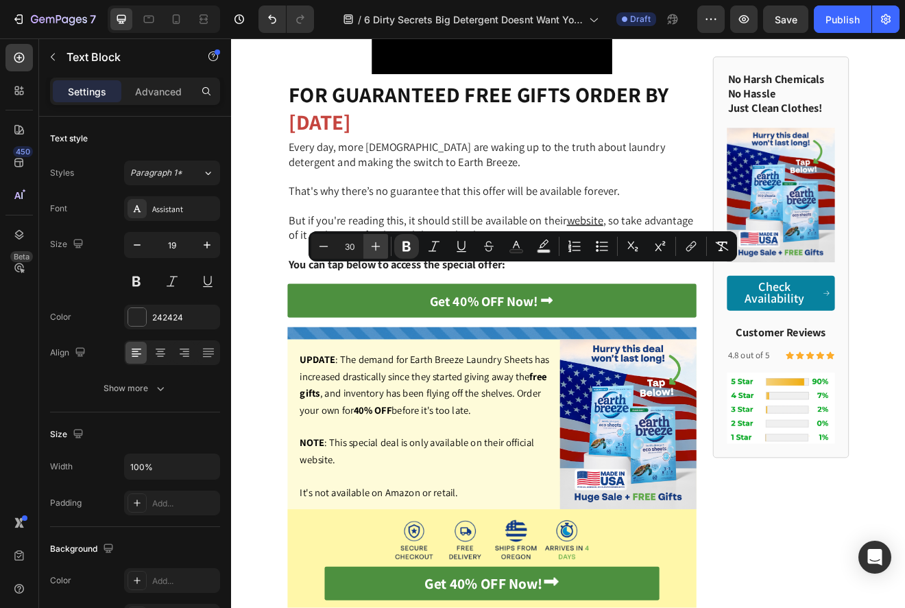
click at [377, 241] on icon "Editor contextual toolbar" at bounding box center [376, 246] width 14 height 14
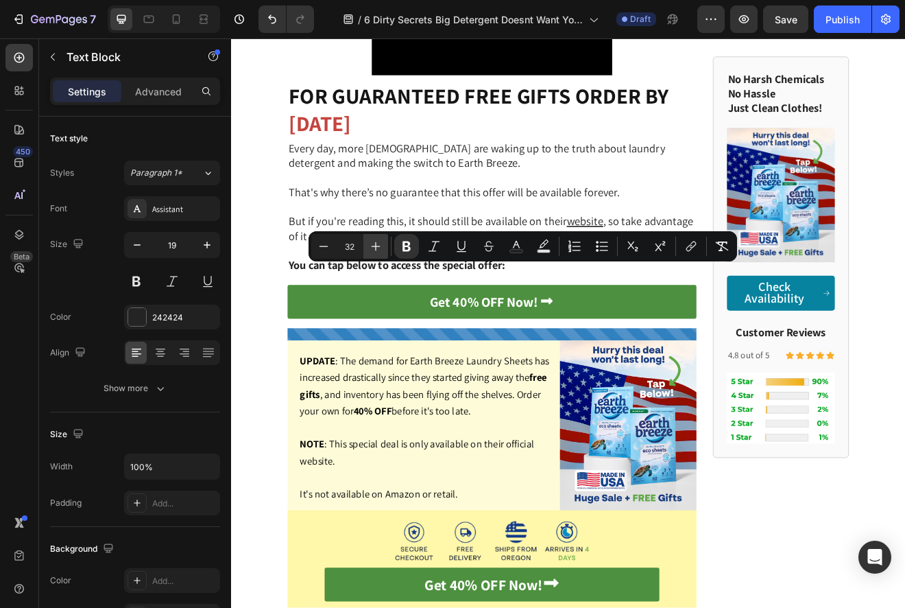
click at [377, 241] on icon "Editor contextual toolbar" at bounding box center [376, 246] width 14 height 14
type input "34"
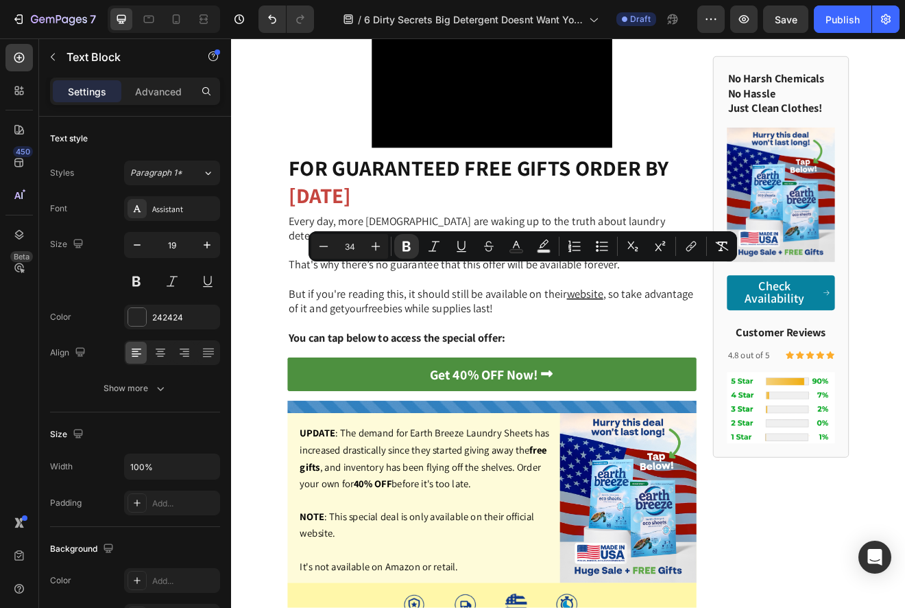
scroll to position [3945, 0]
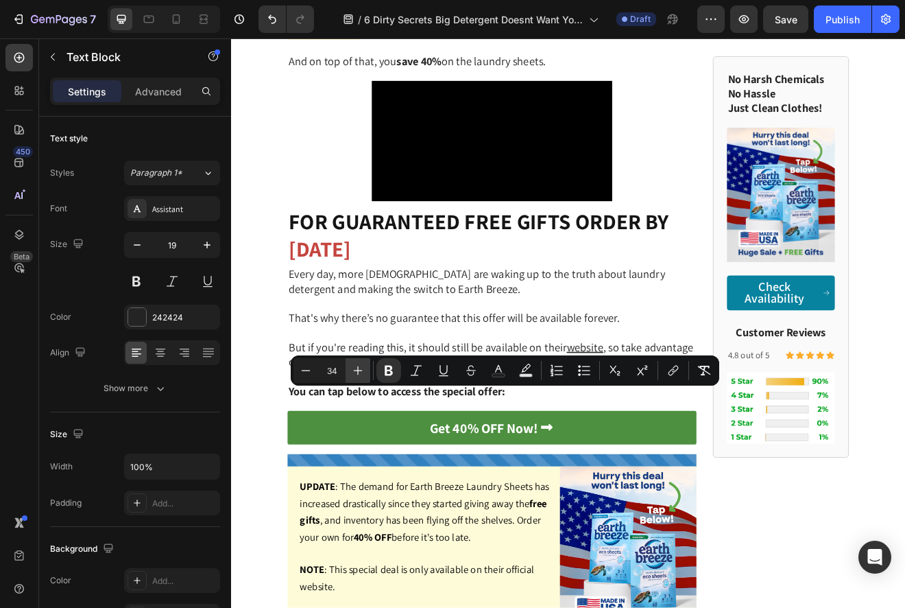
click at [354, 365] on icon "Editor contextual toolbar" at bounding box center [358, 371] width 14 height 14
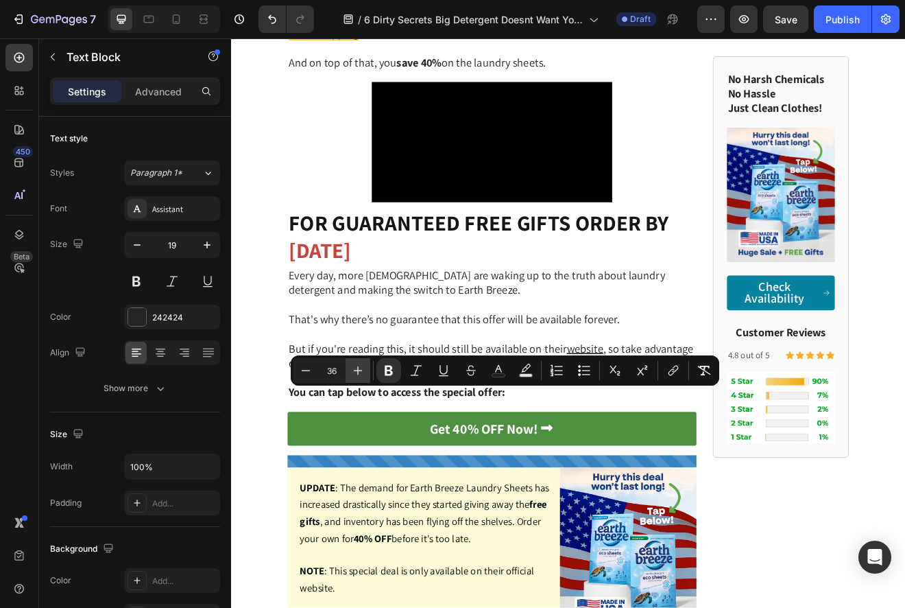
click at [354, 365] on icon "Editor contextual toolbar" at bounding box center [358, 371] width 14 height 14
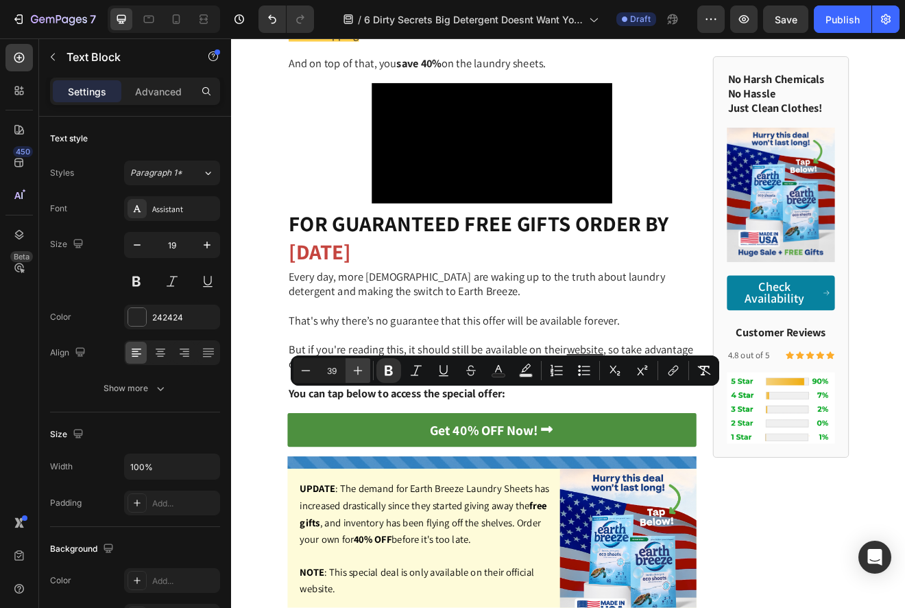
click at [354, 365] on icon "Editor contextual toolbar" at bounding box center [358, 371] width 14 height 14
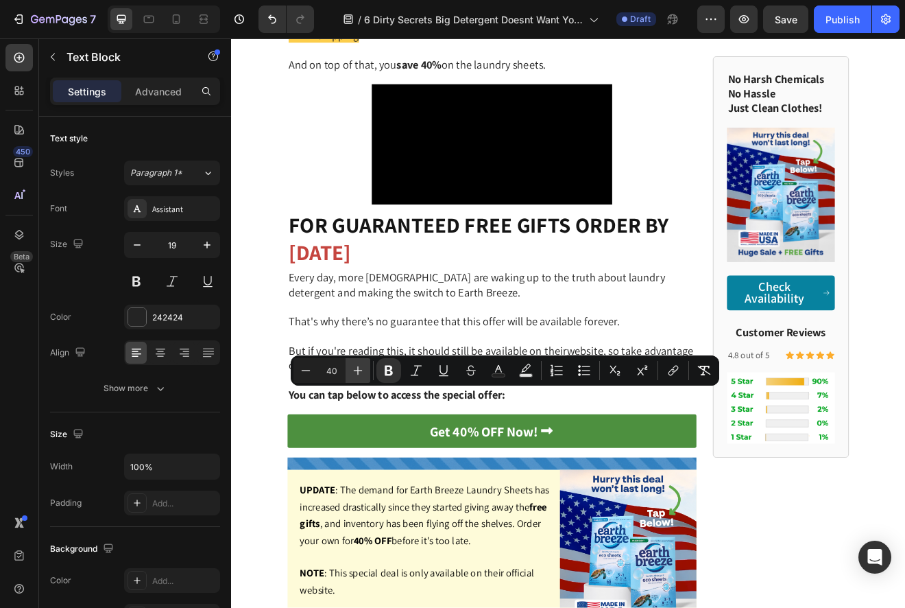
click at [354, 365] on icon "Editor contextual toolbar" at bounding box center [358, 371] width 14 height 14
type input "41"
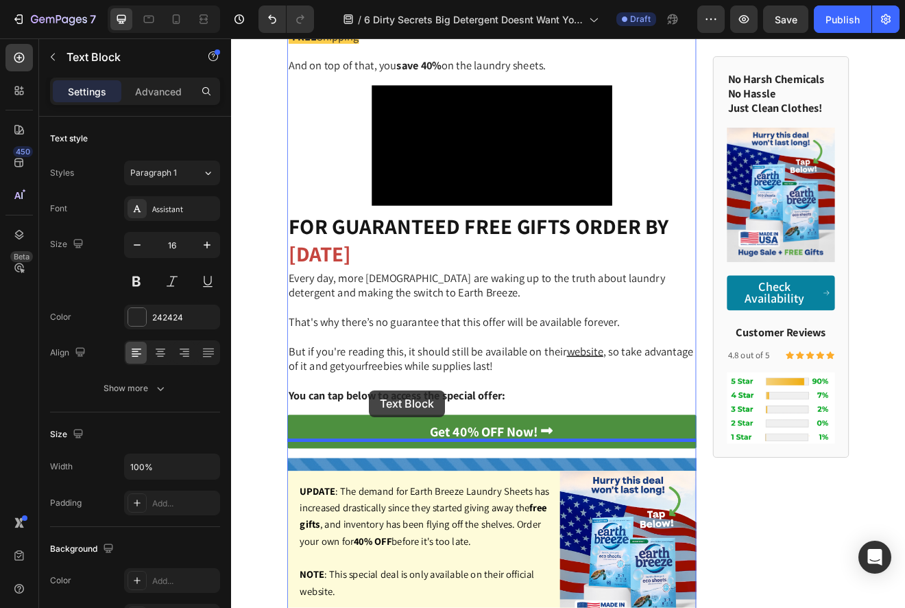
drag, startPoint x: 311, startPoint y: 235, endPoint x: 399, endPoint y: 465, distance: 245.7
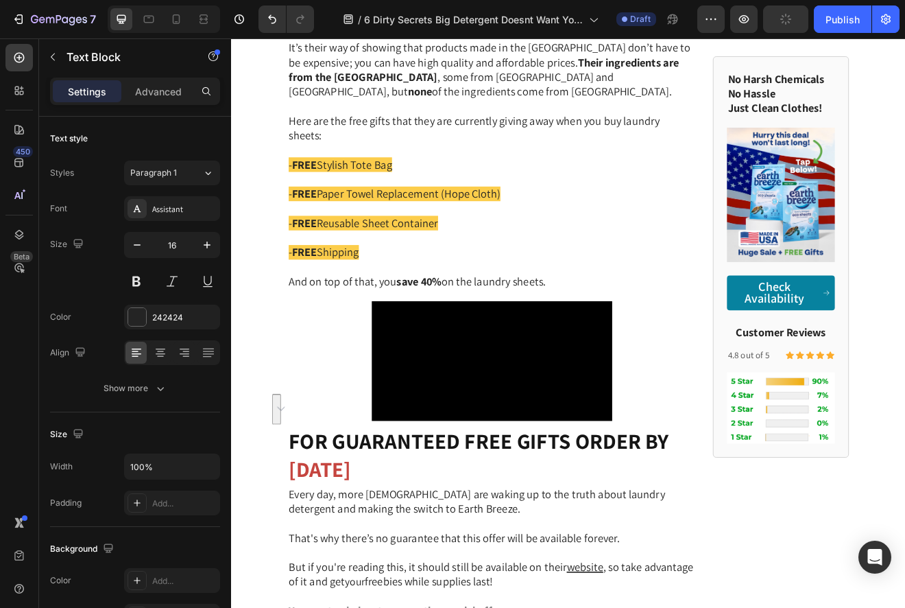
scroll to position [1, 0]
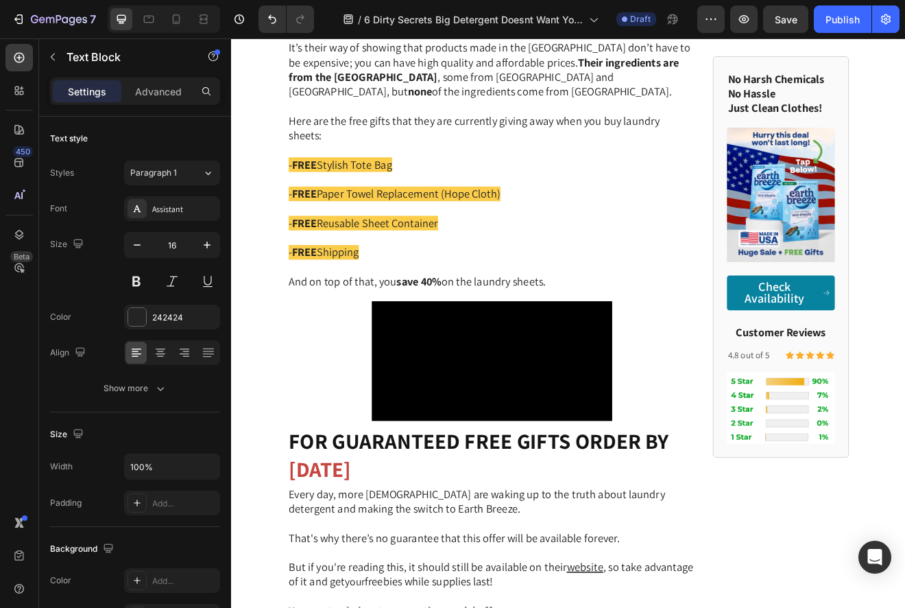
scroll to position [0, 0]
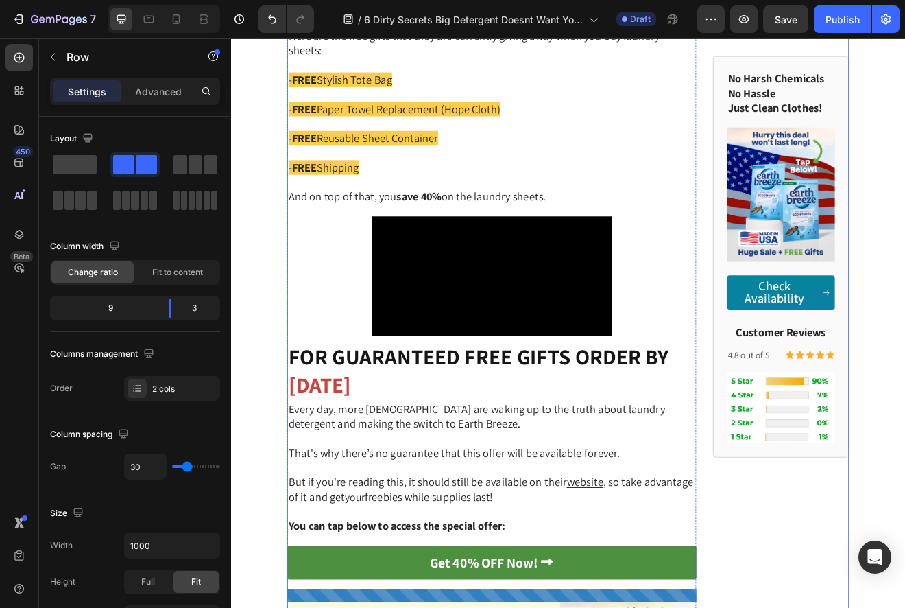
scroll to position [4192, 0]
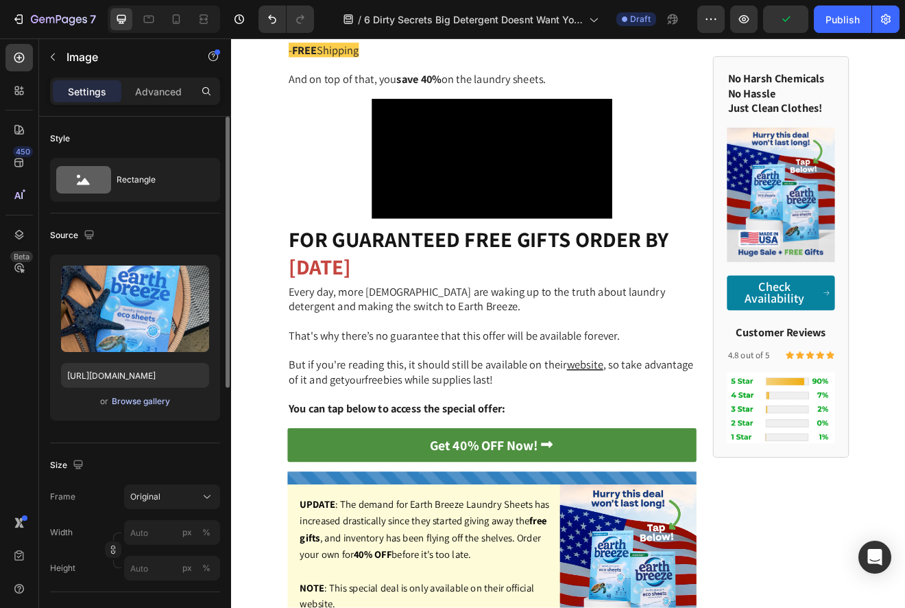
click at [163, 405] on div "Browse gallery" at bounding box center [141, 401] width 58 height 12
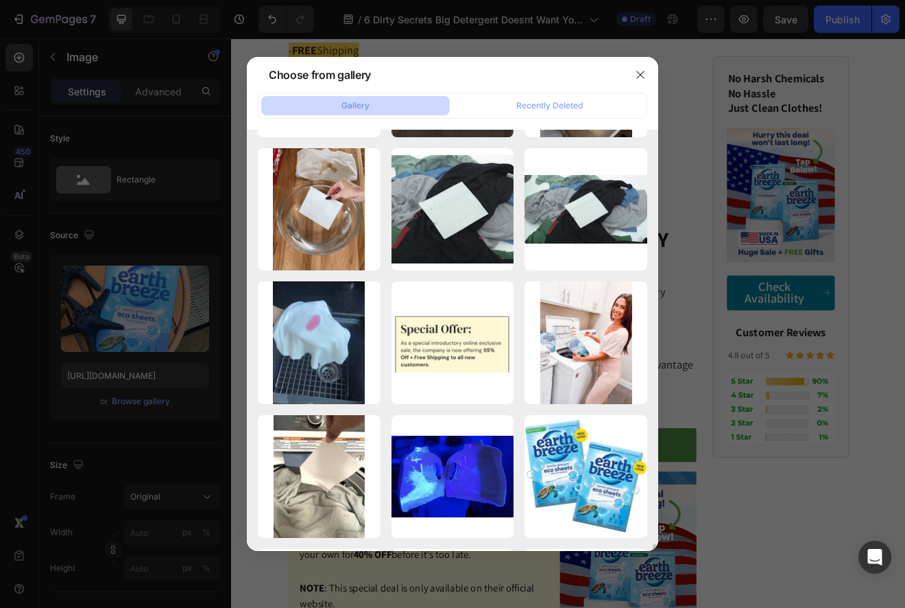
scroll to position [9587, 0]
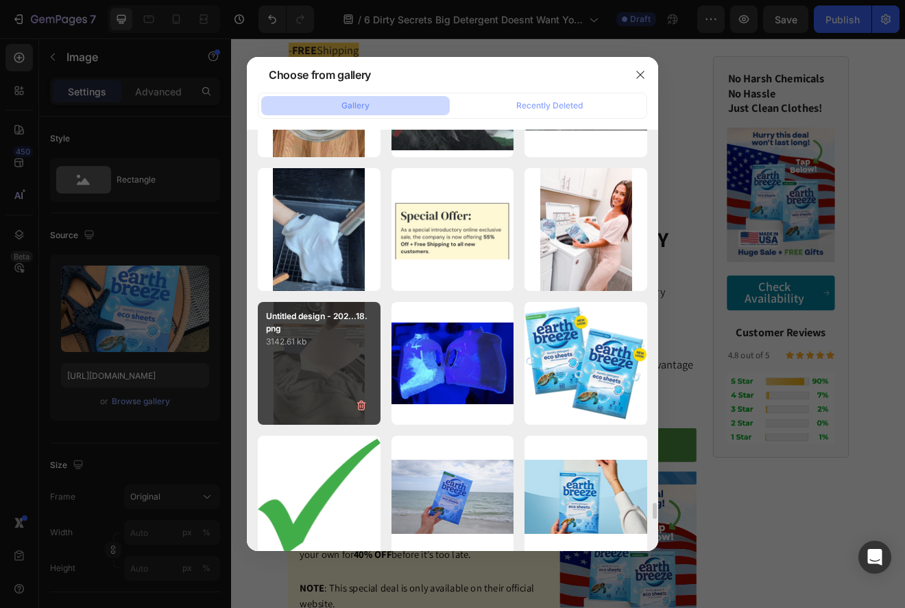
click at [331, 369] on div "Untitled design - 202...18.png 3142.61 kb" at bounding box center [319, 363] width 123 height 123
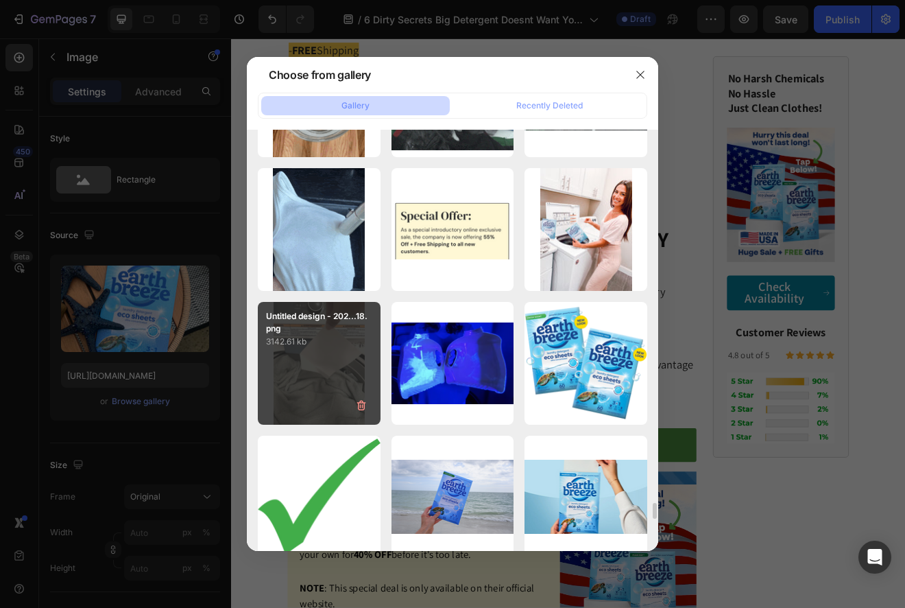
type input "[URL][DOMAIN_NAME]"
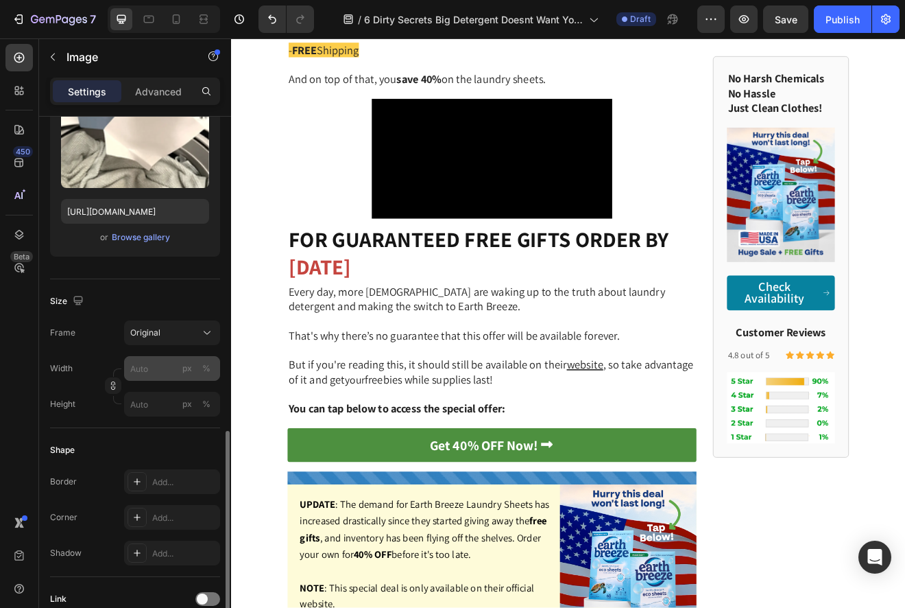
scroll to position [94, 0]
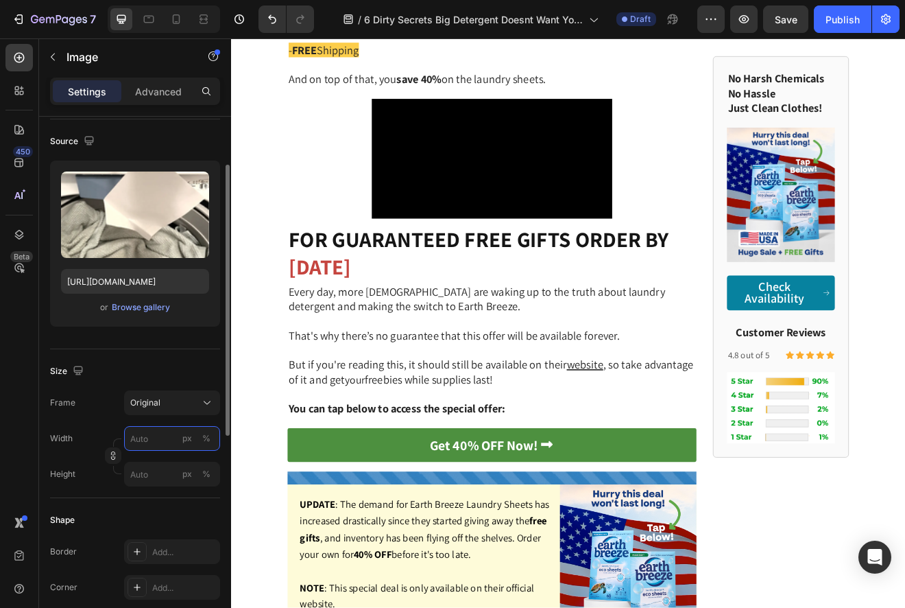
click at [156, 438] on input "px %" at bounding box center [172, 438] width 96 height 25
type input "3"
type input "4"
type input "5"
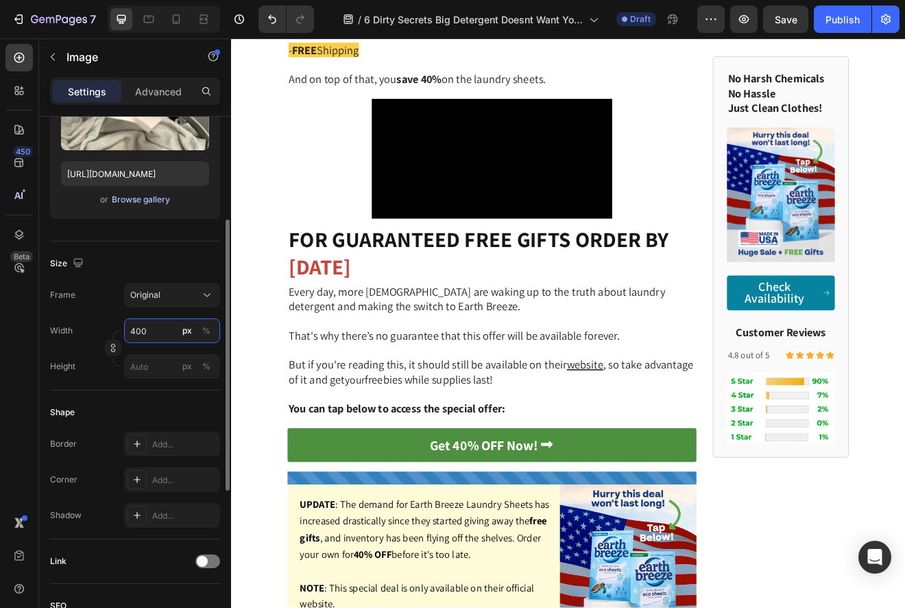
scroll to position [362, 0]
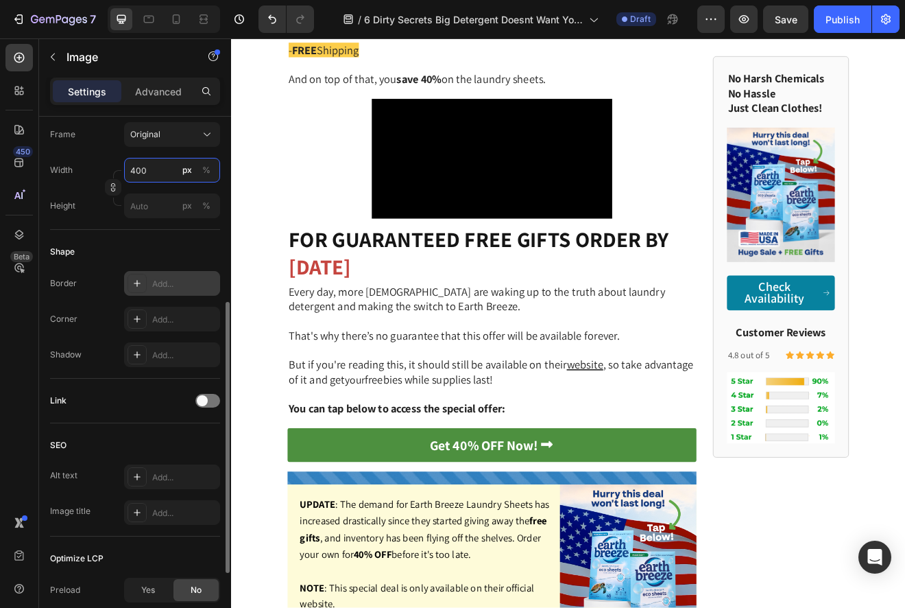
type input "400"
click at [156, 292] on div "Add..." at bounding box center [172, 283] width 96 height 25
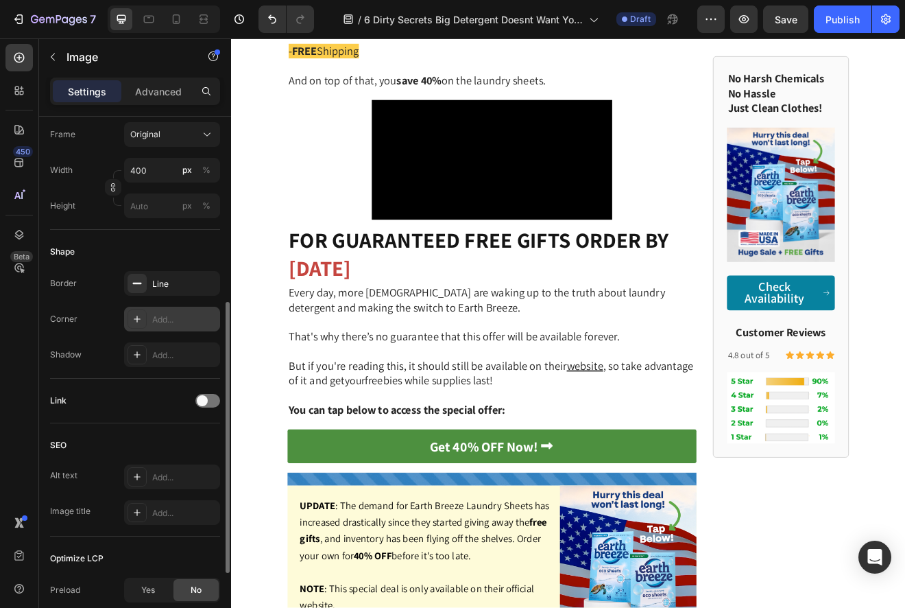
click at [163, 327] on div "Add..." at bounding box center [172, 319] width 96 height 25
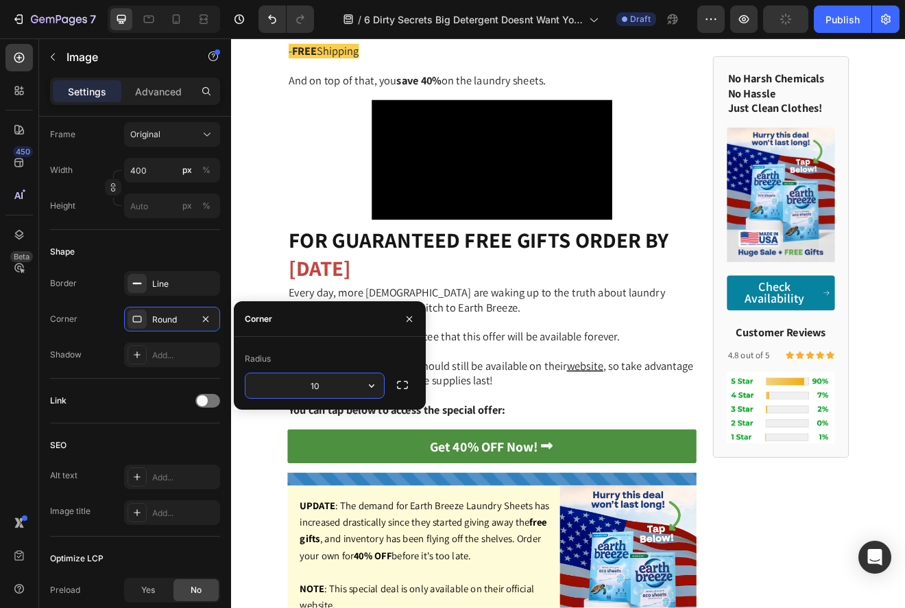
type input "1"
type input "7"
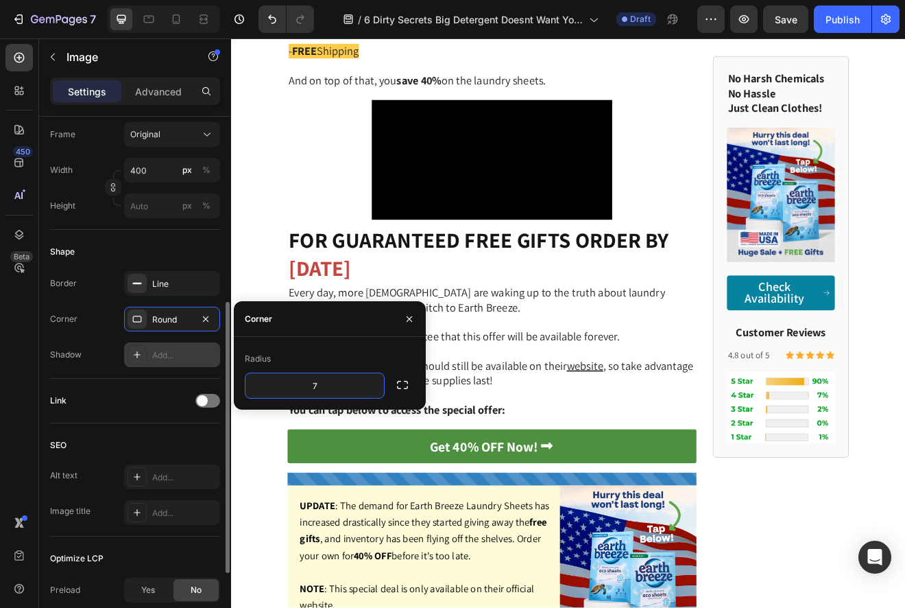
click at [181, 357] on div "Add..." at bounding box center [184, 355] width 64 height 12
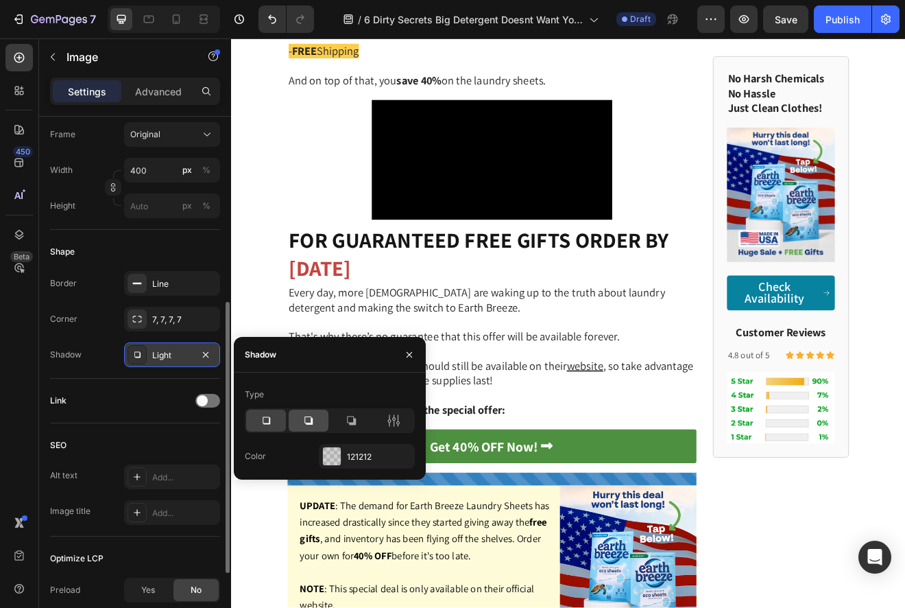
click at [312, 416] on icon at bounding box center [309, 421] width 14 height 14
click at [382, 392] on div "Type" at bounding box center [330, 394] width 170 height 22
click at [357, 453] on div "121212" at bounding box center [367, 457] width 40 height 12
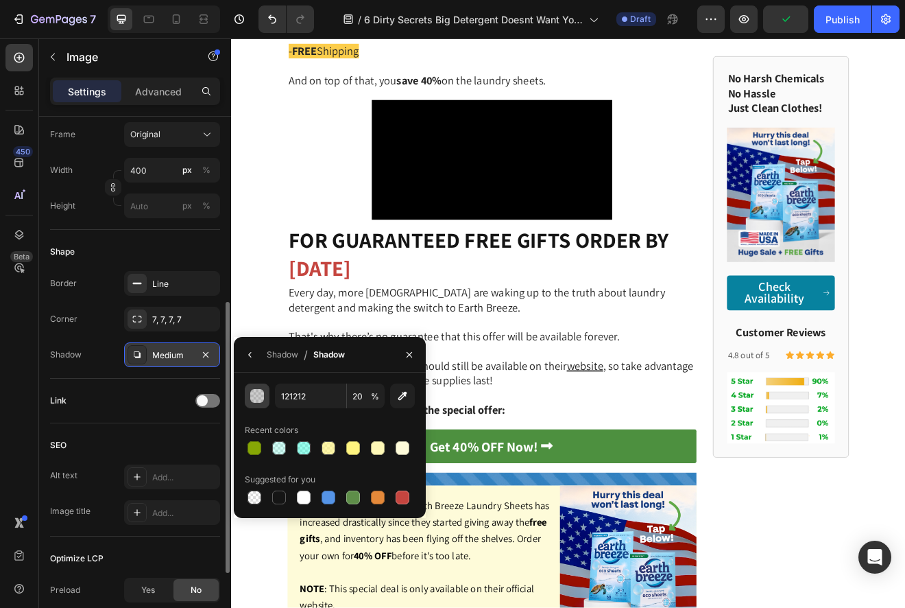
click at [261, 396] on div "button" at bounding box center [258, 397] width 14 height 14
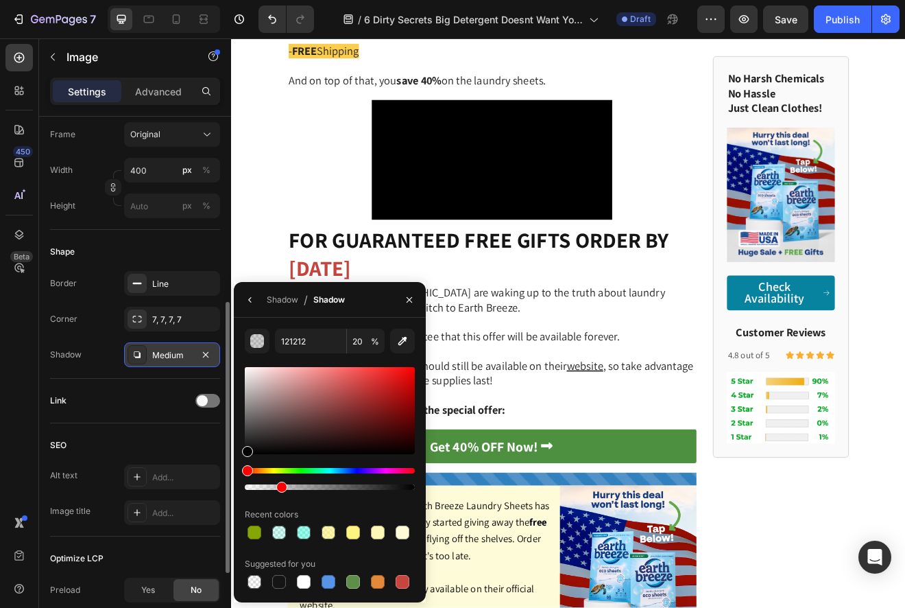
drag, startPoint x: 248, startPoint y: 451, endPoint x: 236, endPoint y: 453, distance: 12.0
click at [236, 455] on div "121212 20 % Recent colors Suggested for you" at bounding box center [330, 460] width 192 height 263
type input "000000"
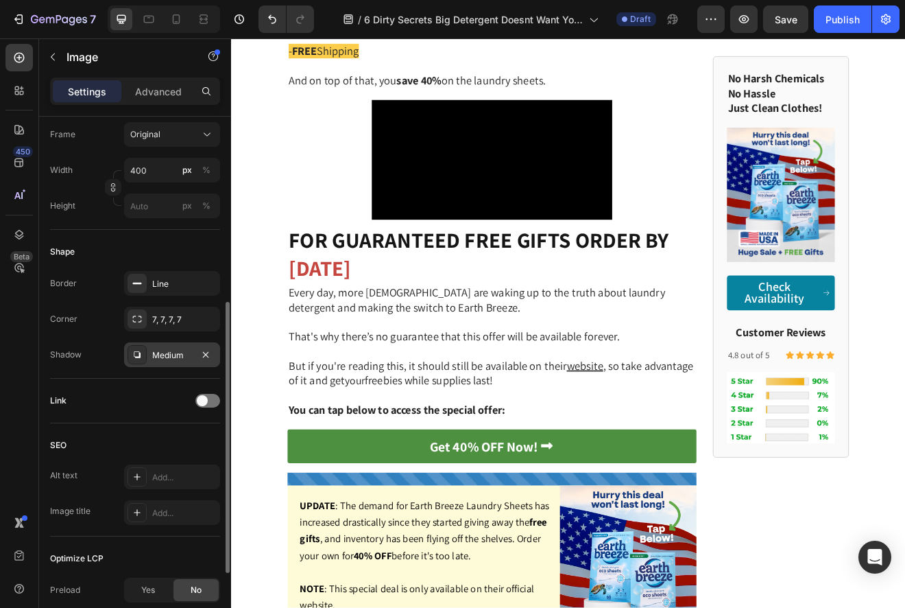
click at [217, 338] on div "Border Line Corner 7, 7, 7, 7 Shadow Medium" at bounding box center [135, 319] width 170 height 96
click at [187, 357] on div "Medium" at bounding box center [172, 355] width 40 height 12
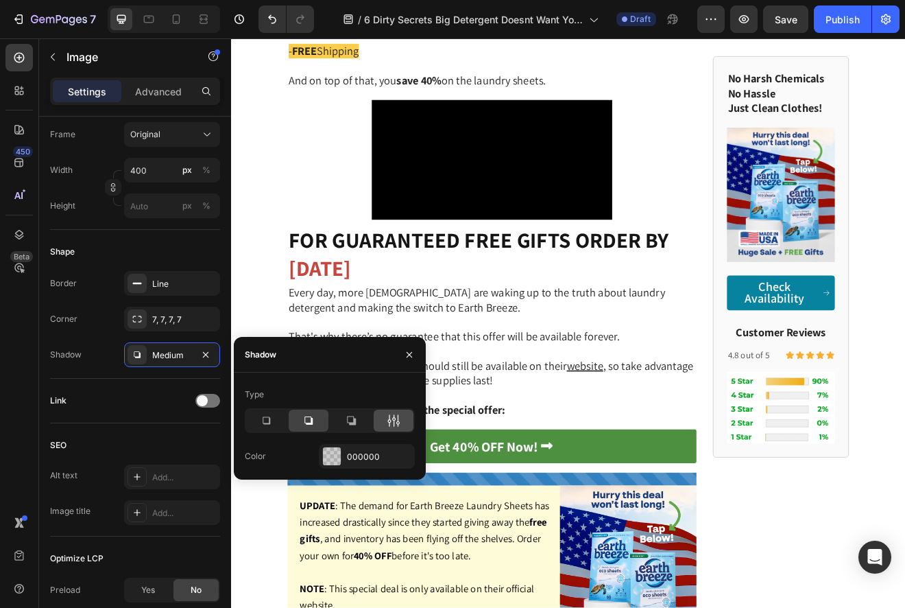
click at [388, 422] on icon at bounding box center [394, 421] width 14 height 14
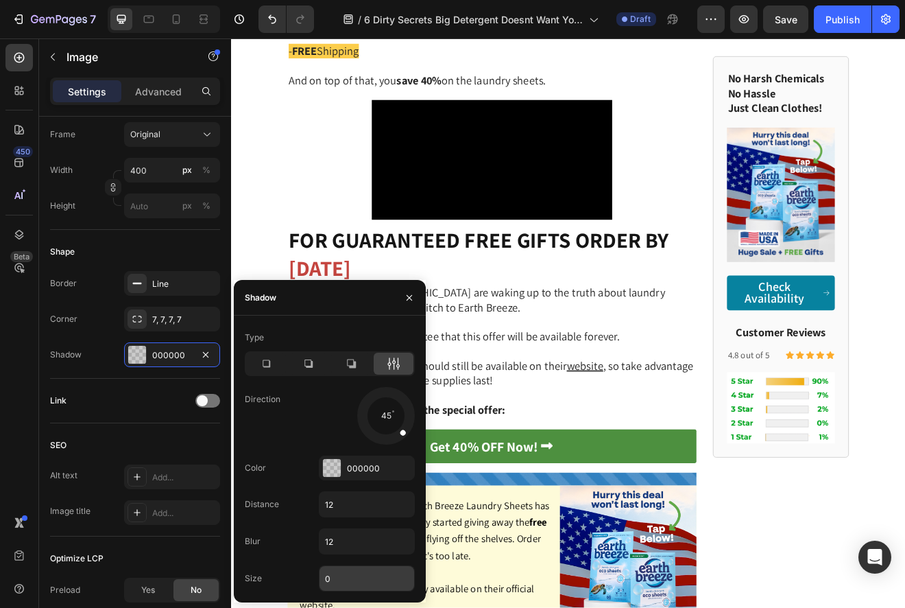
click at [349, 584] on input "0" at bounding box center [367, 578] width 95 height 25
type input "2"
type input "1"
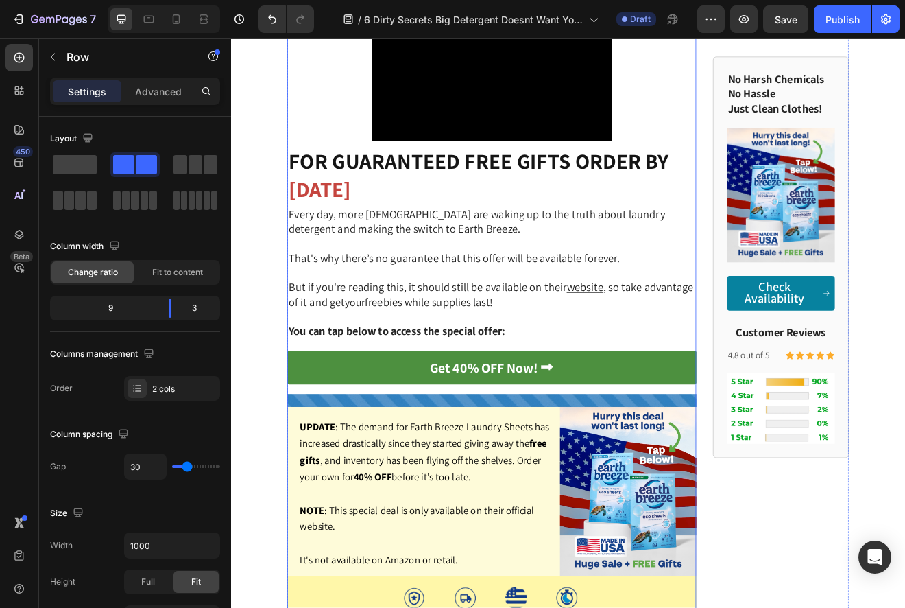
scroll to position [4286, 0]
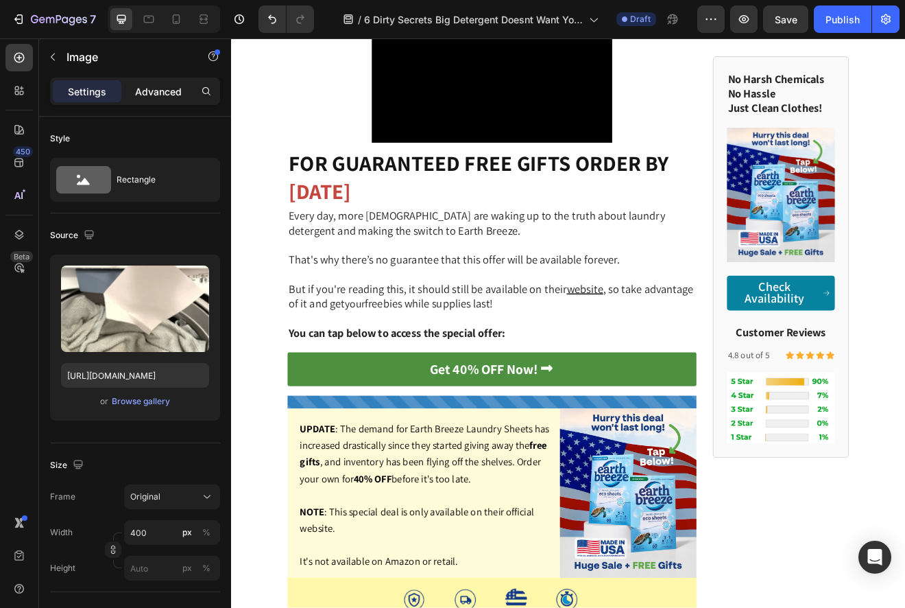
click at [163, 93] on p "Advanced" at bounding box center [158, 91] width 47 height 14
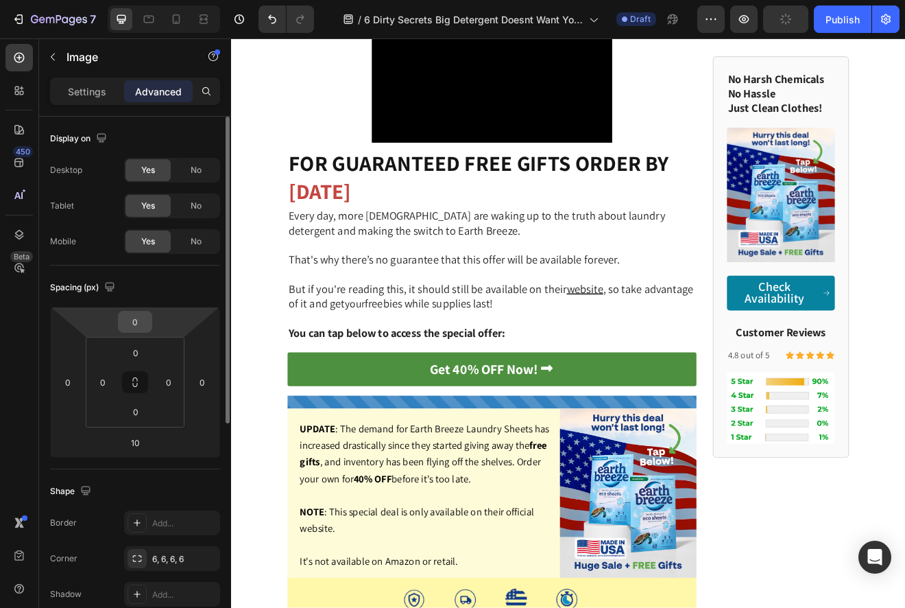
click at [122, 322] on input "0" at bounding box center [134, 321] width 27 height 21
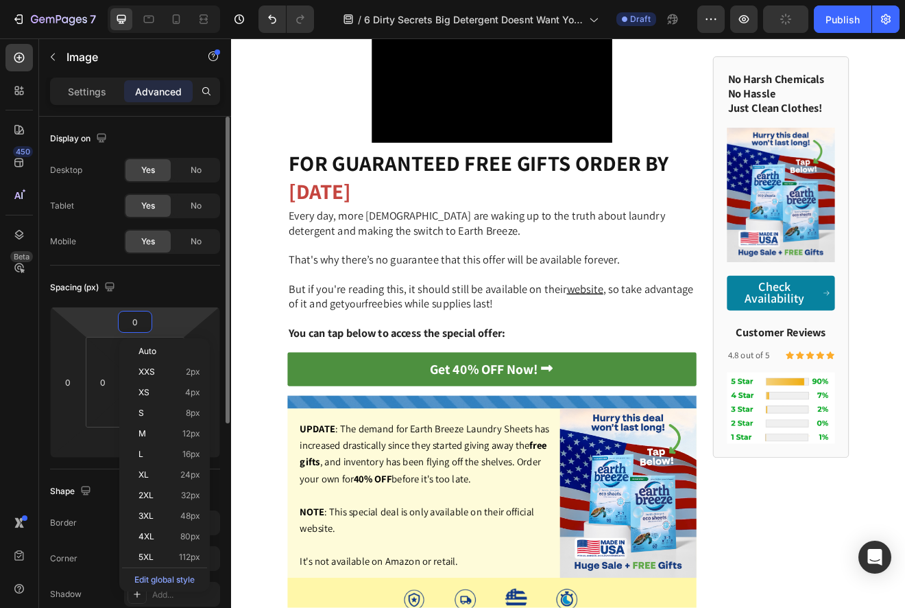
click at [123, 321] on input "0" at bounding box center [134, 321] width 27 height 21
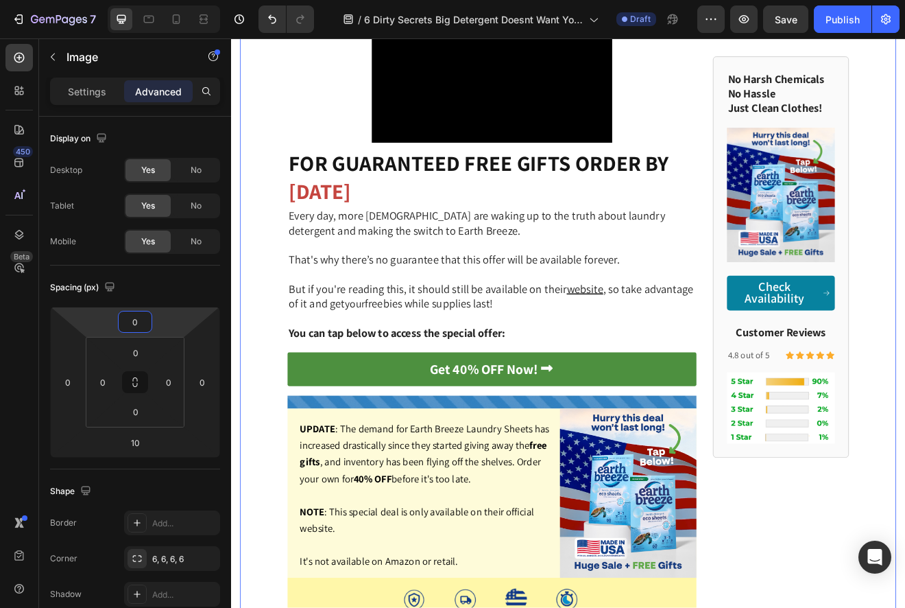
type input "10"
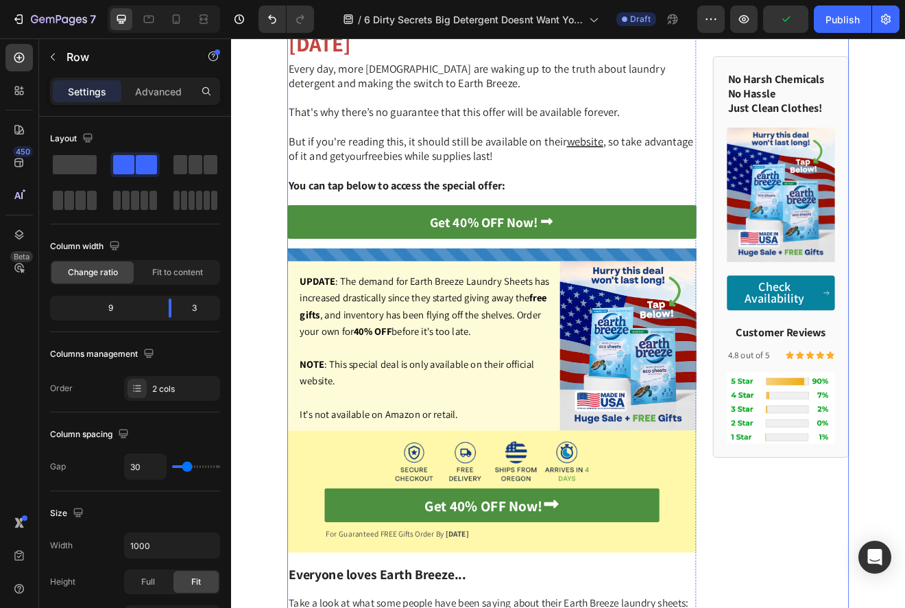
scroll to position [4482, 0]
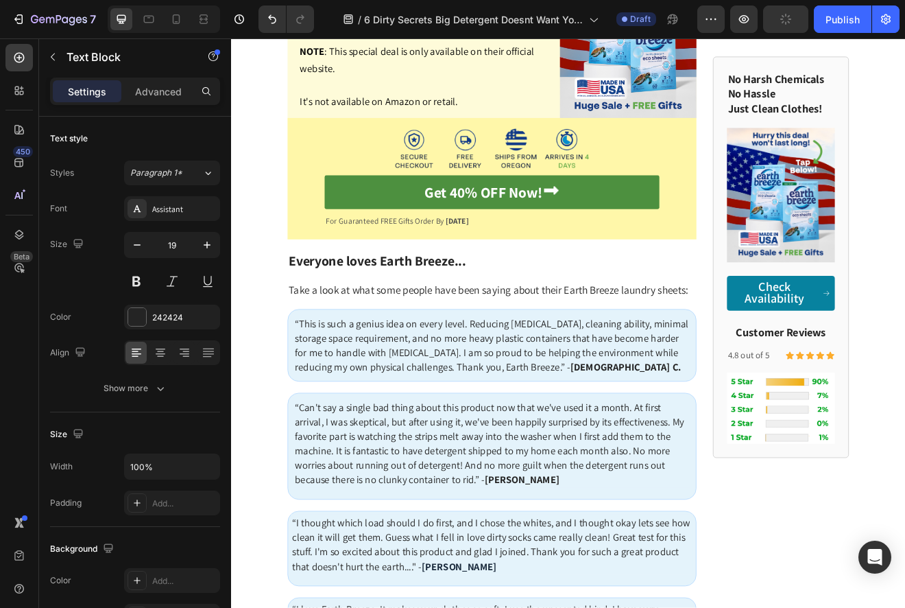
drag, startPoint x: 574, startPoint y: 477, endPoint x: 437, endPoint y: 482, distance: 137.3
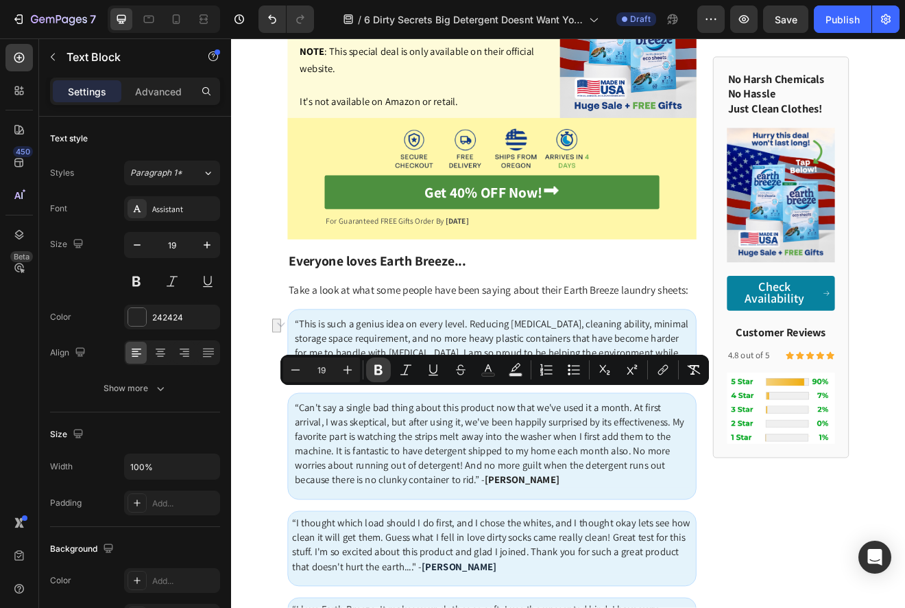
click at [376, 365] on icon "Editor contextual toolbar" at bounding box center [379, 370] width 8 height 10
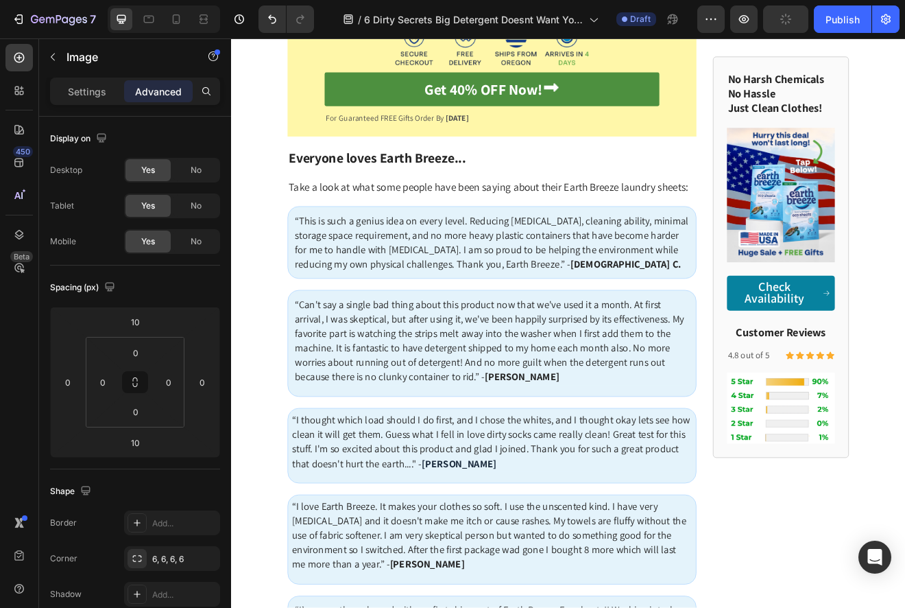
scroll to position [4677, 0]
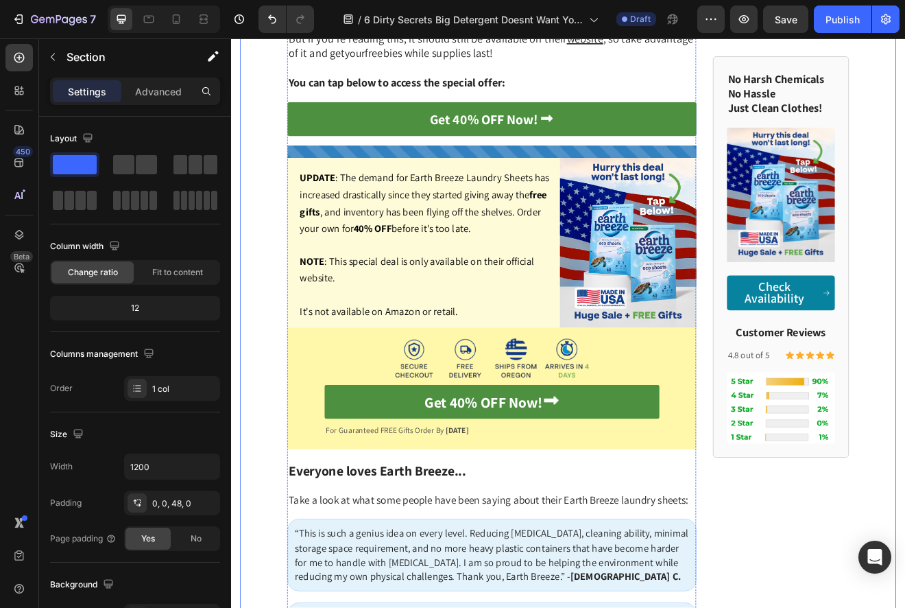
scroll to position [4046, 0]
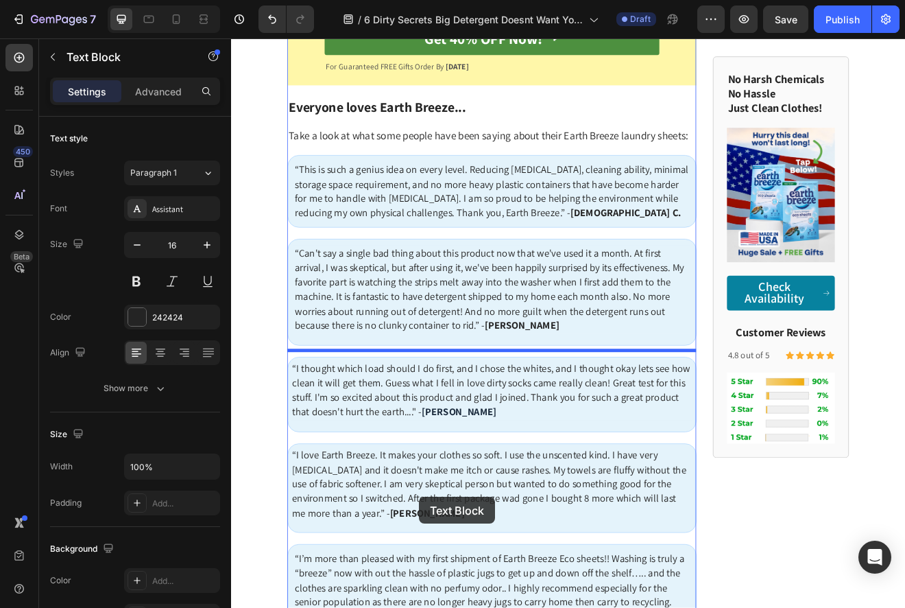
scroll to position [4909, 0]
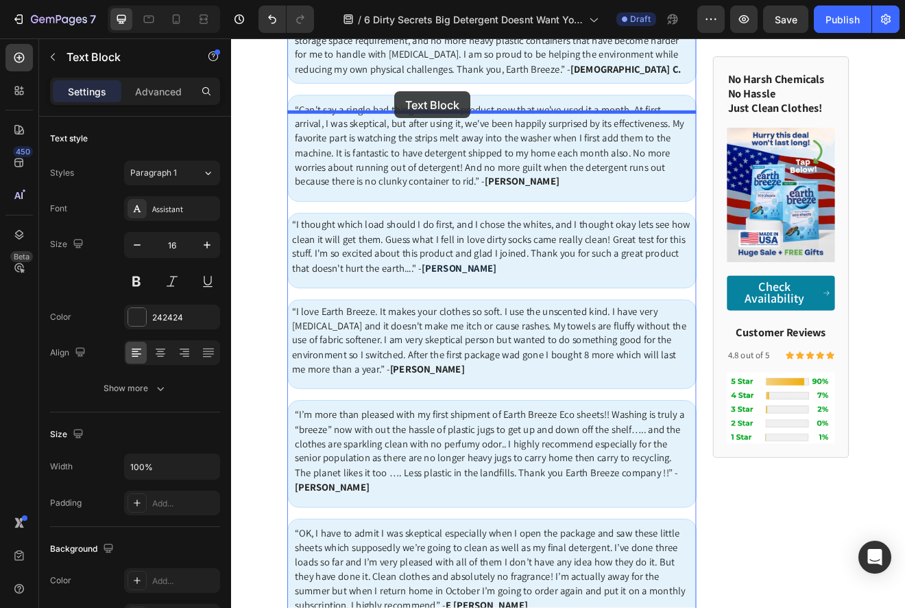
drag, startPoint x: 309, startPoint y: 85, endPoint x: 430, endPoint y: 103, distance: 122.7
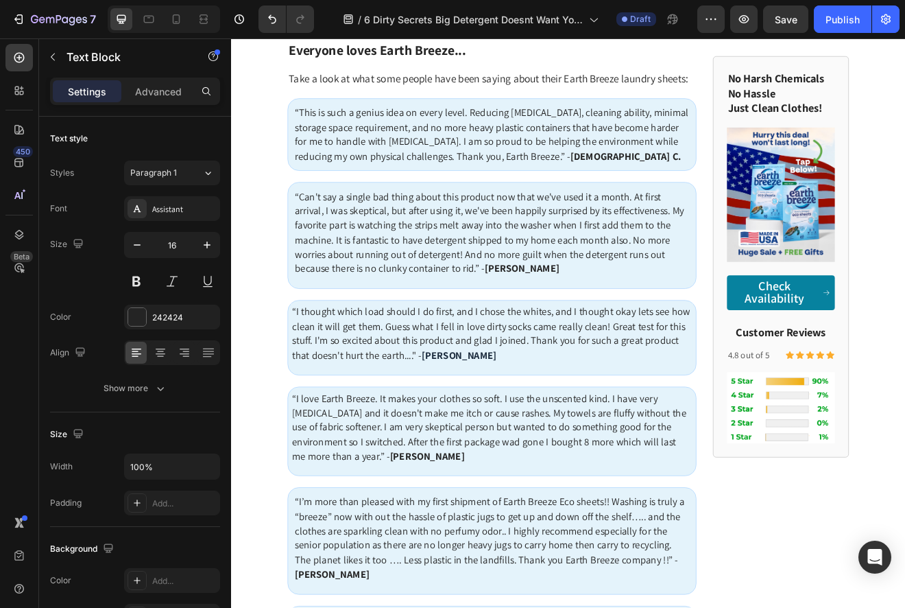
scroll to position [4727, 0]
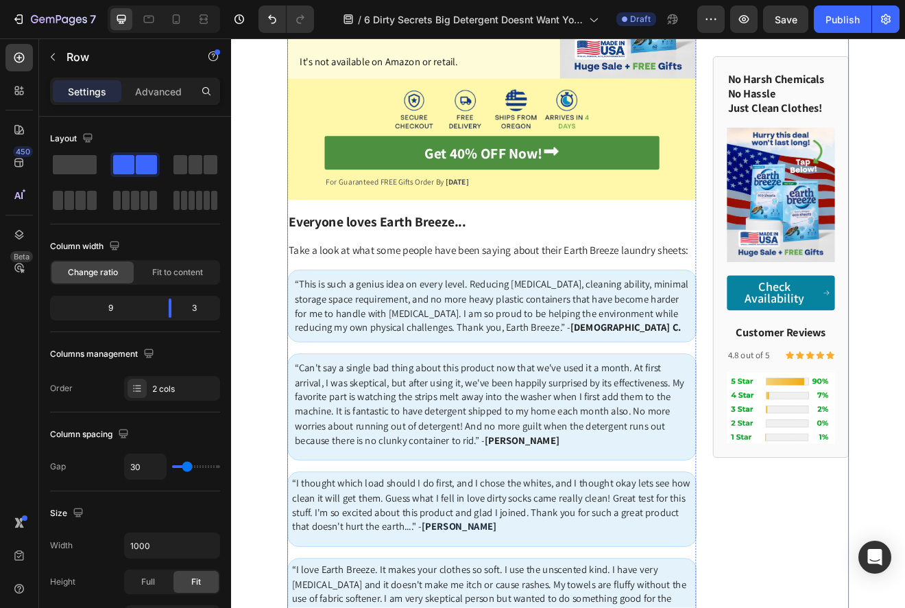
scroll to position [4877, 0]
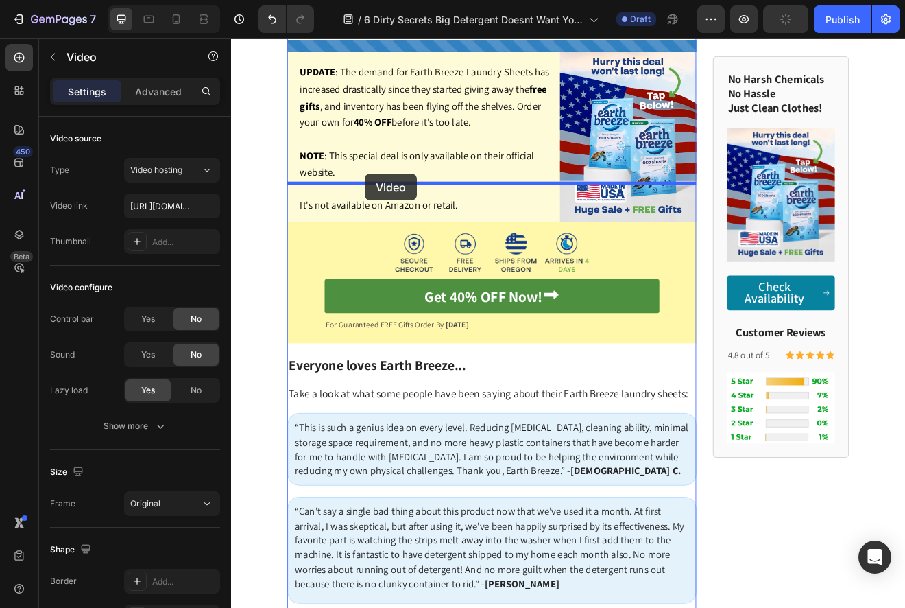
drag, startPoint x: 311, startPoint y: 403, endPoint x: 394, endPoint y: 204, distance: 215.5
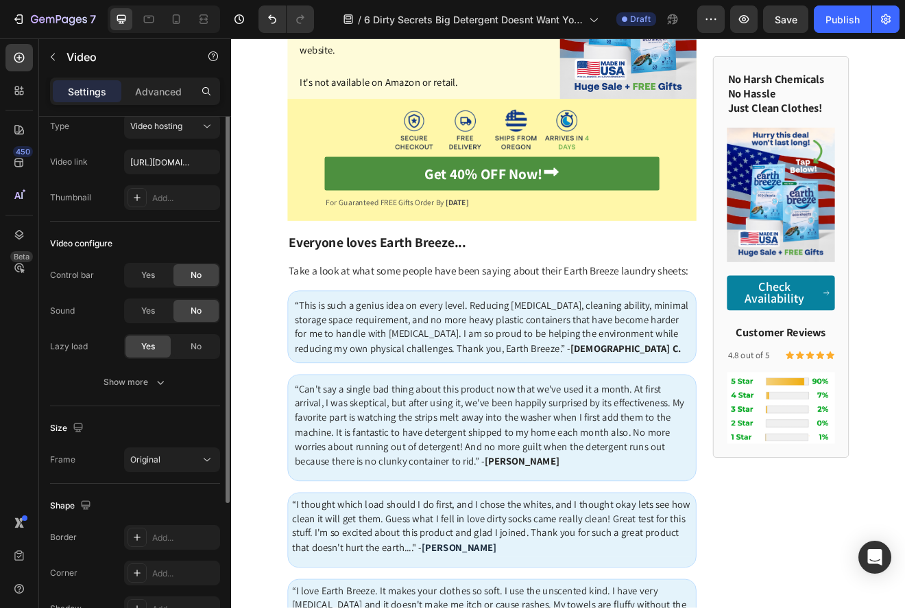
scroll to position [0, 0]
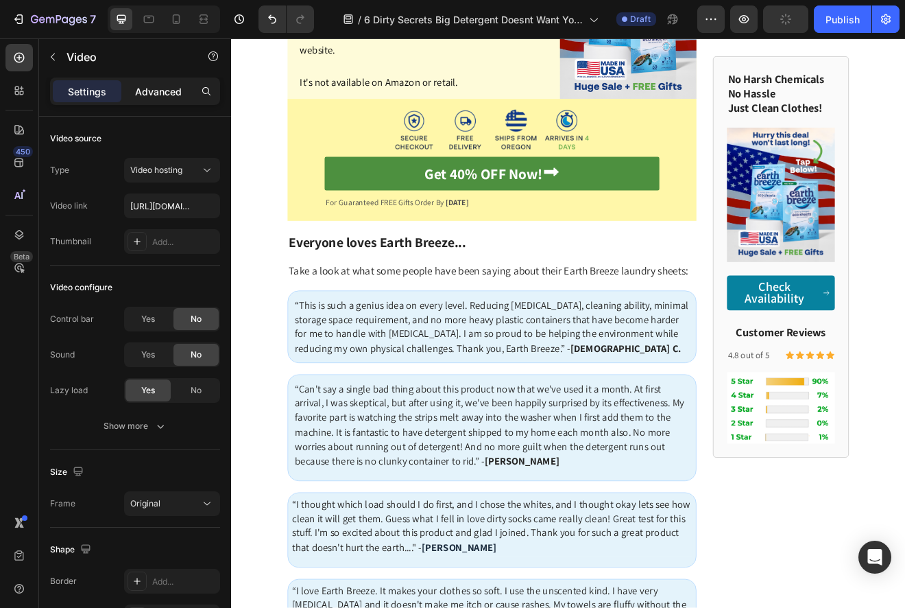
click at [150, 99] on div "Advanced" at bounding box center [158, 91] width 69 height 22
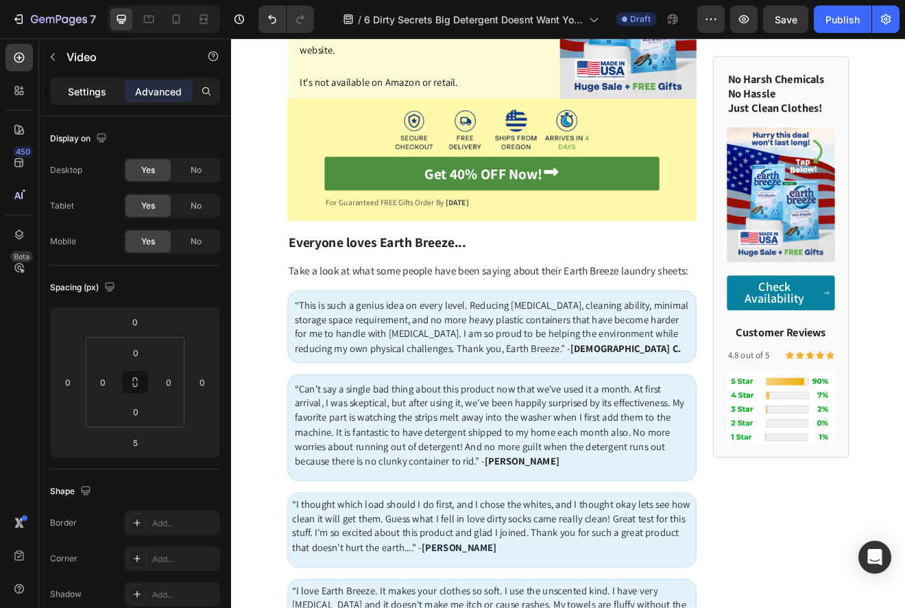
click at [84, 95] on p "Settings" at bounding box center [87, 91] width 38 height 14
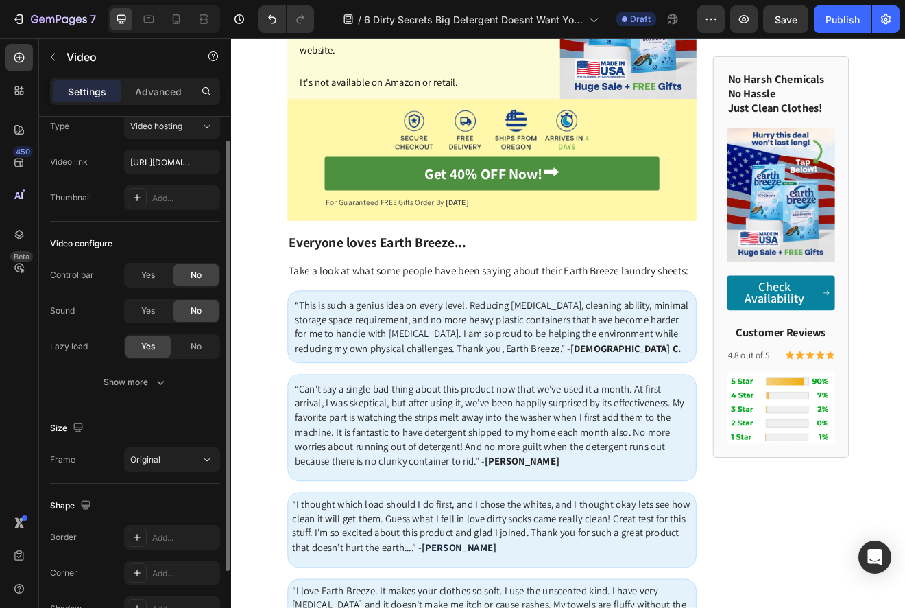
scroll to position [51, 0]
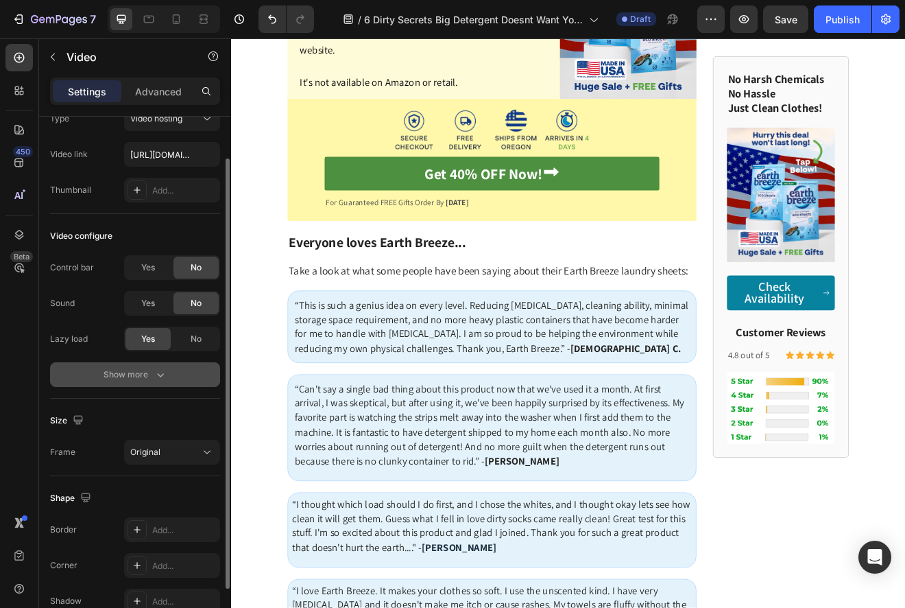
click at [154, 375] on icon "button" at bounding box center [161, 375] width 14 height 14
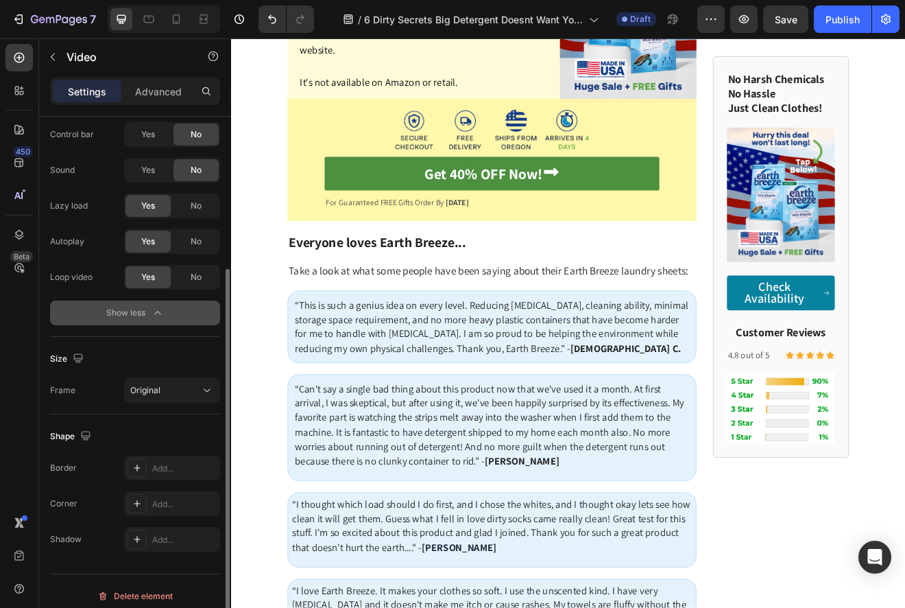
scroll to position [194, 0]
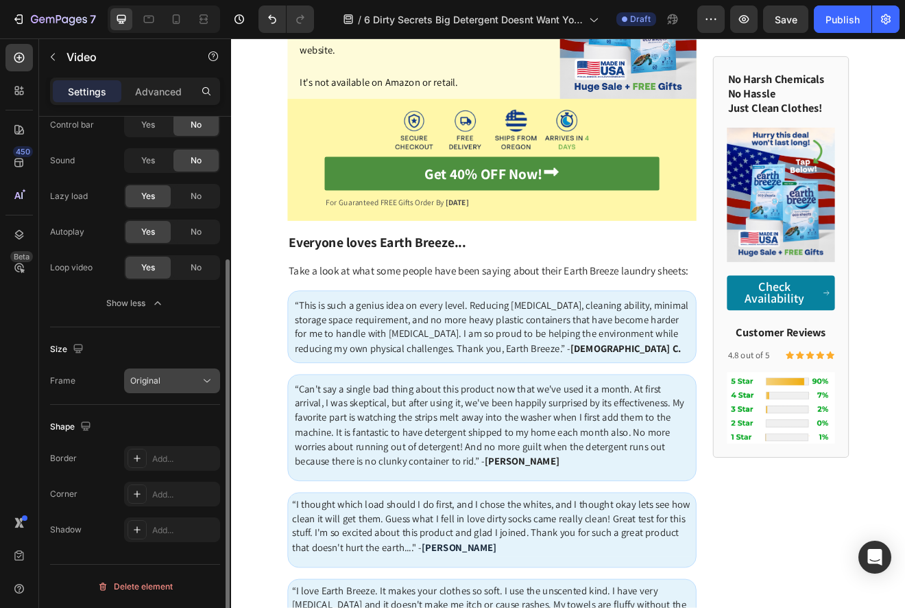
click at [180, 377] on div "Original" at bounding box center [165, 381] width 70 height 12
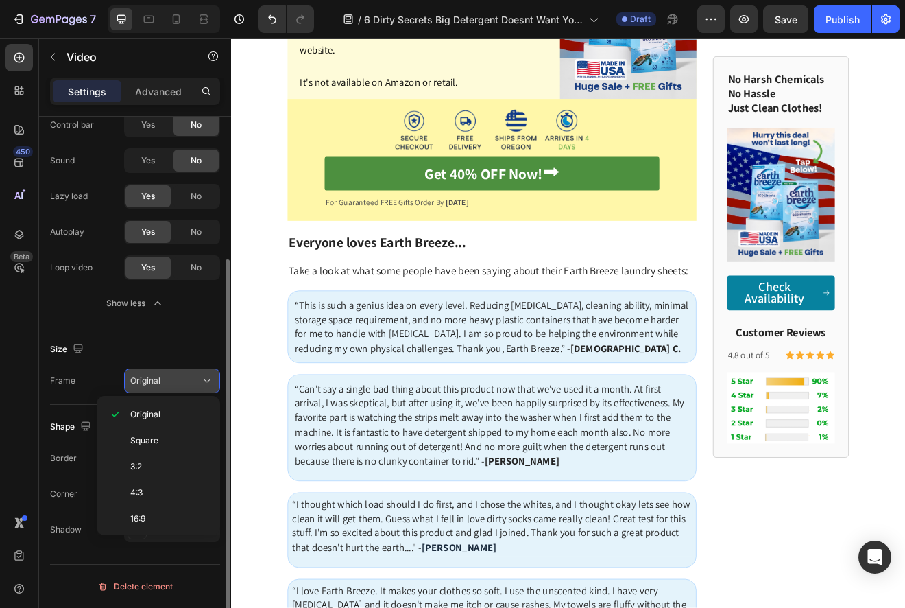
click at [180, 377] on div "Original" at bounding box center [165, 381] width 70 height 12
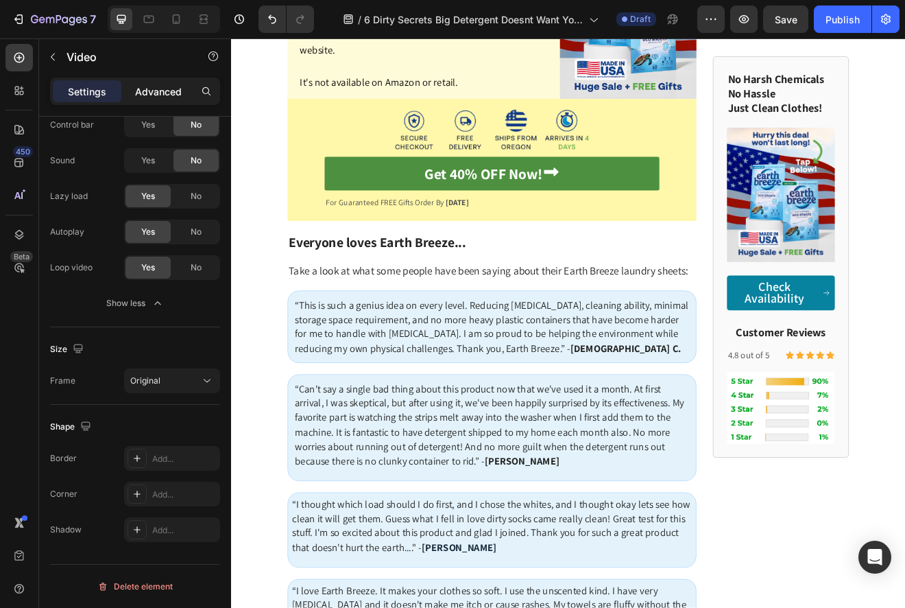
click at [151, 91] on p "Advanced" at bounding box center [158, 91] width 47 height 14
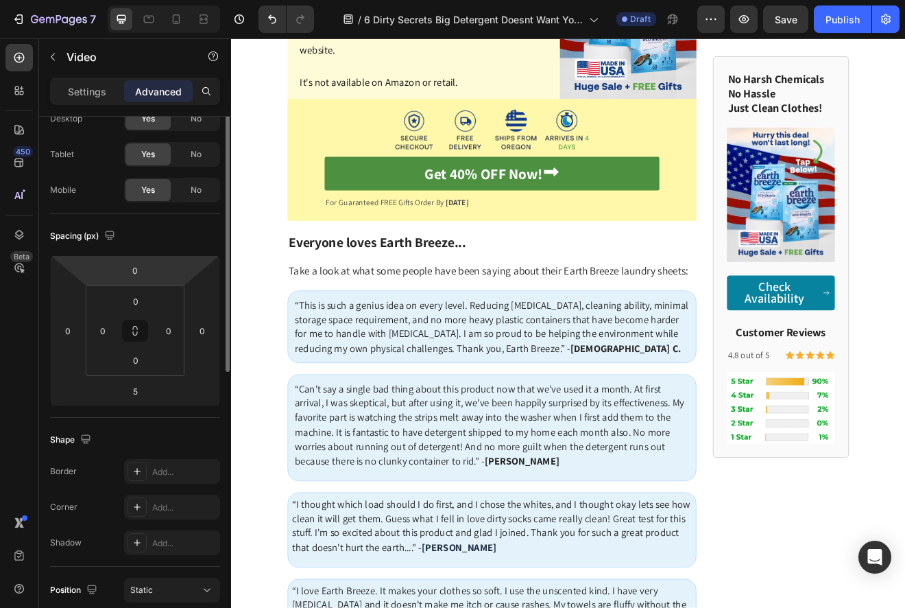
scroll to position [0, 0]
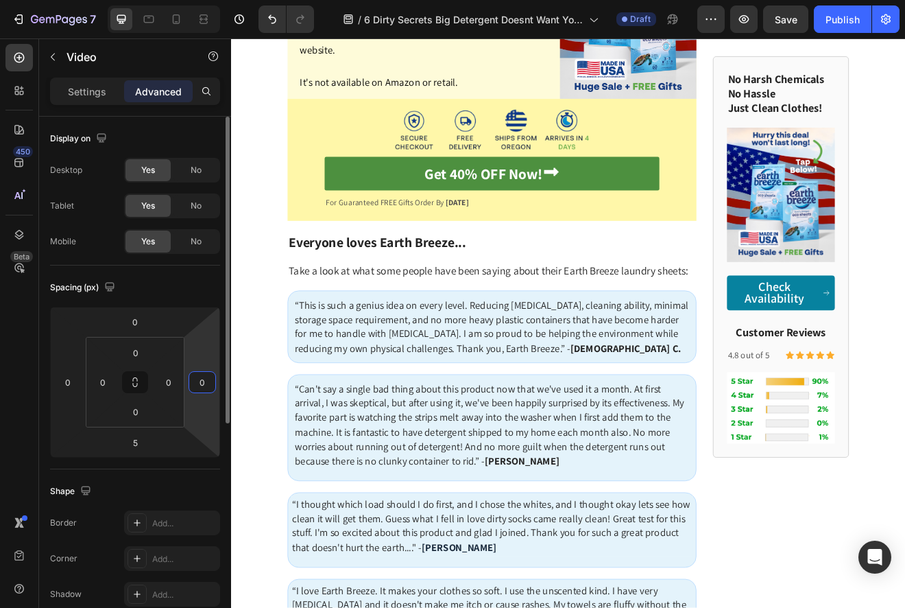
click at [195, 372] on input "0" at bounding box center [202, 382] width 21 height 21
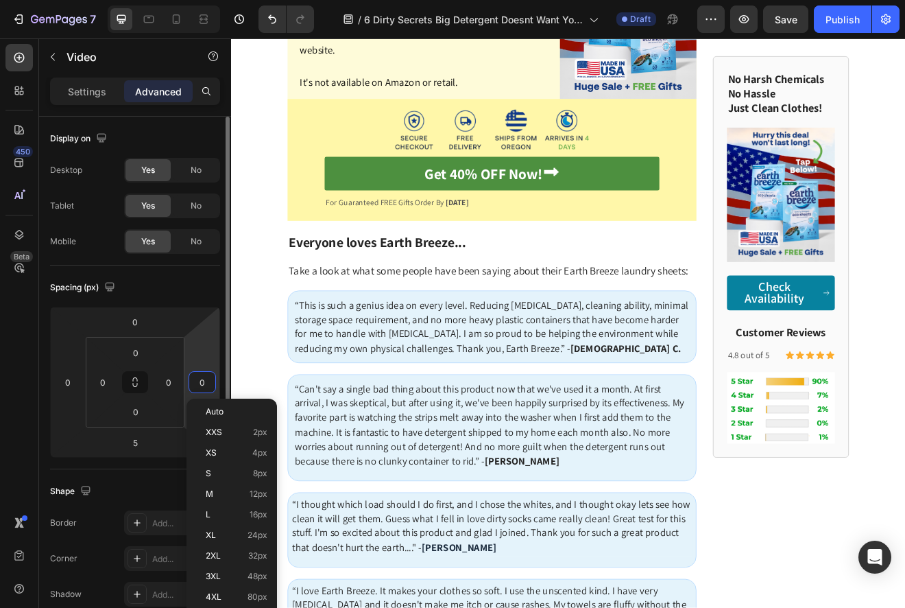
click at [193, 377] on input "0" at bounding box center [202, 382] width 21 height 21
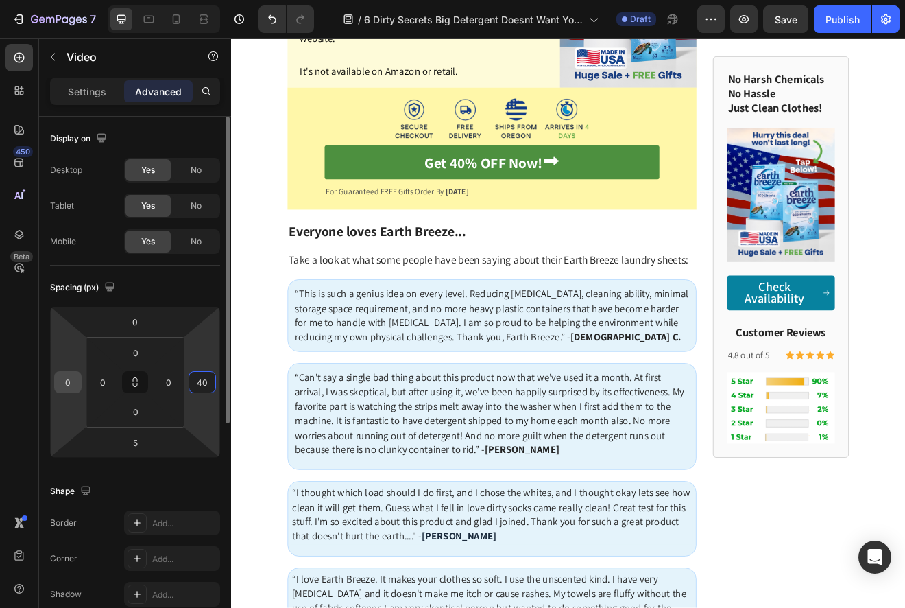
type input "40"
click at [61, 385] on input "0" at bounding box center [68, 382] width 21 height 21
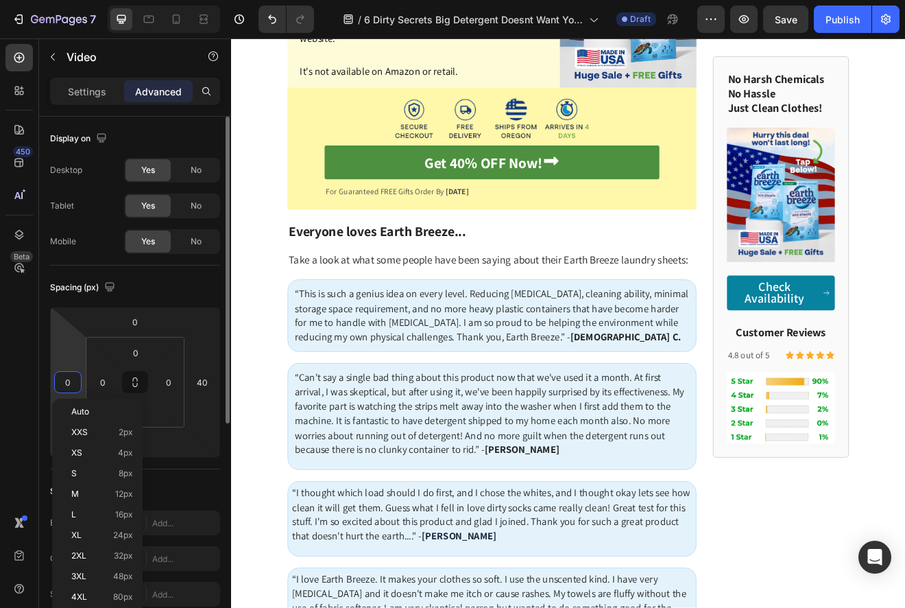
click at [61, 382] on input "0" at bounding box center [68, 382] width 21 height 21
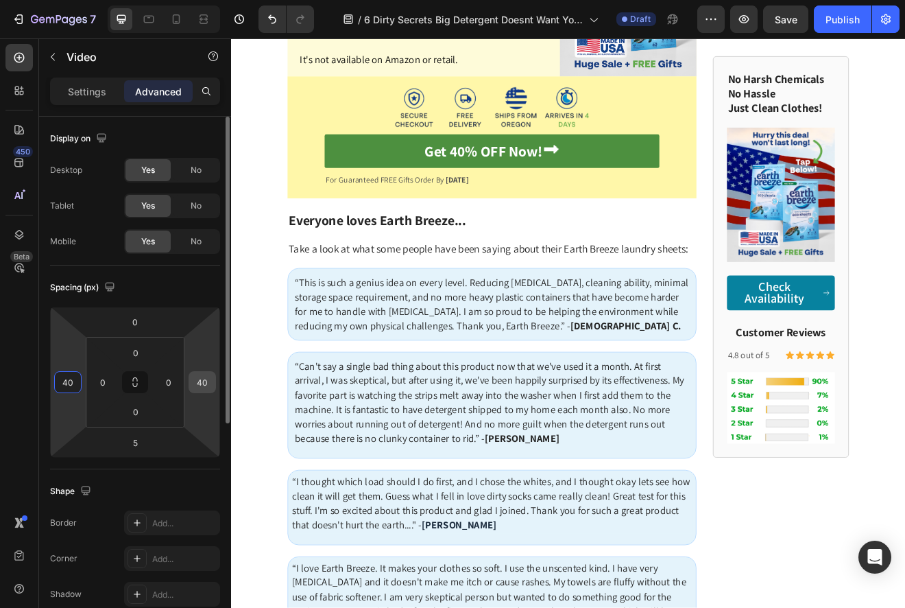
type input "40"
click at [197, 381] on input "40" at bounding box center [202, 382] width 21 height 21
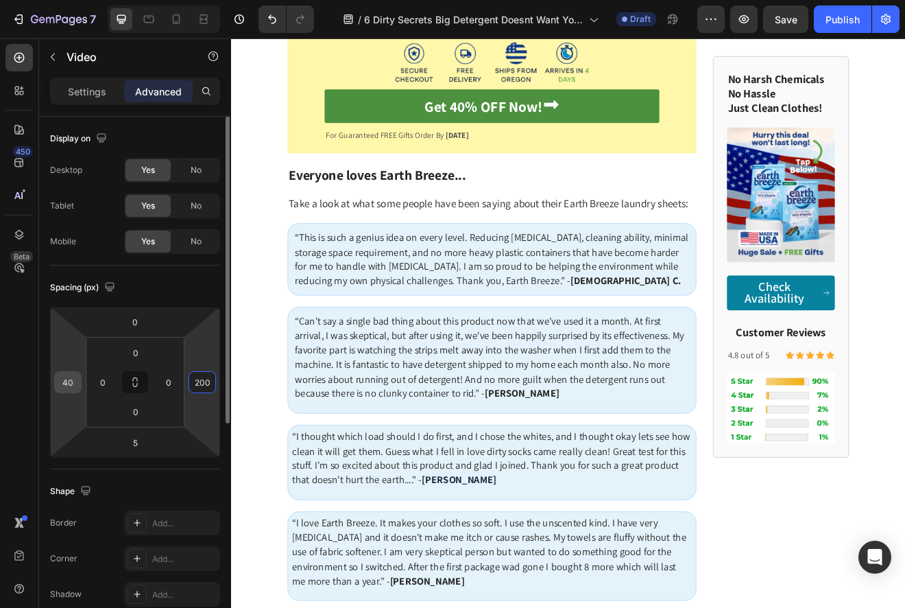
type input "200"
click at [69, 382] on input "40" at bounding box center [68, 382] width 21 height 21
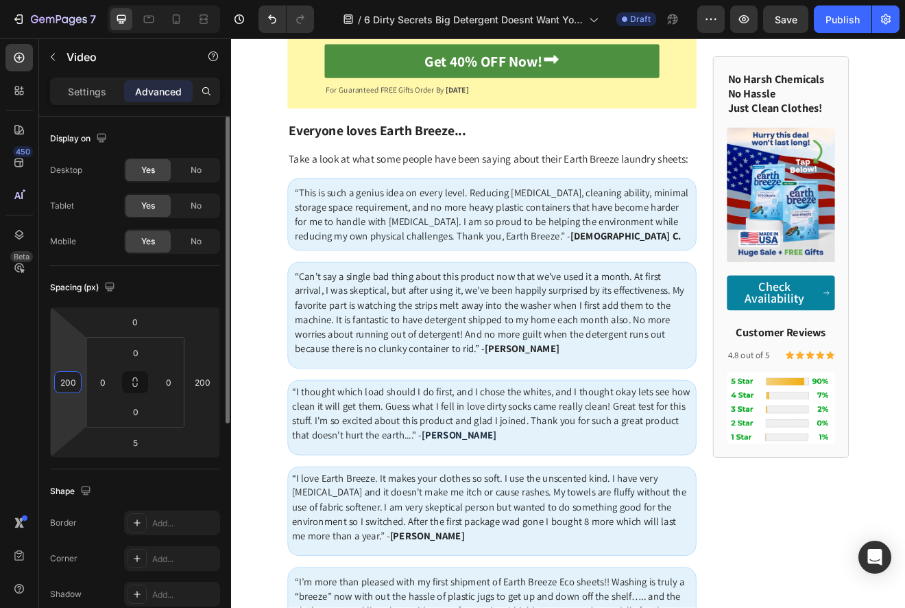
click at [71, 383] on input "200" at bounding box center [68, 382] width 21 height 21
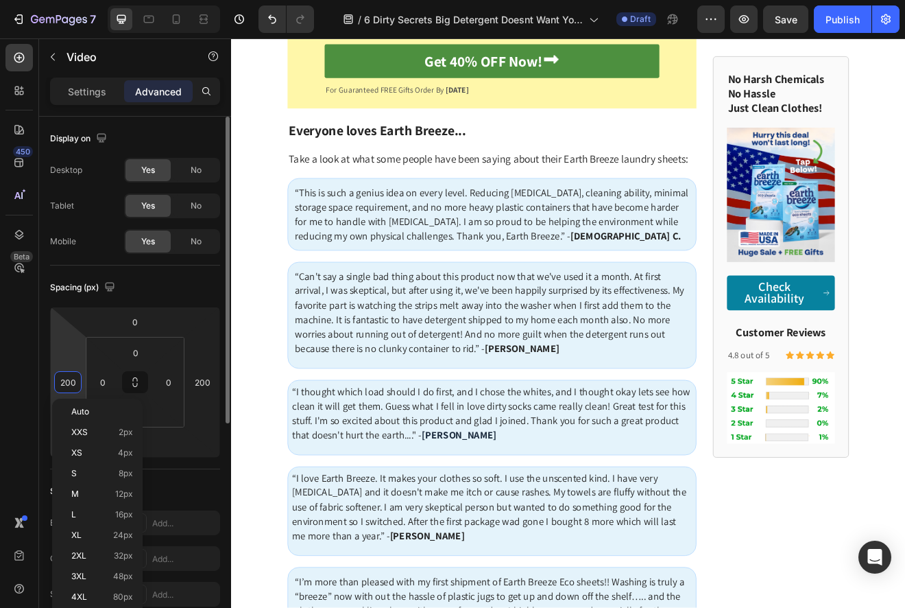
click at [71, 383] on input "200" at bounding box center [68, 382] width 21 height 21
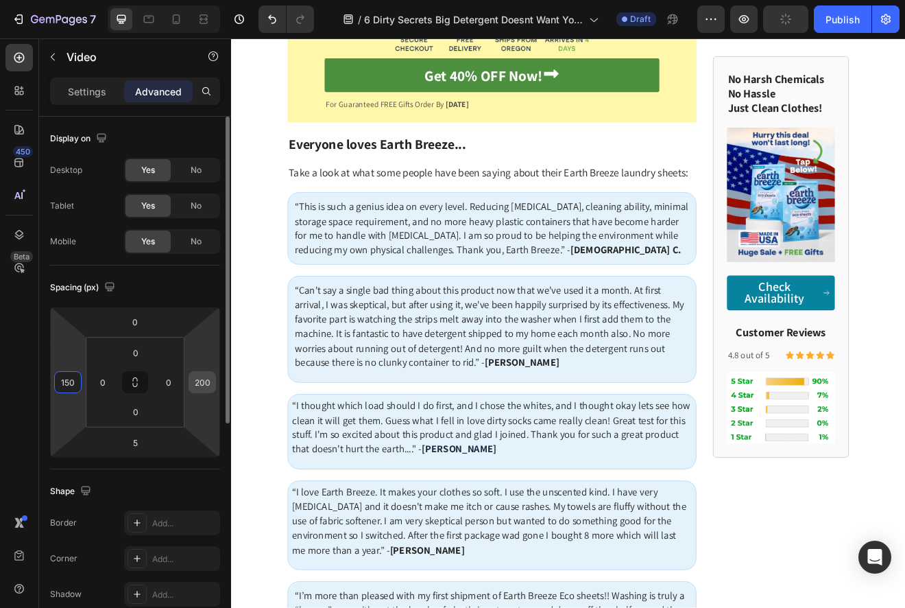
type input "150"
click at [195, 377] on input "200" at bounding box center [202, 382] width 21 height 21
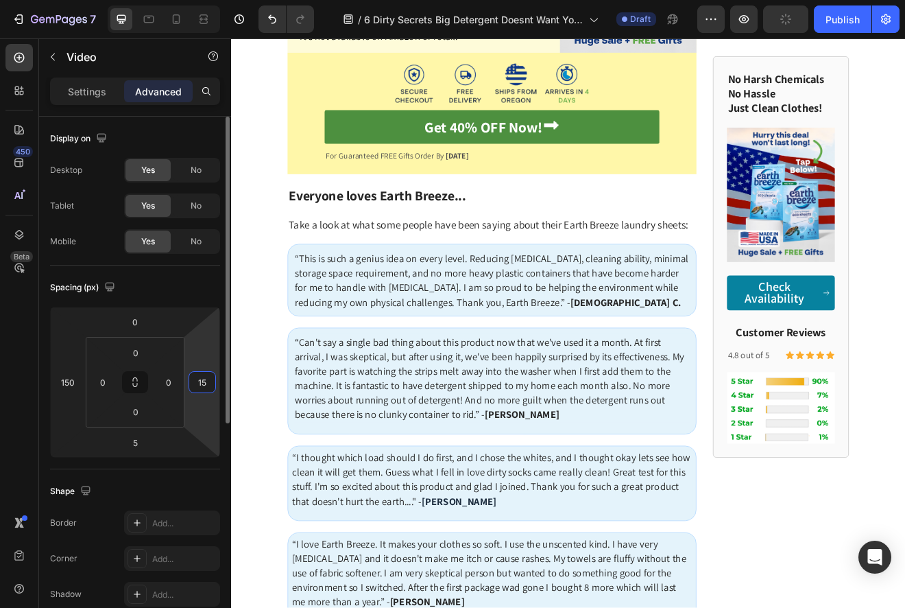
type input "150"
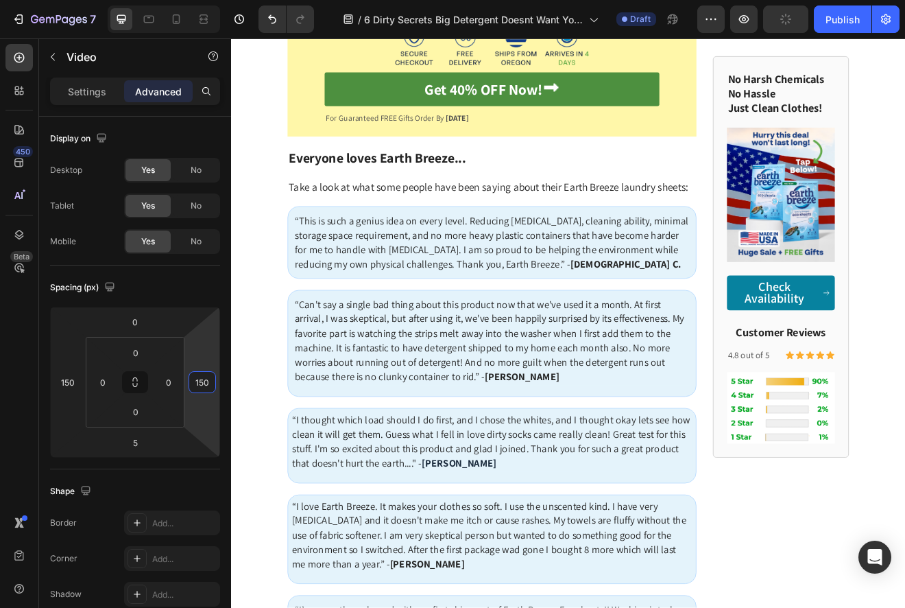
scroll to position [4512, 0]
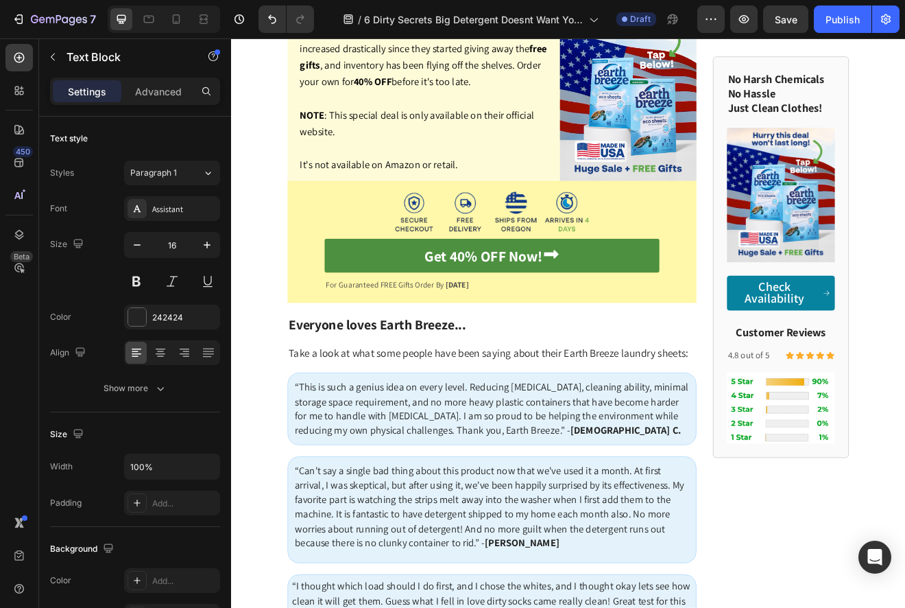
scroll to position [4736, 0]
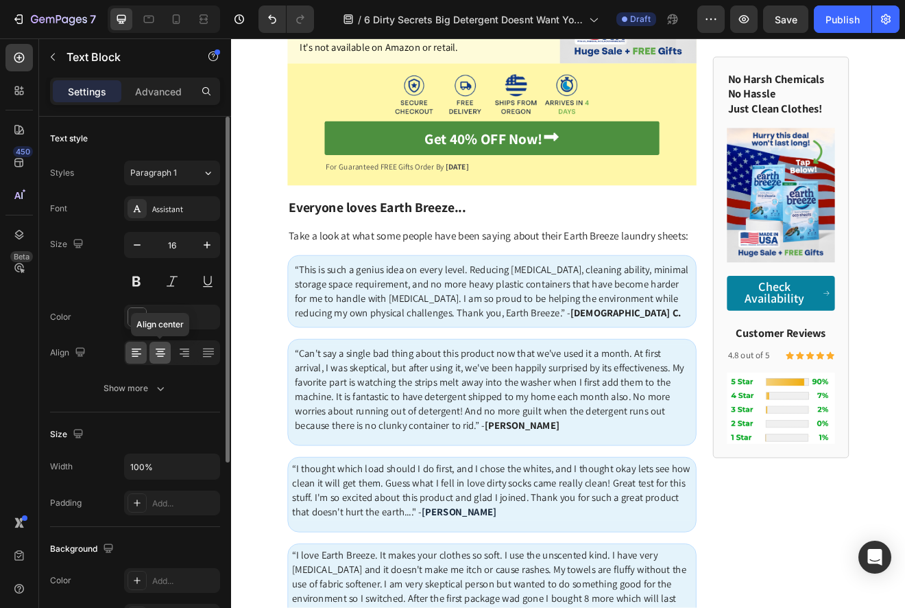
click at [158, 351] on icon at bounding box center [161, 353] width 14 height 14
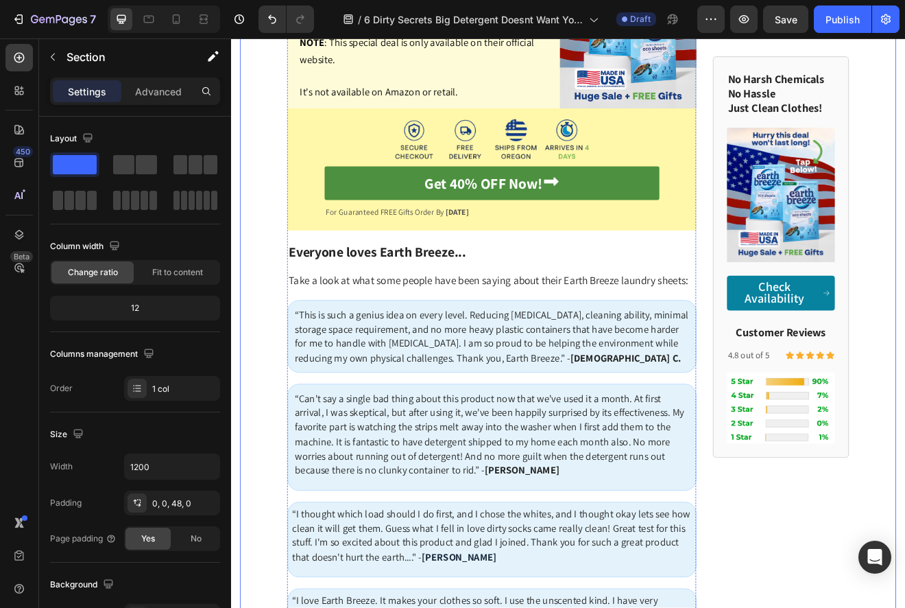
scroll to position [4680, 0]
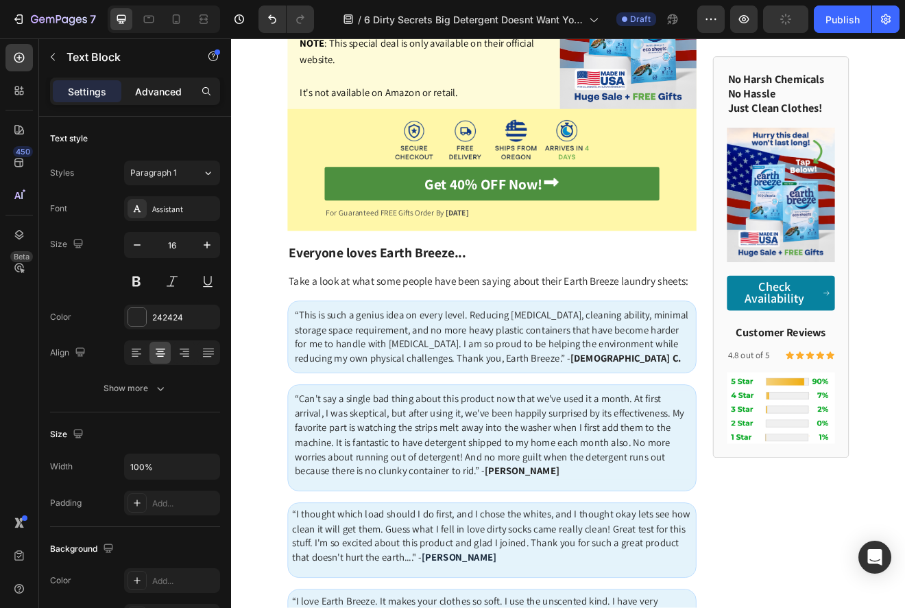
click at [155, 93] on p "Advanced" at bounding box center [158, 91] width 47 height 14
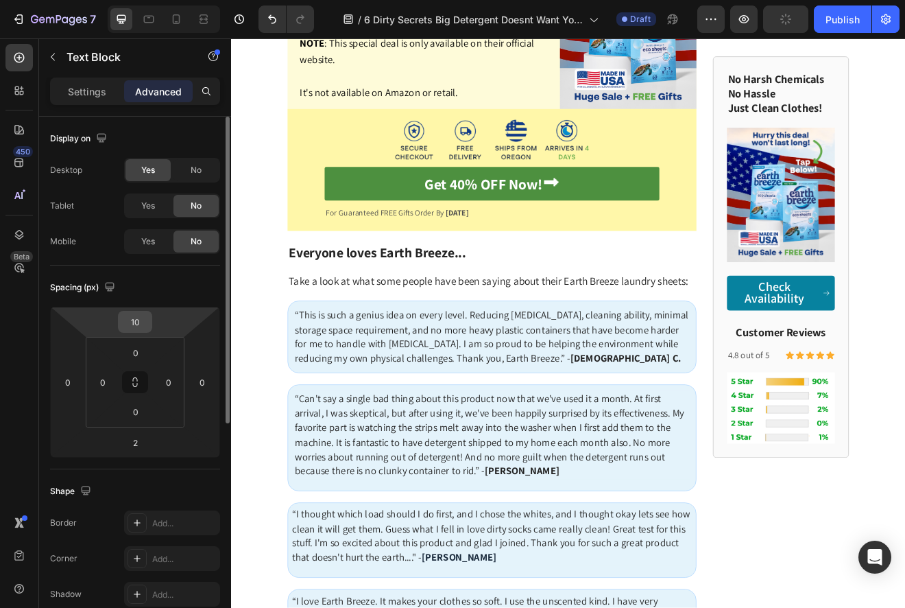
click at [130, 324] on input "10" at bounding box center [134, 321] width 27 height 21
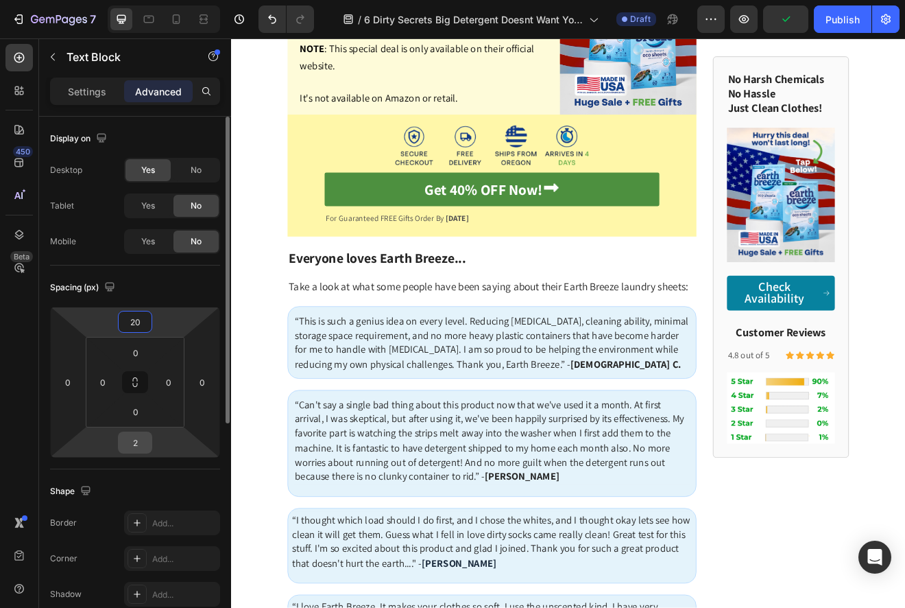
type input "20"
click at [128, 447] on input "2" at bounding box center [134, 442] width 27 height 21
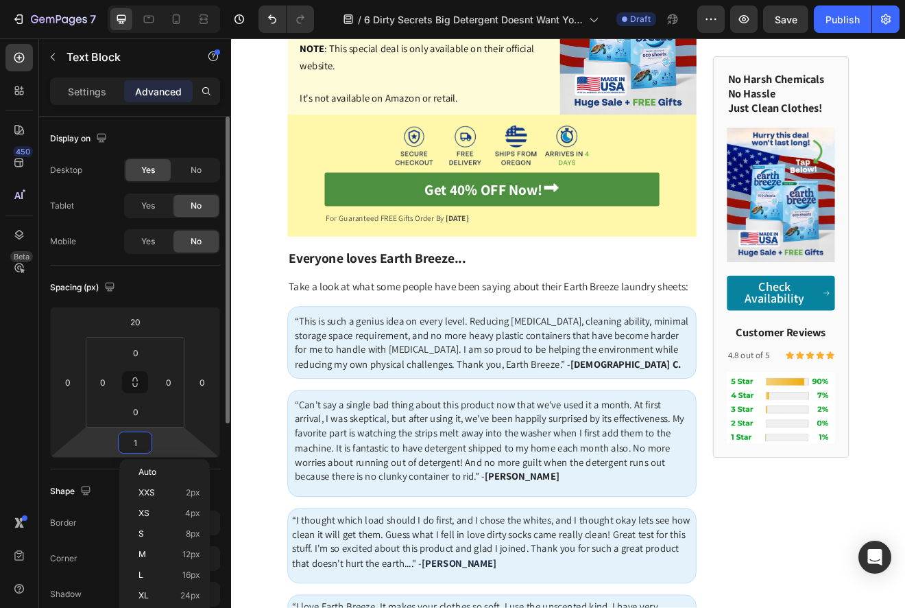
type input "10"
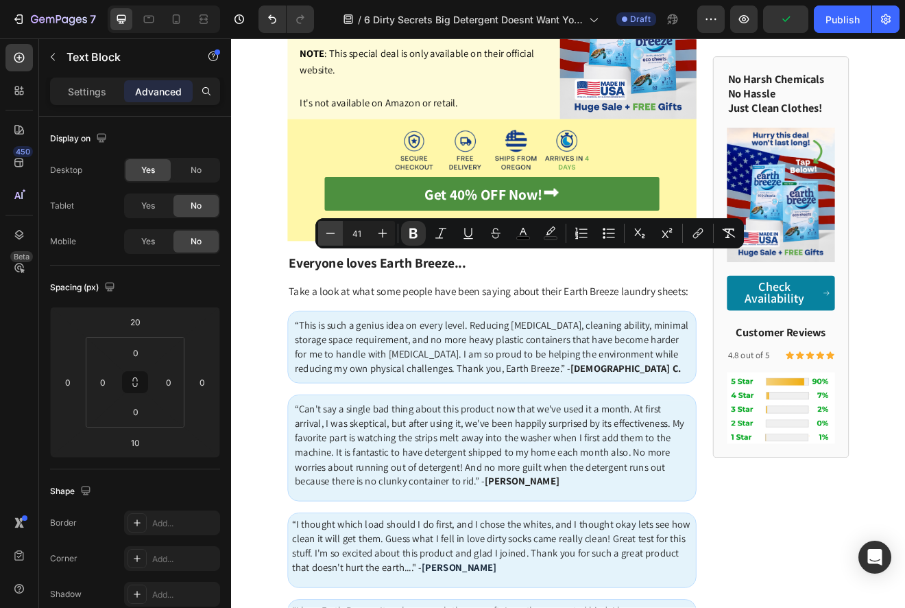
click at [327, 235] on icon "Editor contextual toolbar" at bounding box center [331, 233] width 14 height 14
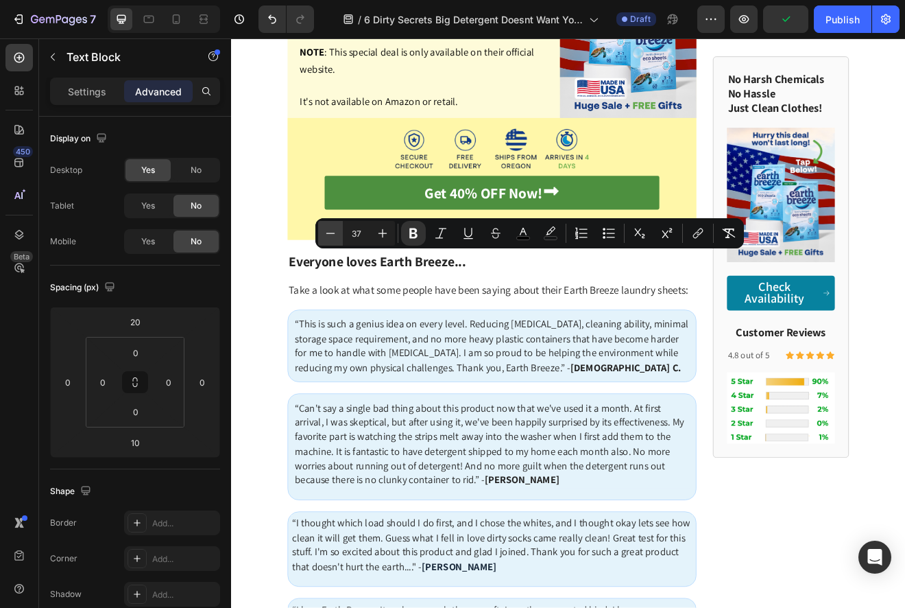
click at [327, 235] on icon "Editor contextual toolbar" at bounding box center [331, 233] width 14 height 14
type input "35"
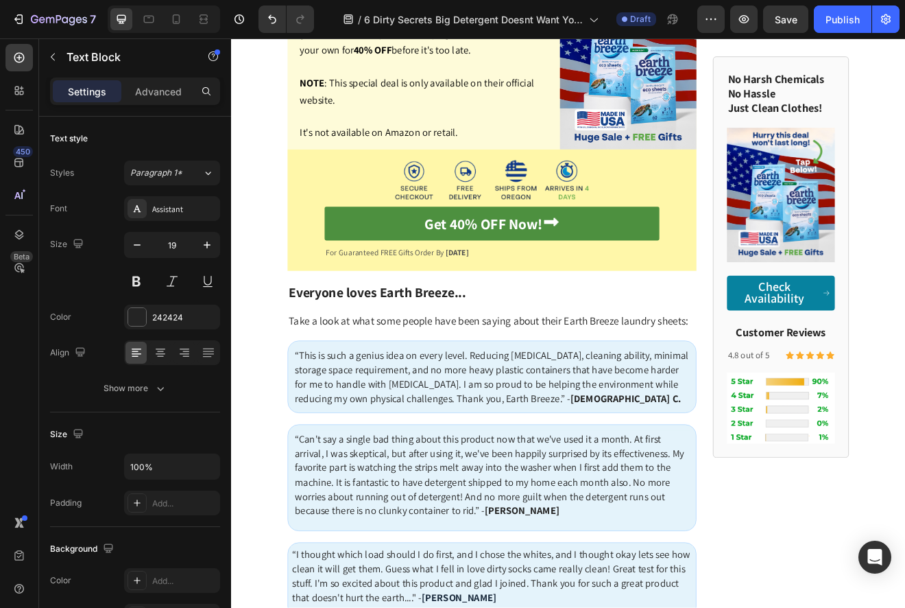
scroll to position [4762, 0]
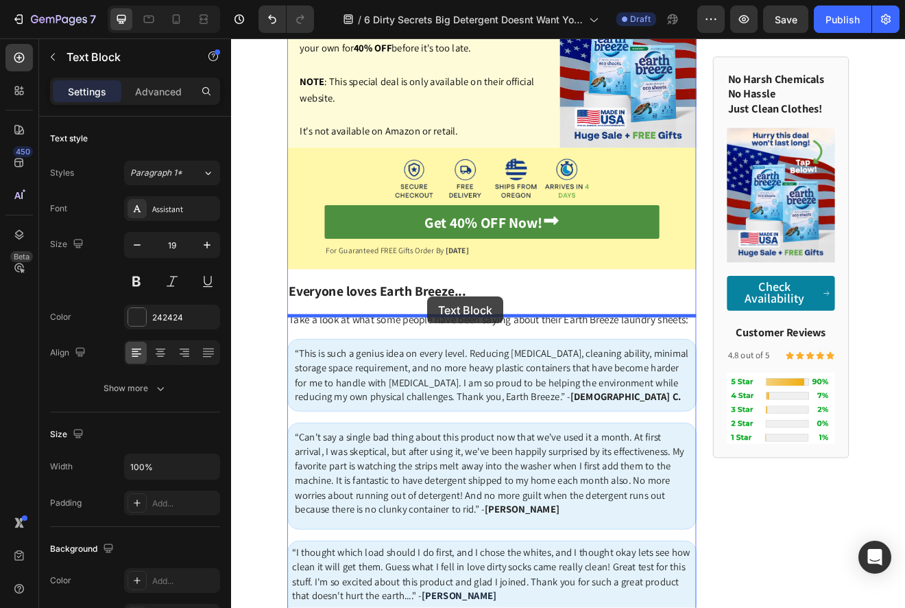
drag, startPoint x: 311, startPoint y: 205, endPoint x: 471, endPoint y: 353, distance: 217.9
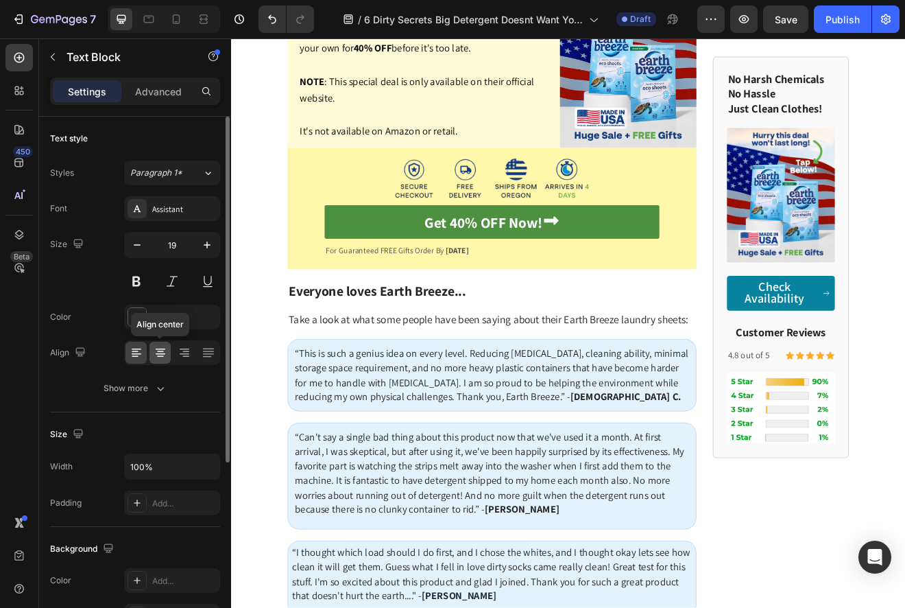
click at [163, 356] on icon at bounding box center [160, 356] width 7 height 1
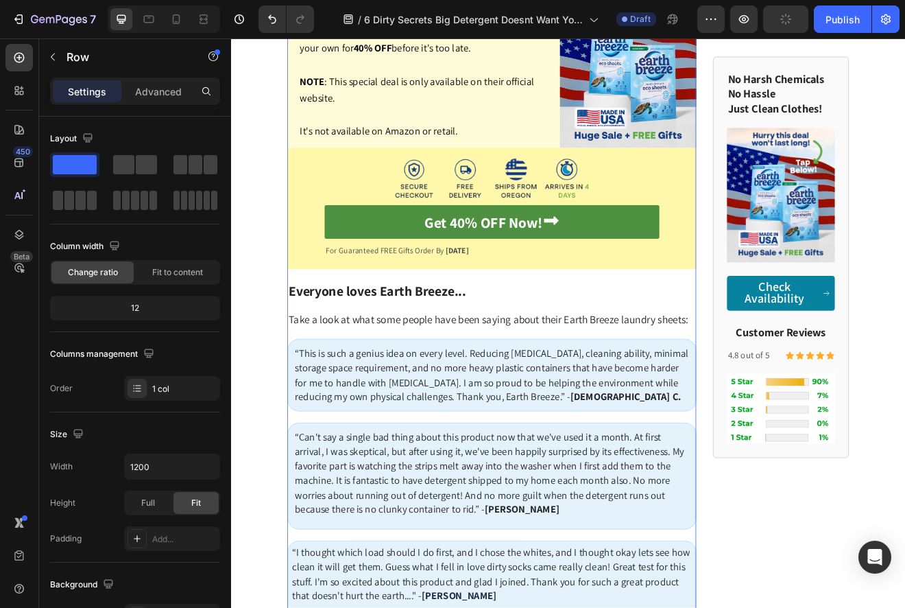
scroll to position [4740, 0]
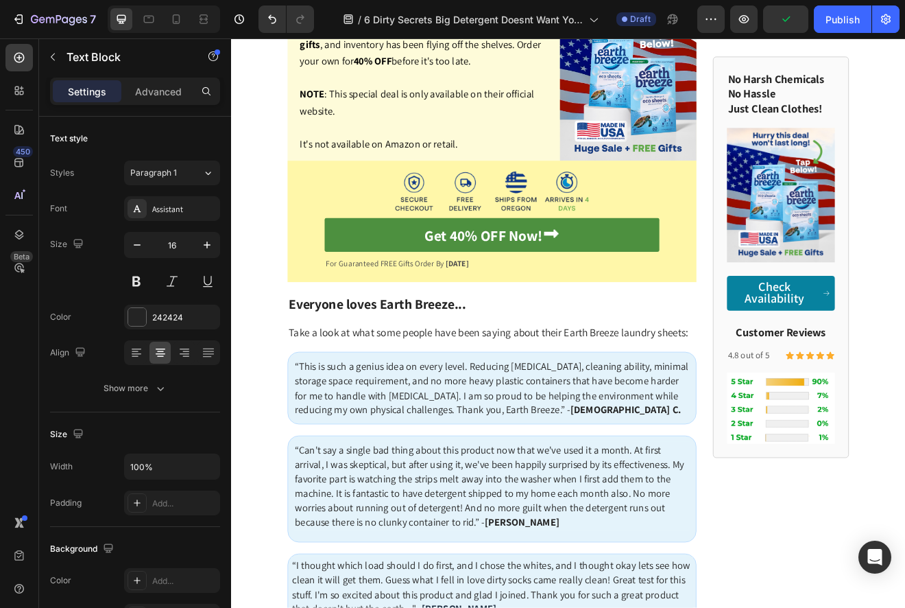
drag, startPoint x: 554, startPoint y: 280, endPoint x: 555, endPoint y: 253, distance: 26.8
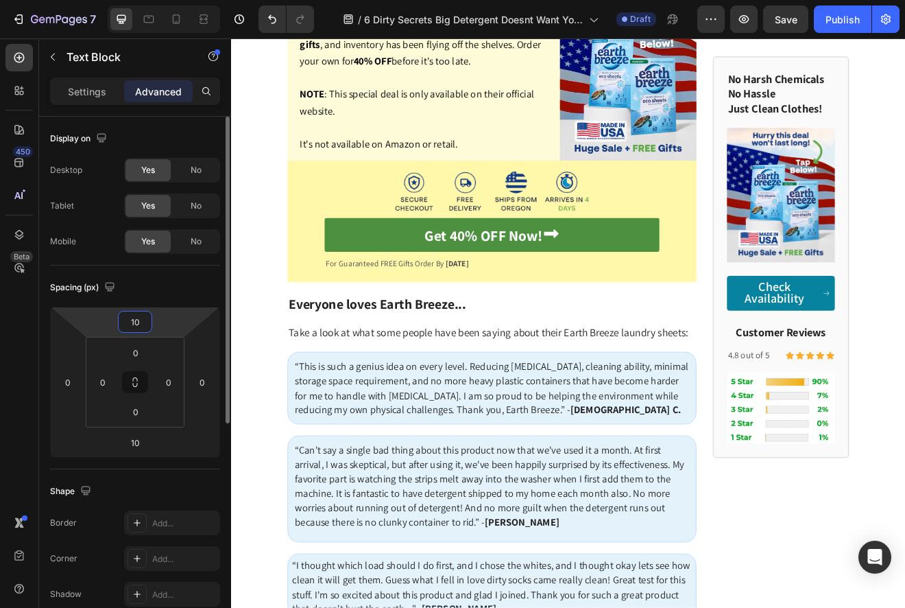
click at [127, 321] on input "10" at bounding box center [134, 321] width 27 height 21
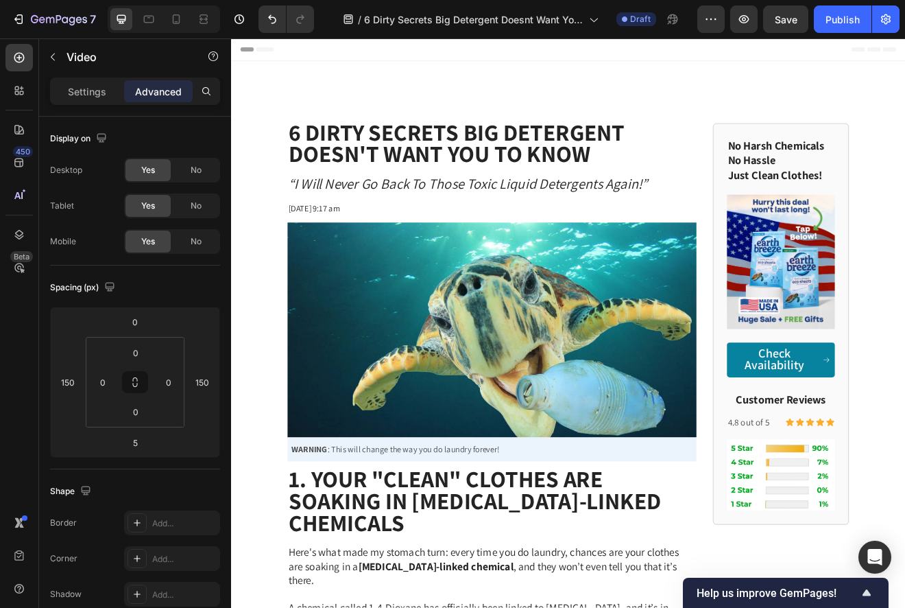
scroll to position [4740, 0]
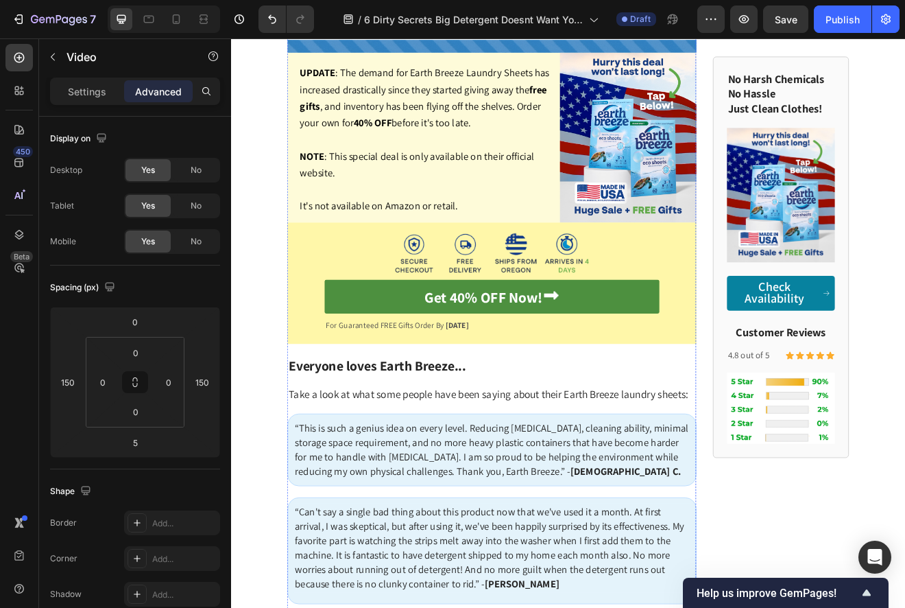
click at [98, 99] on div "Settings" at bounding box center [87, 91] width 69 height 22
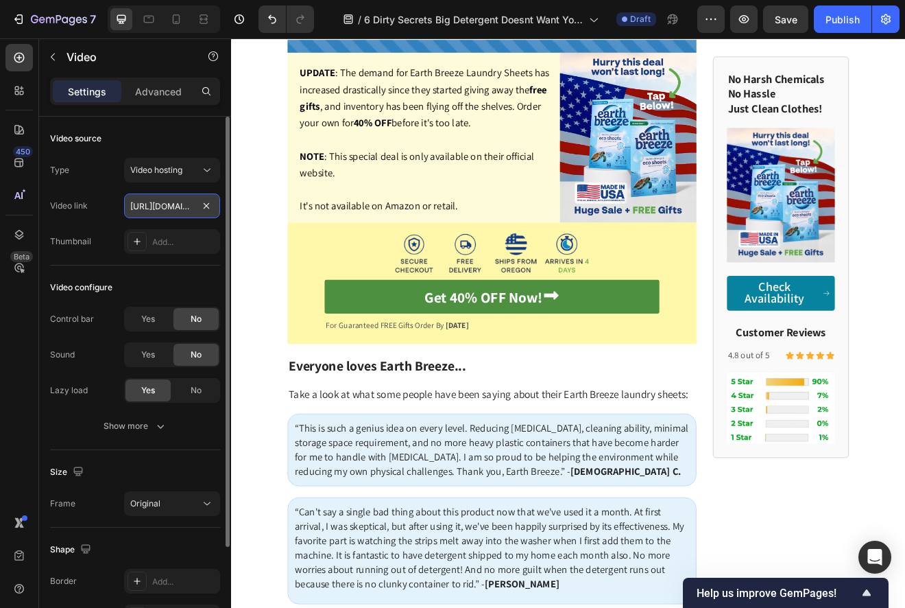
click at [156, 207] on input "https://cdn.shopify.com/videos/c/o/v/11286257dd044572872a09cec4f0a795.mp4" at bounding box center [172, 205] width 96 height 25
paste input "s/files/1/0364/3555/8535/files/giphy1.mp4?v=1596570550"
click at [173, 223] on div "Type Video hosting Video link https://cdn.shopify.com/s/files/1/0364/3555/8535/…" at bounding box center [135, 206] width 170 height 96
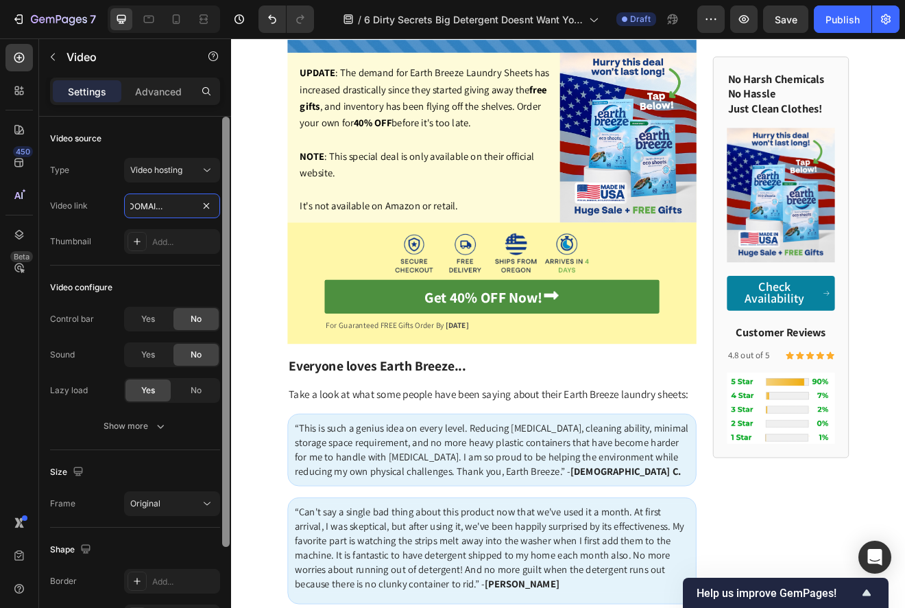
scroll to position [0, 261]
drag, startPoint x: 174, startPoint y: 211, endPoint x: 226, endPoint y: 211, distance: 52.1
click at [226, 211] on div "Video source Type Video hosting Video link https://cdn.shopify.com/s/files/1/03…" at bounding box center [135, 382] width 192 height 530
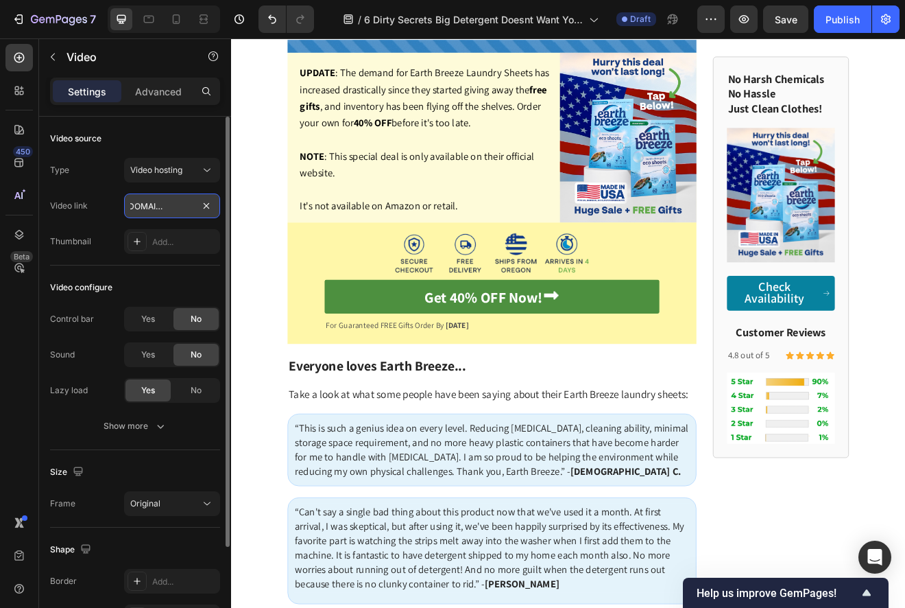
click at [165, 205] on input "https://cdn.shopify.com/s/files/1/0364/3555/8535/files/giphy1.mp4?v=1596570550" at bounding box center [172, 205] width 96 height 25
drag, startPoint x: 133, startPoint y: 207, endPoint x: 200, endPoint y: 209, distance: 67.3
click at [200, 209] on div "https://cdn.shopify.com/s/files/1/0364/3555/8535/files/giphy1.mp4?v=1596570550" at bounding box center [172, 205] width 96 height 25
type input "[URL][DOMAIN_NAME]"
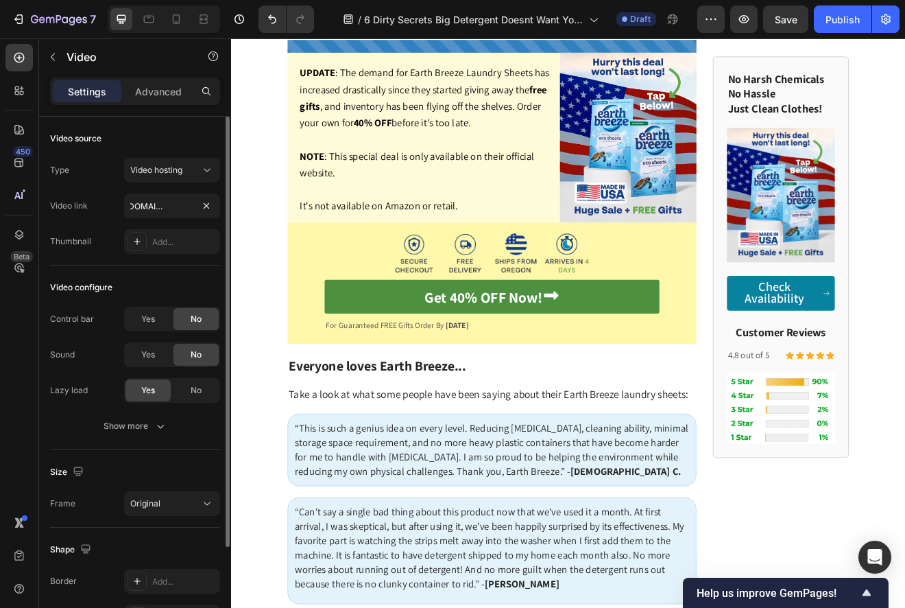
scroll to position [0, 0]
click at [186, 190] on div "Type Video hosting Video link https://cdn.shopify.com/s/files/1/0364/3555/8535/…" at bounding box center [135, 206] width 170 height 96
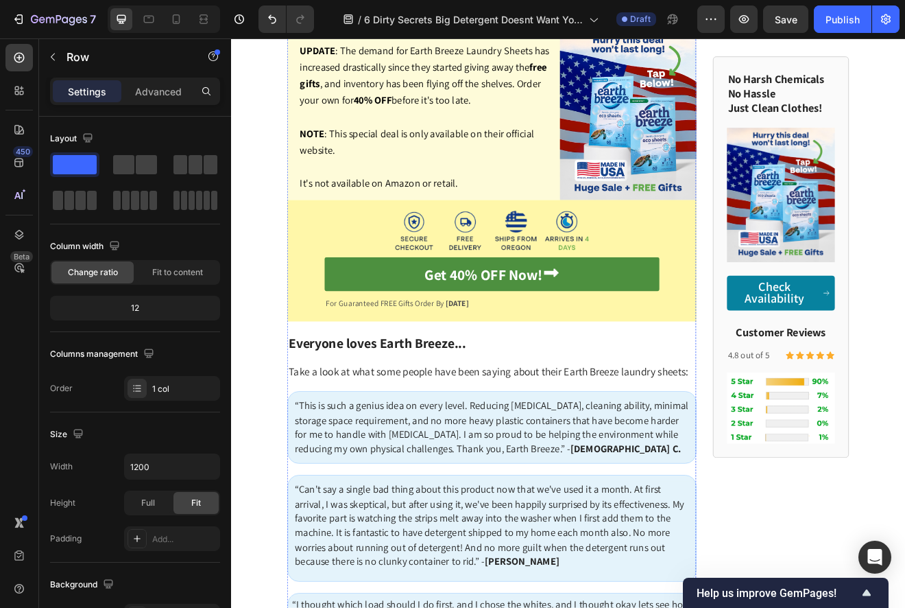
scroll to position [4768, 0]
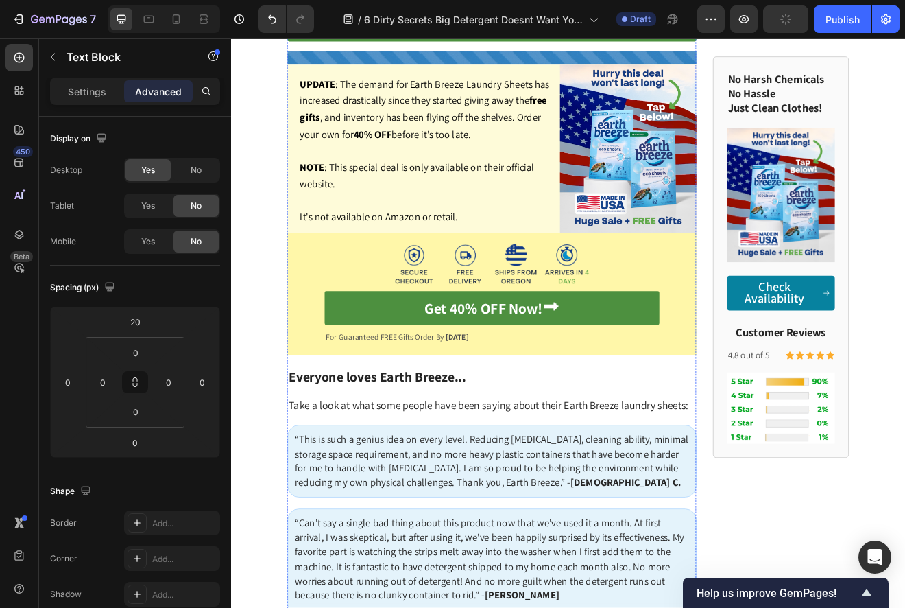
scroll to position [4821, 0]
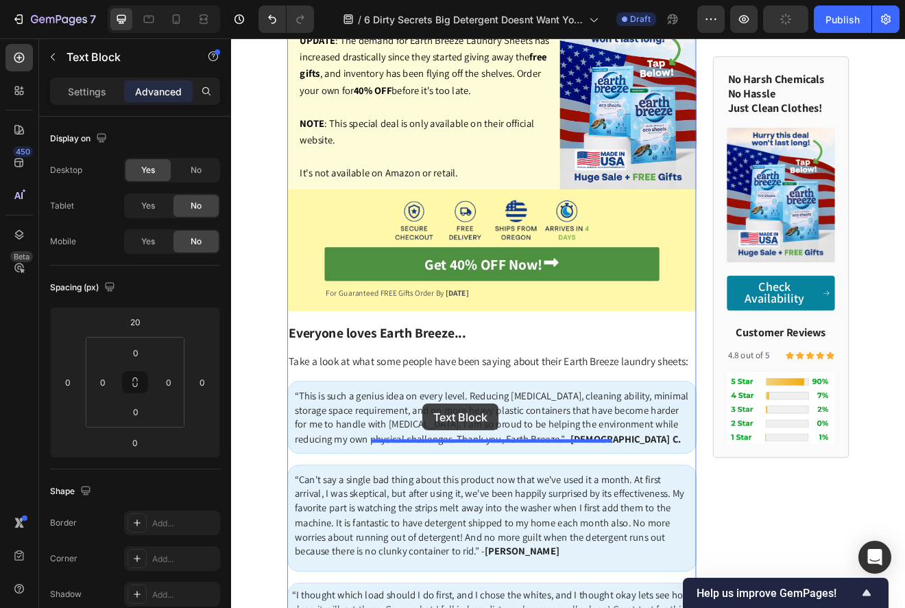
drag, startPoint x: 309, startPoint y: 198, endPoint x: 464, endPoint y: 484, distance: 325.1
type input "5"
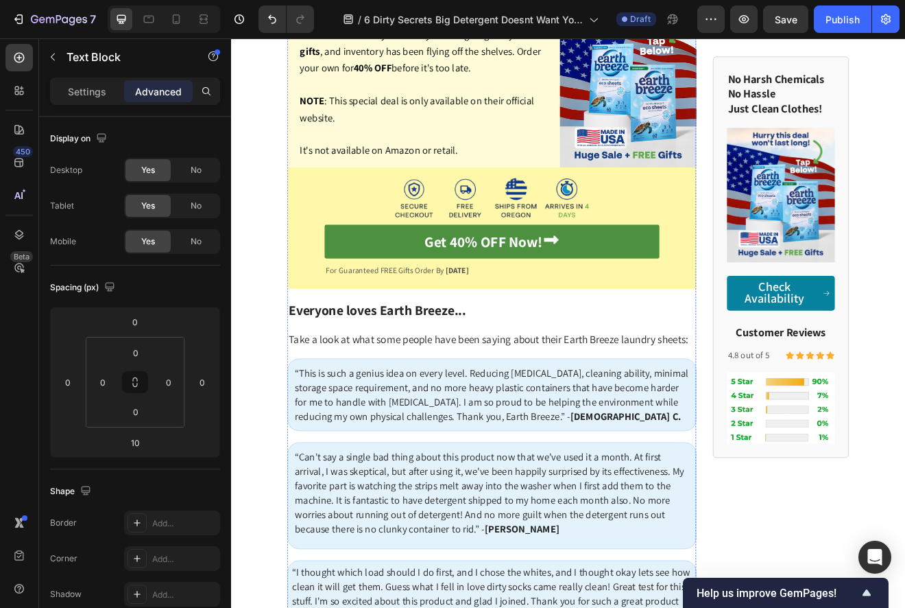
scroll to position [4895, 0]
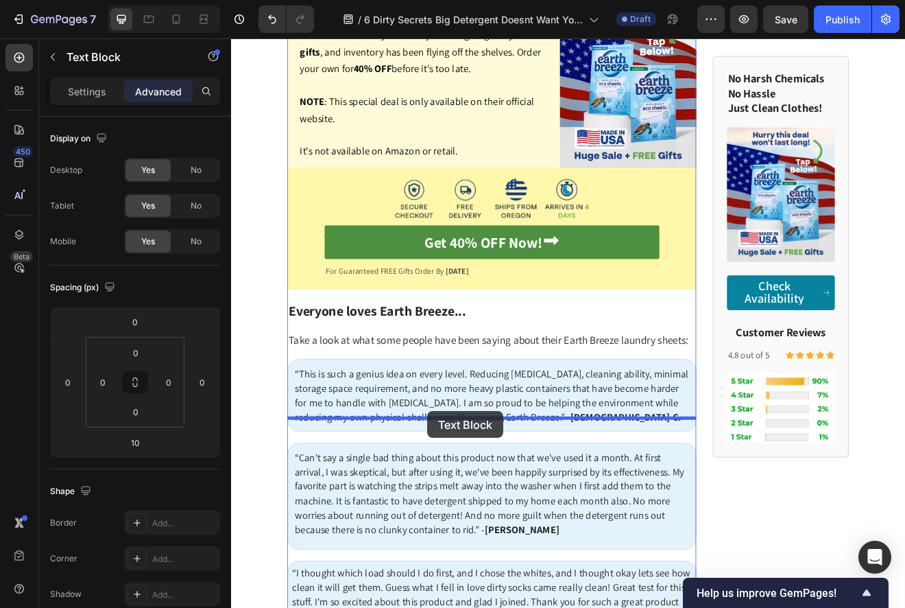
drag, startPoint x: 311, startPoint y: 153, endPoint x: 471, endPoint y: 493, distance: 375.9
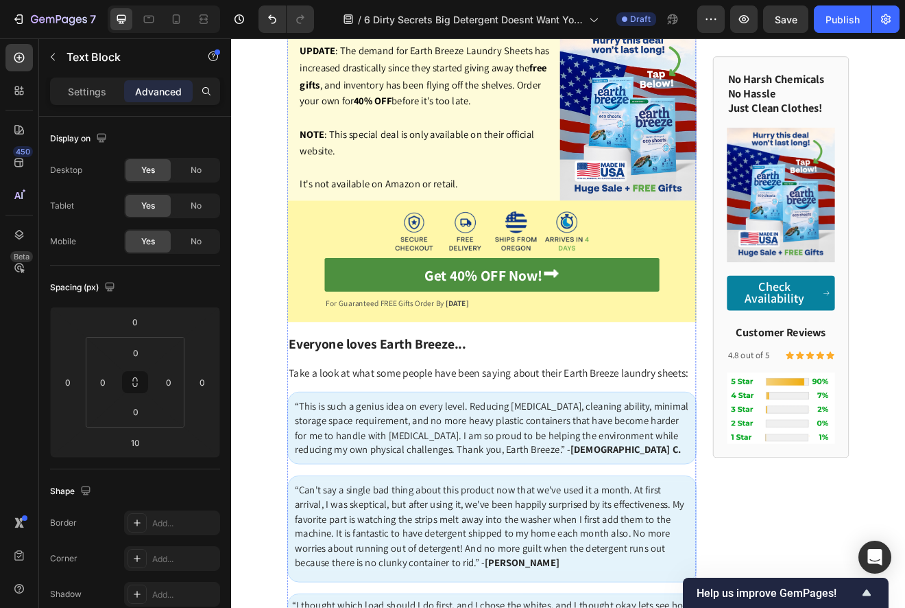
scroll to position [4849, 0]
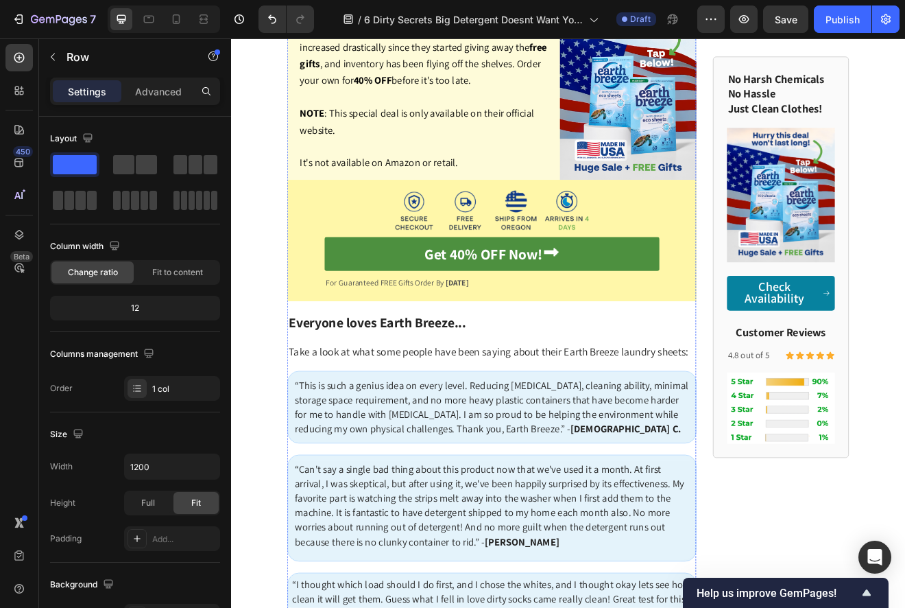
scroll to position [4900, 0]
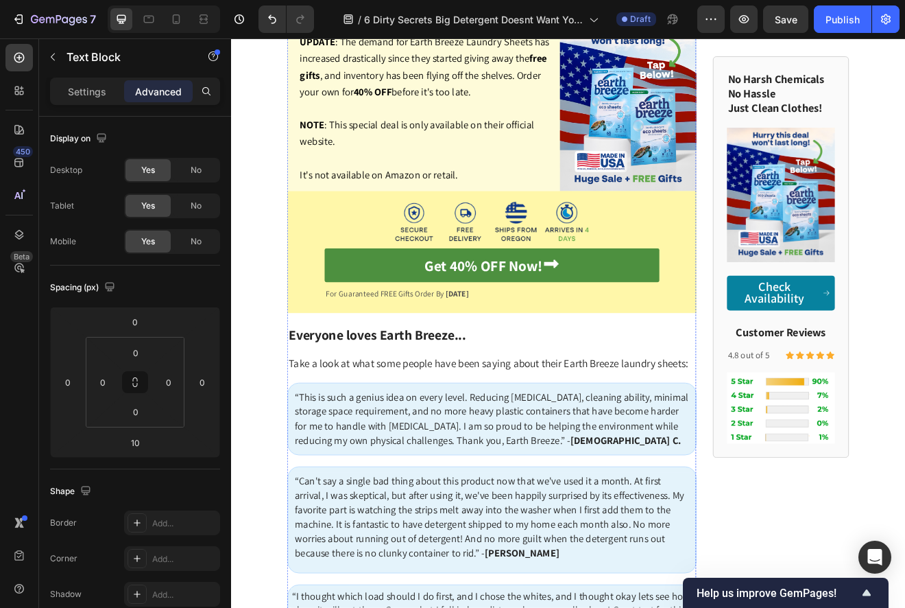
click at [99, 380] on input "0" at bounding box center [103, 382] width 21 height 21
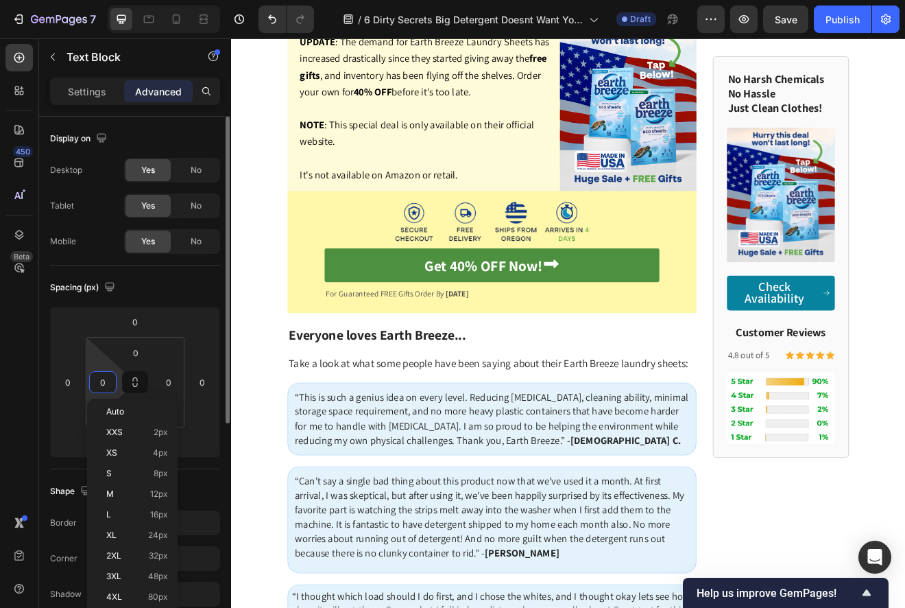
click at [97, 380] on input "0" at bounding box center [103, 382] width 21 height 21
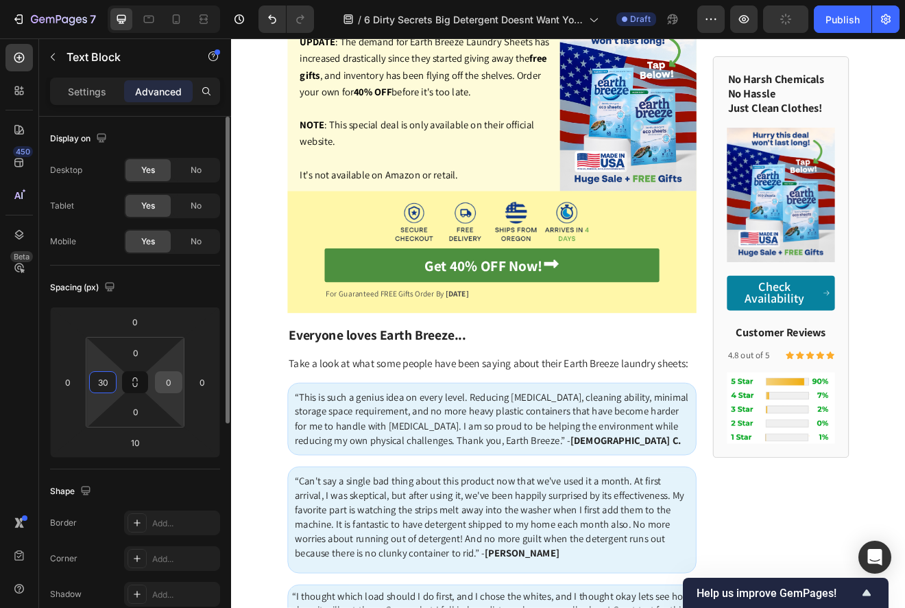
type input "30"
click at [165, 379] on input "0" at bounding box center [168, 382] width 21 height 21
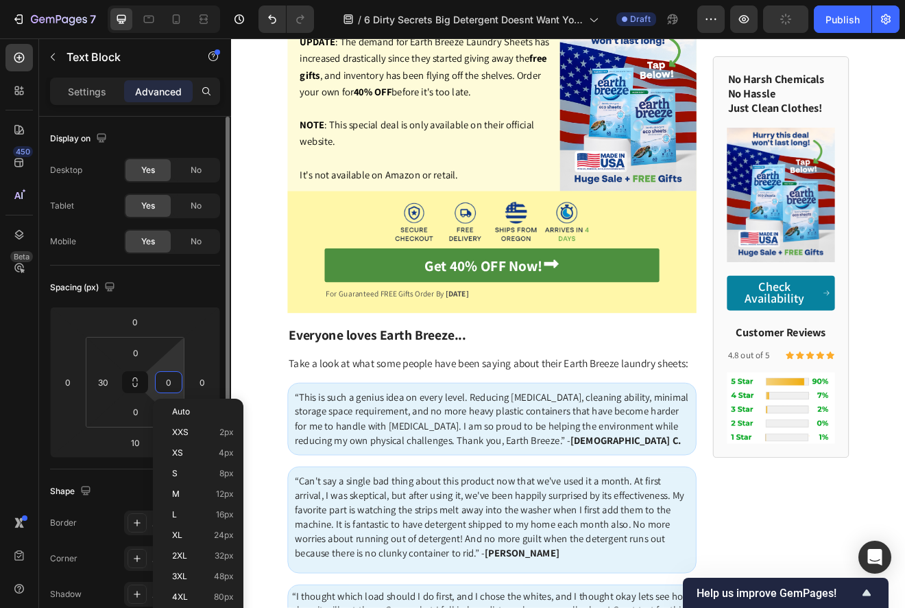
click at [165, 379] on input "0" at bounding box center [168, 382] width 21 height 21
type input "30"
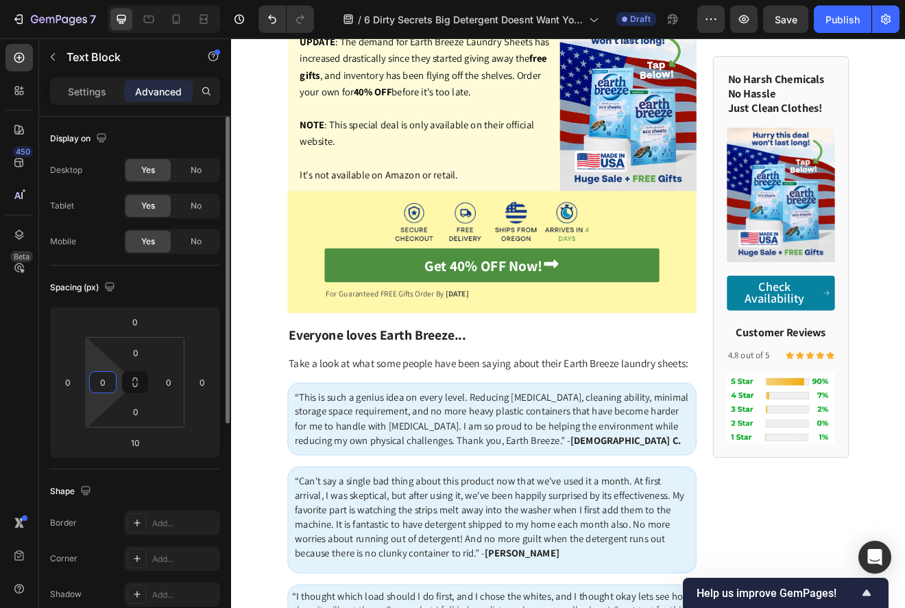
click at [99, 385] on input "0" at bounding box center [103, 382] width 21 height 21
click at [97, 383] on input "0" at bounding box center [103, 382] width 21 height 21
type input "30"
click at [161, 386] on input "0" at bounding box center [168, 382] width 21 height 21
click at [161, 383] on input "0" at bounding box center [168, 382] width 21 height 21
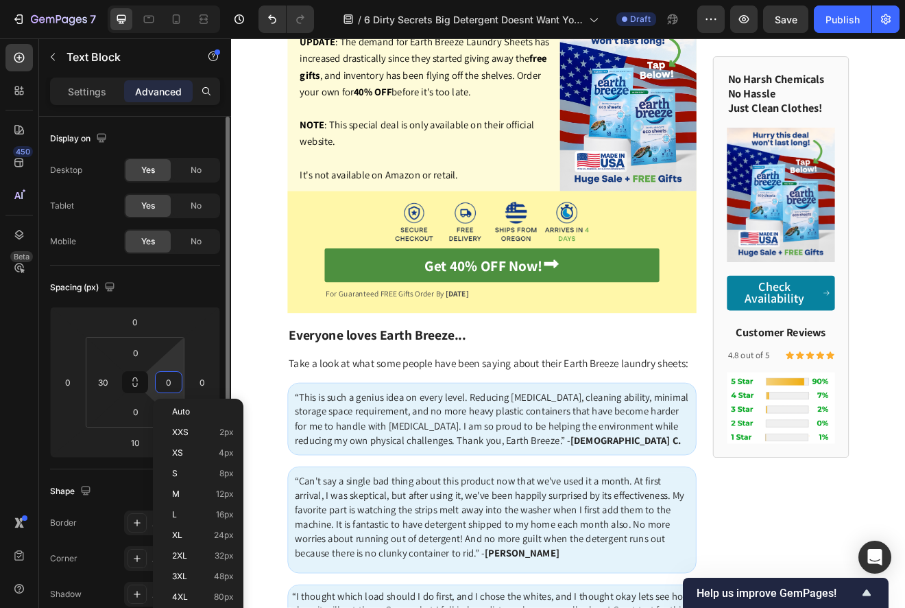
type input "30"
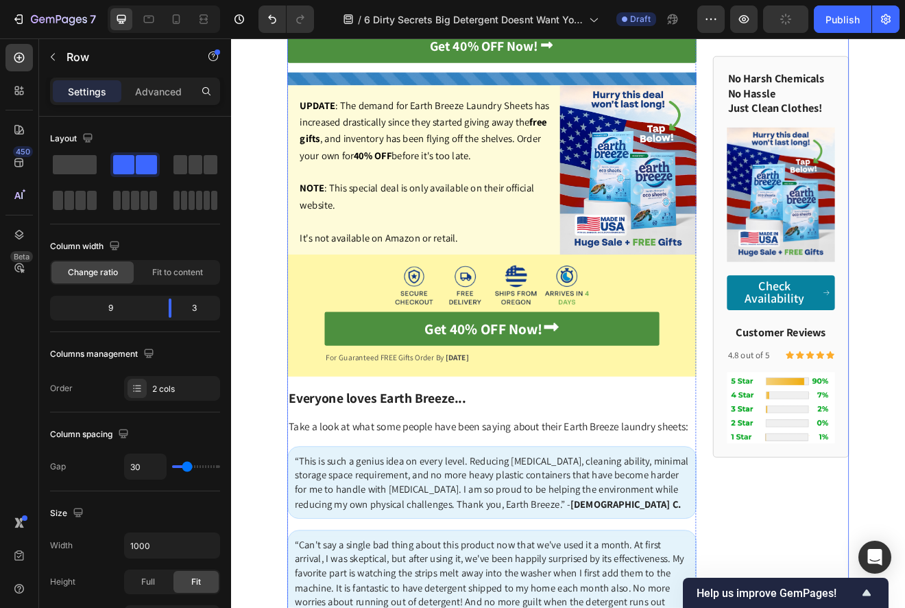
scroll to position [4815, 0]
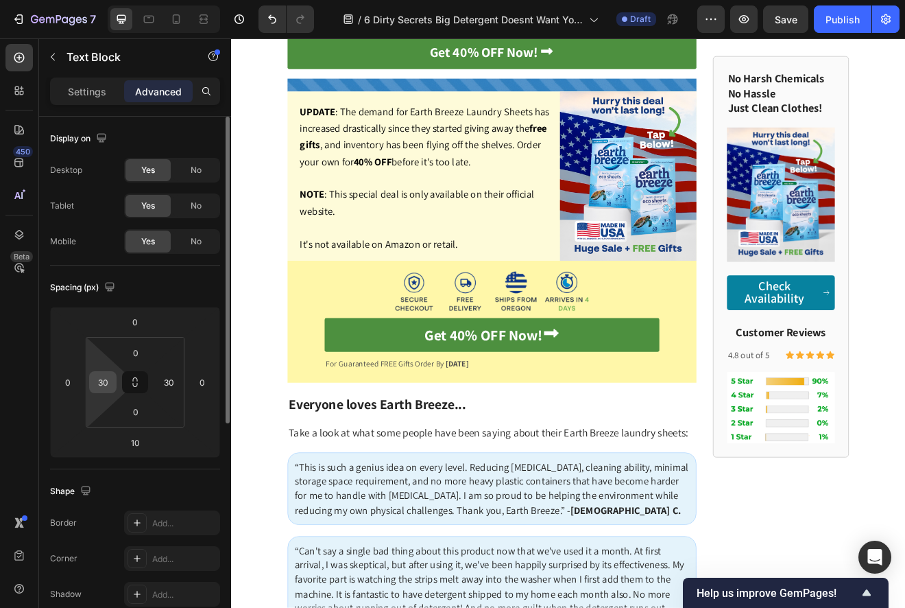
click at [98, 379] on input "30" at bounding box center [103, 382] width 21 height 21
type input "140"
click at [169, 382] on input "30" at bounding box center [168, 382] width 21 height 21
type input "140"
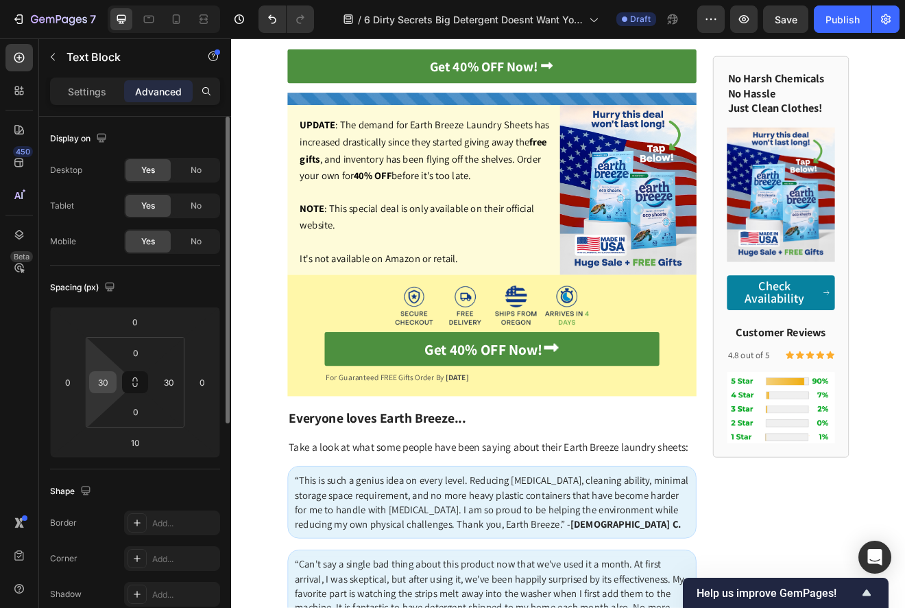
click at [104, 379] on input "30" at bounding box center [103, 382] width 21 height 21
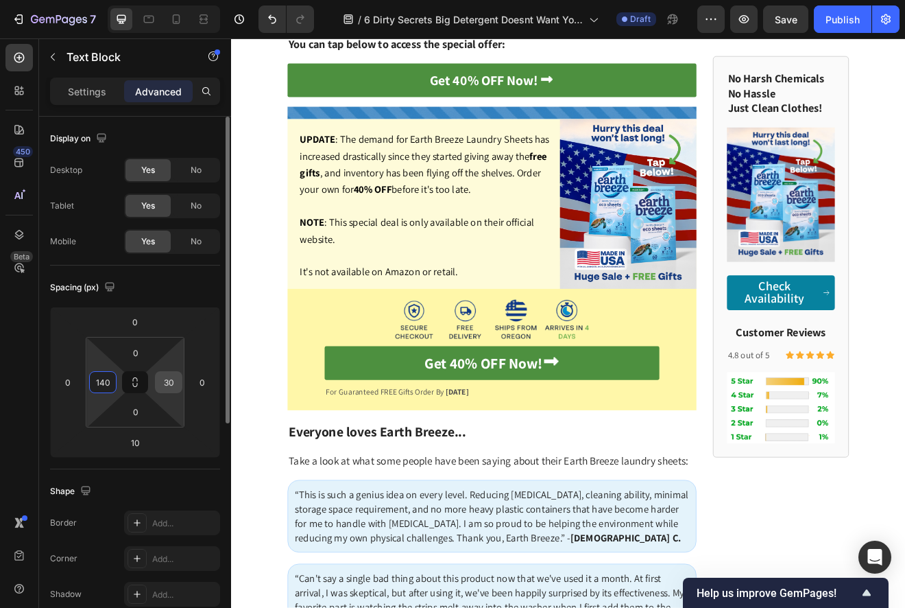
type input "140"
click at [171, 389] on input "30" at bounding box center [168, 382] width 21 height 21
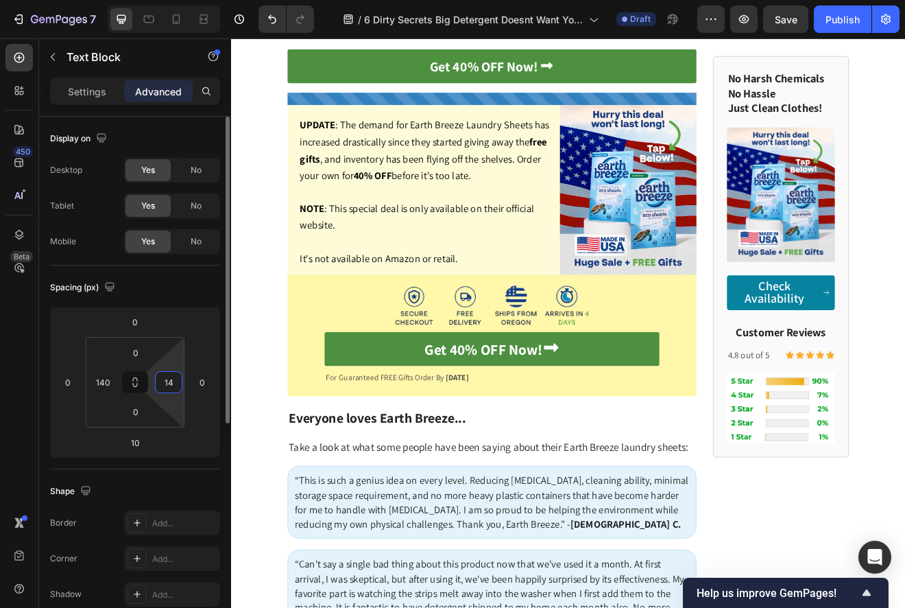
type input "140"
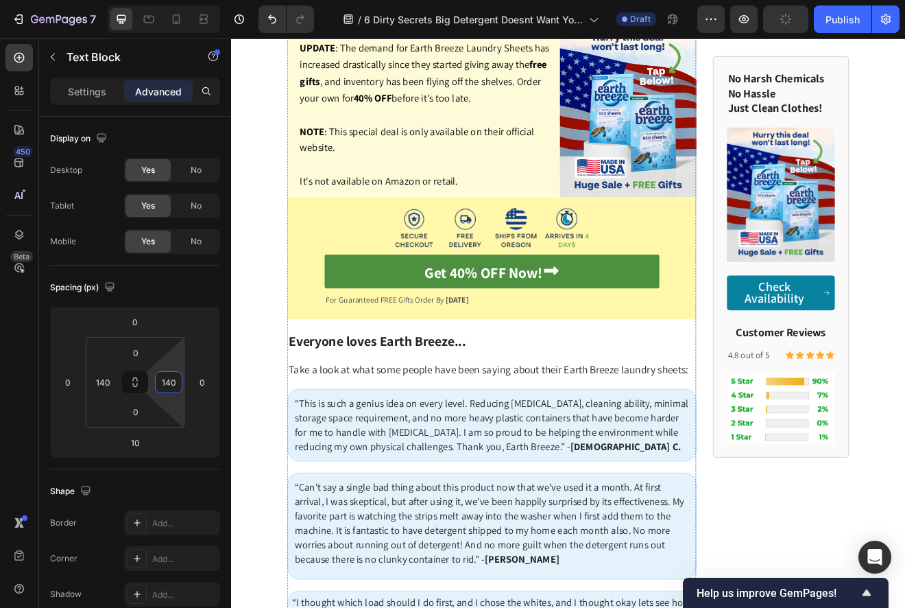
scroll to position [4760, 0]
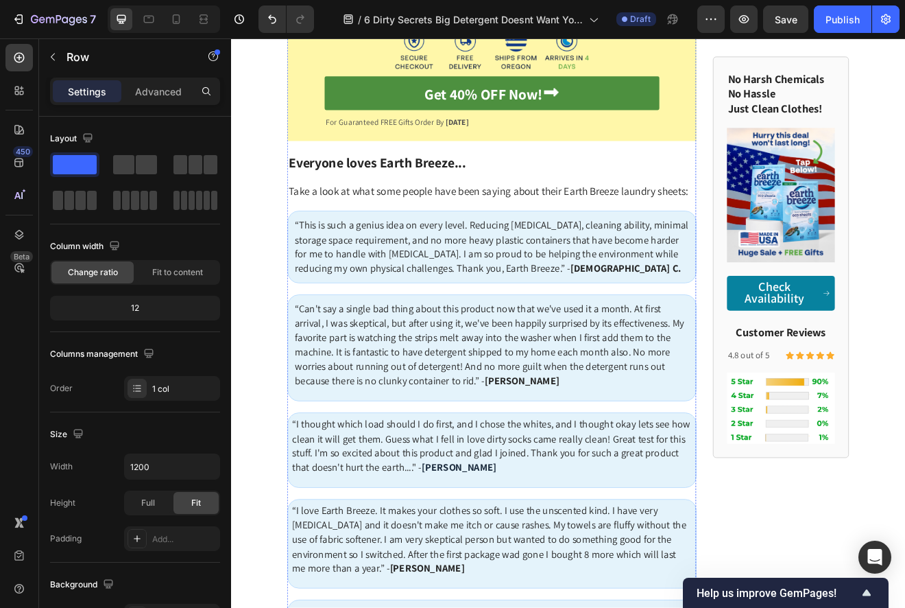
scroll to position [5160, 0]
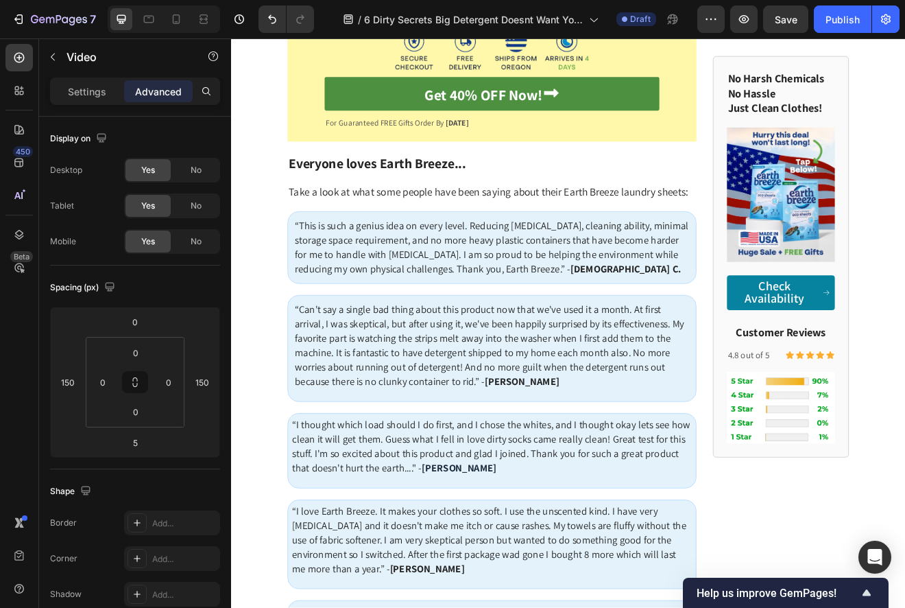
click at [86, 80] on div "Settings" at bounding box center [87, 91] width 69 height 22
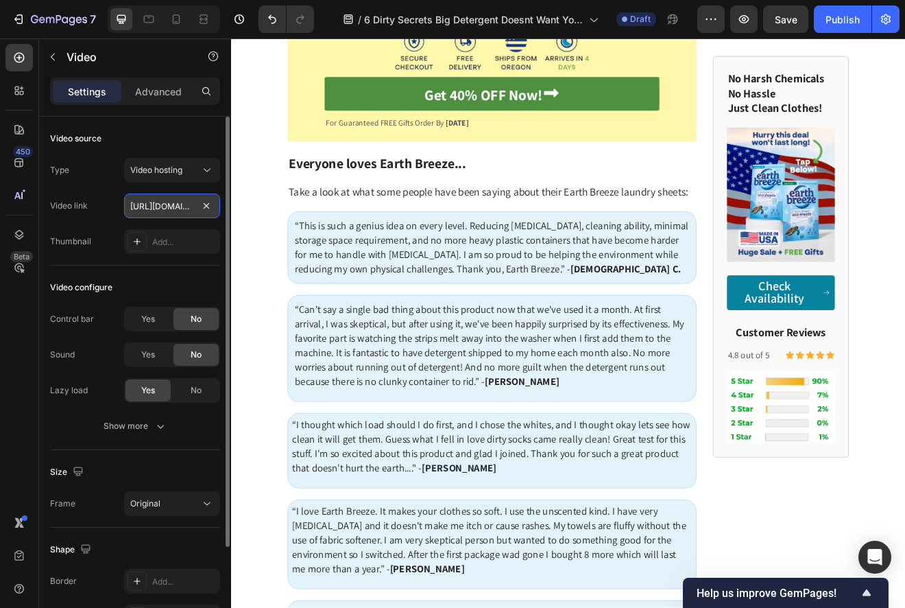
click at [152, 205] on input "https://cdn.shopify.com/videos/c/o/v/11286257dd044572872a09cec4f0a795.mp4" at bounding box center [172, 205] width 96 height 25
paste input "s/files/1/0364/3555/8535/files/giphy2"
type input "https://cdn.shopify.com/s/files/1/0364/3555/8535/files/giphy2.mp4"
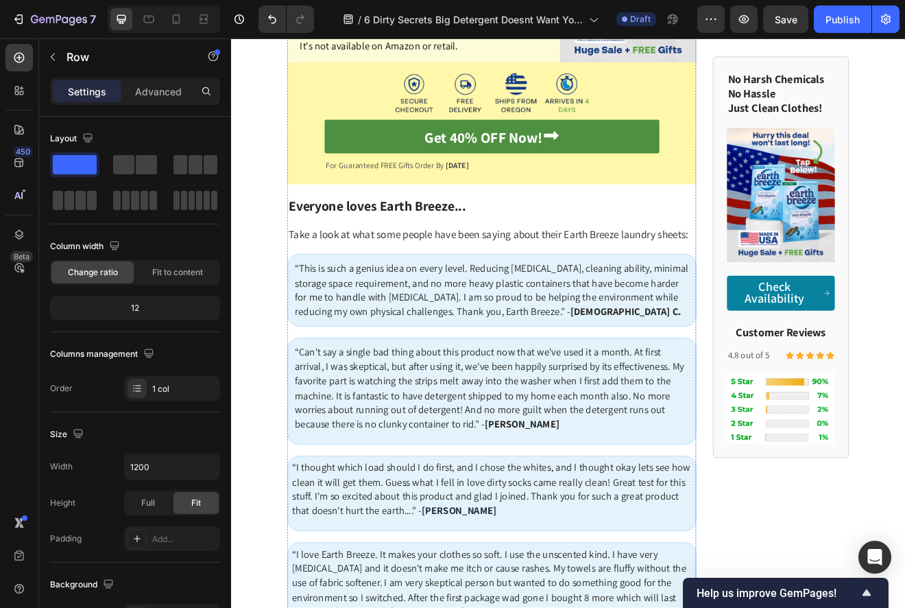
scroll to position [5106, 0]
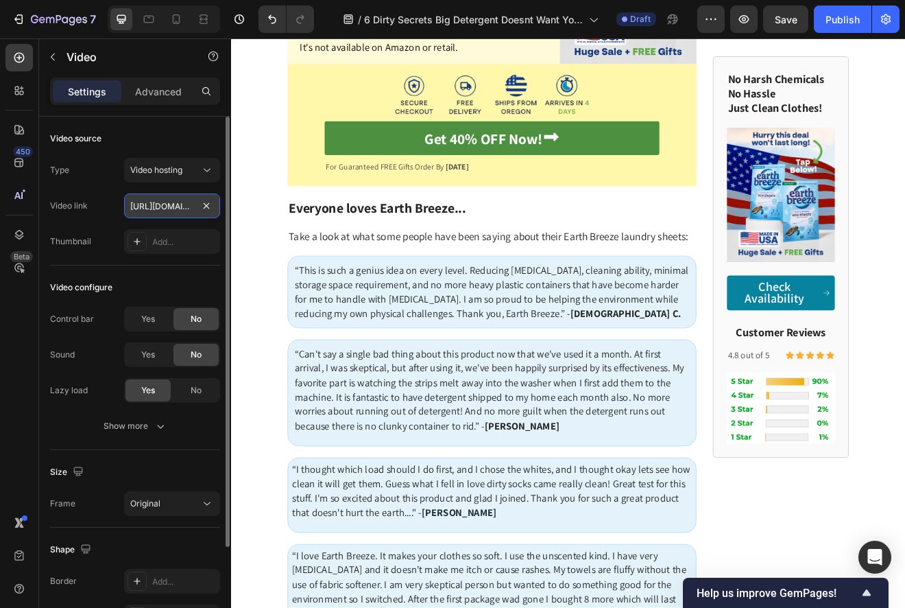
click at [169, 211] on input "https://cdn.shopify.com/s/files/1/0364/3555/8535/files/giphy2.mp4" at bounding box center [172, 205] width 96 height 25
paste input "earthbreeze.com/cdn/shop/videos/c/vp/0d411dec2ee34684815de29a0b4d4ce1/0d411dec2…"
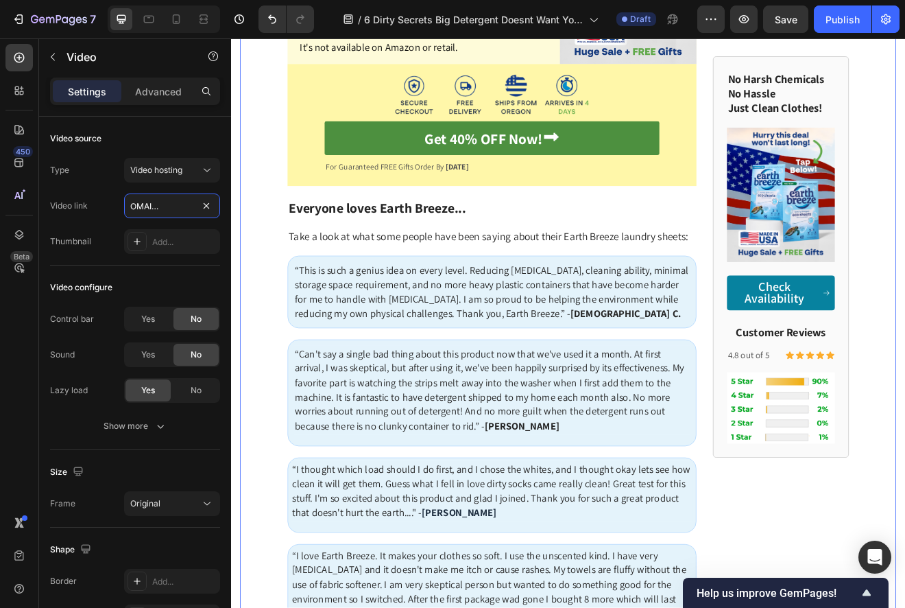
type input "[URL][DOMAIN_NAME]"
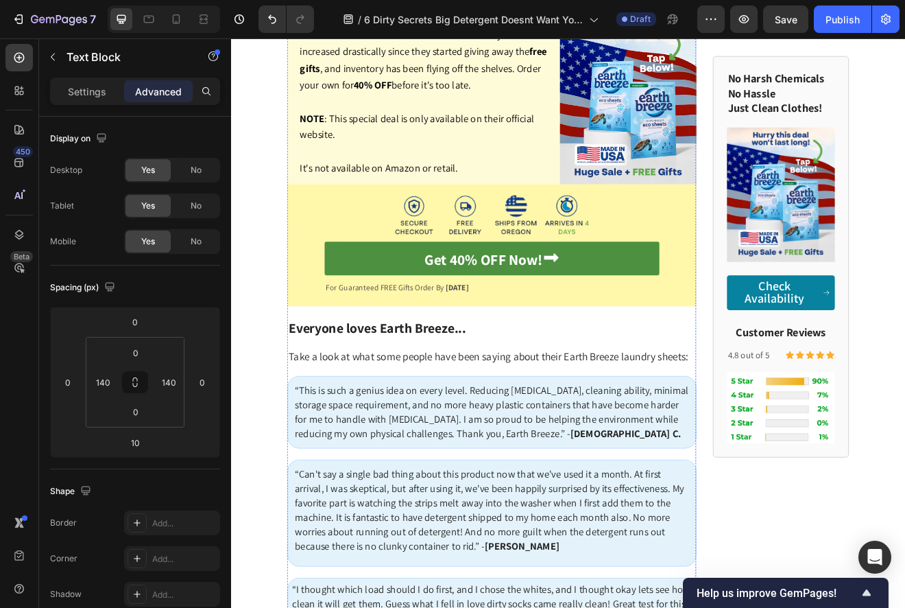
scroll to position [4673, 0]
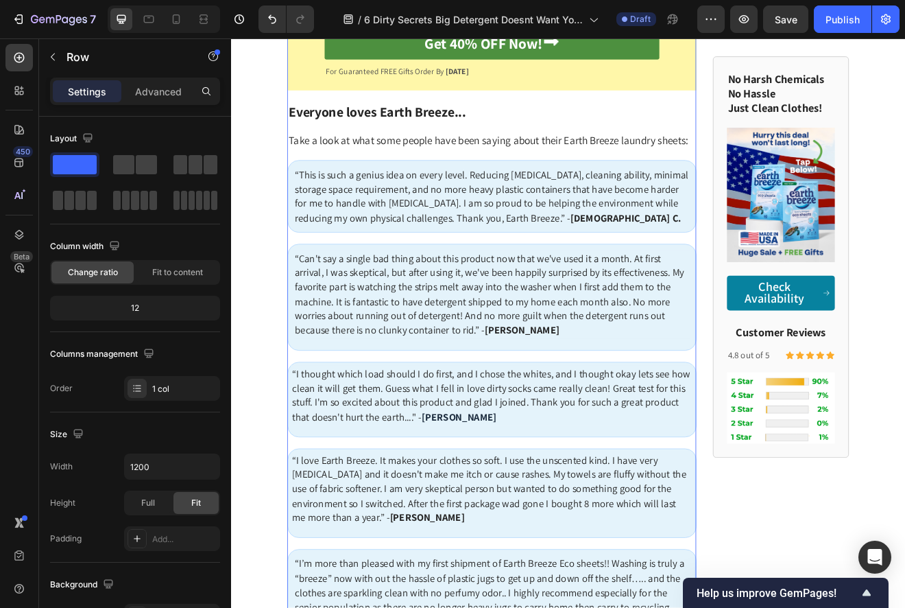
scroll to position [5230, 0]
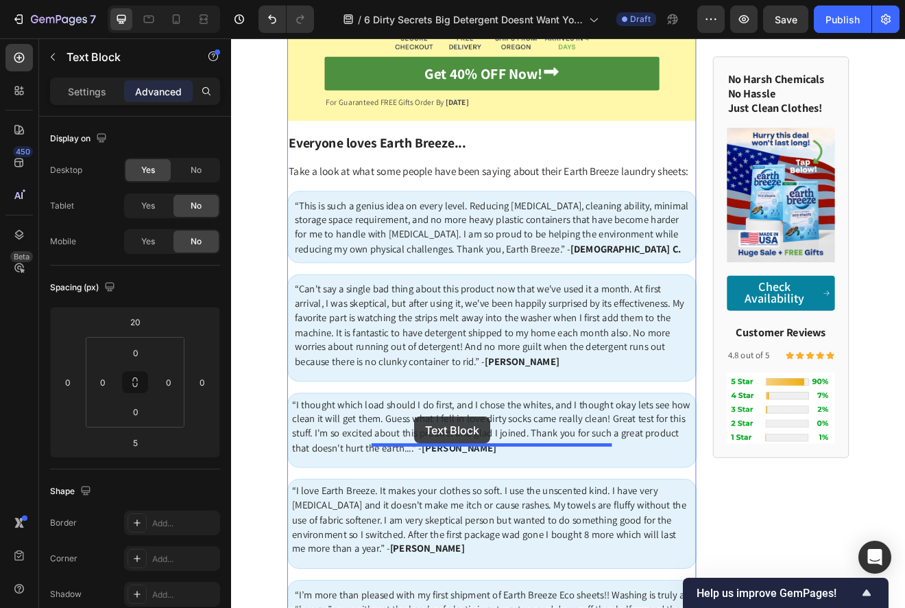
drag, startPoint x: 311, startPoint y: 143, endPoint x: 455, endPoint y: 499, distance: 383.1
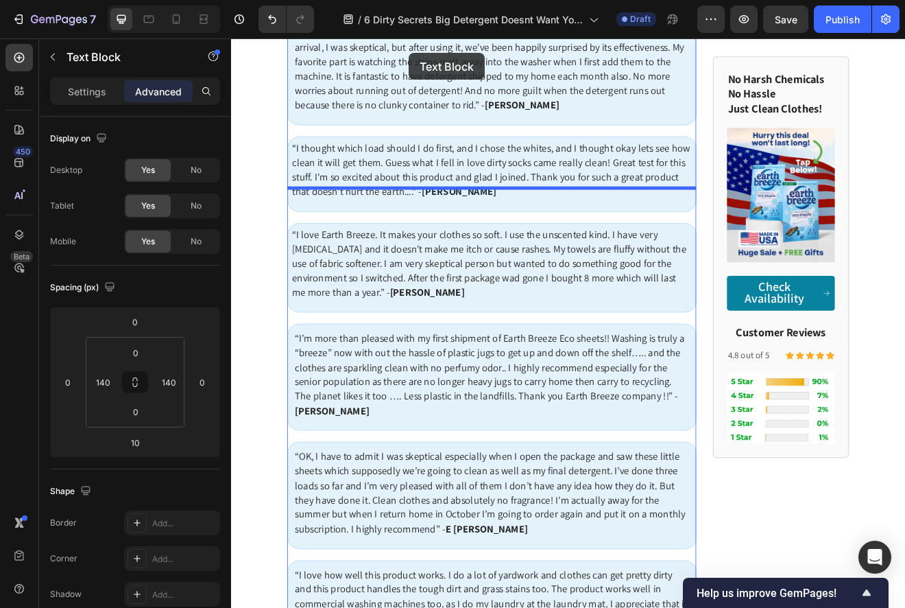
scroll to position [5583, 0]
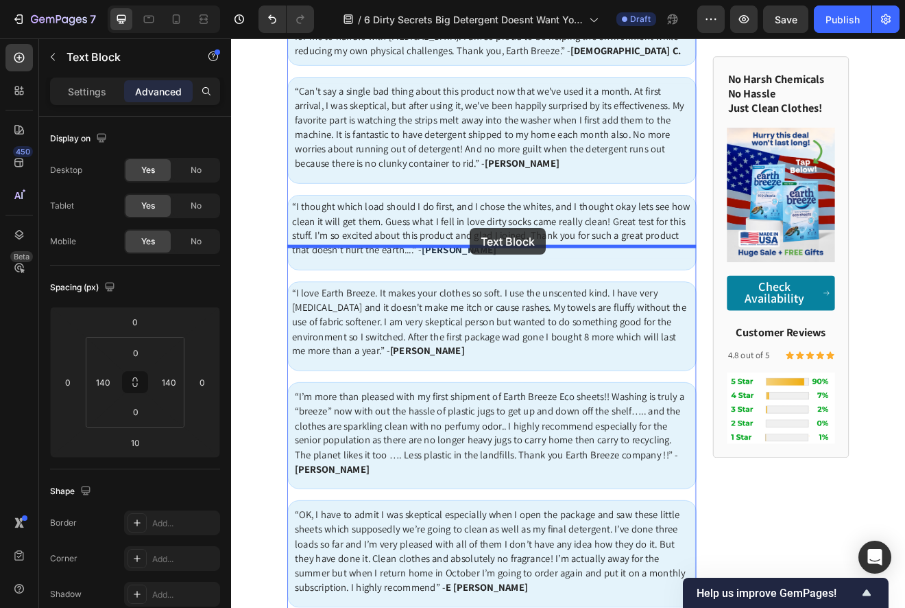
drag, startPoint x: 311, startPoint y: 237, endPoint x: 523, endPoint y: 272, distance: 214.0
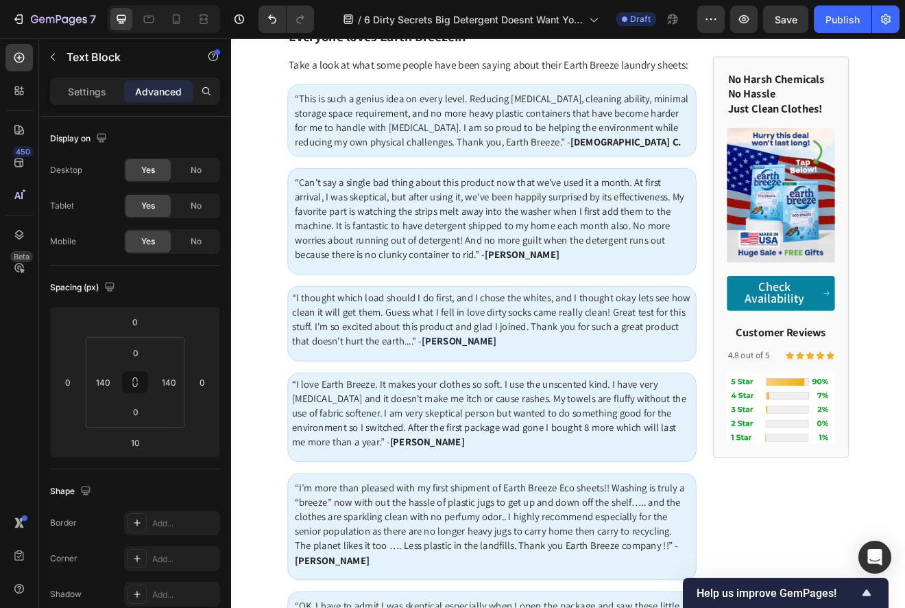
scroll to position [5361, 0]
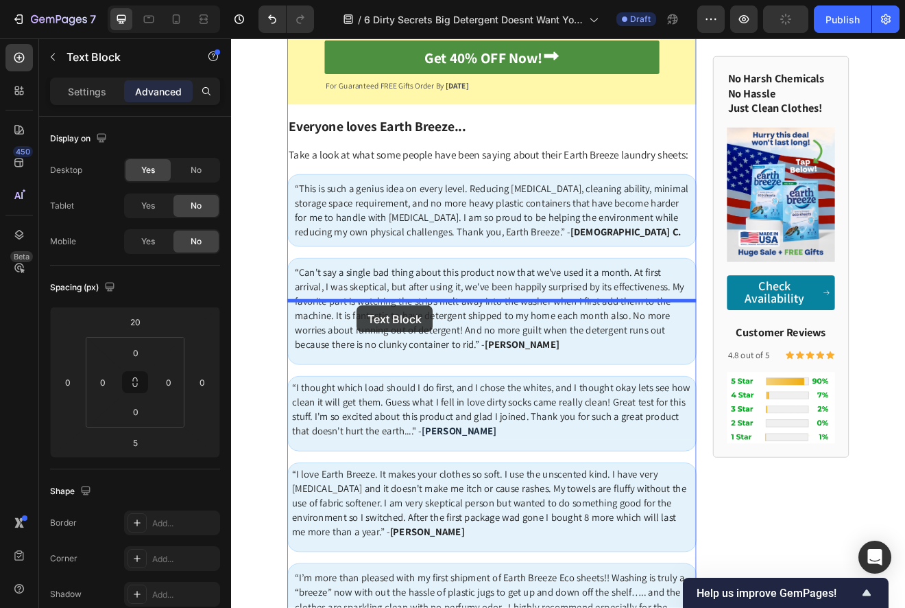
drag, startPoint x: 311, startPoint y: 474, endPoint x: 385, endPoint y: 366, distance: 131.3
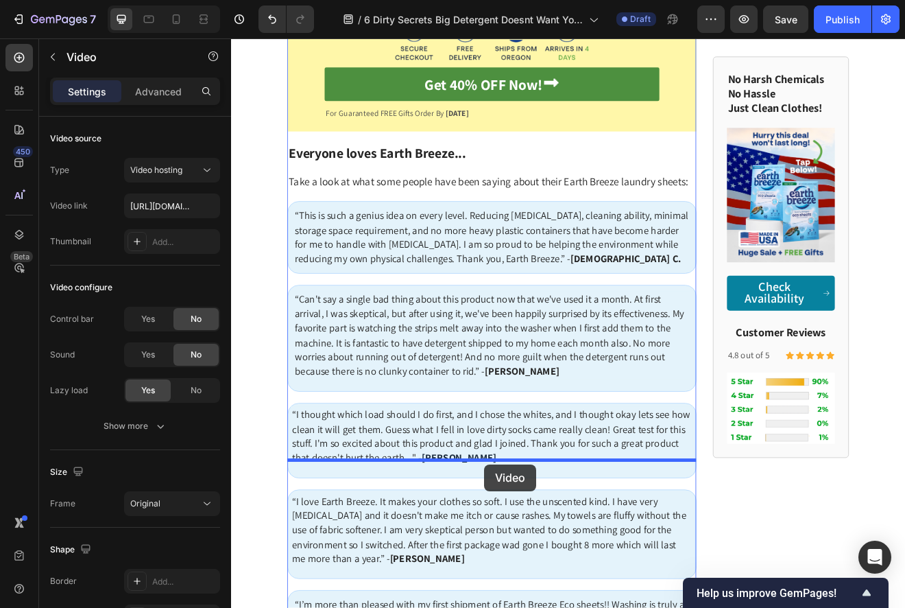
scroll to position [5586, 0]
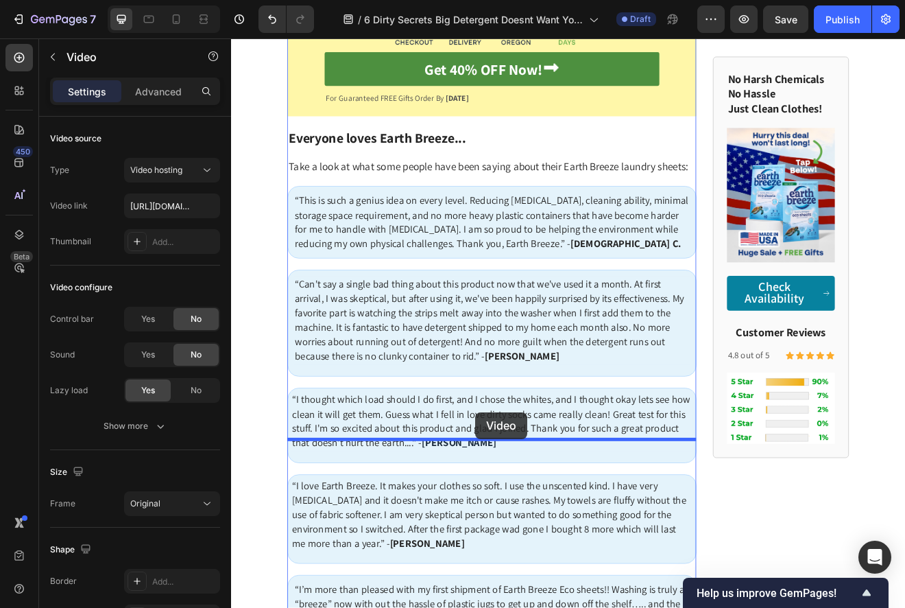
drag, startPoint x: 414, startPoint y: 219, endPoint x: 530, endPoint y: 492, distance: 296.0
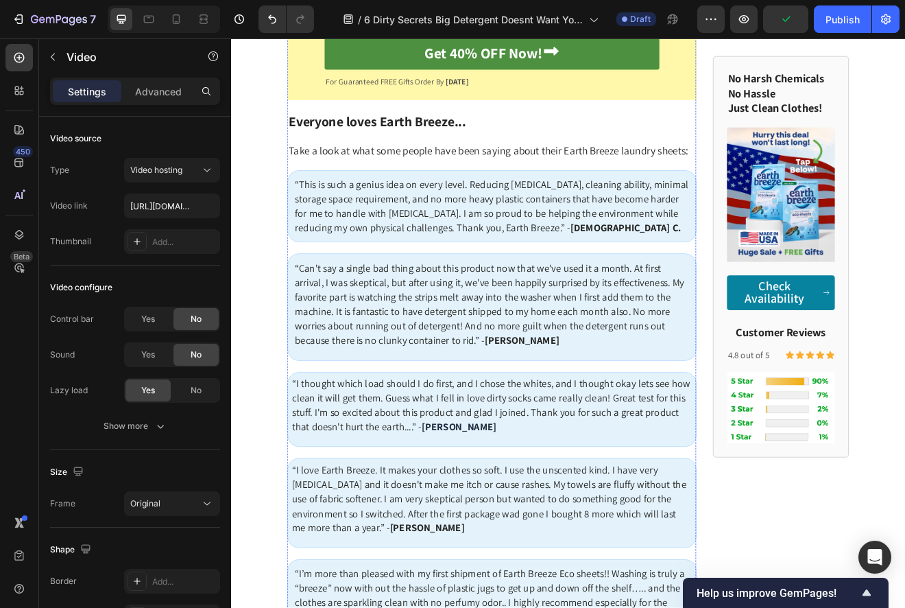
scroll to position [5518, 0]
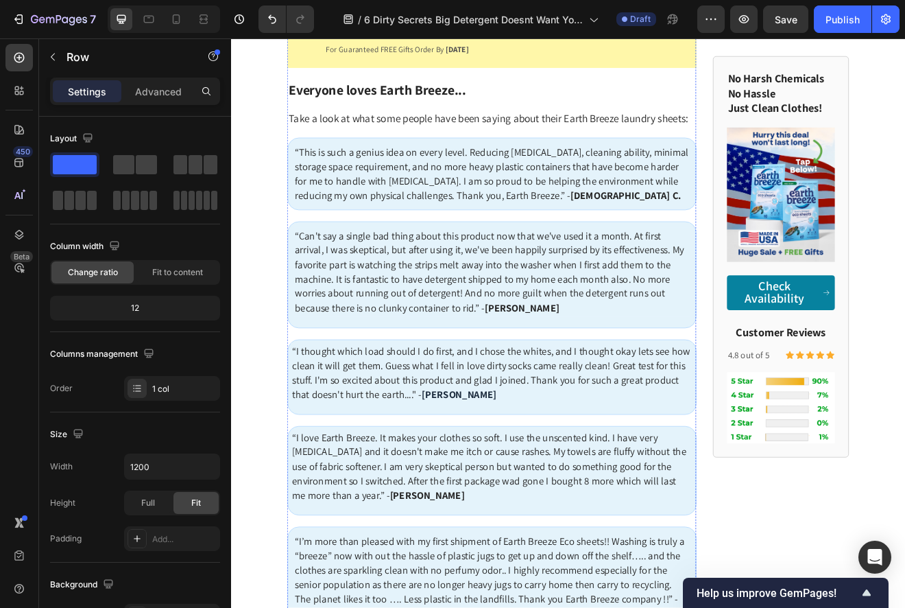
scroll to position [5541, 0]
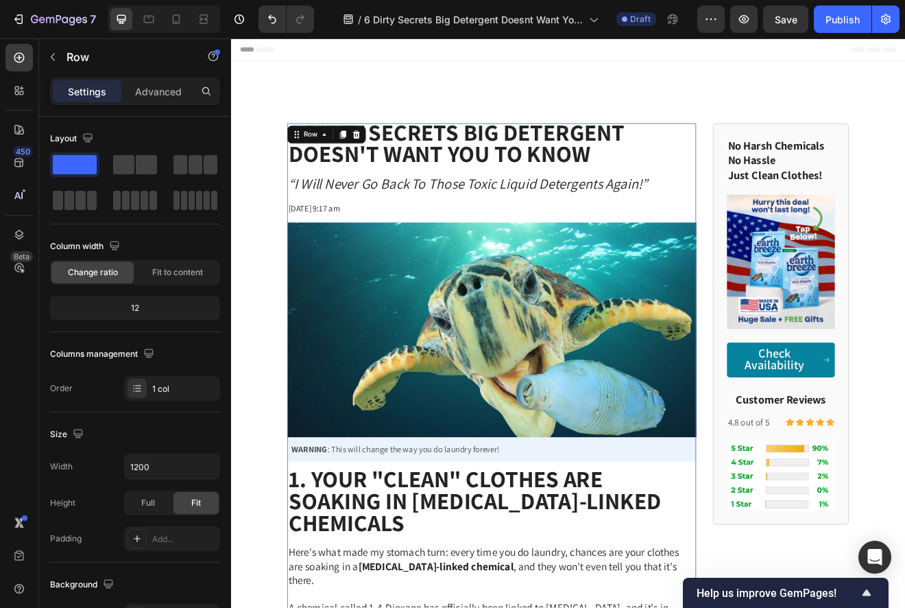
scroll to position [5541, 0]
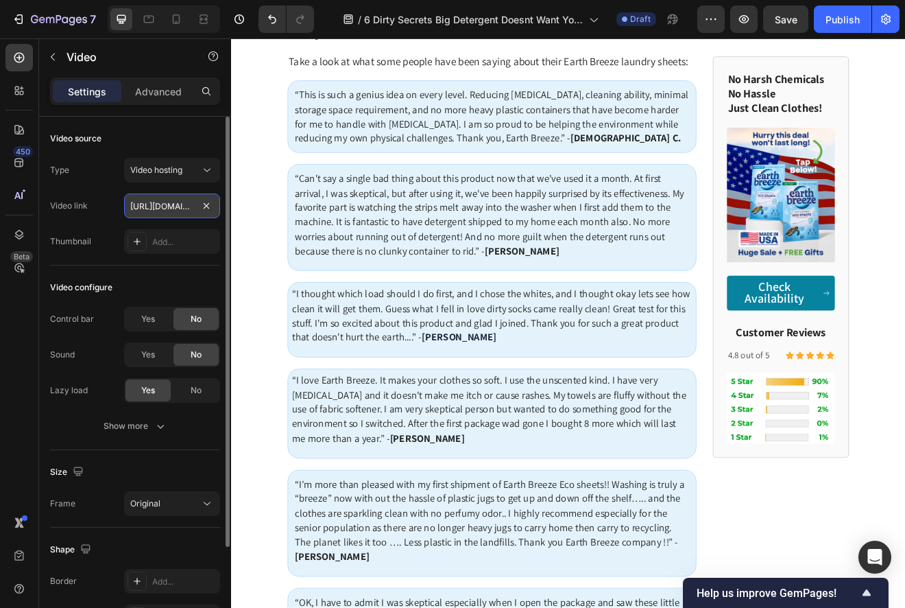
click at [181, 209] on input "[URL][DOMAIN_NAME]" at bounding box center [172, 205] width 96 height 25
paste input "d848ca0b47484bfc89909780d7463241/d848ca0b47484bfc89909780d7463241.SD-480p-0.9Mb…"
type input "[URL][DOMAIN_NAME]"
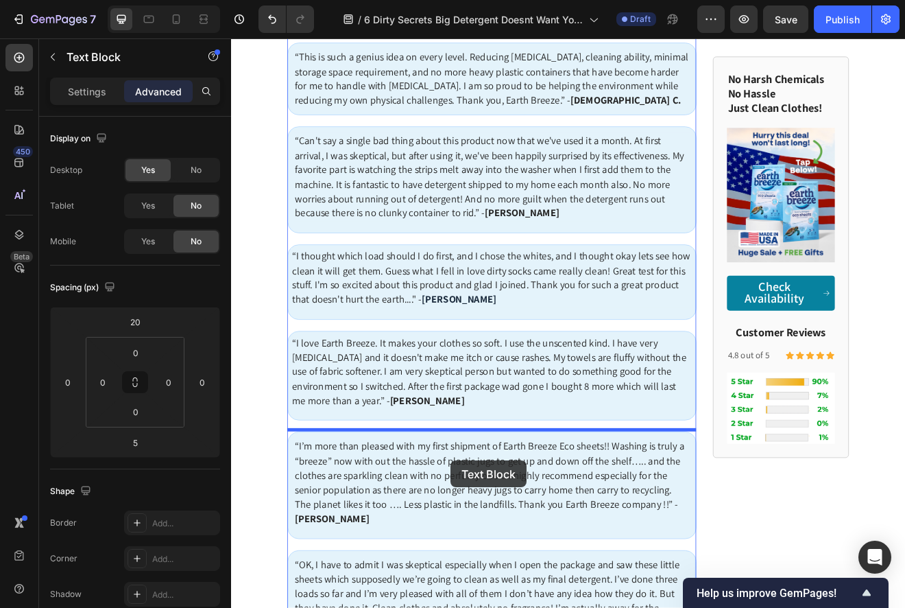
scroll to position [5640, 0]
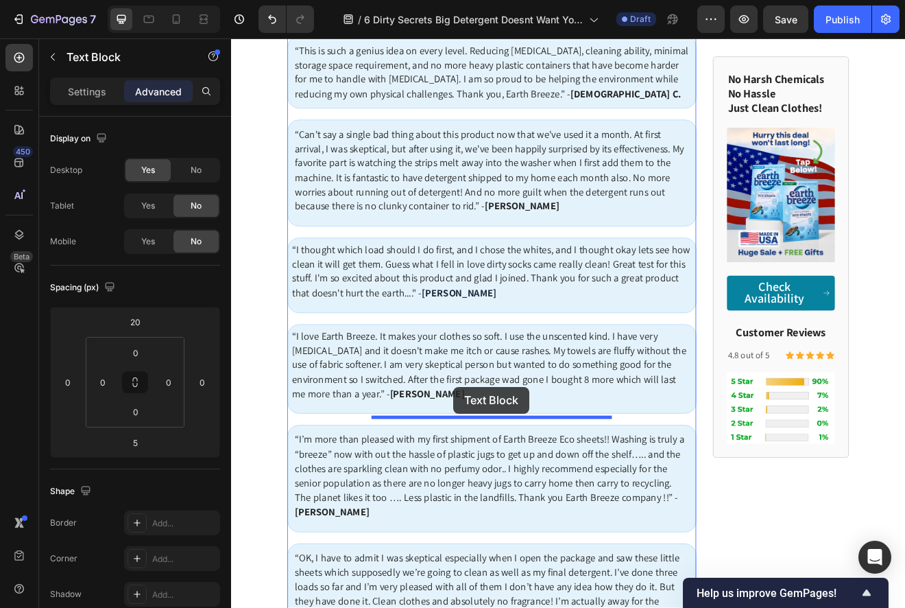
drag, startPoint x: 310, startPoint y: 225, endPoint x: 502, endPoint y: 464, distance: 306.4
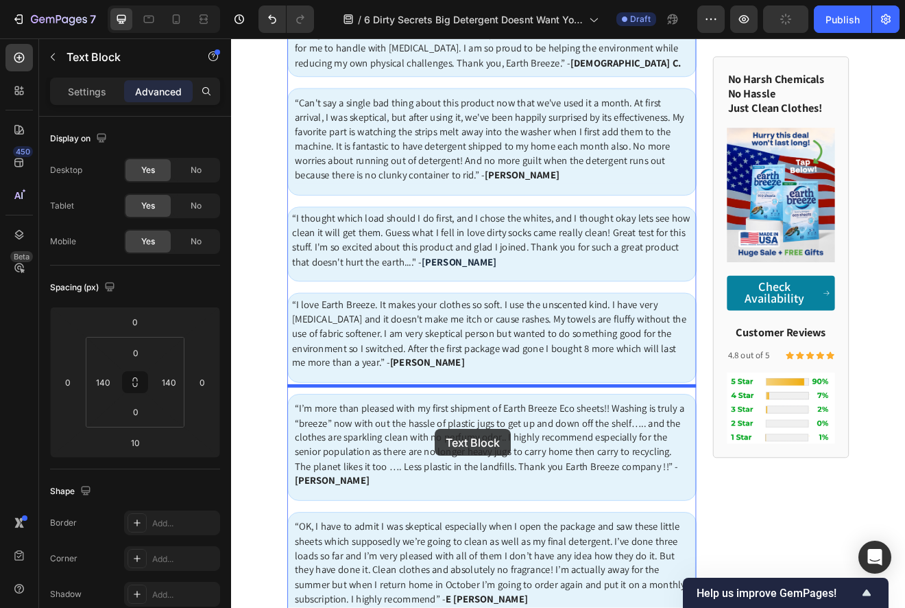
scroll to position [5806, 0]
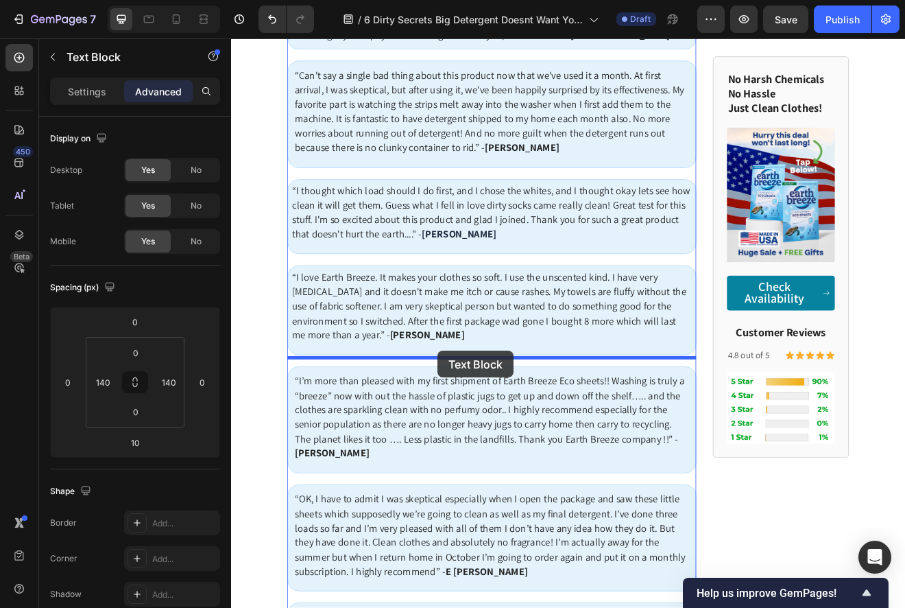
drag, startPoint x: 311, startPoint y: 207, endPoint x: 483, endPoint y: 418, distance: 271.6
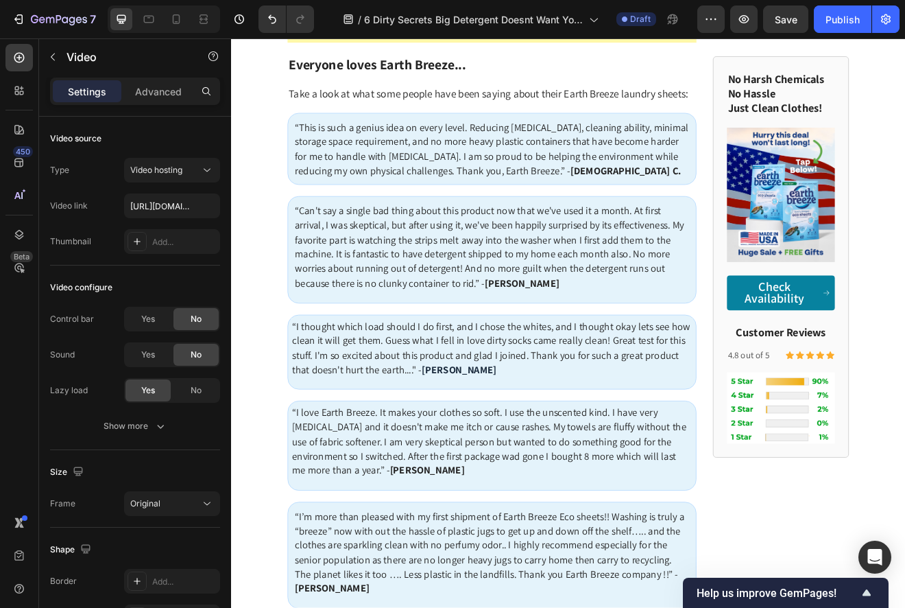
scroll to position [5611, 0]
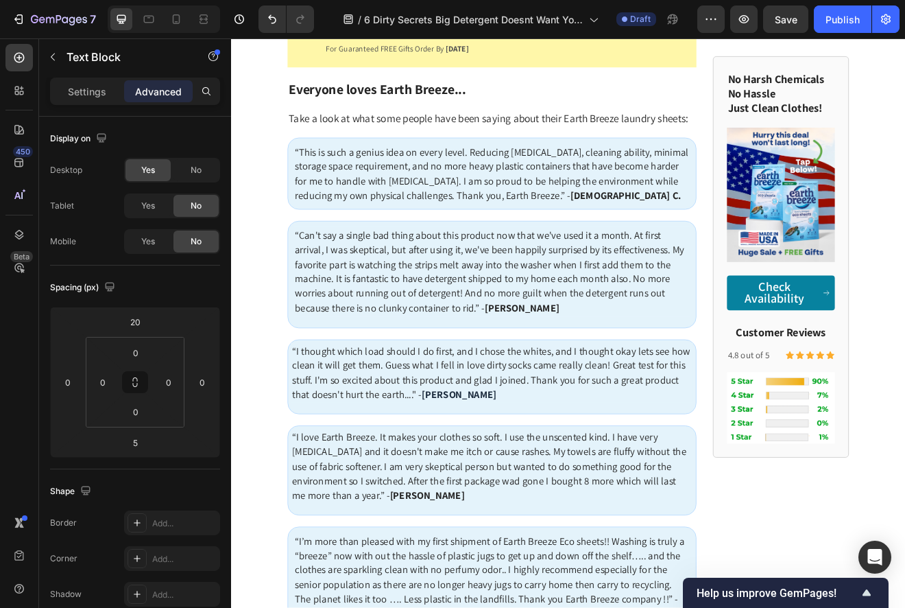
click at [268, 23] on icon "Undo/Redo" at bounding box center [272, 19] width 14 height 14
click at [300, 20] on icon "Undo/Redo" at bounding box center [301, 19] width 14 height 14
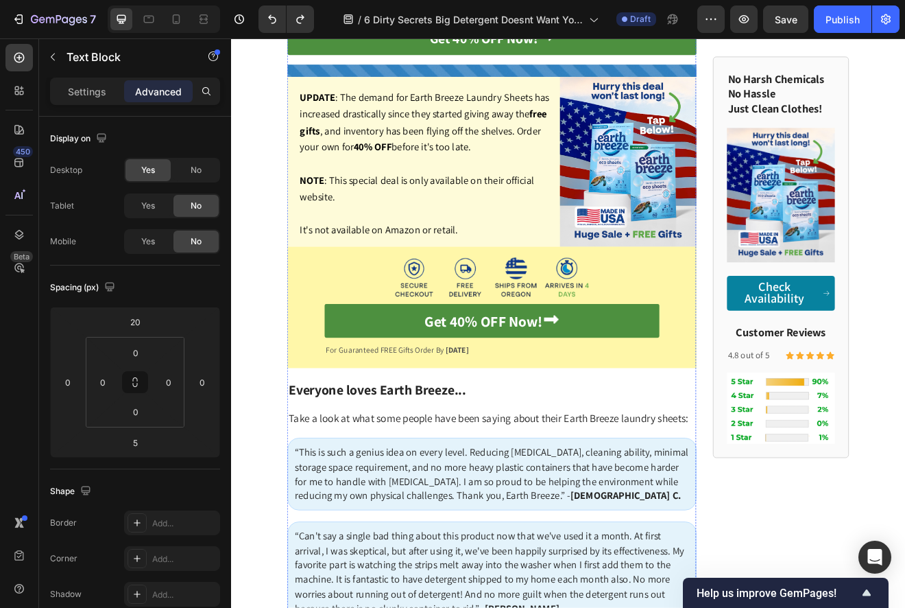
scroll to position [5544, 0]
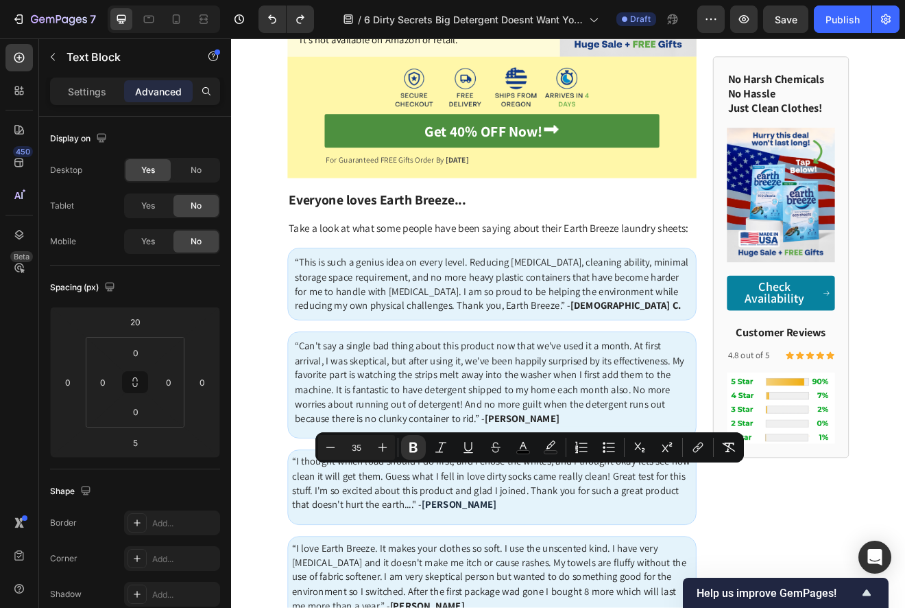
copy strong "Plastic-Free Packaging"
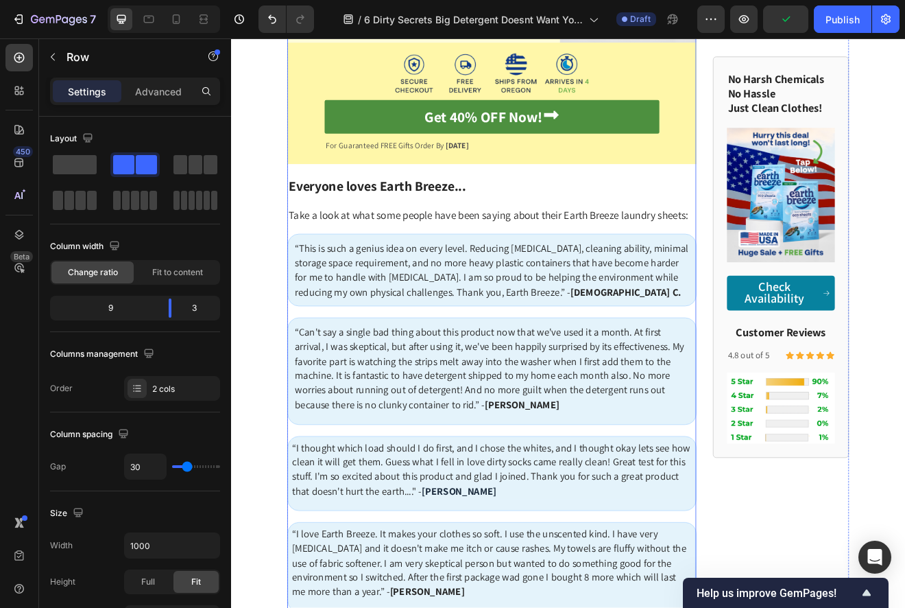
scroll to position [5690, 0]
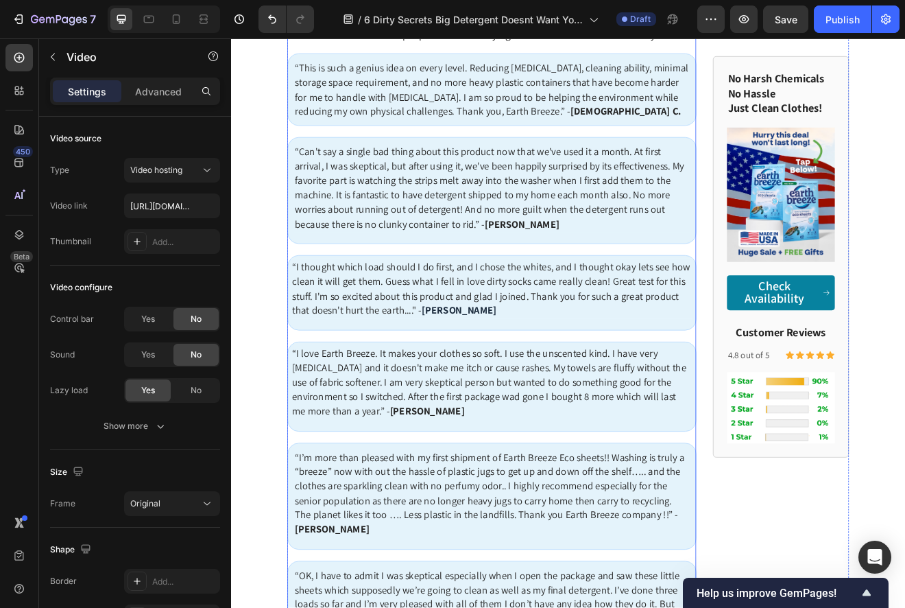
scroll to position [5968, 0]
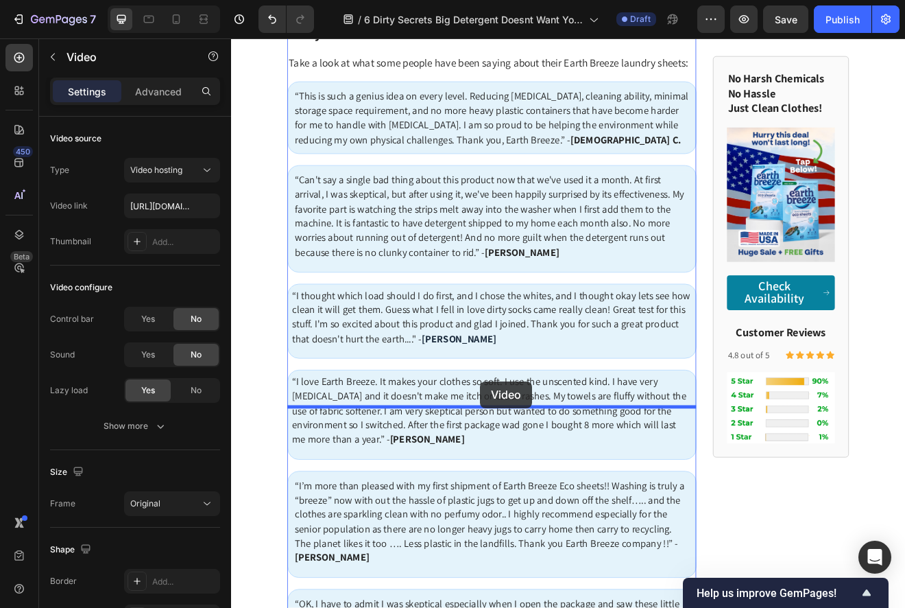
drag, startPoint x: 411, startPoint y: 141, endPoint x: 535, endPoint y: 458, distance: 339.7
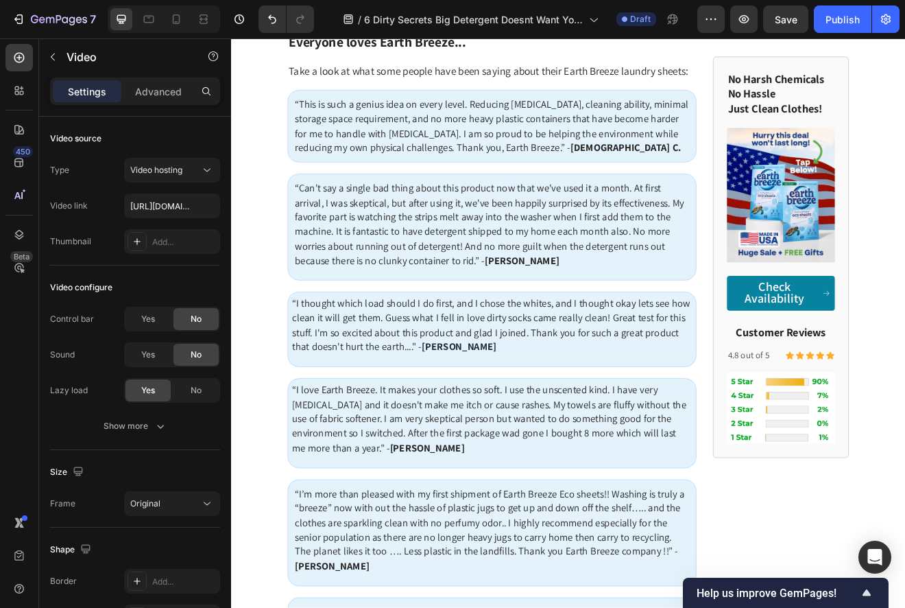
scroll to position [5771, 0]
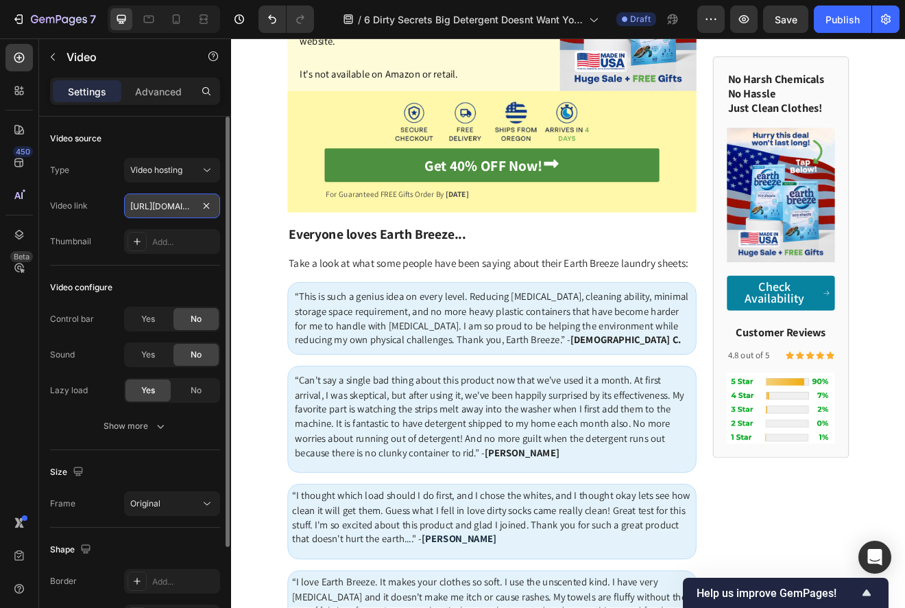
click at [167, 200] on input "[URL][DOMAIN_NAME]" at bounding box center [172, 205] width 96 height 25
paste input "[DOMAIN_NAME][URL]"
type input "[URL][DOMAIN_NAME]"
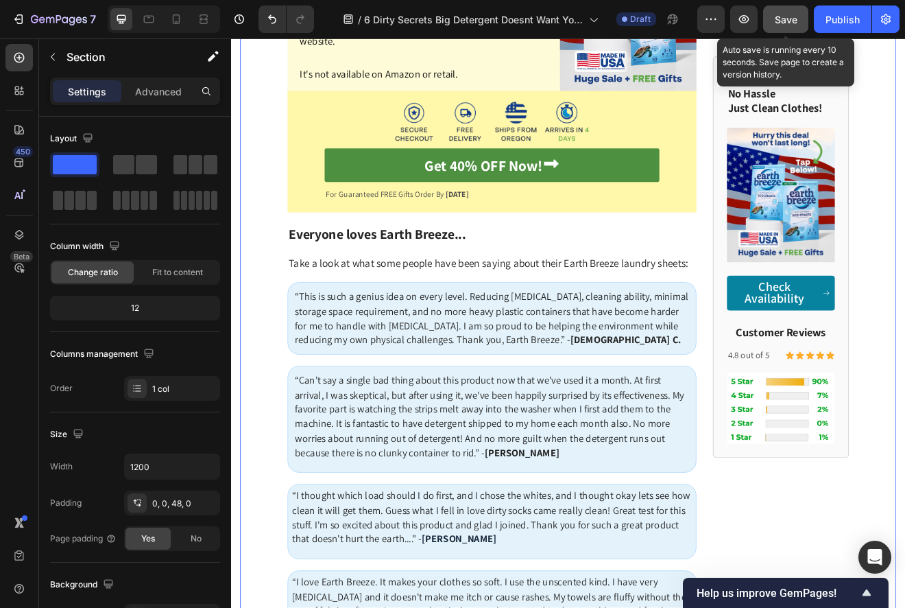
click at [772, 26] on button "Save" at bounding box center [785, 18] width 45 height 27
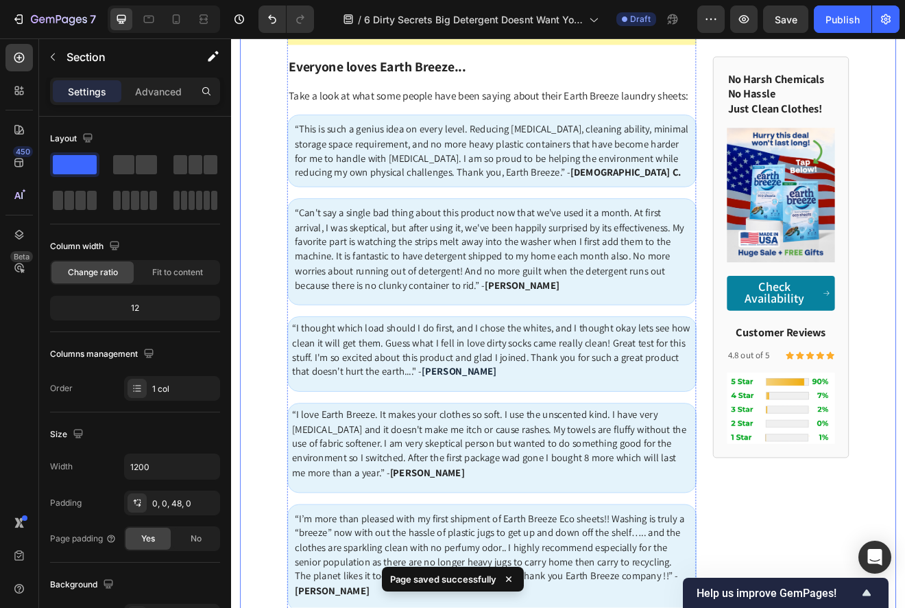
scroll to position [5922, 0]
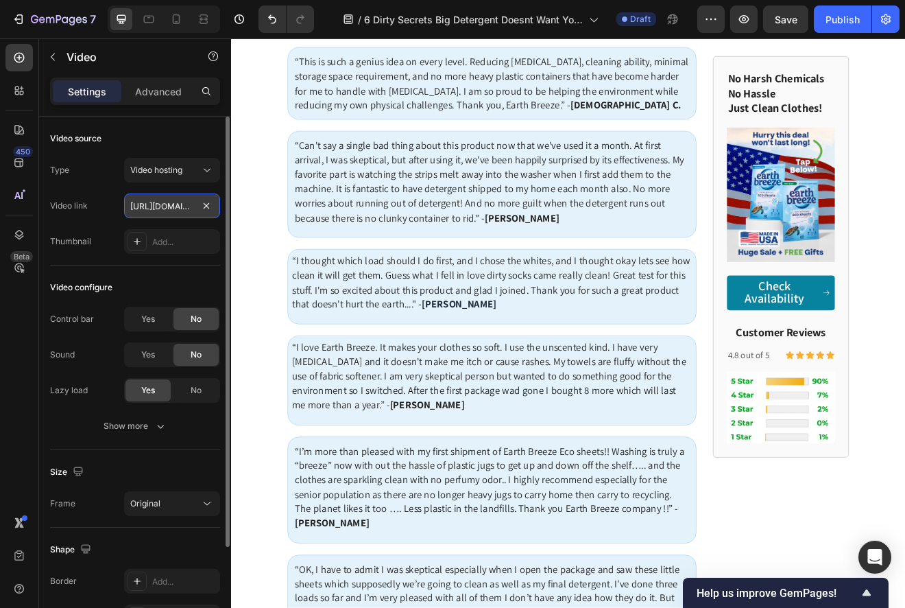
click at [169, 210] on input "https://earthbreeze.com/cdn/shop/videos/c/vp/d848ca0b47484bfc89909780d7463241/d…" at bounding box center [172, 205] width 96 height 25
paste input "cdn.shopify.com/videos/c/o/v/b9de2d06deb842d593ff4155a028785e"
type input "https://cdn.shopify.com/videos/c/o/v/b9de2d06deb842d593ff4155a028785e.mp4"
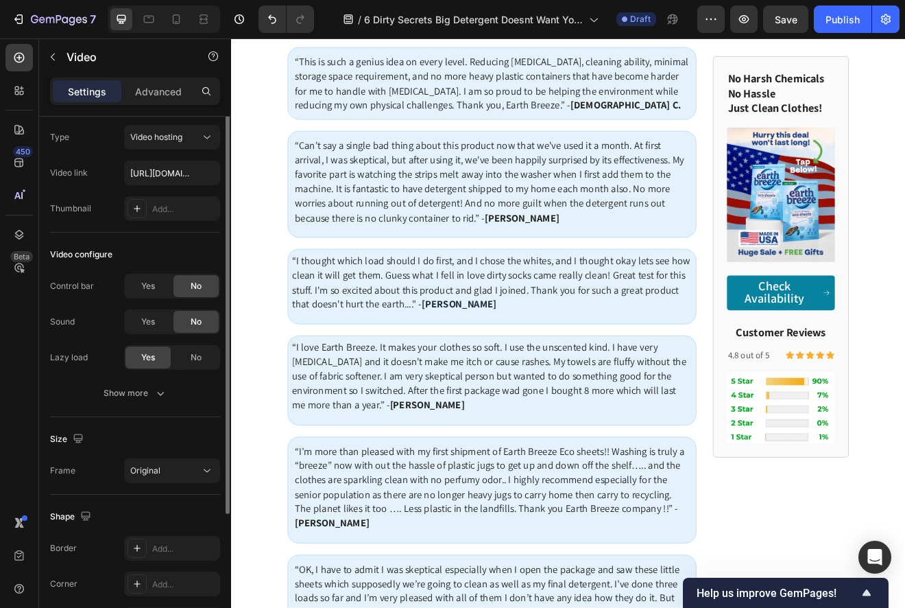
scroll to position [123, 0]
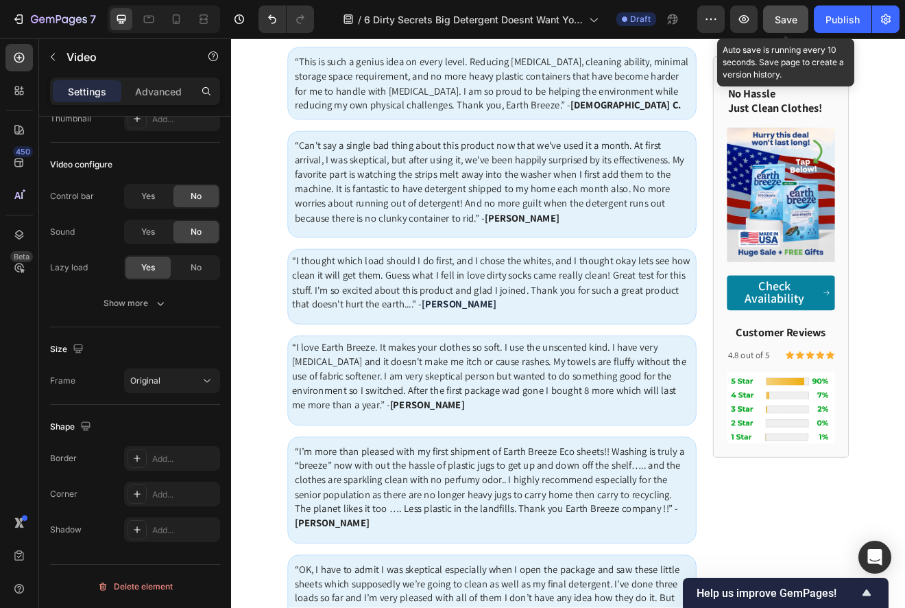
click at [777, 27] on button "Save" at bounding box center [785, 18] width 45 height 27
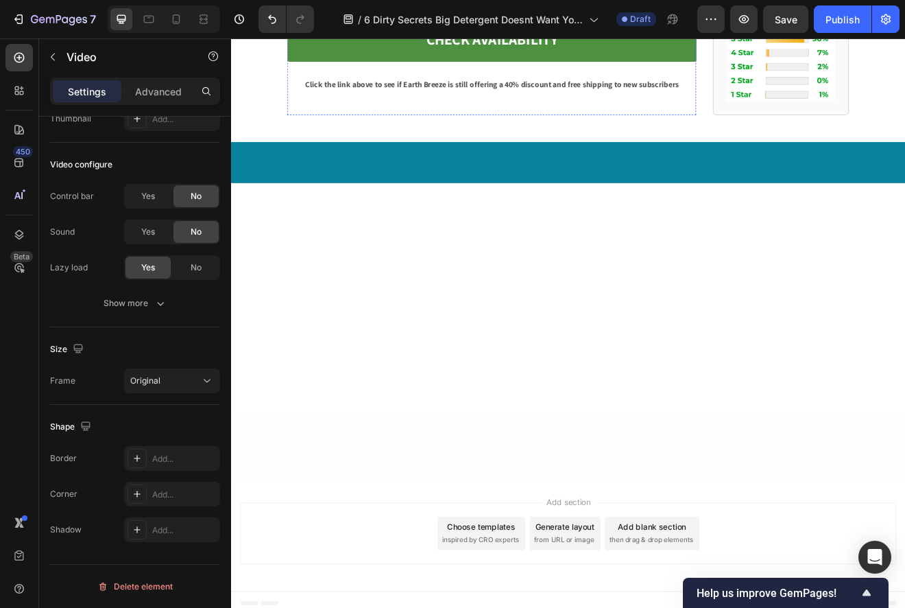
scroll to position [6938, 0]
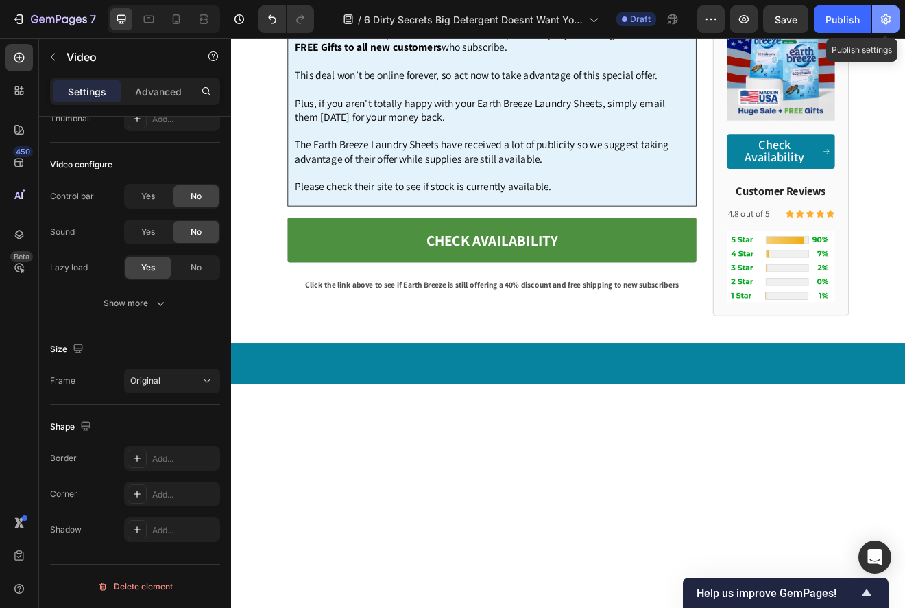
click at [889, 16] on icon "button" at bounding box center [886, 19] width 14 height 14
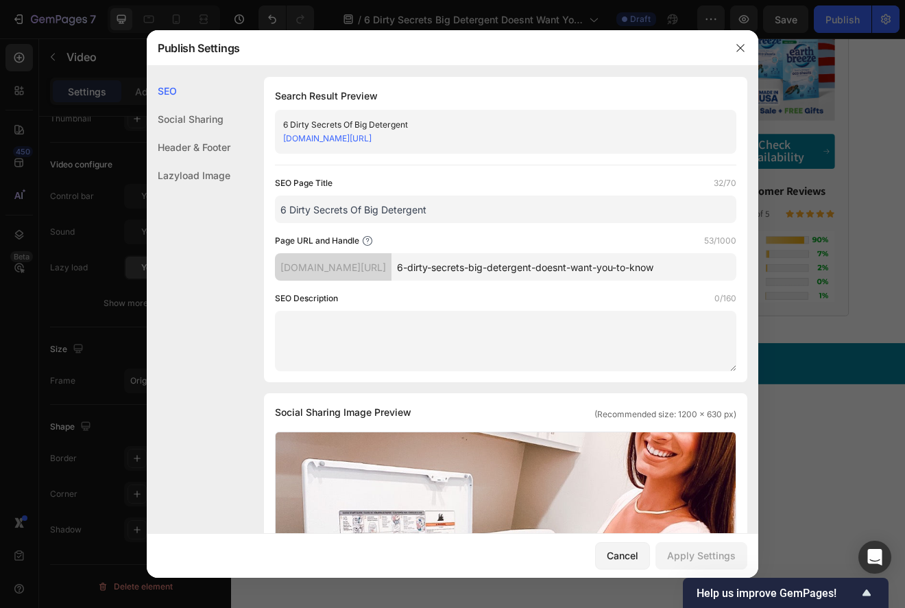
click at [559, 272] on input "6-dirty-secrets-big-detergent-doesnt-want-you-to-know" at bounding box center [564, 266] width 345 height 27
drag, startPoint x: 561, startPoint y: 268, endPoint x: 782, endPoint y: 254, distance: 221.3
click at [782, 254] on div "Publish Settings SEO Social Sharing Header & Footer Lazyload Image SEO Search R…" at bounding box center [452, 304] width 905 height 608
click at [545, 276] on input "6-dirty-secrets-big-detergent-doesnt-want-you-to-know" at bounding box center [564, 266] width 345 height 27
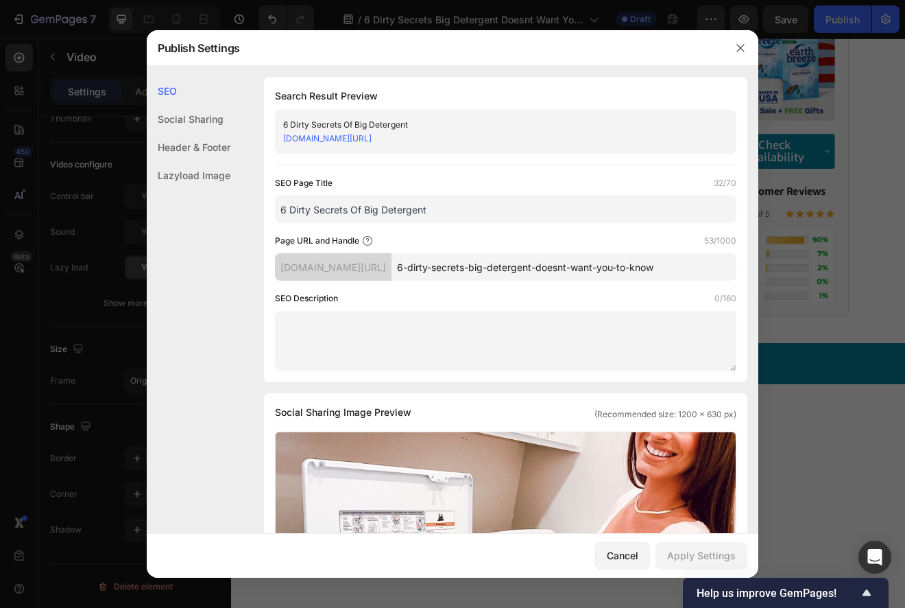
drag, startPoint x: 536, startPoint y: 270, endPoint x: 728, endPoint y: 270, distance: 192.7
click at [728, 270] on input "6-dirty-secrets-big-detergent-doesnt-want-you-to-know" at bounding box center [564, 266] width 345 height 27
type input "6-dirty-secretz"
click at [661, 301] on div "SEO Description 0/160" at bounding box center [506, 299] width 462 height 14
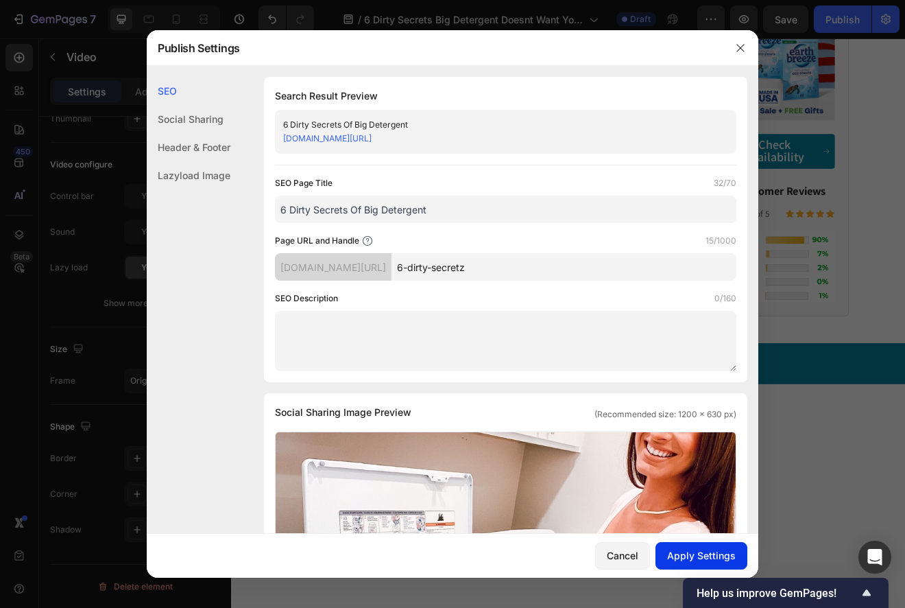
click at [691, 556] on div "Apply Settings" at bounding box center [701, 555] width 69 height 14
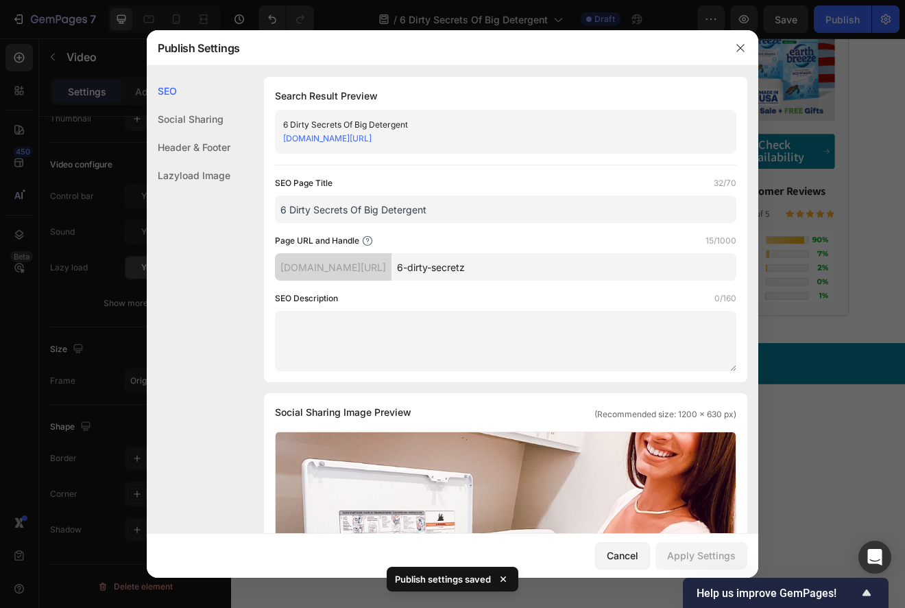
click at [869, 130] on div at bounding box center [452, 304] width 905 height 608
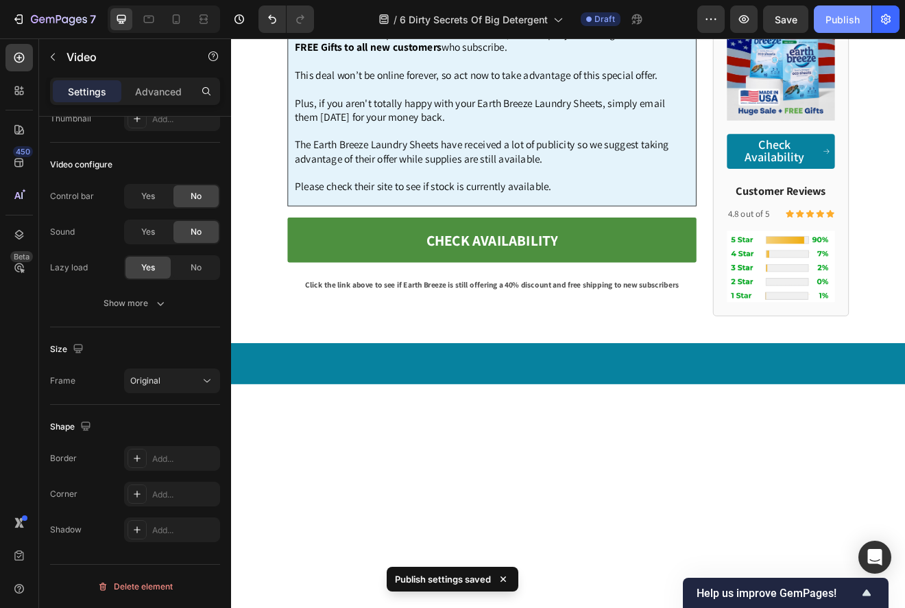
click at [848, 28] on button "Publish" at bounding box center [843, 18] width 58 height 27
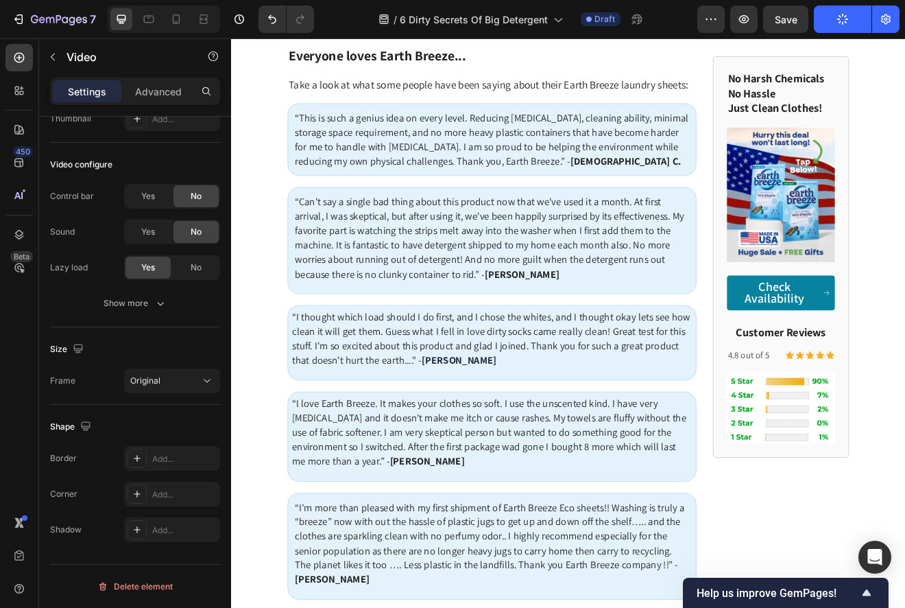
scroll to position [5835, 0]
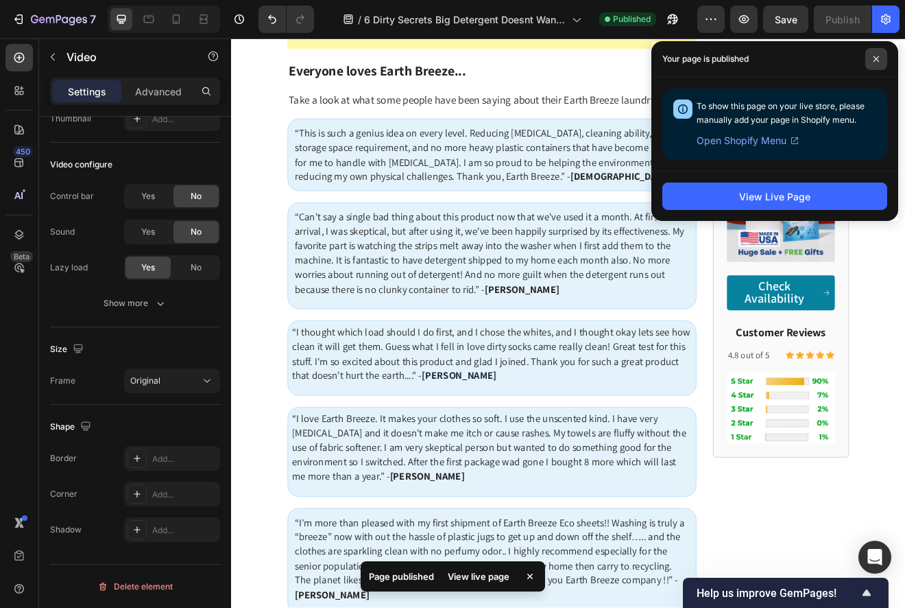
click at [880, 51] on span at bounding box center [877, 59] width 22 height 22
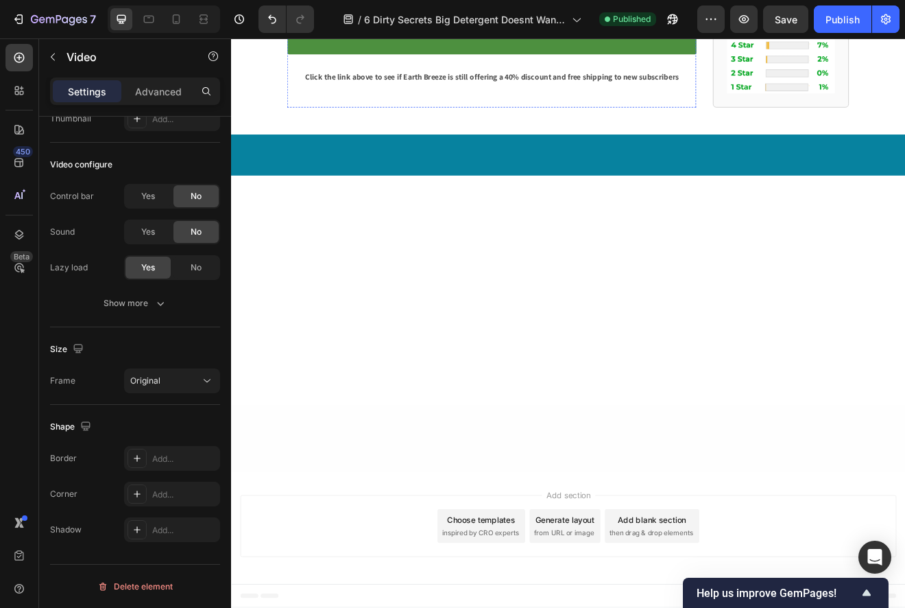
scroll to position [7822, 0]
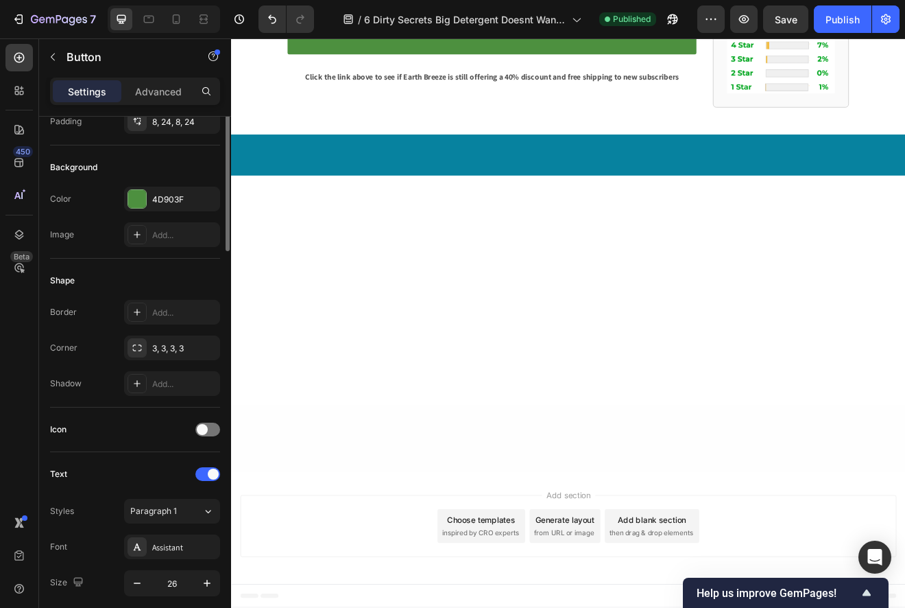
scroll to position [0, 0]
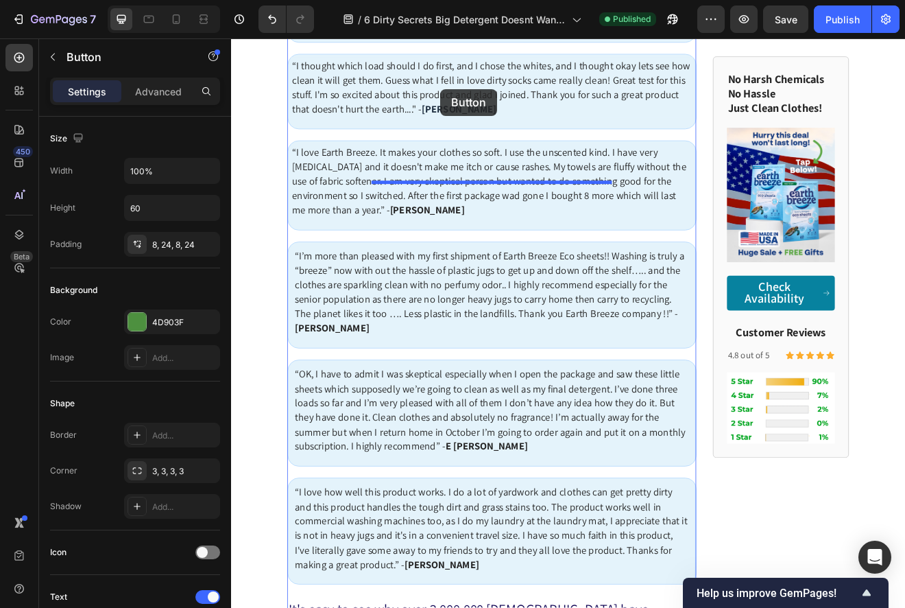
scroll to position [6205, 0]
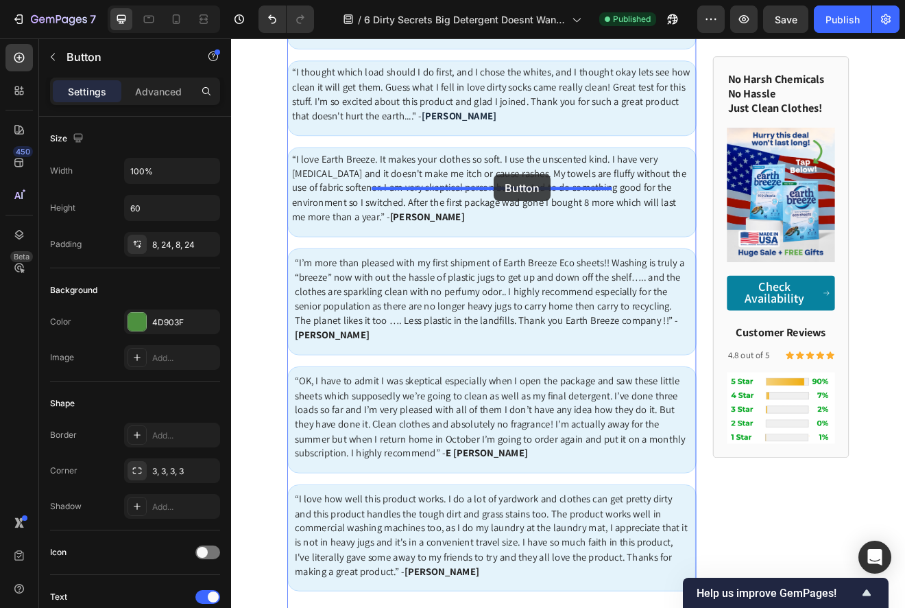
drag, startPoint x: 312, startPoint y: 148, endPoint x: 552, endPoint y: 204, distance: 246.4
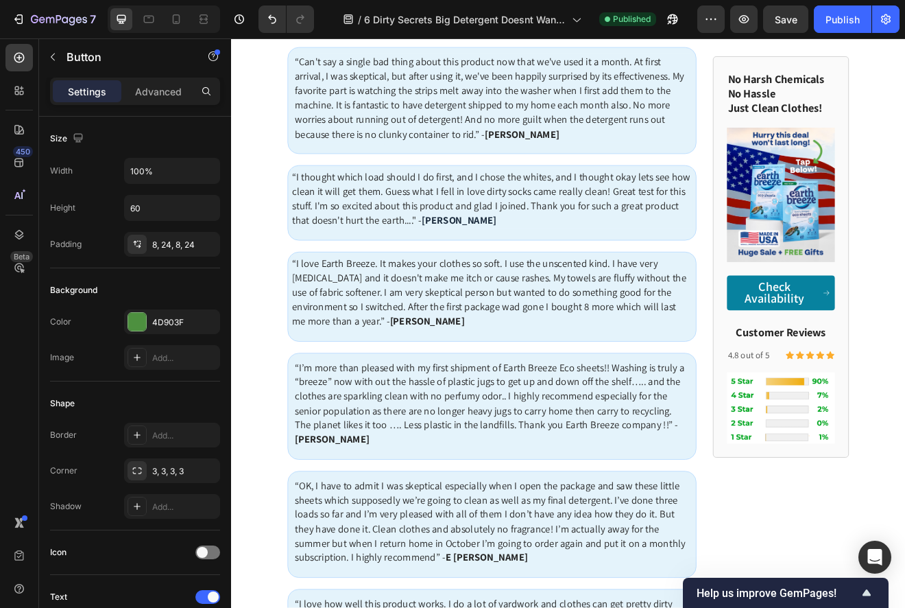
scroll to position [6070, 0]
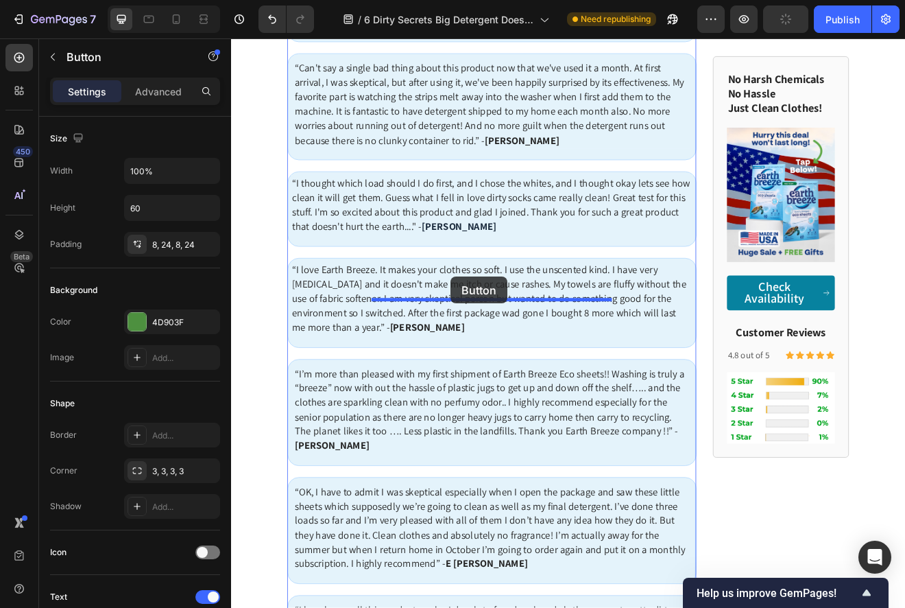
drag, startPoint x: 488, startPoint y: 327, endPoint x: 499, endPoint y: 329, distance: 11.8
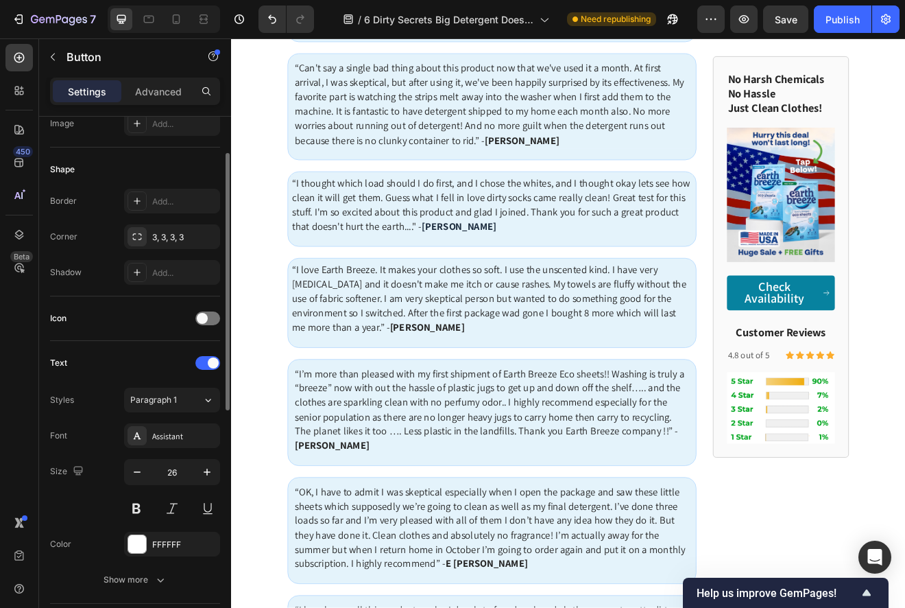
scroll to position [0, 0]
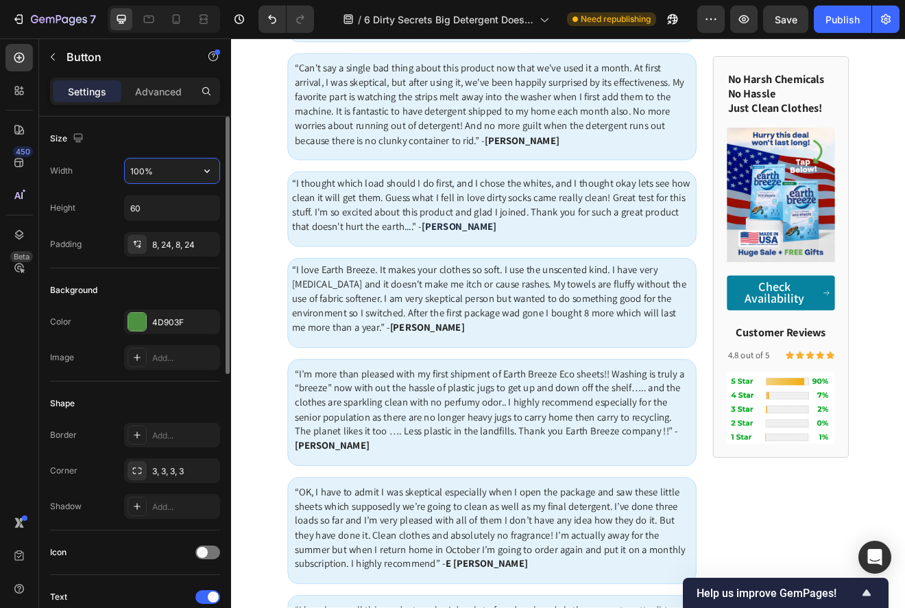
click at [152, 182] on input "100%" at bounding box center [172, 170] width 95 height 25
click at [200, 169] on icon "button" at bounding box center [207, 171] width 14 height 14
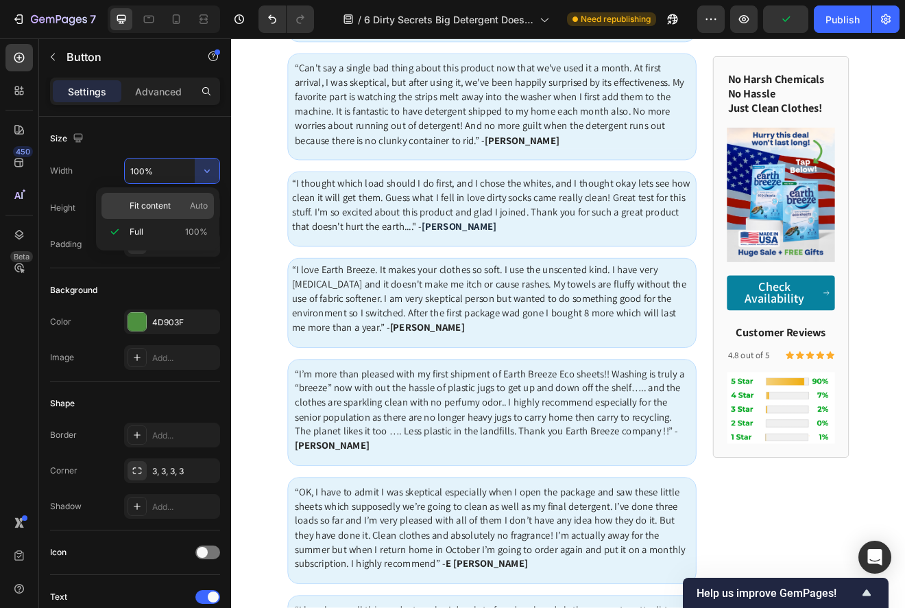
click at [179, 198] on div "Fit content Auto" at bounding box center [158, 206] width 112 height 26
type input "Auto"
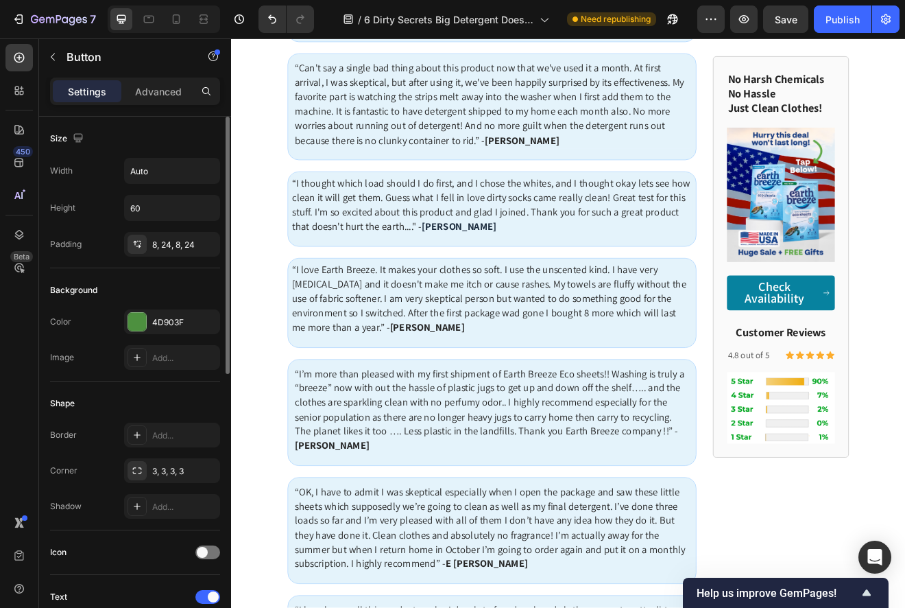
click at [204, 149] on div "Size" at bounding box center [135, 139] width 170 height 22
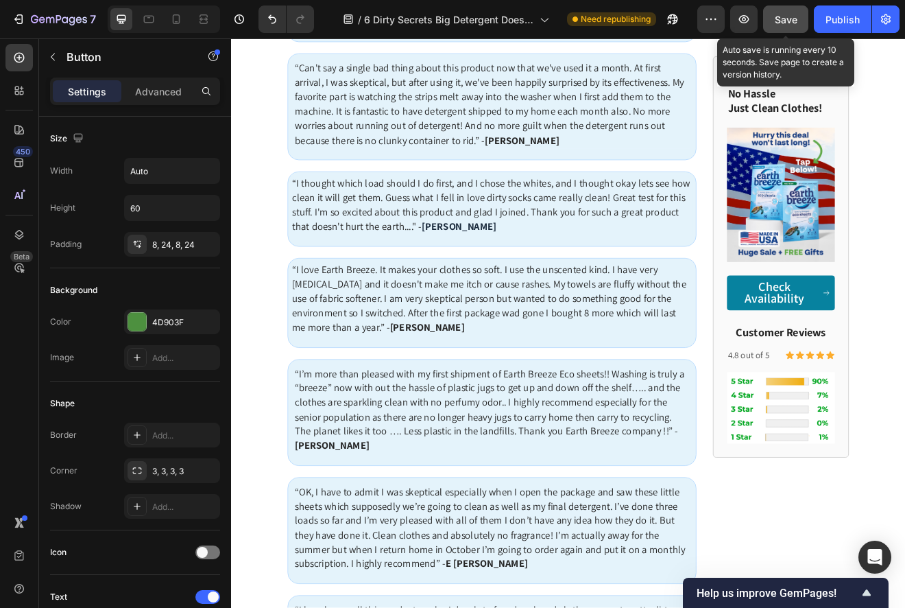
click at [783, 30] on button "Save" at bounding box center [785, 18] width 45 height 27
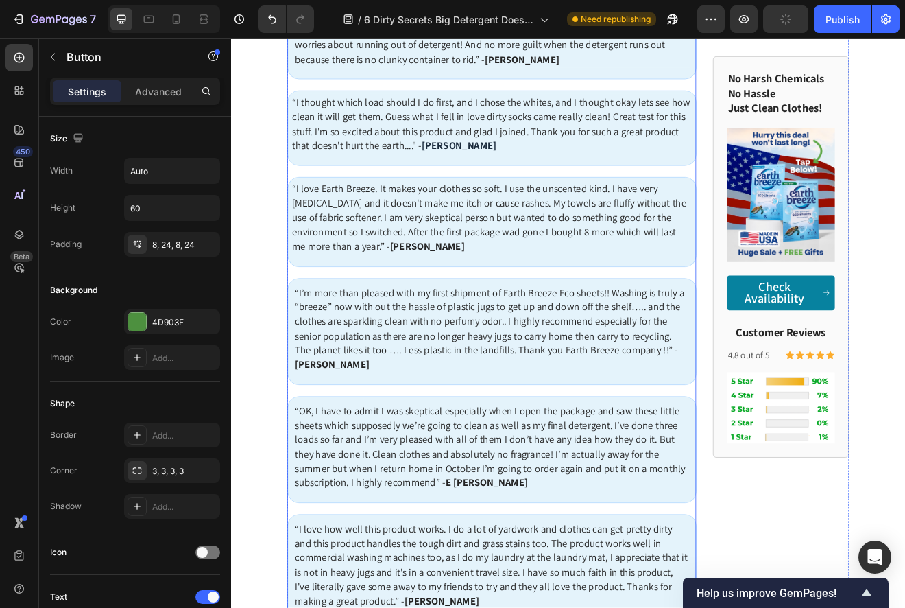
scroll to position [6174, 0]
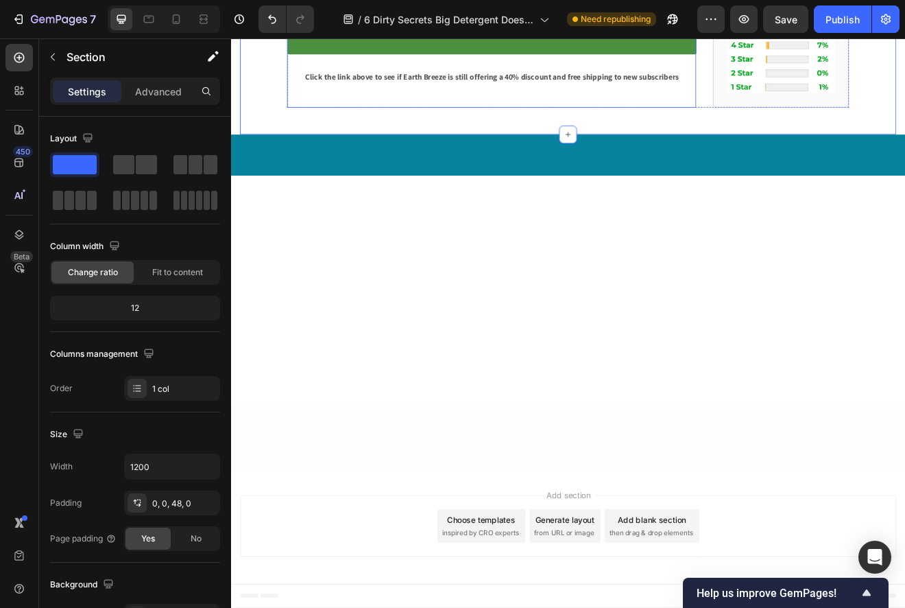
scroll to position [7237, 0]
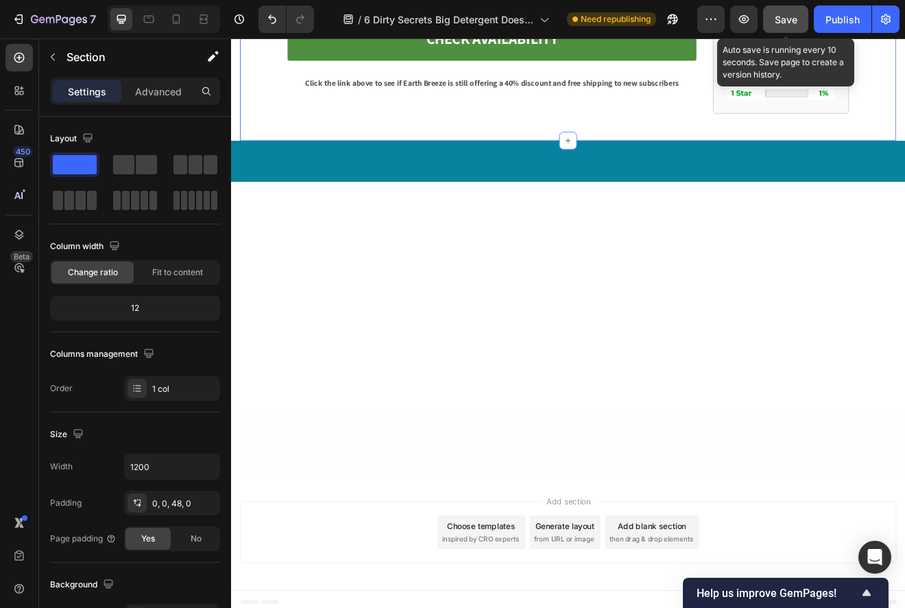
click at [792, 22] on span "Save" at bounding box center [786, 20] width 23 height 12
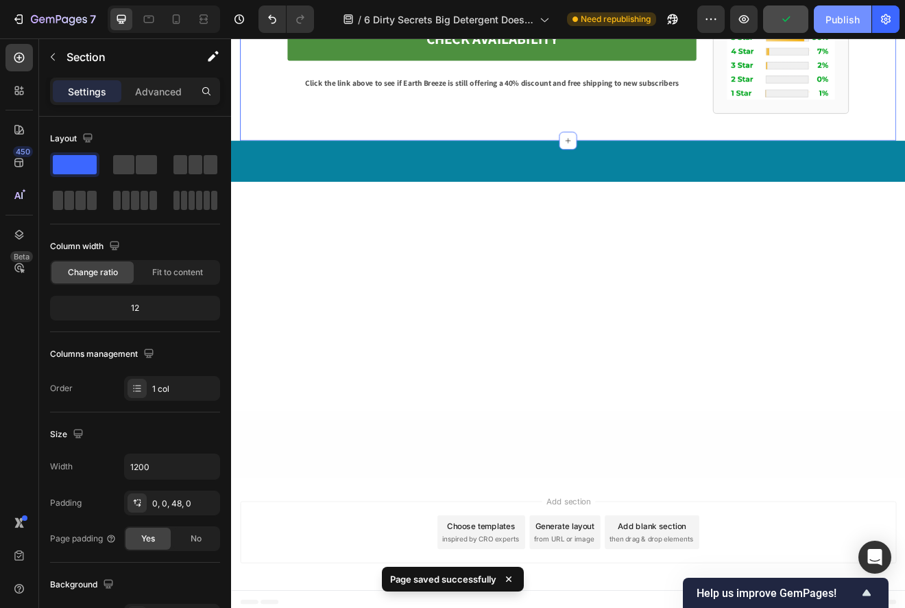
click at [853, 23] on div "Publish" at bounding box center [843, 19] width 34 height 14
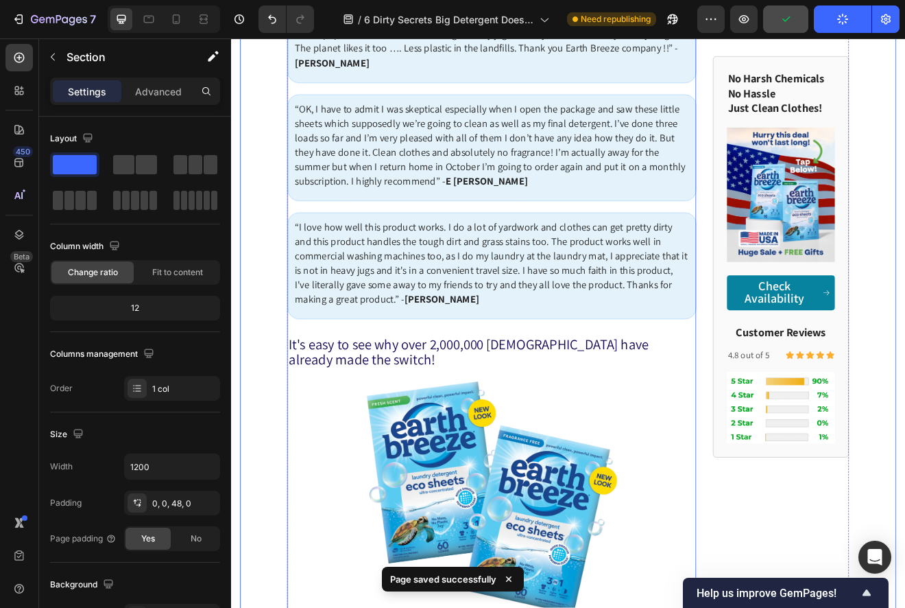
scroll to position [6530, 0]
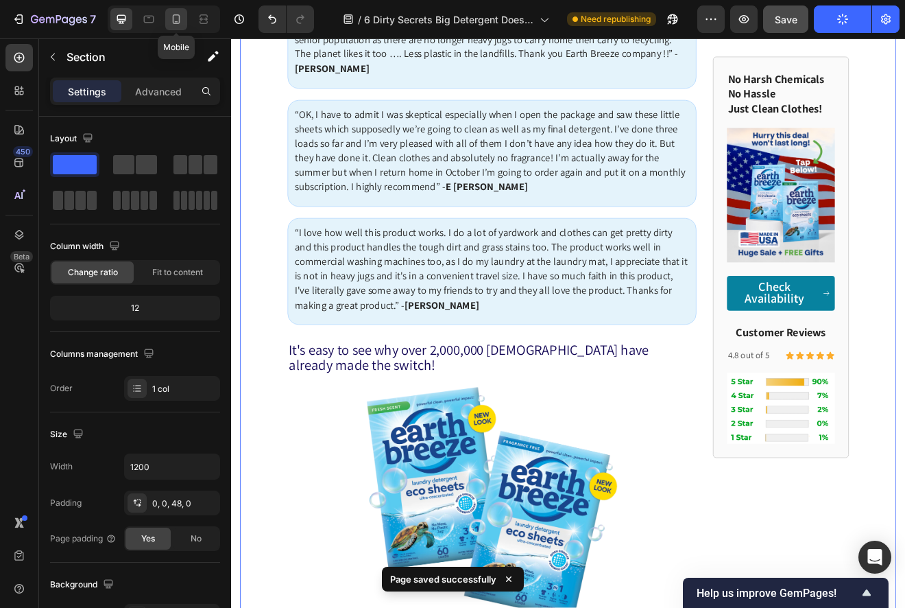
click at [178, 16] on icon at bounding box center [176, 19] width 14 height 14
type input "100%"
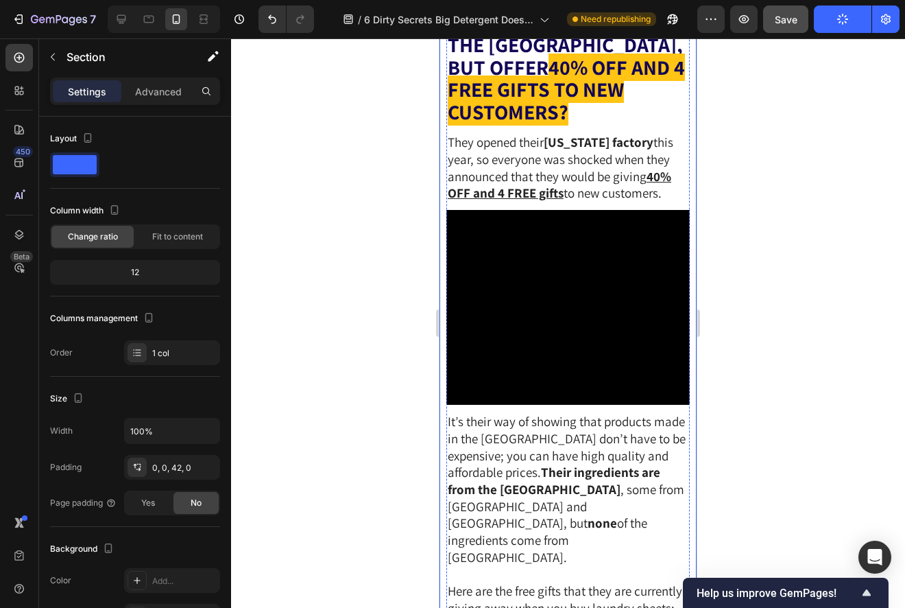
scroll to position [4453, 0]
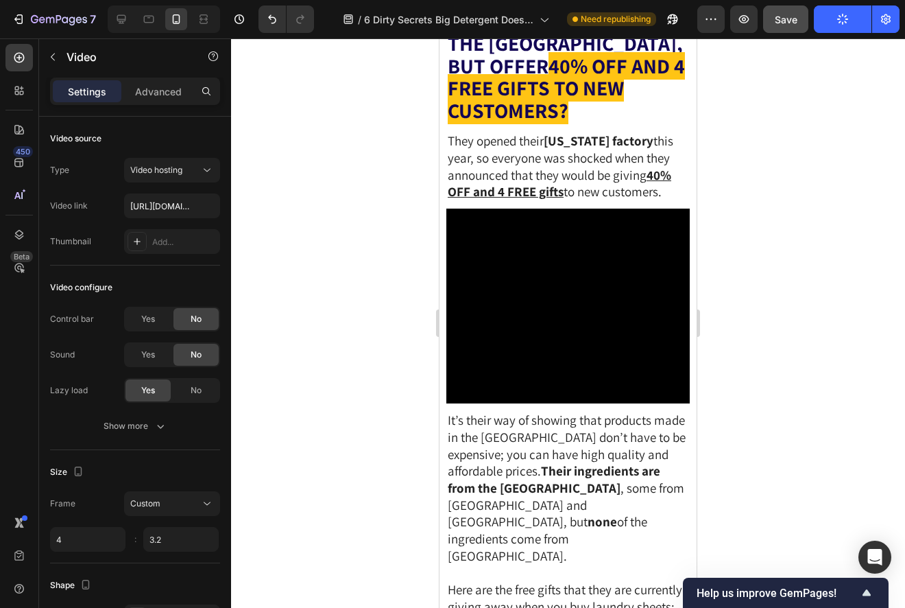
click at [164, 91] on p "Advanced" at bounding box center [158, 91] width 47 height 14
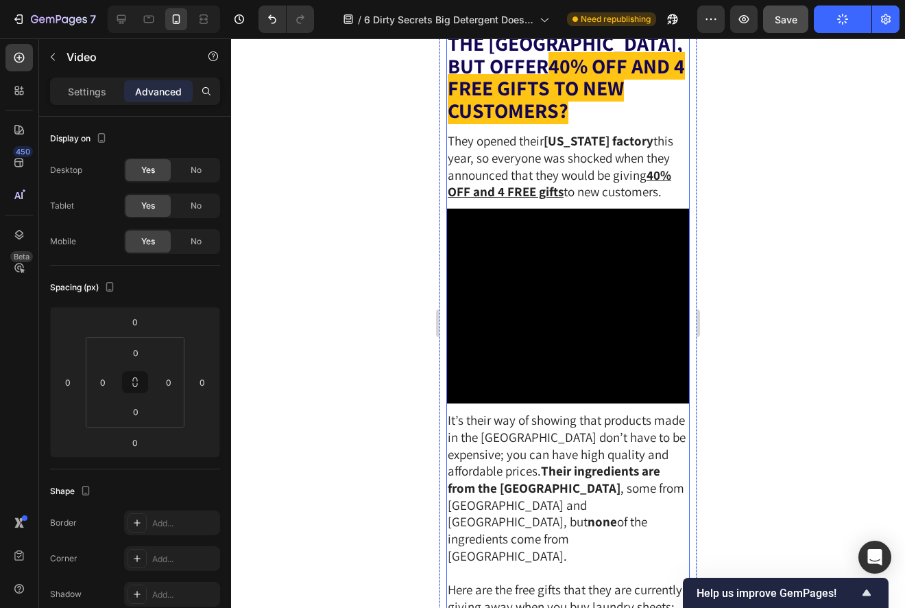
click at [619, 289] on div "6 Dirty Secrets Big Detergent Doesn't Want You to Know Text Block 6 Dirty Secre…" at bounding box center [569, 70] width 244 height 8763
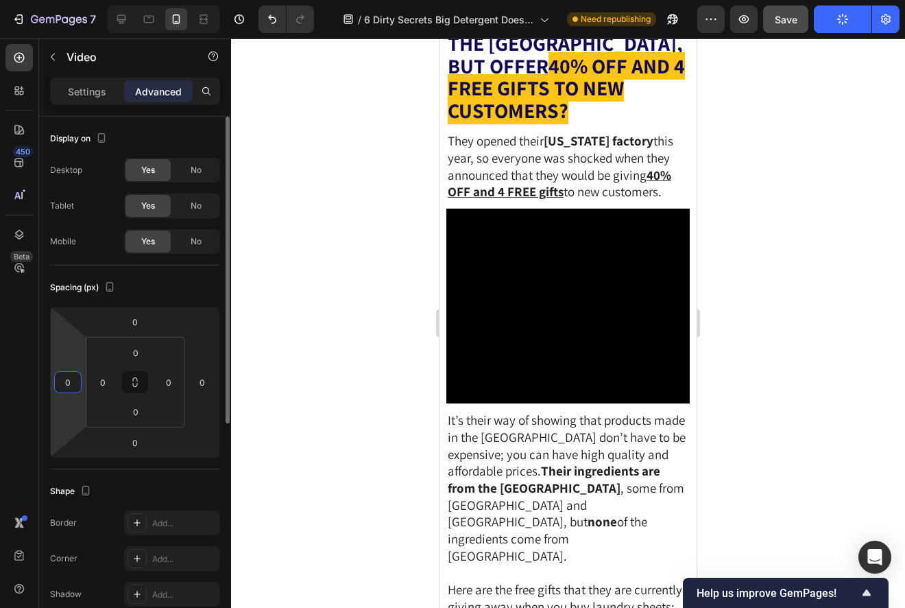
click at [60, 379] on input "0" at bounding box center [68, 382] width 21 height 21
click at [188, 0] on html "7 Version history / 6 Dirty Secrets Big Detergent Doesnt Want You to Know Need …" at bounding box center [452, 0] width 905 height 0
click at [198, 380] on input "0" at bounding box center [202, 382] width 21 height 21
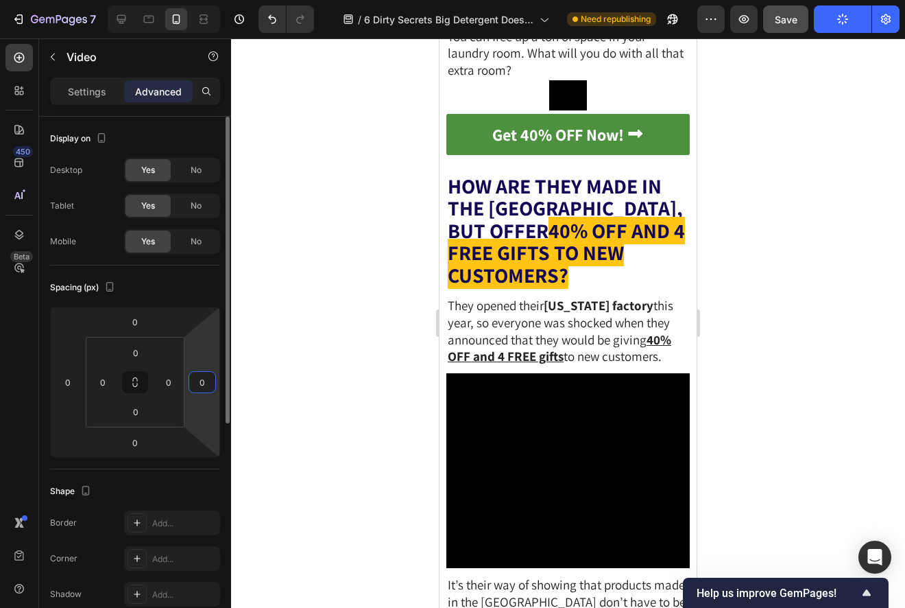
click at [198, 380] on input "0" at bounding box center [202, 382] width 21 height 21
click at [217, 294] on div "Spacing (px)" at bounding box center [135, 287] width 170 height 22
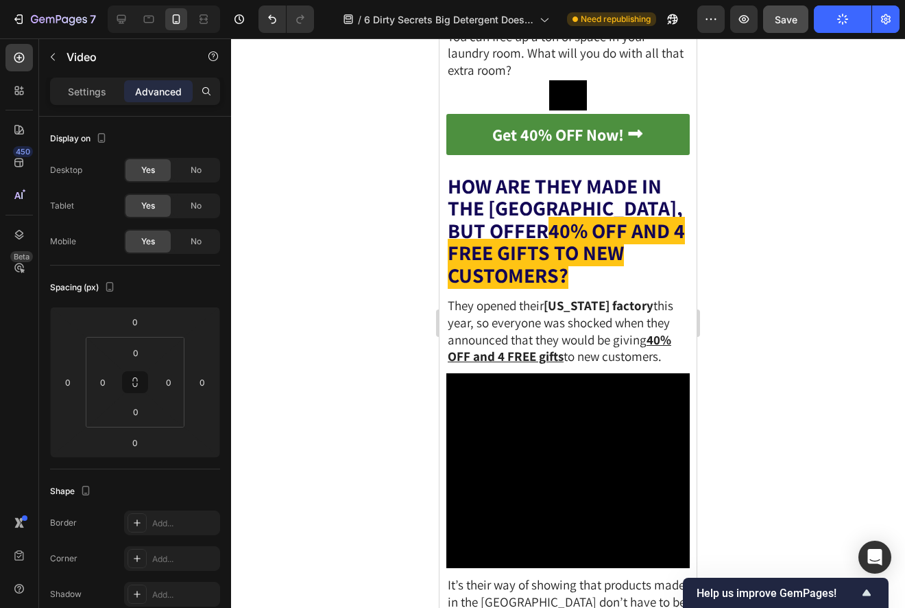
click at [84, 99] on div "Settings" at bounding box center [87, 91] width 69 height 22
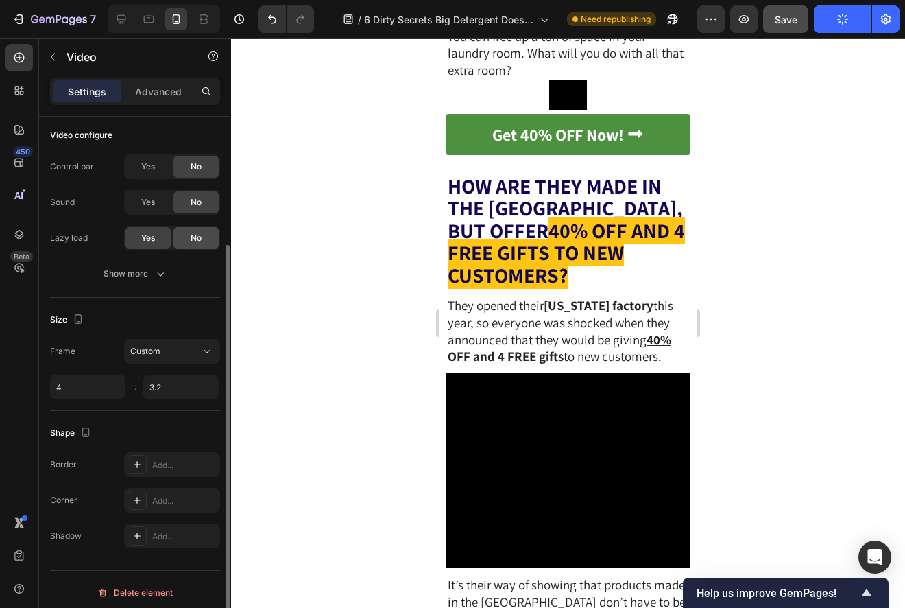
scroll to position [158, 0]
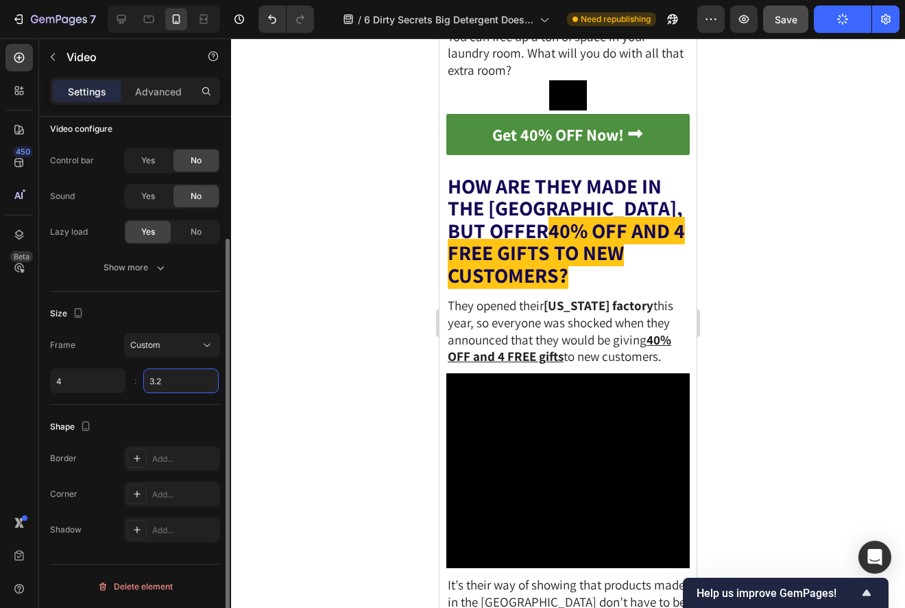
click at [177, 382] on input "3.2" at bounding box center [180, 380] width 75 height 25
click at [180, 382] on input "3.2" at bounding box center [180, 380] width 75 height 25
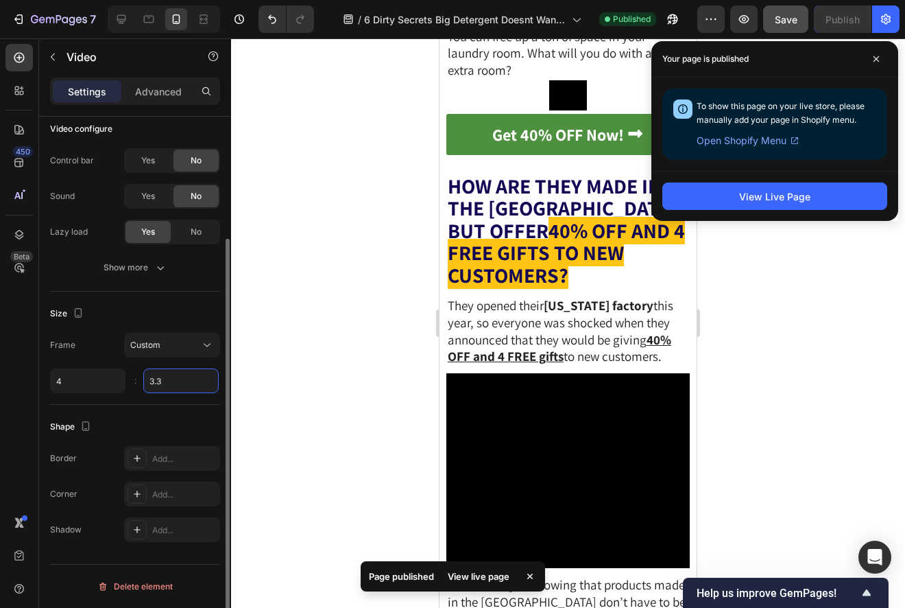
click at [181, 370] on input "3.3" at bounding box center [180, 380] width 75 height 25
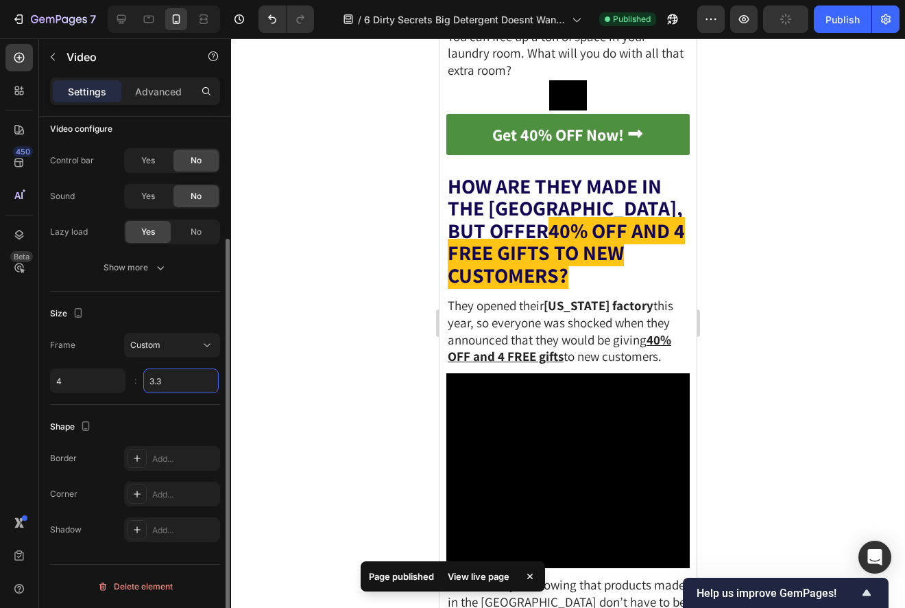
click at [183, 379] on input "3.3" at bounding box center [180, 380] width 75 height 25
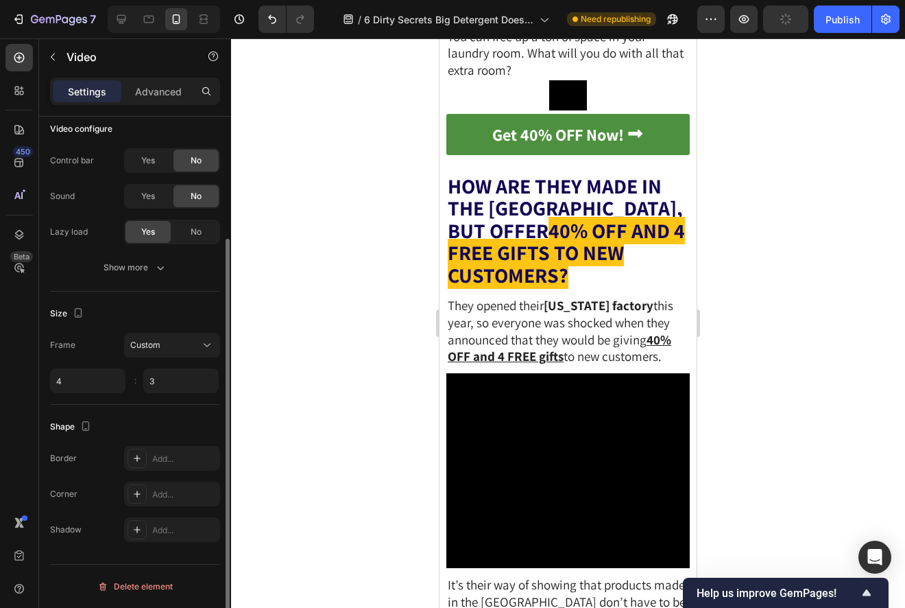
click at [180, 362] on div "Frame Custom 4 3 :" at bounding box center [135, 363] width 170 height 60
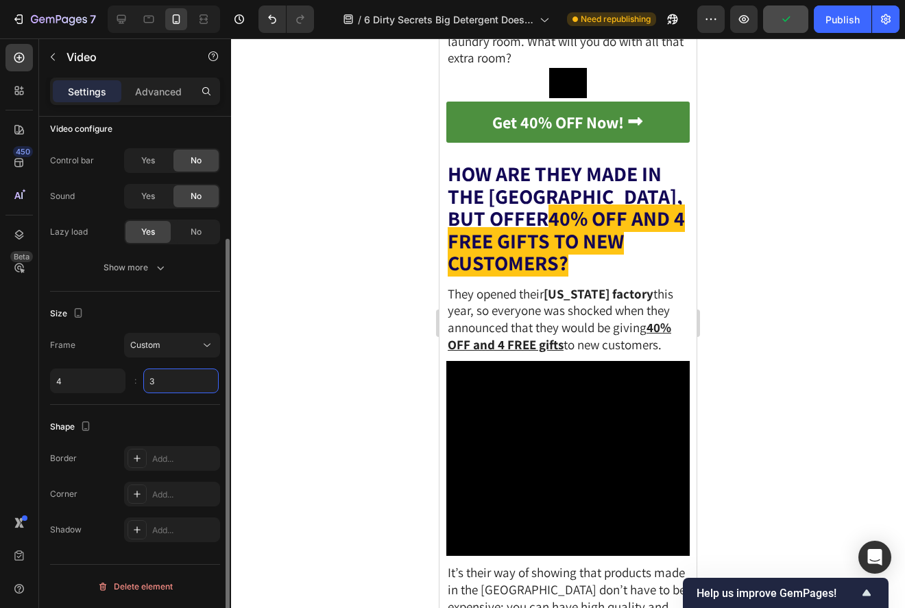
click at [180, 372] on input "3" at bounding box center [180, 380] width 75 height 25
click at [181, 359] on div "Frame Custom 4 2 :" at bounding box center [135, 363] width 170 height 60
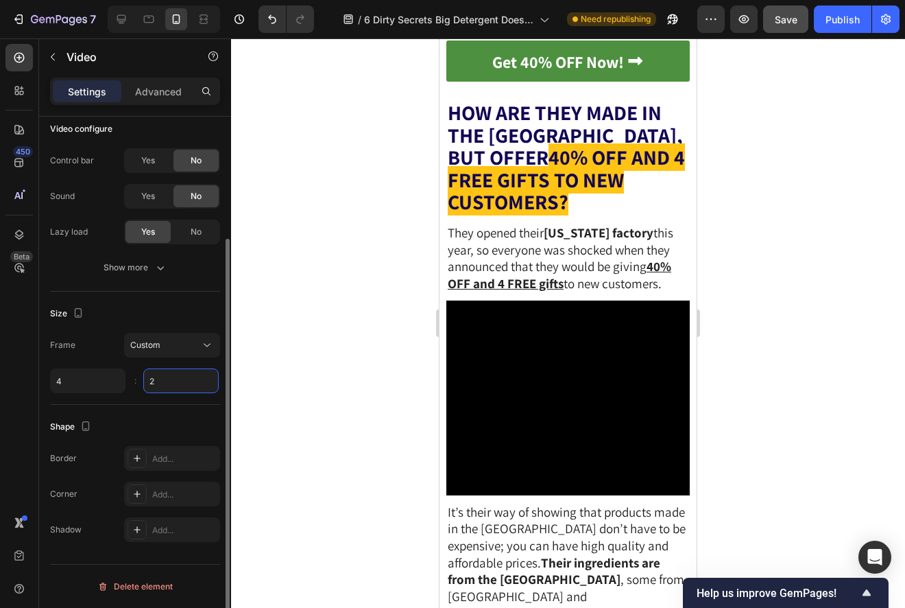
click at [185, 377] on input "2" at bounding box center [180, 380] width 75 height 25
click at [183, 364] on div "Frame Custom 4 4 :" at bounding box center [135, 363] width 170 height 60
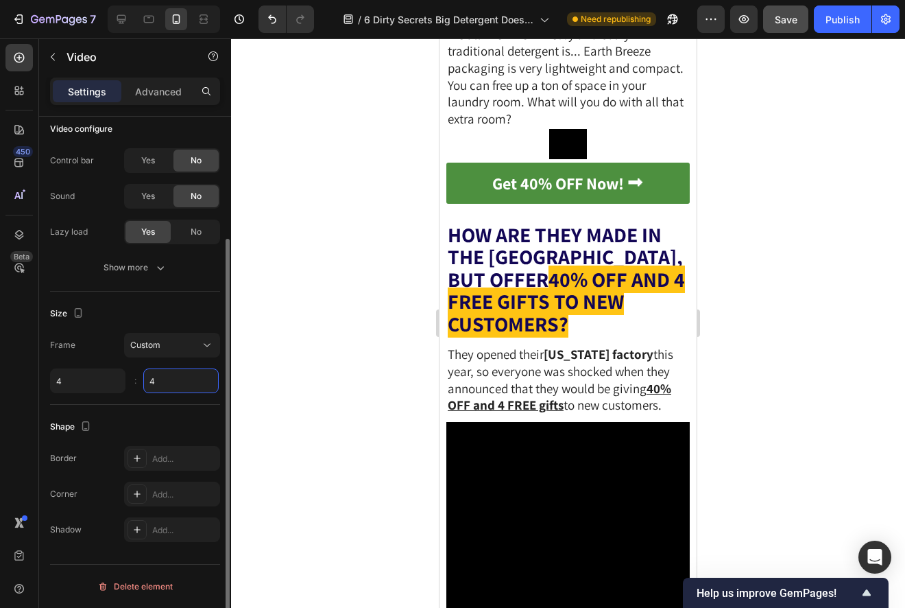
click at [184, 378] on input "4" at bounding box center [180, 380] width 75 height 25
click at [184, 365] on div "Frame Custom 4 3 :" at bounding box center [135, 363] width 170 height 60
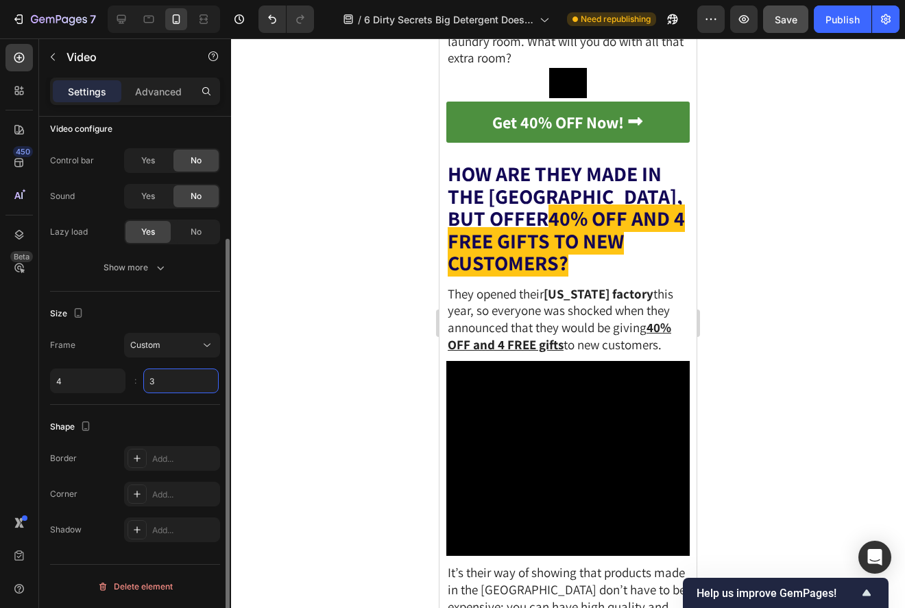
click at [184, 383] on input "3" at bounding box center [180, 380] width 75 height 25
click at [182, 366] on div "Frame Custom 4 3.5 :" at bounding box center [135, 363] width 170 height 60
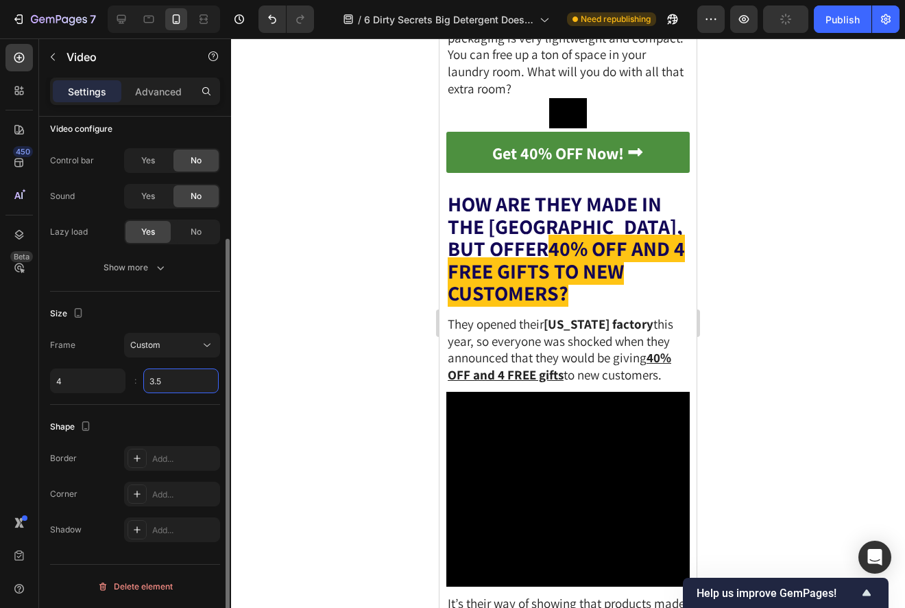
click at [182, 375] on input "3.5" at bounding box center [180, 380] width 75 height 25
click at [182, 380] on input "3.5" at bounding box center [180, 380] width 75 height 25
click at [184, 361] on div "Frame Custom 4 3.1 :" at bounding box center [135, 363] width 170 height 60
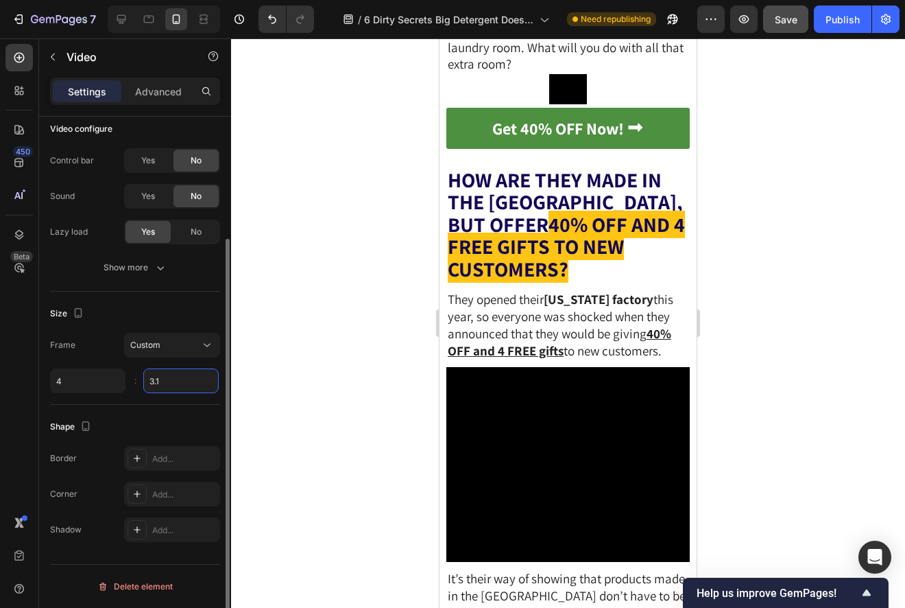
click at [185, 381] on input "3.1" at bounding box center [180, 380] width 75 height 25
click at [188, 380] on input "3.1" at bounding box center [180, 380] width 75 height 25
click at [186, 370] on input "3.5" at bounding box center [180, 380] width 75 height 25
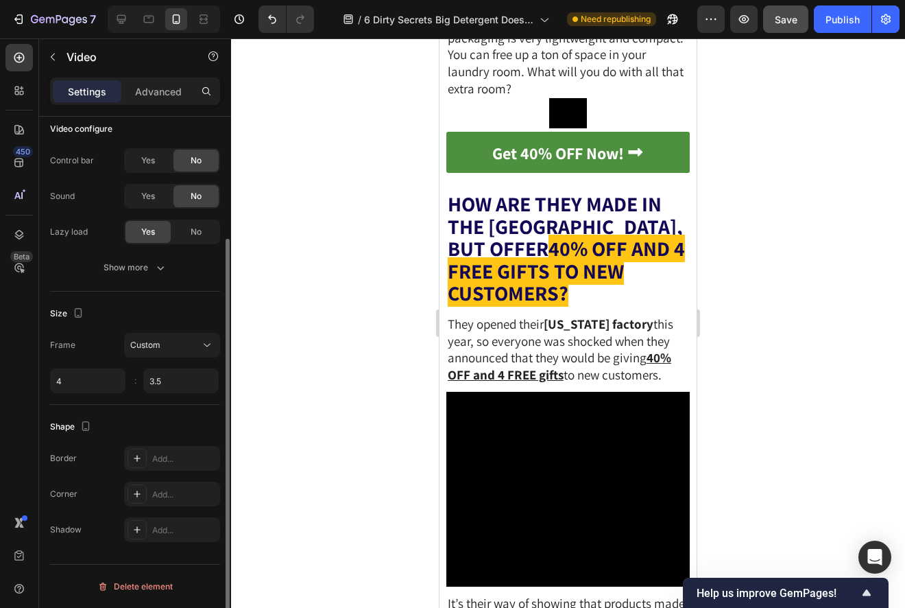
click at [186, 366] on div "Frame Custom 4 3.5 :" at bounding box center [135, 363] width 170 height 60
click at [185, 385] on input "3.5" at bounding box center [180, 380] width 75 height 25
click at [187, 382] on input "3.5" at bounding box center [180, 380] width 75 height 25
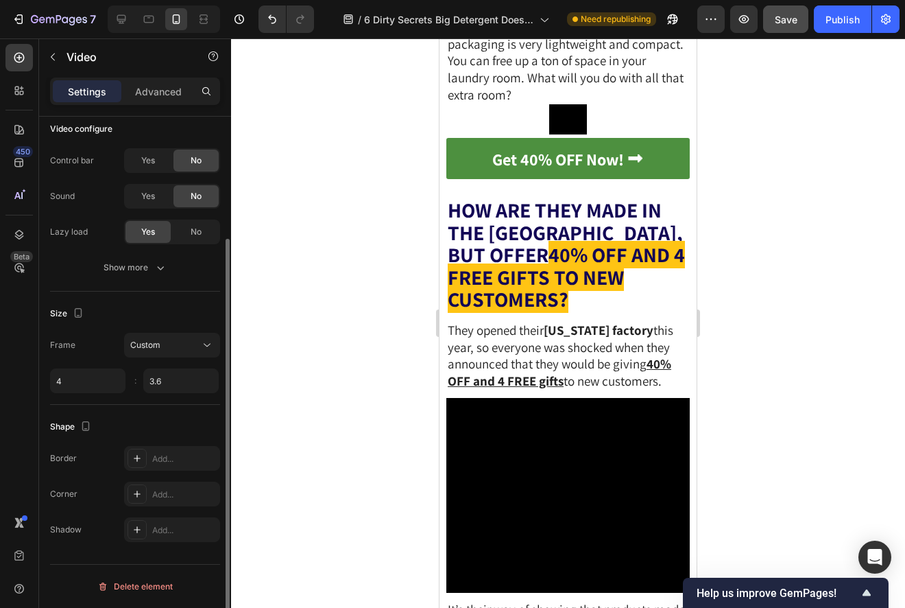
click at [182, 363] on div "Frame Custom 4 3.6 :" at bounding box center [135, 363] width 170 height 60
click at [183, 379] on input "3.6" at bounding box center [180, 380] width 75 height 25
click at [187, 379] on input "3.6" at bounding box center [180, 380] width 75 height 25
type input "3.4"
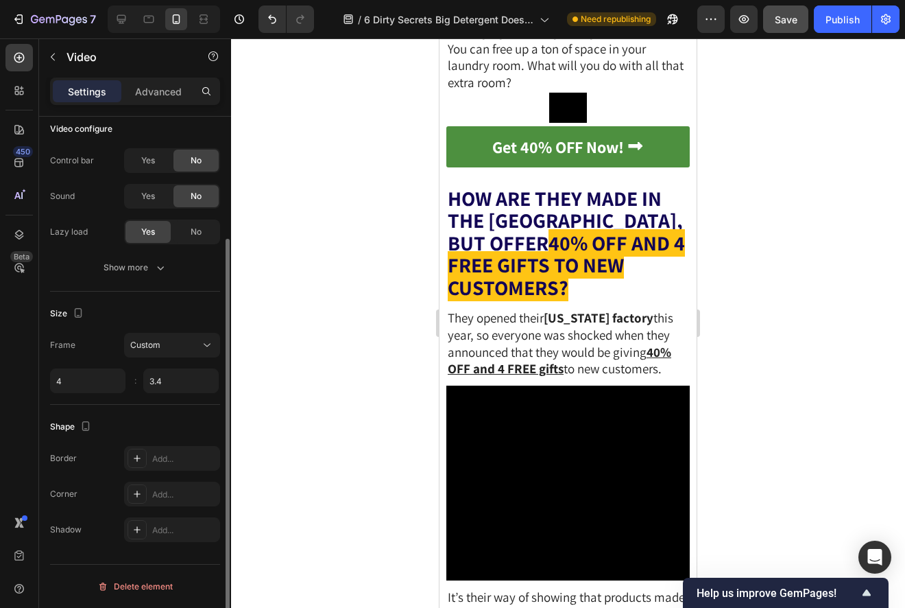
click at [176, 365] on div "Frame Custom 4 3.4 :" at bounding box center [135, 363] width 170 height 60
click at [333, 364] on div at bounding box center [568, 322] width 674 height 569
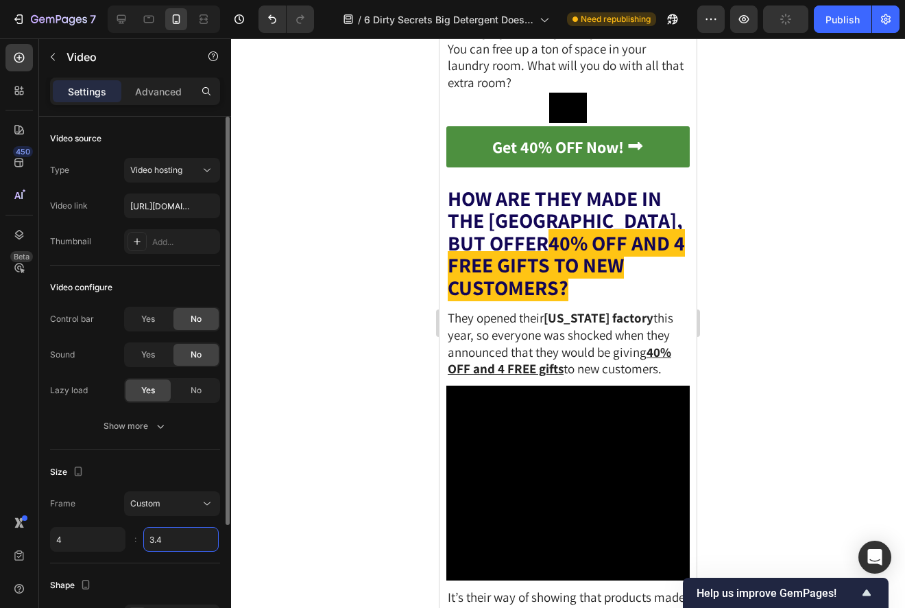
click at [176, 549] on input "3.4" at bounding box center [180, 539] width 75 height 25
click at [178, 539] on input "3.4" at bounding box center [180, 539] width 75 height 25
click at [183, 521] on div "Frame Custom 4 3.33 :" at bounding box center [135, 521] width 170 height 60
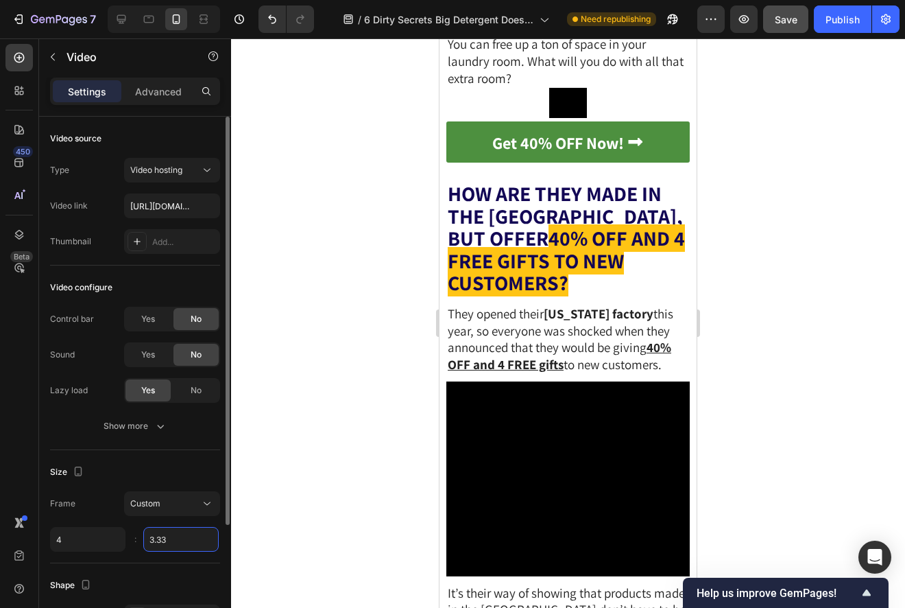
click at [185, 536] on input "3.33" at bounding box center [180, 539] width 75 height 25
click at [188, 536] on input "3.33" at bounding box center [180, 539] width 75 height 25
click at [184, 525] on div "Frame Custom 4 3.3 :" at bounding box center [135, 521] width 170 height 60
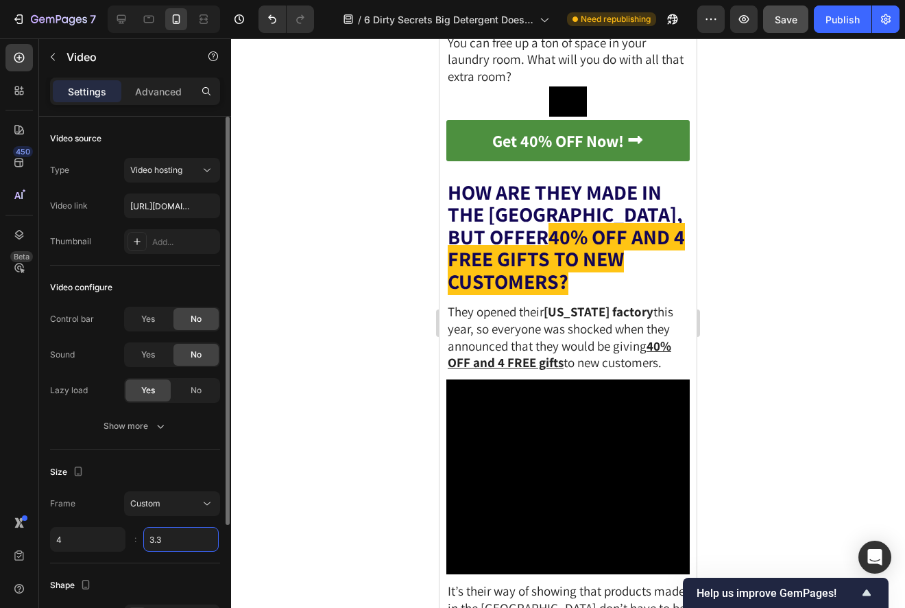
click at [185, 543] on input "3.3" at bounding box center [180, 539] width 75 height 25
click at [186, 543] on input "3.3" at bounding box center [180, 539] width 75 height 25
click at [187, 540] on input "3.3" at bounding box center [180, 539] width 75 height 25
type input "3.39"
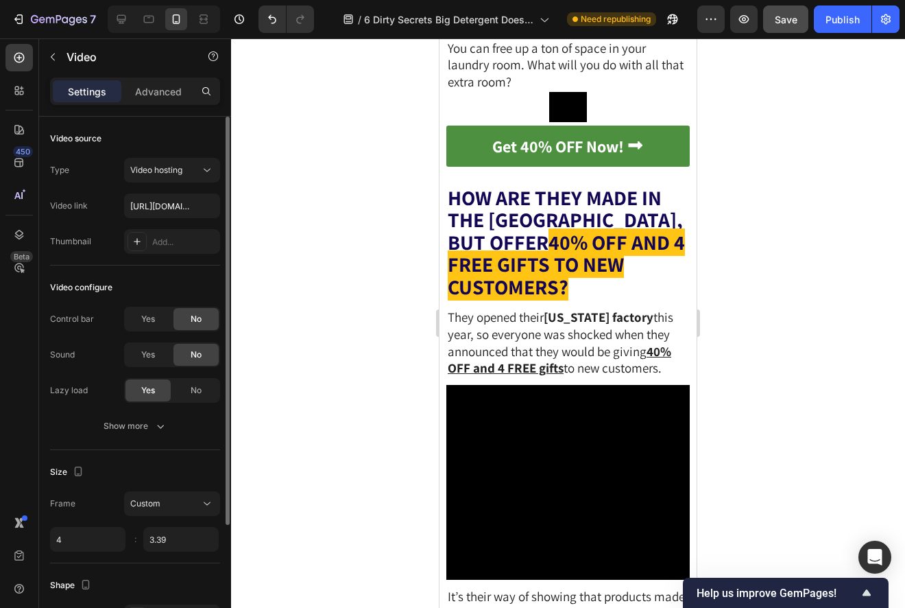
click at [176, 524] on div "Frame Custom 4 3.39 :" at bounding box center [135, 521] width 170 height 60
click at [397, 480] on div at bounding box center [568, 322] width 674 height 569
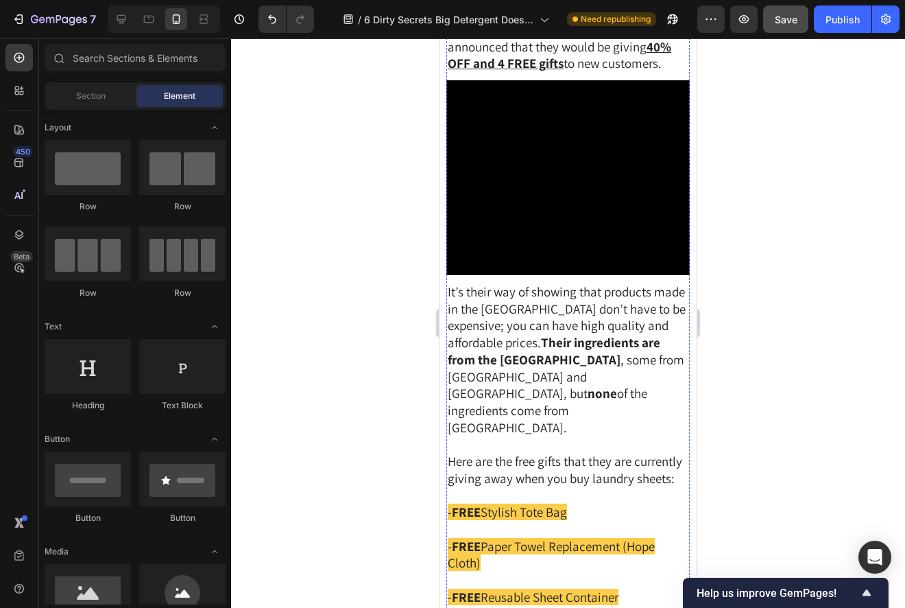
scroll to position [4592, 0]
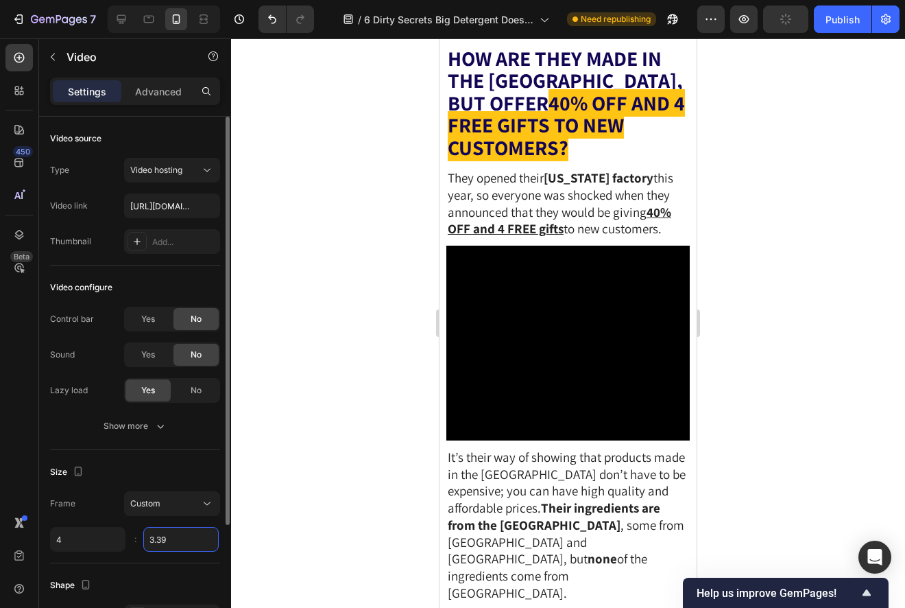
click at [182, 532] on input "3.39" at bounding box center [180, 539] width 75 height 25
click at [179, 539] on input "3.39" at bounding box center [180, 539] width 75 height 25
click at [182, 522] on div "Frame Custom 4 3.3 :" at bounding box center [135, 521] width 170 height 60
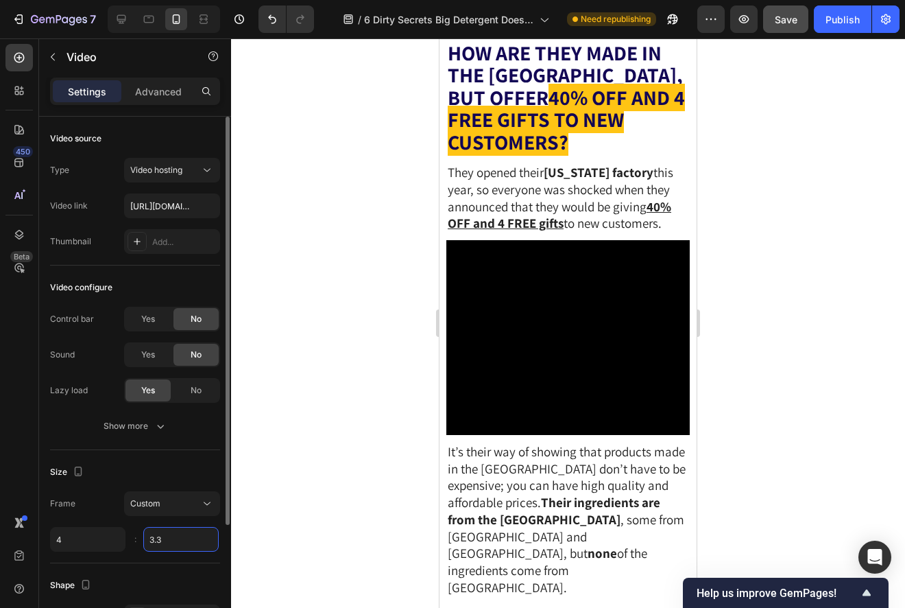
click at [182, 539] on input "3.3" at bounding box center [180, 539] width 75 height 25
click at [187, 538] on input "3.3" at bounding box center [180, 539] width 75 height 25
type input "3"
click at [178, 522] on div "Frame Custom 4 3 :" at bounding box center [135, 521] width 170 height 60
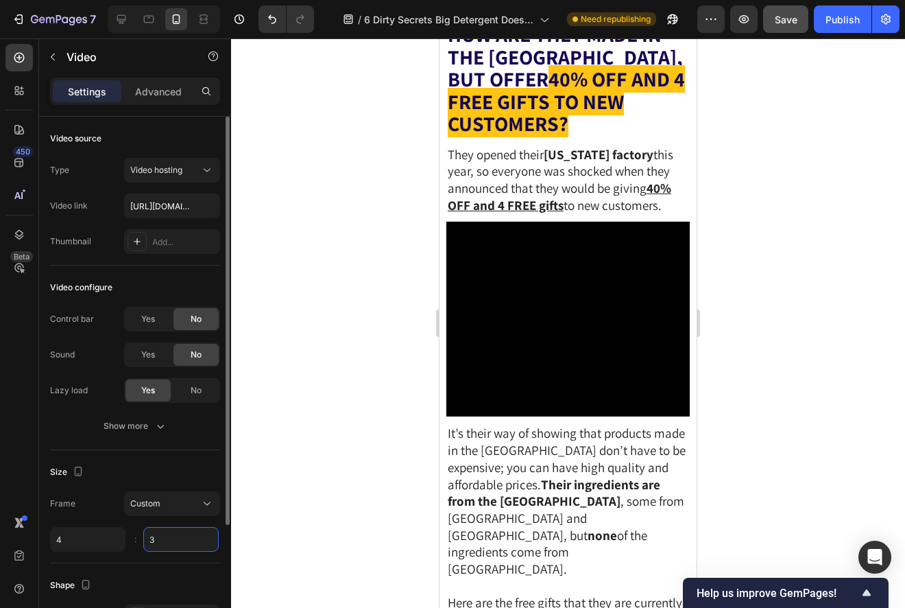
click at [181, 537] on input "3" at bounding box center [180, 539] width 75 height 25
click at [184, 537] on input "3" at bounding box center [180, 539] width 75 height 25
click at [182, 520] on div "Frame Custom 4 4 :" at bounding box center [135, 521] width 170 height 60
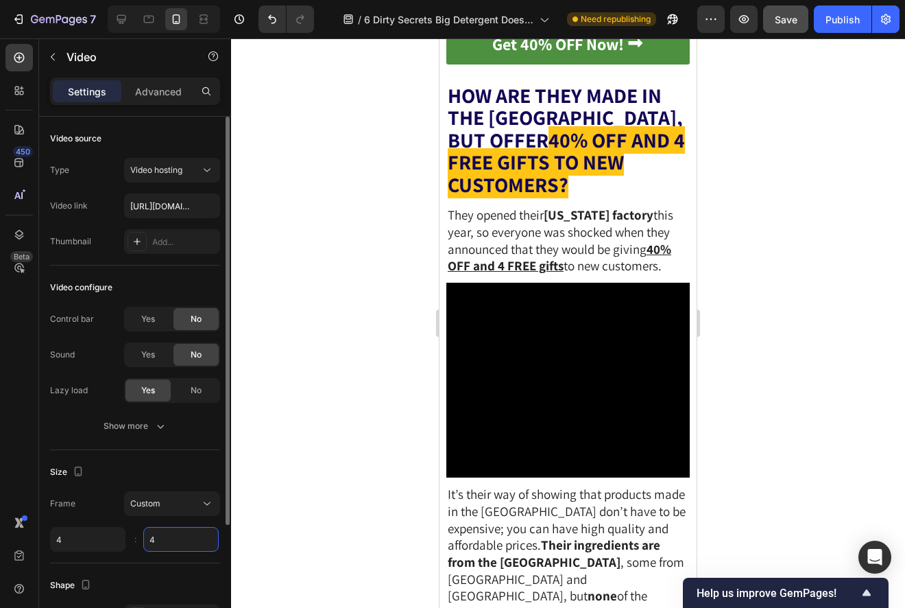
click at [184, 540] on input "4" at bounding box center [180, 539] width 75 height 25
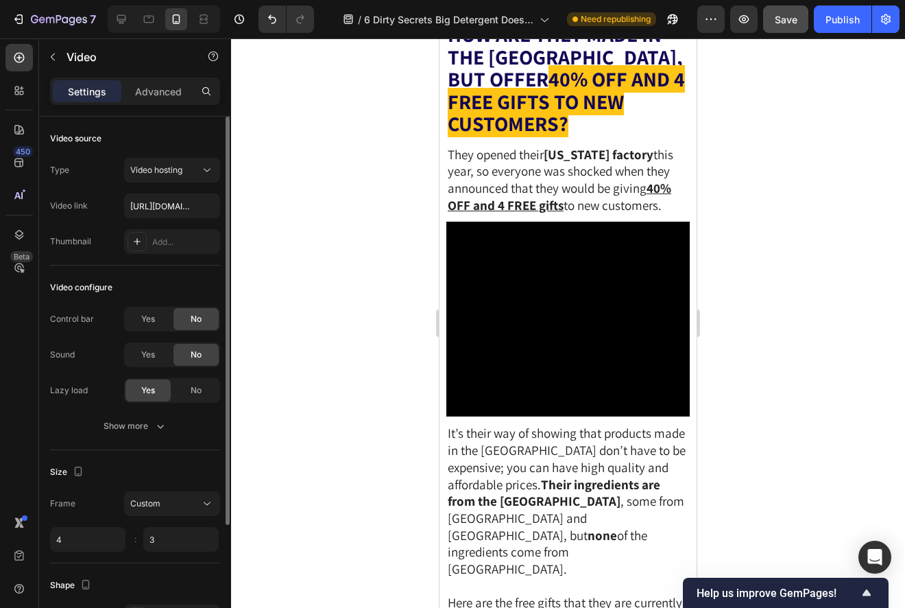
click at [180, 519] on div "Frame Custom 4 3 :" at bounding box center [135, 521] width 170 height 60
click at [182, 532] on input "3" at bounding box center [180, 539] width 75 height 25
click at [184, 538] on input "3" at bounding box center [180, 539] width 75 height 25
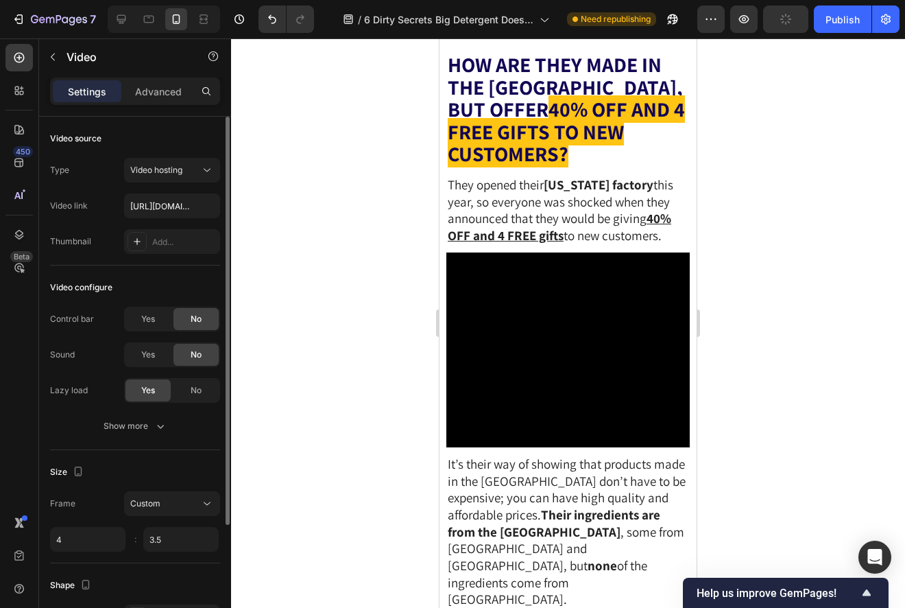
click at [177, 524] on div "Frame Custom 4 3.5 :" at bounding box center [135, 521] width 170 height 60
click at [180, 542] on input "3.5" at bounding box center [180, 539] width 75 height 25
click at [189, 541] on input "3.5" at bounding box center [180, 539] width 75 height 25
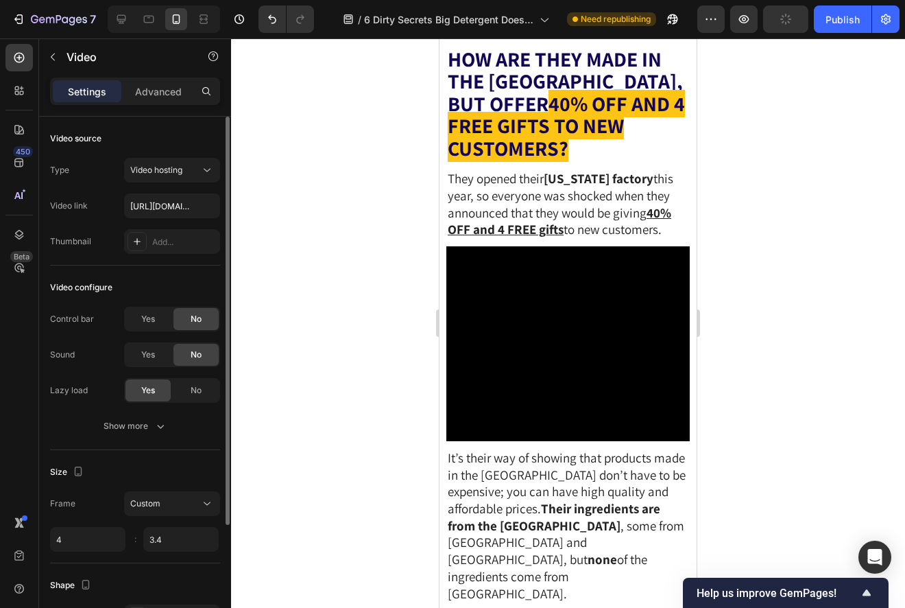
click at [183, 525] on div "Frame Custom 4 3.4 :" at bounding box center [135, 521] width 170 height 60
click at [187, 541] on input "3.4" at bounding box center [180, 539] width 75 height 25
click at [189, 541] on input "3.4" at bounding box center [180, 539] width 75 height 25
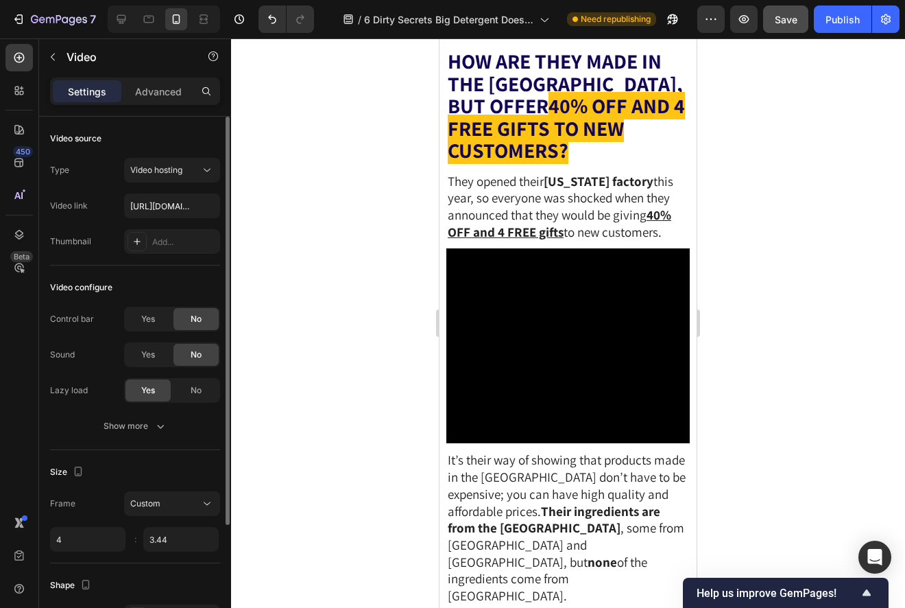
click at [186, 526] on div "Frame Custom 4 3.44 :" at bounding box center [135, 521] width 170 height 60
click at [187, 540] on input "3.44" at bounding box center [180, 539] width 75 height 25
click at [189, 538] on input "3.44" at bounding box center [180, 539] width 75 height 25
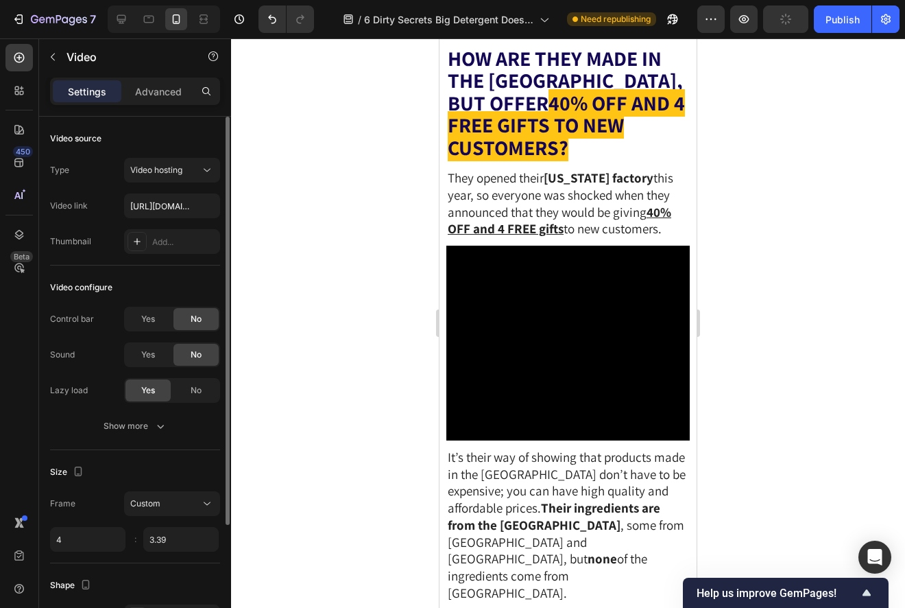
click at [184, 520] on div "Frame Custom 4 3.39 :" at bounding box center [135, 521] width 170 height 60
click at [187, 538] on input "3.39" at bounding box center [180, 539] width 75 height 25
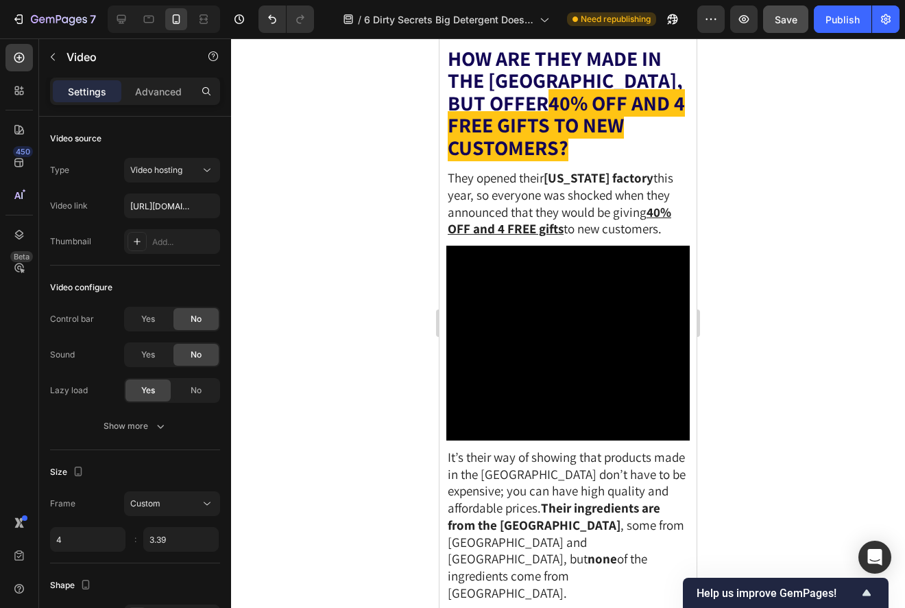
type input "3.39"
click at [345, 466] on div at bounding box center [568, 322] width 674 height 569
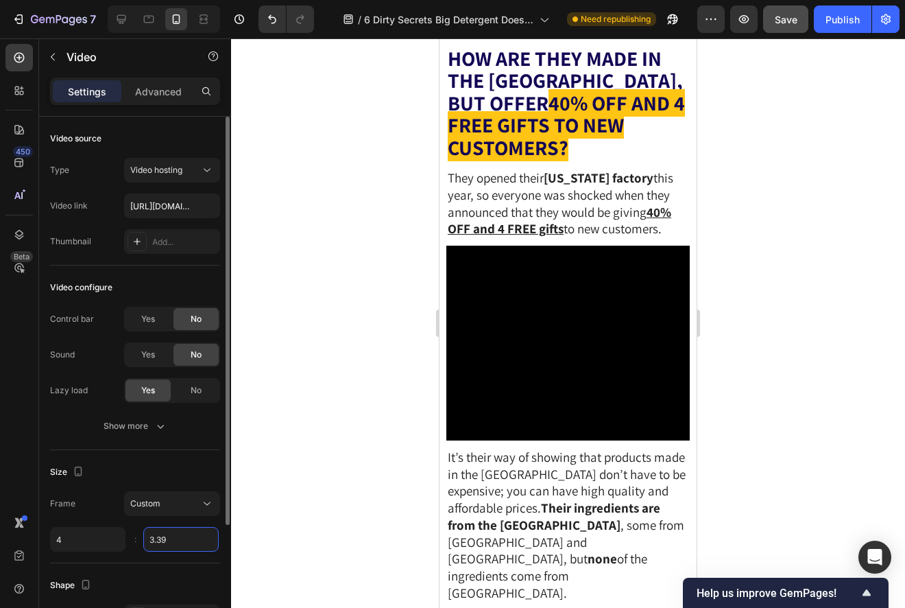
click at [187, 537] on input "3.39" at bounding box center [180, 539] width 75 height 25
click at [189, 537] on input "3.39" at bounding box center [180, 539] width 75 height 25
click at [189, 536] on input "3.39" at bounding box center [180, 539] width 75 height 25
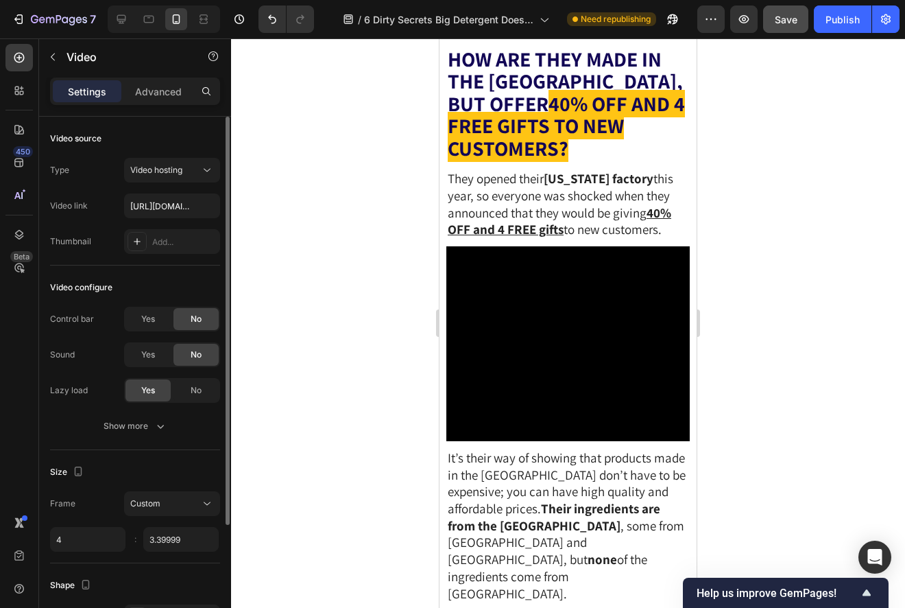
click at [195, 523] on div "Frame Custom 4 3.39999 :" at bounding box center [135, 521] width 170 height 60
click at [194, 543] on input "3.39999" at bounding box center [180, 539] width 75 height 25
click at [203, 521] on div "Frame Custom 4 3.3 :" at bounding box center [135, 521] width 170 height 60
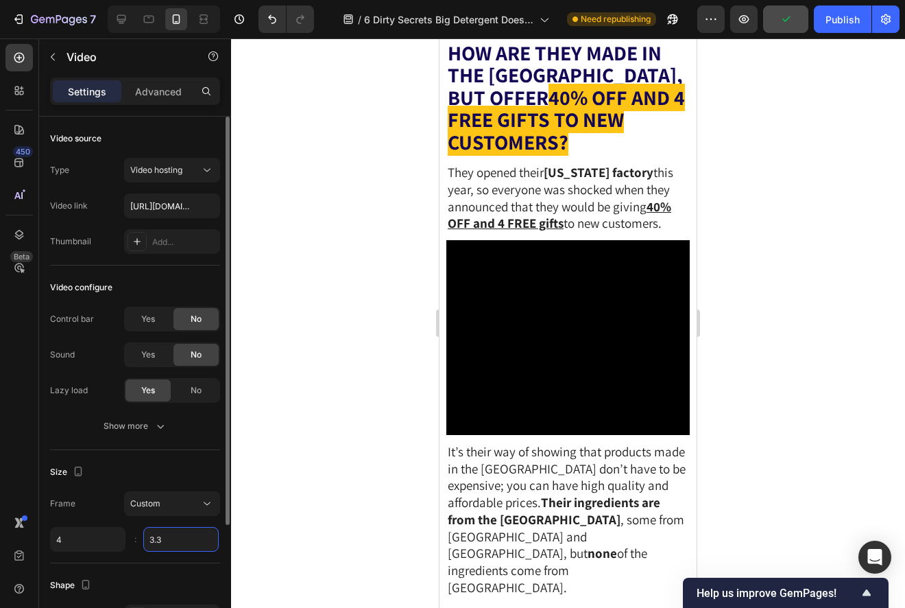
click at [192, 538] on input "3.3" at bounding box center [180, 539] width 75 height 25
click at [195, 536] on input "3.3" at bounding box center [180, 539] width 75 height 25
type input "3.39"
click at [199, 519] on div "Frame Custom 4 3.39 :" at bounding box center [135, 521] width 170 height 60
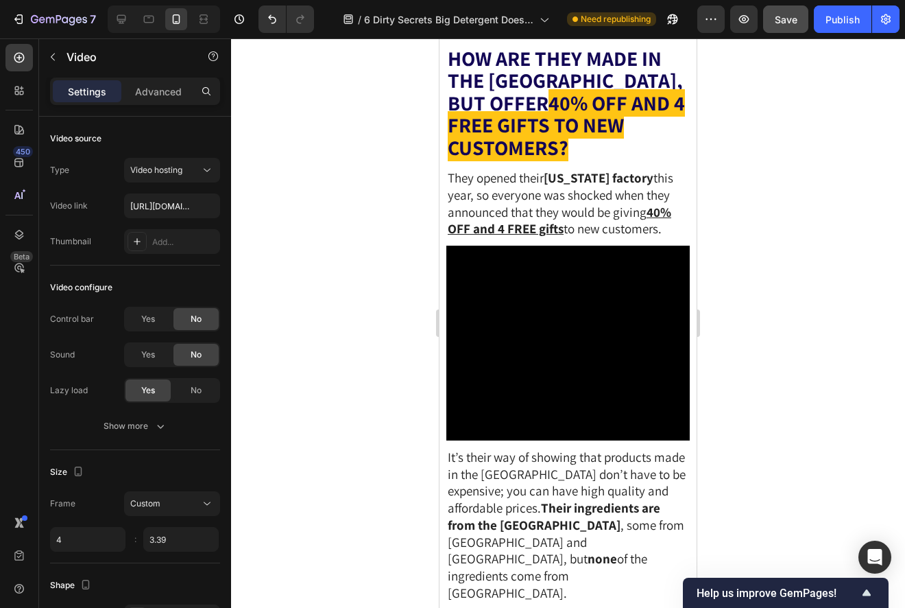
click at [368, 477] on div at bounding box center [568, 322] width 674 height 569
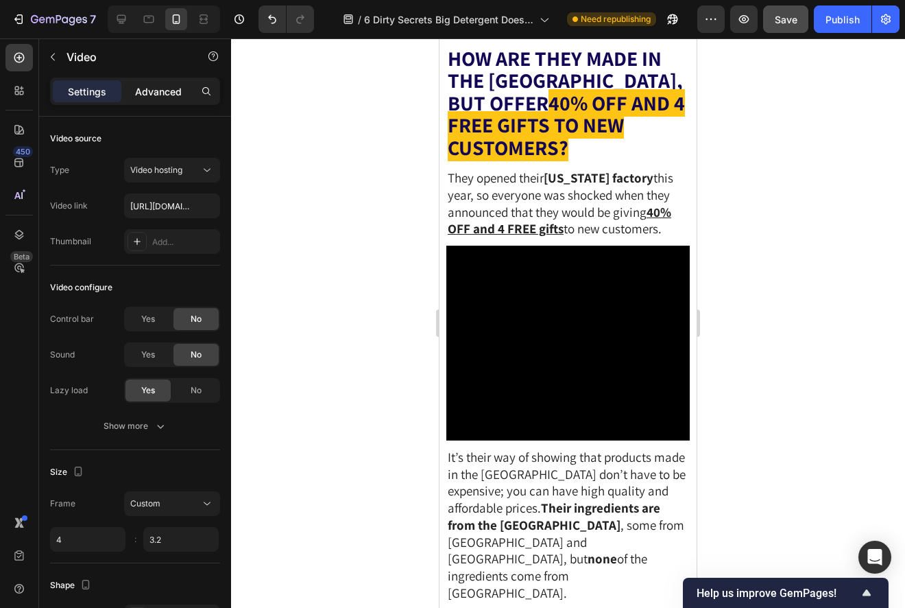
click at [158, 91] on p "Advanced" at bounding box center [158, 91] width 47 height 14
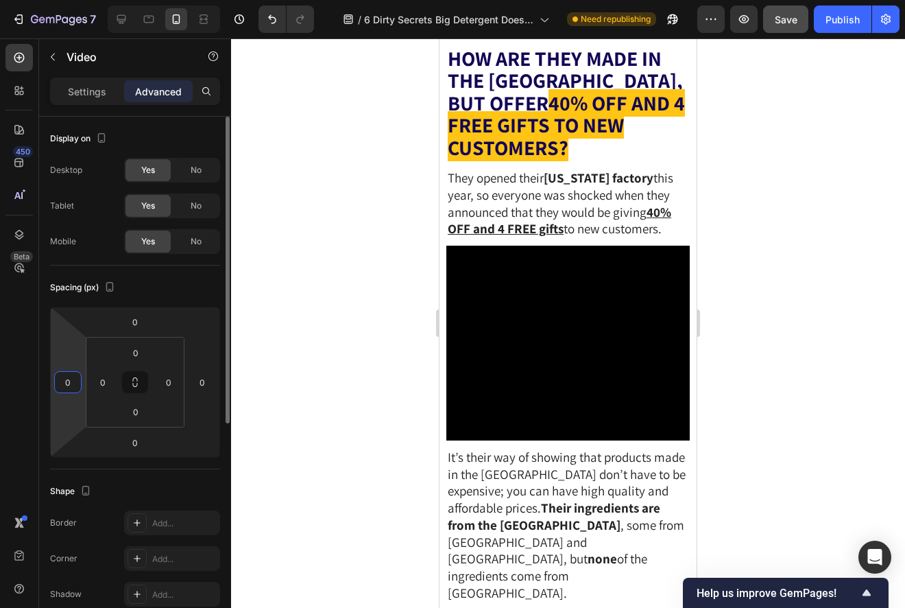
click at [69, 377] on input "0" at bounding box center [68, 382] width 21 height 21
click at [204, 375] on input "0" at bounding box center [202, 382] width 21 height 21
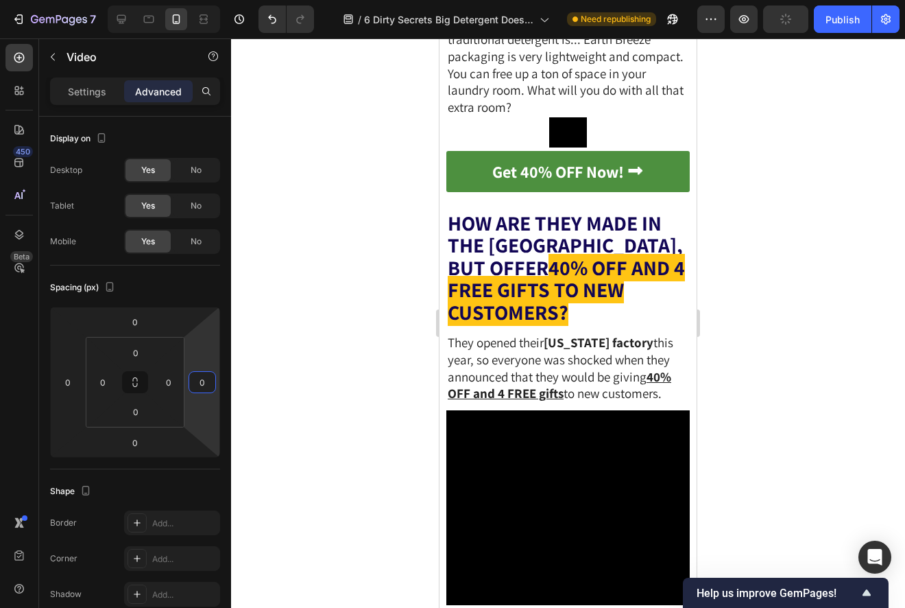
click at [278, 325] on div at bounding box center [568, 322] width 674 height 569
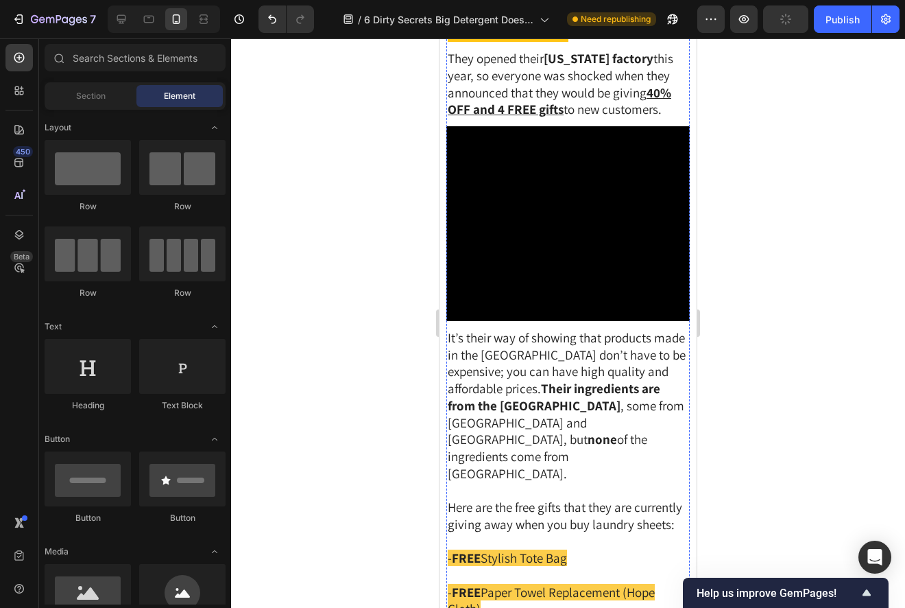
scroll to position [4981, 0]
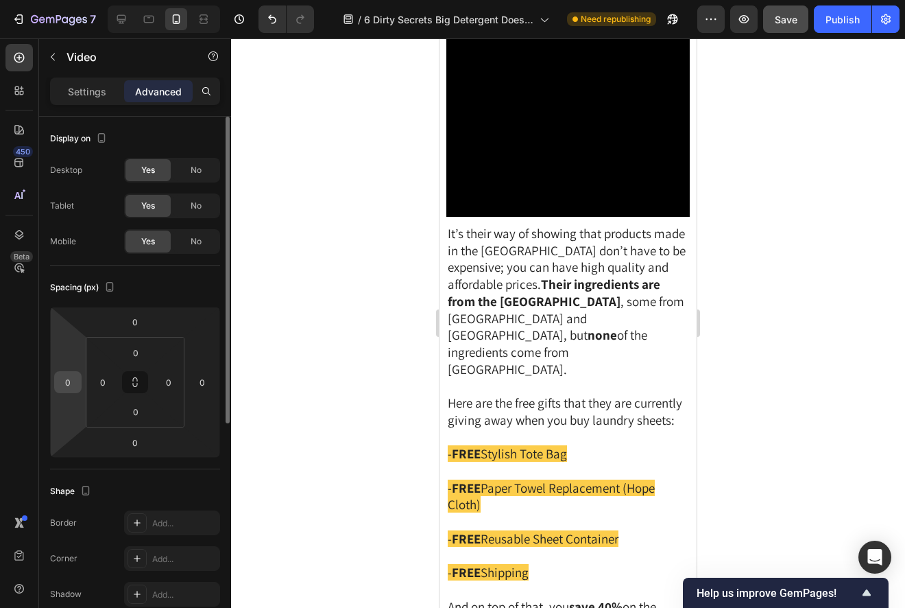
click at [73, 377] on input "0" at bounding box center [68, 382] width 21 height 21
click at [207, 382] on input "0" at bounding box center [202, 382] width 21 height 21
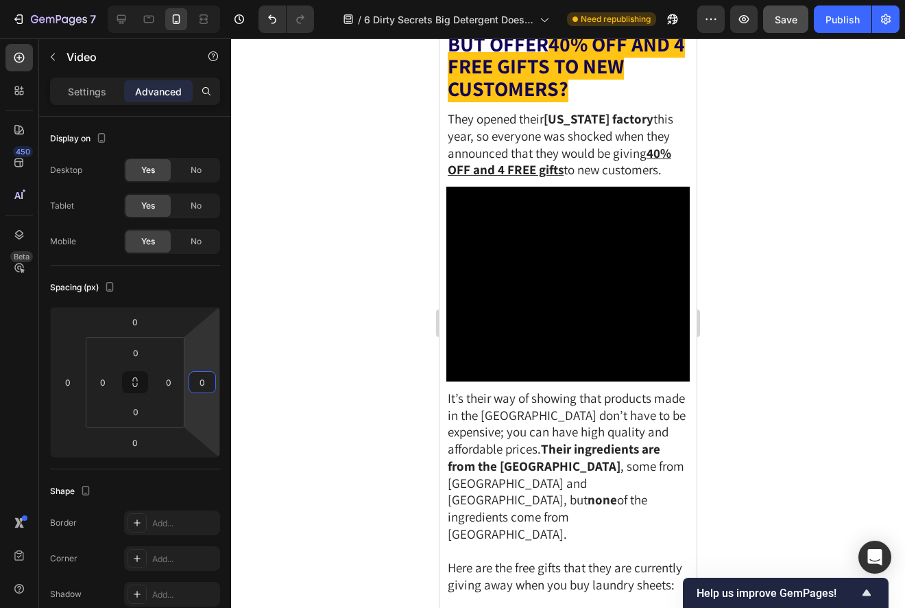
click at [310, 348] on div at bounding box center [568, 322] width 674 height 569
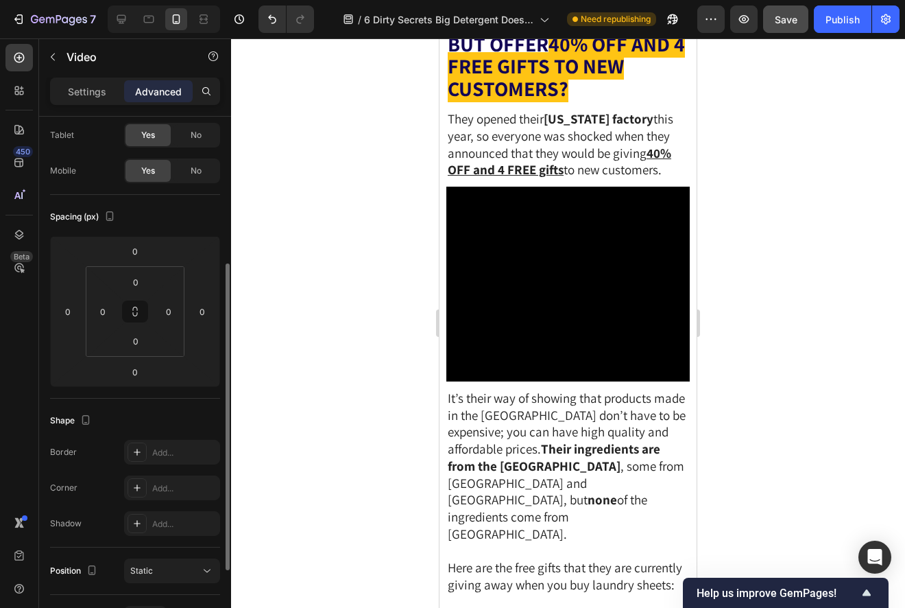
scroll to position [0, 0]
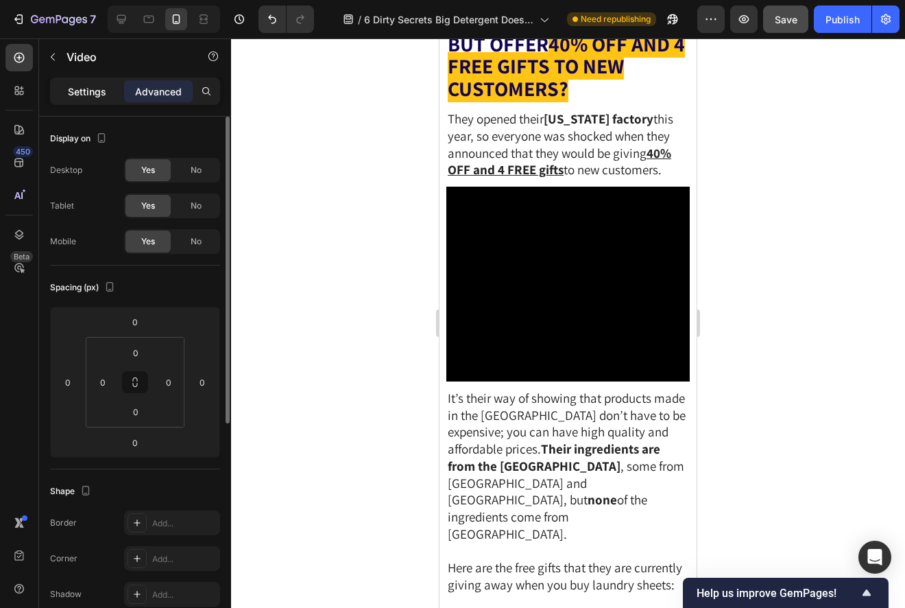
click at [86, 92] on p "Settings" at bounding box center [87, 91] width 38 height 14
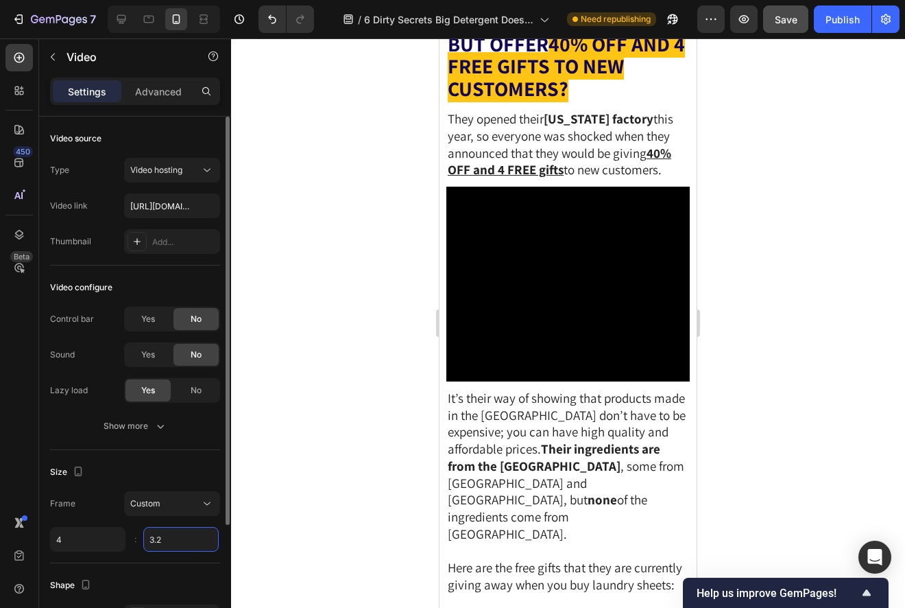
click at [181, 541] on input "3.2" at bounding box center [180, 539] width 75 height 25
click at [187, 536] on input "3.2" at bounding box center [180, 539] width 75 height 25
type input "3"
click at [187, 519] on div "Frame Custom 4 3 :" at bounding box center [135, 521] width 170 height 60
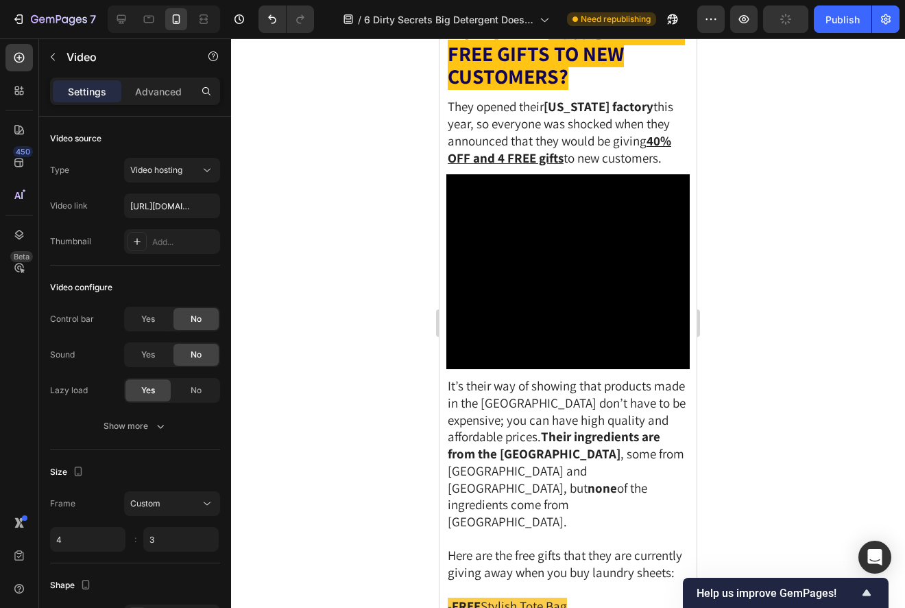
click at [381, 458] on div at bounding box center [568, 322] width 674 height 569
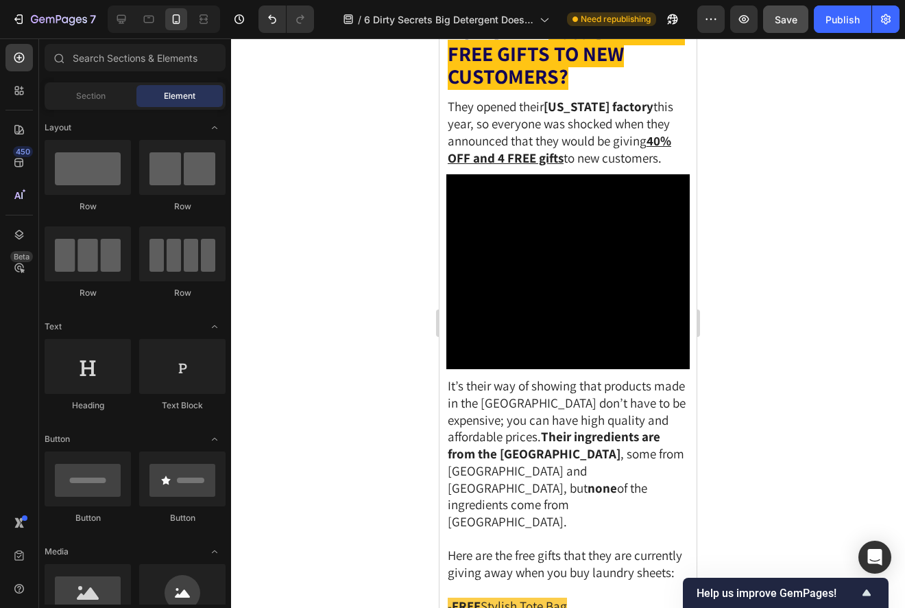
click at [752, 305] on div at bounding box center [568, 322] width 674 height 569
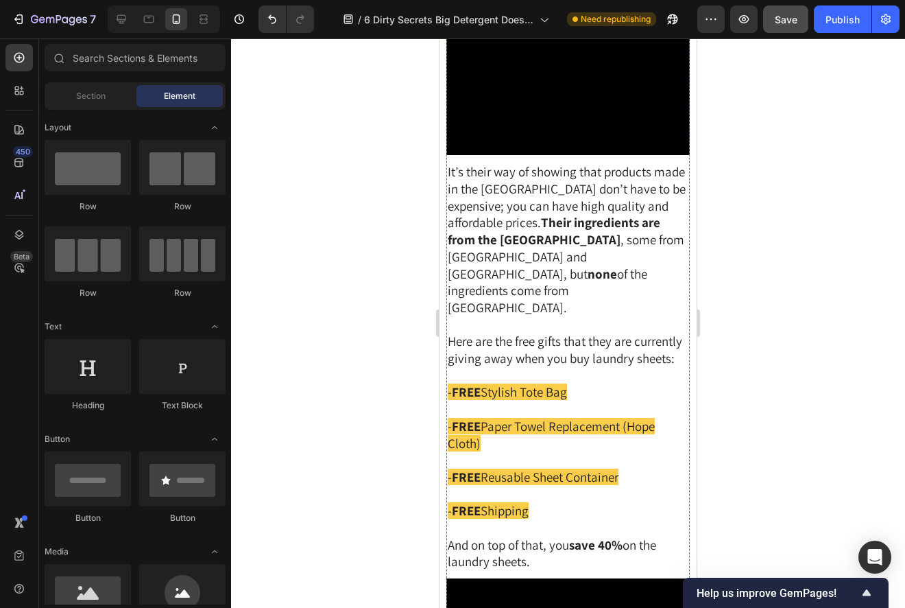
scroll to position [5394, 0]
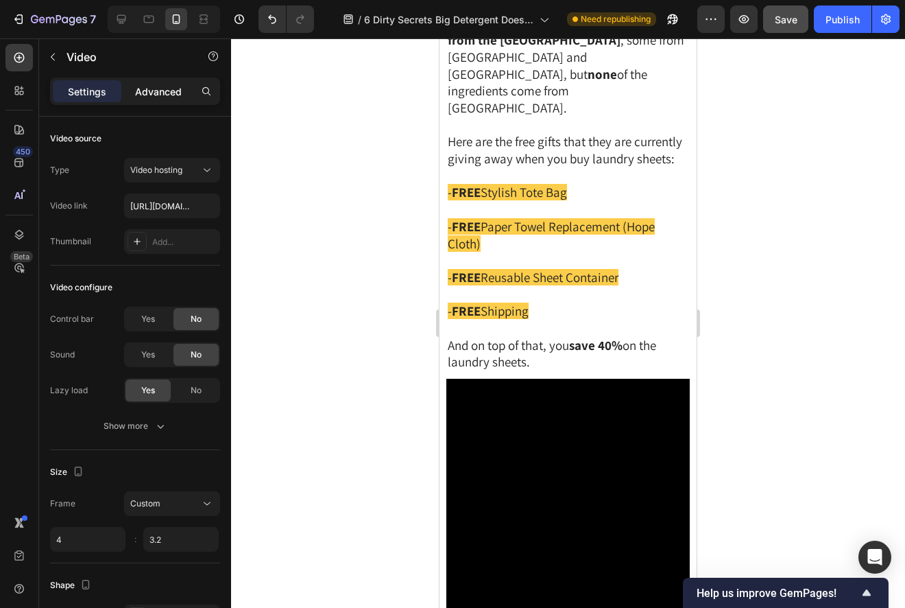
click at [160, 95] on p "Advanced" at bounding box center [158, 91] width 47 height 14
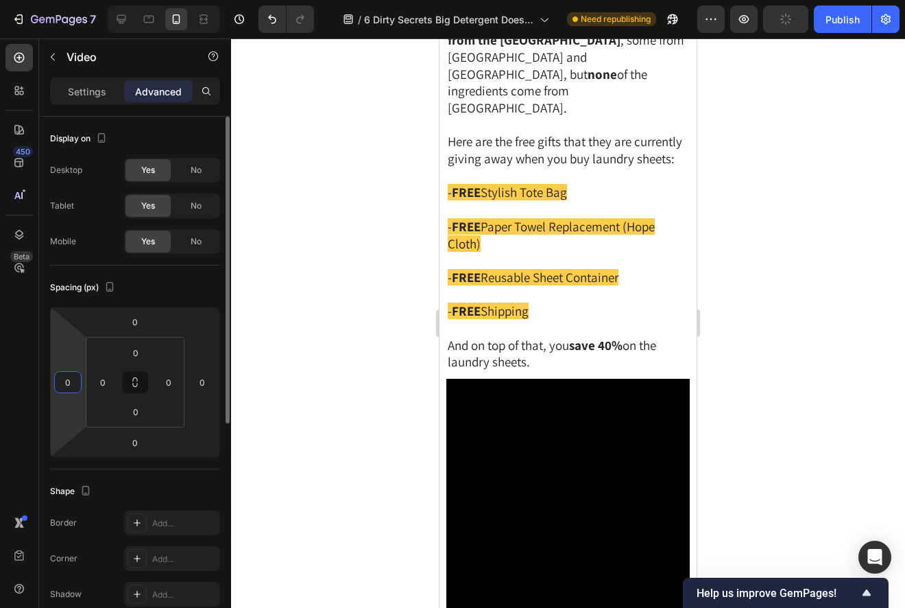
click at [69, 378] on input "0" at bounding box center [68, 382] width 21 height 21
click at [198, 376] on input "0" at bounding box center [202, 382] width 21 height 21
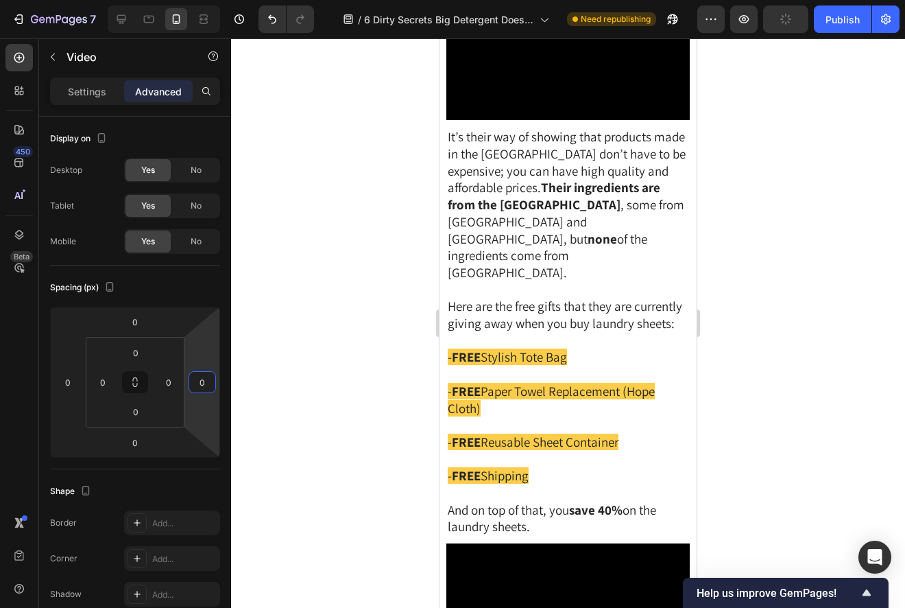
click at [276, 331] on div at bounding box center [568, 322] width 674 height 569
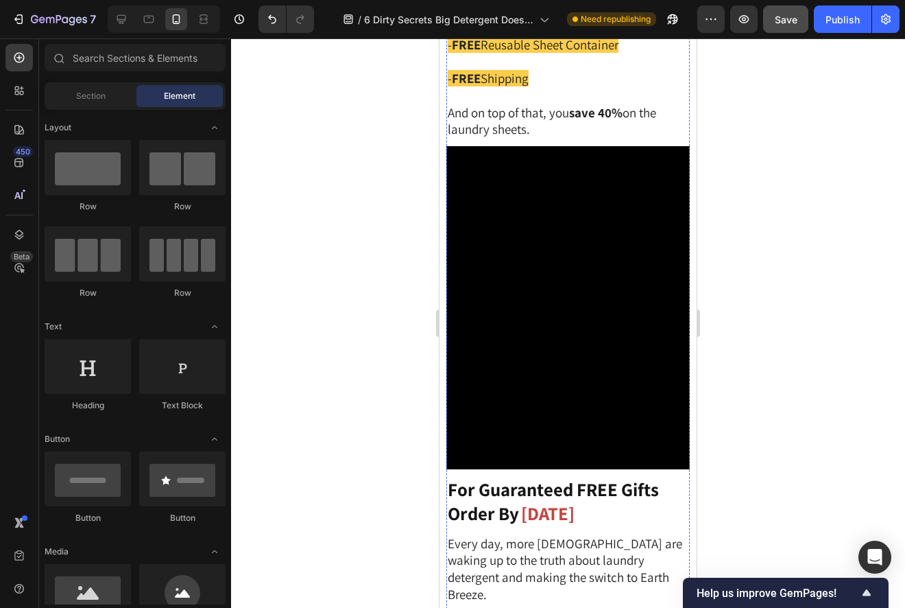
scroll to position [5470, 0]
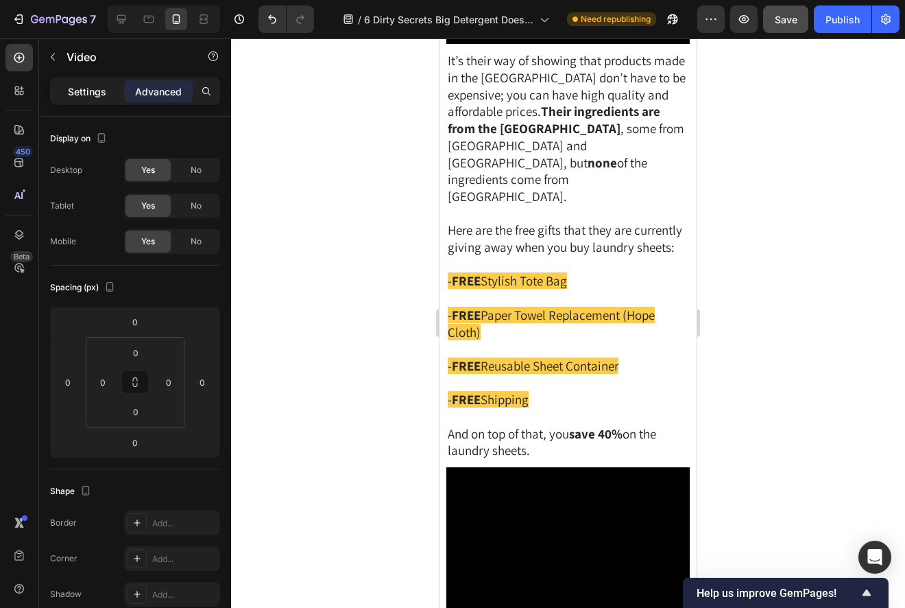
click at [90, 91] on p "Settings" at bounding box center [87, 91] width 38 height 14
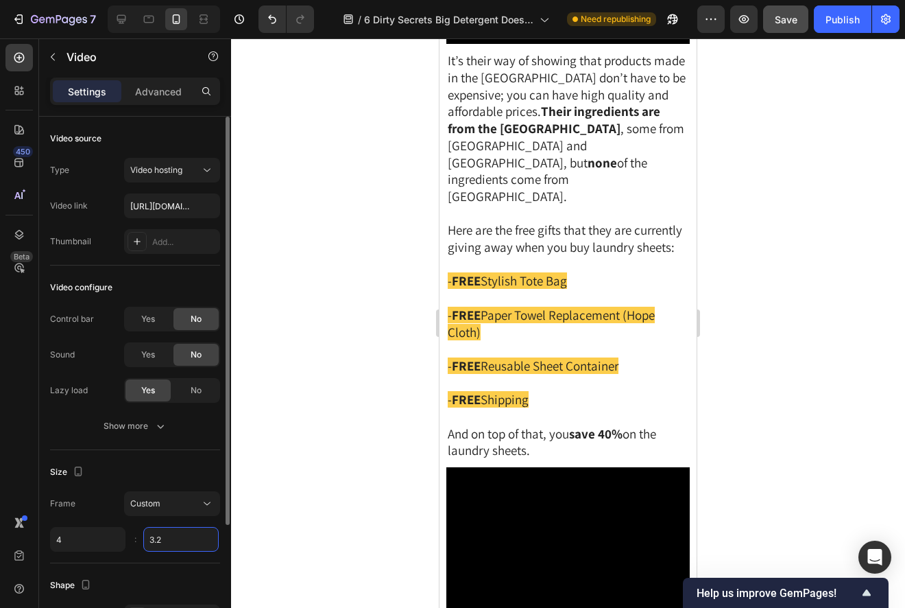
click at [191, 543] on input "3.2" at bounding box center [180, 539] width 75 height 25
click at [191, 538] on input "3.2" at bounding box center [180, 539] width 75 height 25
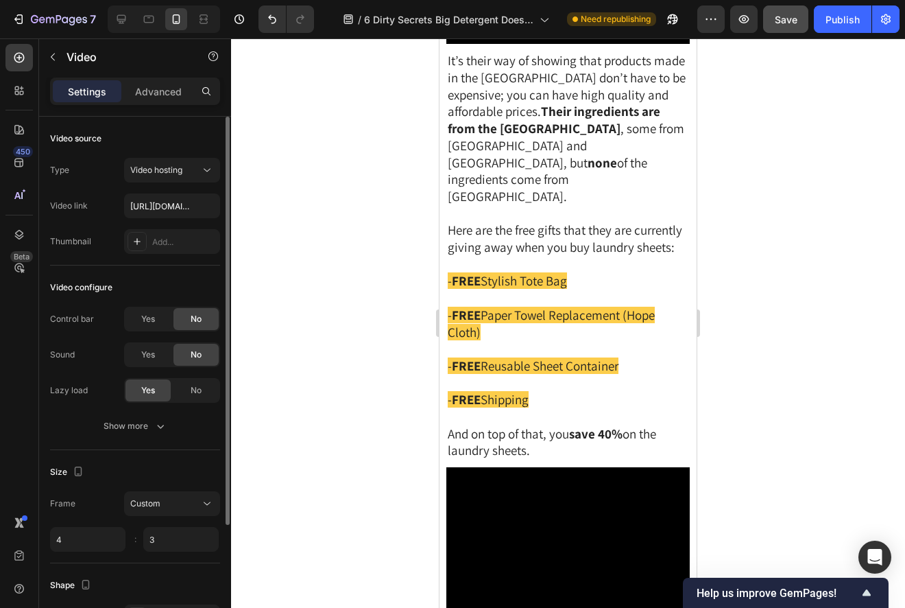
type input "3"
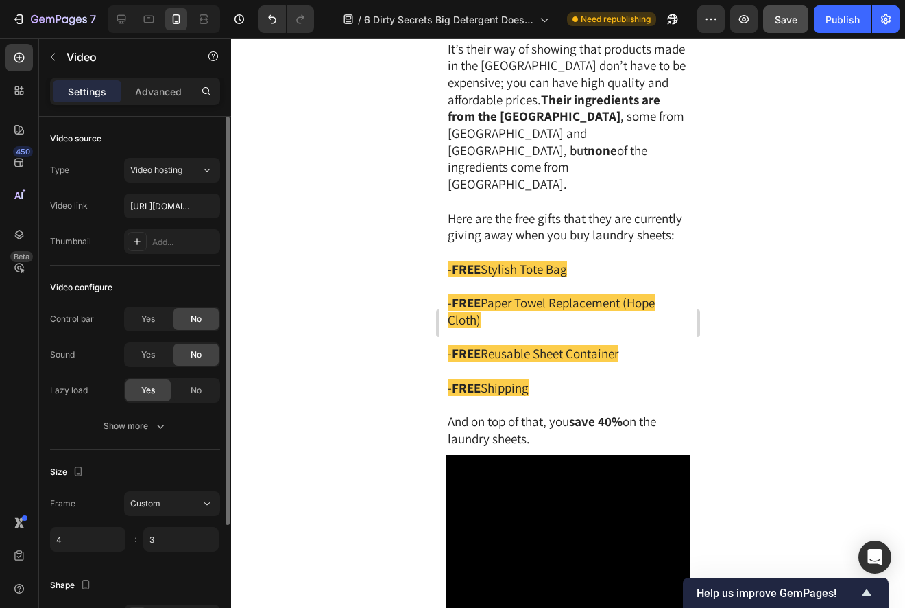
click at [190, 523] on div "Frame Custom 4 3 :" at bounding box center [135, 521] width 170 height 60
click at [336, 383] on div at bounding box center [568, 322] width 674 height 569
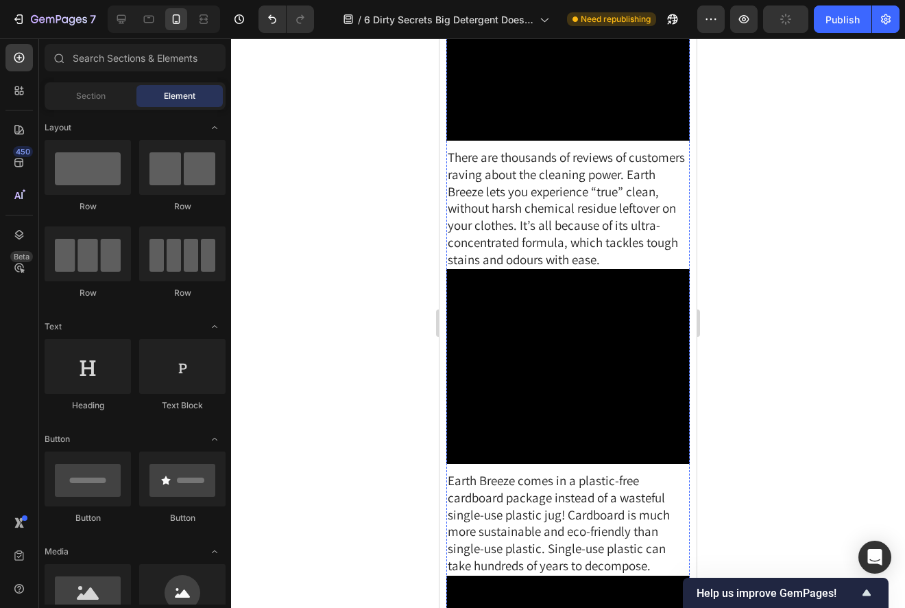
scroll to position [4065, 0]
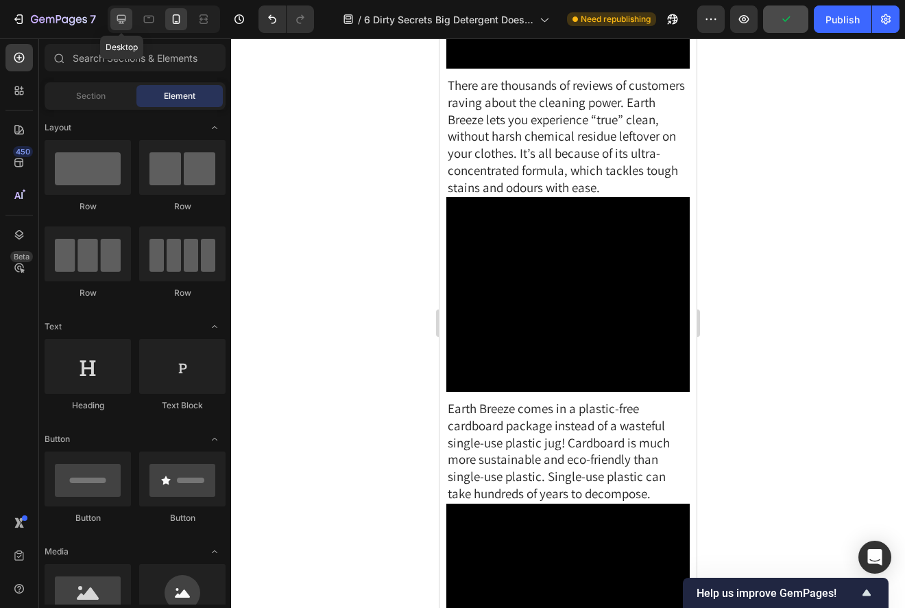
click at [111, 27] on div at bounding box center [121, 19] width 22 height 22
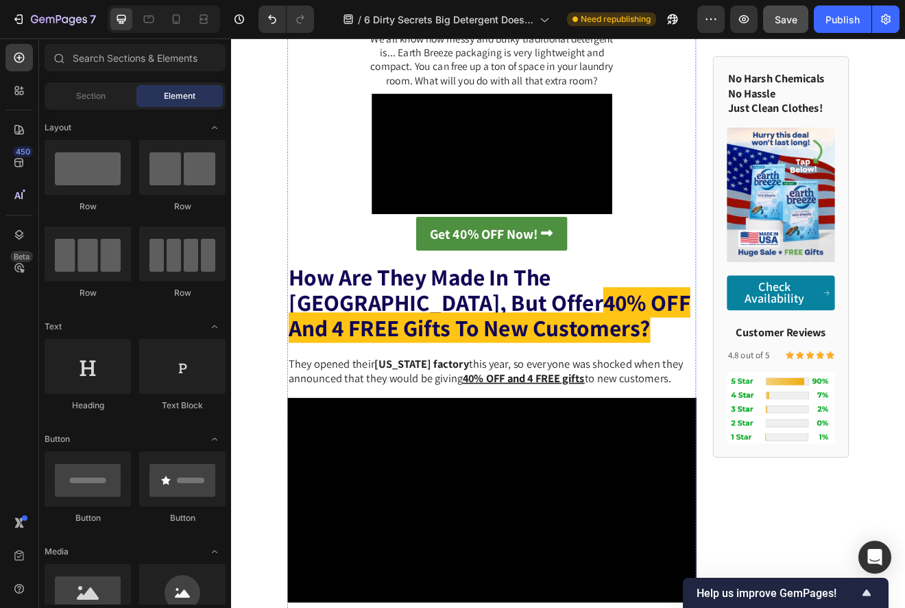
scroll to position [4178, 0]
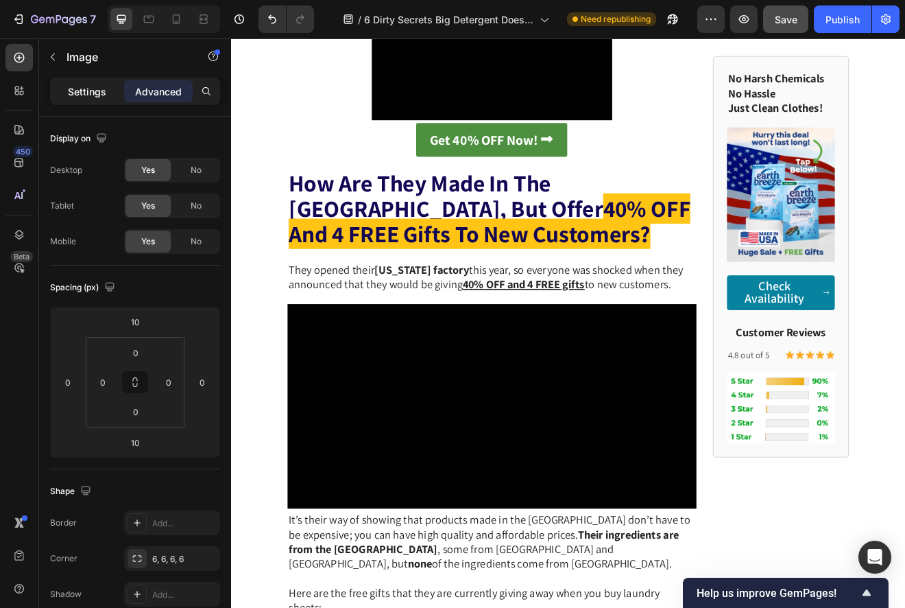
click at [103, 95] on p "Settings" at bounding box center [87, 91] width 38 height 14
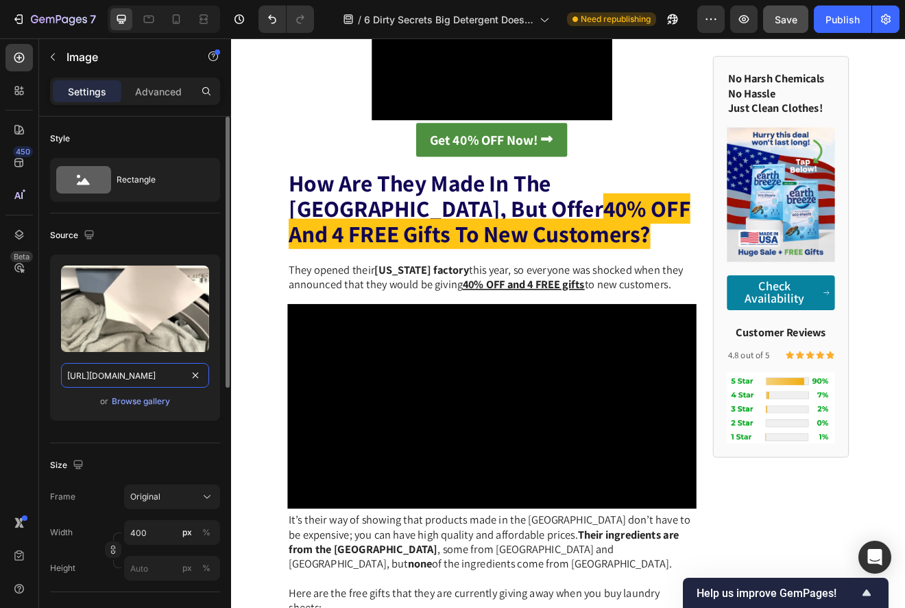
click at [145, 368] on input "https://cdn.shopify.com/s/files/1/0866/3030/1976/files/gempages_507814982692373…" at bounding box center [135, 375] width 148 height 25
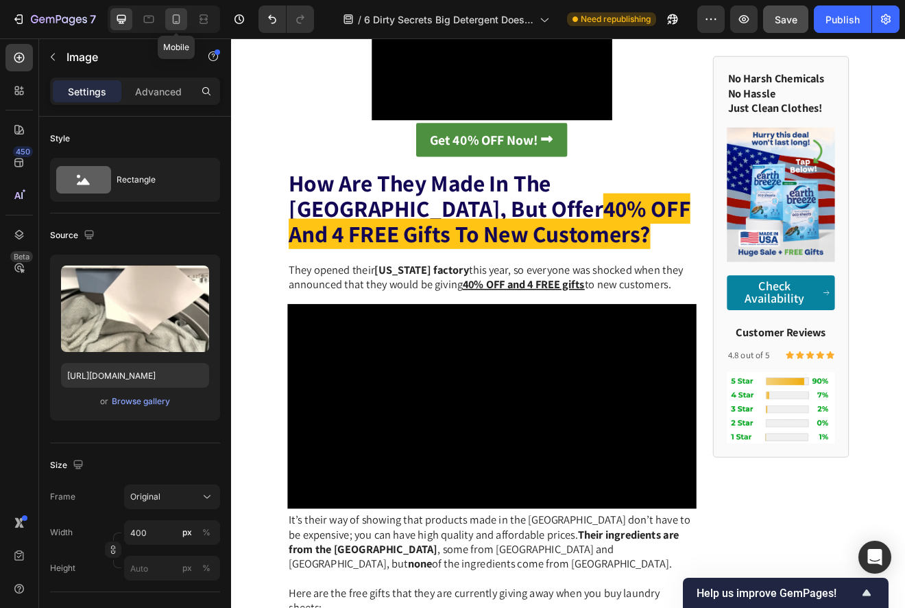
click at [179, 23] on icon at bounding box center [176, 19] width 14 height 14
type input "https://cdn.shopify.com/s/files/1/0866/3030/1976/files/gempages_507814982692373…"
type input "100"
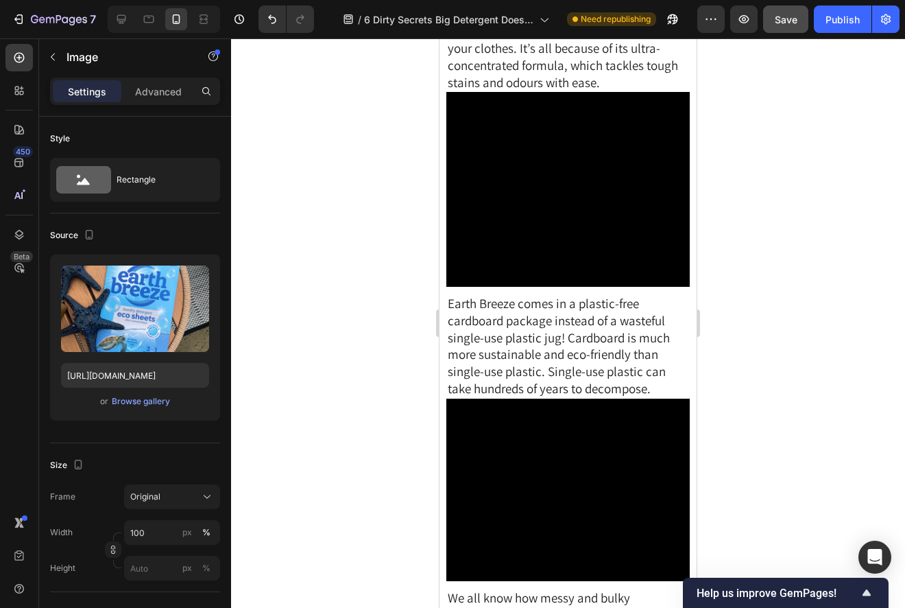
scroll to position [4169, 0]
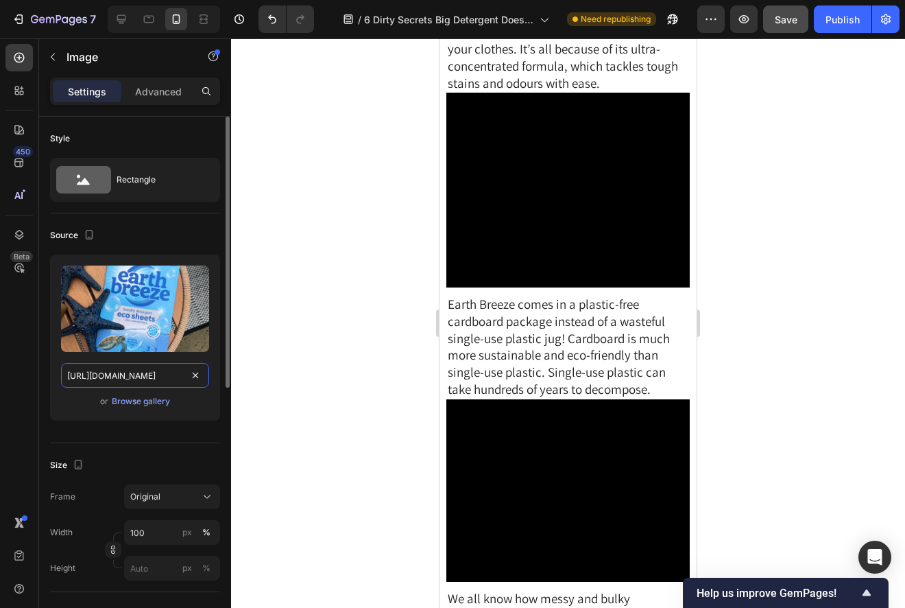
click at [157, 366] on input "https://cdn.shopify.com/s/files/1/0866/3030/1976/files/gempages_507814982692373…" at bounding box center [135, 375] width 148 height 25
paste input "1f7b90ff-9842-4ce2-ab99-02f9ec16fea1.pn"
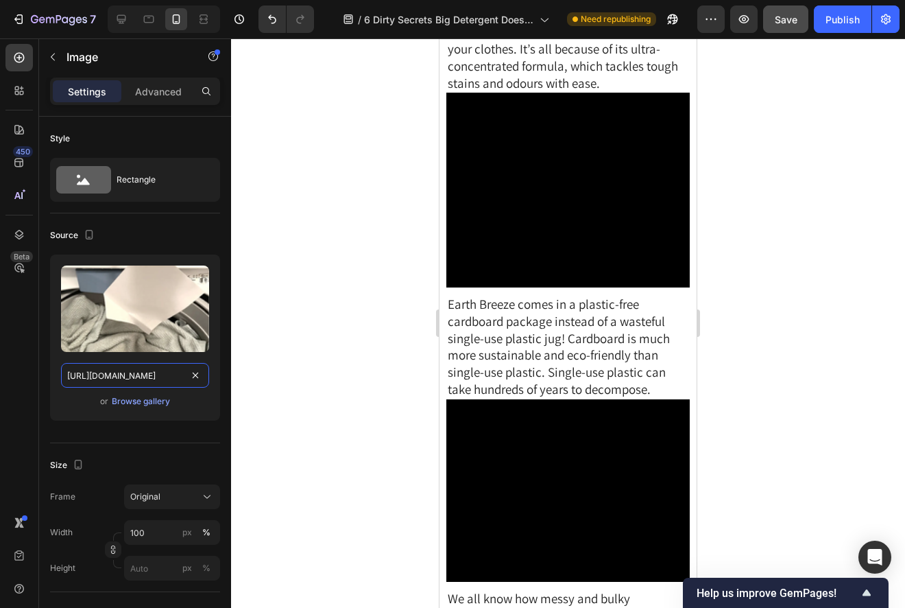
scroll to position [0, 414]
type input "https://cdn.shopify.com/s/files/1/0866/3030/1976/files/gempages_507814982692373…"
click at [779, 268] on div at bounding box center [568, 322] width 674 height 569
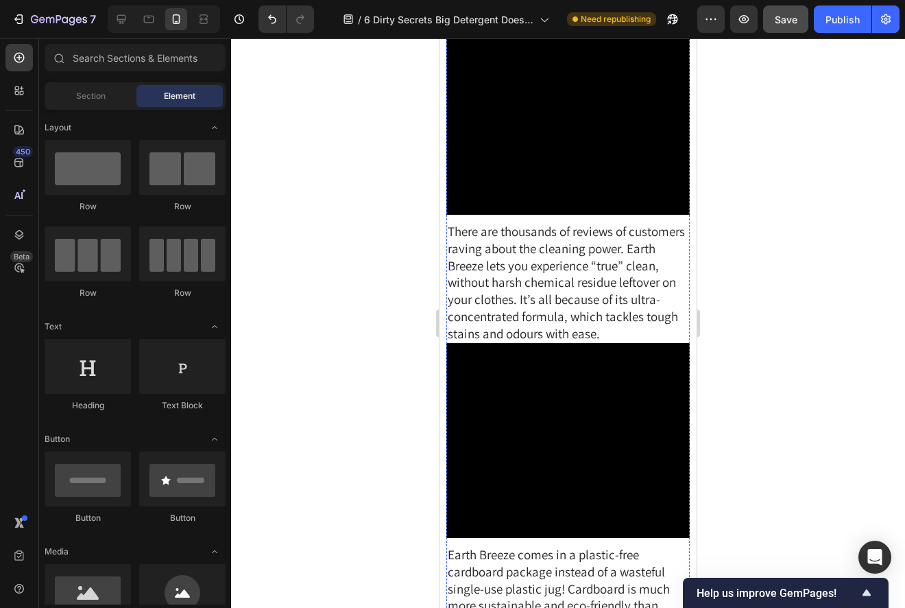
scroll to position [3841, 0]
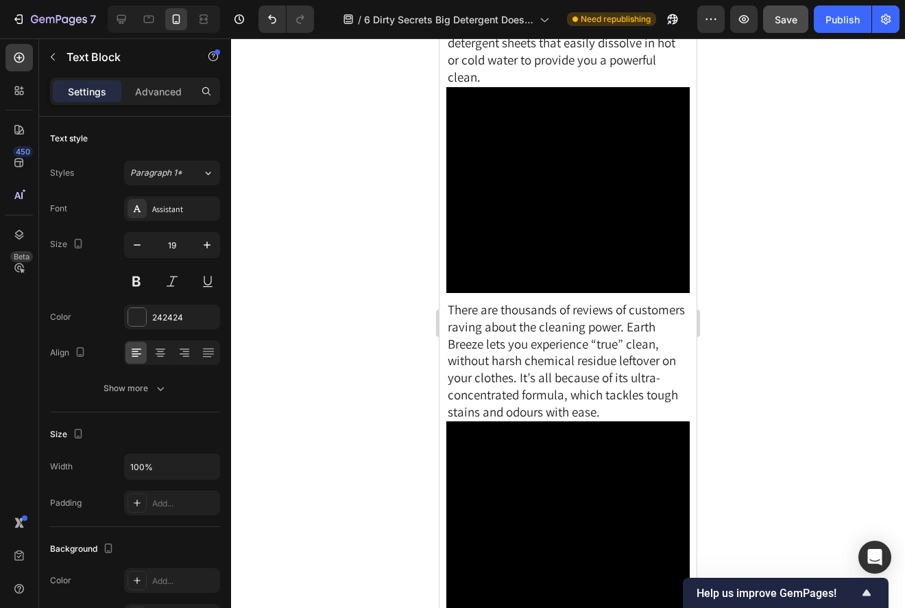
click at [765, 331] on div at bounding box center [568, 322] width 674 height 569
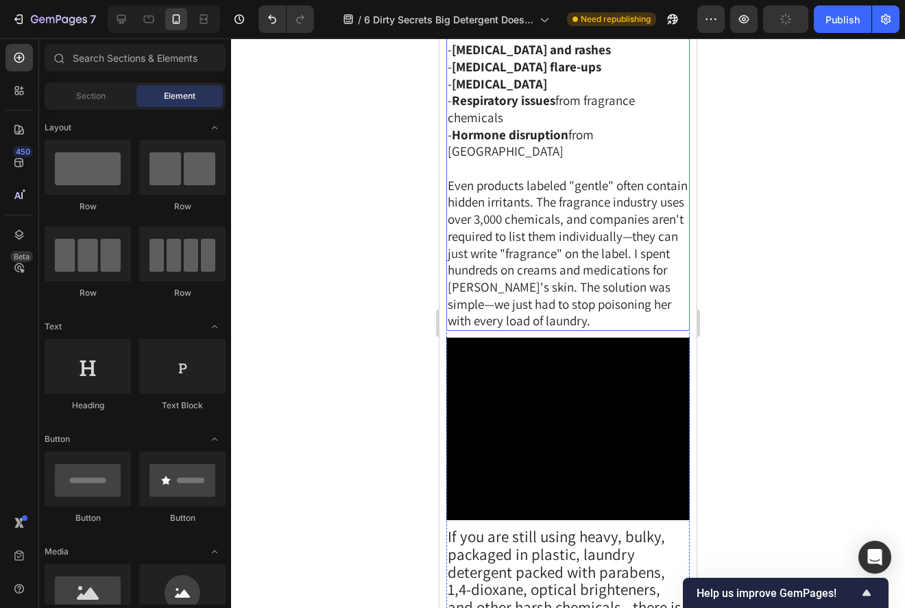
scroll to position [3068, 0]
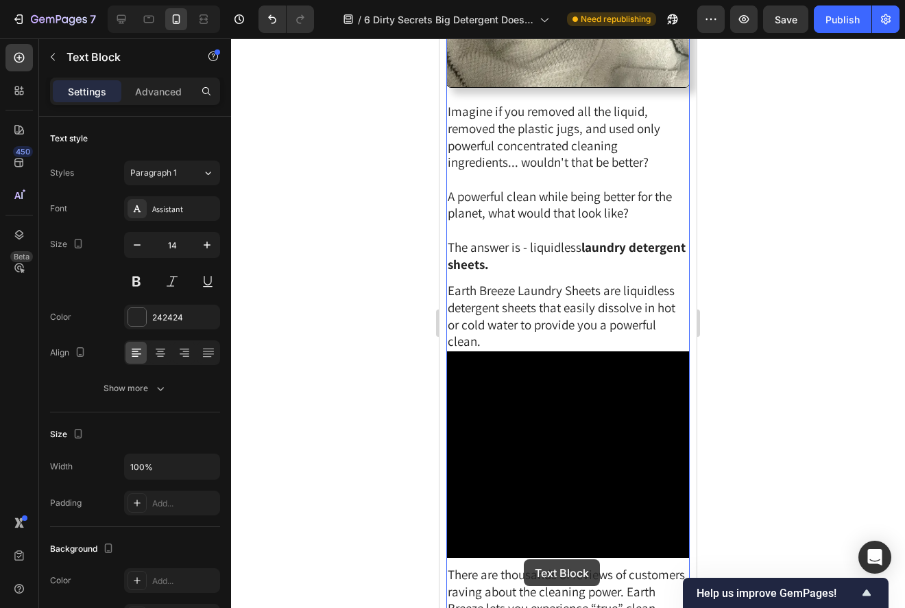
scroll to position [3983, 0]
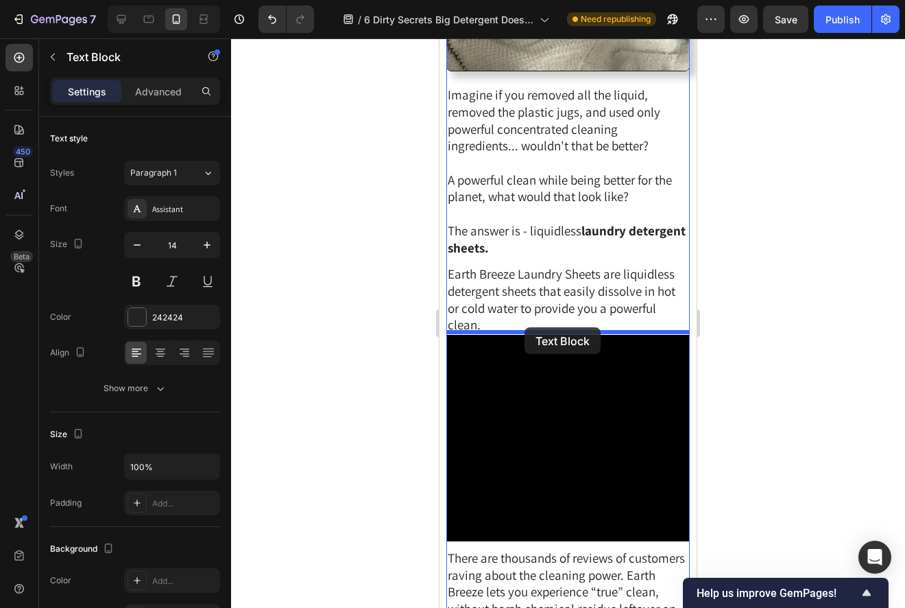
drag, startPoint x: 462, startPoint y: 215, endPoint x: 524, endPoint y: 327, distance: 127.7
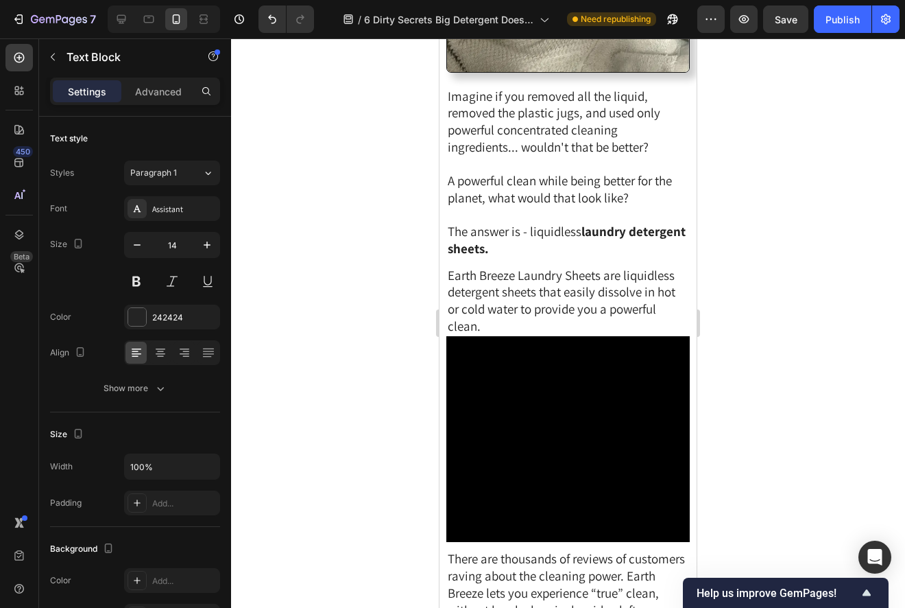
scroll to position [3917, 0]
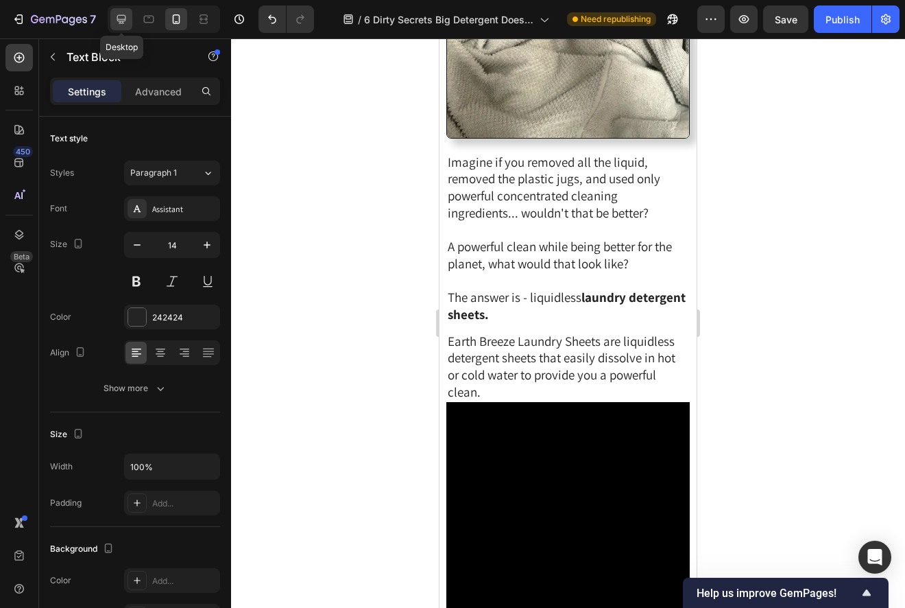
click at [117, 25] on icon at bounding box center [122, 19] width 14 height 14
type input "16"
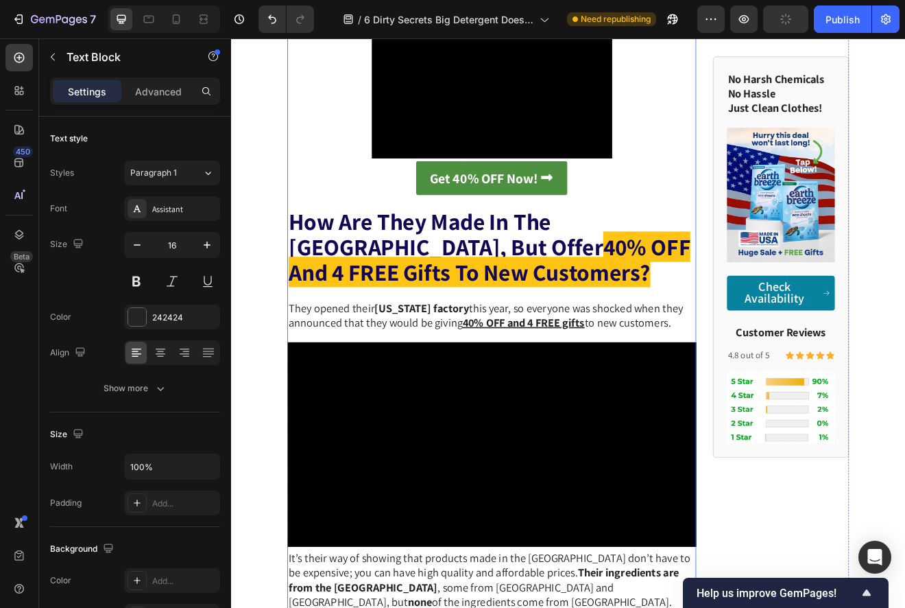
scroll to position [4219, 0]
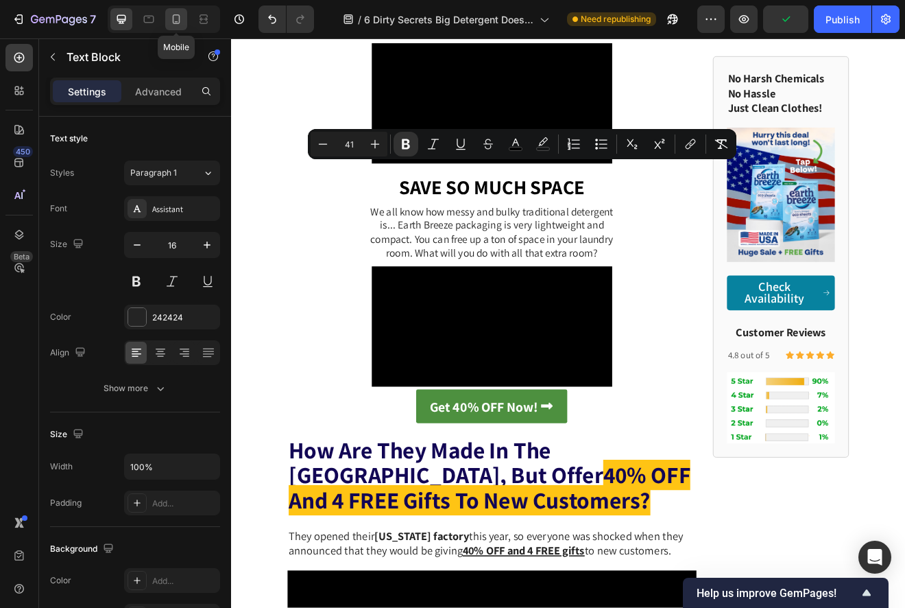
click at [181, 17] on icon at bounding box center [176, 19] width 14 height 14
type input "14"
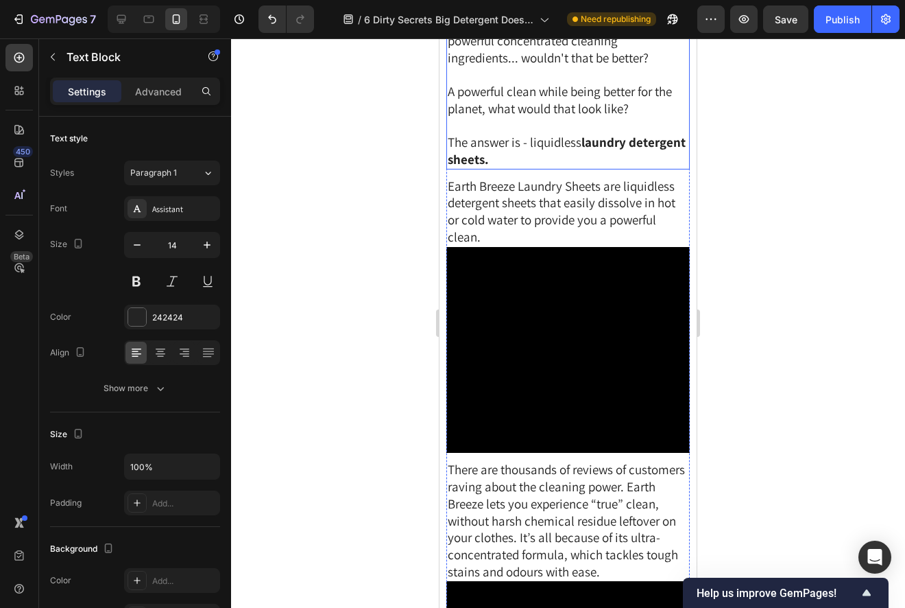
scroll to position [4048, 0]
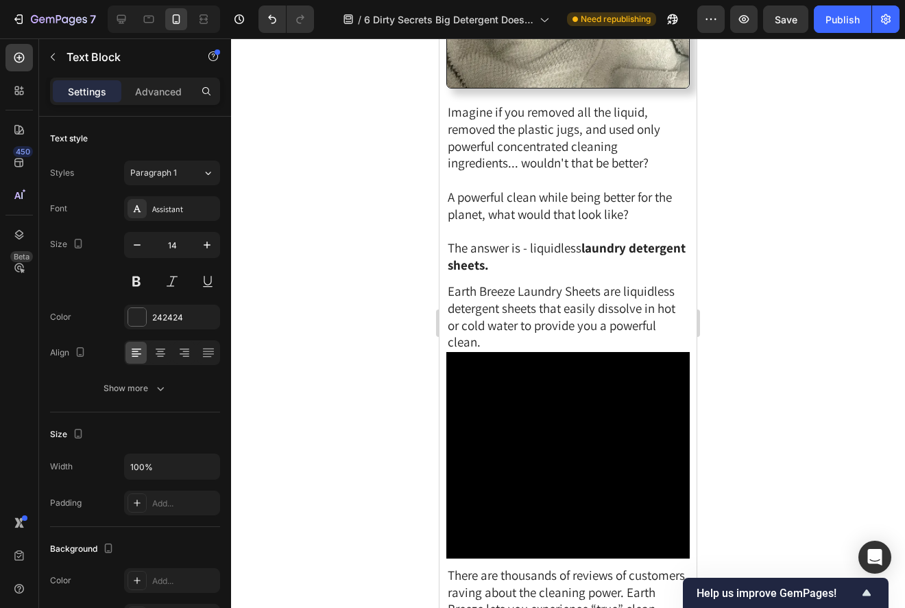
click at [799, 274] on div at bounding box center [568, 322] width 674 height 569
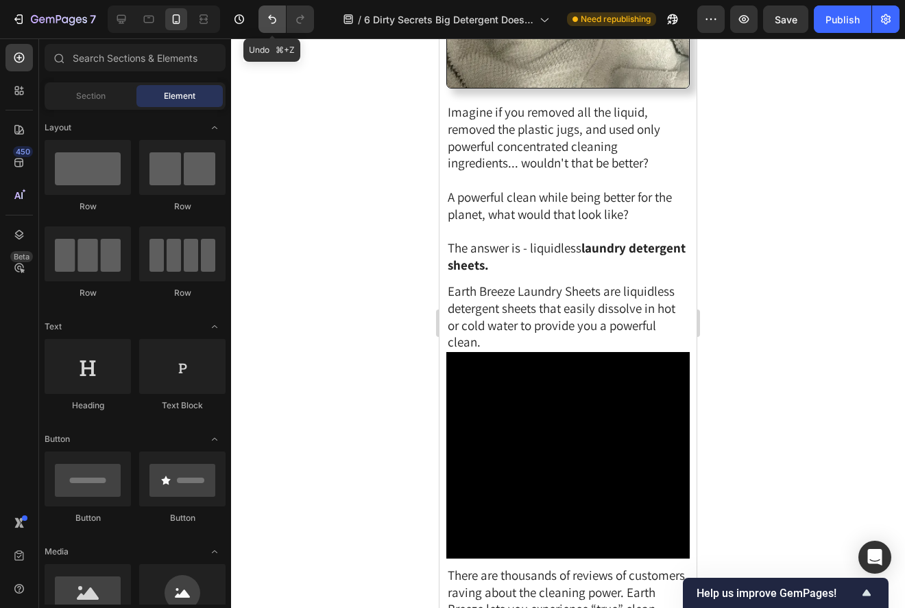
click at [263, 19] on button "Undo/Redo" at bounding box center [272, 18] width 27 height 27
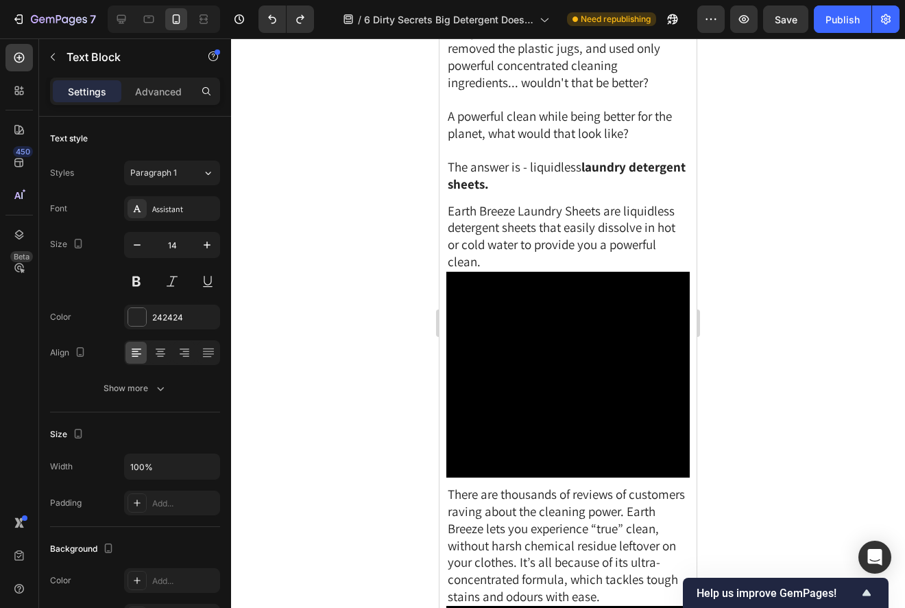
click at [165, 83] on div "Advanced" at bounding box center [158, 91] width 69 height 22
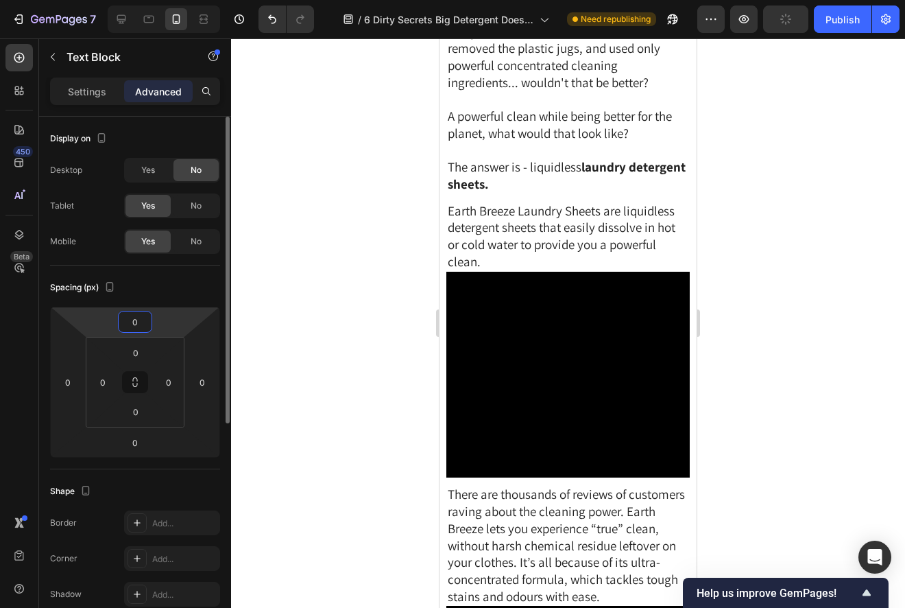
click at [129, 316] on input "0" at bounding box center [134, 321] width 27 height 21
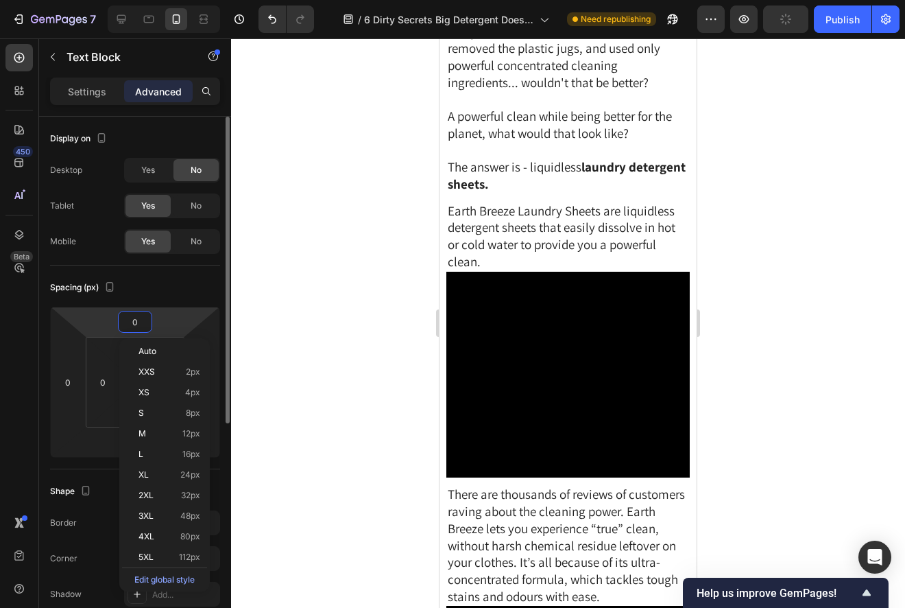
click at [127, 320] on input "0" at bounding box center [134, 321] width 27 height 21
type input "20"
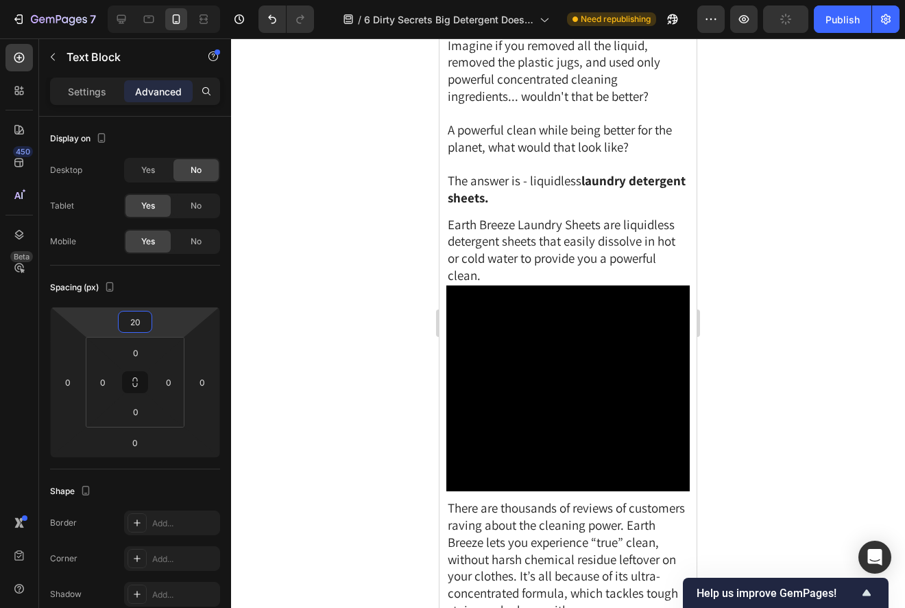
click at [316, 254] on div at bounding box center [568, 322] width 674 height 569
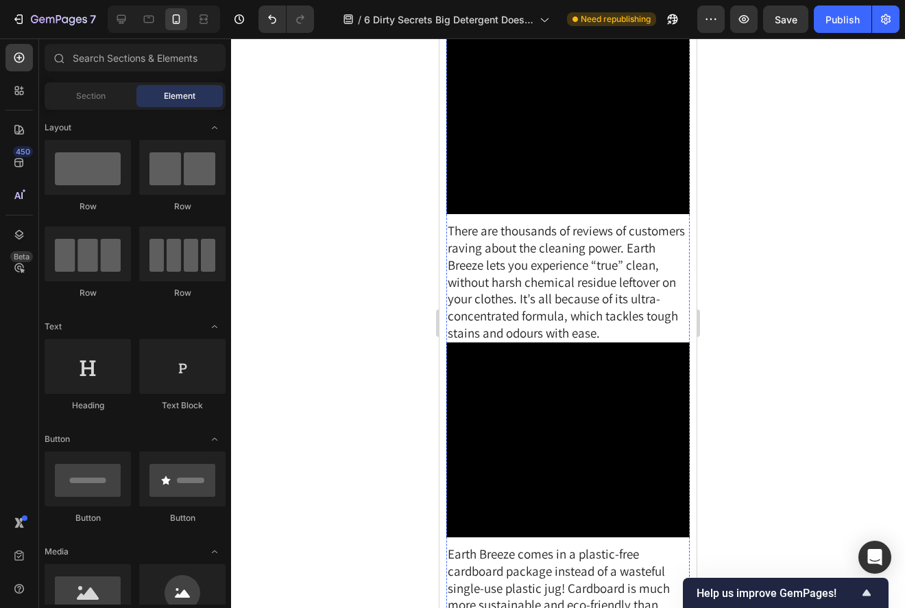
scroll to position [4476, 0]
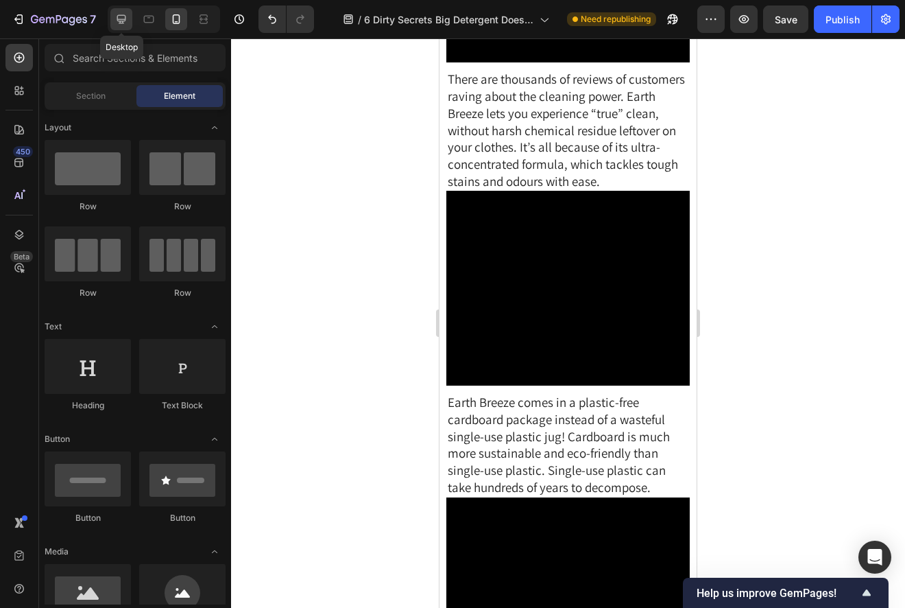
click at [122, 17] on icon at bounding box center [122, 19] width 14 height 14
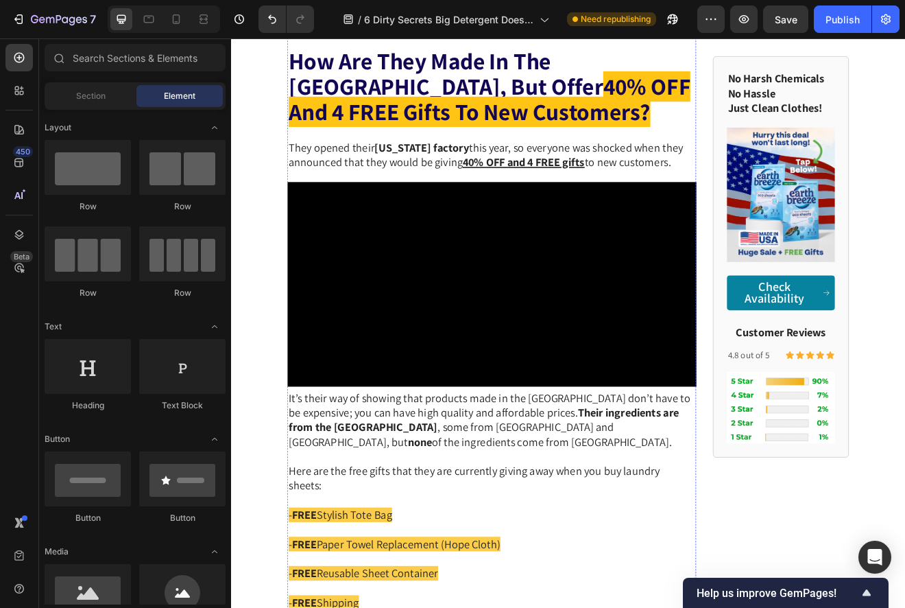
scroll to position [4808, 0]
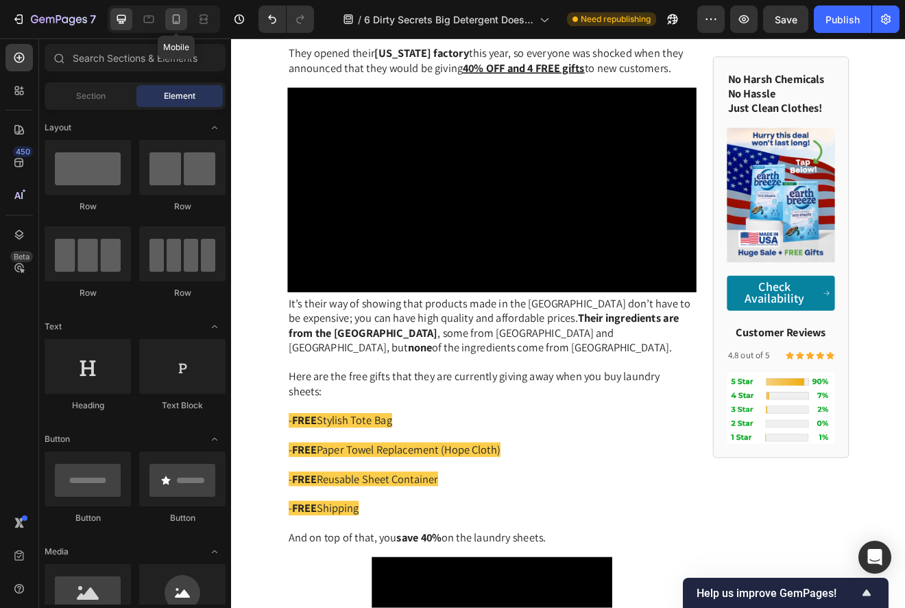
click at [180, 23] on icon at bounding box center [176, 19] width 14 height 14
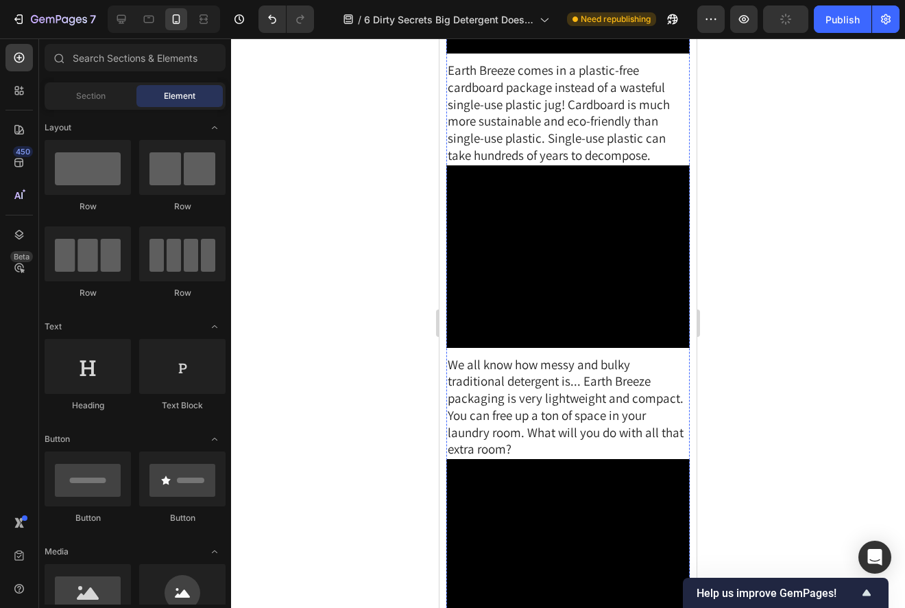
scroll to position [4350, 0]
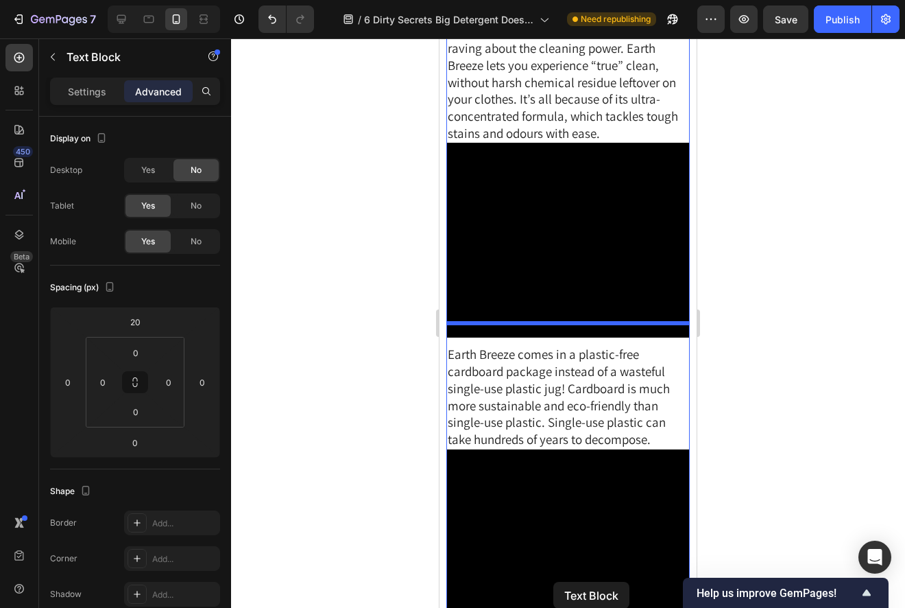
scroll to position [4642, 0]
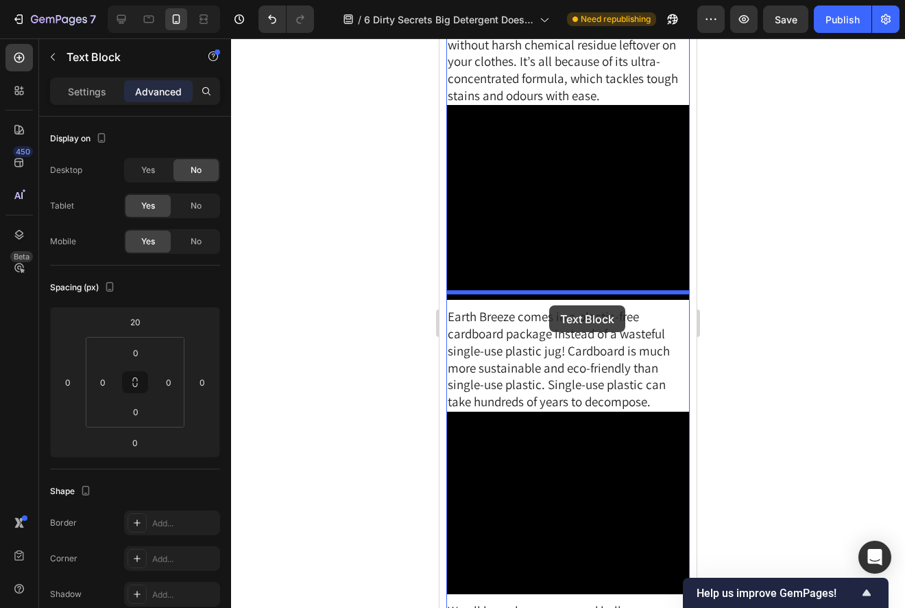
drag, startPoint x: 459, startPoint y: 195, endPoint x: 549, endPoint y: 306, distance: 142.8
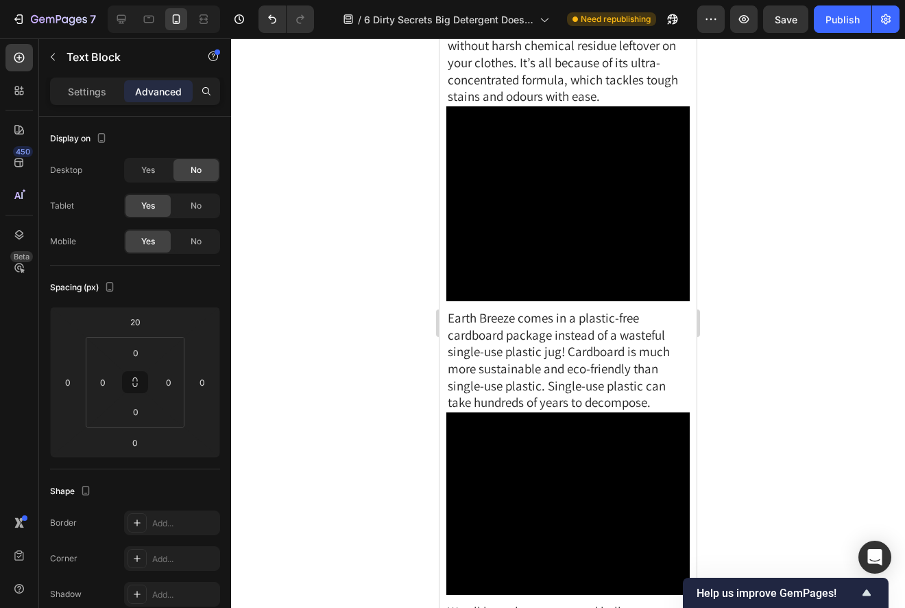
scroll to position [4562, 0]
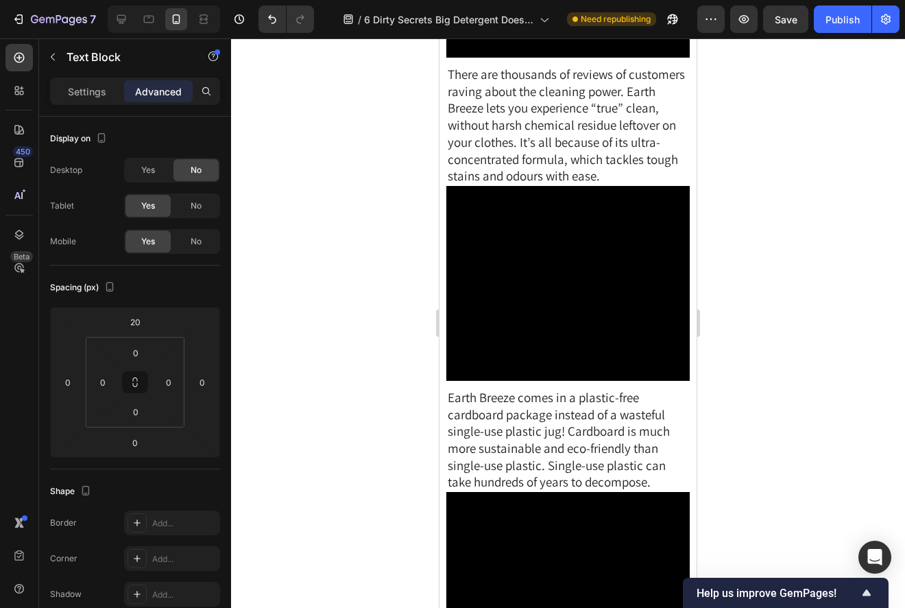
click at [769, 296] on div at bounding box center [568, 322] width 674 height 569
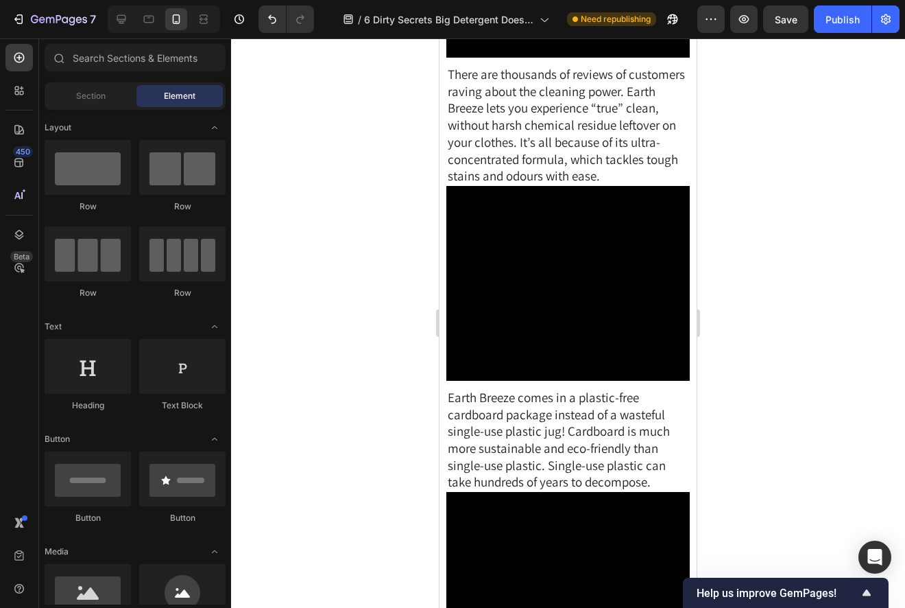
click at [767, 299] on div at bounding box center [568, 322] width 674 height 569
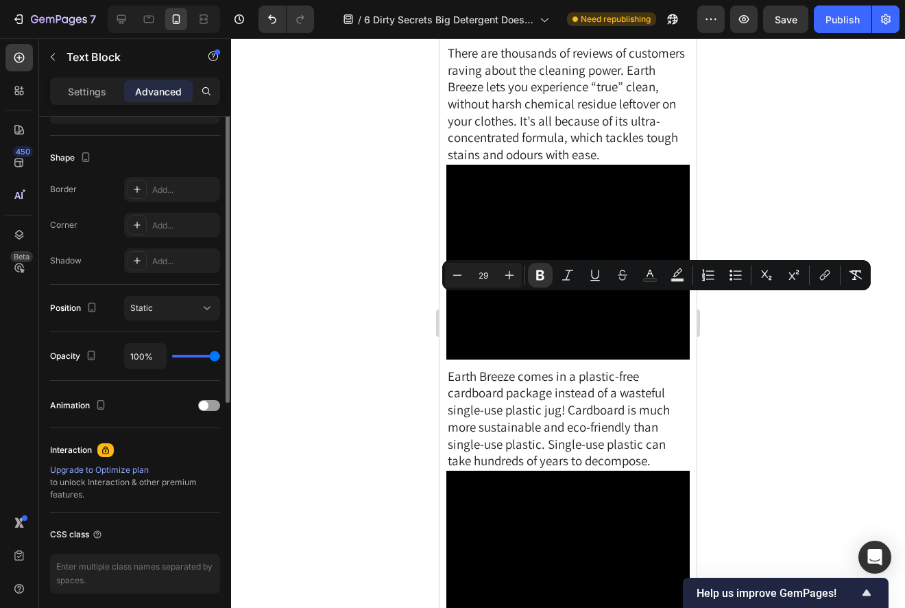
scroll to position [385, 0]
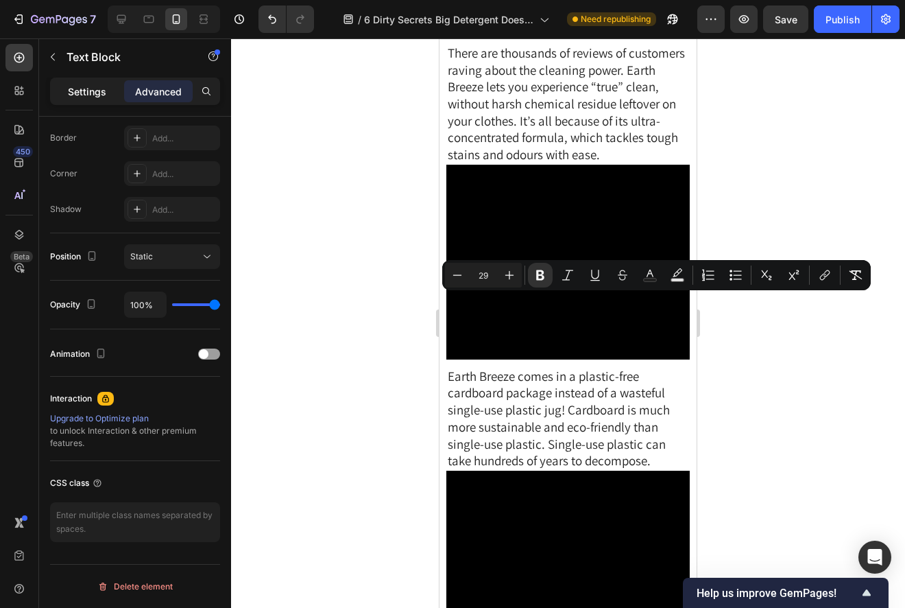
click at [88, 95] on p "Settings" at bounding box center [87, 91] width 38 height 14
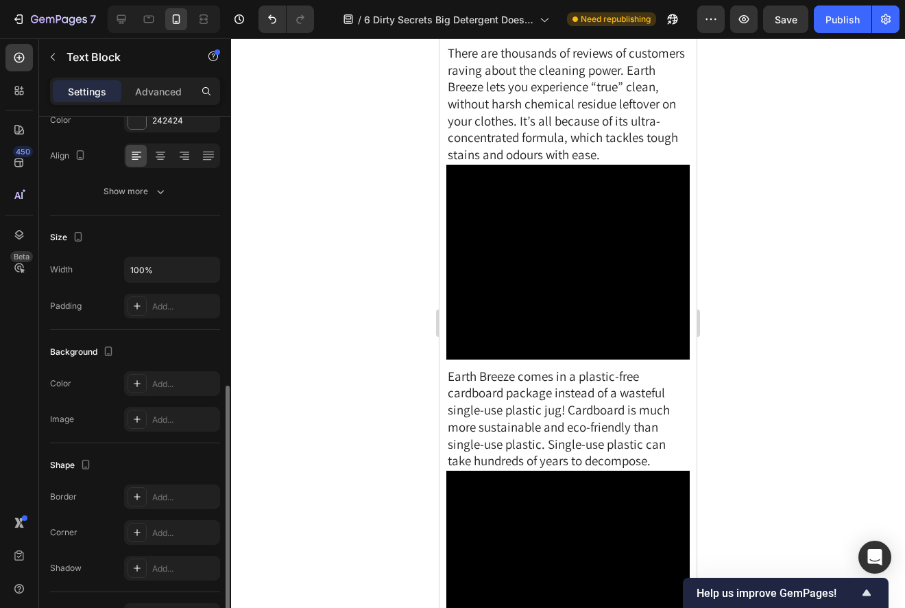
scroll to position [0, 0]
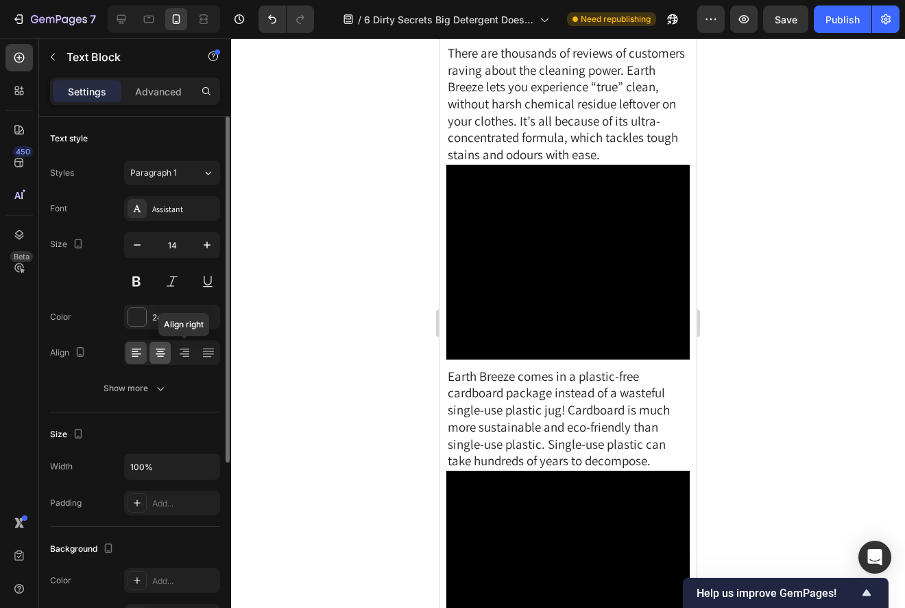
click at [165, 354] on icon at bounding box center [161, 353] width 14 height 14
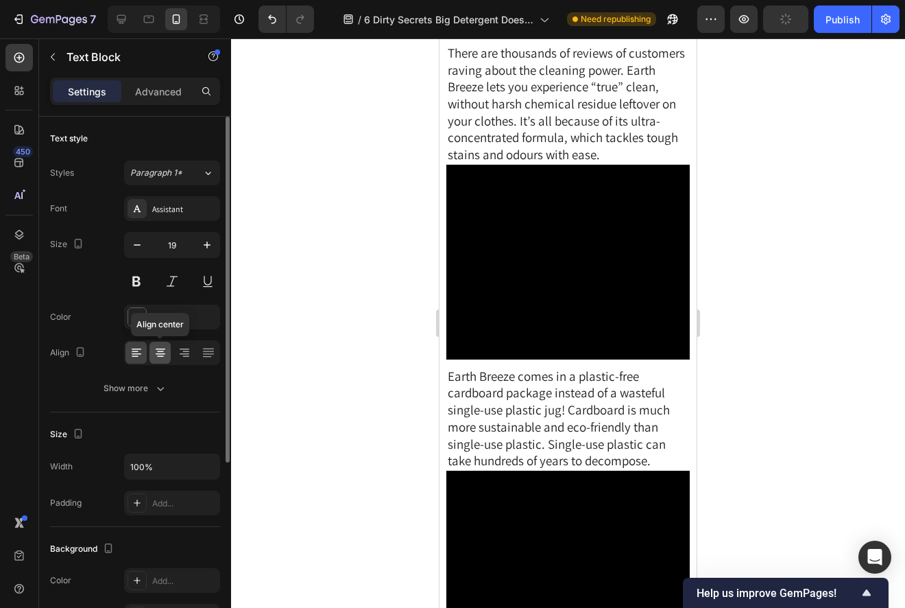
click at [156, 356] on icon at bounding box center [161, 353] width 14 height 14
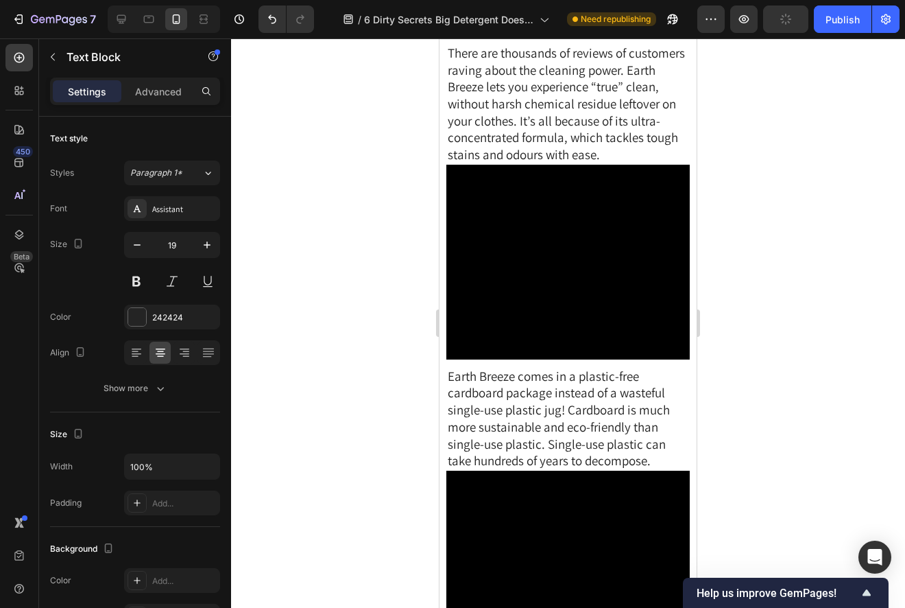
click at [332, 358] on div at bounding box center [568, 322] width 674 height 569
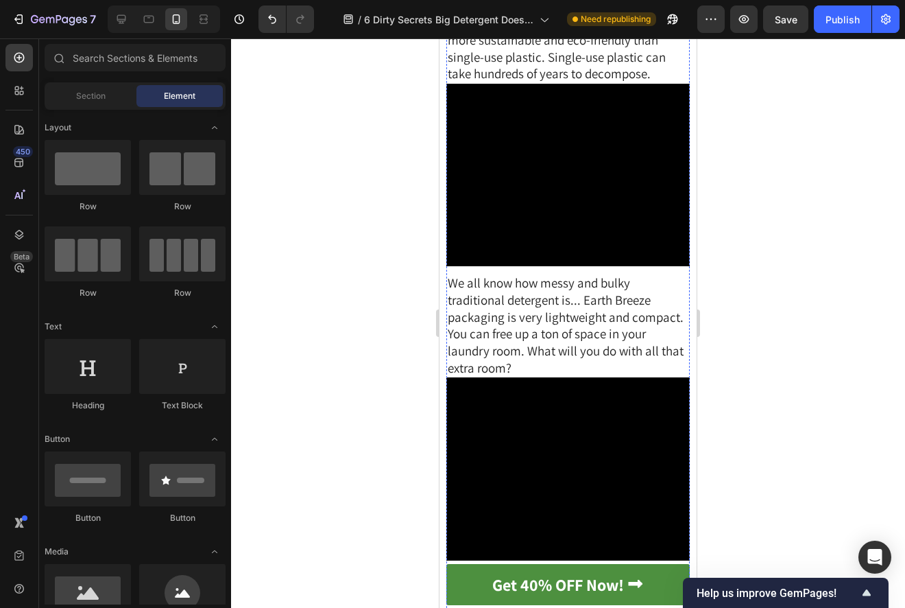
scroll to position [4491, 0]
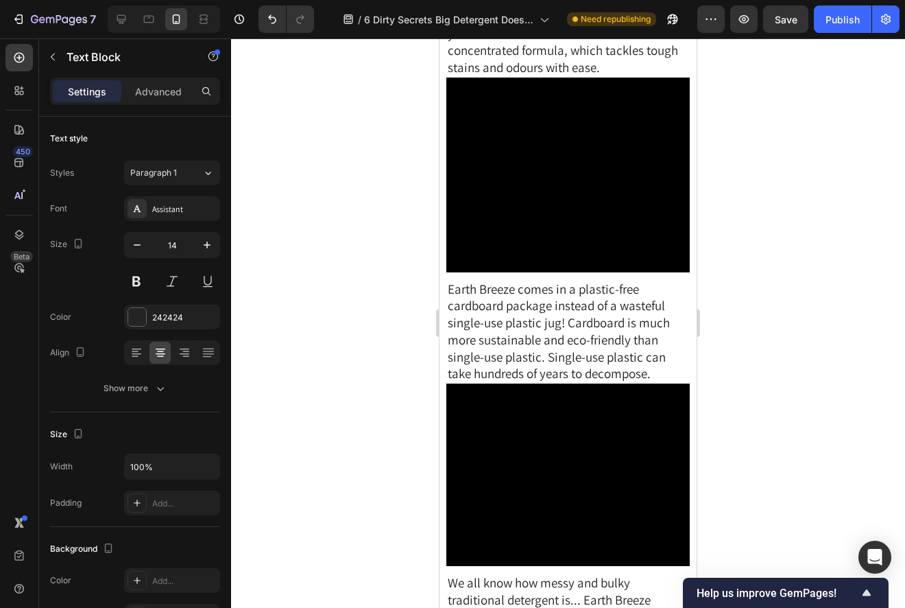
scroll to position [4739, 0]
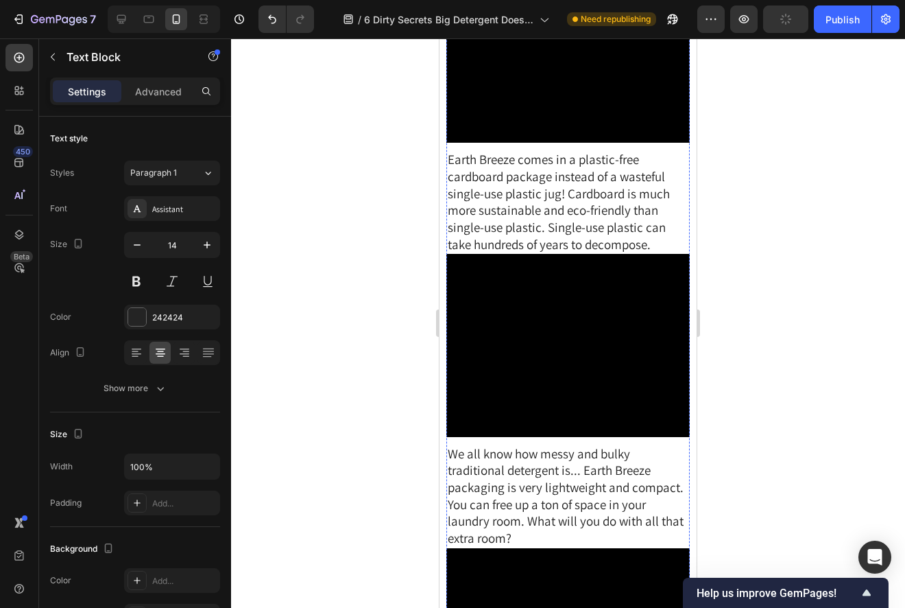
scroll to position [4843, 0]
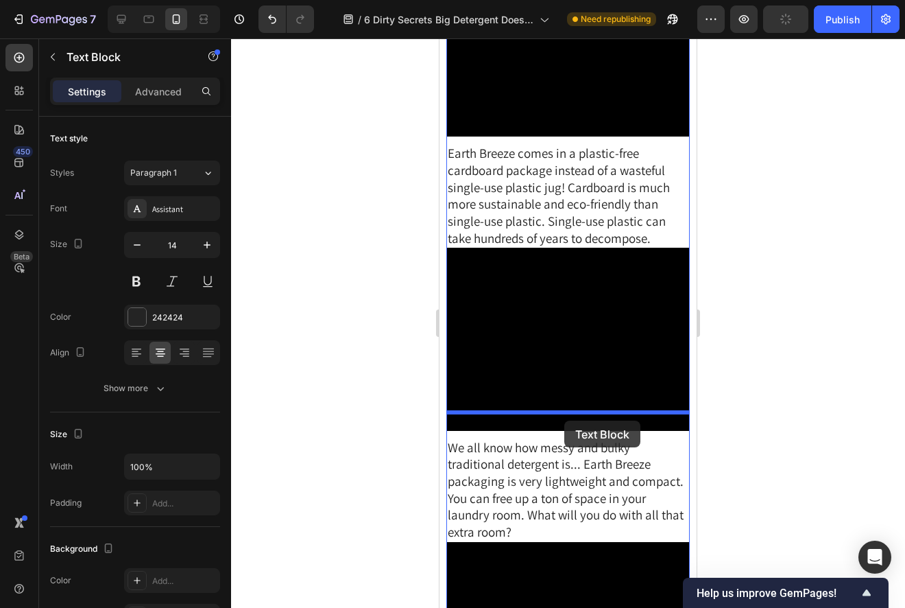
drag, startPoint x: 458, startPoint y: 65, endPoint x: 565, endPoint y: 420, distance: 370.9
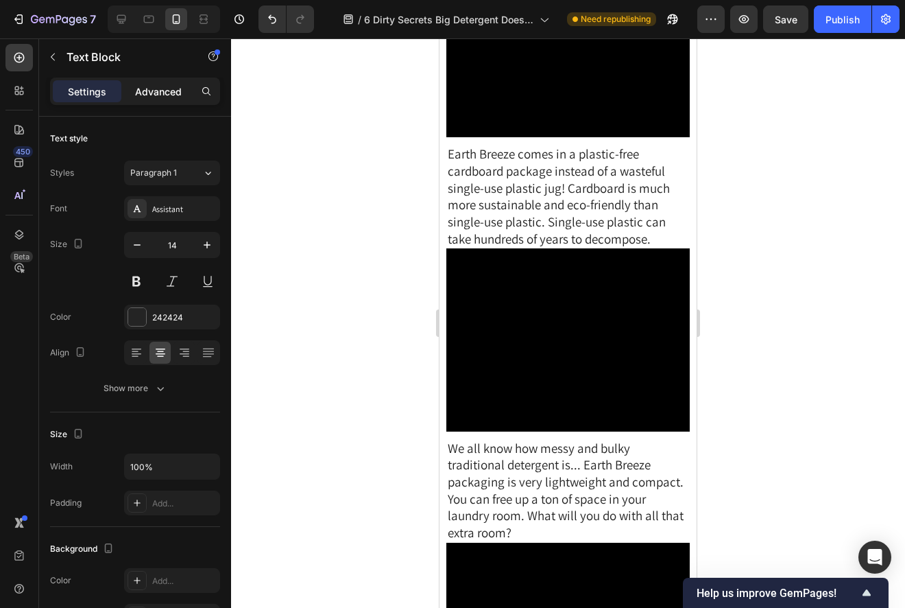
click at [162, 94] on p "Advanced" at bounding box center [158, 91] width 47 height 14
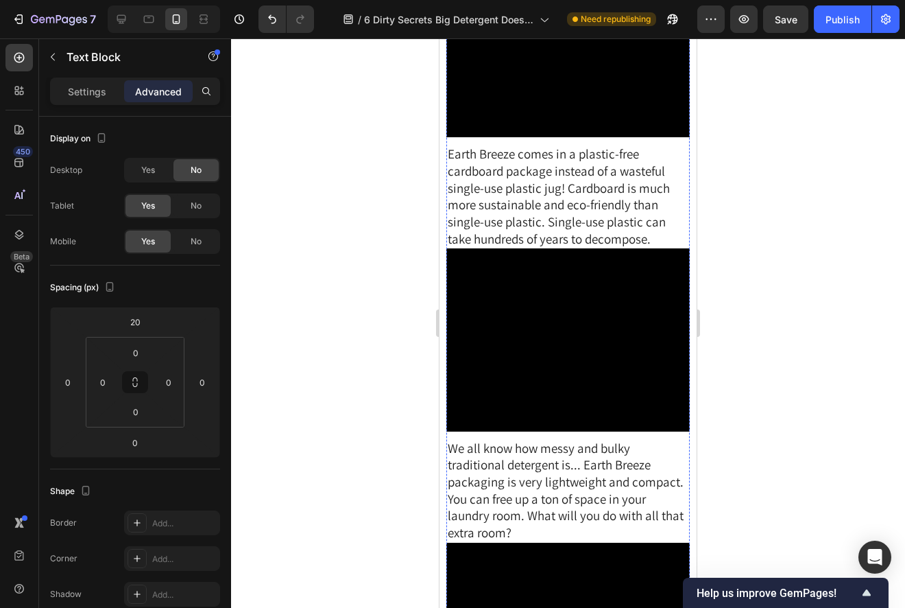
click at [787, 397] on div at bounding box center [568, 322] width 674 height 569
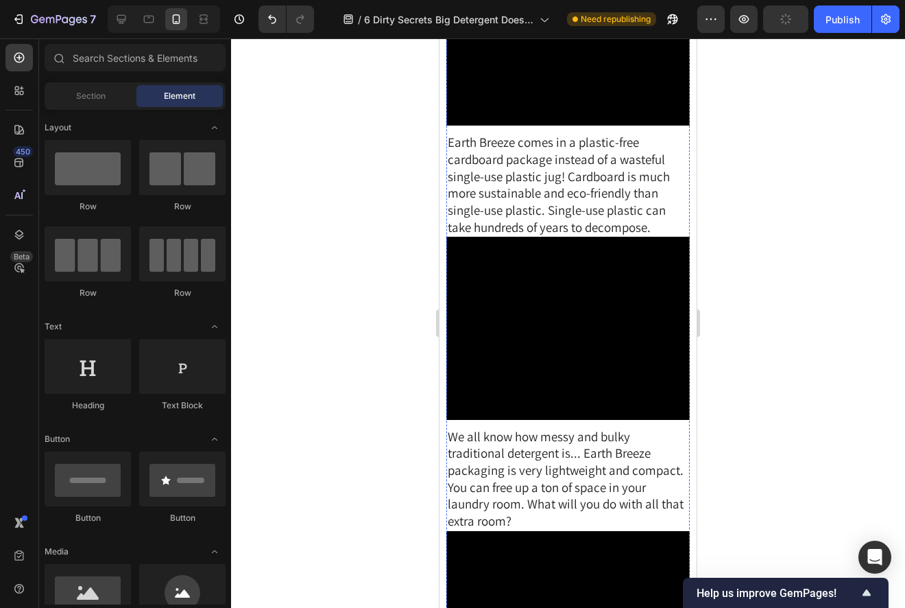
scroll to position [4865, 0]
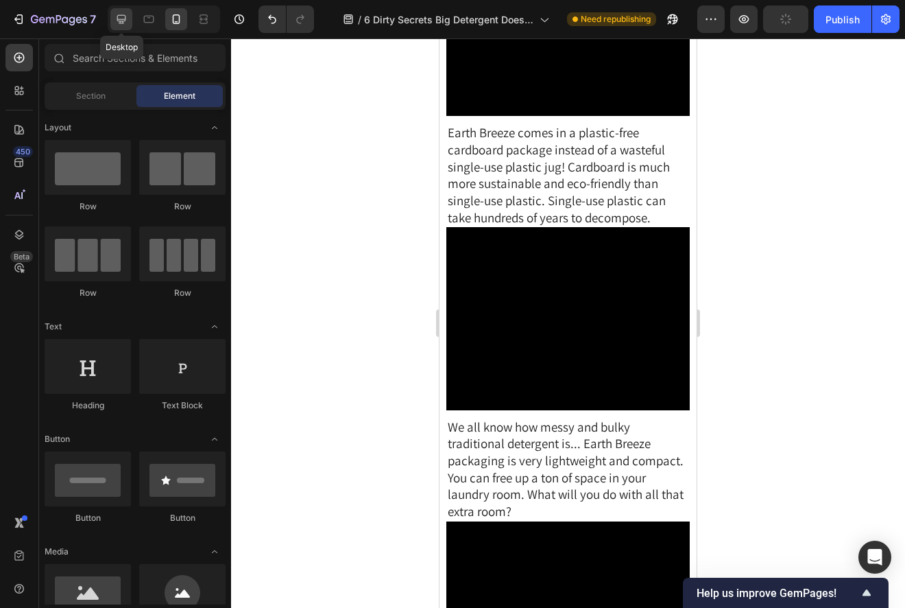
click at [124, 20] on icon at bounding box center [122, 19] width 14 height 14
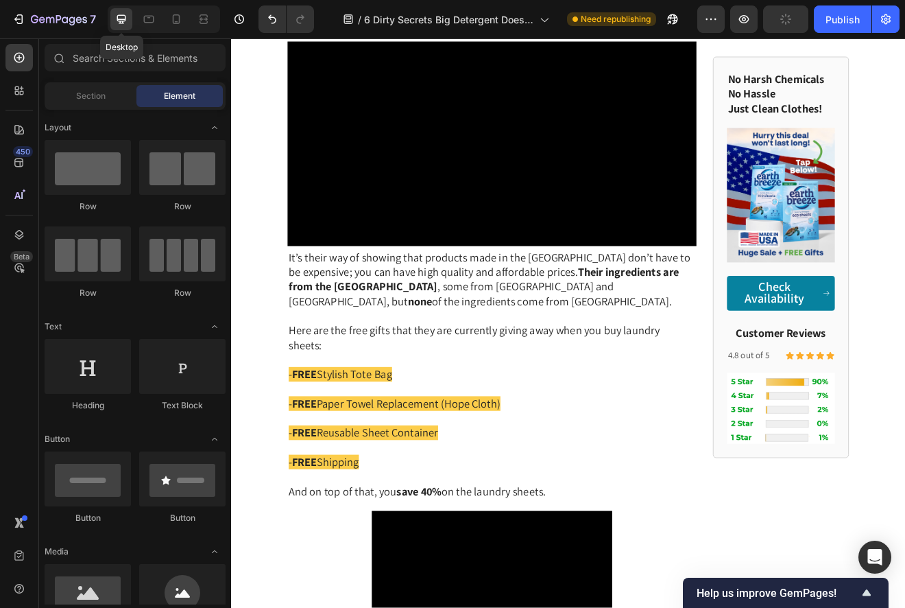
scroll to position [4865, 0]
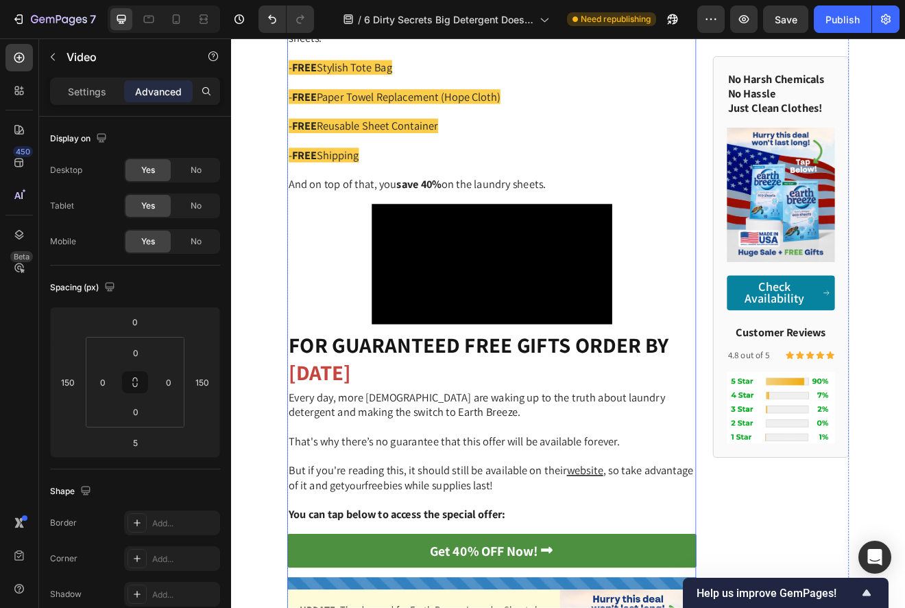
scroll to position [5292, 0]
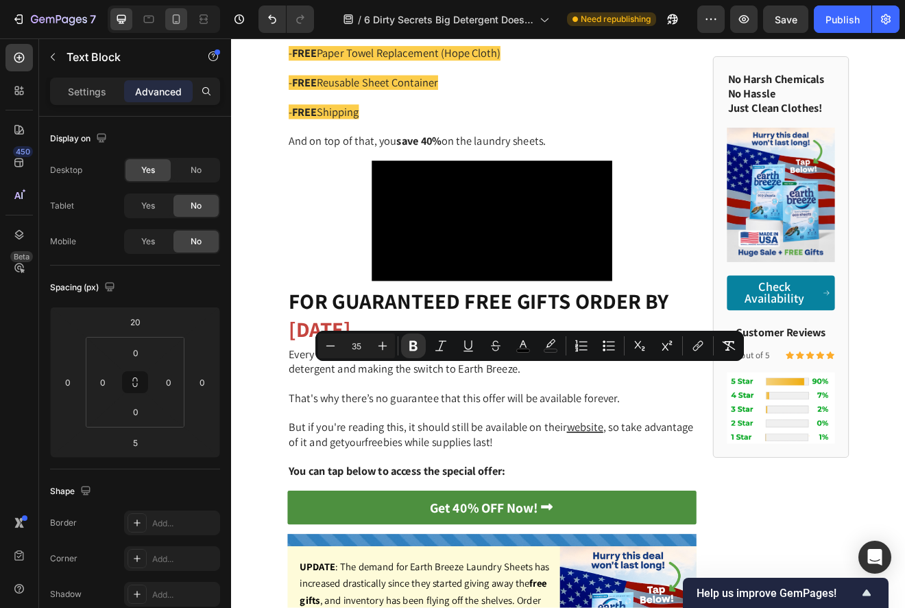
click at [174, 25] on icon at bounding box center [176, 19] width 14 height 14
type input "0"
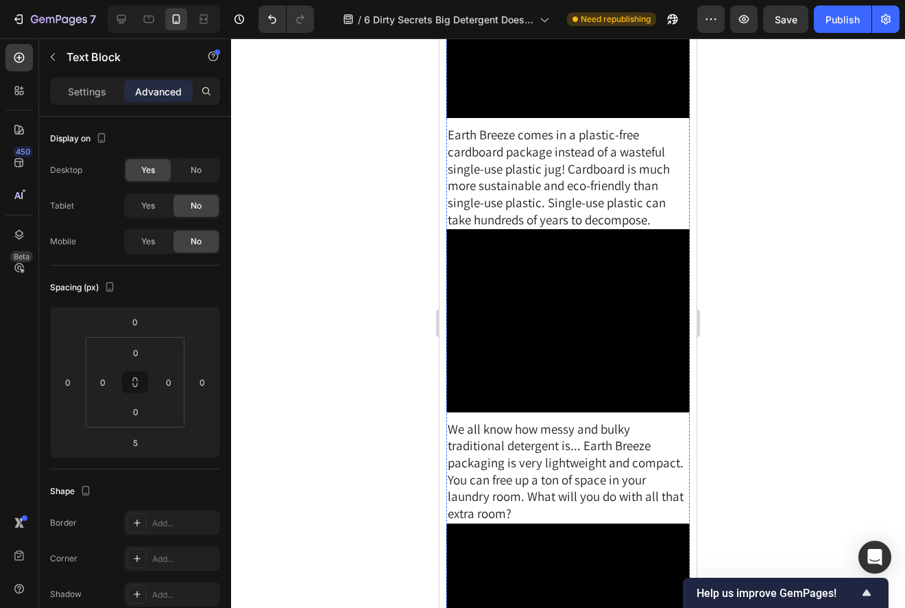
scroll to position [4963, 0]
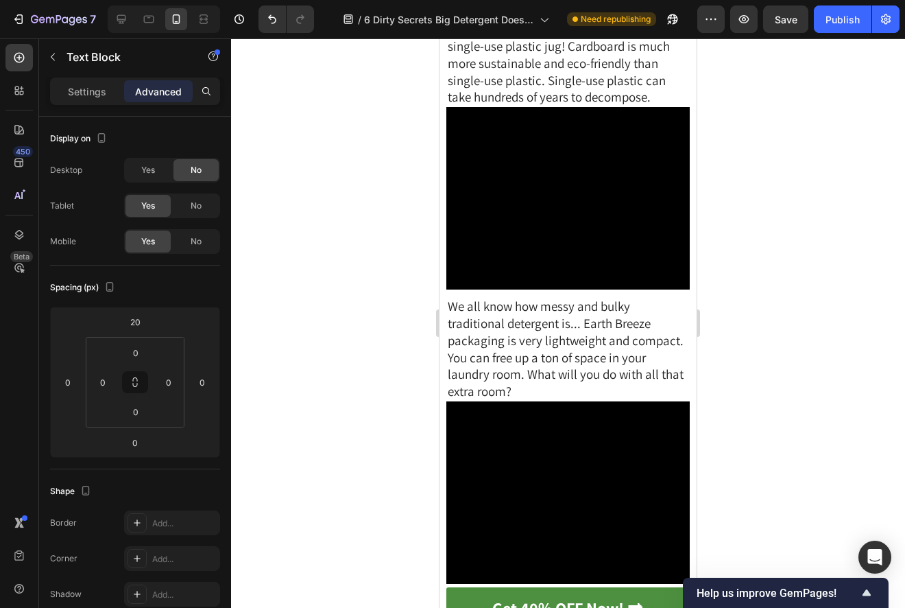
click at [768, 266] on div at bounding box center [568, 322] width 674 height 569
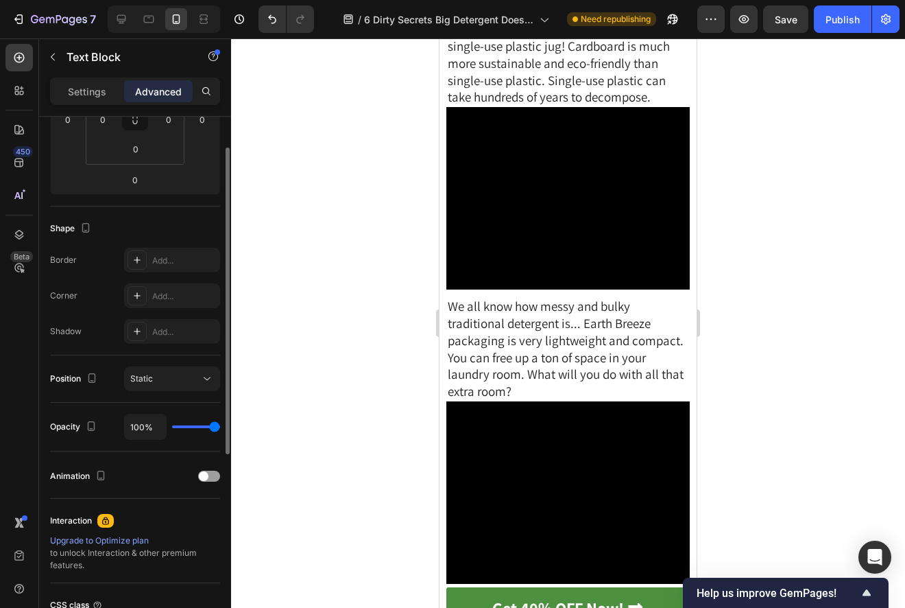
scroll to position [0, 0]
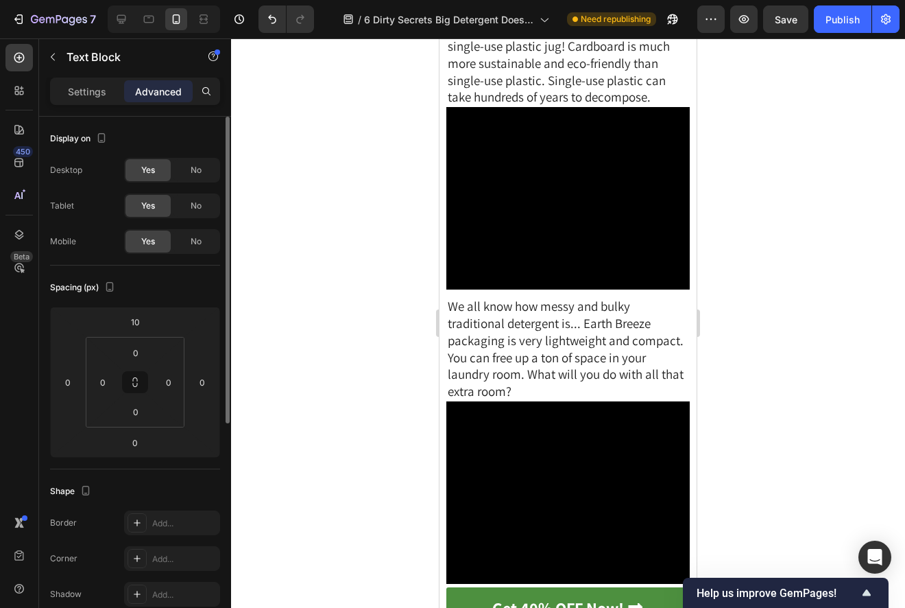
click at [96, 108] on div "Settings Advanced" at bounding box center [135, 97] width 192 height 39
click at [94, 97] on p "Settings" at bounding box center [87, 91] width 38 height 14
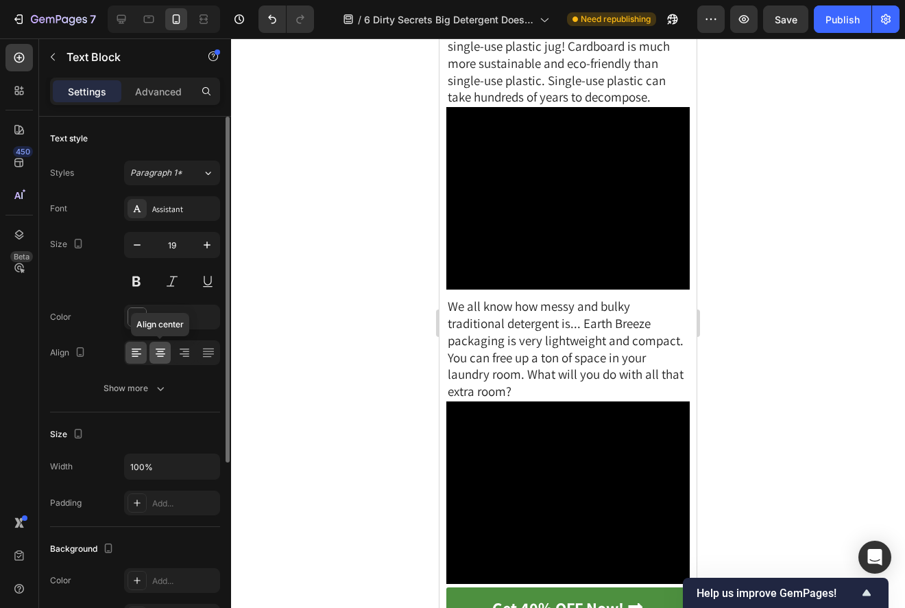
click at [159, 354] on icon at bounding box center [161, 353] width 14 height 14
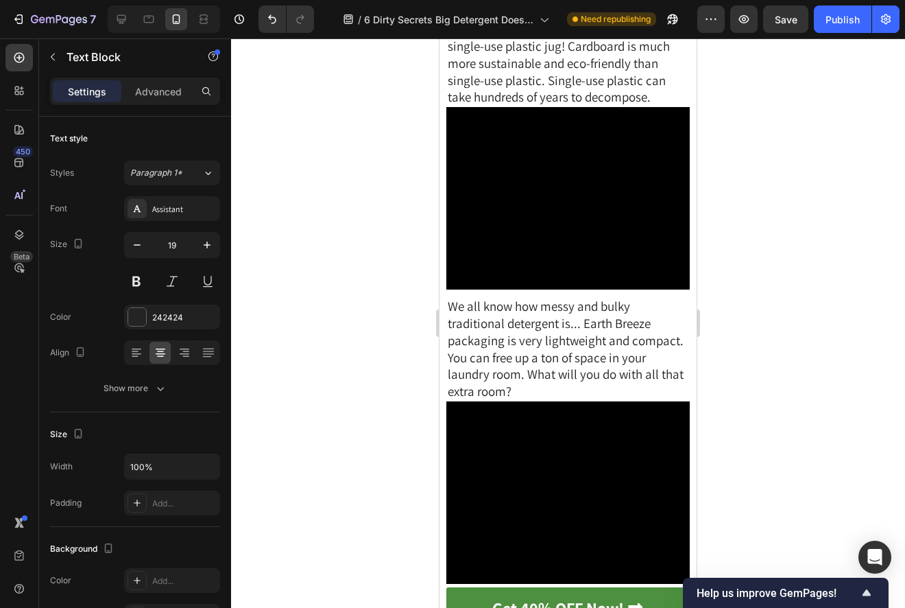
click at [765, 310] on div at bounding box center [568, 322] width 674 height 569
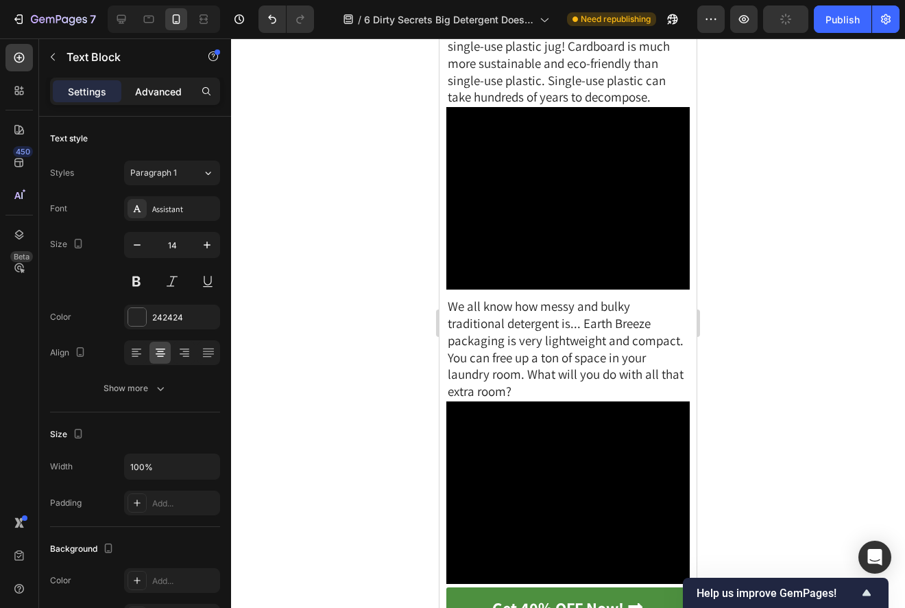
click at [163, 90] on p "Advanced" at bounding box center [158, 91] width 47 height 14
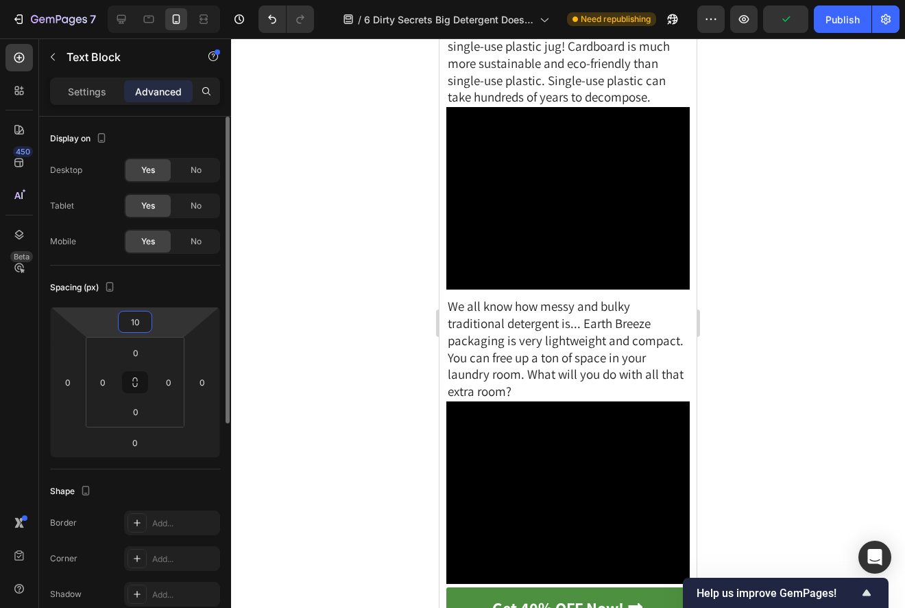
click at [135, 329] on input "10" at bounding box center [134, 321] width 27 height 21
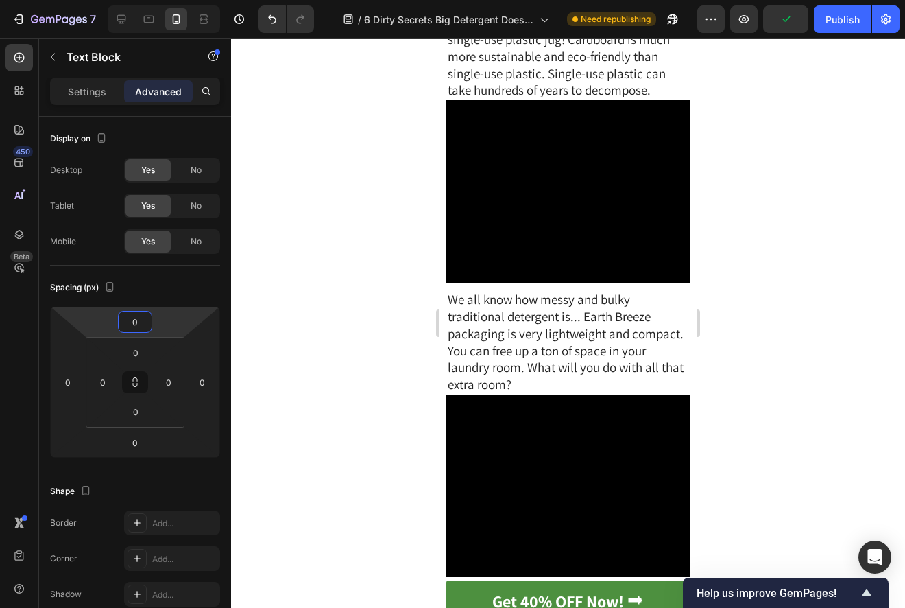
click at [741, 200] on div at bounding box center [568, 322] width 674 height 569
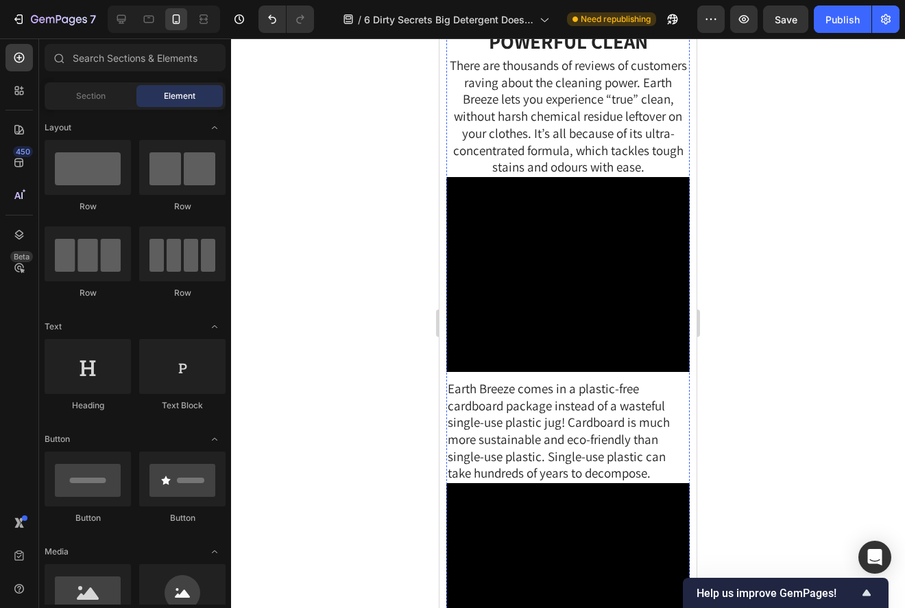
scroll to position [4573, 0]
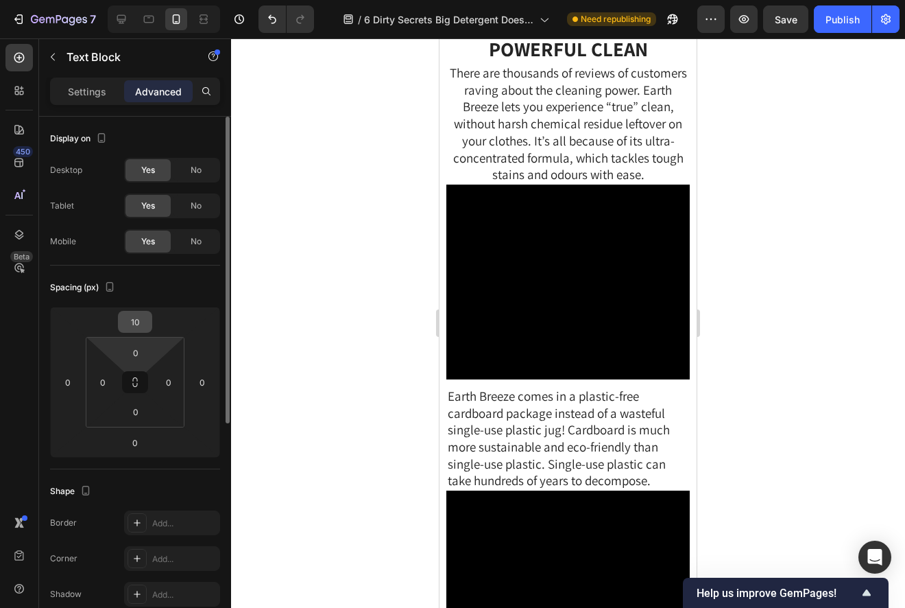
click at [125, 328] on input "10" at bounding box center [134, 321] width 27 height 21
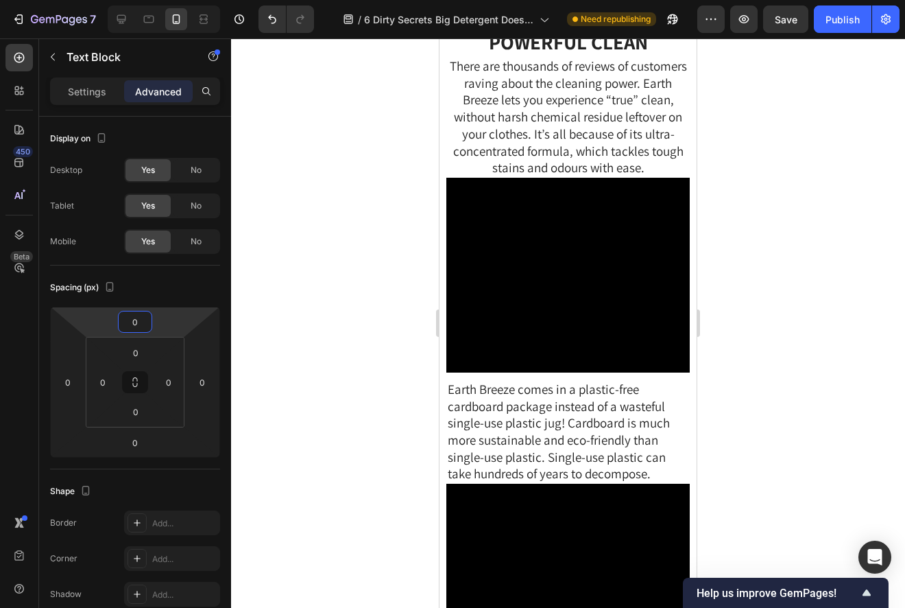
click at [842, 332] on div at bounding box center [568, 322] width 674 height 569
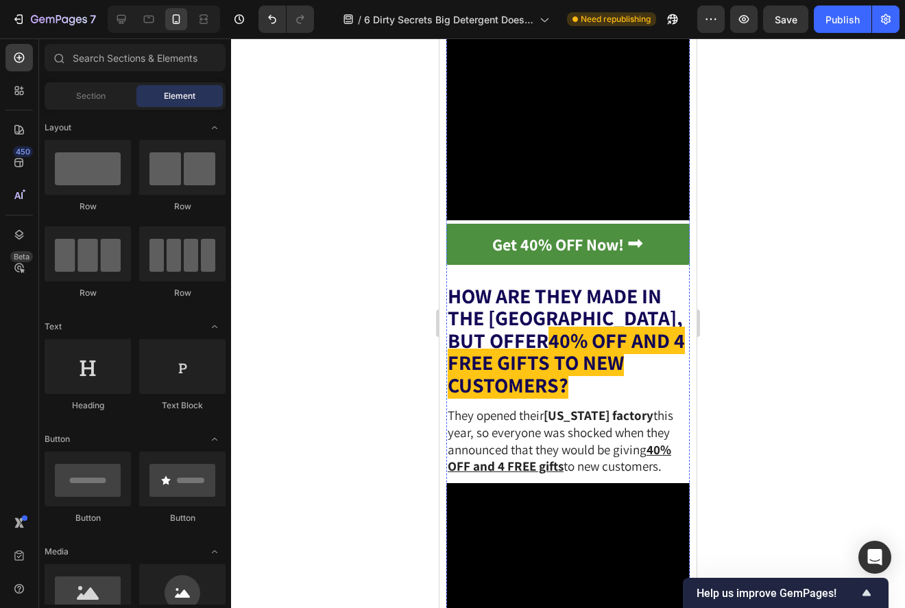
scroll to position [5019, 0]
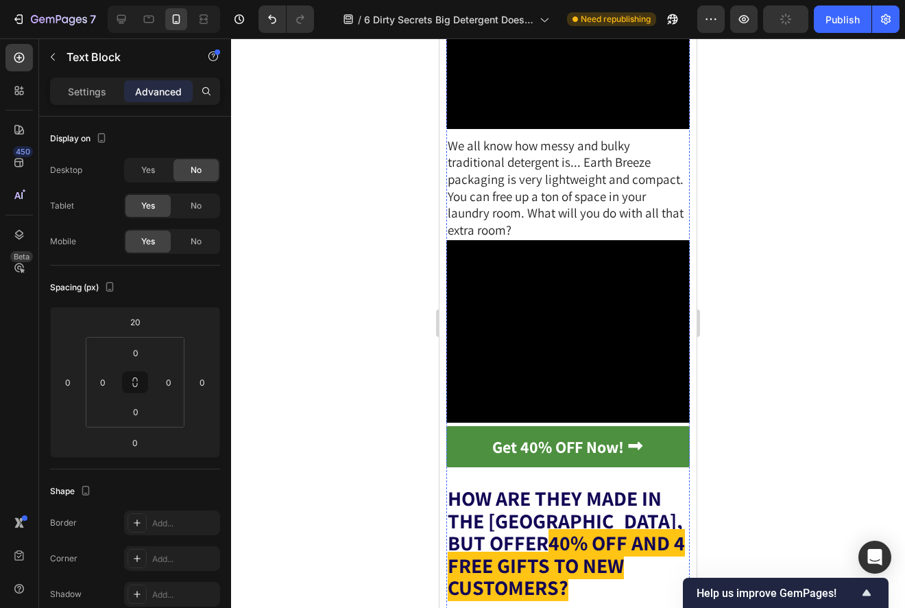
scroll to position [5148, 0]
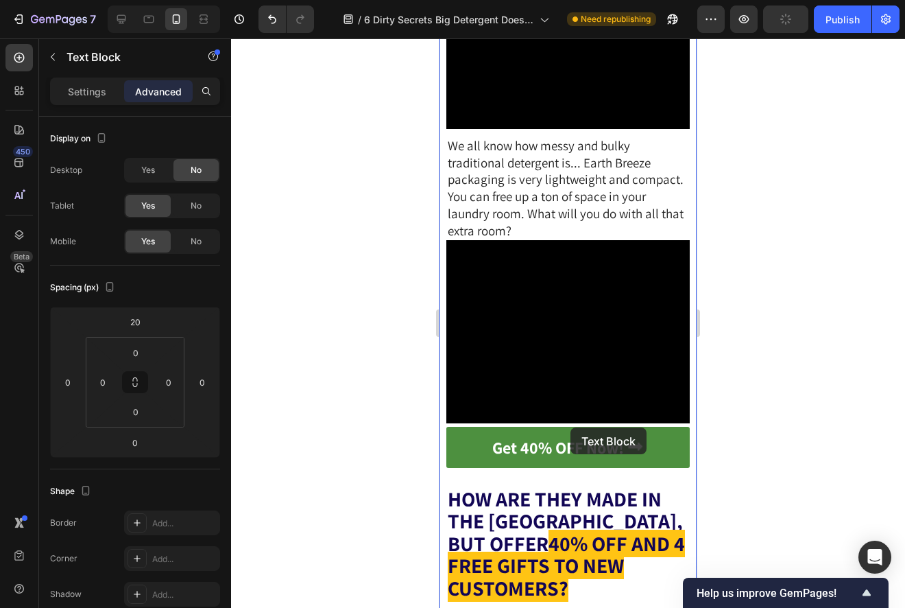
drag, startPoint x: 458, startPoint y: 76, endPoint x: 570, endPoint y: 426, distance: 367.3
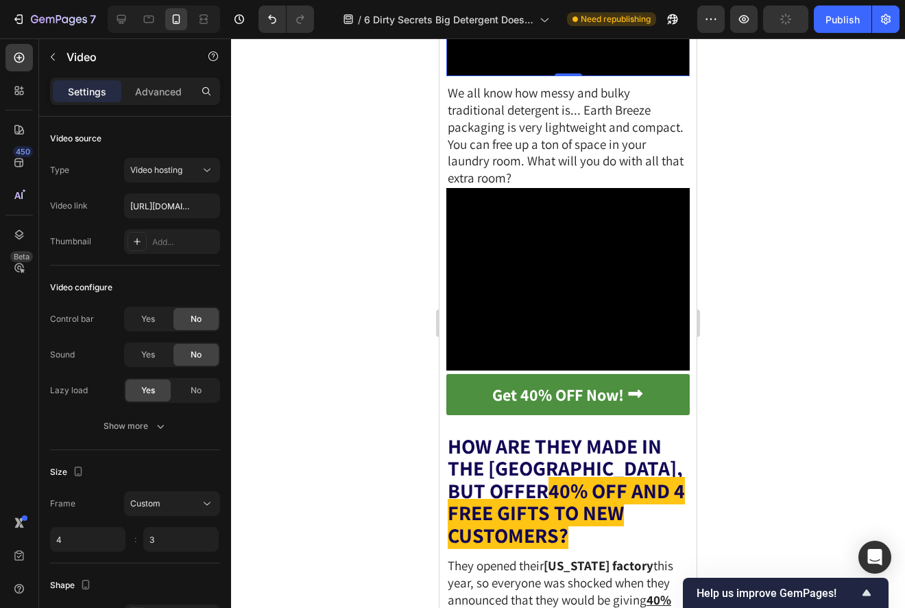
scroll to position [5031, 0]
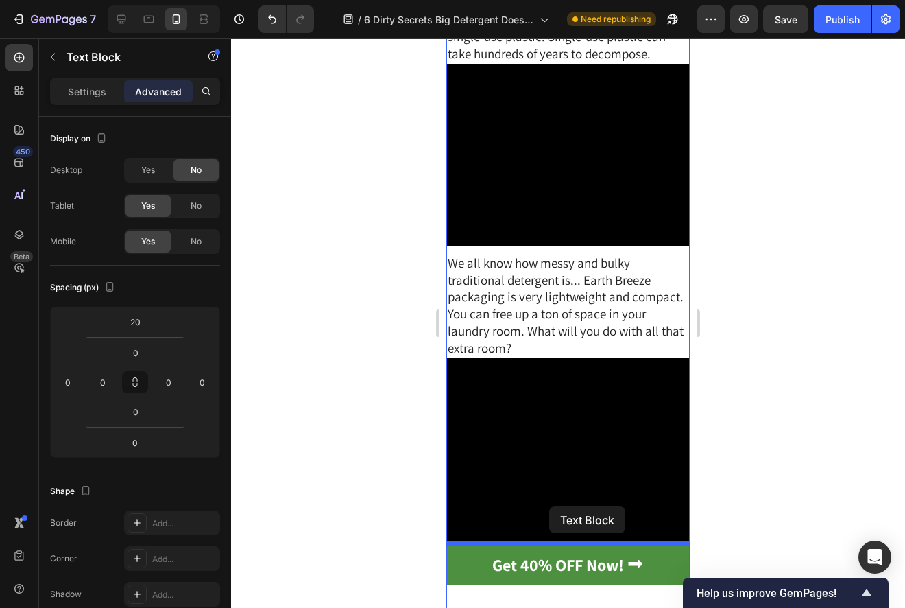
drag, startPoint x: 457, startPoint y: 193, endPoint x: 549, endPoint y: 506, distance: 326.2
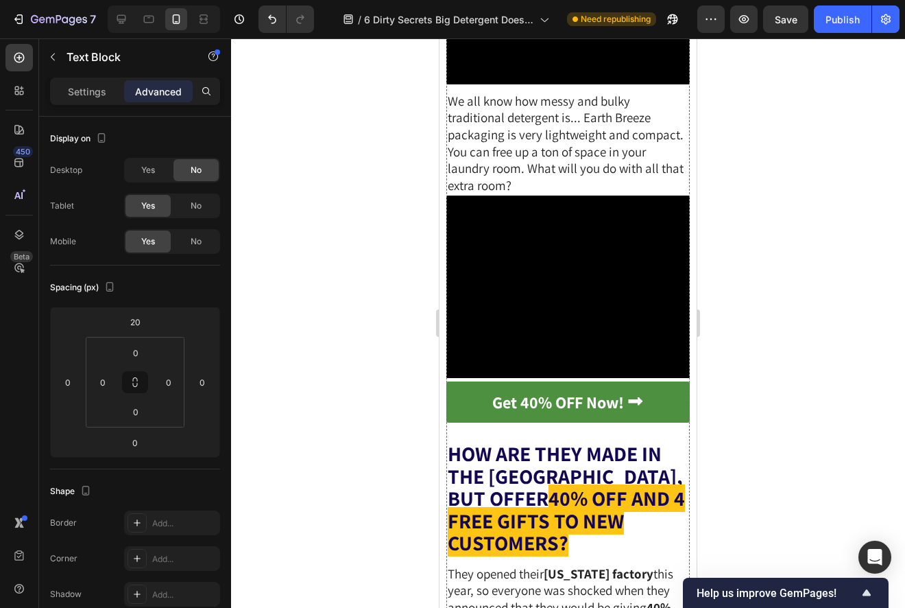
scroll to position [5212, 0]
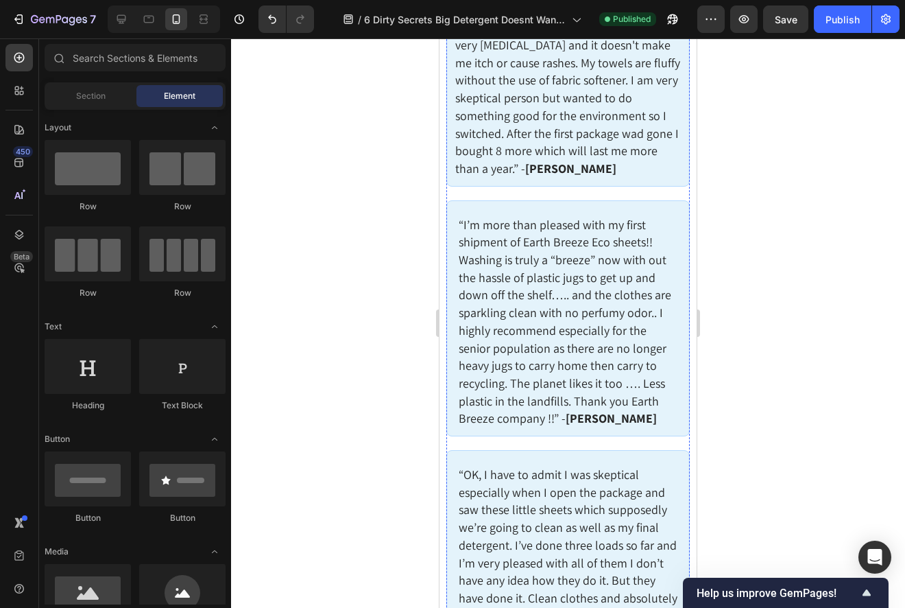
scroll to position [7869, 0]
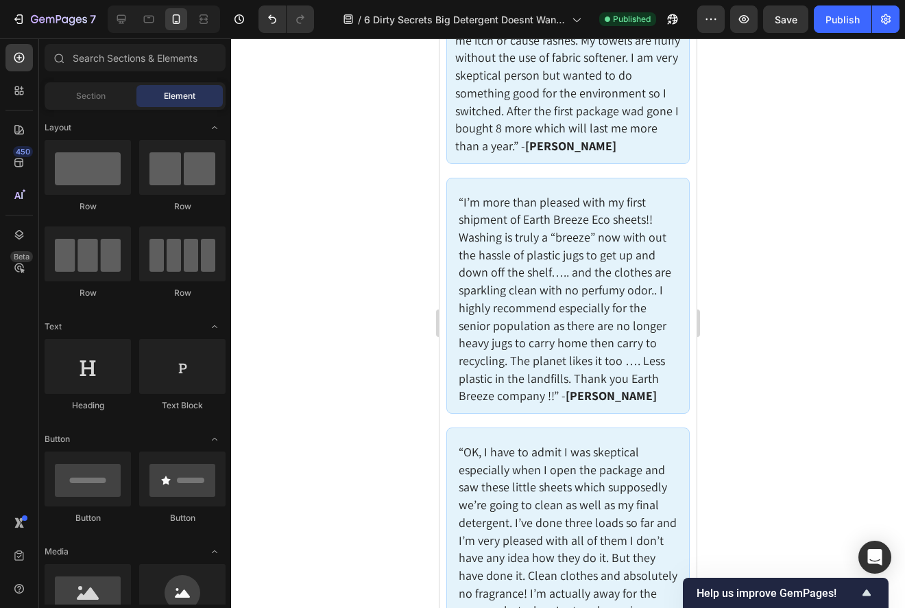
click at [780, 405] on div at bounding box center [568, 322] width 674 height 569
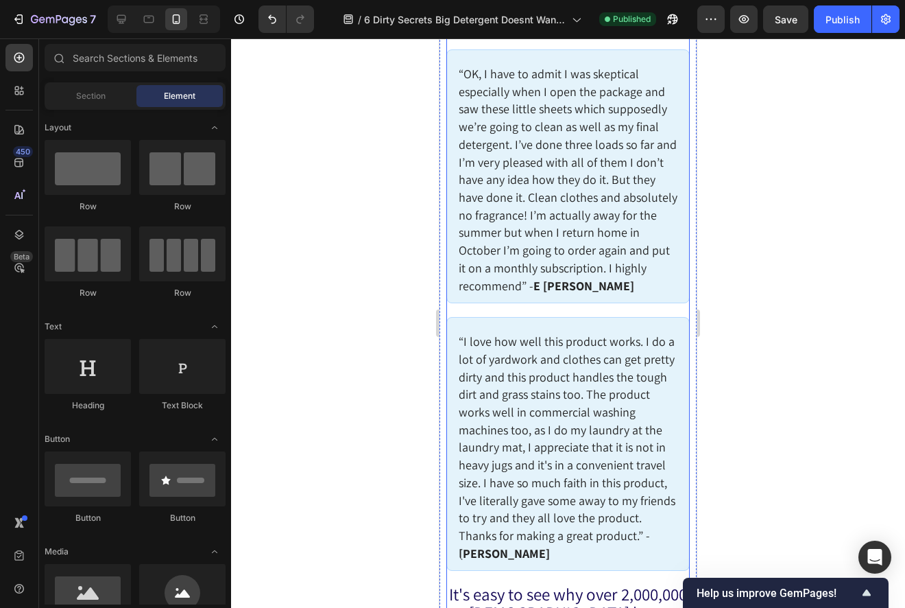
scroll to position [8400, 0]
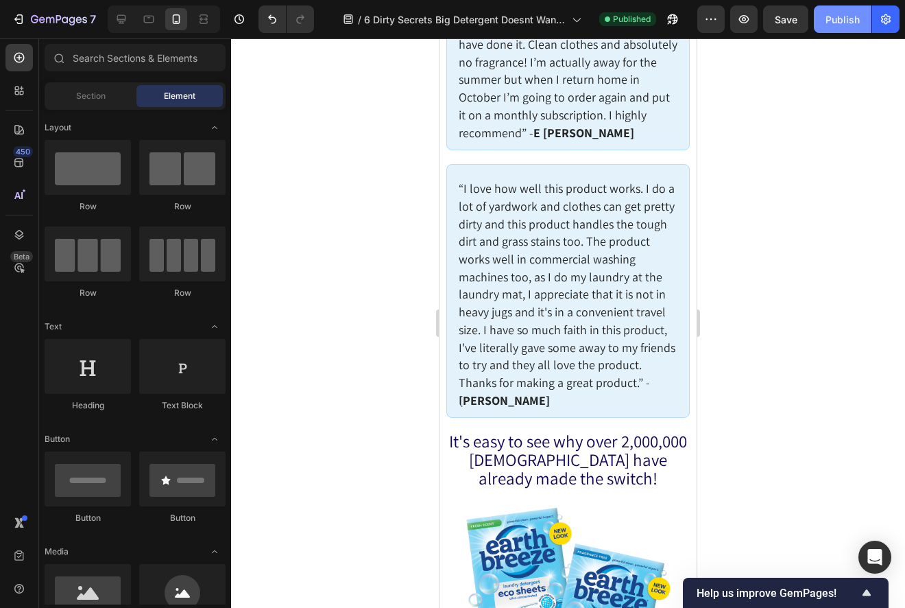
click at [839, 23] on div "Publish" at bounding box center [843, 19] width 34 height 14
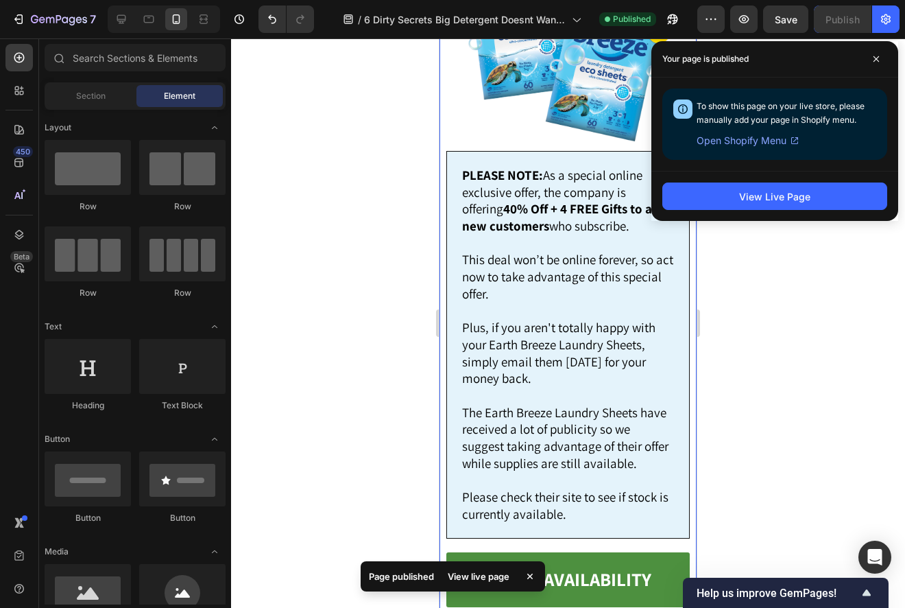
scroll to position [8872, 0]
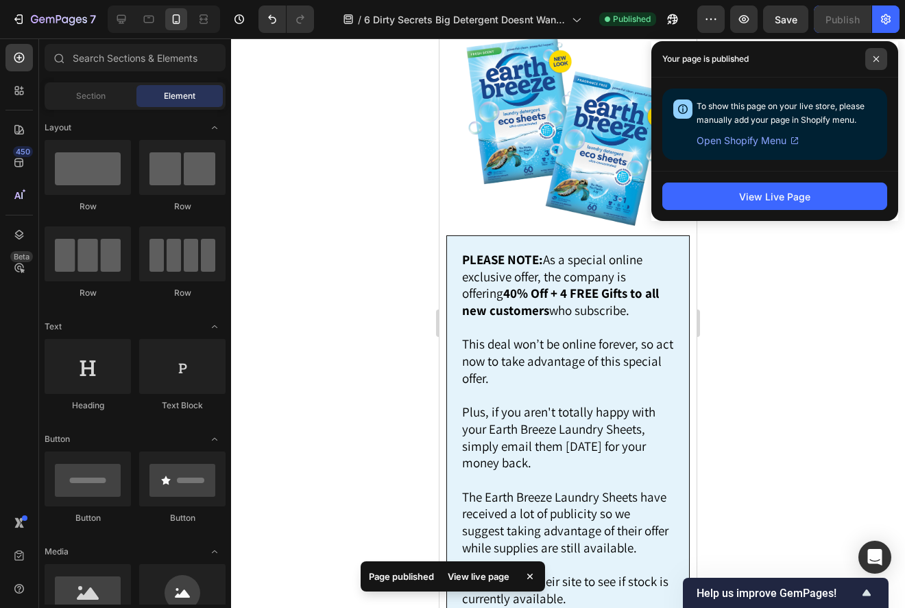
click at [877, 60] on icon at bounding box center [876, 59] width 7 height 7
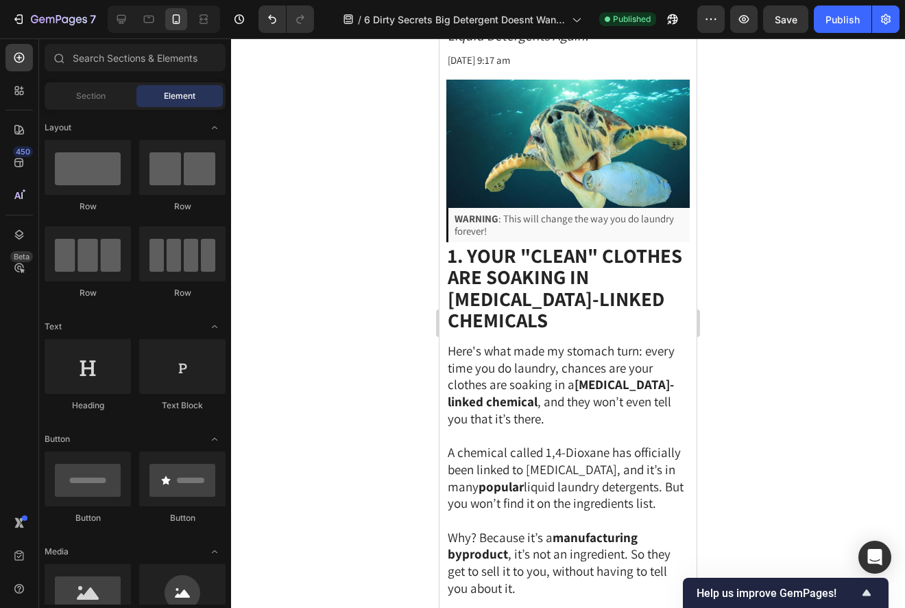
scroll to position [0, 0]
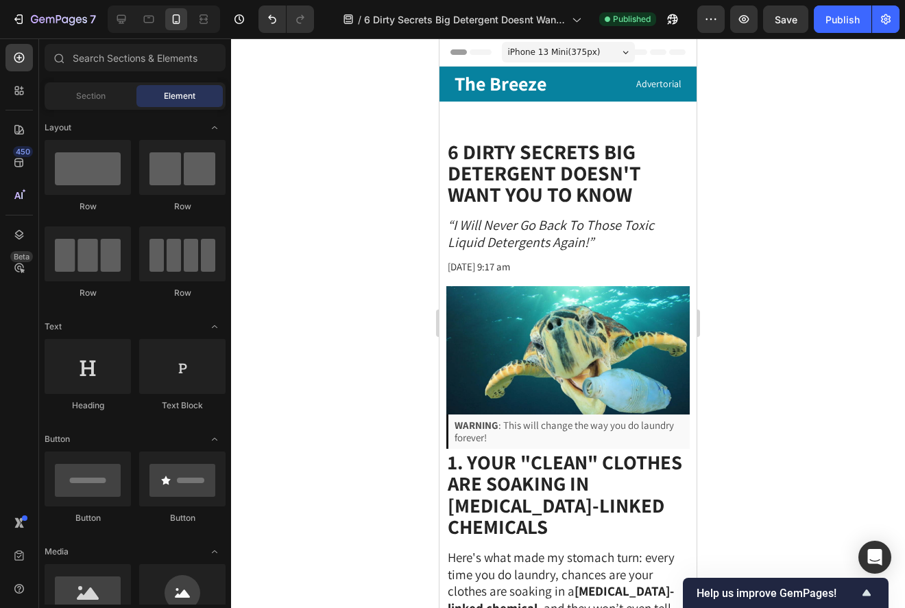
click at [803, 219] on div at bounding box center [568, 322] width 674 height 569
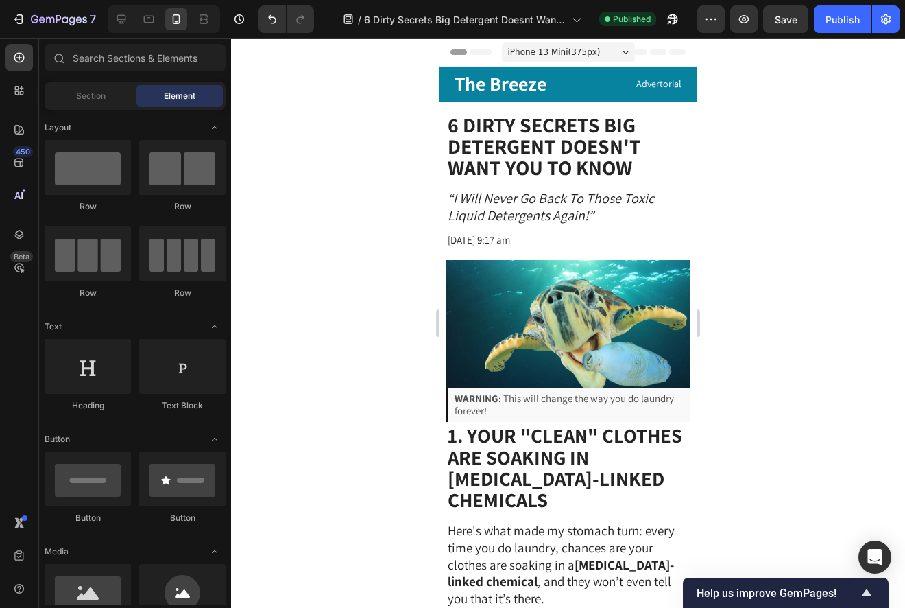
click at [388, 186] on div at bounding box center [568, 322] width 674 height 569
click at [19, 25] on icon "button" at bounding box center [19, 19] width 14 height 14
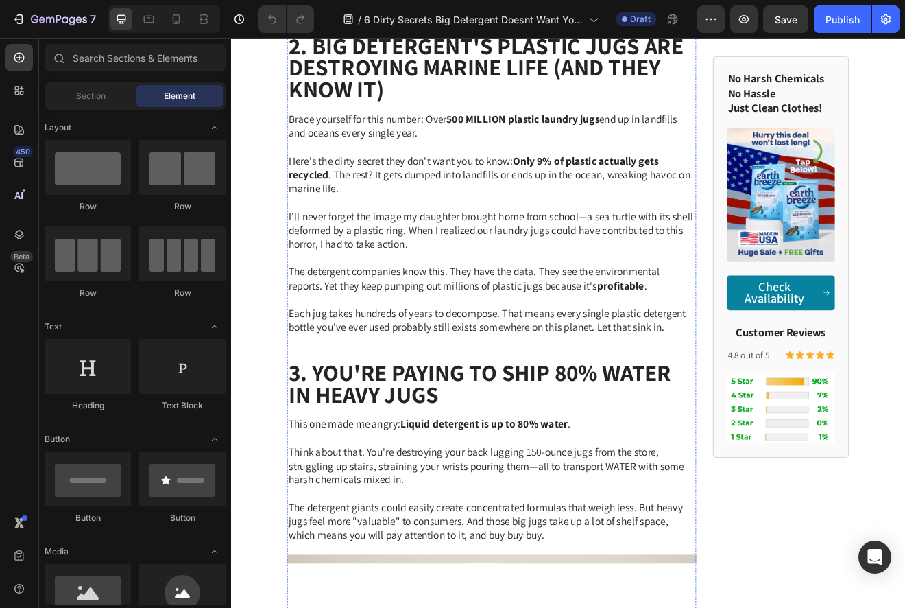
scroll to position [1087, 0]
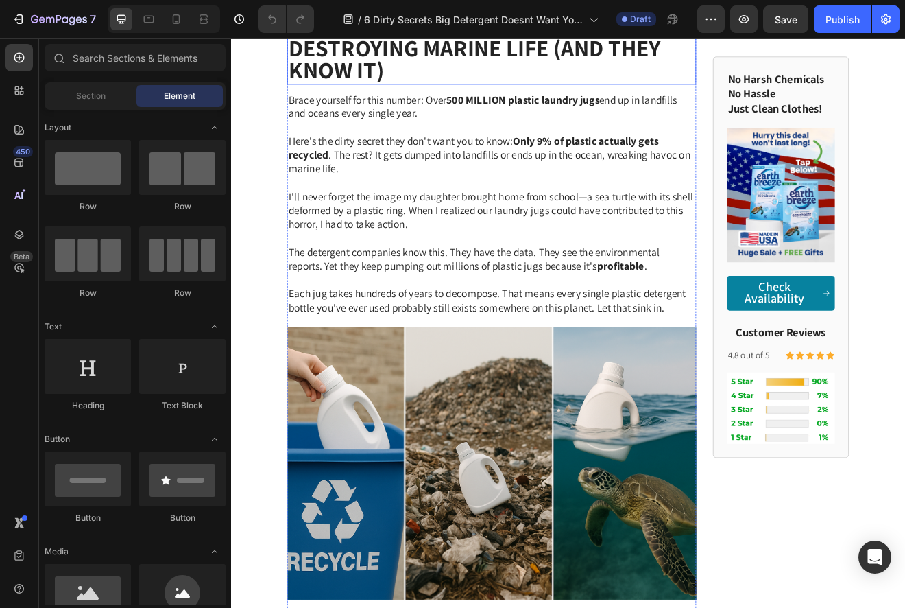
click at [450, 95] on strong "2. Big Detergent's Plastic Jugs Are Destroying Marine Life (And They Know It)" at bounding box center [542, 50] width 482 height 91
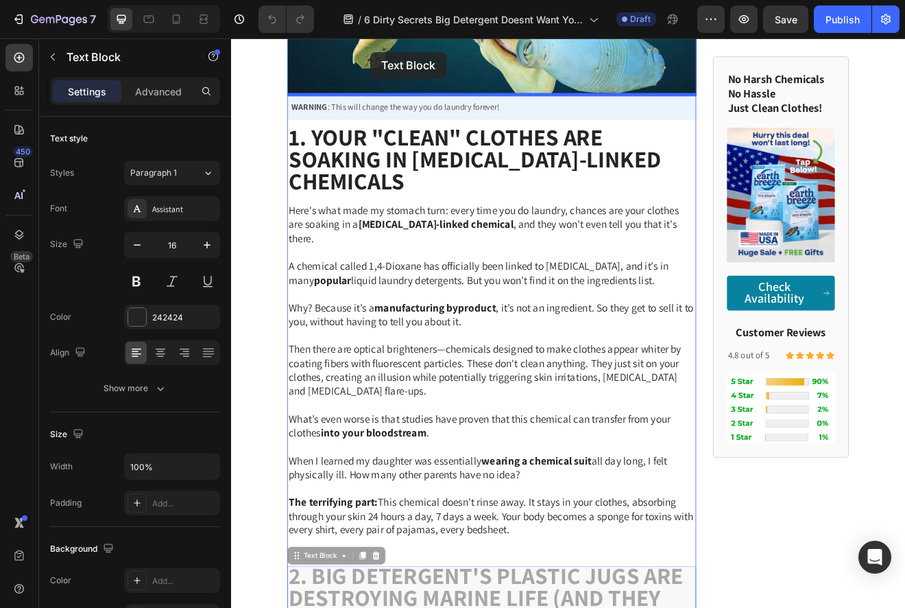
scroll to position [372, 0]
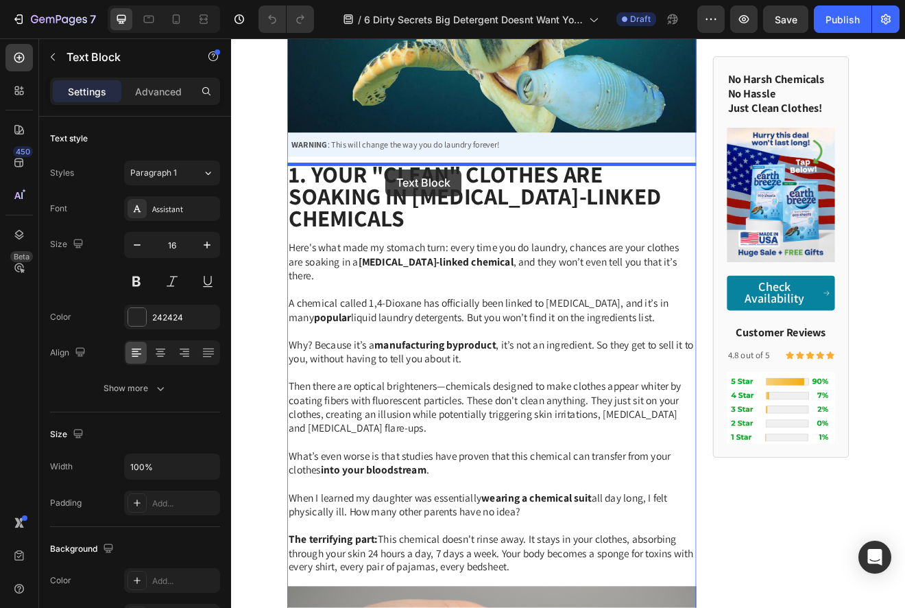
drag, startPoint x: 310, startPoint y: 355, endPoint x: 420, endPoint y: 198, distance: 191.6
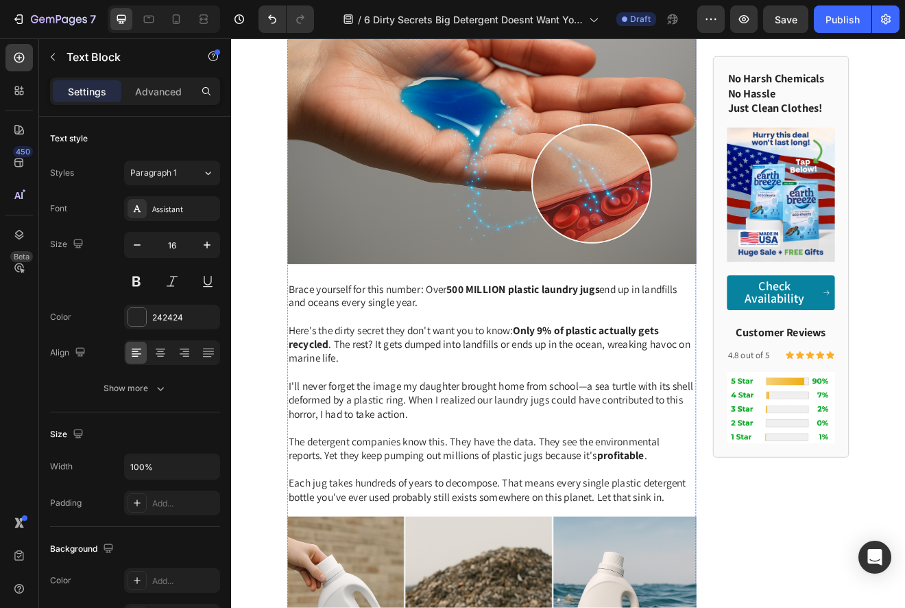
scroll to position [1229, 0]
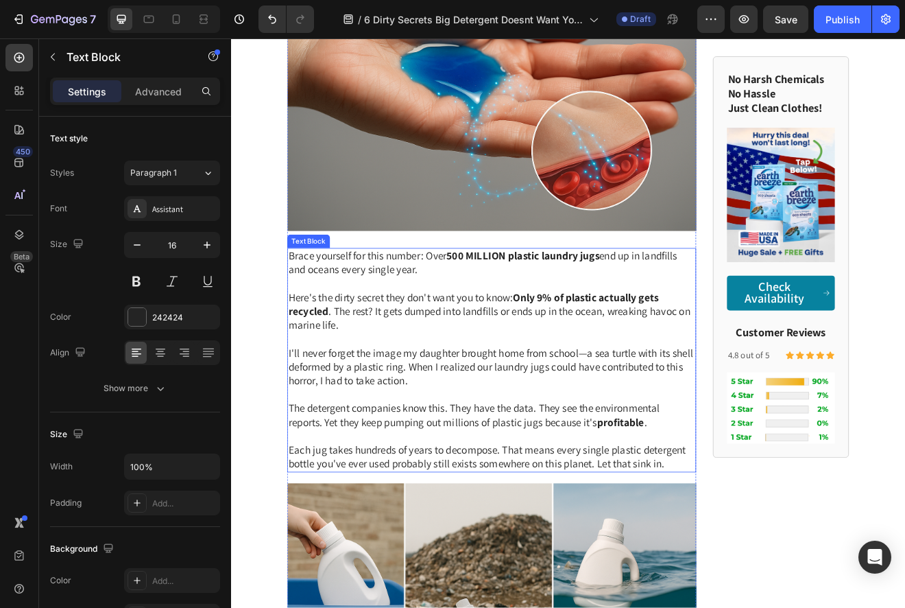
click at [456, 434] on p "I'll never forget the image my daughter brought home from school—a sea turtle w…" at bounding box center [549, 439] width 497 height 51
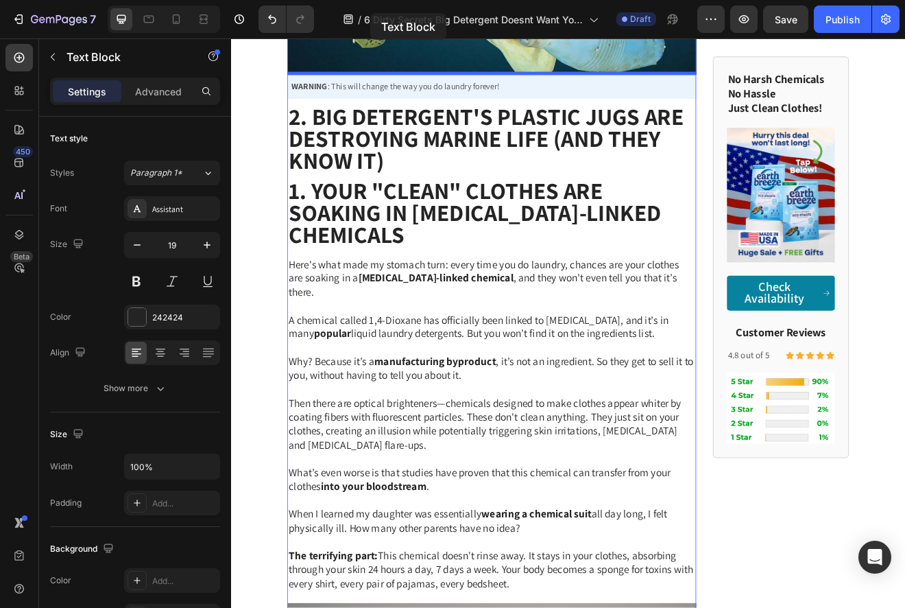
scroll to position [394, 0]
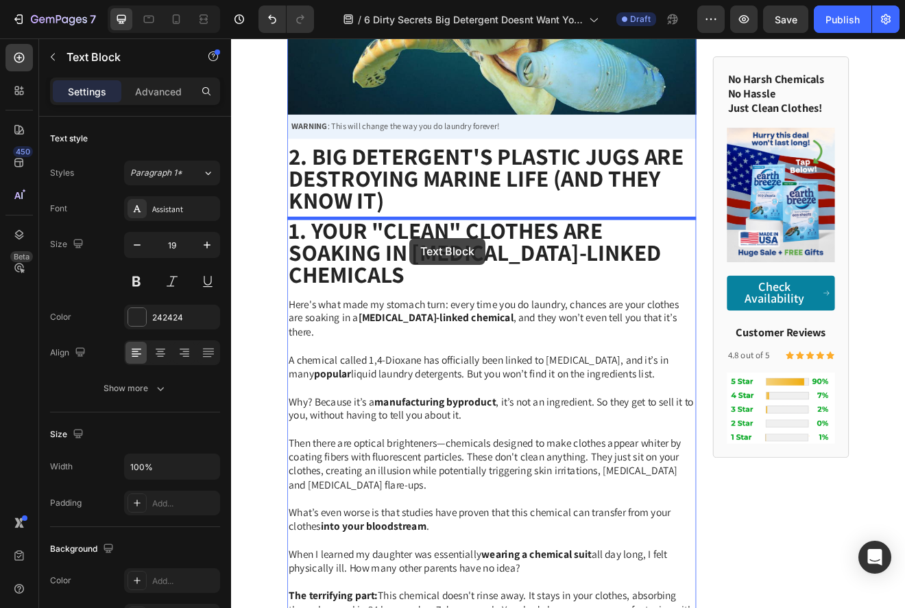
drag, startPoint x: 311, startPoint y: 259, endPoint x: 449, endPoint y: 282, distance: 139.0
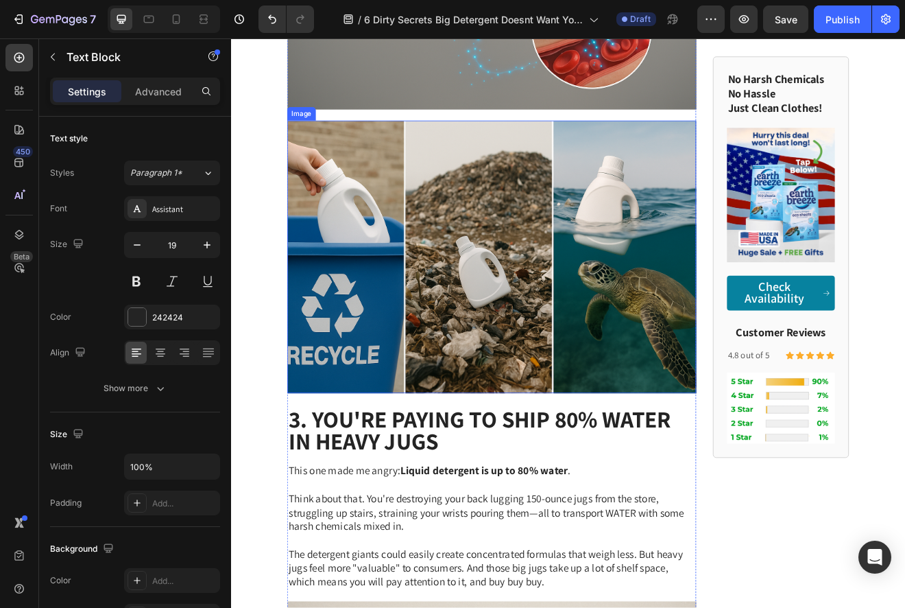
click at [462, 340] on img at bounding box center [549, 305] width 499 height 333
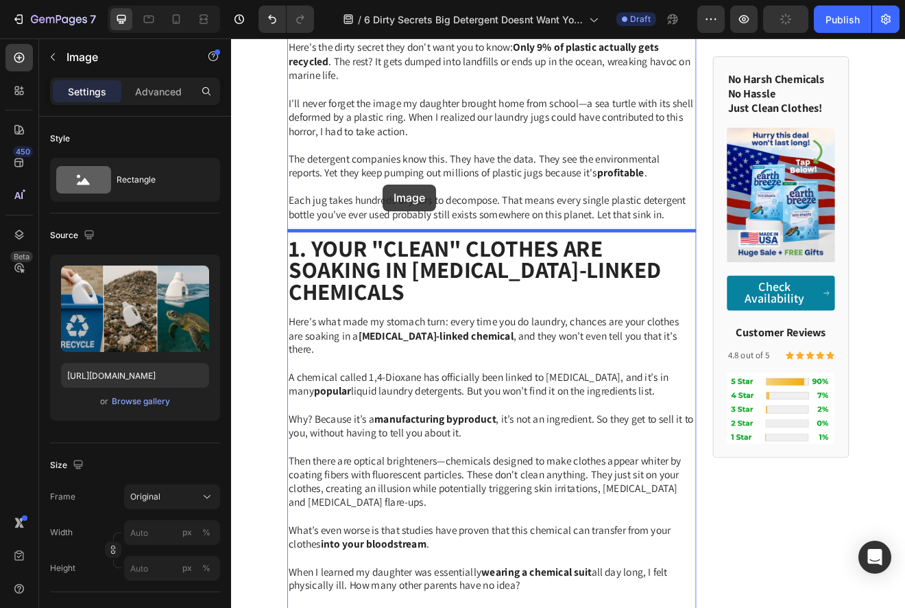
scroll to position [663, 0]
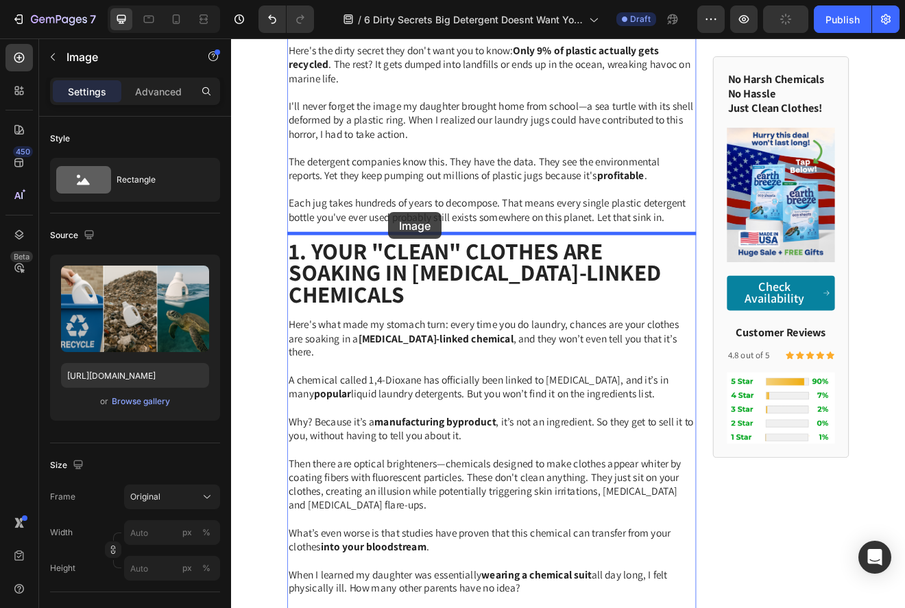
drag, startPoint x: 311, startPoint y: 350, endPoint x: 423, endPoint y: 248, distance: 150.5
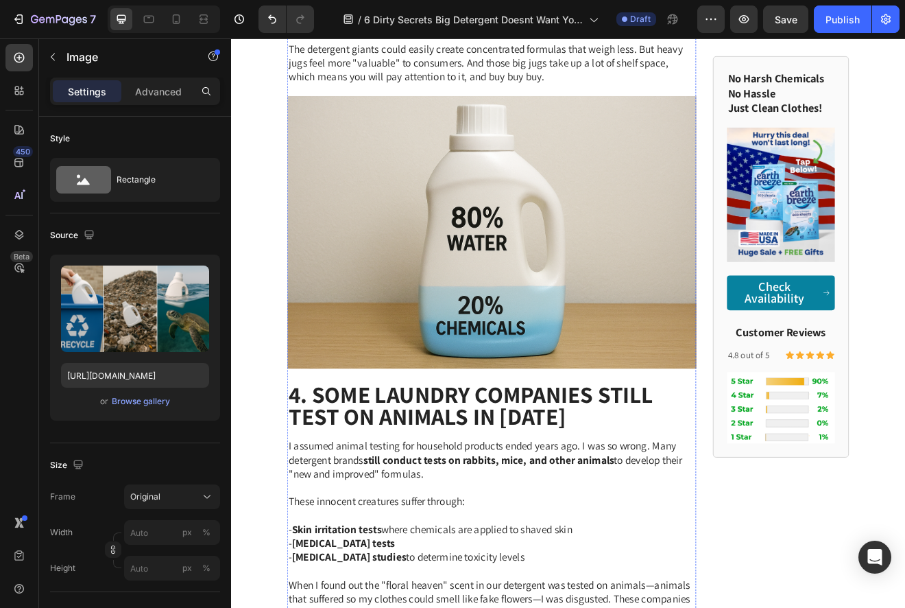
scroll to position [2476, 0]
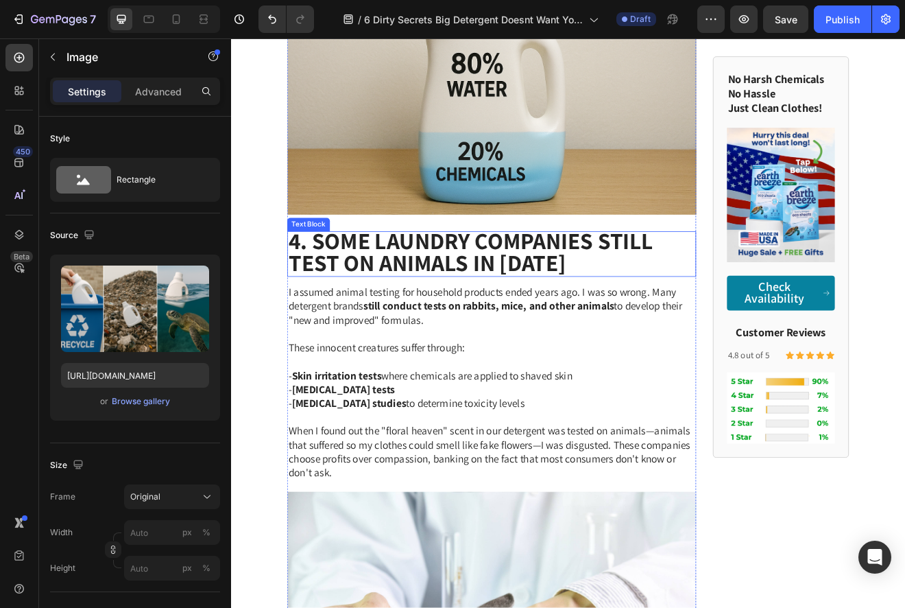
click at [431, 285] on strong "4. Some Laundry Companies STILL Test on Animals in [DATE]" at bounding box center [523, 299] width 445 height 64
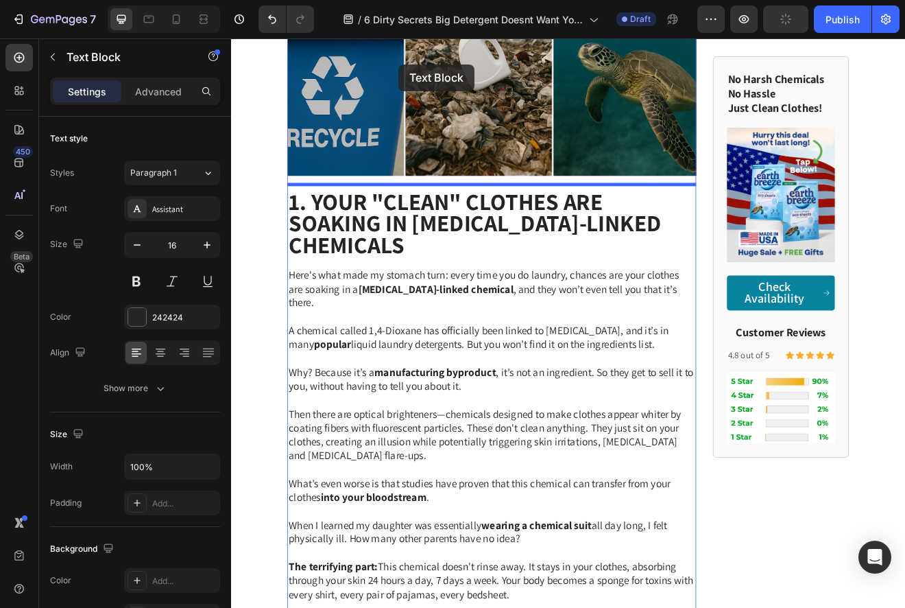
scroll to position [1046, 0]
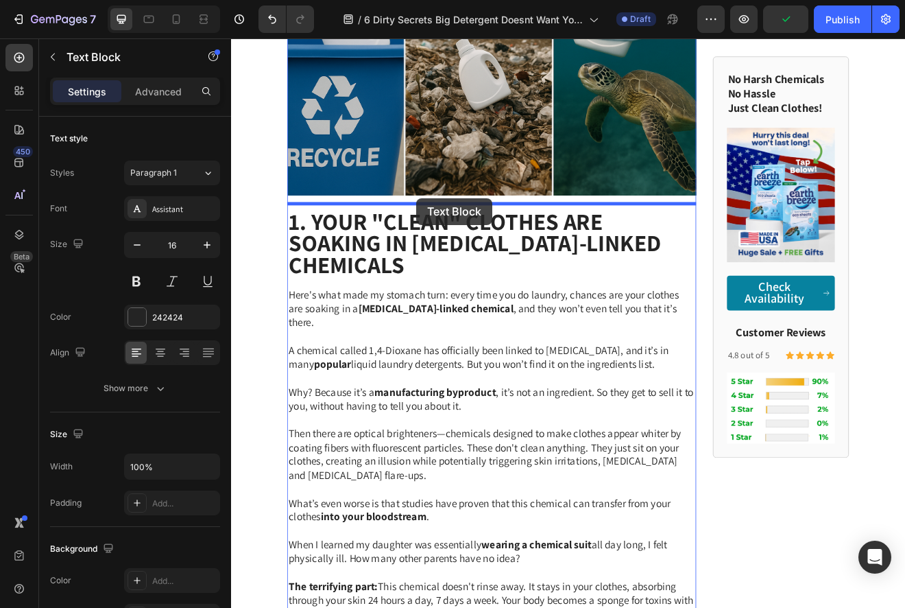
drag, startPoint x: 313, startPoint y: 240, endPoint x: 458, endPoint y: 233, distance: 144.9
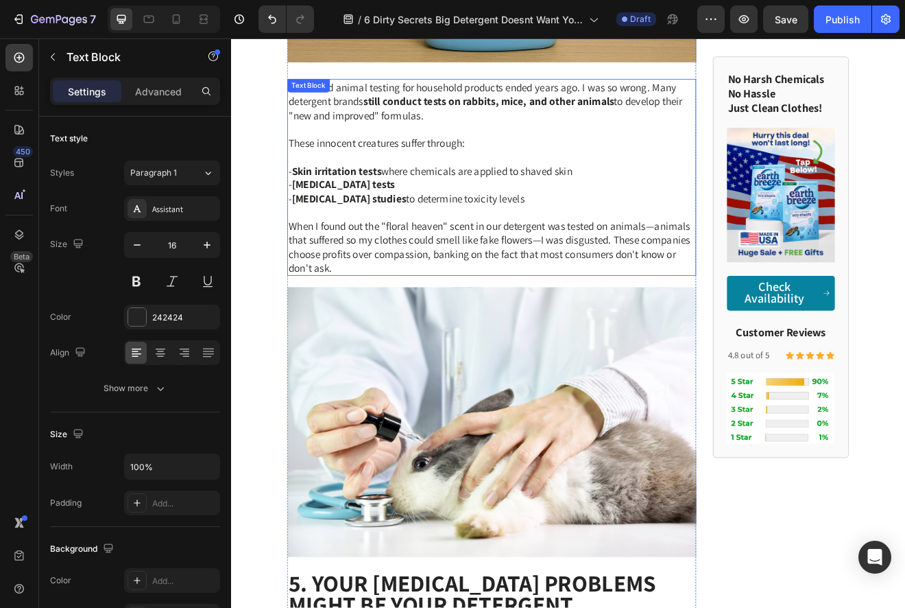
scroll to position [2550, 0]
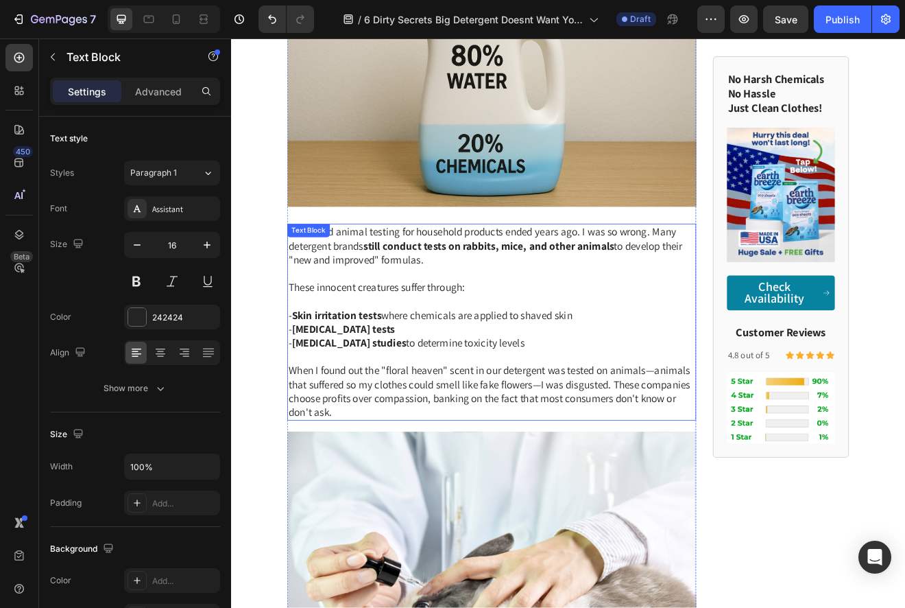
click at [500, 334] on span "These innocent creatures suffer through:" at bounding box center [408, 342] width 215 height 16
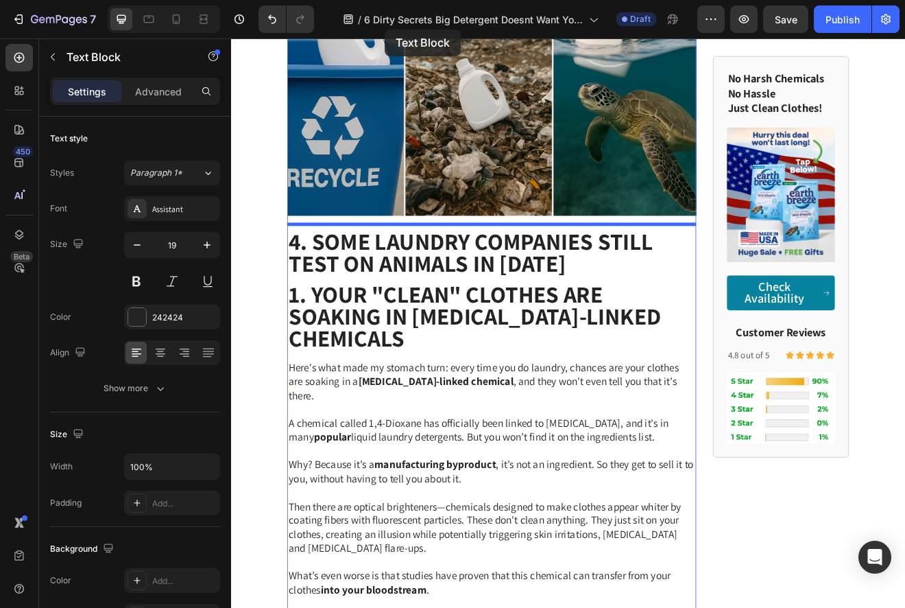
scroll to position [1014, 0]
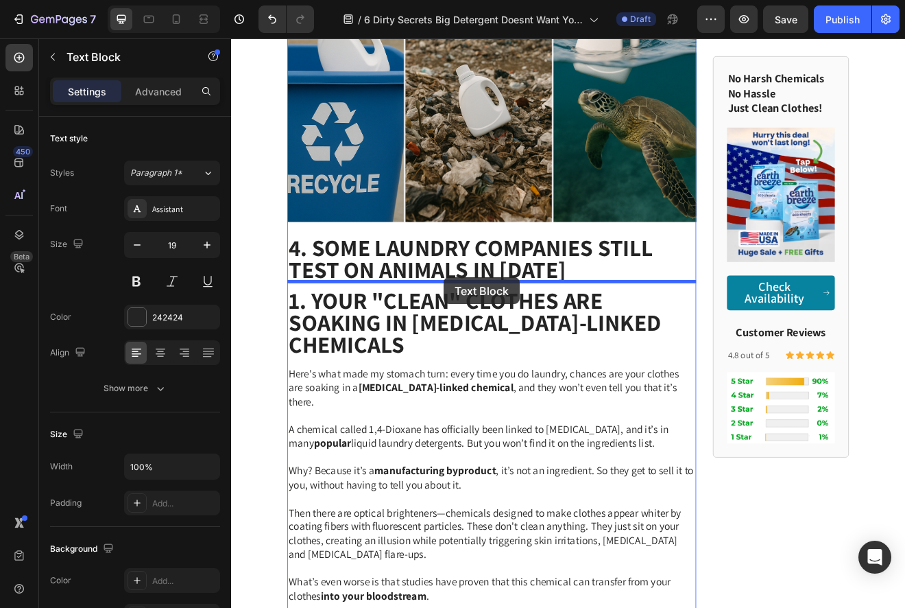
drag, startPoint x: 309, startPoint y: 230, endPoint x: 490, endPoint y: 331, distance: 207.9
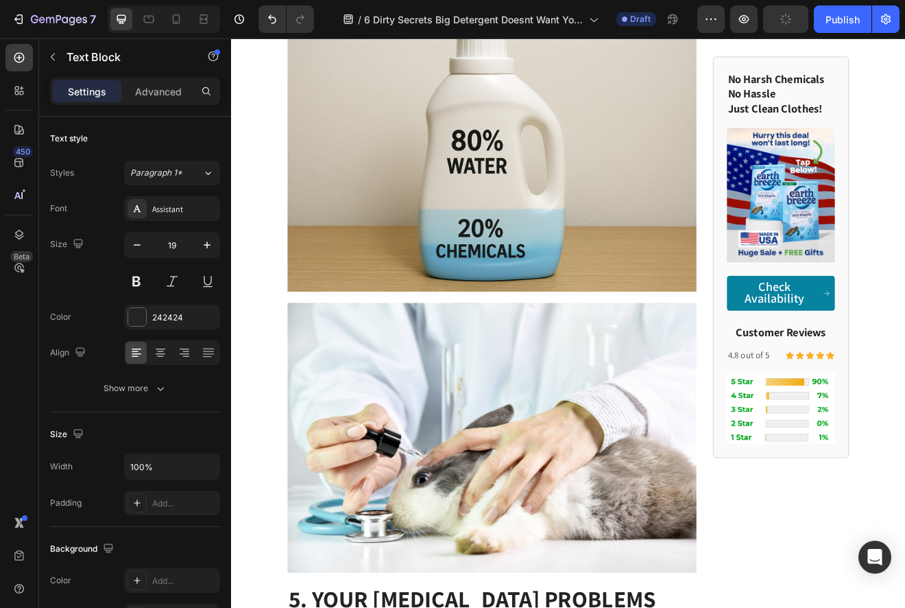
scroll to position [2784, 0]
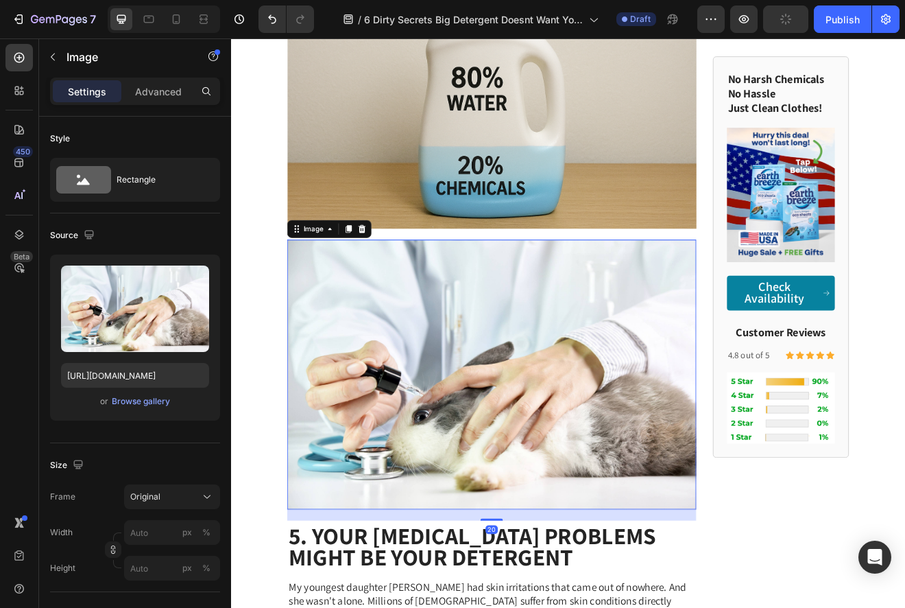
click at [512, 434] on img at bounding box center [549, 449] width 499 height 329
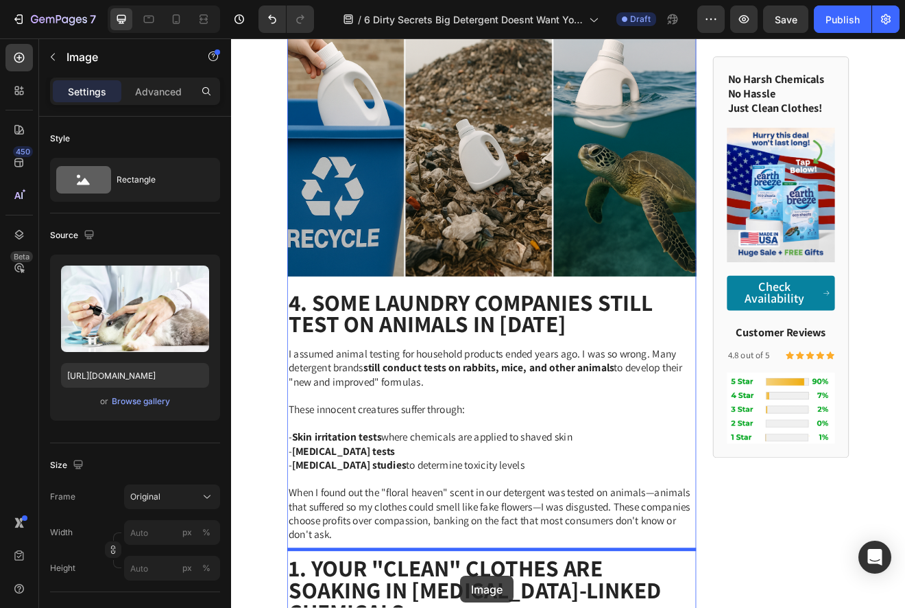
scroll to position [1100, 0]
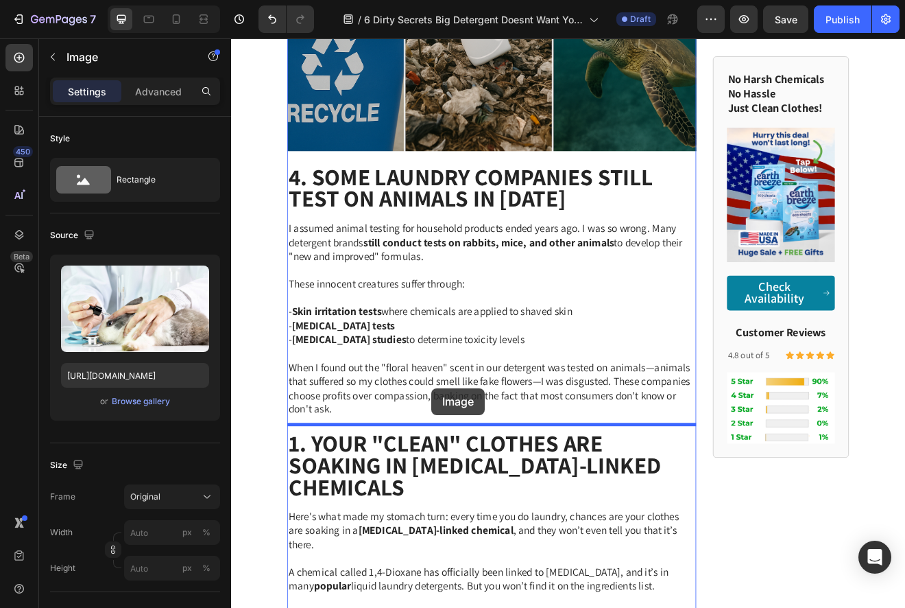
drag, startPoint x: 310, startPoint y: 252, endPoint x: 476, endPoint y: 465, distance: 270.3
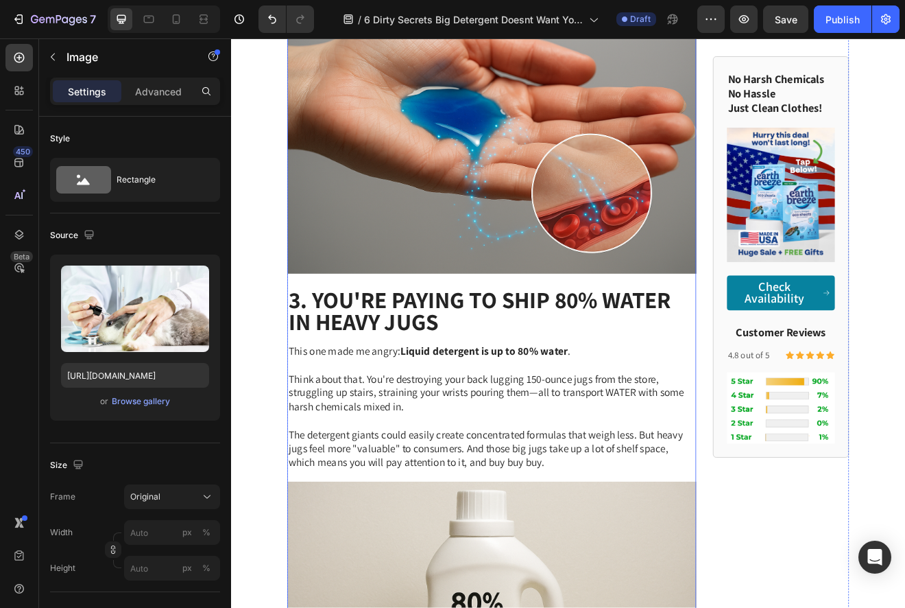
scroll to position [2458, 0]
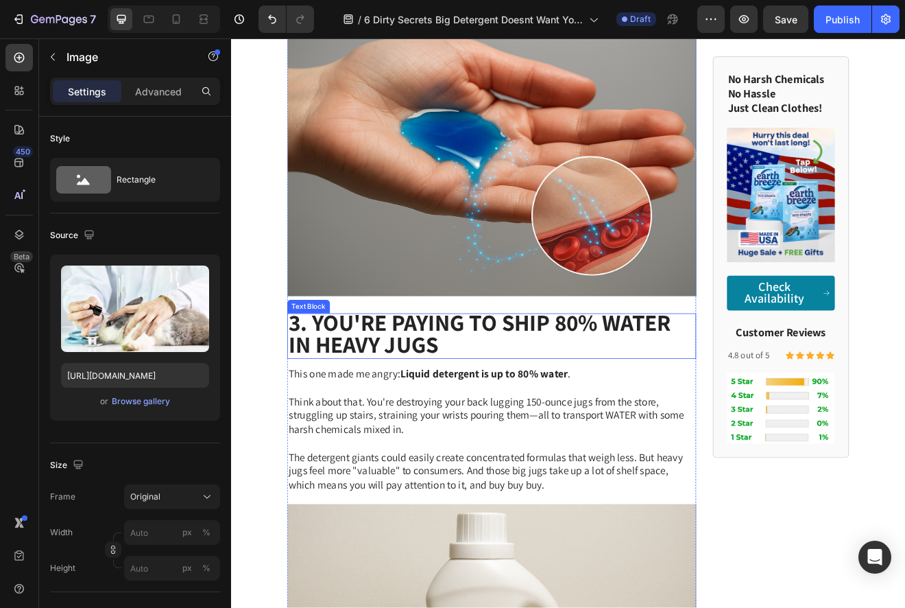
click at [529, 377] on strong "3. You're Paying to Ship 80% Water in Heavy Jugs" at bounding box center [534, 398] width 467 height 64
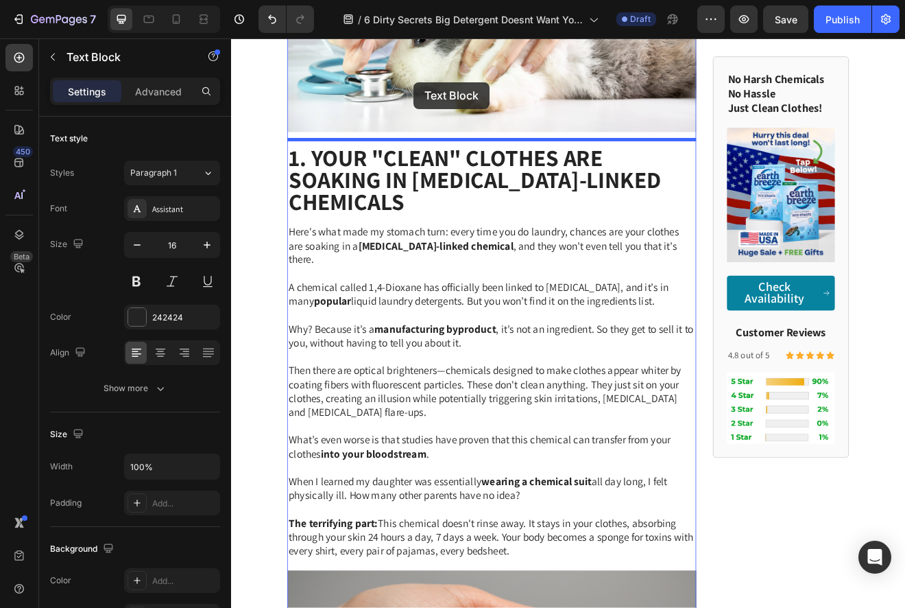
scroll to position [1779, 0]
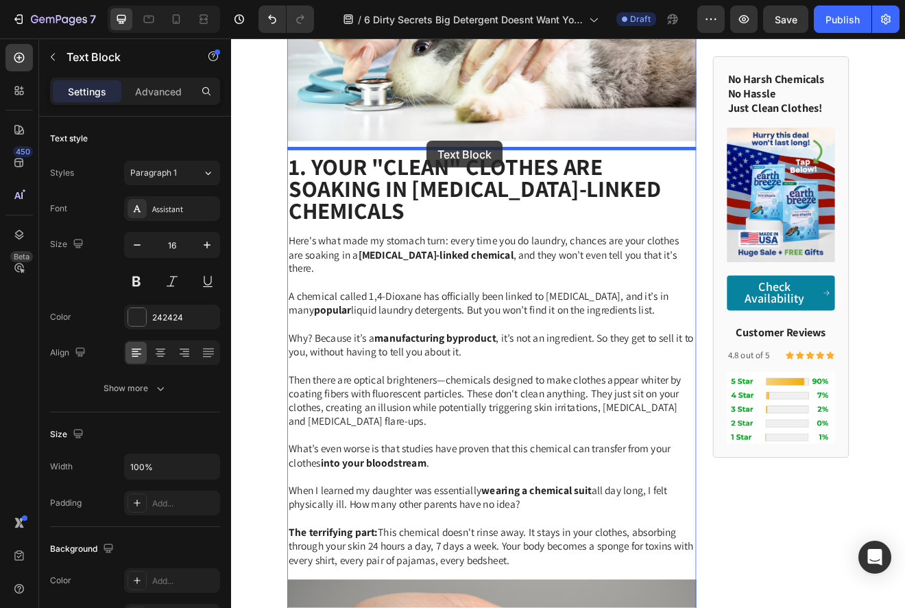
drag, startPoint x: 313, startPoint y: 339, endPoint x: 470, endPoint y: 161, distance: 237.7
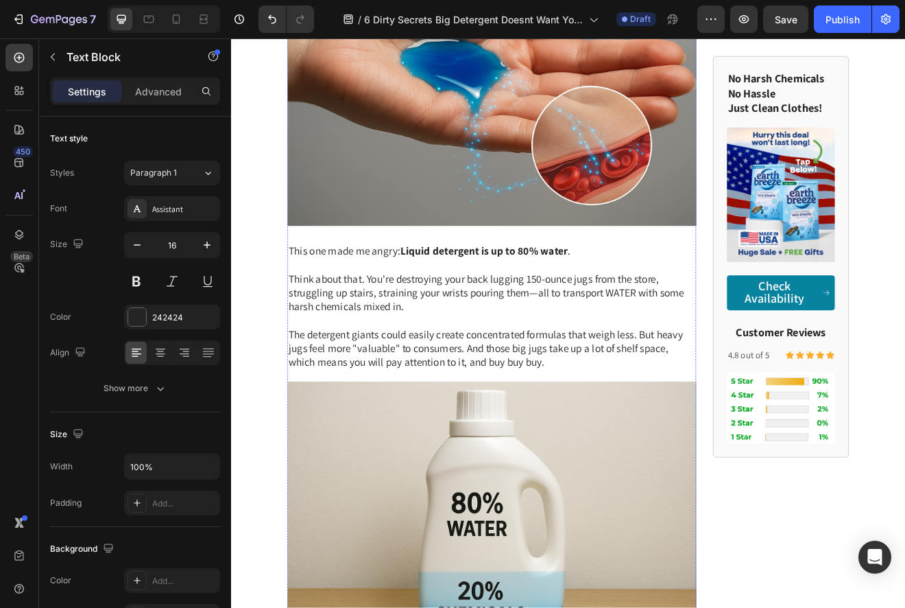
scroll to position [2538, 0]
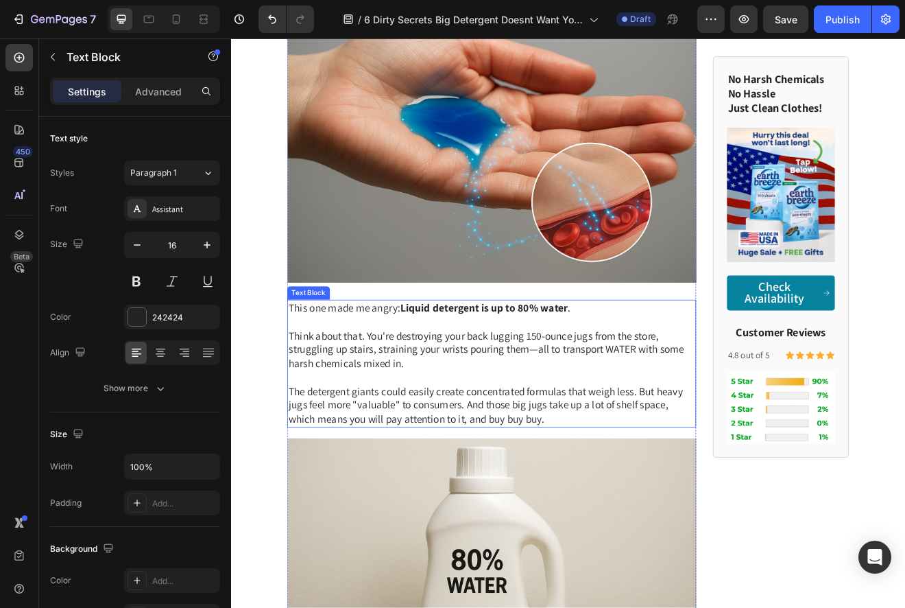
click at [474, 415] on p "Think about that. You're destroying your back lugging 150-ounce jugs from the s…" at bounding box center [549, 418] width 497 height 51
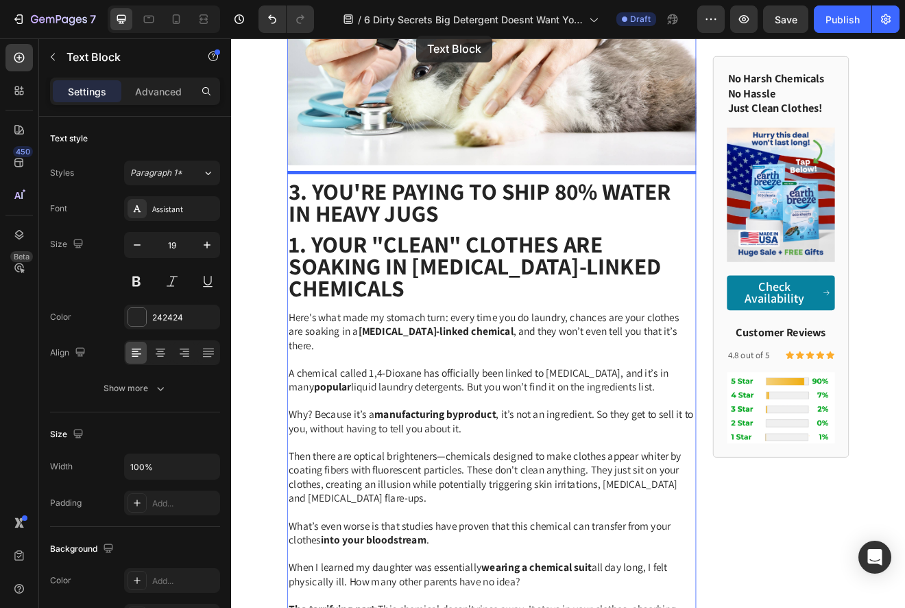
scroll to position [1725, 0]
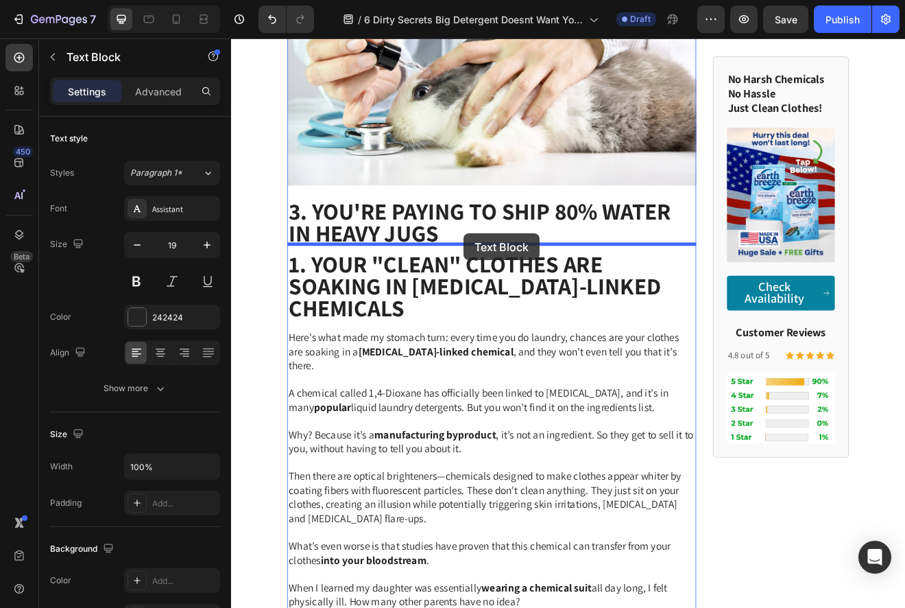
drag, startPoint x: 314, startPoint y: 321, endPoint x: 515, endPoint y: 277, distance: 205.7
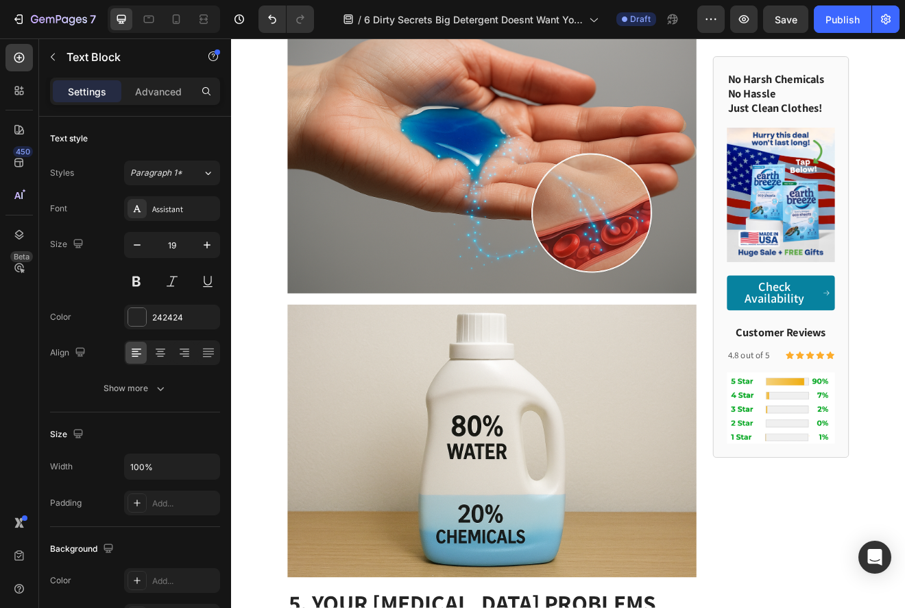
scroll to position [2742, 0]
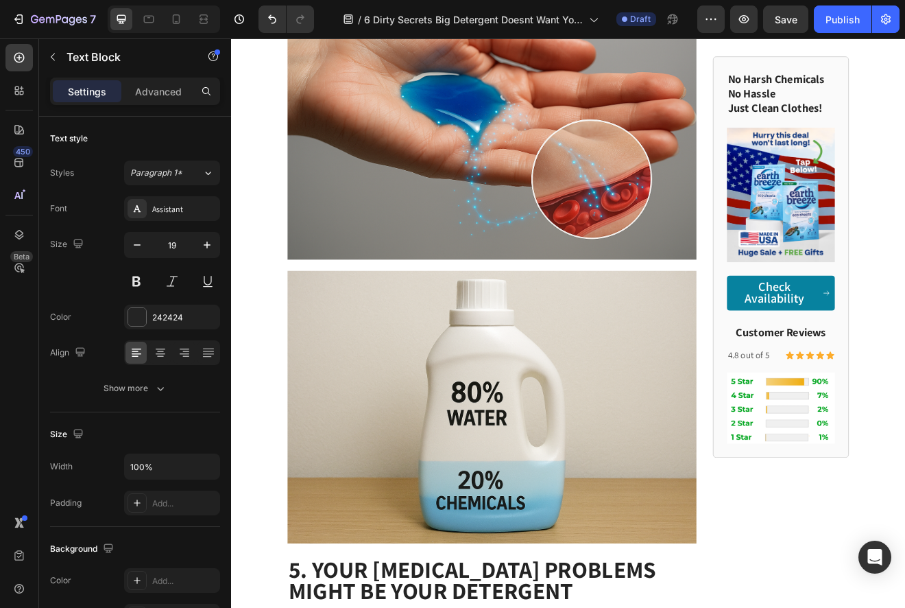
click at [527, 396] on img at bounding box center [549, 488] width 499 height 333
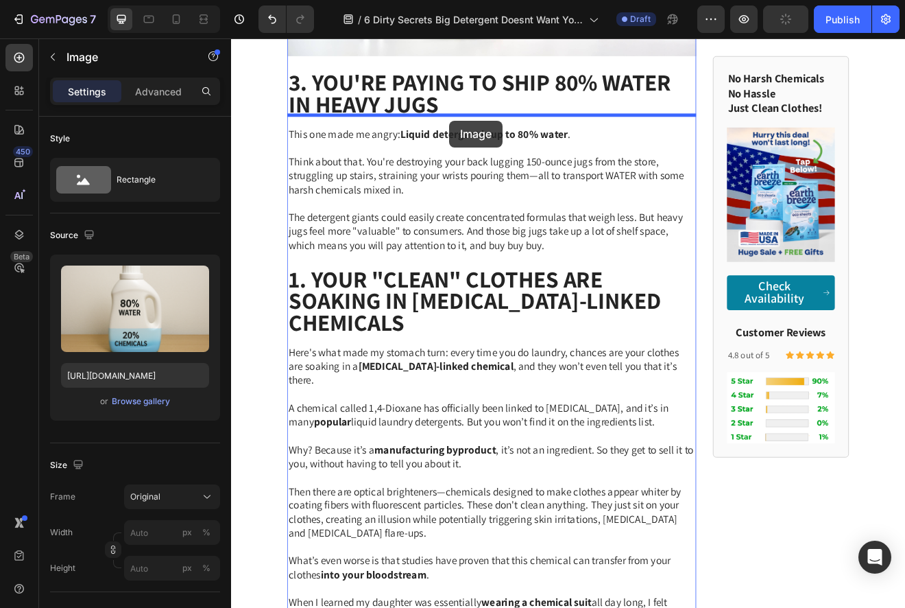
scroll to position [1858, 0]
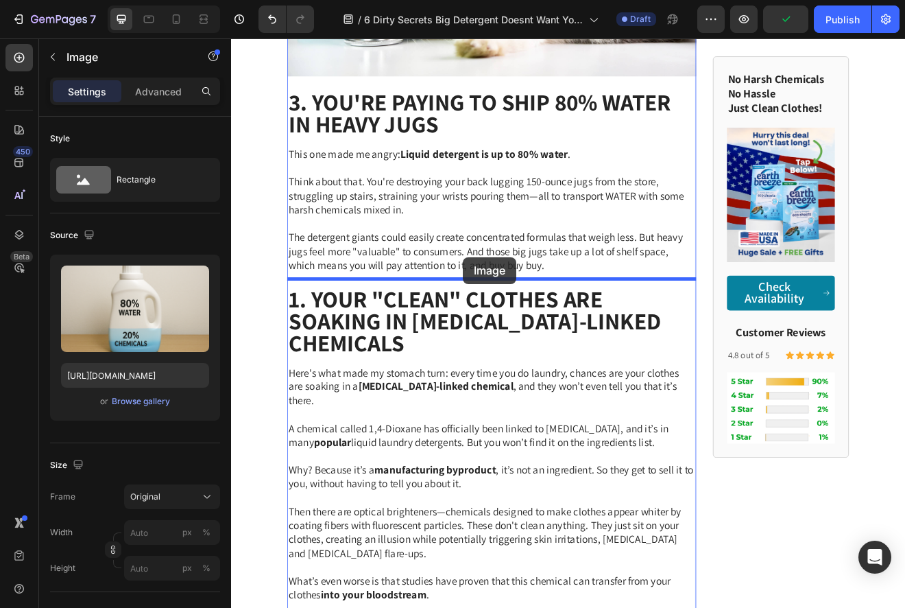
drag, startPoint x: 313, startPoint y: 288, endPoint x: 514, endPoint y: 305, distance: 201.7
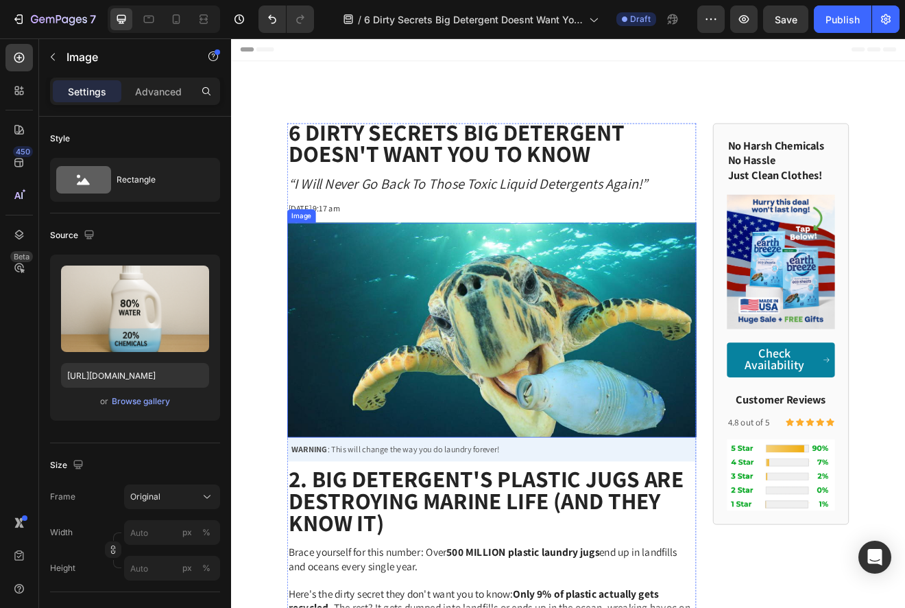
scroll to position [113, 0]
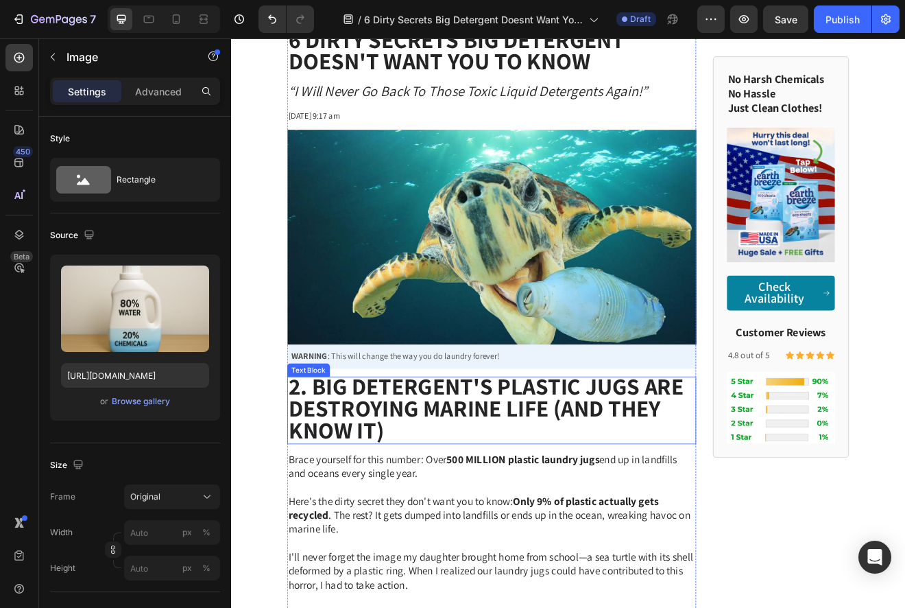
click at [317, 470] on strong "2. Big Detergent's Plastic Jugs Are Destroying Marine Life (And They Know It)" at bounding box center [542, 489] width 482 height 91
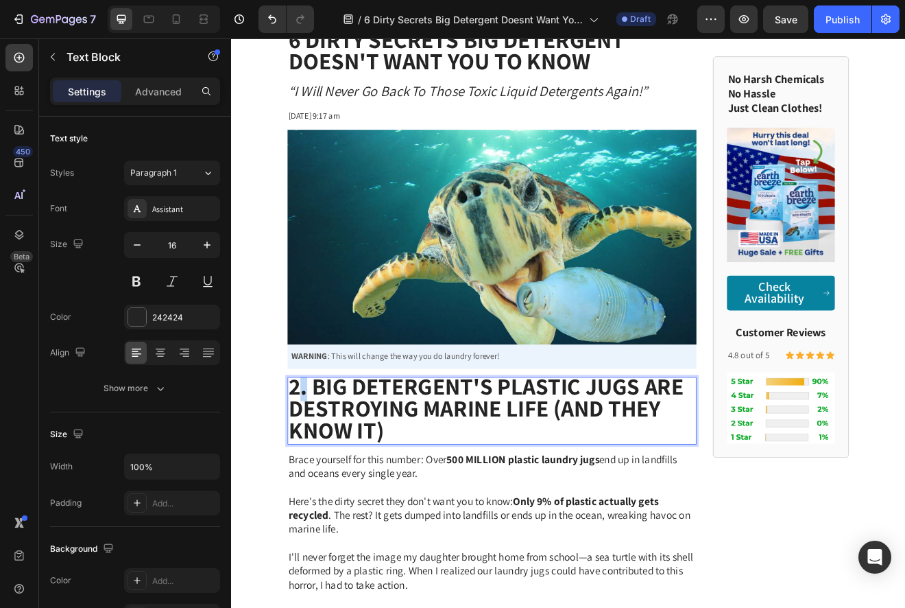
click at [316, 470] on strong "2. Big Detergent's Plastic Jugs Are Destroying Marine Life (And They Know It)" at bounding box center [542, 489] width 482 height 91
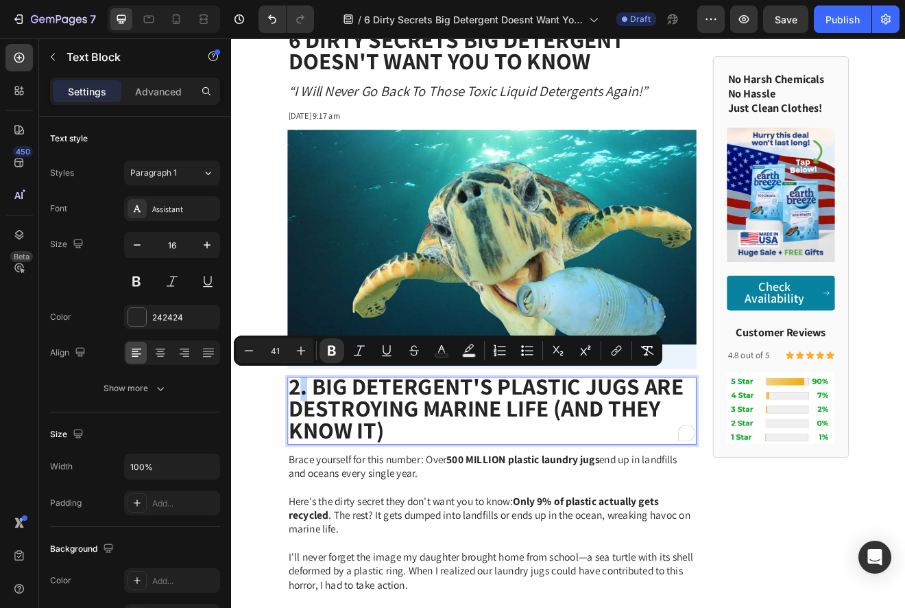
click at [314, 466] on strong "2. Big Detergent's Plastic Jugs Are Destroying Marine Life (And They Know It)" at bounding box center [542, 489] width 482 height 91
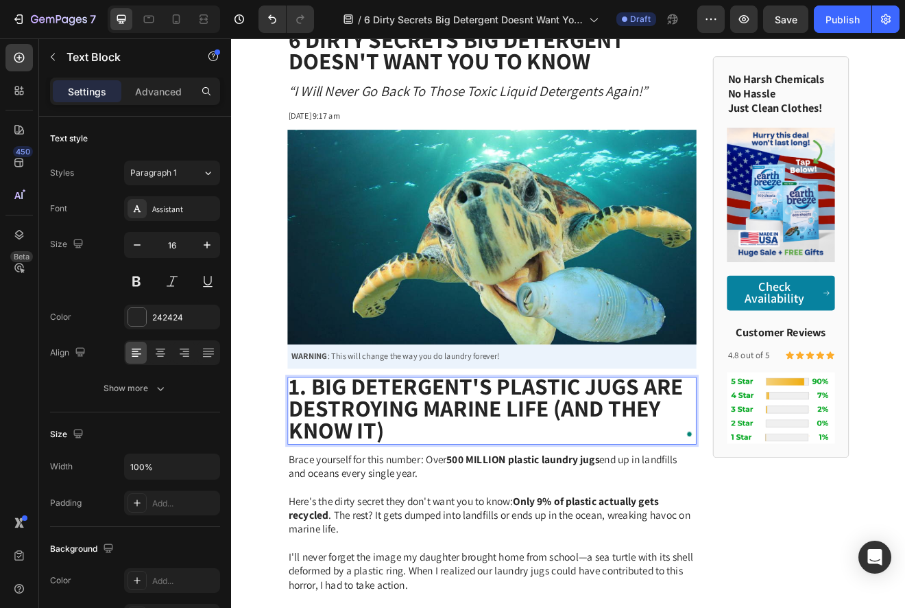
click at [347, 524] on strong "1. Big Detergent's Plastic Jugs Are Destroying Marine Life (And They Know It)" at bounding box center [542, 489] width 482 height 91
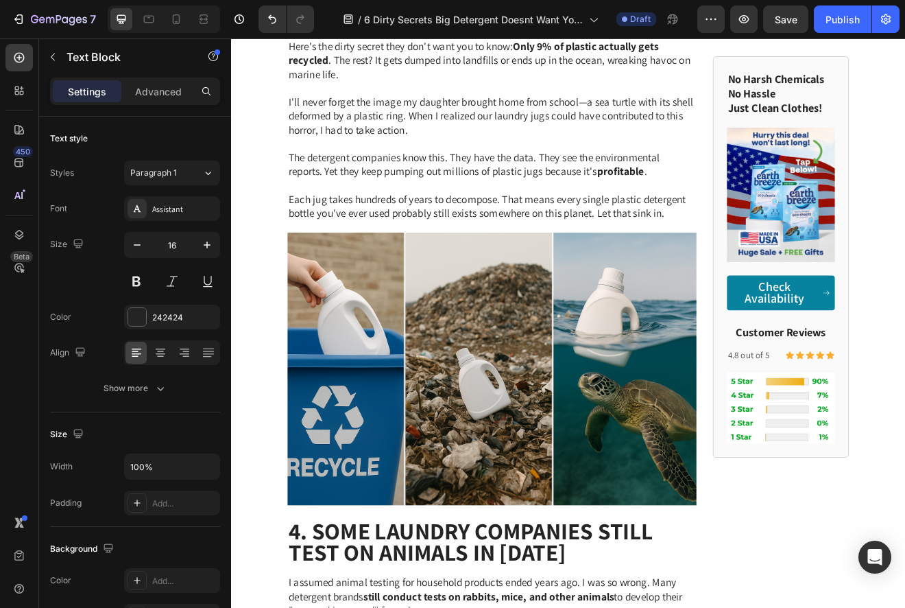
scroll to position [874, 0]
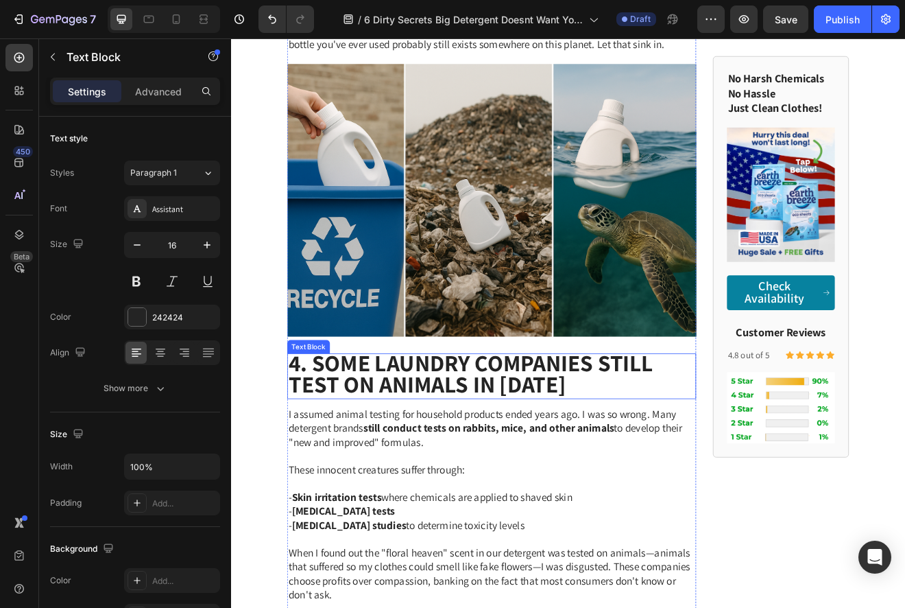
click at [313, 434] on strong "4. Some Laundry Companies STILL Test on Animals in 2025" at bounding box center [523, 448] width 445 height 64
click at [317, 434] on strong "4. Some Laundry Companies STILL Test on Animals in 2025" at bounding box center [523, 448] width 445 height 64
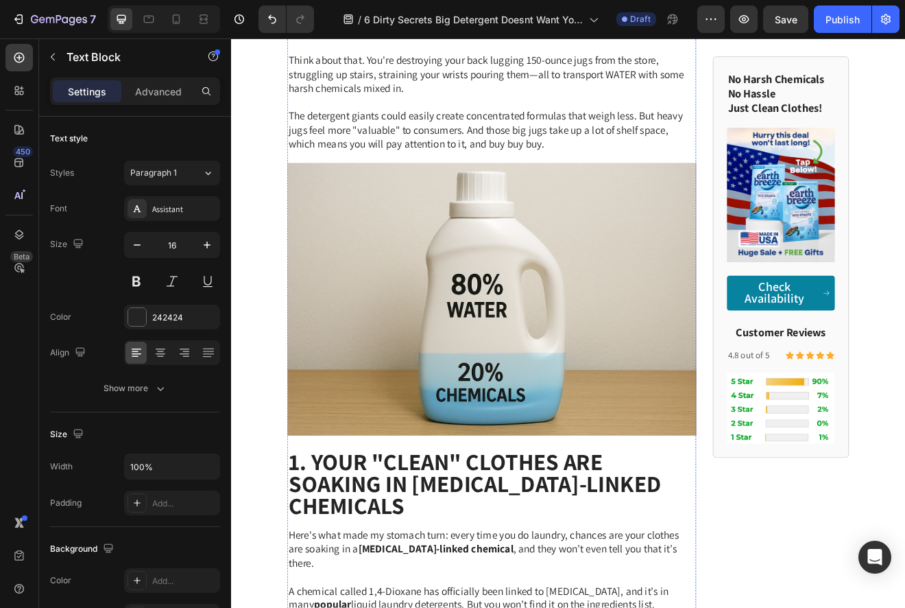
scroll to position [2122, 0]
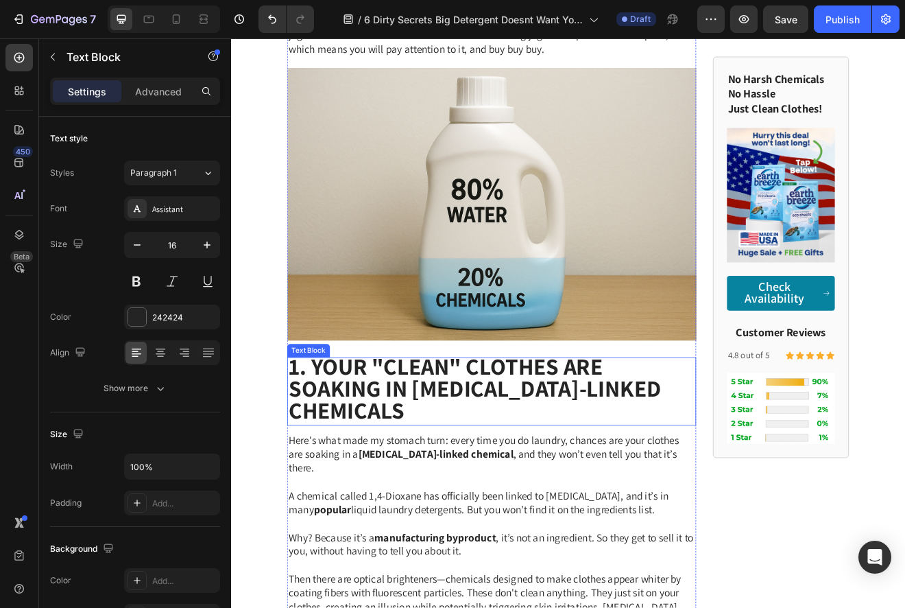
click at [322, 458] on strong "1. Your "Clean" Clothes Are Soaking in Cancer-Linked Chemicals" at bounding box center [528, 465] width 455 height 91
click at [322, 457] on strong "1. Your "Clean" Clothes Are Soaking in Cancer-Linked Chemicals" at bounding box center [528, 465] width 455 height 91
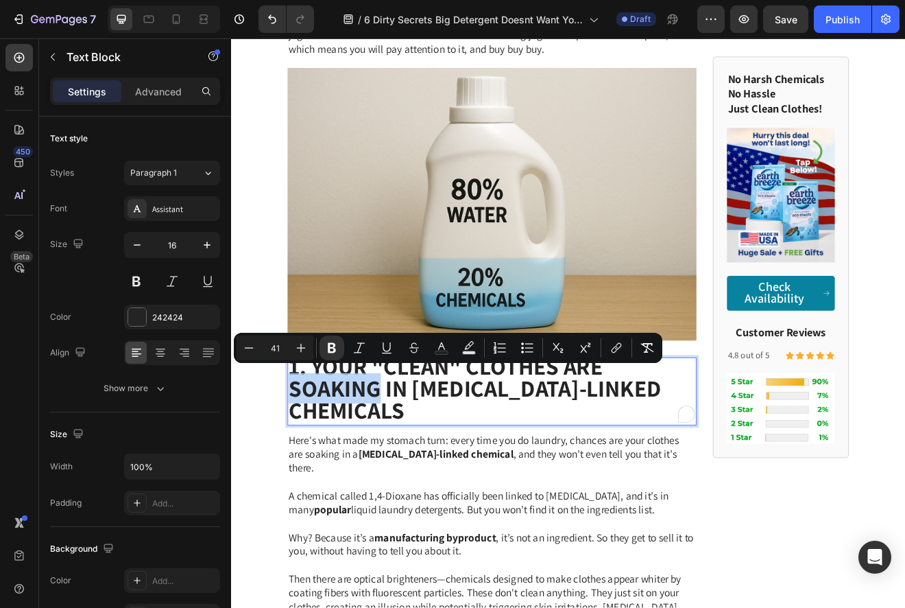
click at [300, 362] on div "Minus 41 Plus Bold Italic Underline Strikethrough Text Color Text Background Co…" at bounding box center [448, 348] width 429 height 30
click at [318, 458] on strong "1. Your "Clean" Clothes Are Soaking in Cancer-Linked Chemicals" at bounding box center [528, 465] width 455 height 91
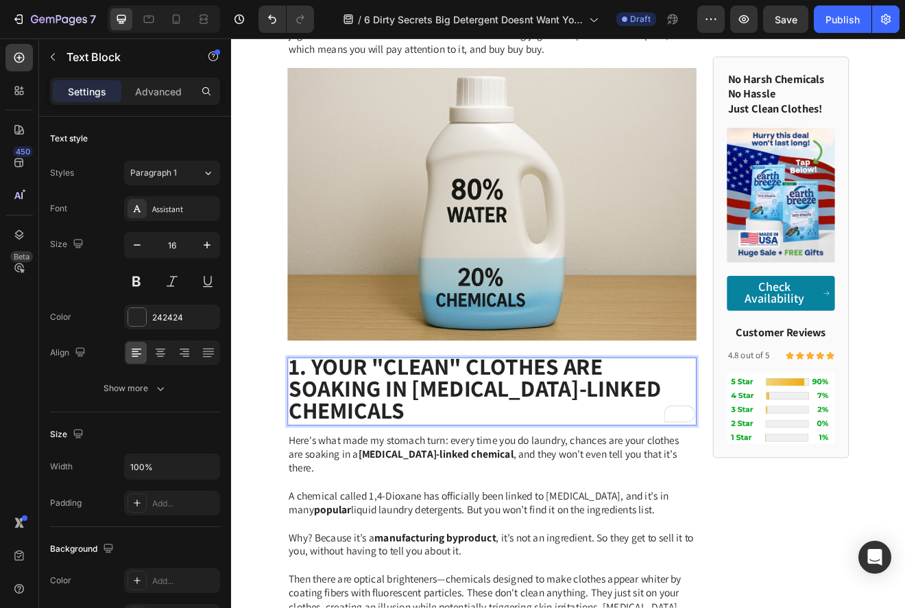
click at [314, 436] on strong "1. Your "Clean" Clothes Are Soaking in Cancer-Linked Chemicals" at bounding box center [528, 465] width 455 height 91
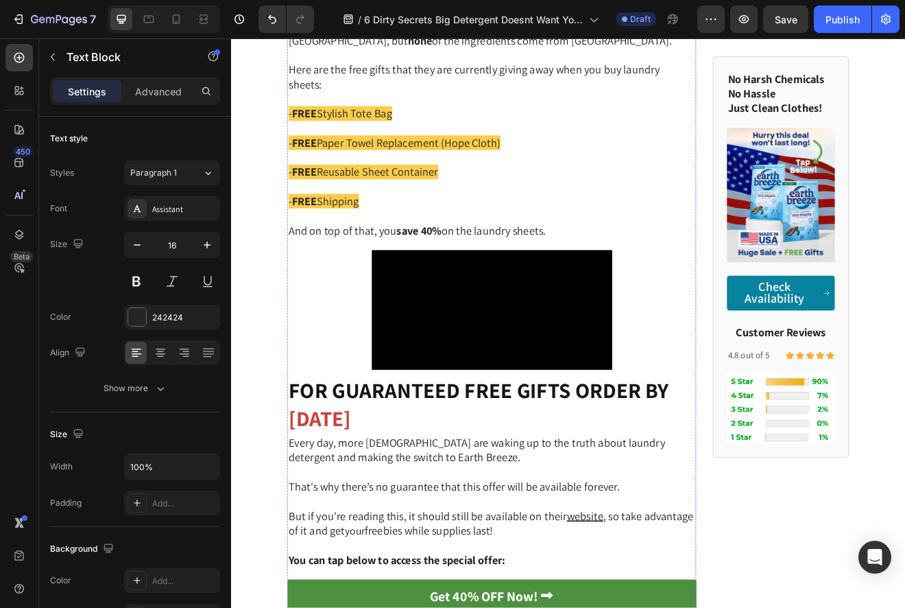
scroll to position [6579, 0]
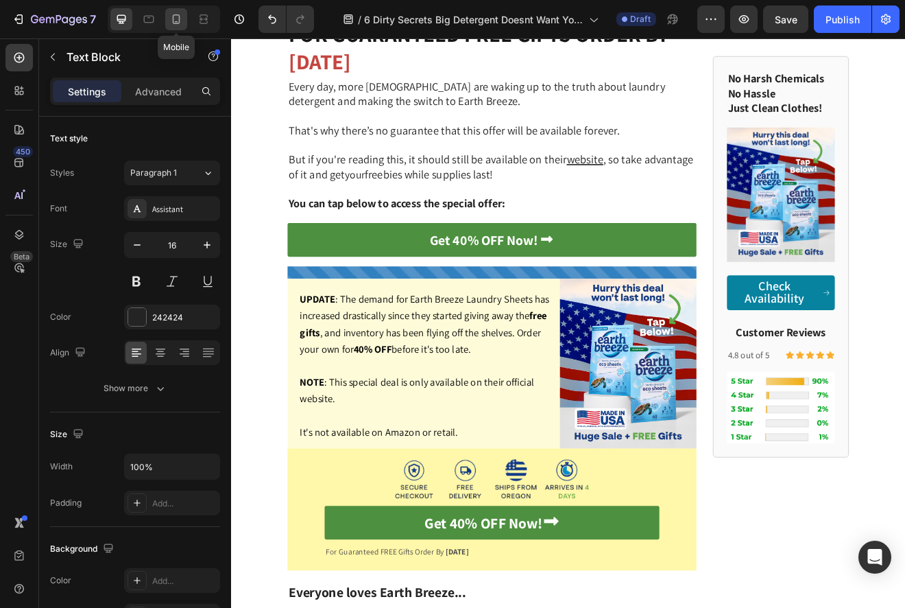
click at [171, 22] on icon at bounding box center [176, 19] width 14 height 14
type input "14"
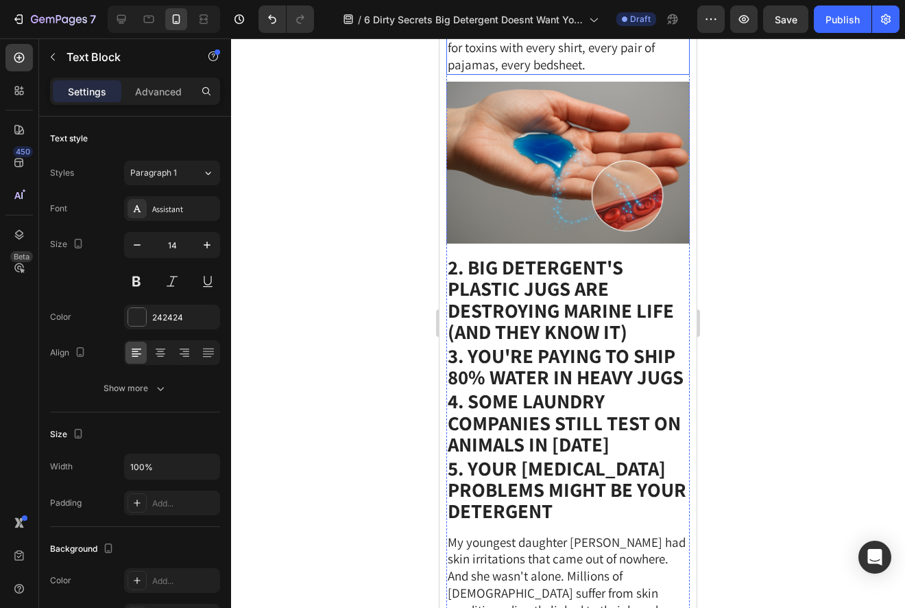
scroll to position [2821, 0]
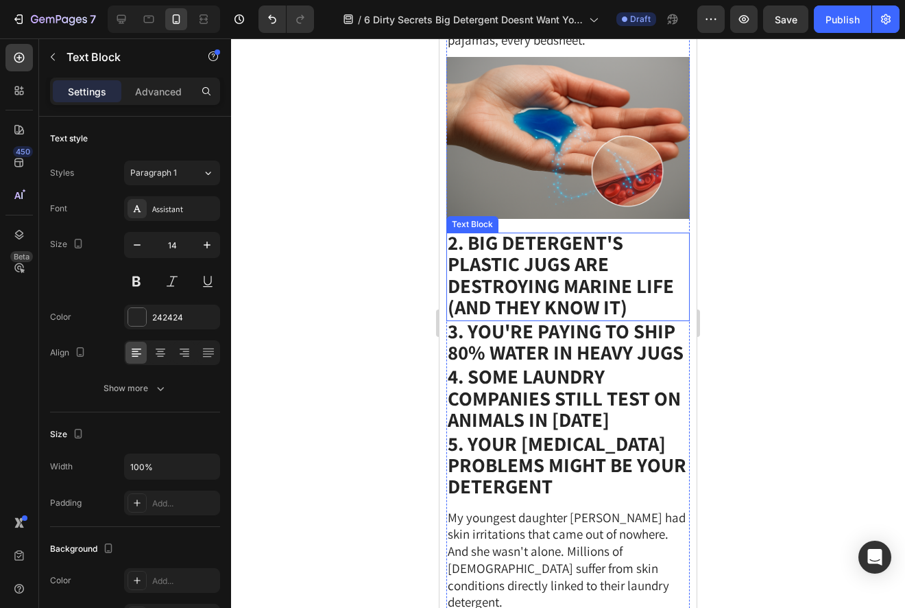
click at [560, 247] on strong "2. Big Detergent's Plastic Jugs Are Destroying Marine Life (And They Know It)" at bounding box center [561, 274] width 226 height 91
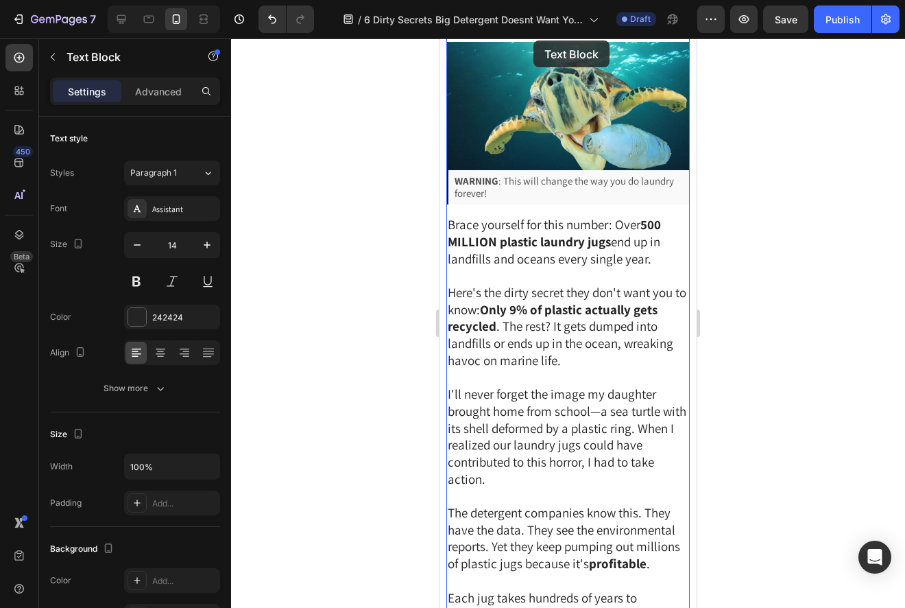
scroll to position [188, 0]
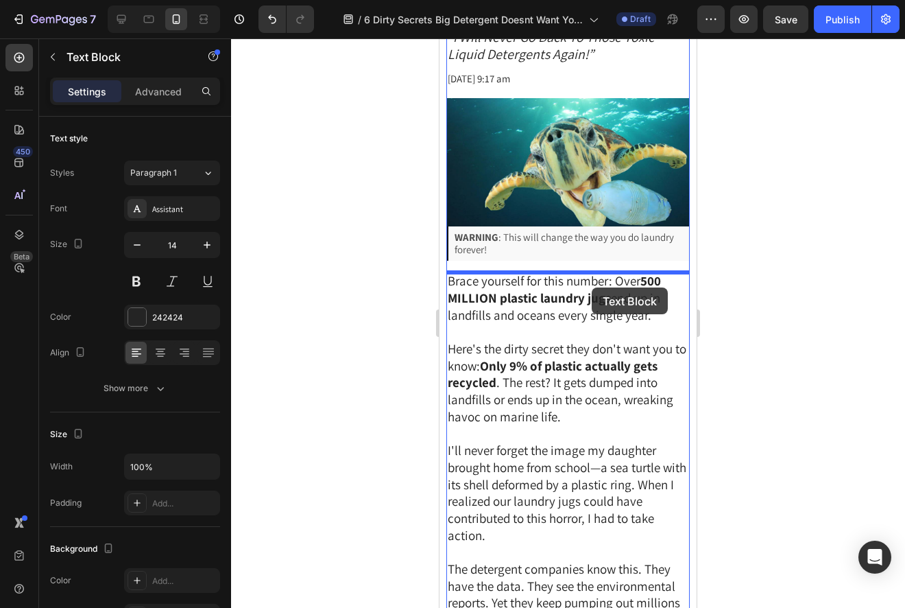
drag, startPoint x: 460, startPoint y: 202, endPoint x: 592, endPoint y: 287, distance: 157.7
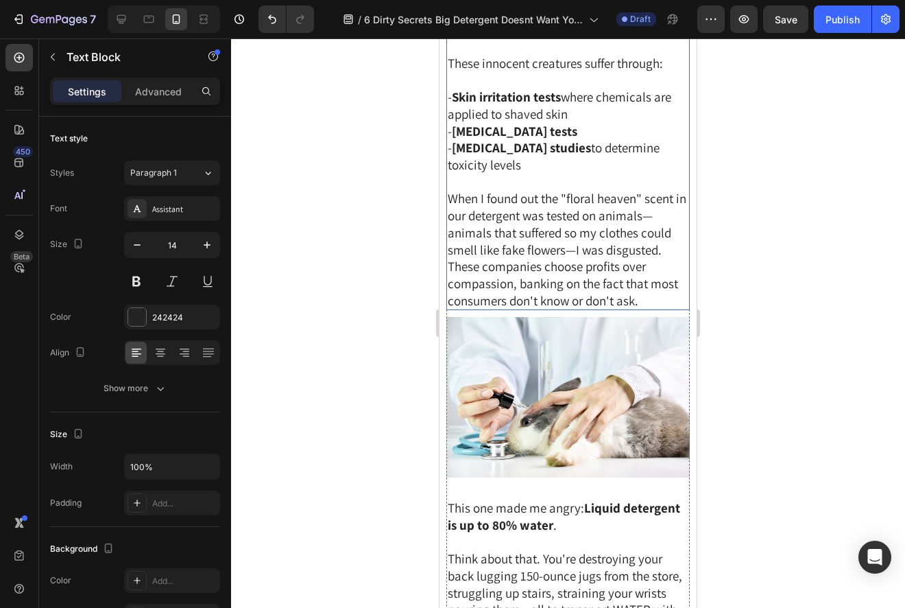
scroll to position [1312, 0]
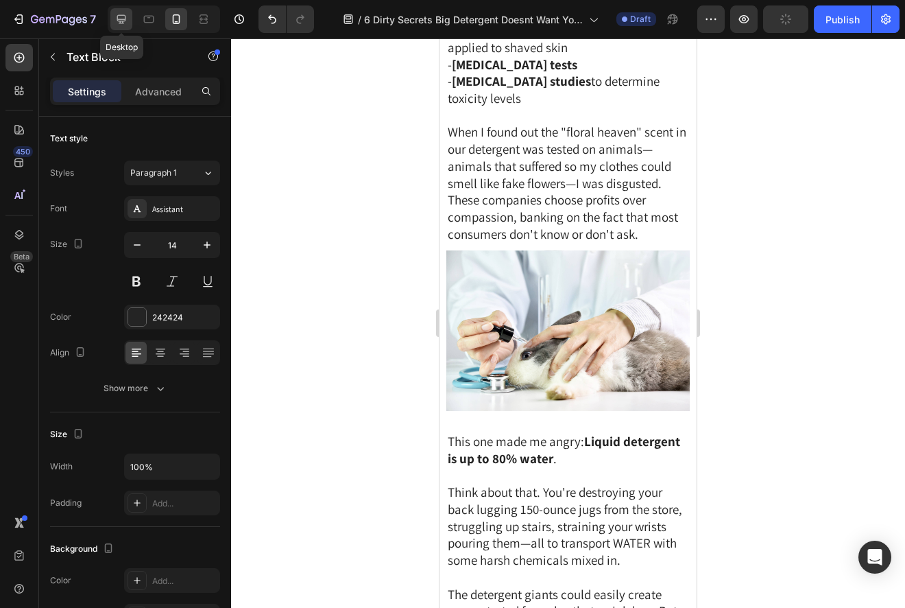
click at [123, 17] on icon at bounding box center [122, 19] width 14 height 14
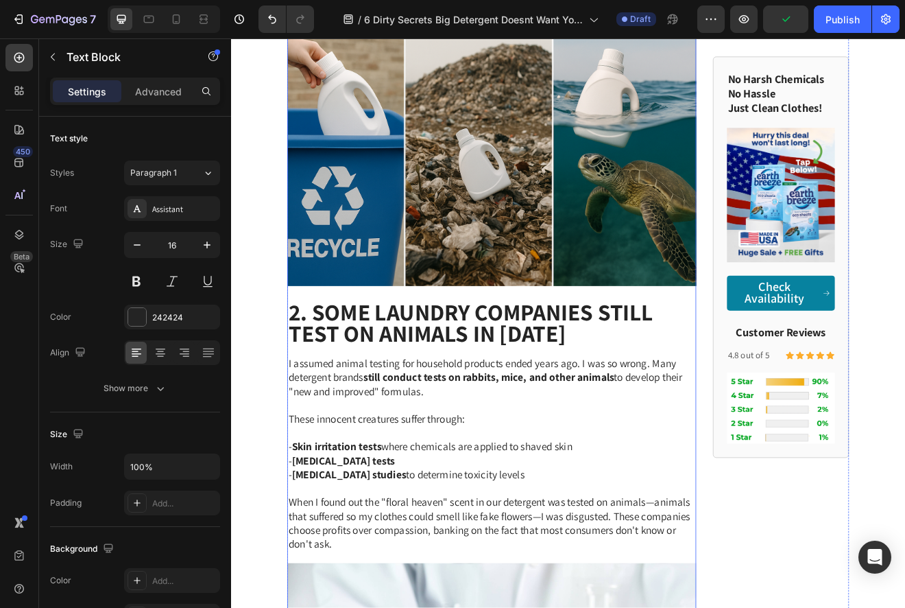
scroll to position [1019, 0]
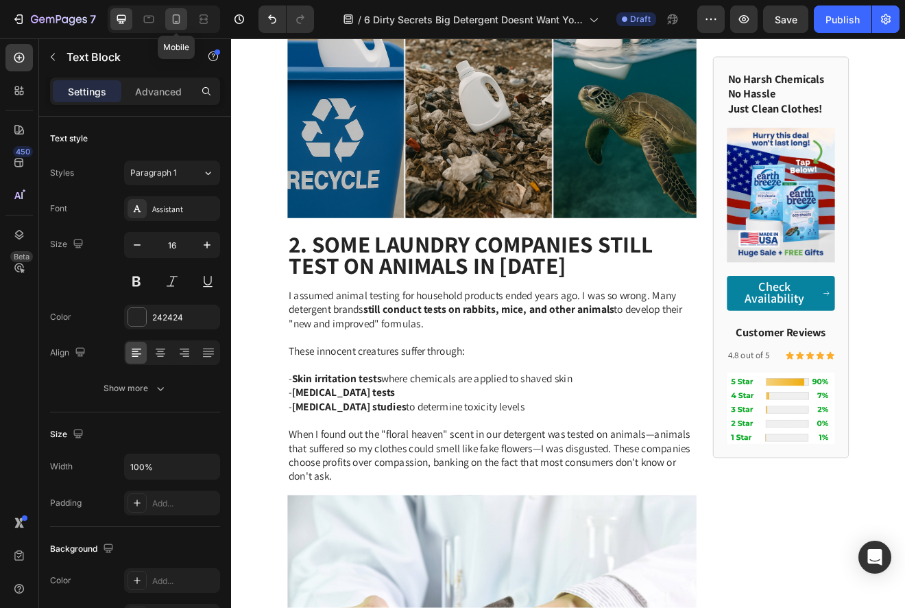
click at [178, 25] on icon at bounding box center [176, 19] width 14 height 14
type input "14"
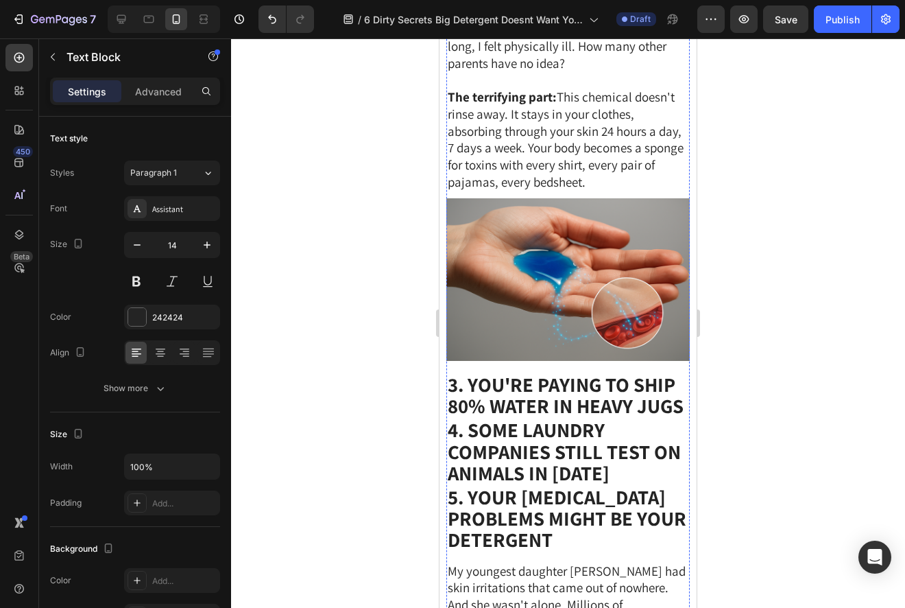
scroll to position [2874, 0]
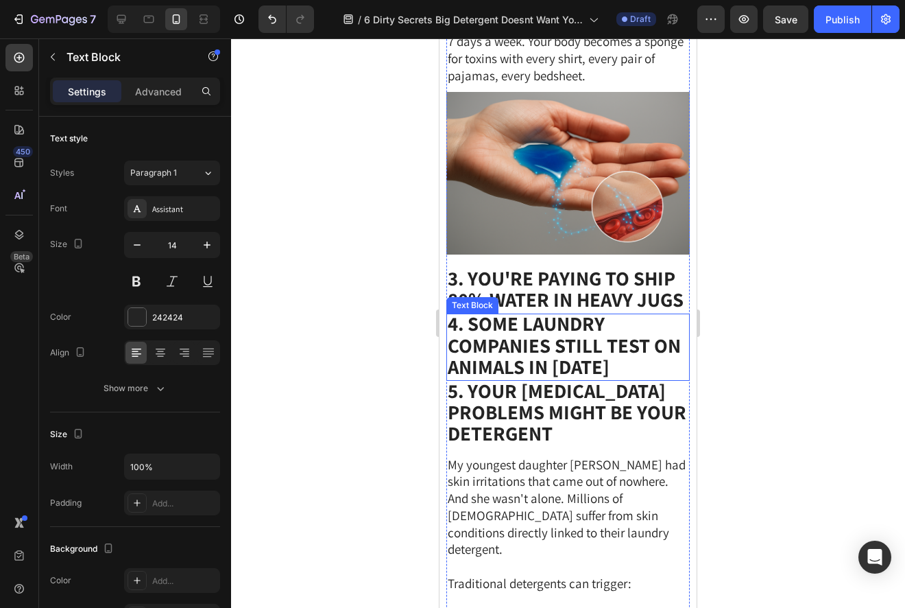
click at [551, 340] on strong "4. Some Laundry Companies STILL Test on Animals in [DATE]" at bounding box center [564, 344] width 233 height 69
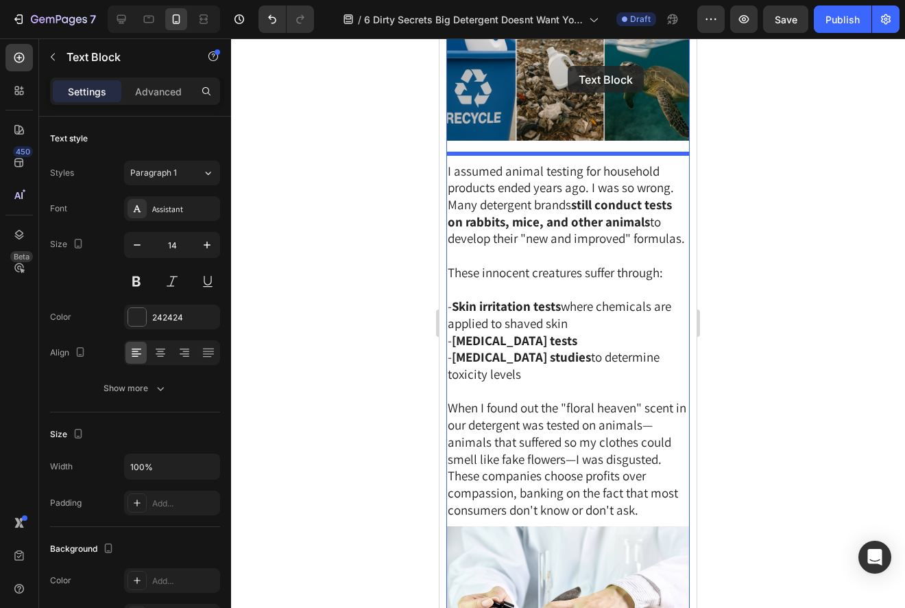
scroll to position [1009, 0]
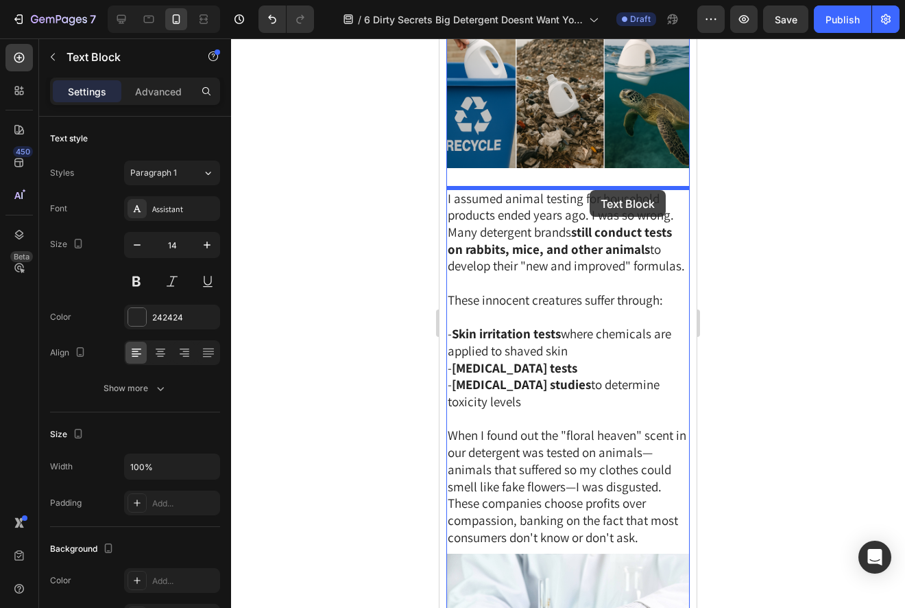
drag, startPoint x: 461, startPoint y: 279, endPoint x: 589, endPoint y: 190, distance: 156.2
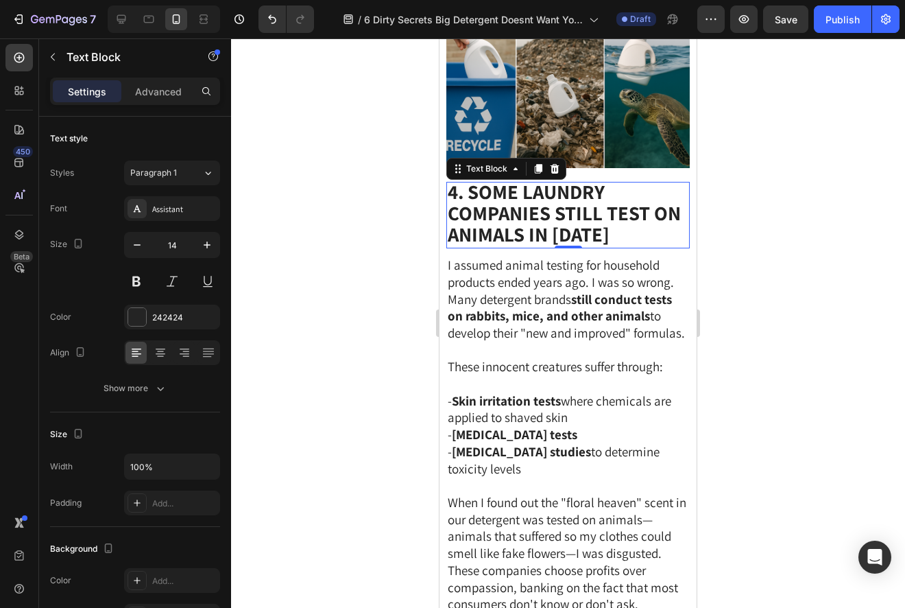
click at [772, 194] on div at bounding box center [568, 322] width 674 height 569
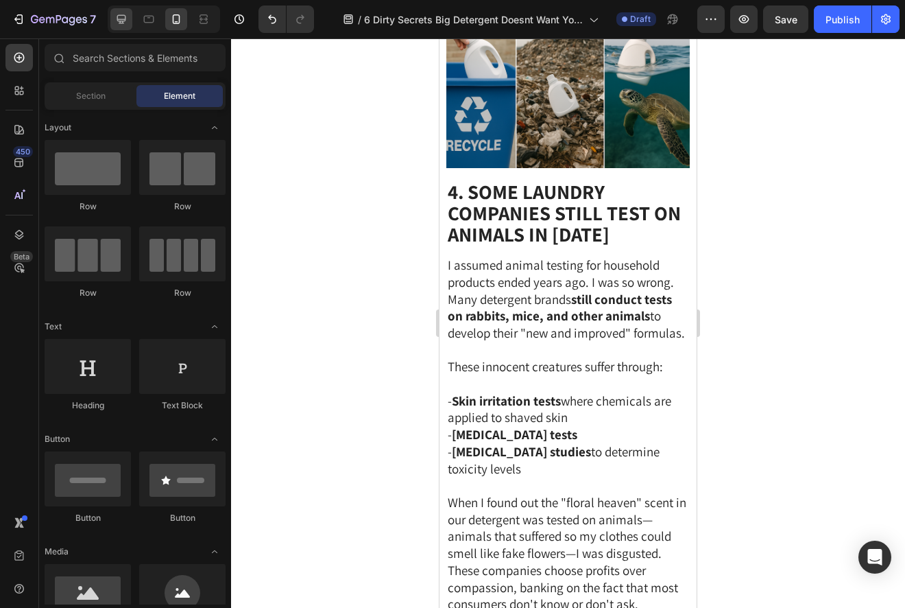
click at [115, 29] on div at bounding box center [121, 19] width 22 height 22
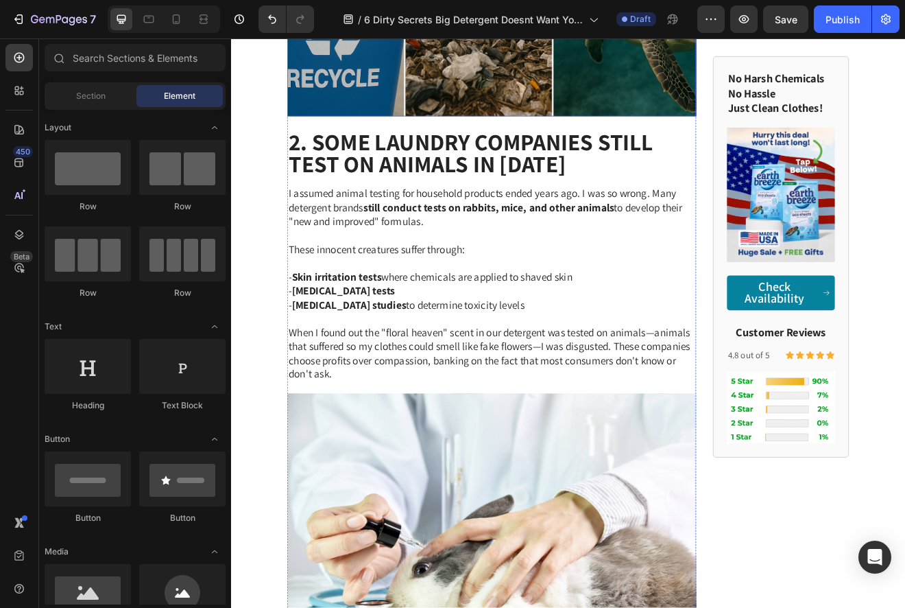
scroll to position [1105, 0]
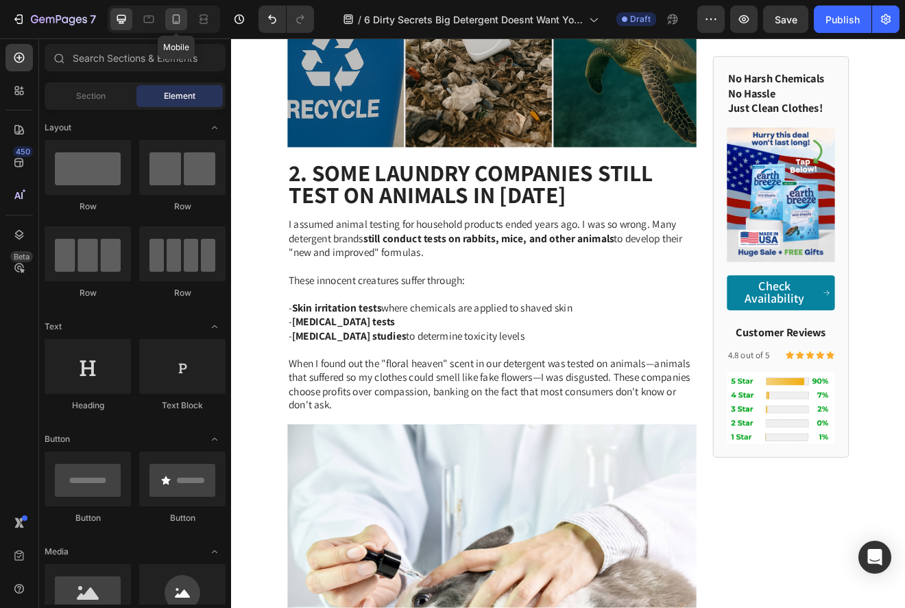
click at [175, 29] on div at bounding box center [176, 19] width 22 height 22
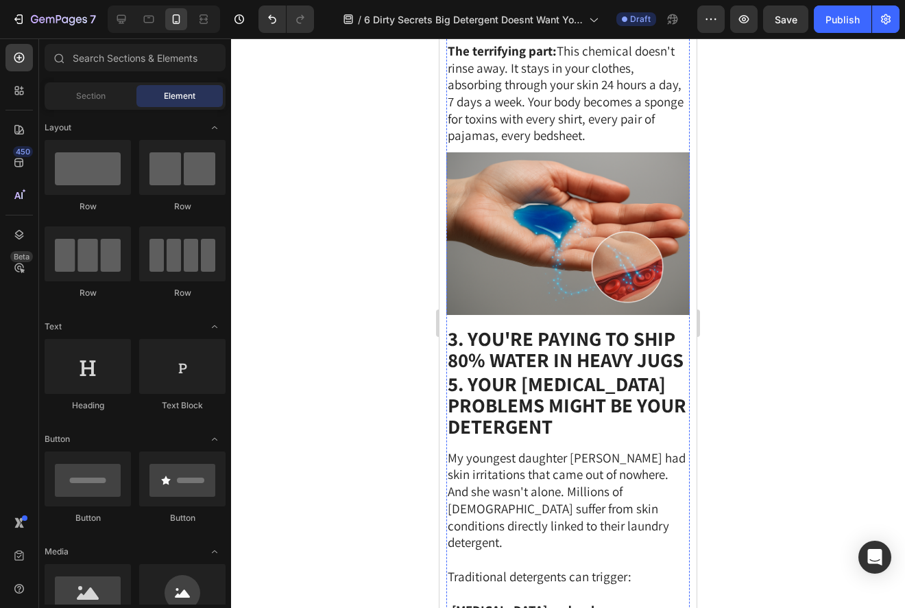
scroll to position [2923, 0]
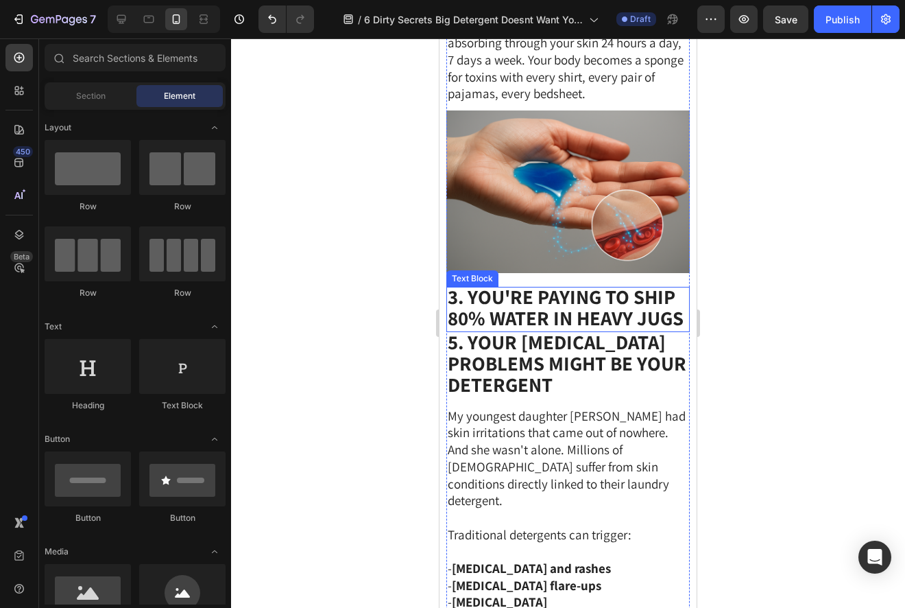
click at [567, 285] on strong "3. You're Paying to Ship 80% Water in Heavy Jugs" at bounding box center [566, 306] width 236 height 47
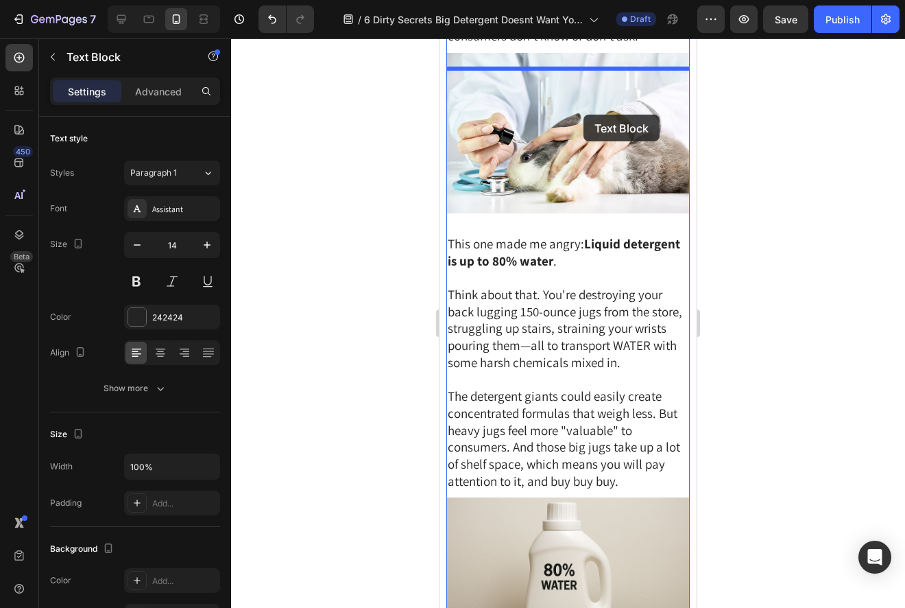
scroll to position [1571, 0]
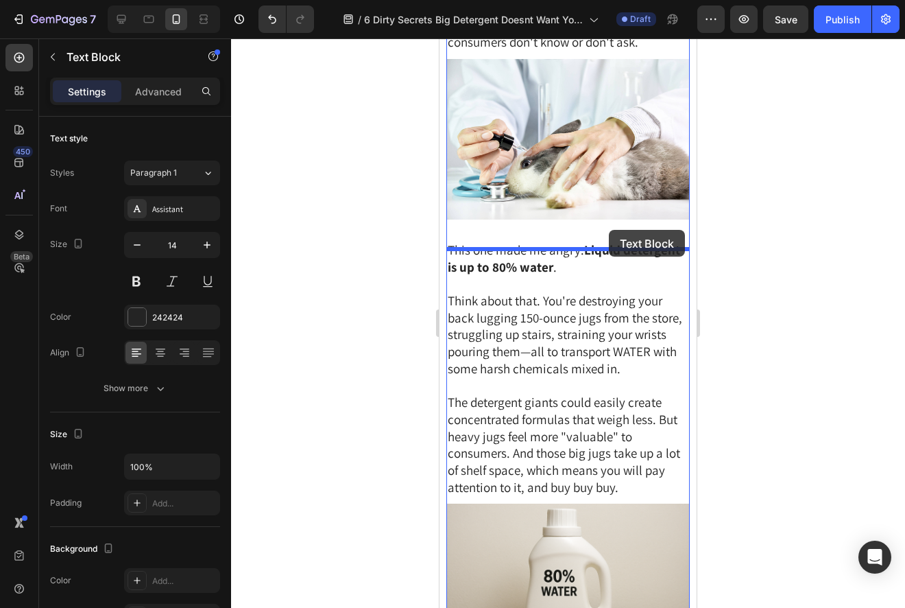
drag, startPoint x: 458, startPoint y: 253, endPoint x: 609, endPoint y: 231, distance: 153.2
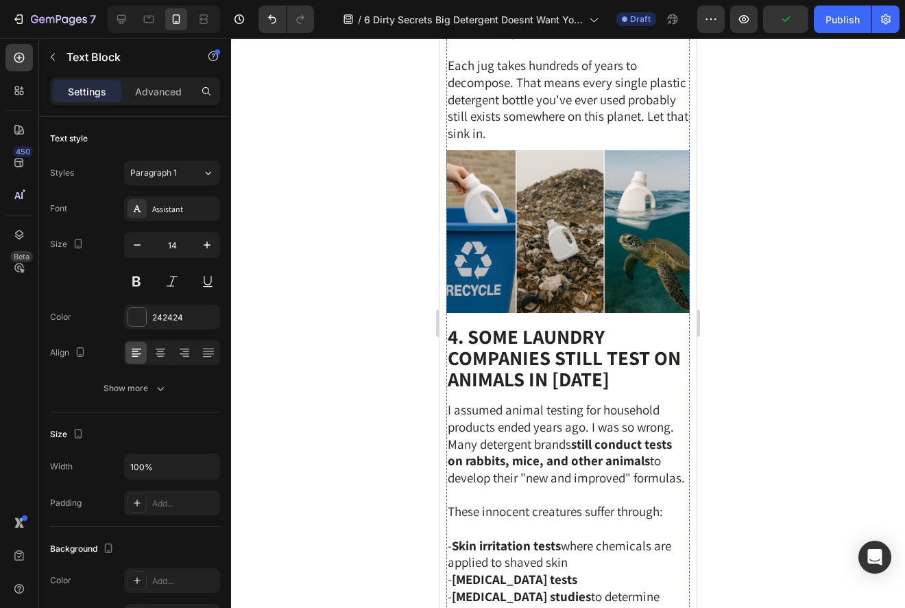
scroll to position [0, 0]
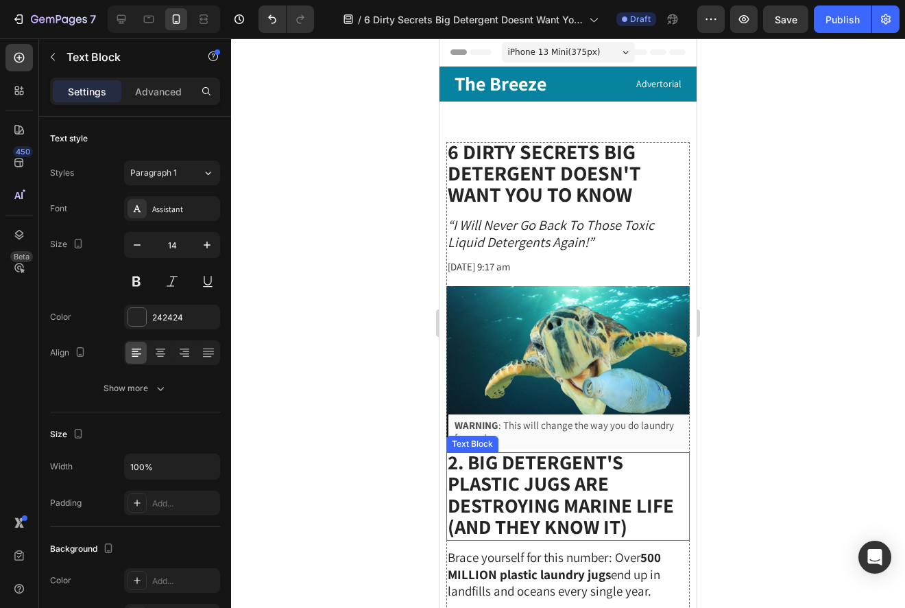
click at [475, 475] on strong "2. Big Detergent's Plastic Jugs Are Destroying Marine Life (And They Know It)" at bounding box center [561, 494] width 226 height 91
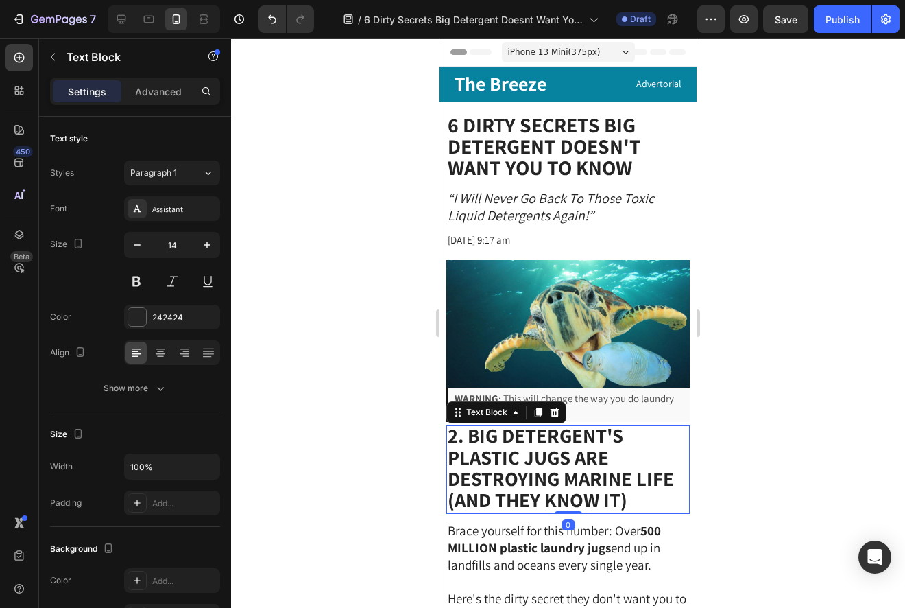
click at [457, 437] on strong "2. Big Detergent's Plastic Jugs Are Destroying Marine Life (And They Know It)" at bounding box center [561, 467] width 226 height 91
click at [713, 354] on div at bounding box center [568, 322] width 674 height 569
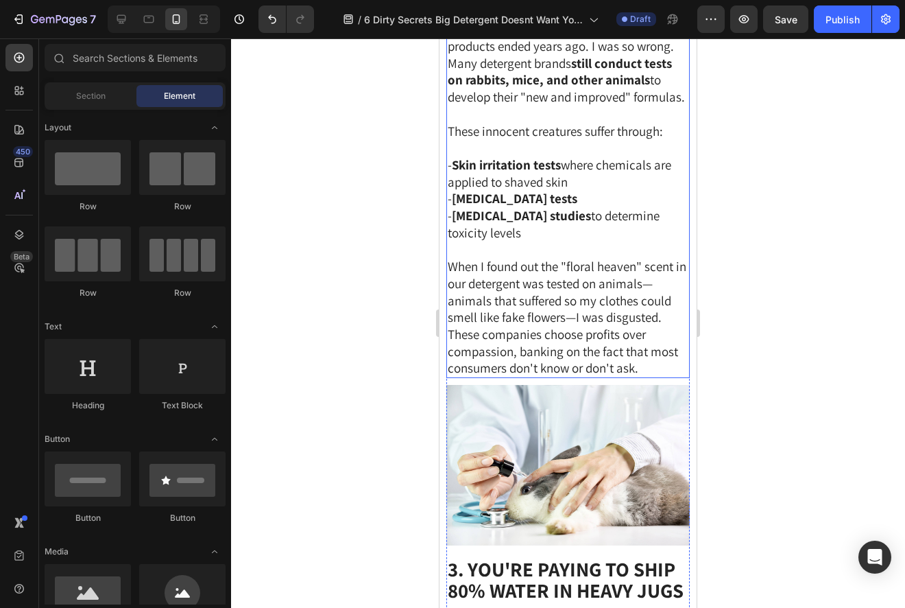
scroll to position [927, 0]
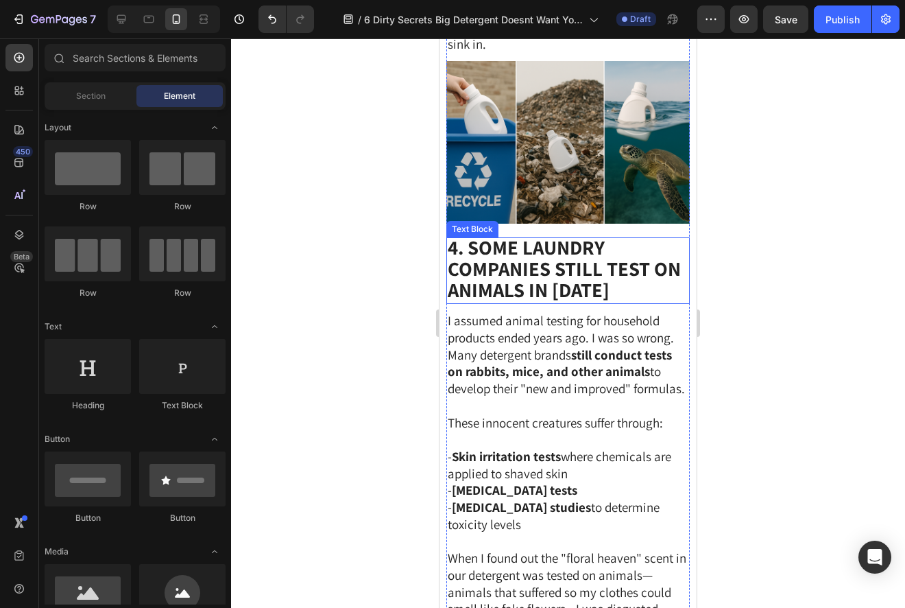
click at [473, 230] on div "Text Block" at bounding box center [472, 229] width 47 height 12
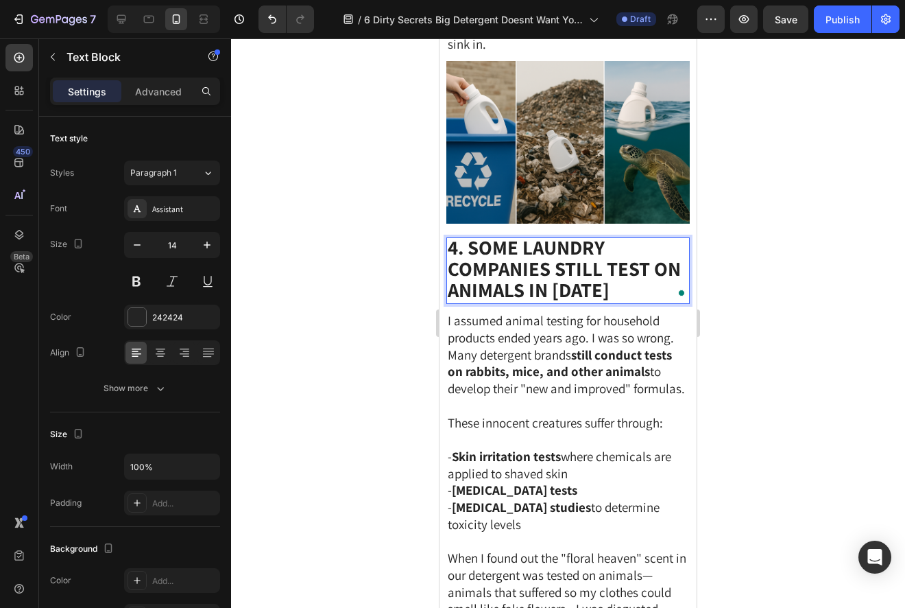
click at [467, 260] on strong "4. Some Laundry Companies STILL Test on Animals in [DATE]" at bounding box center [564, 268] width 233 height 69
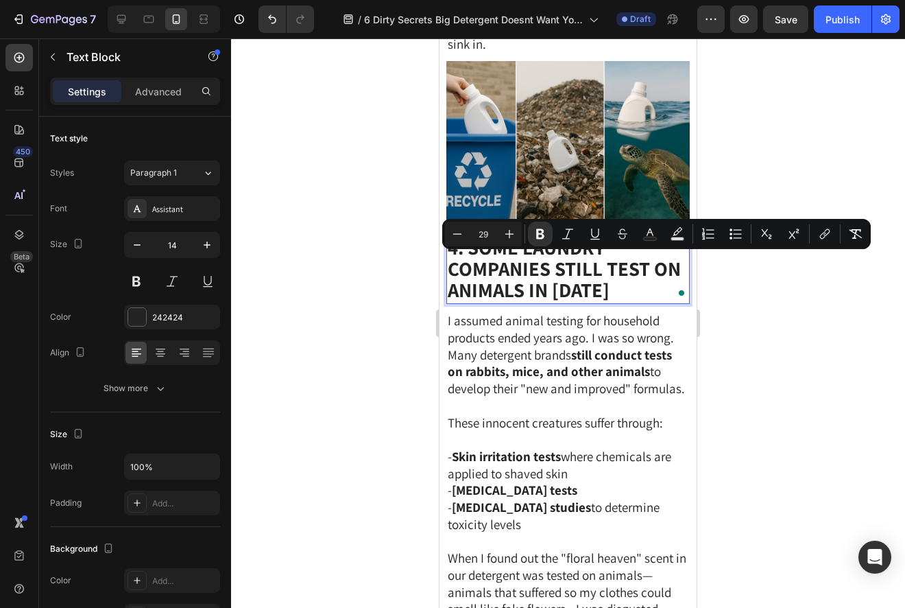
click at [460, 251] on strong "4. Some Laundry Companies STILL Test on Animals in [DATE]" at bounding box center [564, 268] width 233 height 69
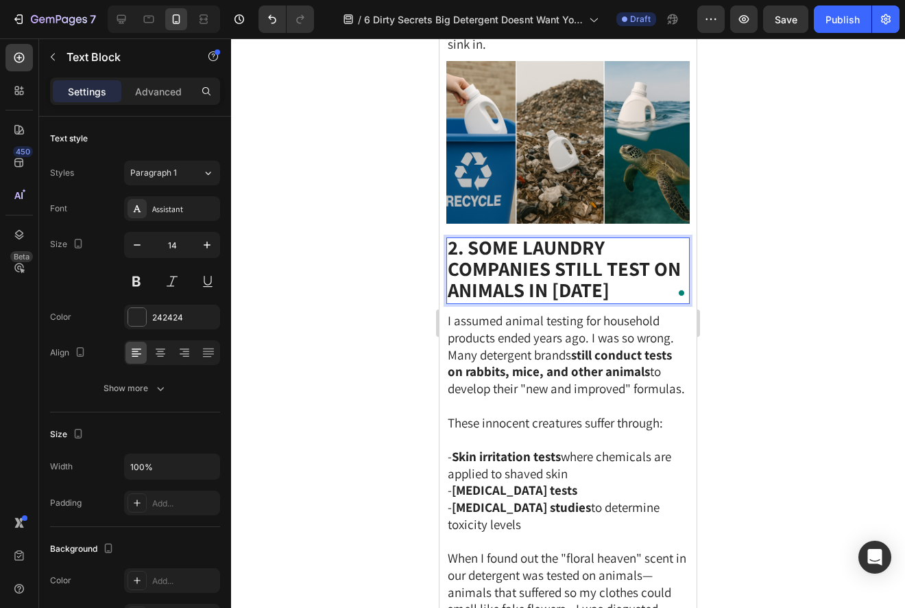
click at [794, 274] on div at bounding box center [568, 322] width 674 height 569
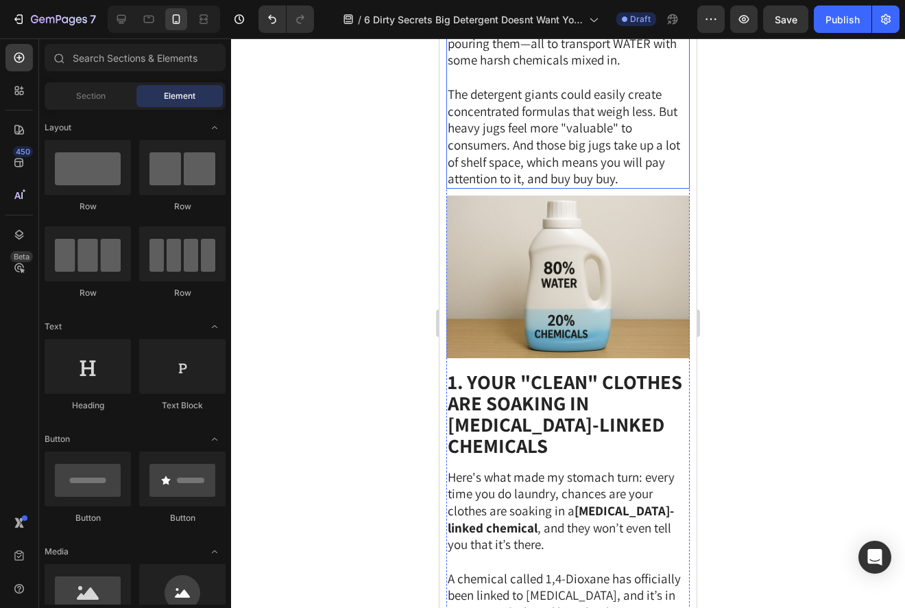
scroll to position [1905, 0]
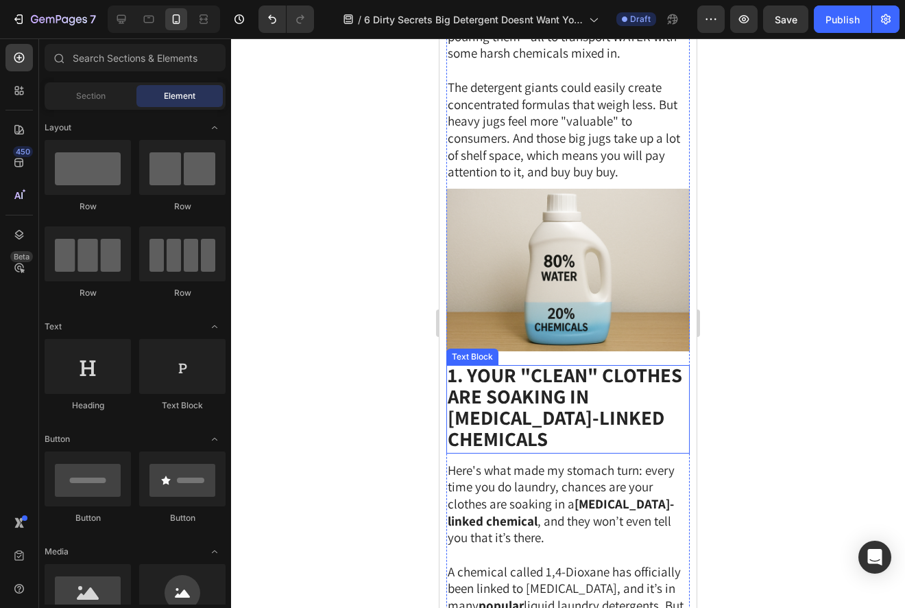
click at [472, 419] on strong "1. Your "Clean" Clothes Are Soaking in [MEDICAL_DATA]-Linked Chemicals" at bounding box center [565, 406] width 235 height 91
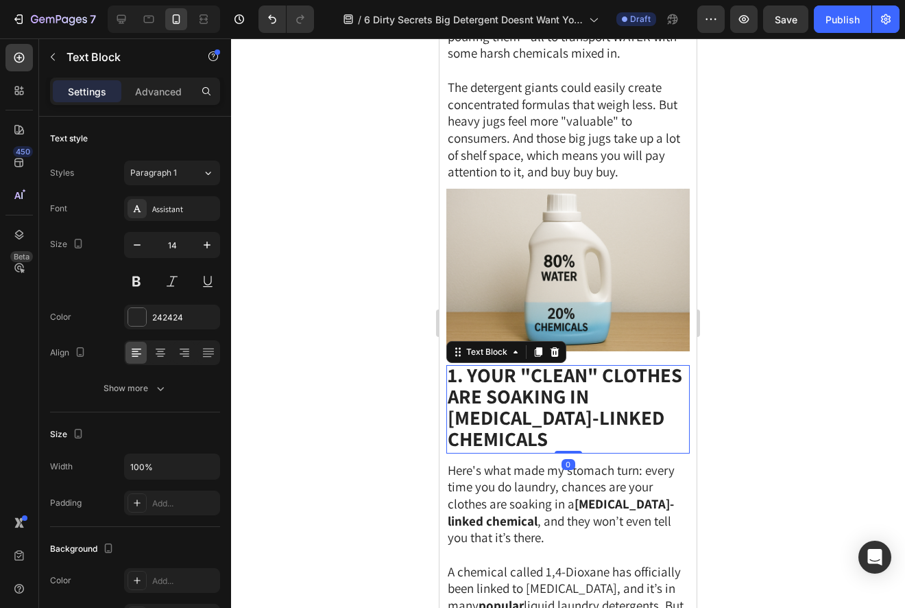
click at [472, 419] on strong "1. Your "Clean" Clothes Are Soaking in [MEDICAL_DATA]-Linked Chemicals" at bounding box center [565, 406] width 235 height 91
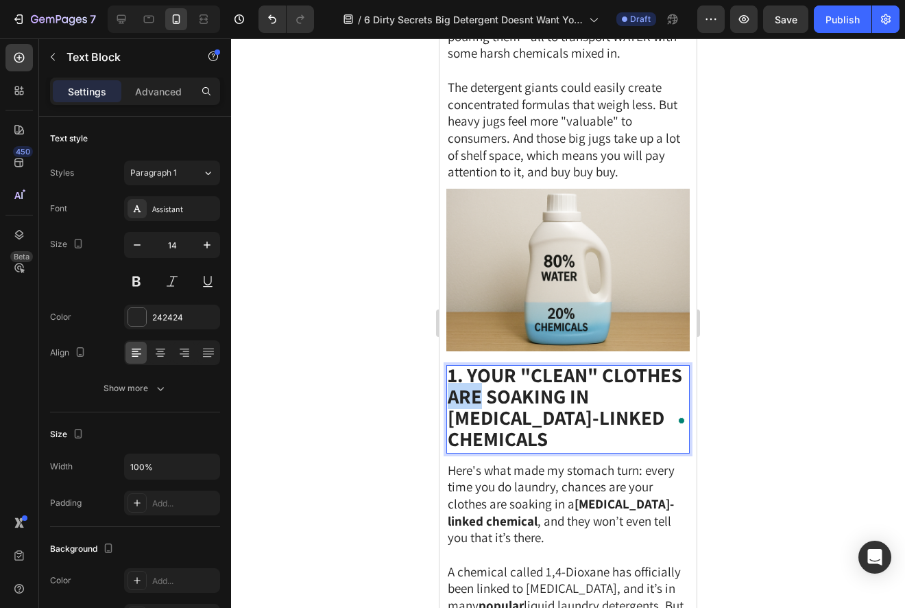
click at [460, 396] on strong "1. Your "Clean" Clothes Are Soaking in [MEDICAL_DATA]-Linked Chemicals" at bounding box center [565, 406] width 235 height 91
click at [782, 385] on div at bounding box center [568, 322] width 674 height 569
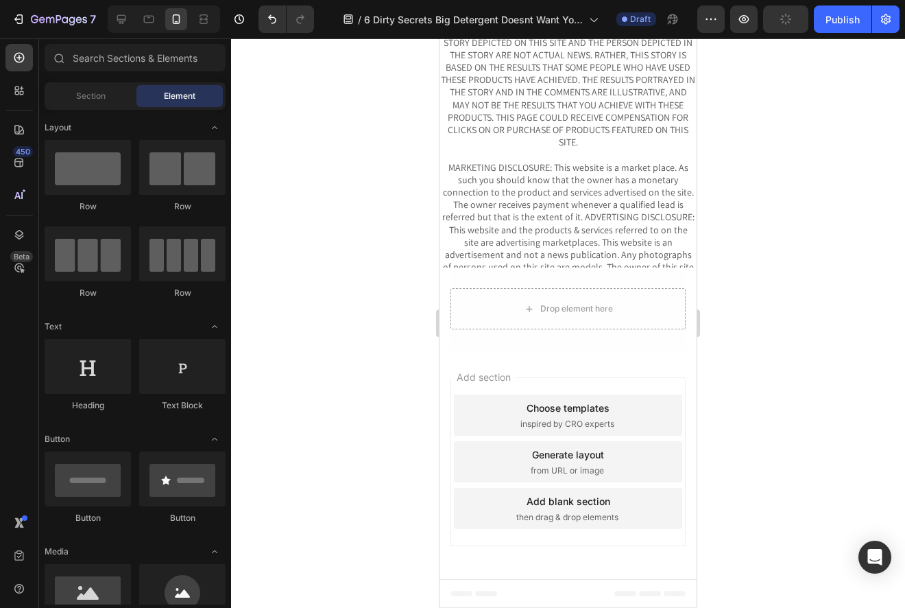
scroll to position [10947, 0]
click at [833, 29] on button "Publish" at bounding box center [843, 18] width 58 height 27
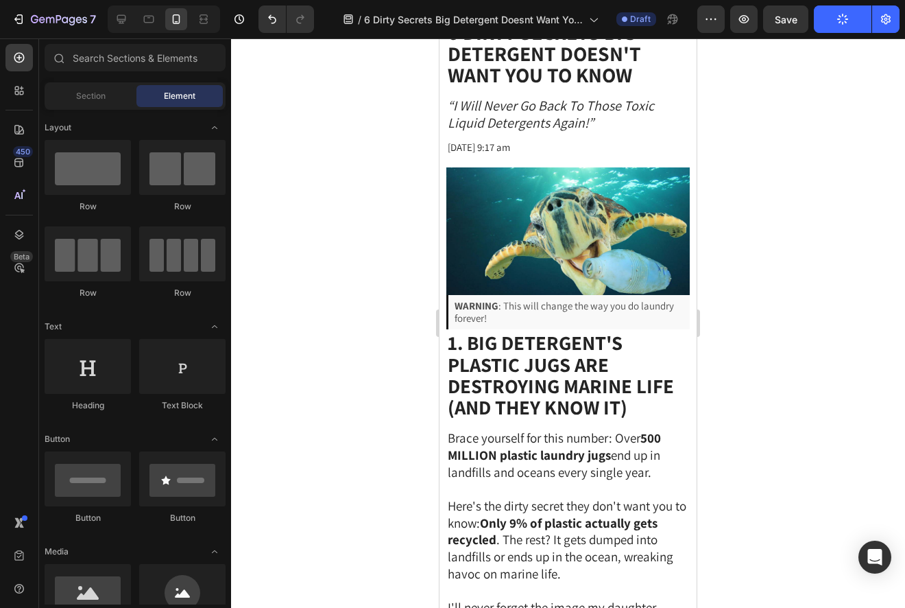
scroll to position [0, 0]
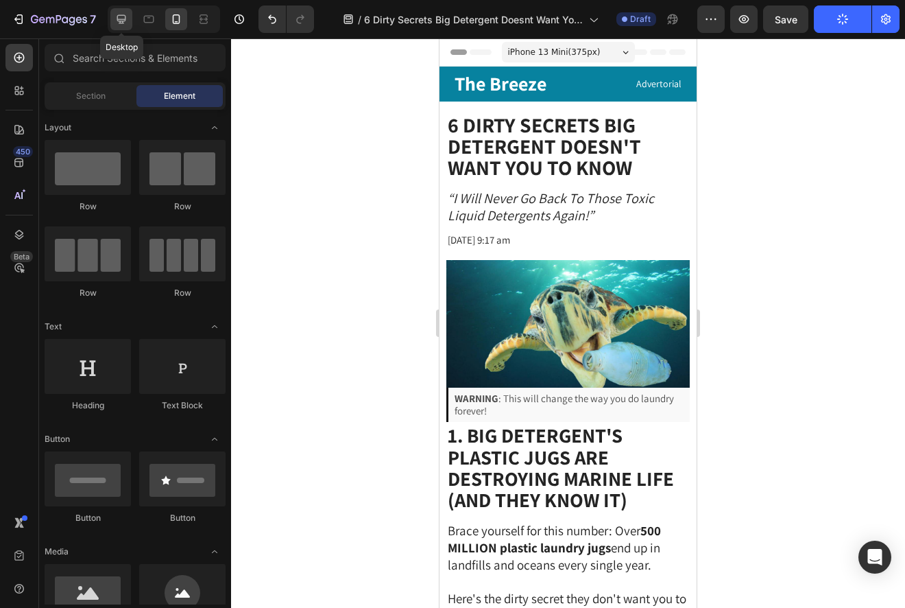
click at [121, 21] on icon at bounding box center [121, 19] width 9 height 9
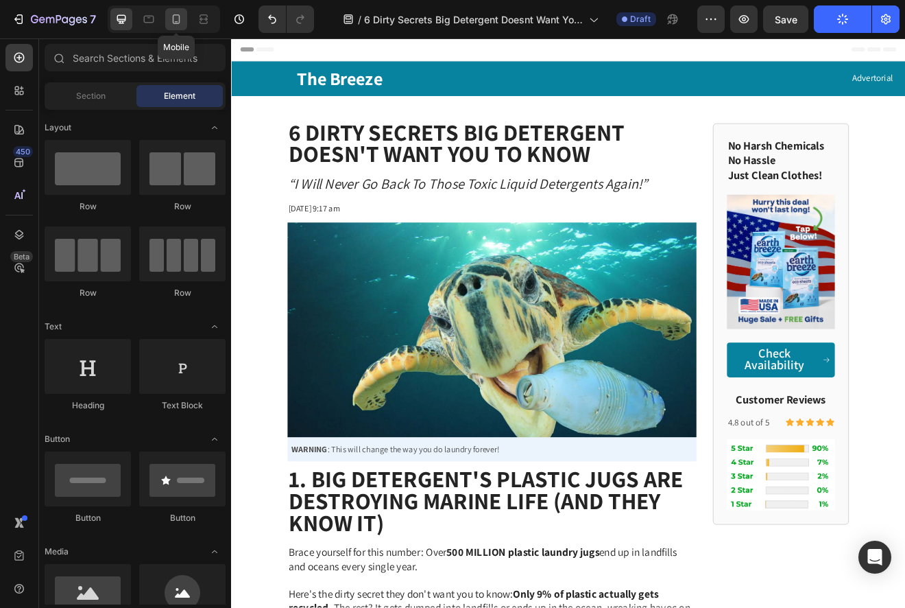
click at [172, 24] on icon at bounding box center [176, 19] width 14 height 14
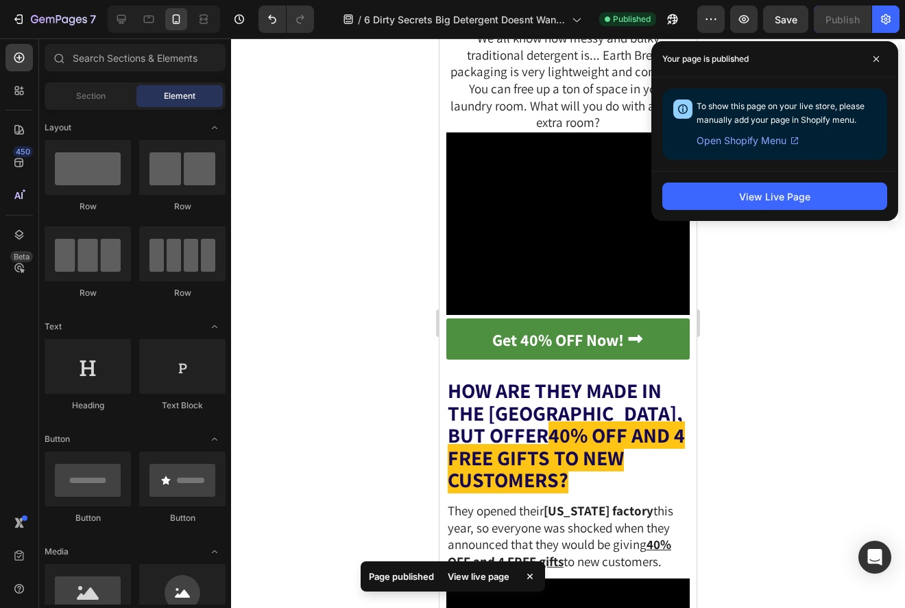
scroll to position [5931, 0]
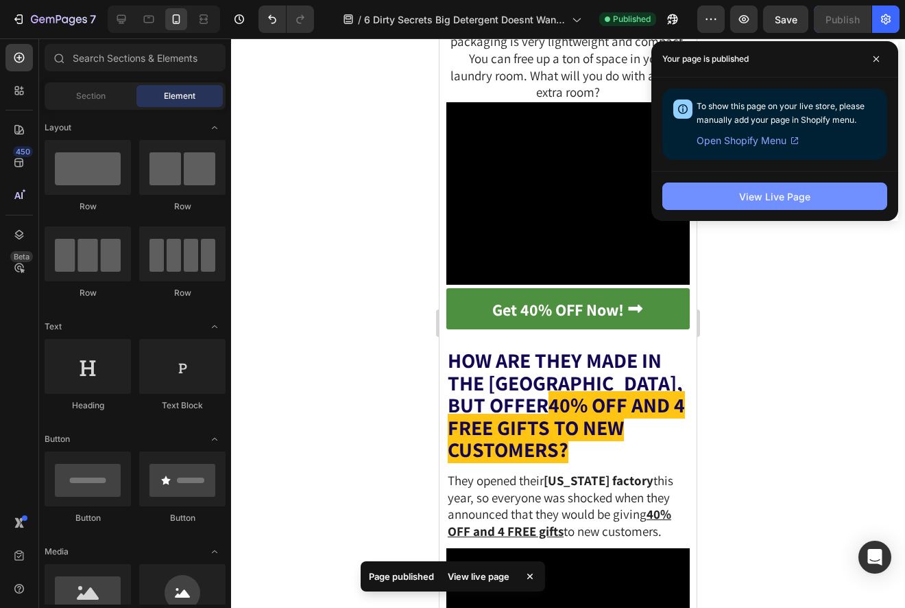
click at [745, 190] on div "View Live Page" at bounding box center [774, 196] width 71 height 14
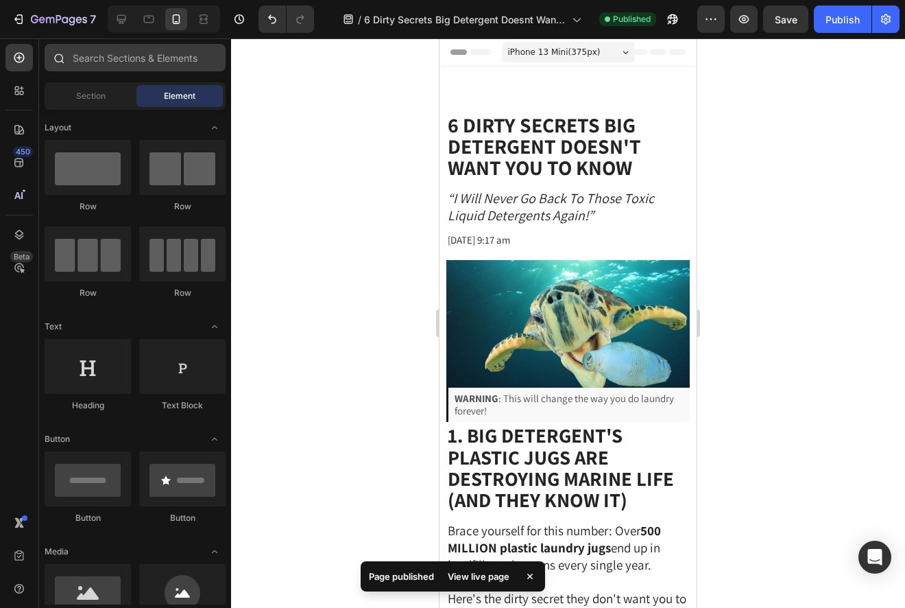
scroll to position [5931, 0]
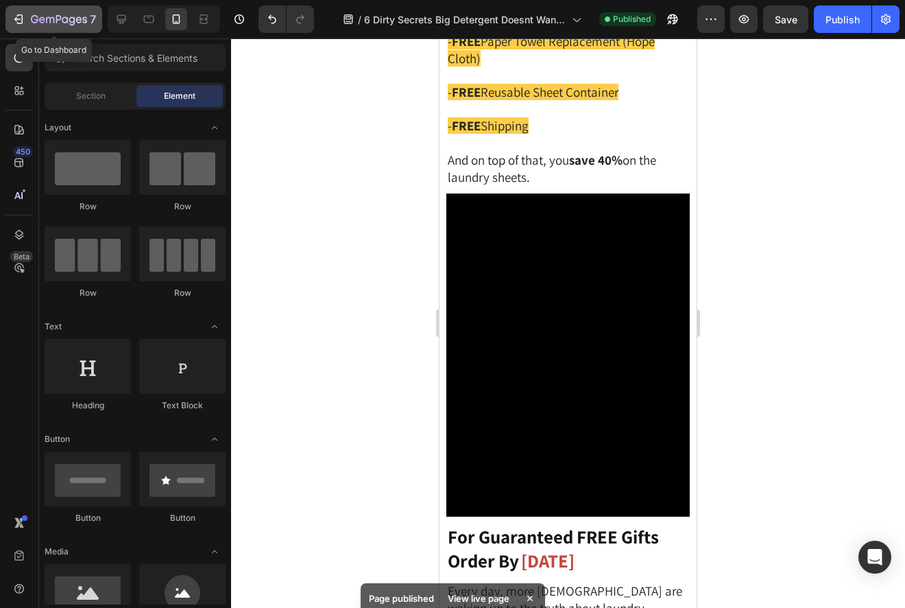
click at [70, 26] on div "7" at bounding box center [63, 19] width 65 height 16
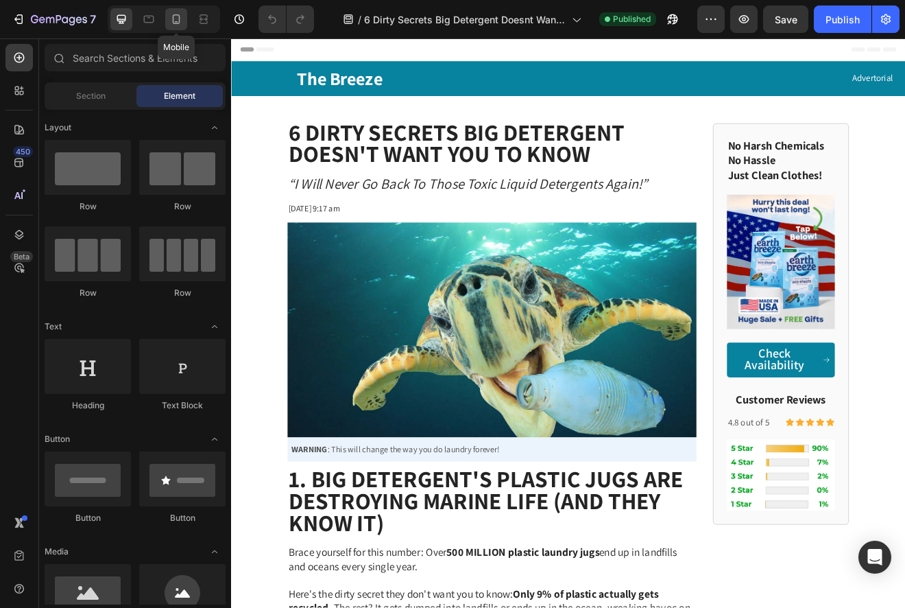
click at [178, 15] on icon at bounding box center [177, 19] width 8 height 10
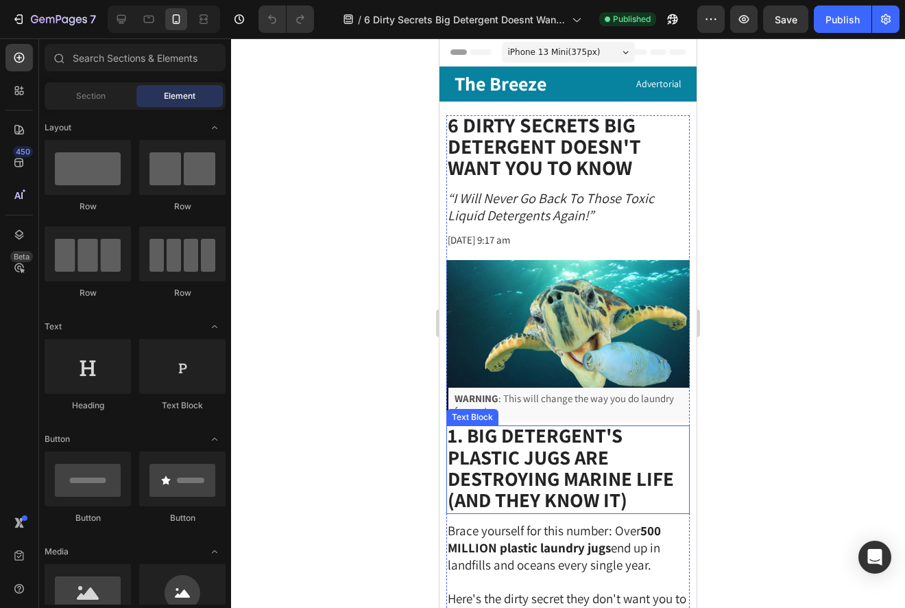
click at [513, 451] on strong "1. Big Detergent's Plastic Jugs Are Destroying Marine Life (And They Know It)" at bounding box center [561, 467] width 226 height 91
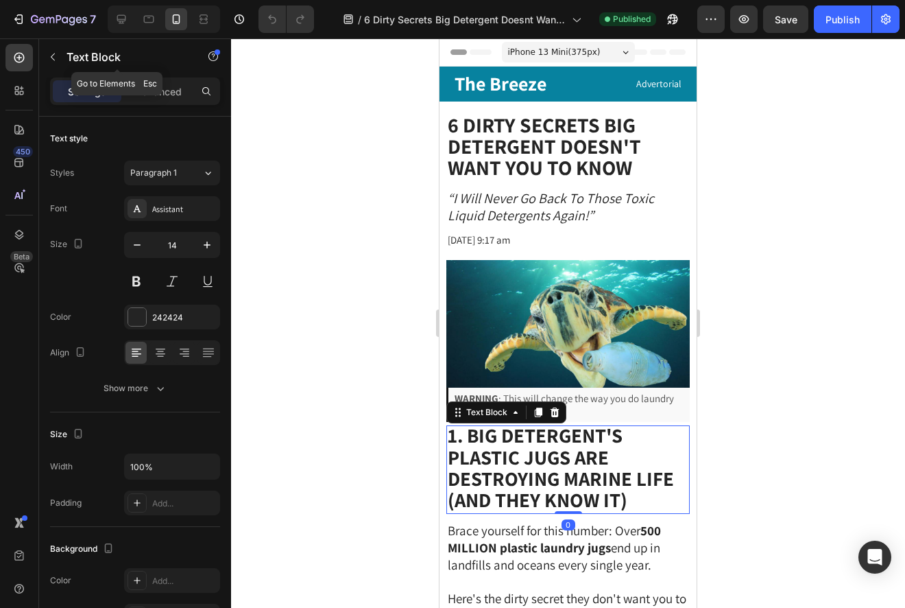
click at [153, 76] on div "Text Block" at bounding box center [117, 57] width 156 height 39
click at [160, 87] on p "Advanced" at bounding box center [158, 91] width 47 height 14
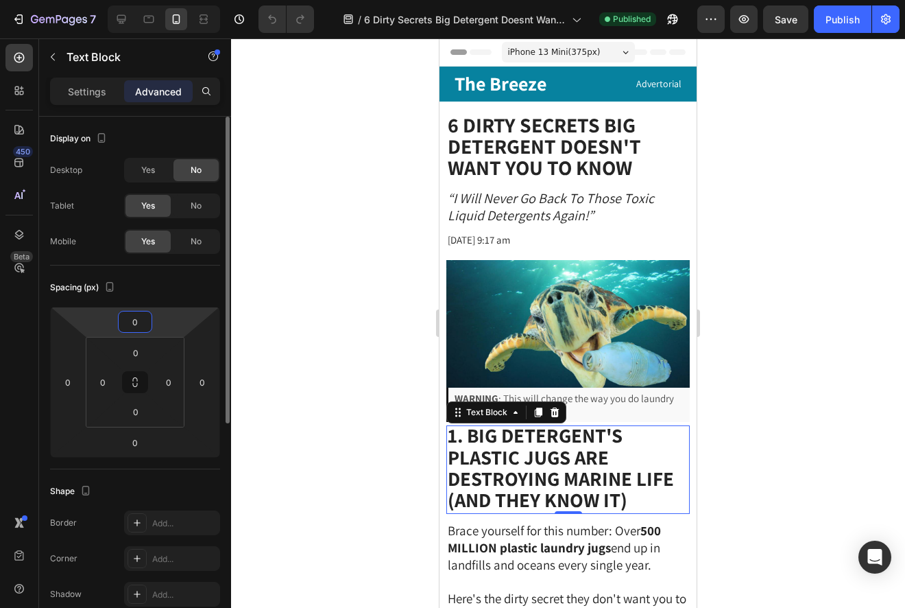
click at [127, 327] on input "0" at bounding box center [134, 321] width 27 height 21
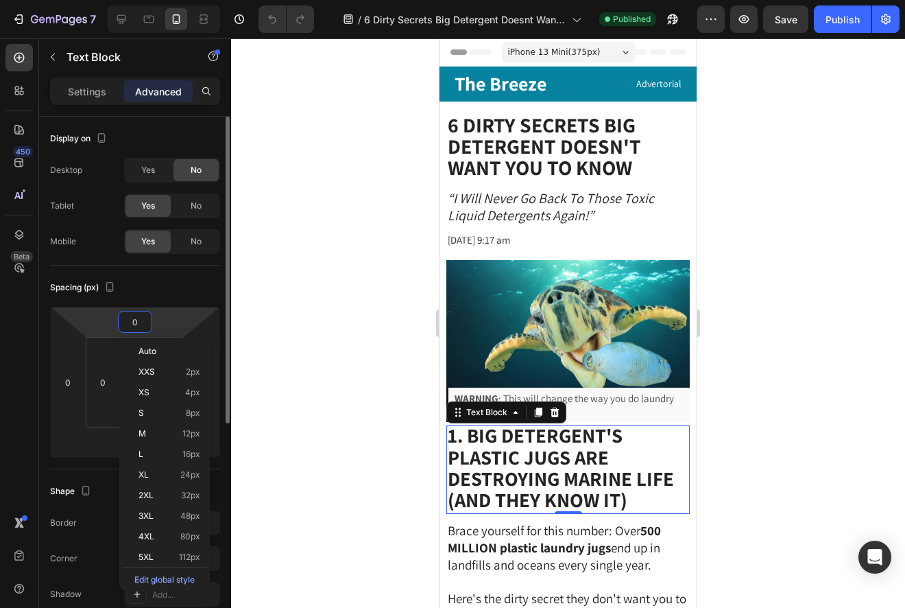
click at [126, 324] on input "0" at bounding box center [134, 321] width 27 height 21
type input "20"
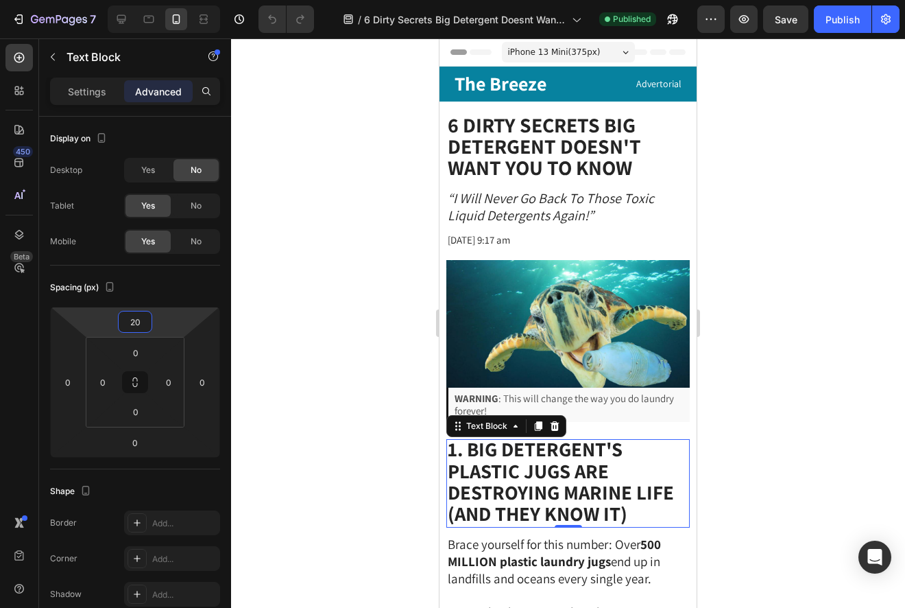
click at [375, 348] on div at bounding box center [568, 322] width 674 height 569
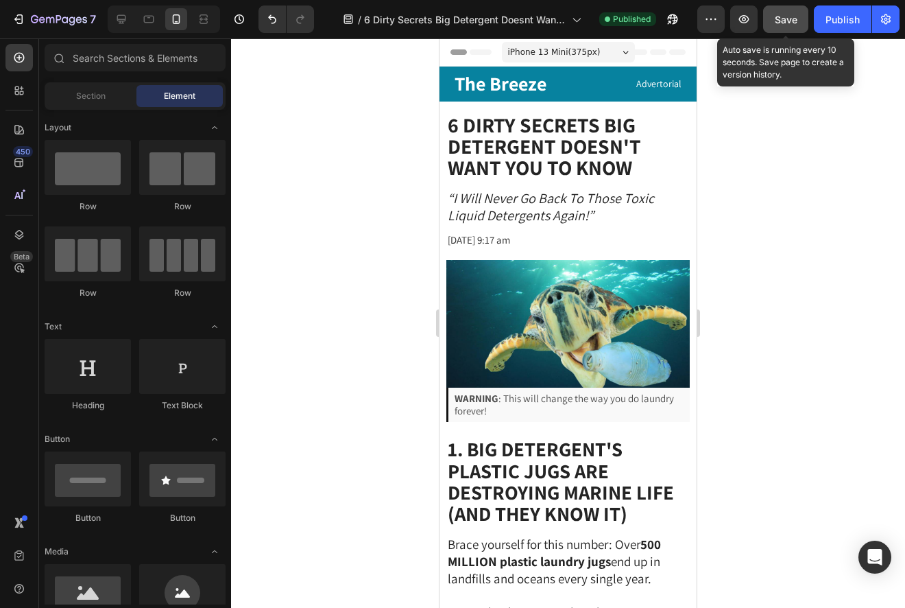
click at [785, 21] on span "Save" at bounding box center [786, 20] width 23 height 12
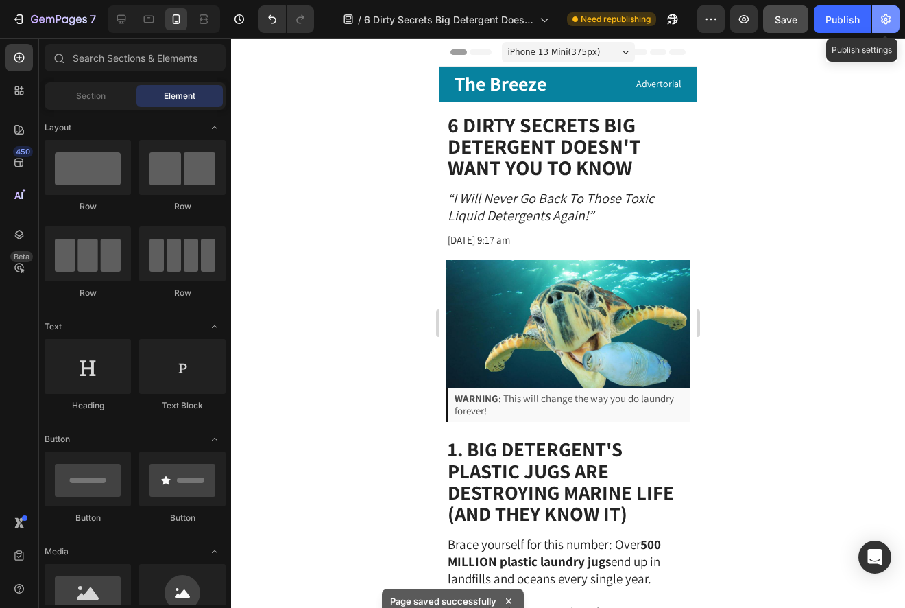
click at [886, 25] on icon "button" at bounding box center [886, 19] width 14 height 14
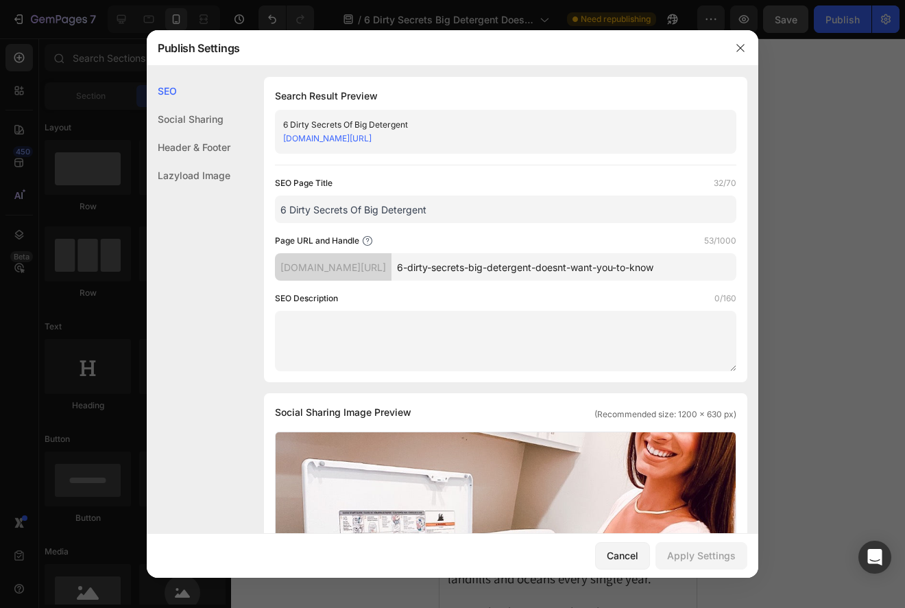
click at [607, 270] on input "6-dirty-secrets-big-detergent-doesnt-want-you-to-know" at bounding box center [564, 266] width 345 height 27
drag, startPoint x: 621, startPoint y: 268, endPoint x: 742, endPoint y: 269, distance: 120.7
click at [742, 269] on div "Search Result Preview 6 Dirty Secrets Of Big Detergent [DOMAIN_NAME][URL] SEO P…" at bounding box center [506, 229] width 484 height 305
click at [795, 247] on div at bounding box center [452, 304] width 905 height 608
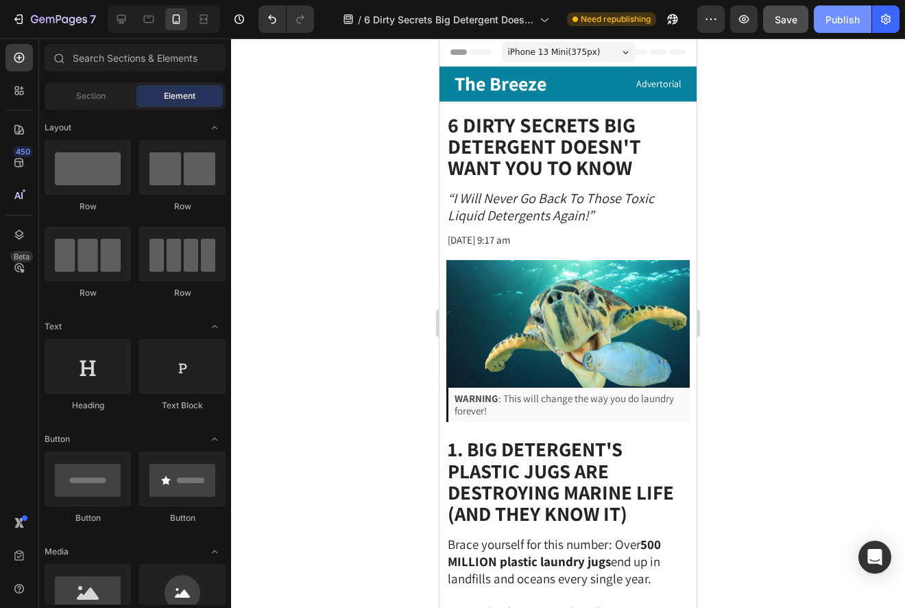
click at [831, 29] on button "Publish" at bounding box center [843, 18] width 58 height 27
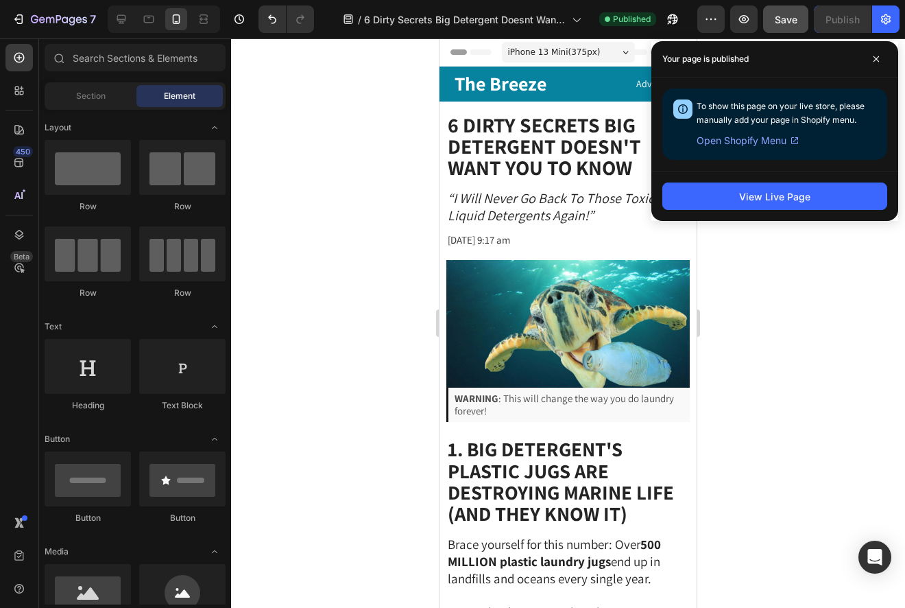
click at [759, 413] on div at bounding box center [568, 322] width 674 height 569
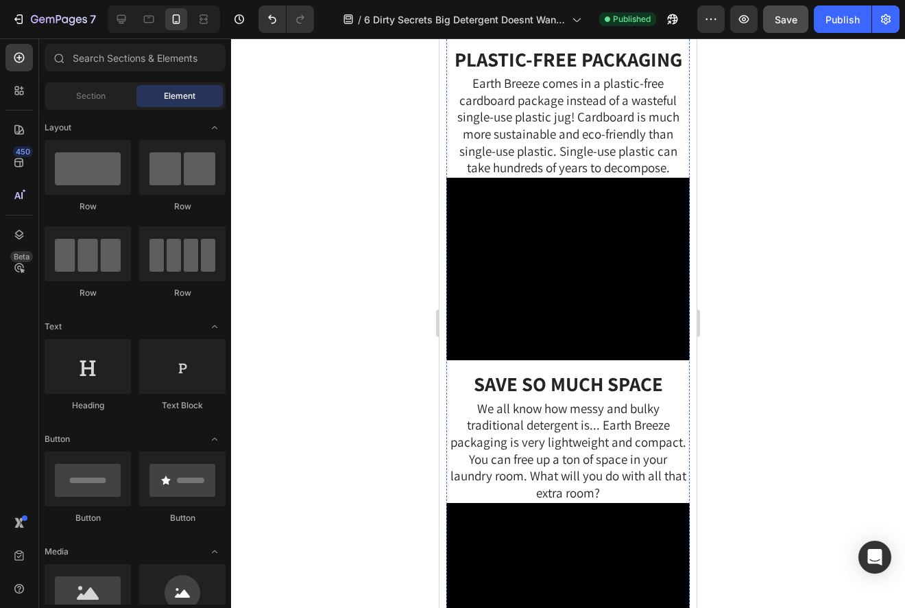
scroll to position [4579, 0]
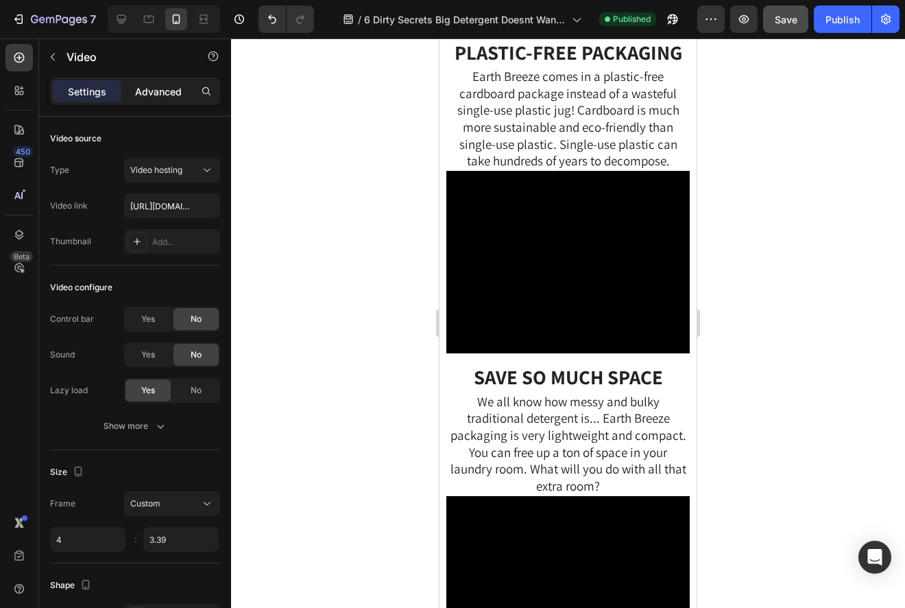
click at [158, 90] on p "Advanced" at bounding box center [158, 91] width 47 height 14
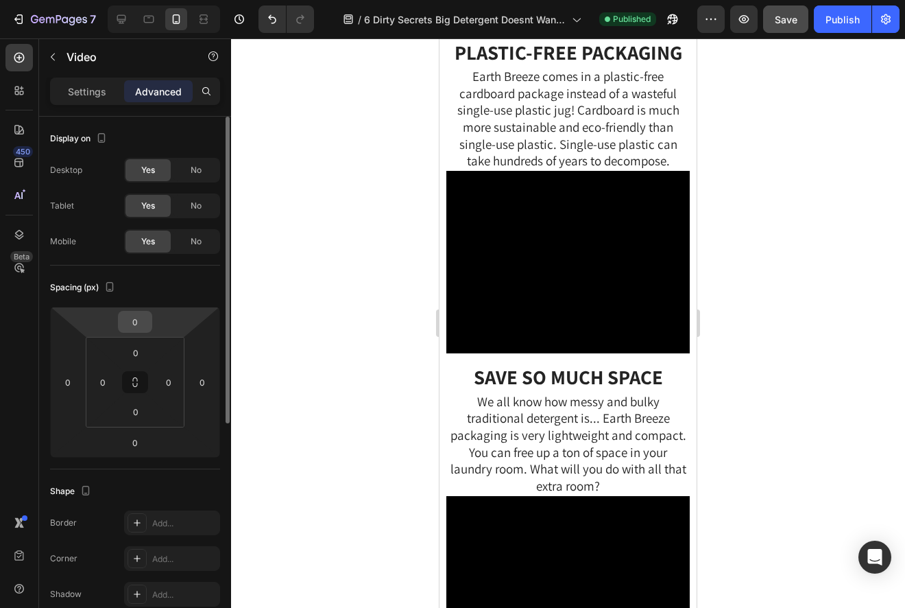
click at [121, 322] on input "0" at bounding box center [134, 321] width 27 height 21
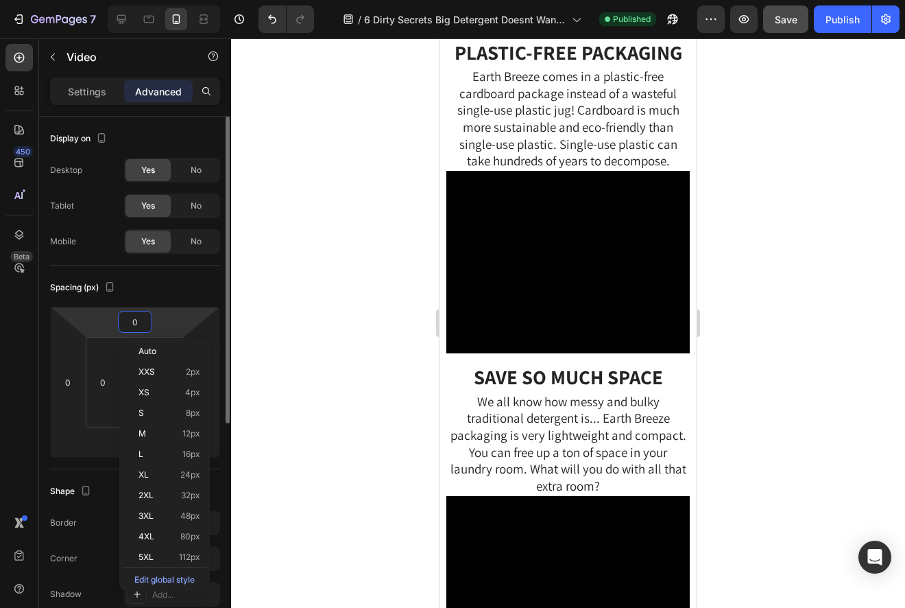
click at [126, 321] on input "0" at bounding box center [134, 321] width 27 height 21
type input "10"
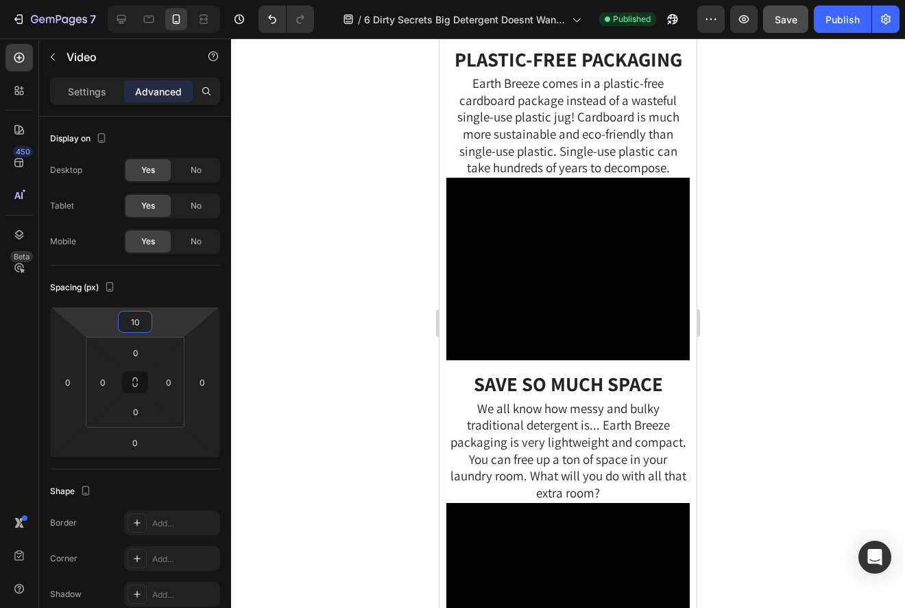
click at [822, 384] on div at bounding box center [568, 322] width 674 height 569
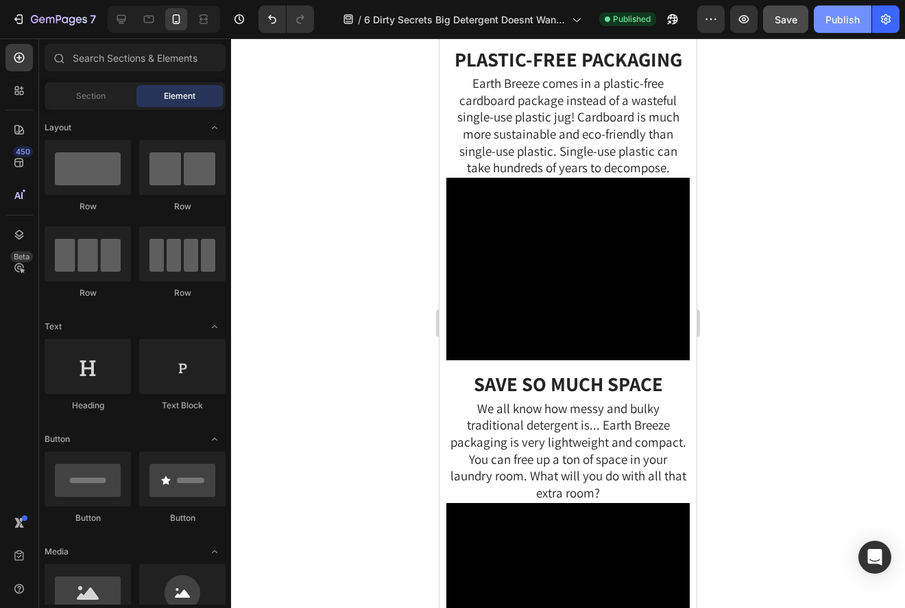
click at [842, 29] on button "Publish" at bounding box center [843, 18] width 58 height 27
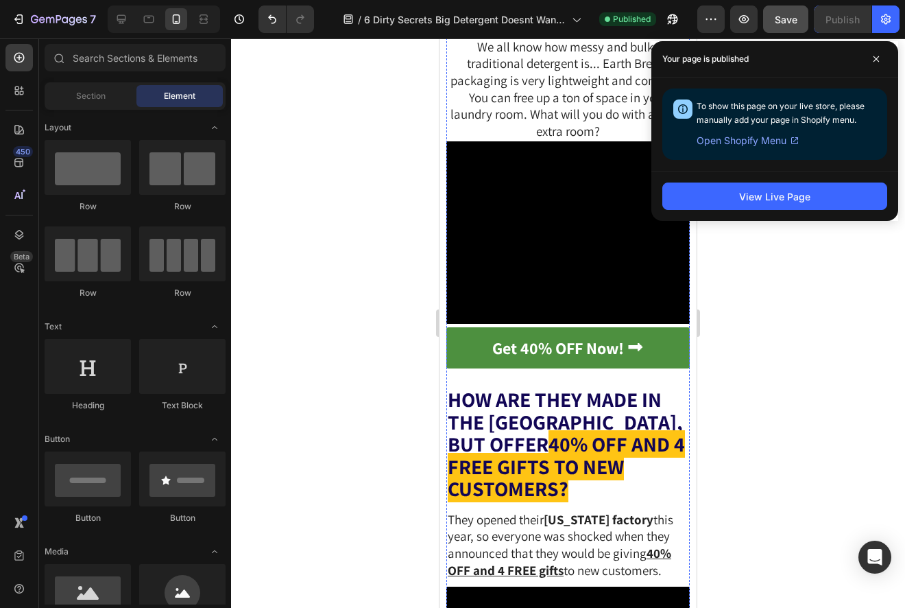
scroll to position [5003, 0]
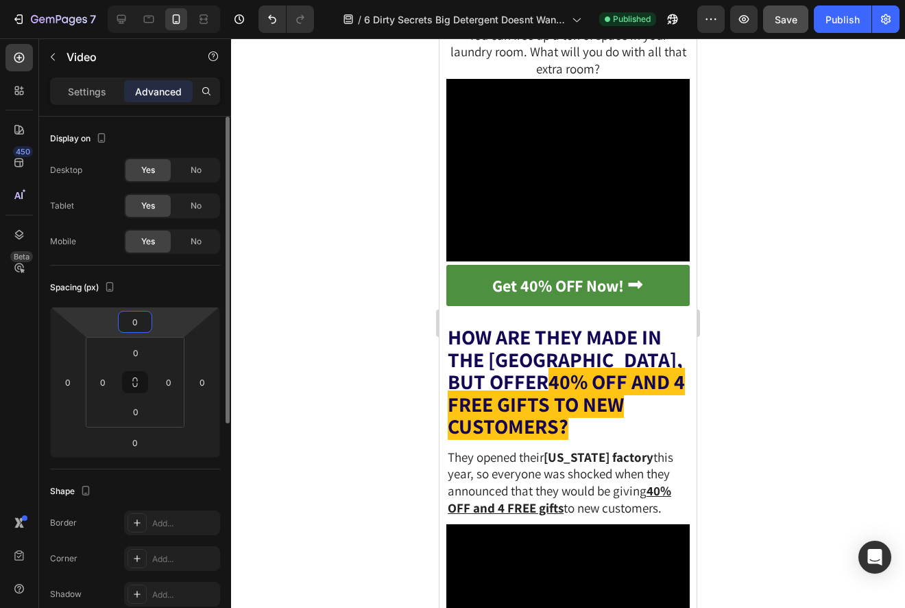
click at [128, 313] on input "0" at bounding box center [134, 321] width 27 height 21
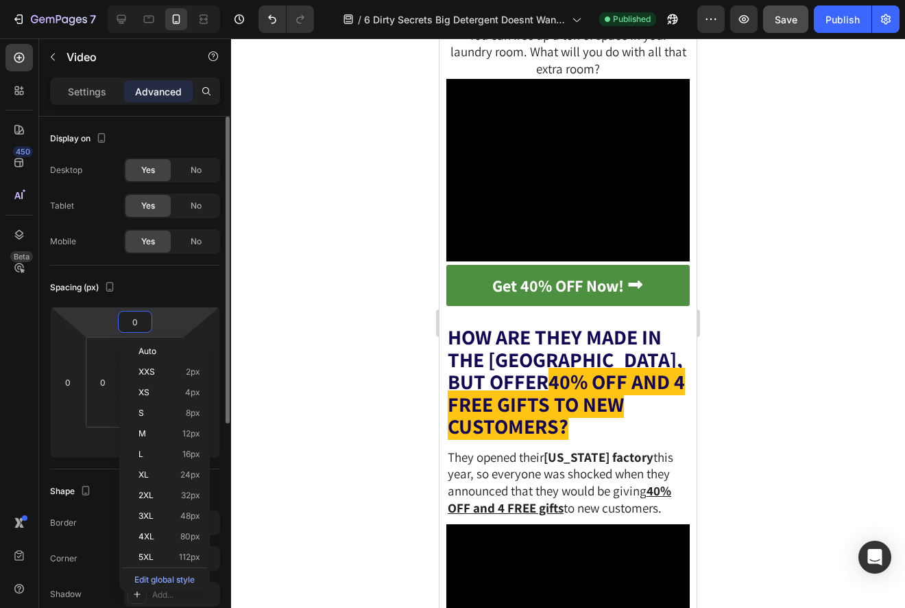
click at [124, 316] on input "0" at bounding box center [134, 321] width 27 height 21
type input "10"
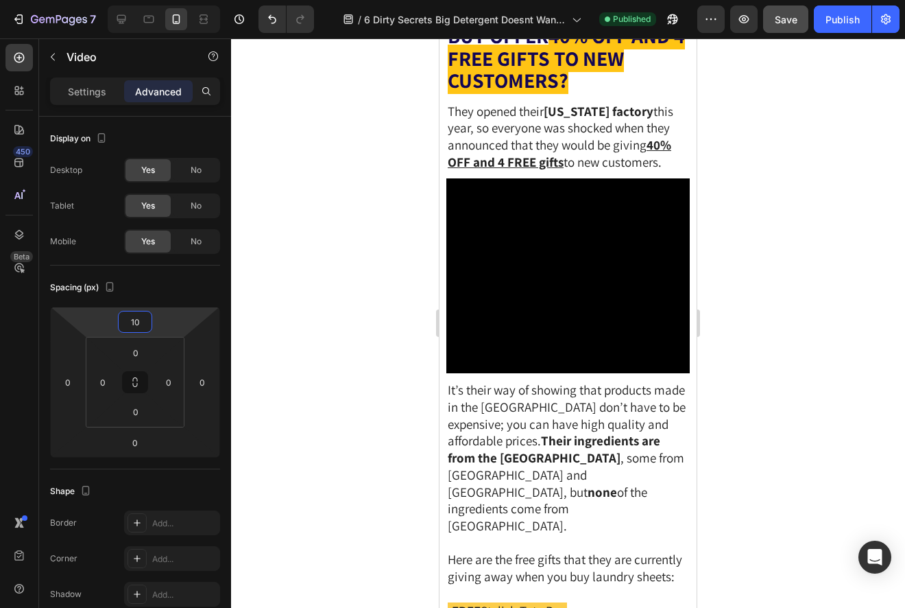
scroll to position [5357, 0]
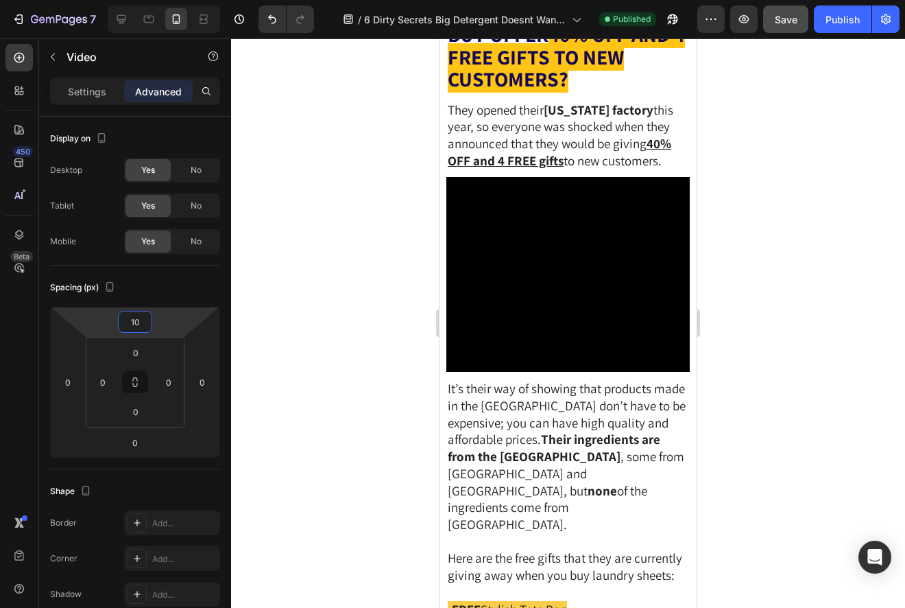
click at [119, 317] on div "0" at bounding box center [135, 322] width 34 height 22
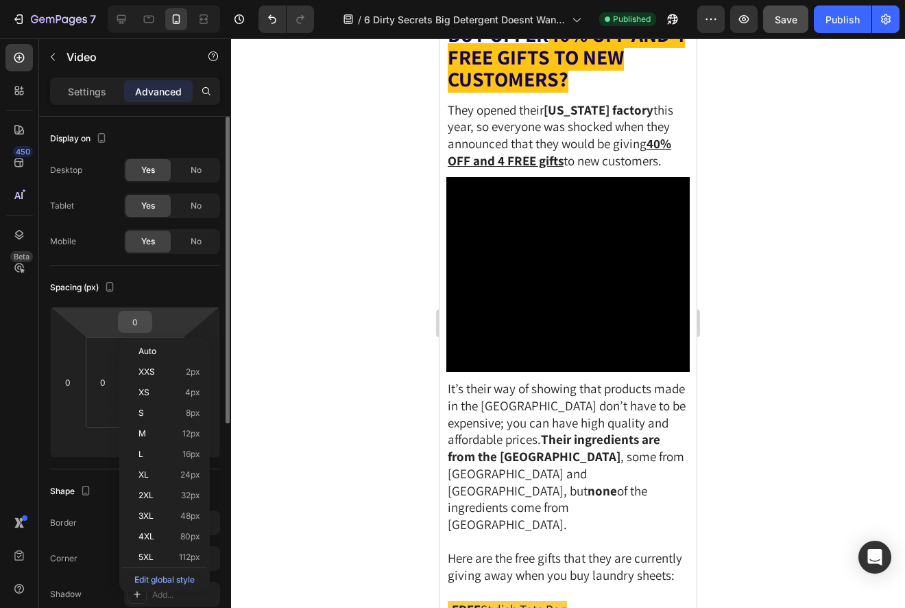
click at [124, 318] on input "0" at bounding box center [134, 321] width 27 height 21
click at [124, 320] on input "0" at bounding box center [134, 321] width 27 height 21
type input "10"
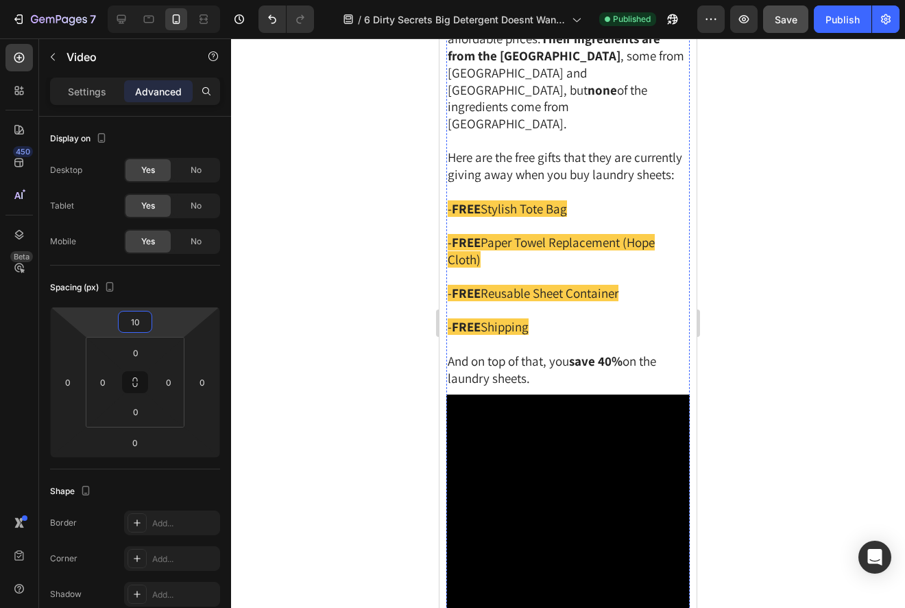
scroll to position [5802, 0]
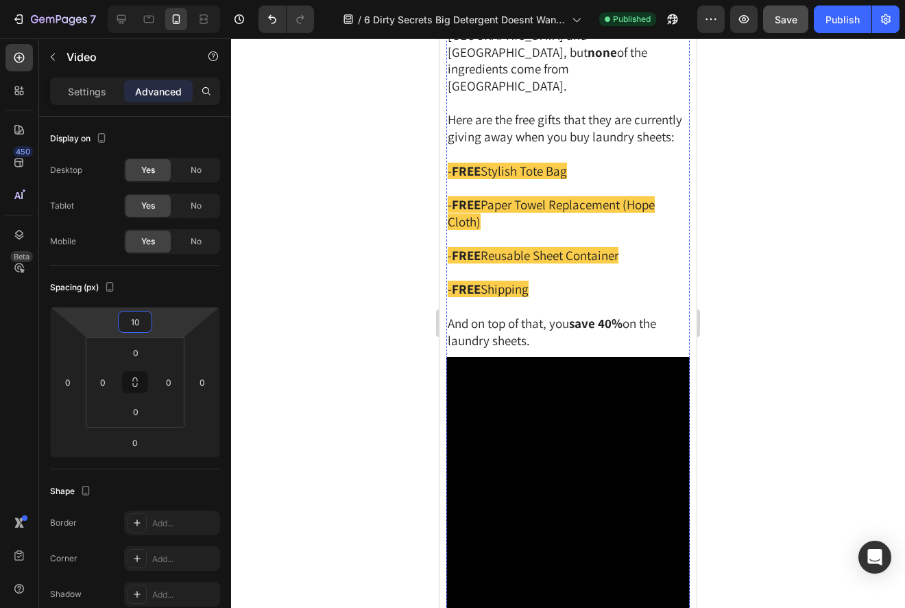
click at [125, 324] on input "0" at bounding box center [134, 321] width 27 height 21
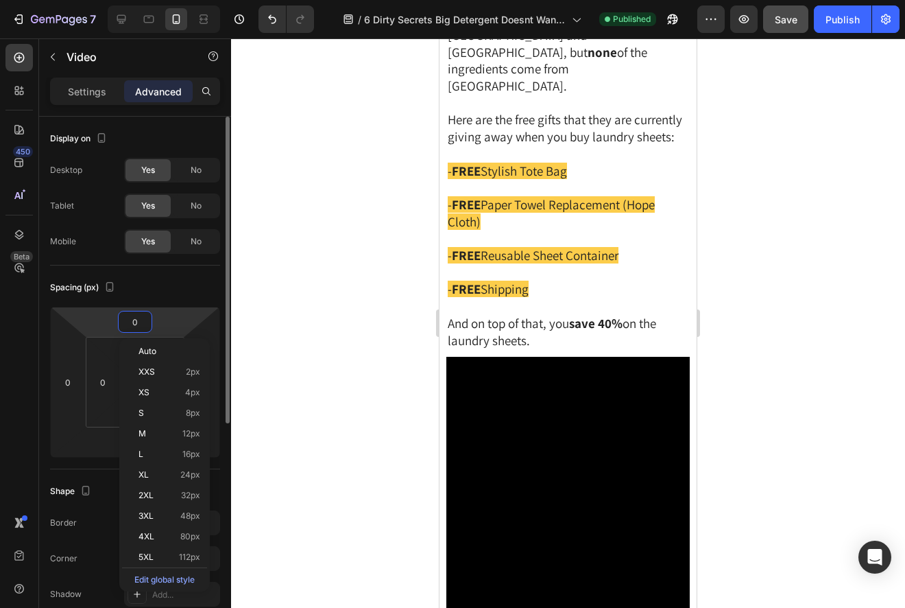
click at [123, 324] on input "0" at bounding box center [134, 321] width 27 height 21
type input "10"
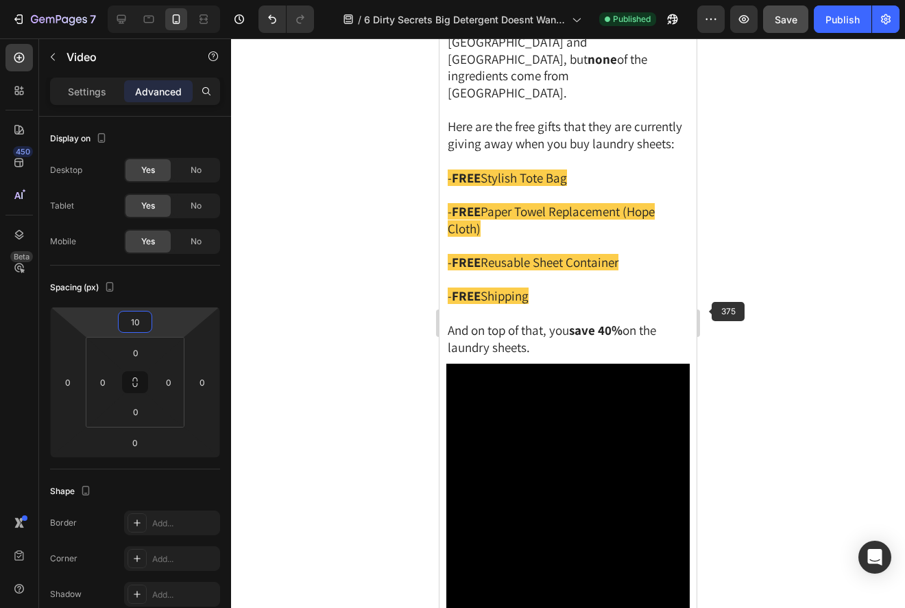
click at [816, 322] on div at bounding box center [568, 322] width 674 height 569
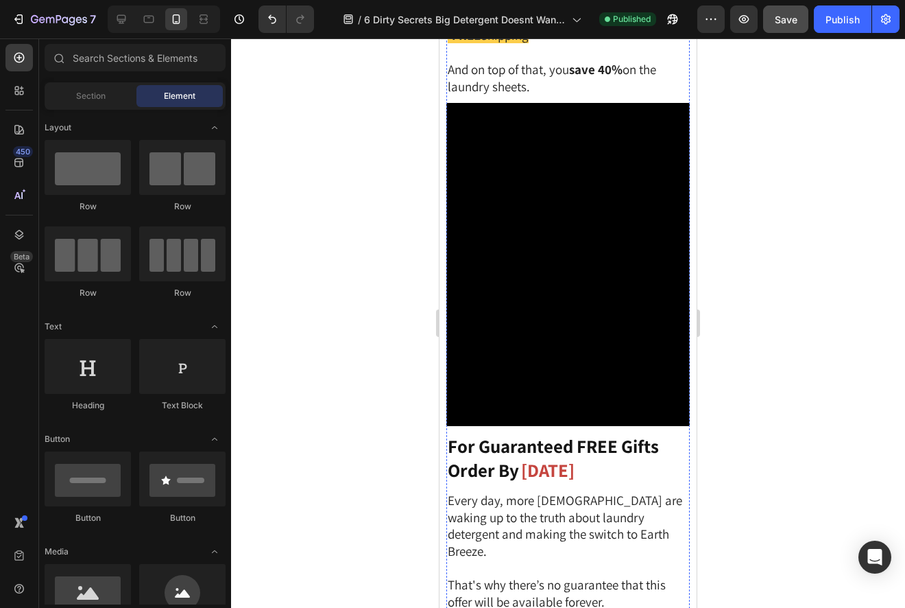
scroll to position [6073, 0]
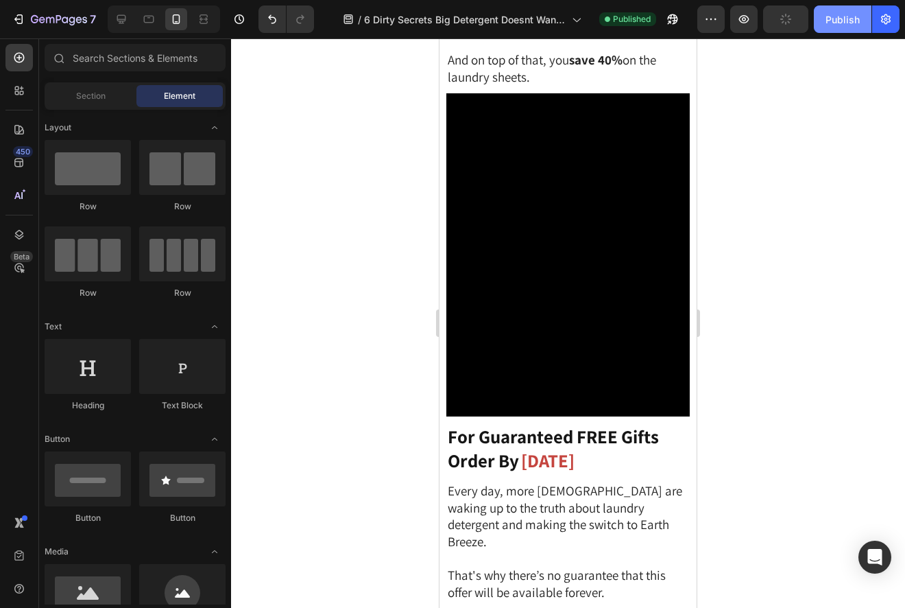
click at [824, 26] on button "Publish" at bounding box center [843, 18] width 58 height 27
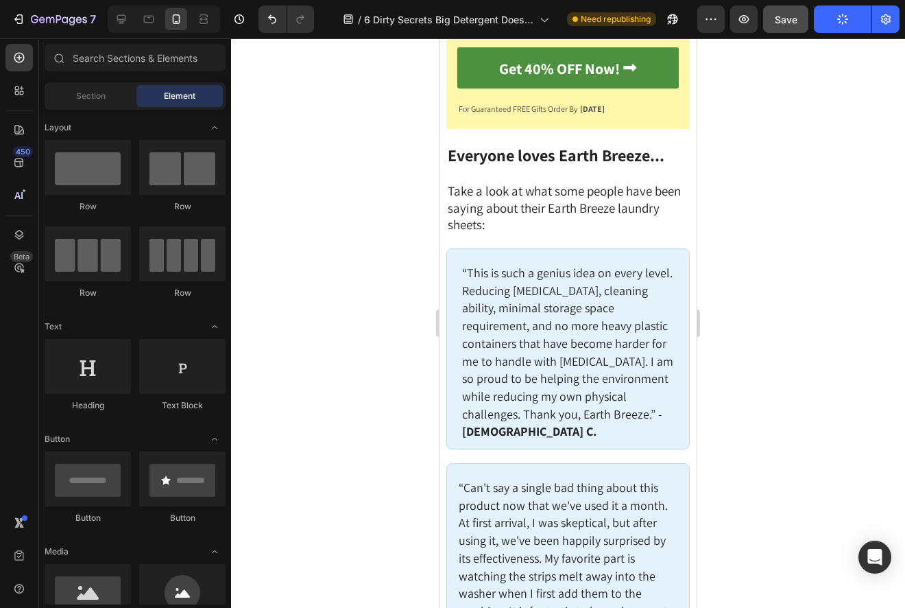
scroll to position [6967, 0]
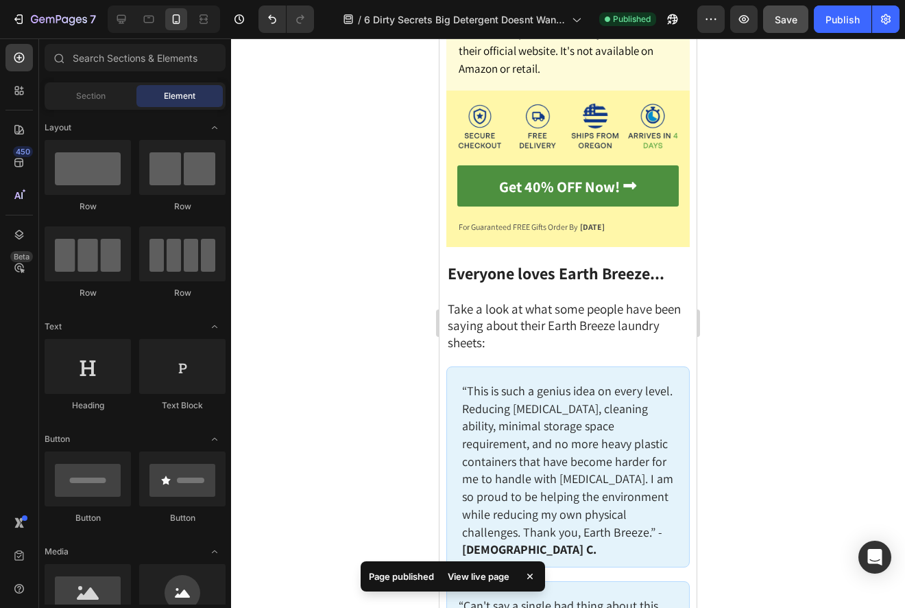
click at [800, 302] on div at bounding box center [568, 322] width 674 height 569
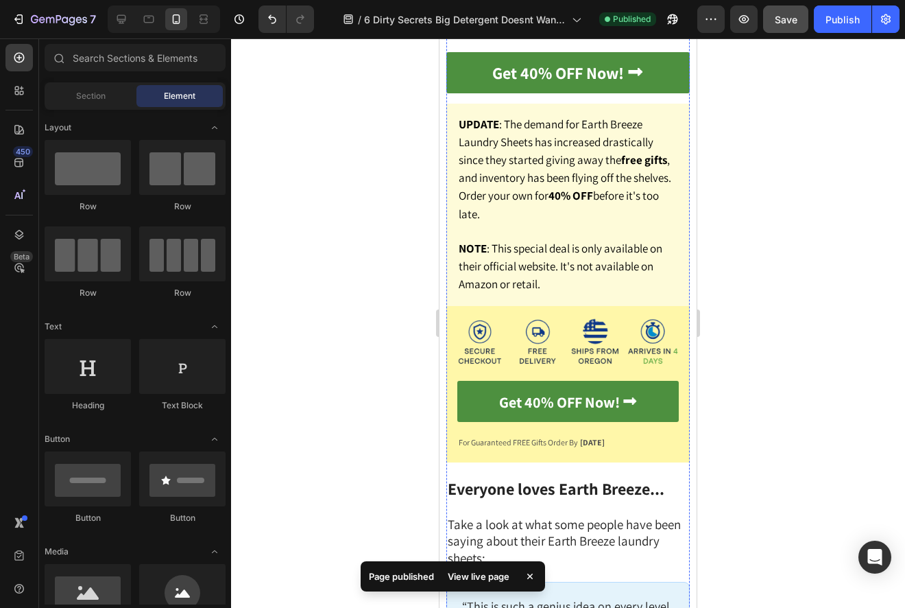
scroll to position [6706, 0]
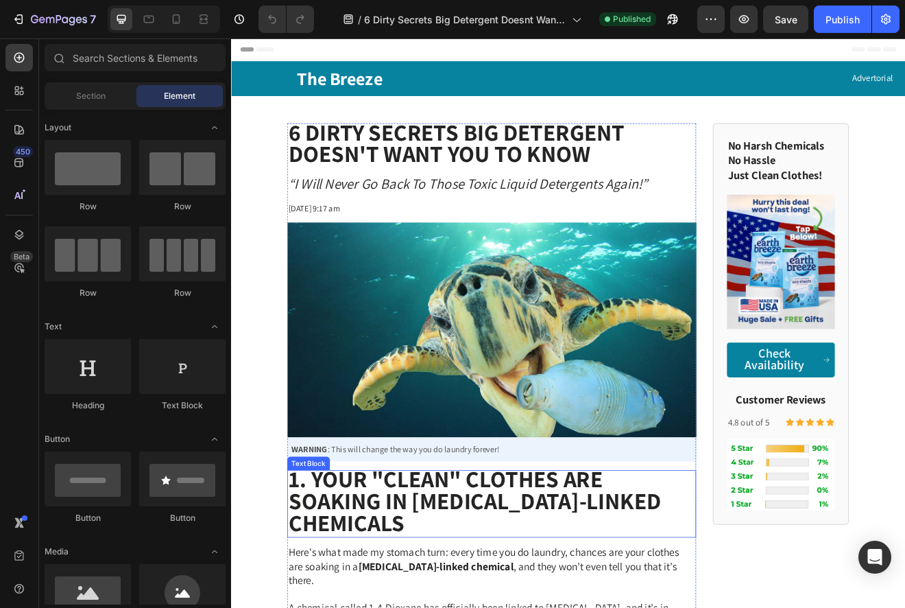
click at [404, 586] on strong "1. Your "Clean" Clothes Are Soaking in [MEDICAL_DATA]-Linked Chemicals" at bounding box center [528, 603] width 455 height 91
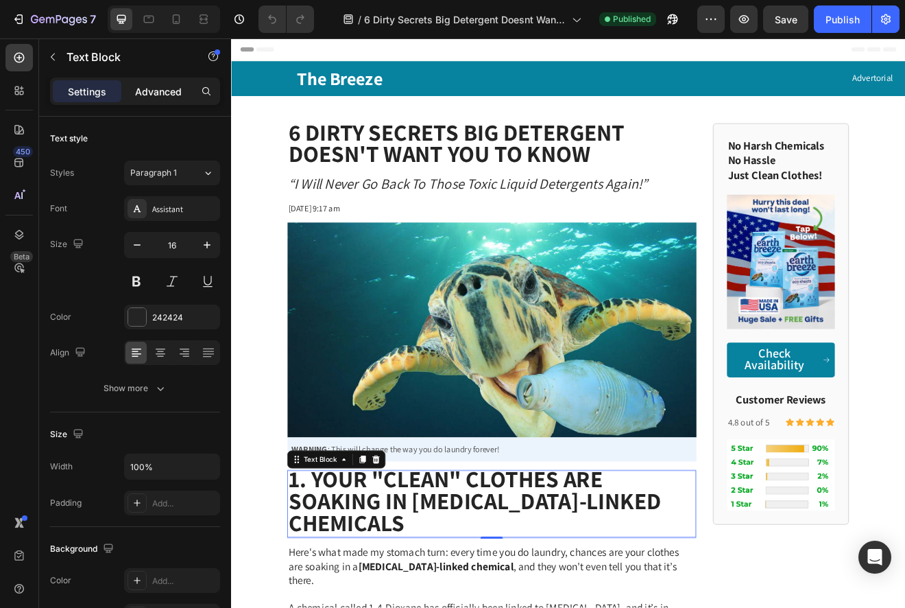
click at [140, 90] on p "Advanced" at bounding box center [158, 91] width 47 height 14
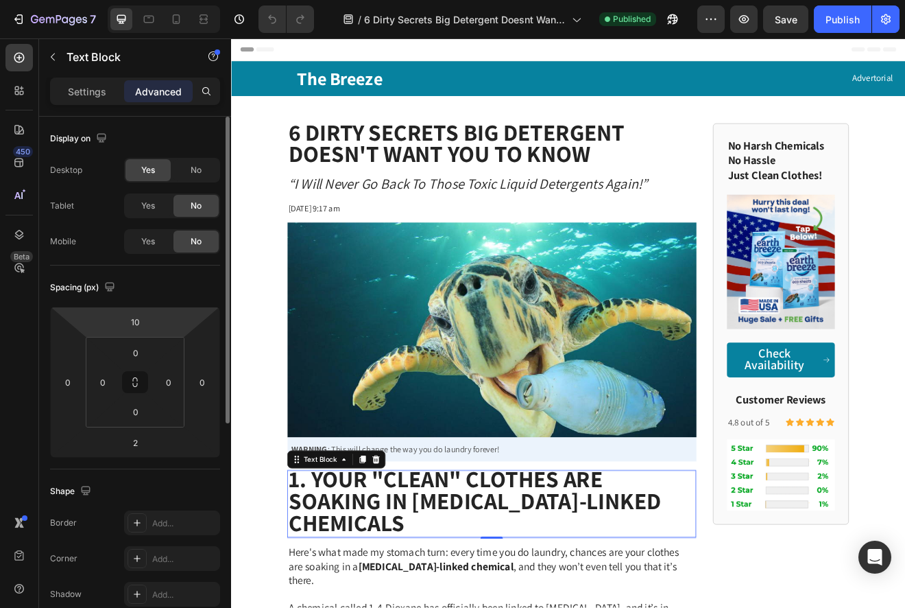
click at [127, 0] on html "7 Version history / 6 Dirty Secrets Big Detergent Doesnt Want You to Know Publi…" at bounding box center [452, 0] width 905 height 0
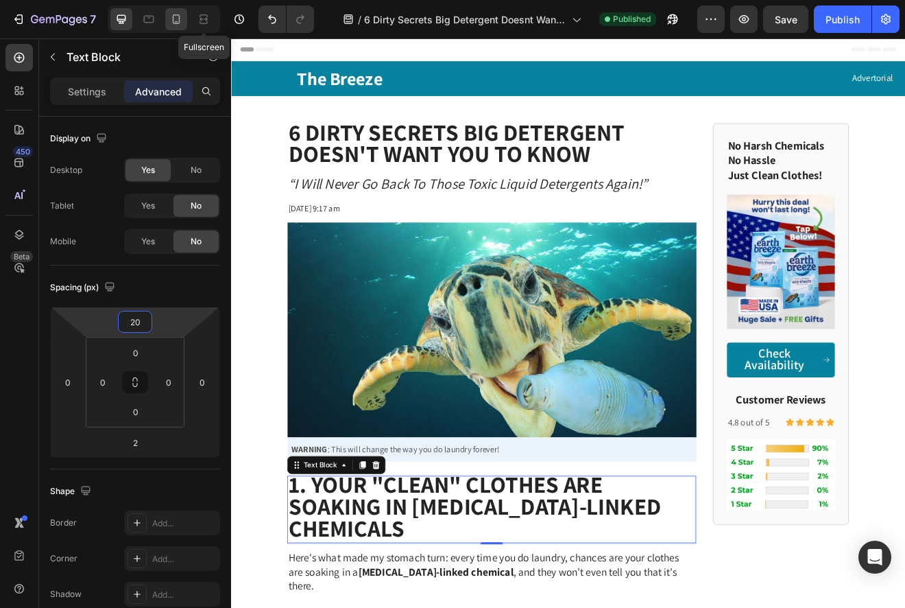
click at [176, 21] on icon at bounding box center [176, 19] width 14 height 14
type input "0"
type input "5"
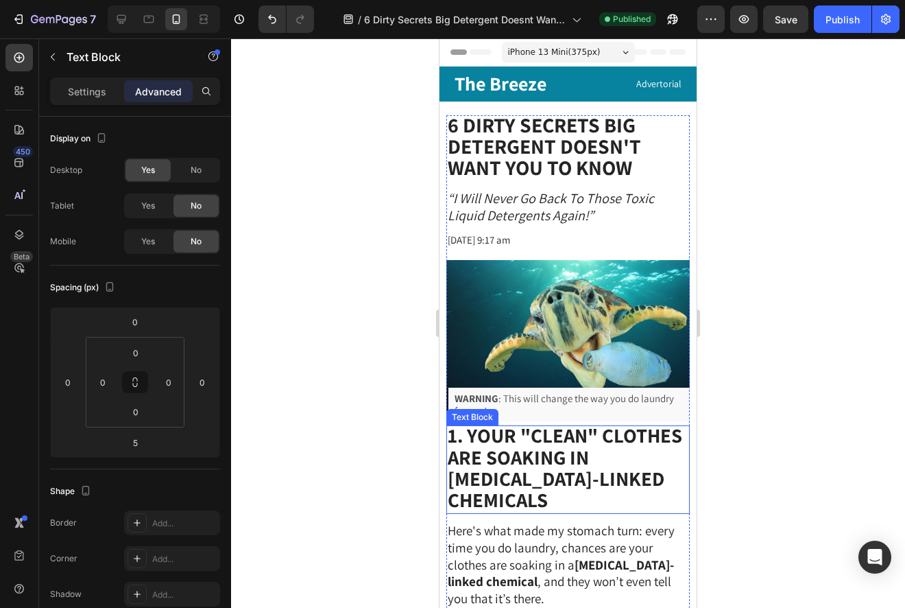
click at [521, 453] on strong "1. Your "Clean" Clothes Are Soaking in [MEDICAL_DATA]-Linked Chemicals" at bounding box center [565, 467] width 235 height 91
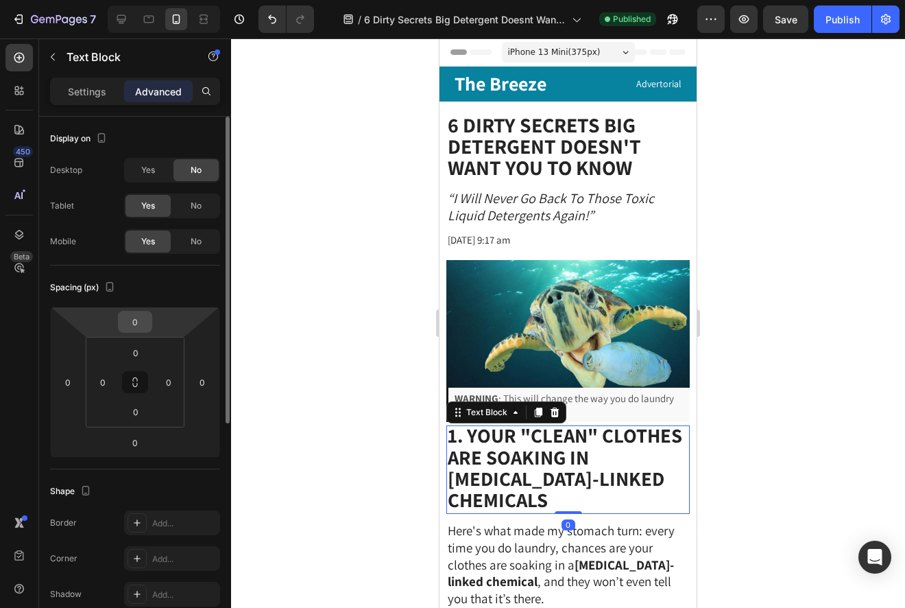
click at [118, 320] on div "0" at bounding box center [135, 322] width 34 height 22
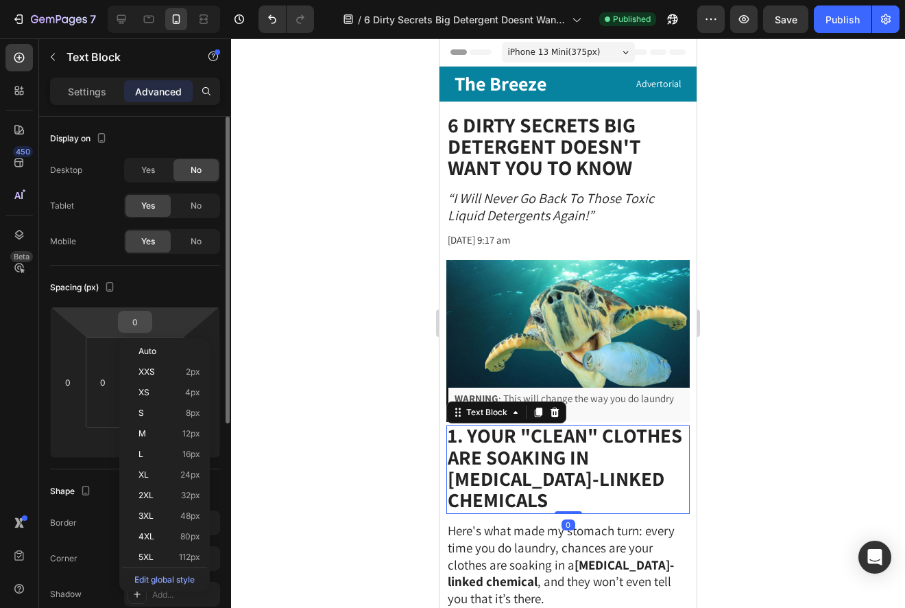
click at [119, 318] on div "0" at bounding box center [135, 322] width 34 height 22
click at [131, 318] on input "0" at bounding box center [134, 321] width 27 height 21
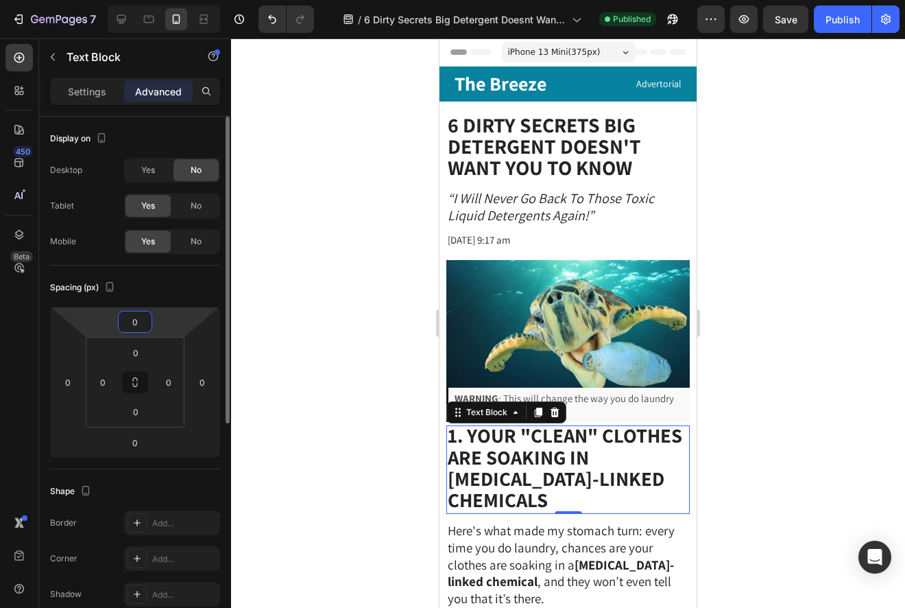
click at [129, 318] on input "0" at bounding box center [134, 321] width 27 height 21
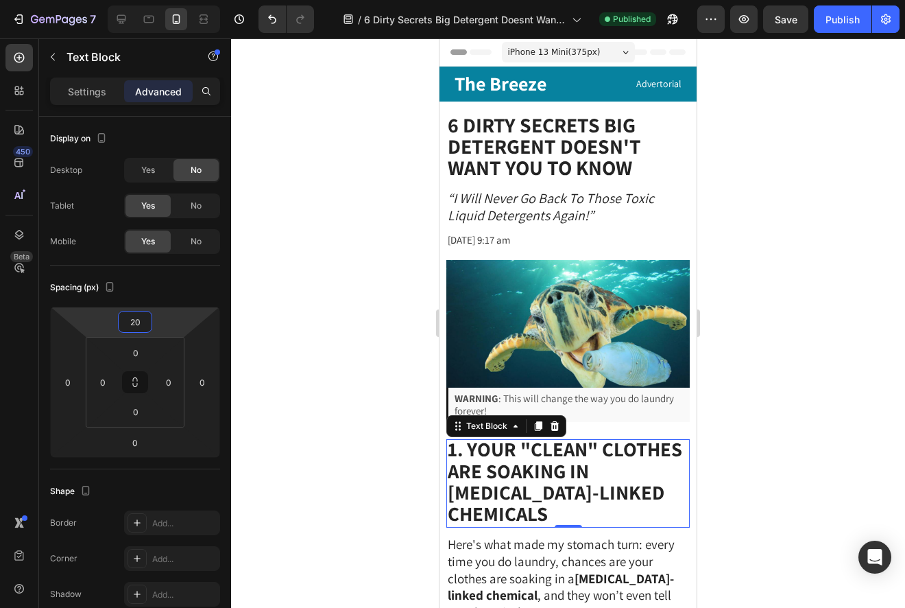
type input "20"
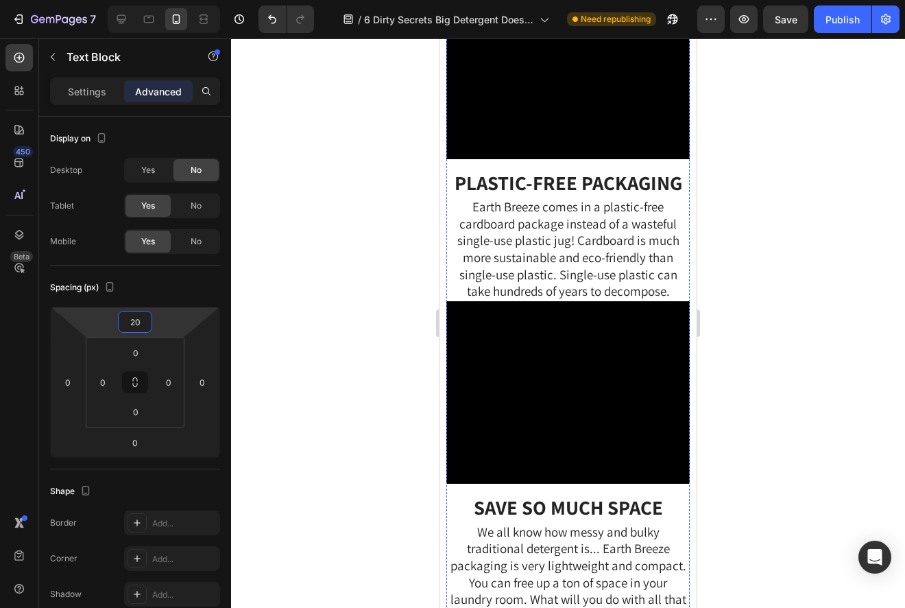
scroll to position [4523, 0]
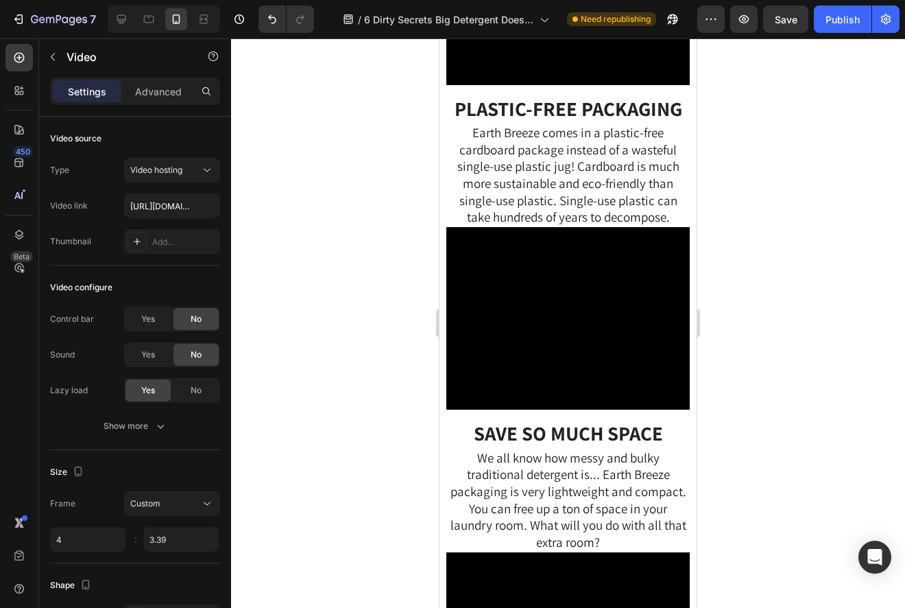
click at [167, 102] on div "Settings Advanced" at bounding box center [135, 91] width 170 height 27
click at [160, 93] on p "Advanced" at bounding box center [158, 91] width 47 height 14
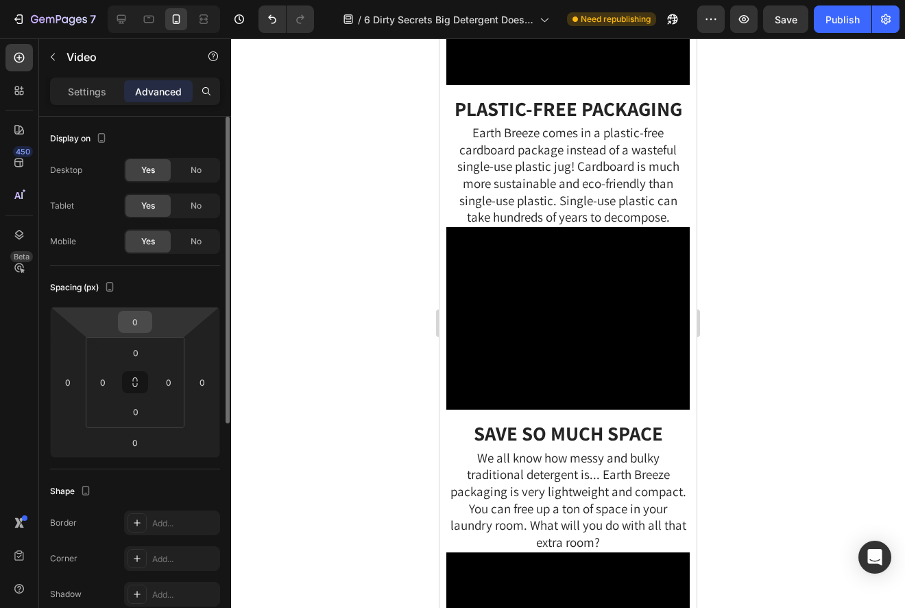
click at [126, 323] on input "0" at bounding box center [134, 321] width 27 height 21
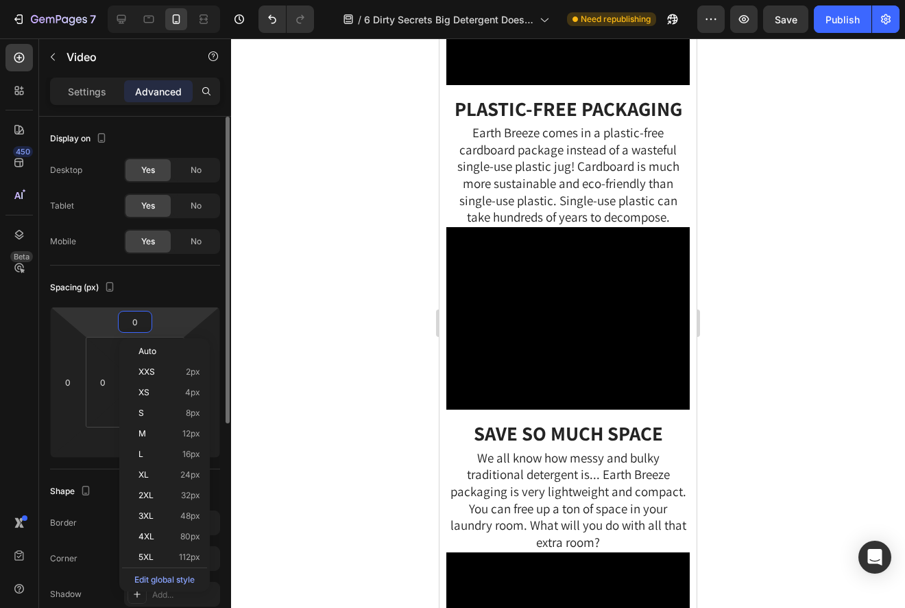
click at [126, 323] on input "0" at bounding box center [134, 321] width 27 height 21
click at [126, 322] on input "0" at bounding box center [134, 321] width 27 height 21
click at [126, 320] on input "0" at bounding box center [134, 321] width 27 height 21
click at [132, 320] on input "0" at bounding box center [134, 321] width 27 height 21
type input "10"
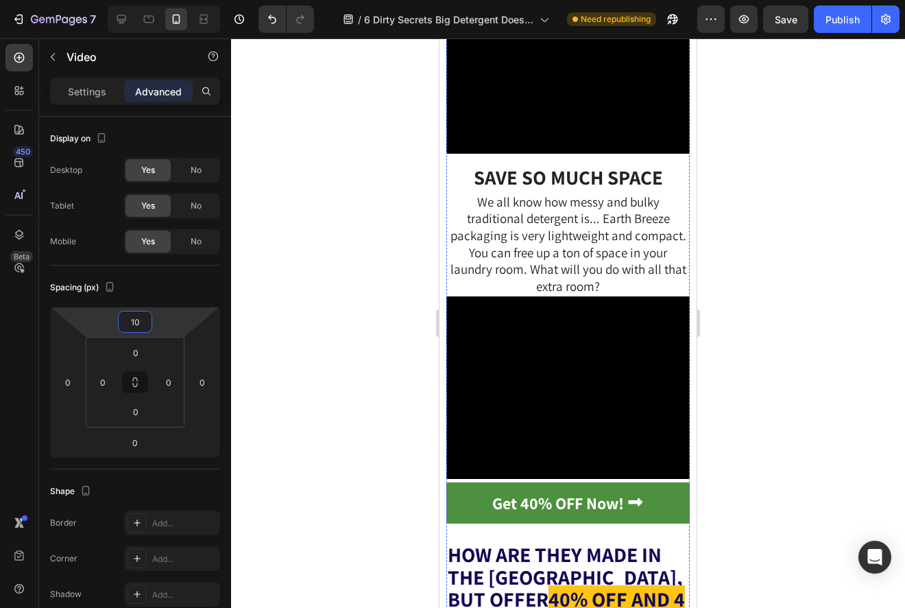
scroll to position [4850, 0]
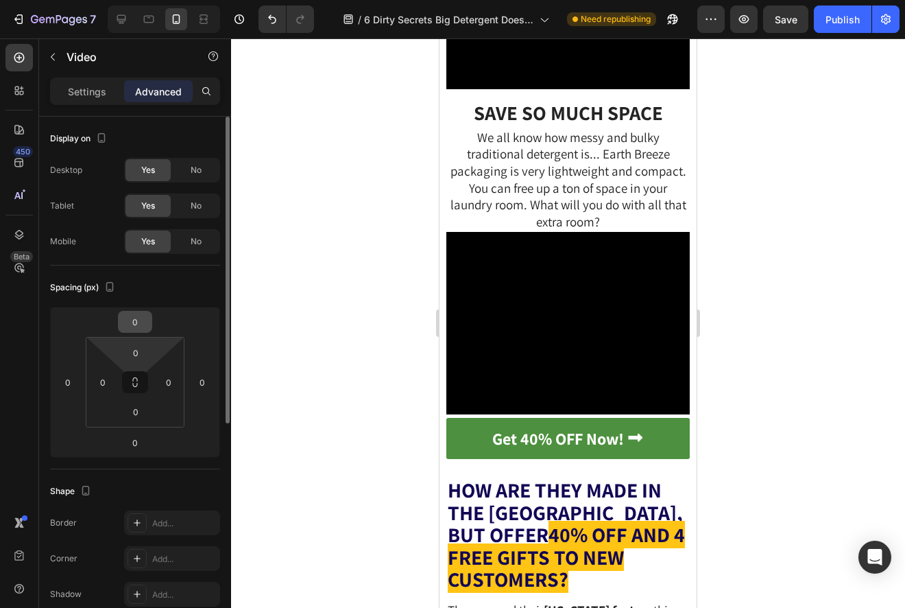
click at [127, 311] on div "0" at bounding box center [135, 322] width 34 height 22
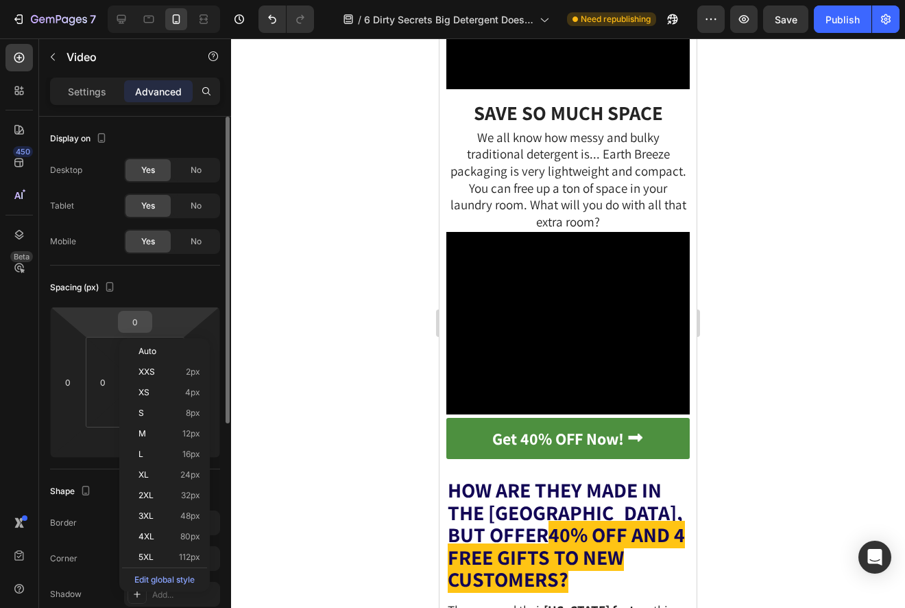
click at [127, 317] on input "0" at bounding box center [134, 321] width 27 height 21
click at [131, 318] on input "0" at bounding box center [134, 321] width 27 height 21
type input "10"
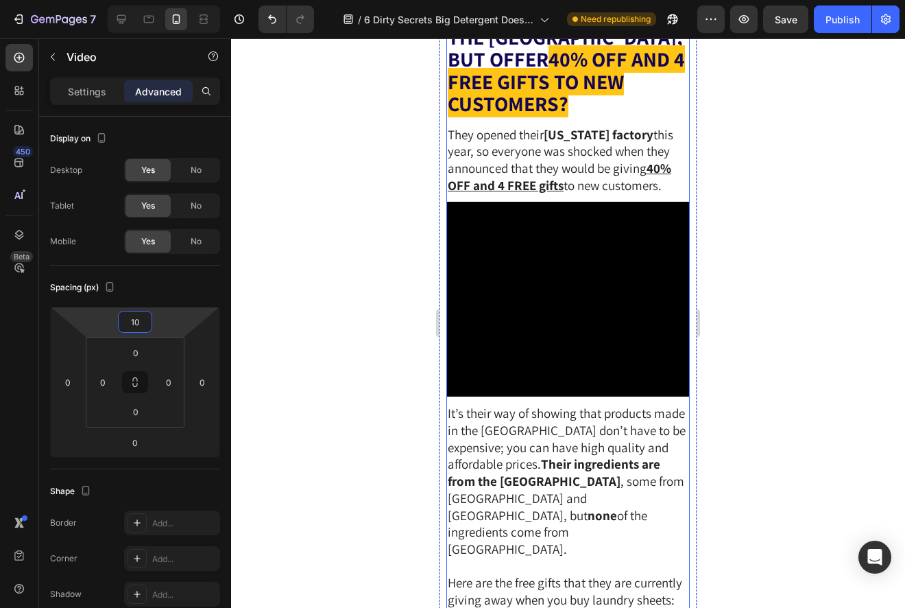
scroll to position [5364, 0]
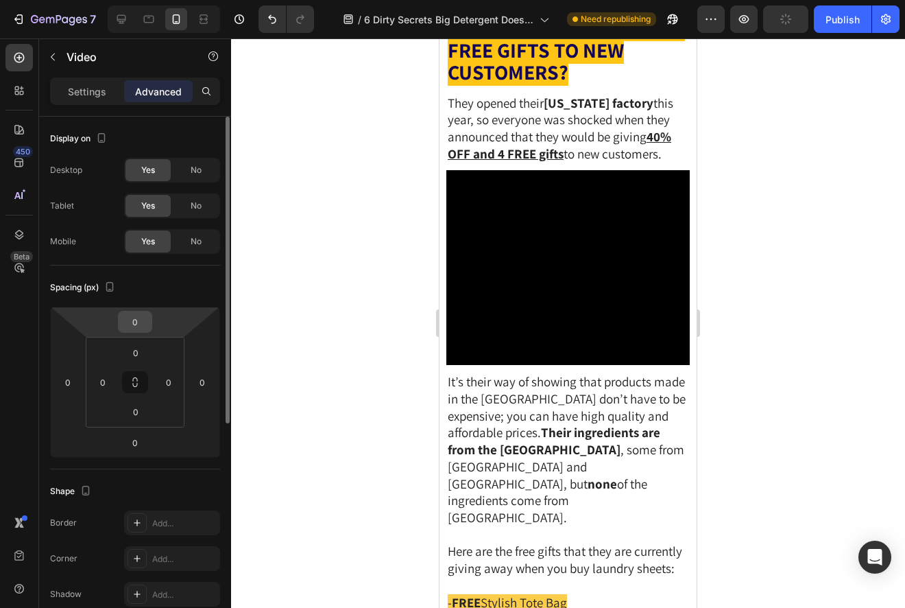
click at [132, 318] on input "0" at bounding box center [134, 321] width 27 height 21
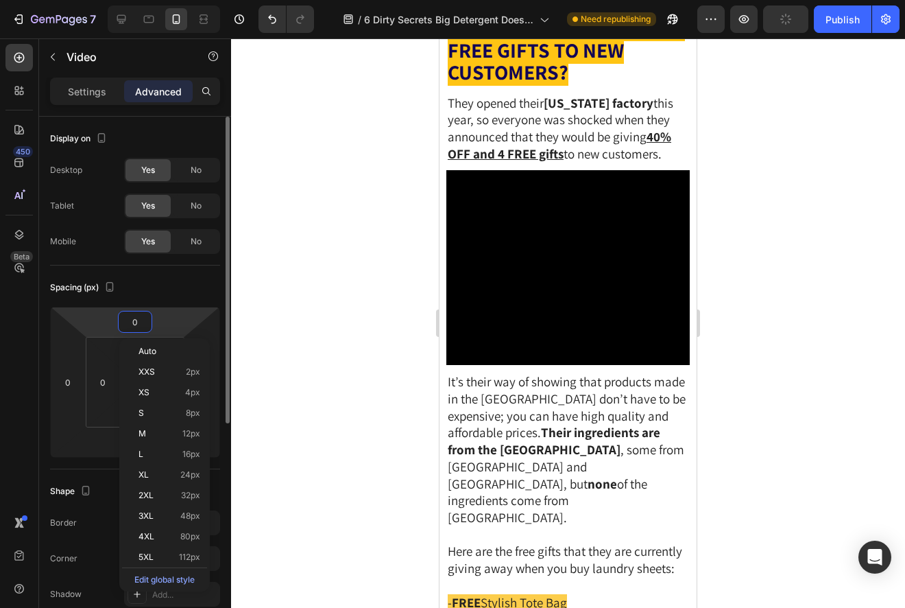
click at [130, 319] on input "0" at bounding box center [134, 321] width 27 height 21
type input "10"
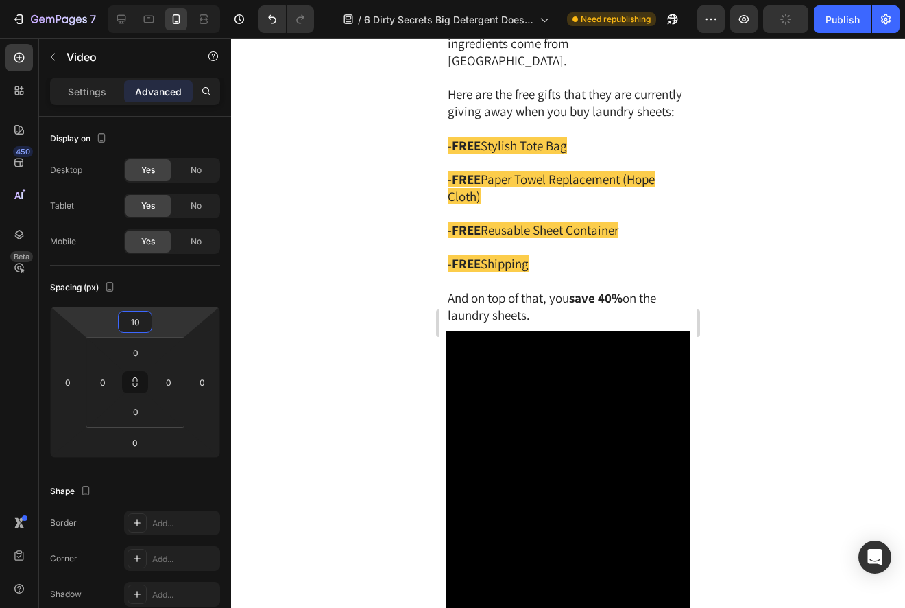
scroll to position [5857, 0]
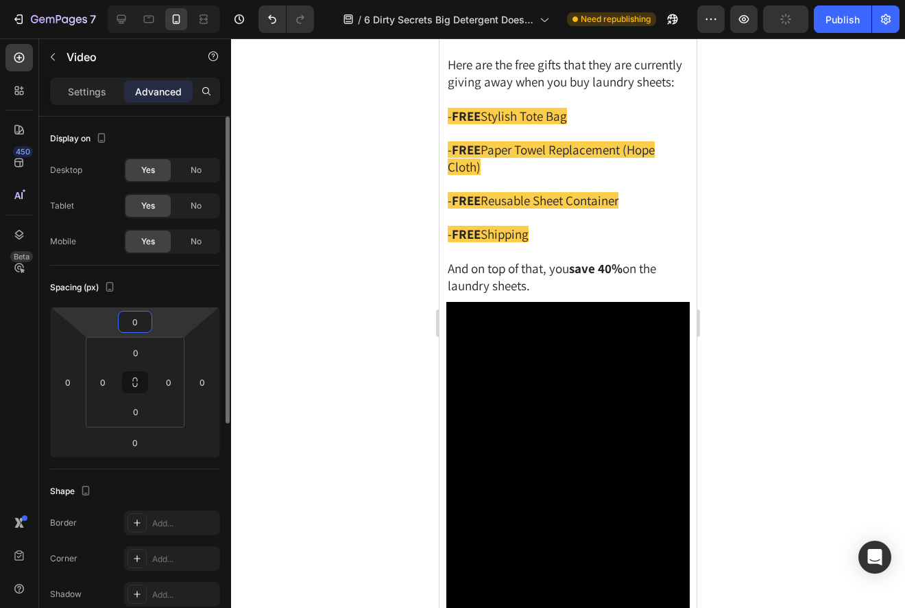
click at [132, 319] on input "0" at bounding box center [134, 321] width 27 height 21
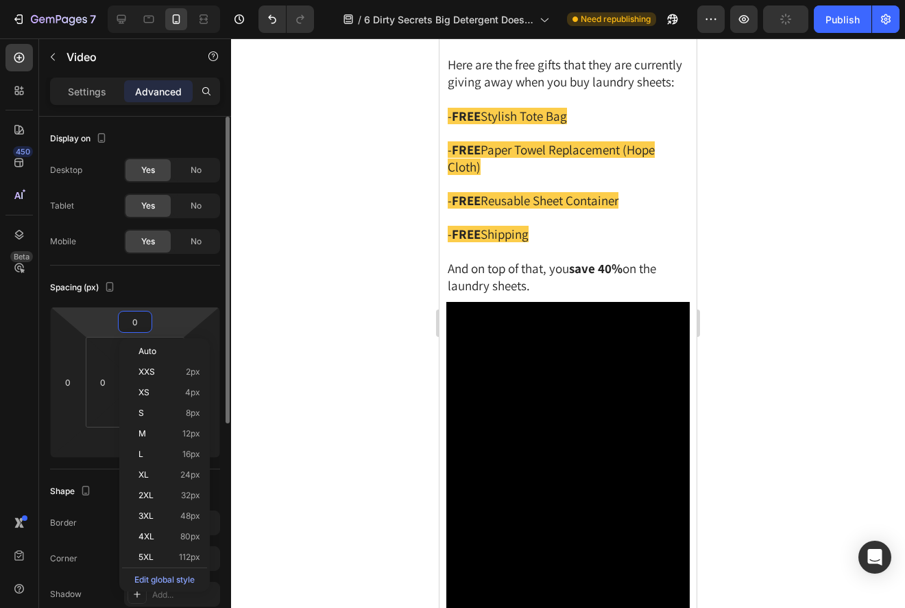
click at [129, 319] on input "0" at bounding box center [134, 321] width 27 height 21
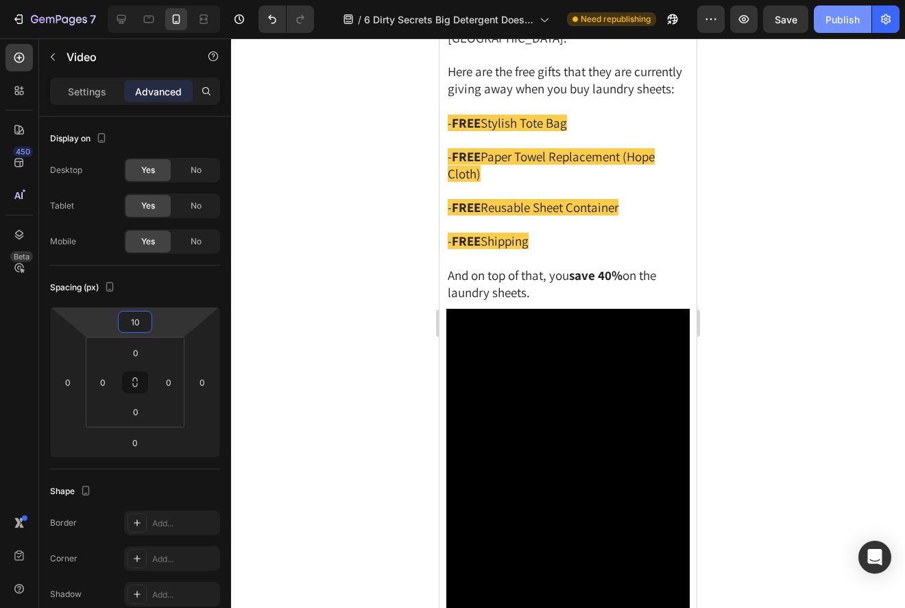
type input "10"
click at [835, 18] on div "Publish" at bounding box center [843, 19] width 34 height 14
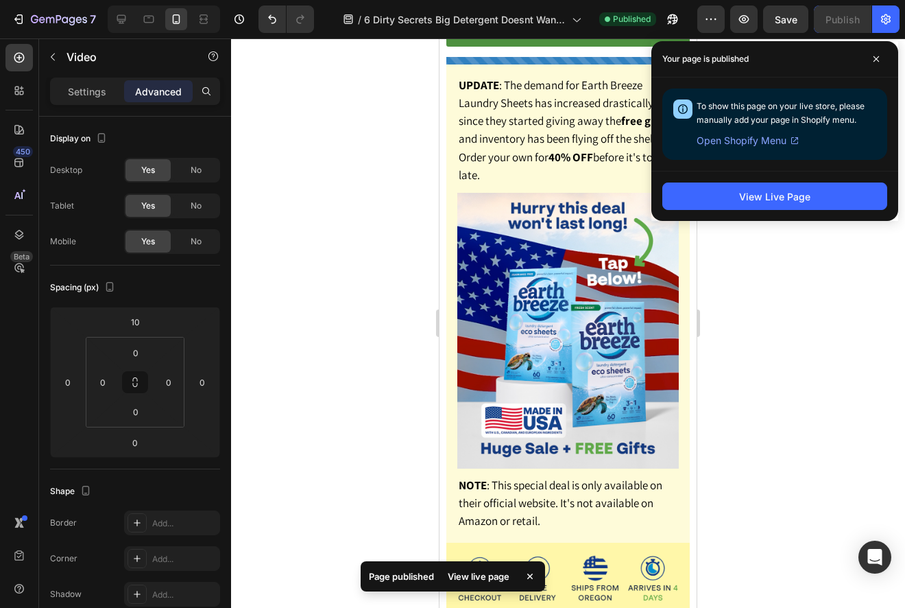
scroll to position [6761, 0]
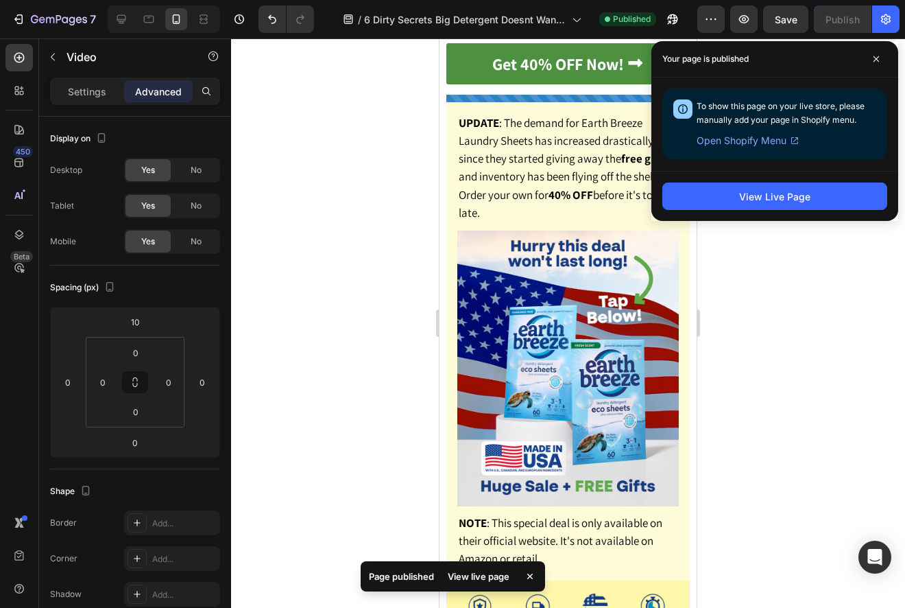
click at [790, 250] on div at bounding box center [568, 322] width 674 height 569
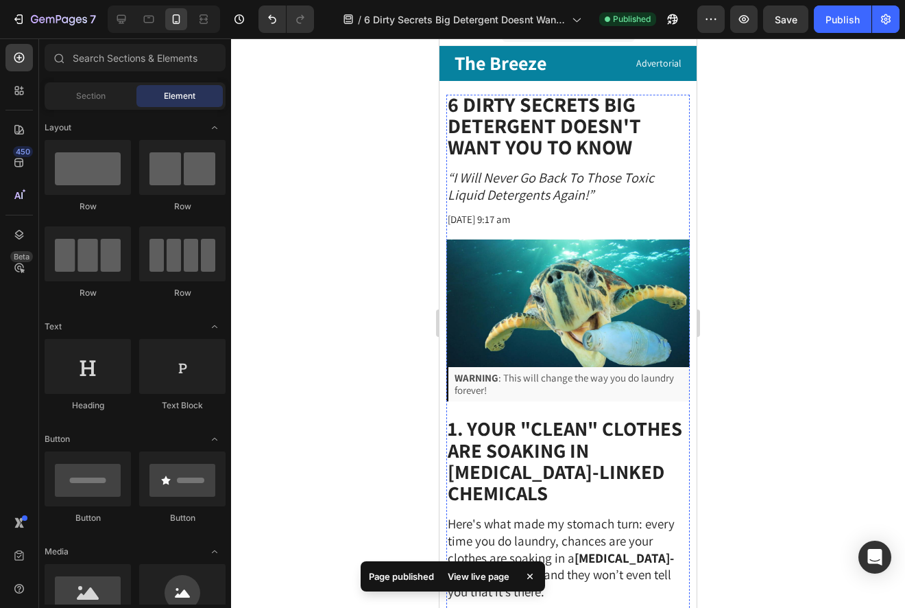
scroll to position [0, 0]
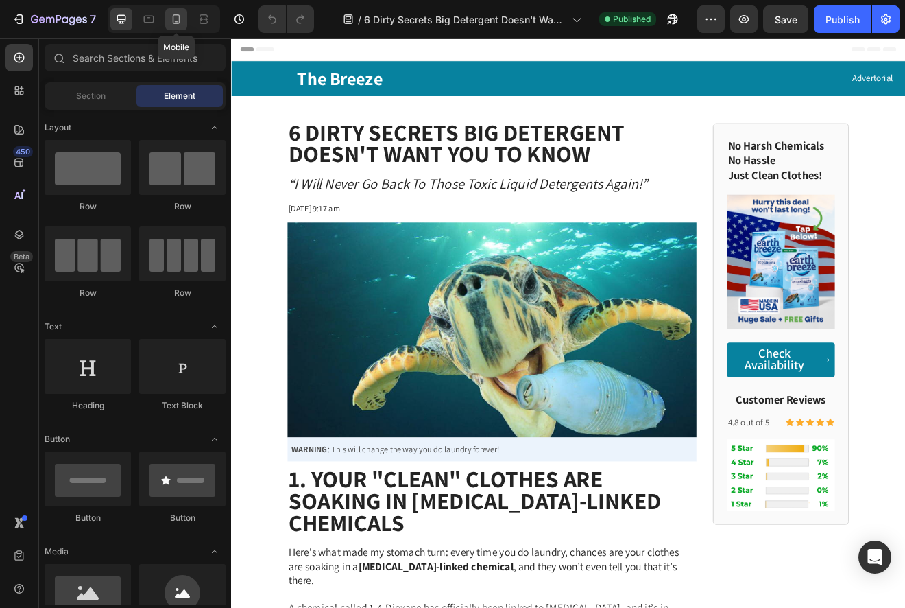
click at [181, 18] on icon at bounding box center [176, 19] width 14 height 14
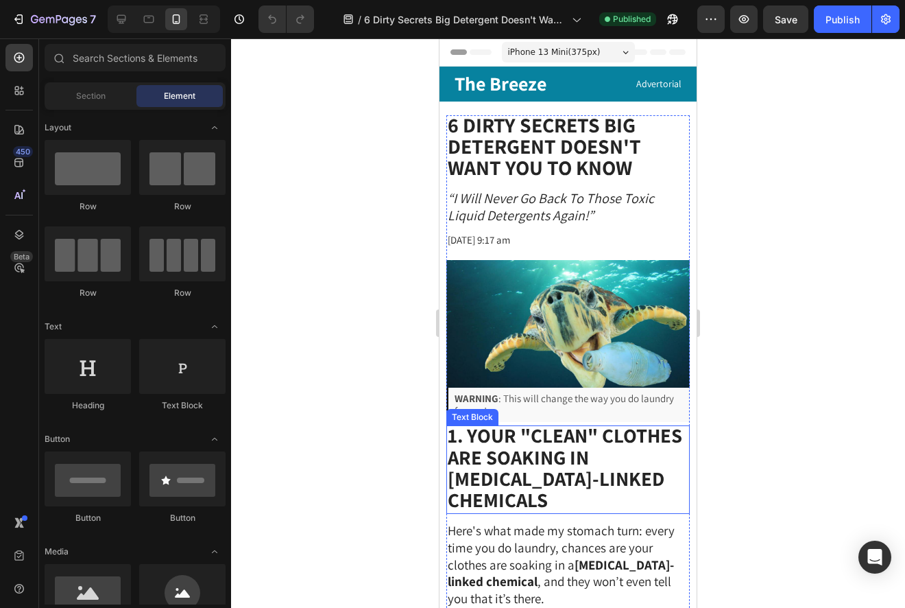
click at [516, 484] on strong "1. Your "Clean" Clothes Are Soaking in [MEDICAL_DATA]-Linked Chemicals" at bounding box center [565, 467] width 235 height 91
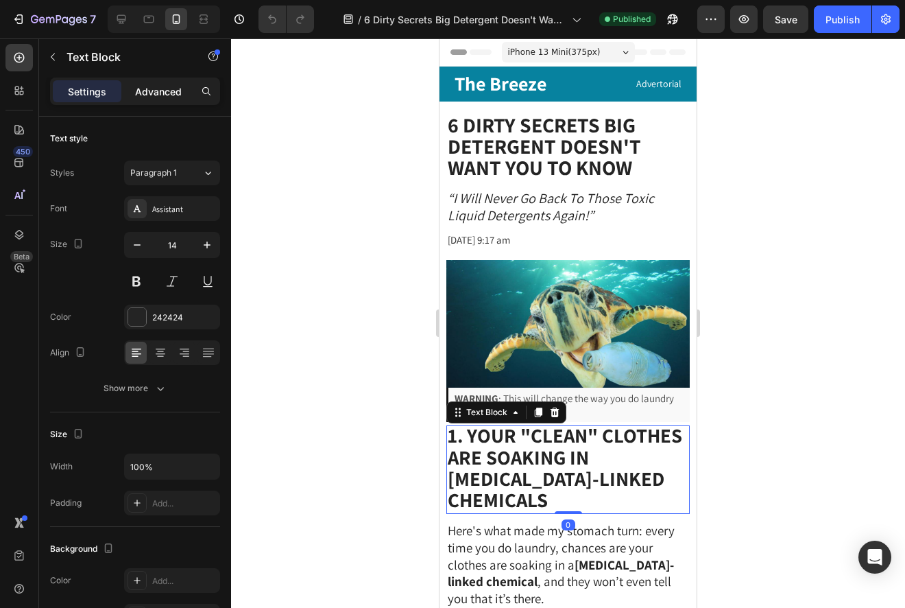
click at [158, 97] on p "Advanced" at bounding box center [158, 91] width 47 height 14
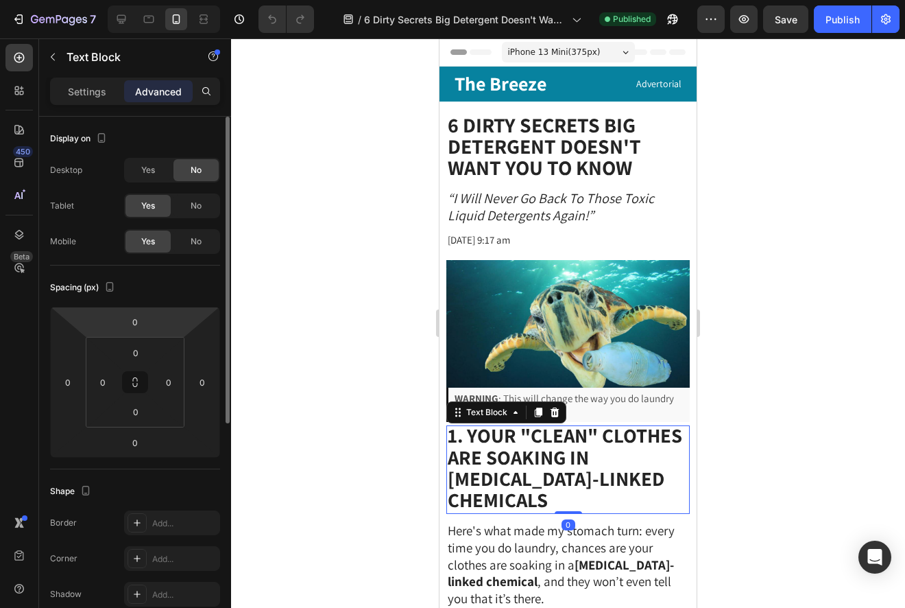
click at [115, 0] on html "7 Version history / 6 Dirty Secrets Big Detergent Doesn't Want You to Know Publ…" at bounding box center [452, 0] width 905 height 0
click at [118, 317] on div "0" at bounding box center [135, 322] width 34 height 22
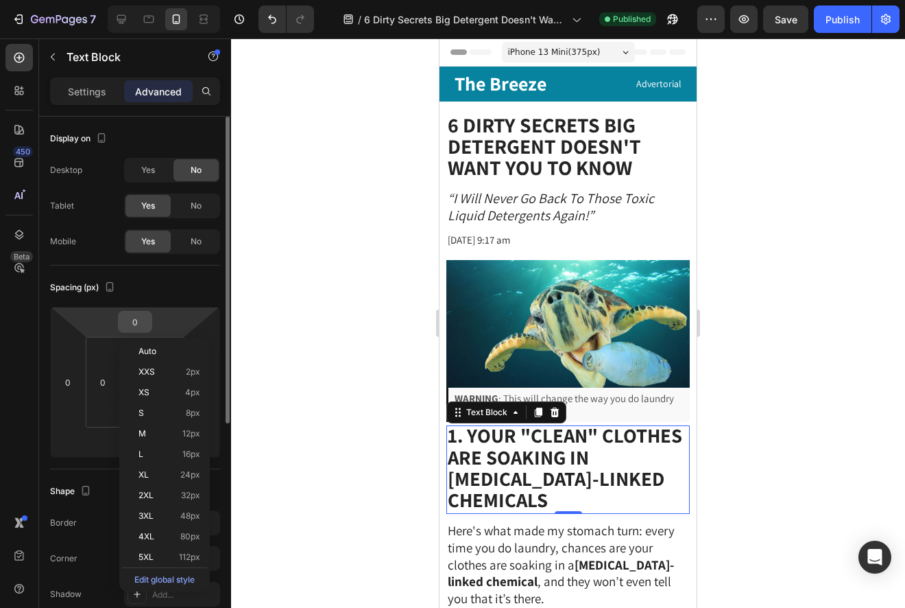
click at [122, 315] on input "0" at bounding box center [134, 321] width 27 height 21
type input "20"
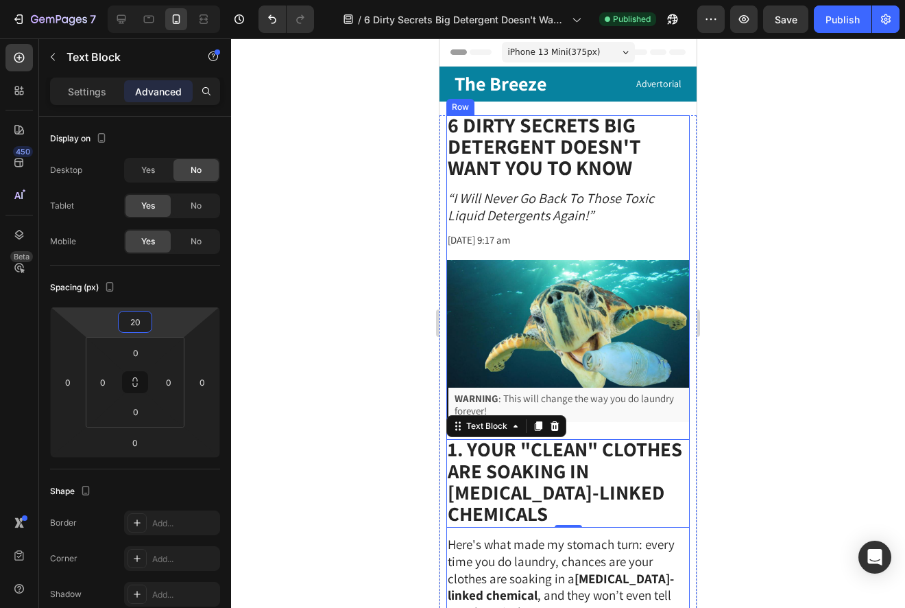
click at [760, 276] on div at bounding box center [568, 322] width 674 height 569
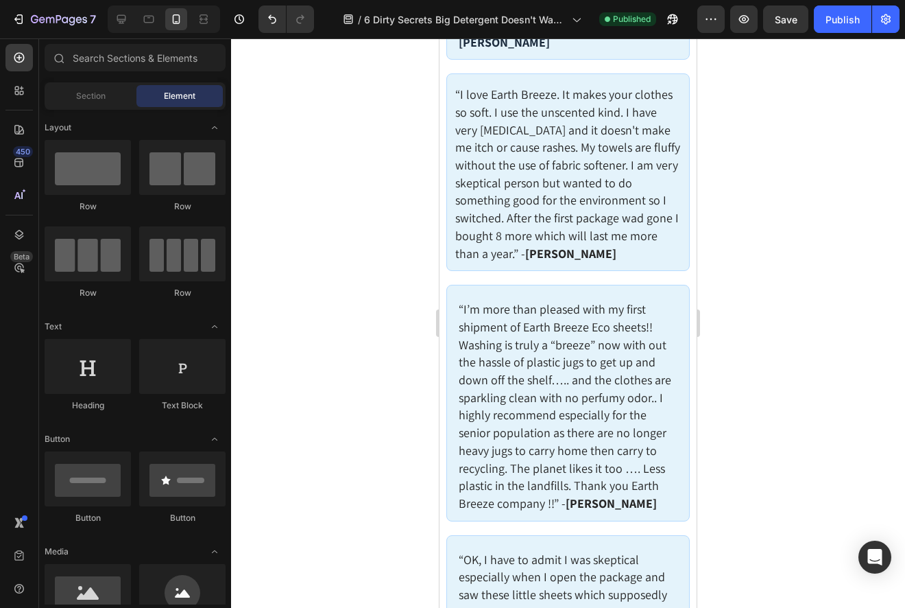
scroll to position [6852, 0]
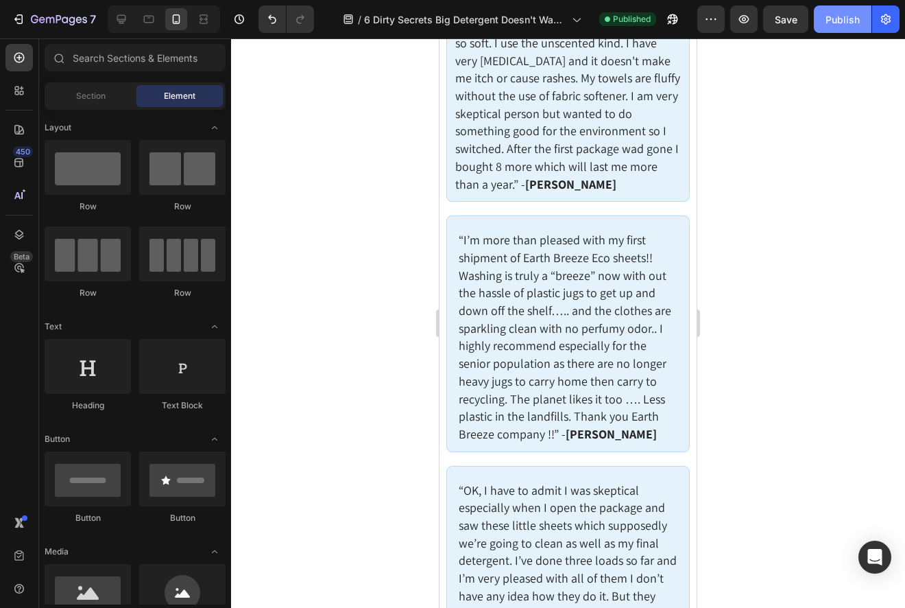
click at [835, 18] on div "Publish" at bounding box center [843, 19] width 34 height 14
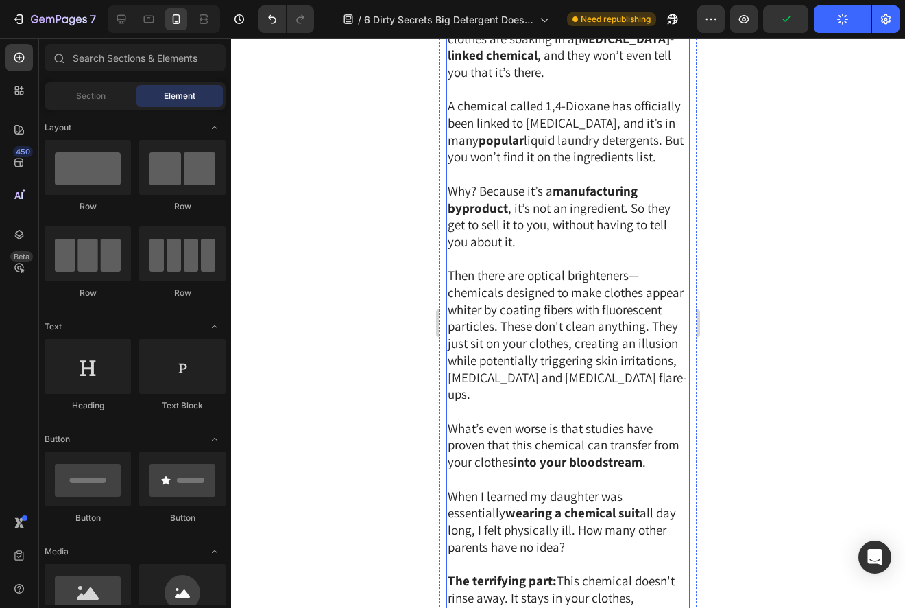
scroll to position [0, 0]
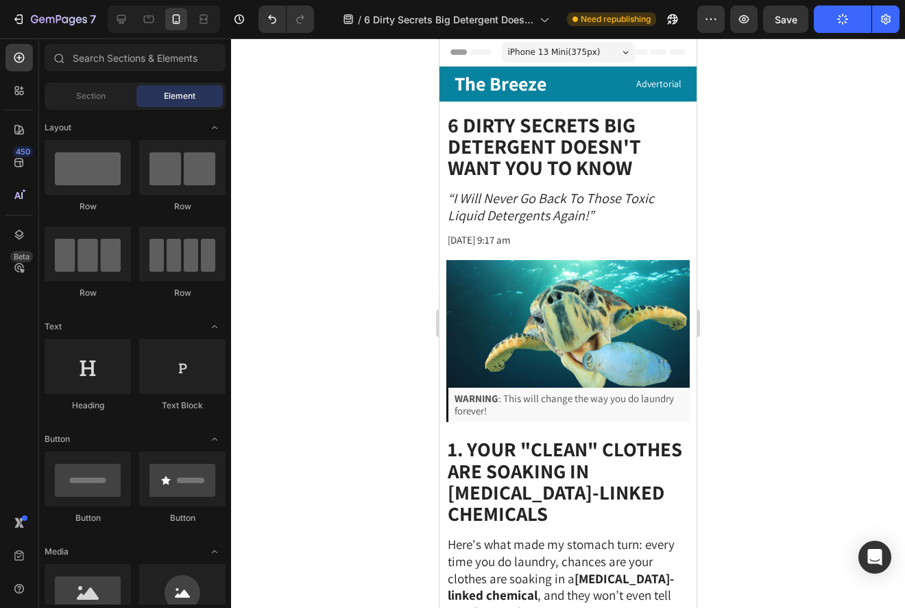
click at [756, 289] on div at bounding box center [568, 322] width 674 height 569
click at [757, 289] on div at bounding box center [568, 322] width 674 height 569
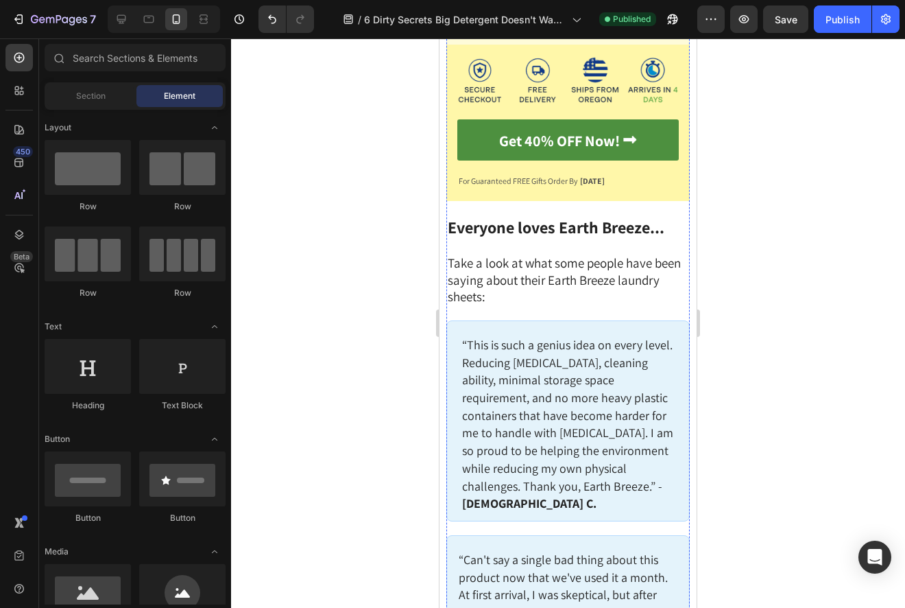
scroll to position [5953, 0]
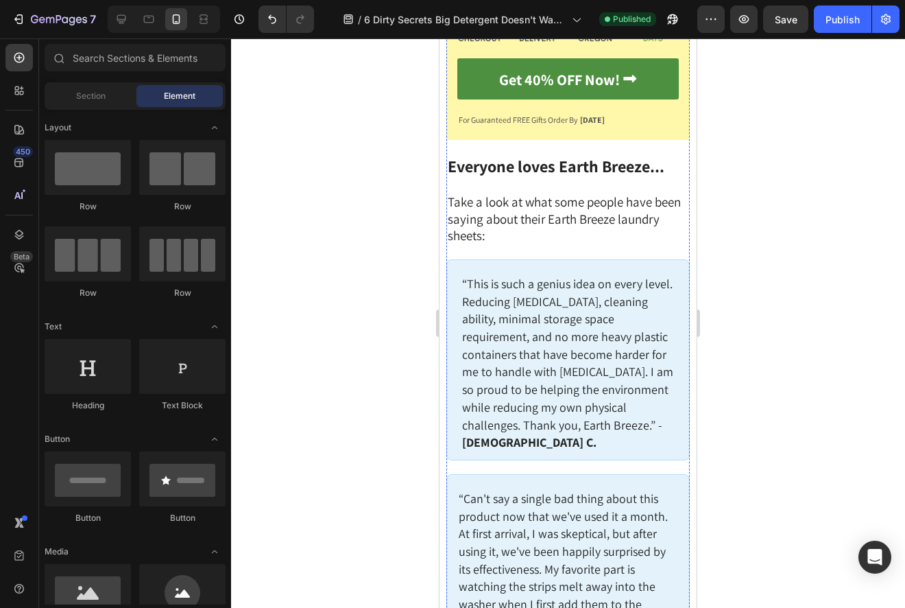
click at [763, 214] on div at bounding box center [568, 322] width 674 height 569
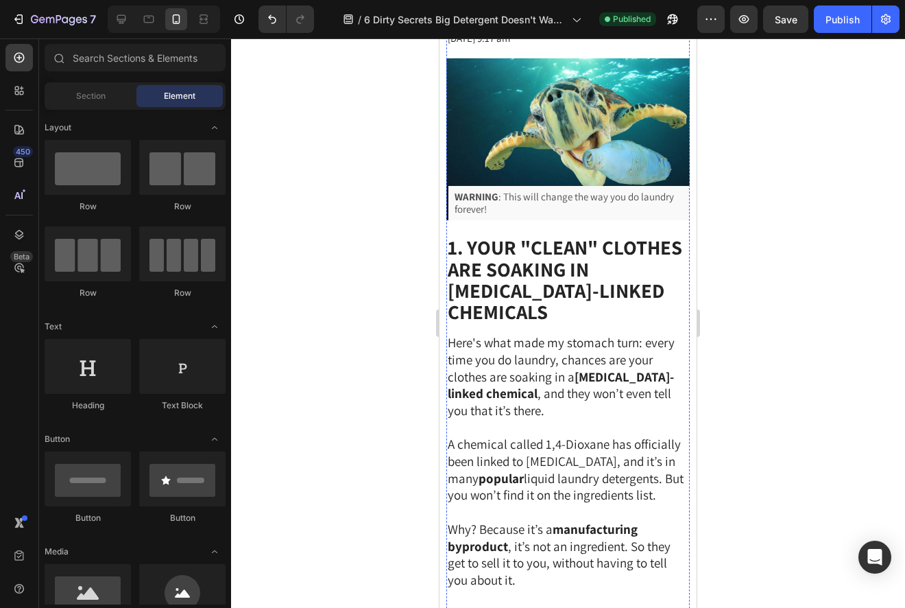
scroll to position [0, 0]
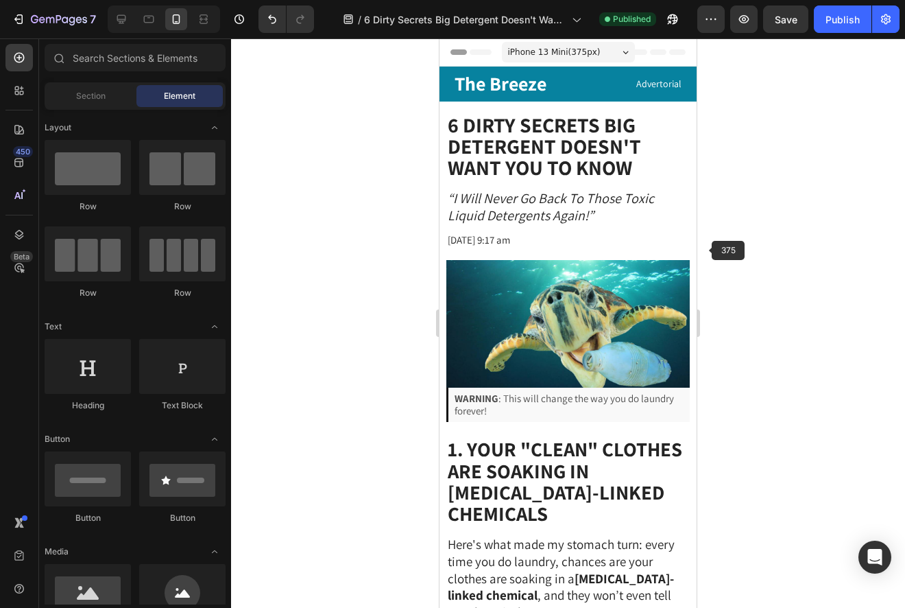
click at [750, 226] on div at bounding box center [568, 322] width 674 height 569
